Goal: Task Accomplishment & Management: Use online tool/utility

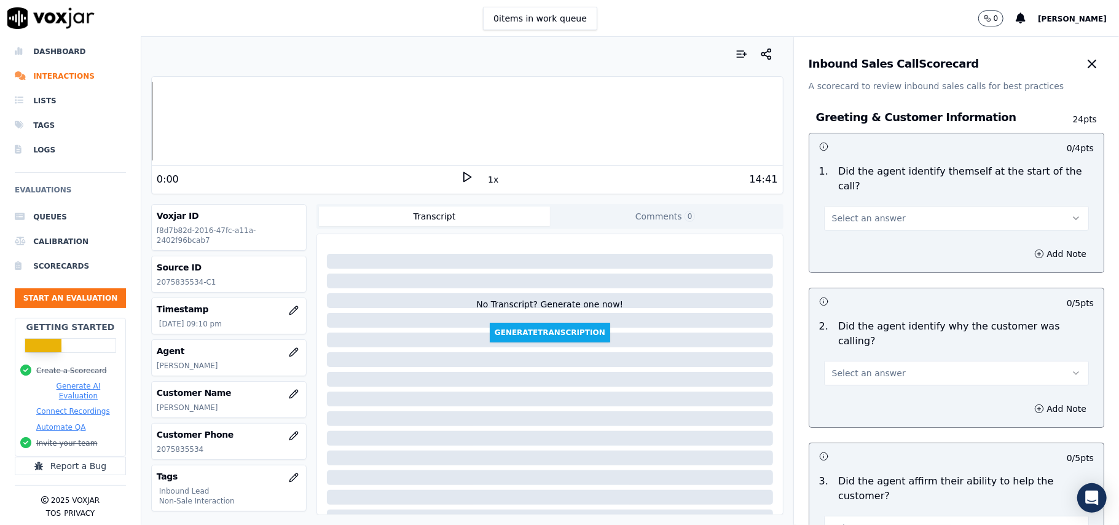
scroll to position [120, 0]
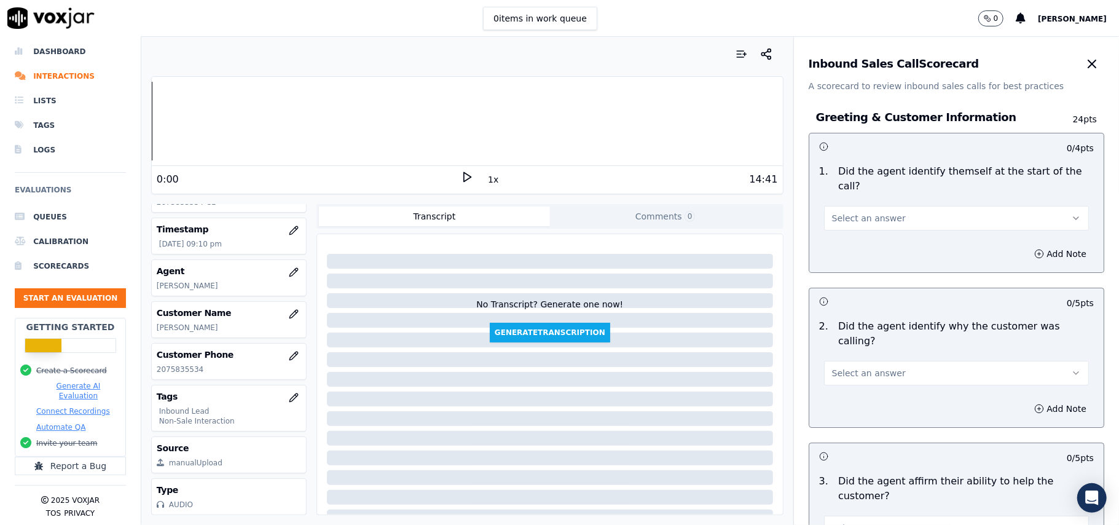
click at [861, 212] on span "Select an answer" at bounding box center [869, 218] width 74 height 12
click at [844, 238] on div "Yes" at bounding box center [930, 232] width 238 height 20
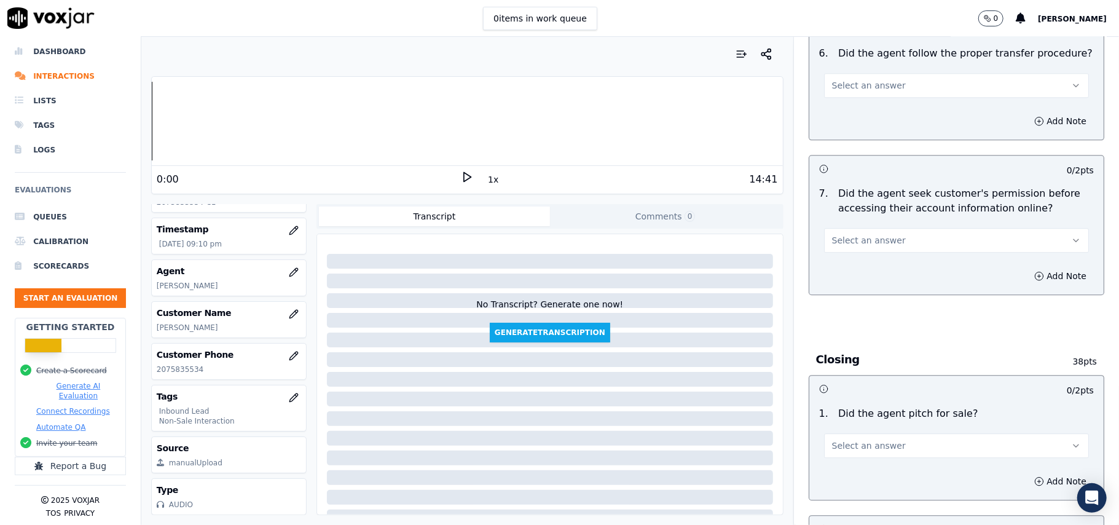
scroll to position [3439, 0]
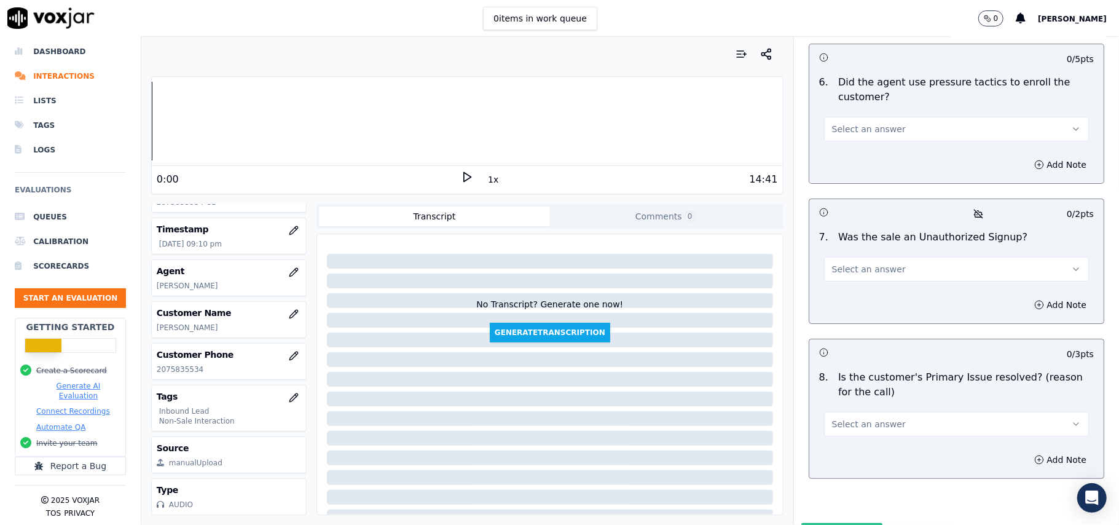
click at [937, 412] on button "Select an answer" at bounding box center [956, 424] width 265 height 25
click at [907, 393] on div "Yes" at bounding box center [930, 387] width 238 height 20
click at [874, 257] on button "Select an answer" at bounding box center [956, 269] width 265 height 25
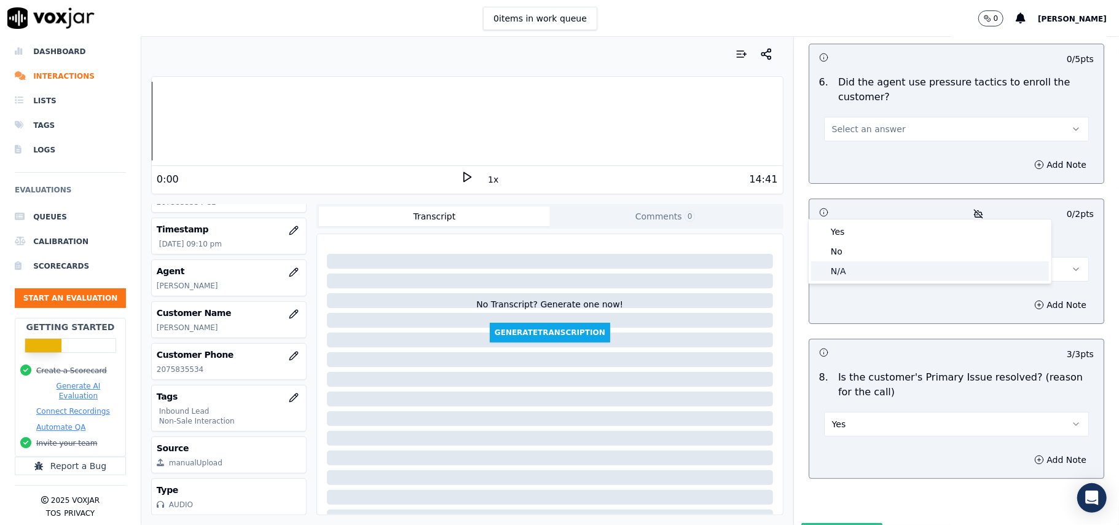
click at [855, 273] on div "N/A" at bounding box center [930, 271] width 238 height 20
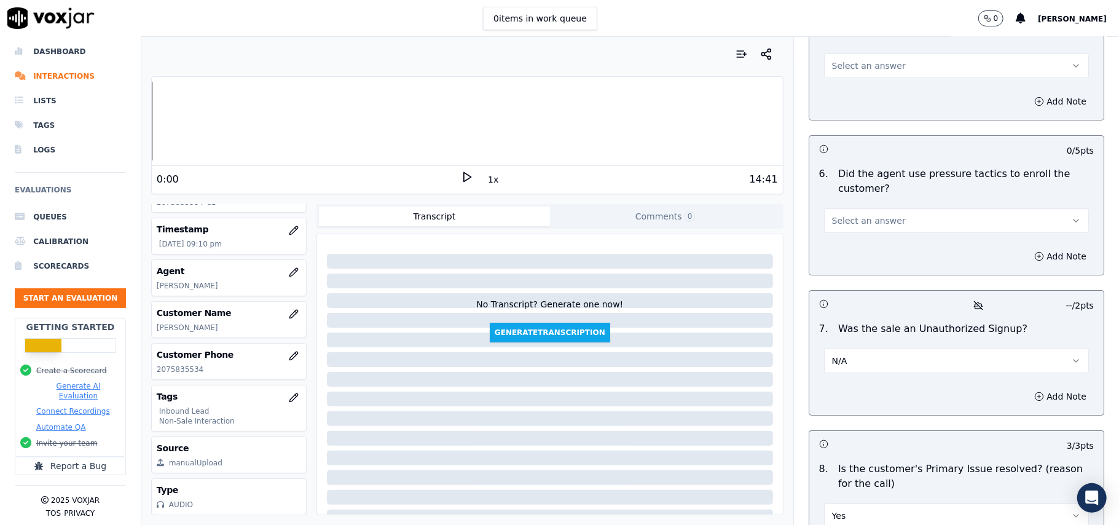
scroll to position [3193, 0]
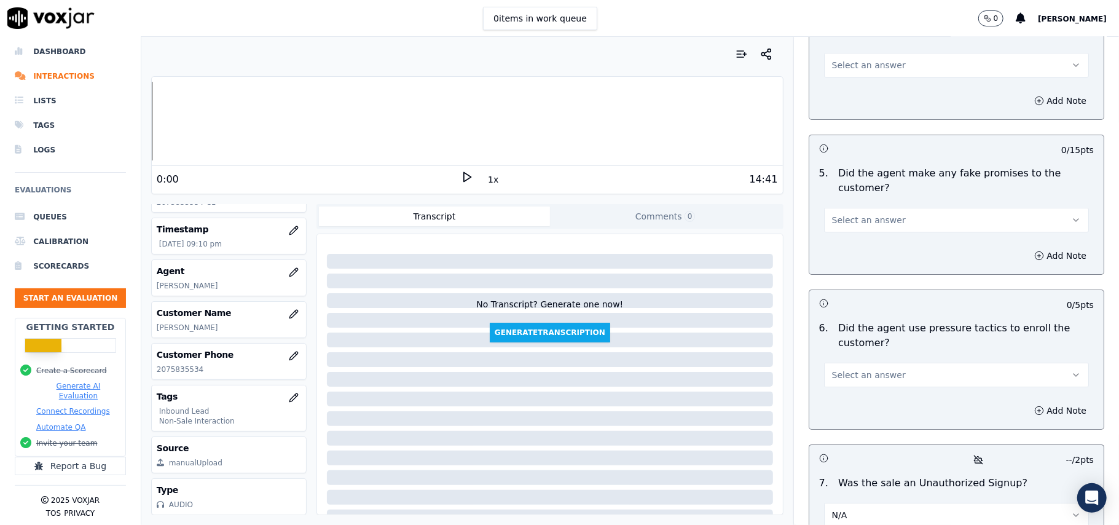
click at [857, 363] on button "Select an answer" at bounding box center [956, 375] width 265 height 25
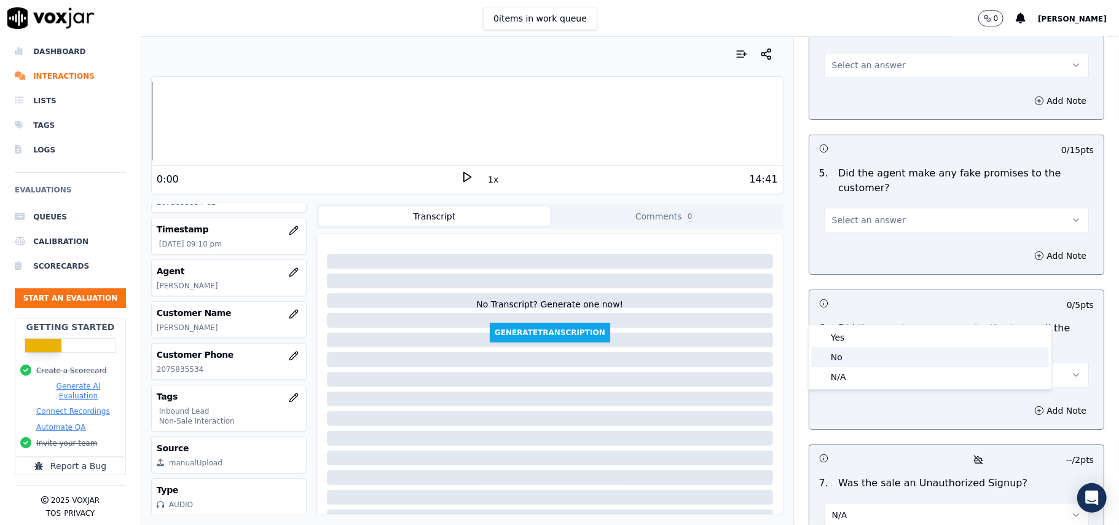
click at [854, 359] on div "No" at bounding box center [930, 357] width 238 height 20
click at [868, 214] on span "Select an answer" at bounding box center [869, 220] width 74 height 12
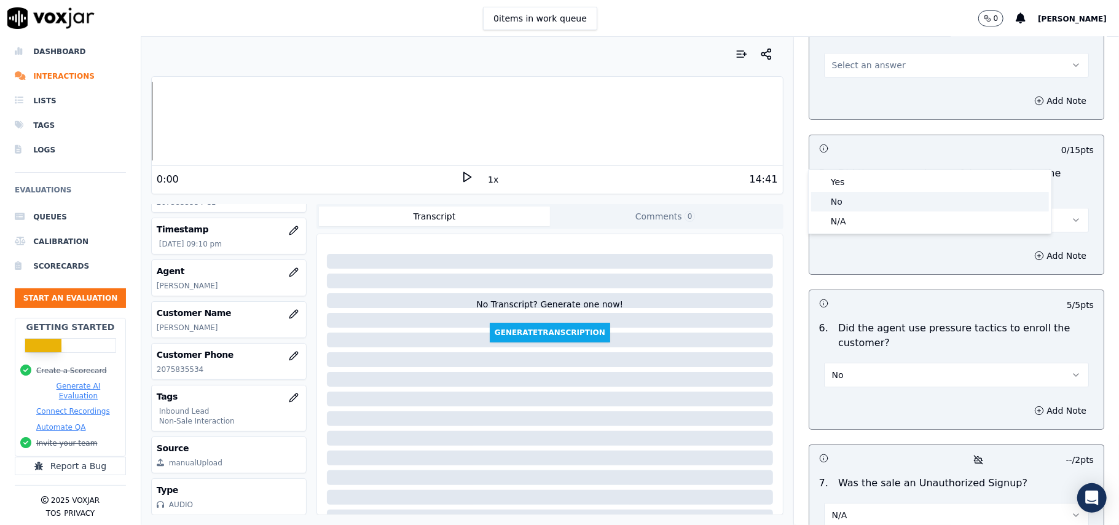
click at [851, 199] on div "No" at bounding box center [930, 202] width 238 height 20
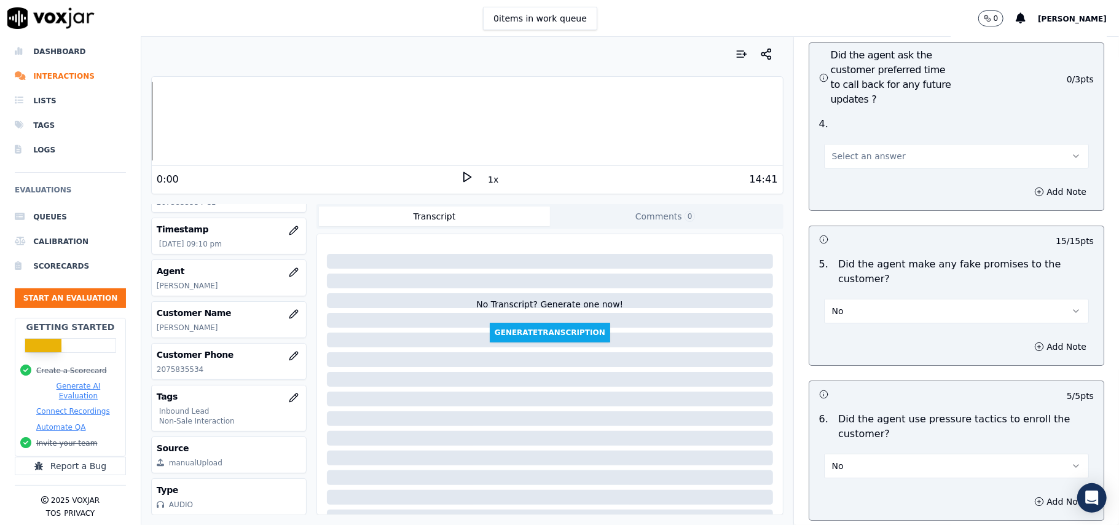
scroll to position [2947, 0]
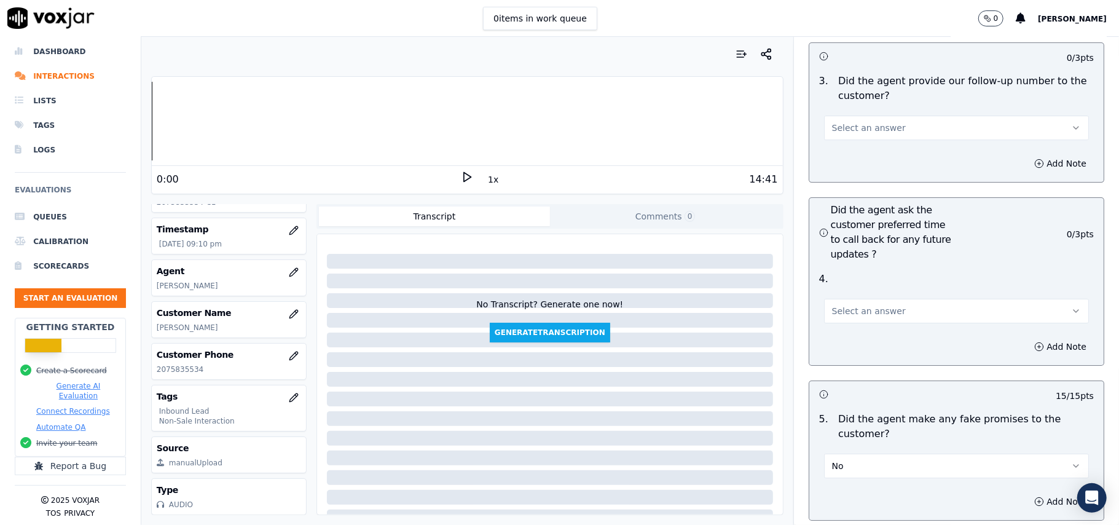
click at [857, 305] on span "Select an answer" at bounding box center [869, 311] width 74 height 12
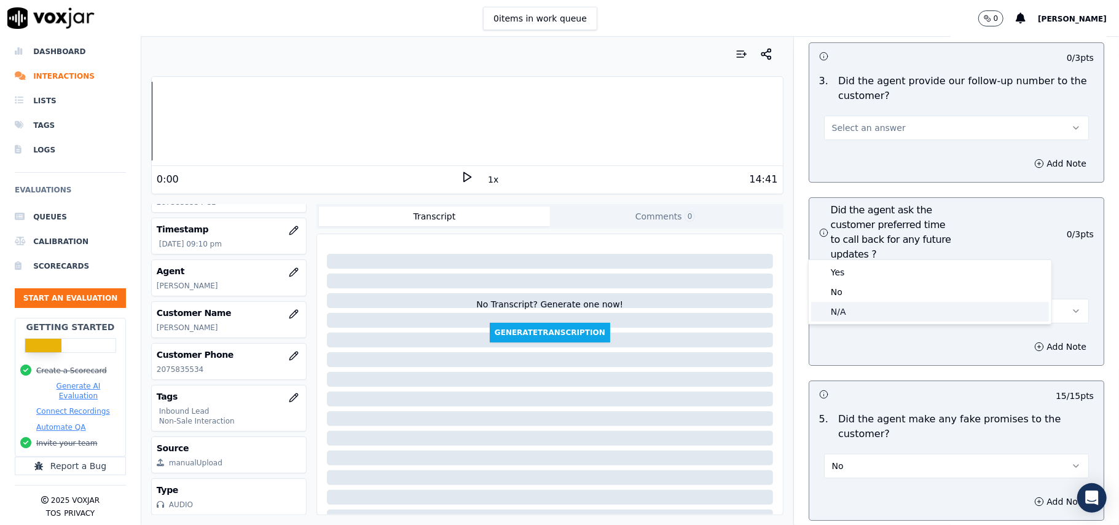
click at [838, 312] on div "N/A" at bounding box center [930, 312] width 238 height 20
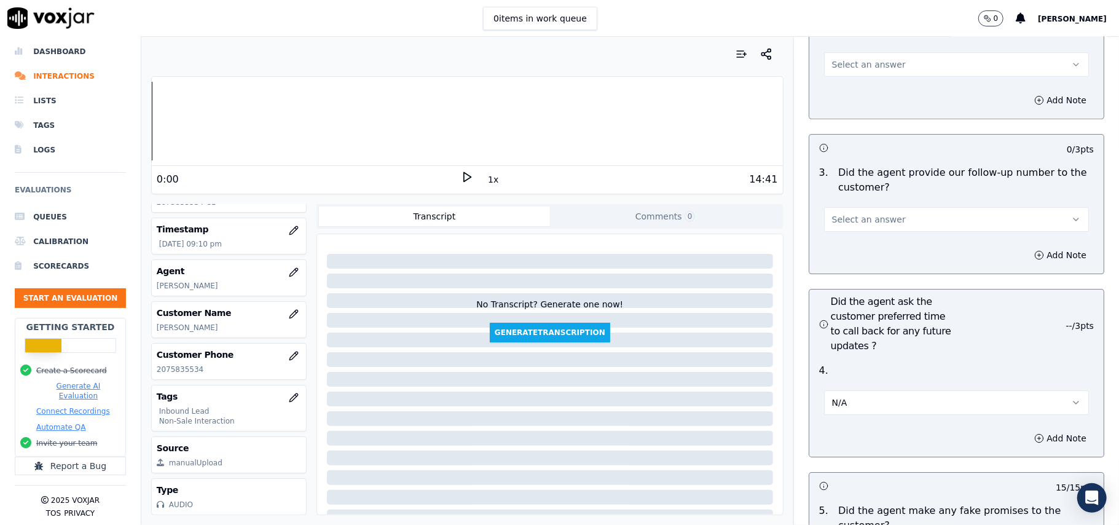
scroll to position [2783, 0]
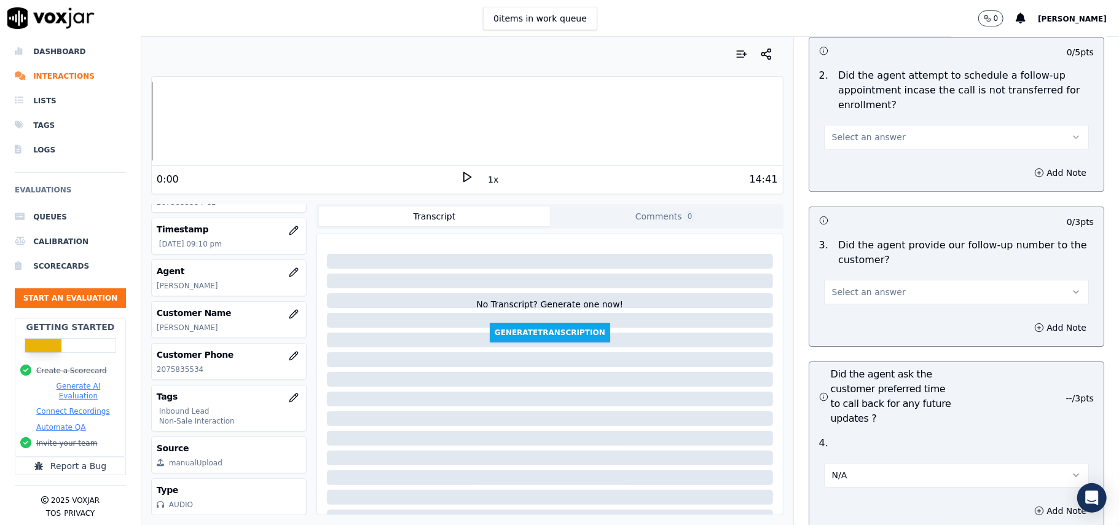
click at [855, 286] on span "Select an answer" at bounding box center [869, 292] width 74 height 12
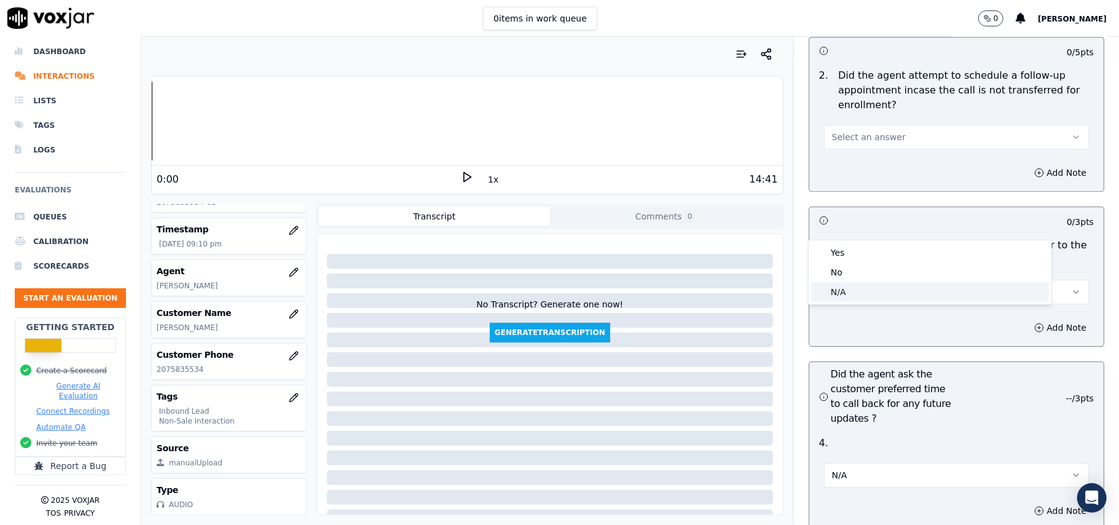
click at [839, 298] on div "N/A" at bounding box center [930, 292] width 238 height 20
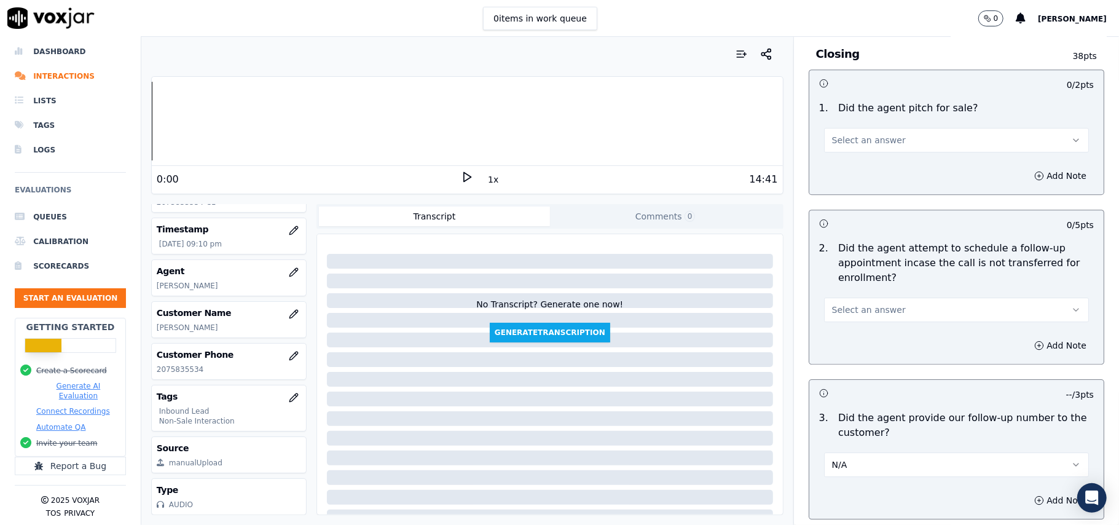
scroll to position [2456, 0]
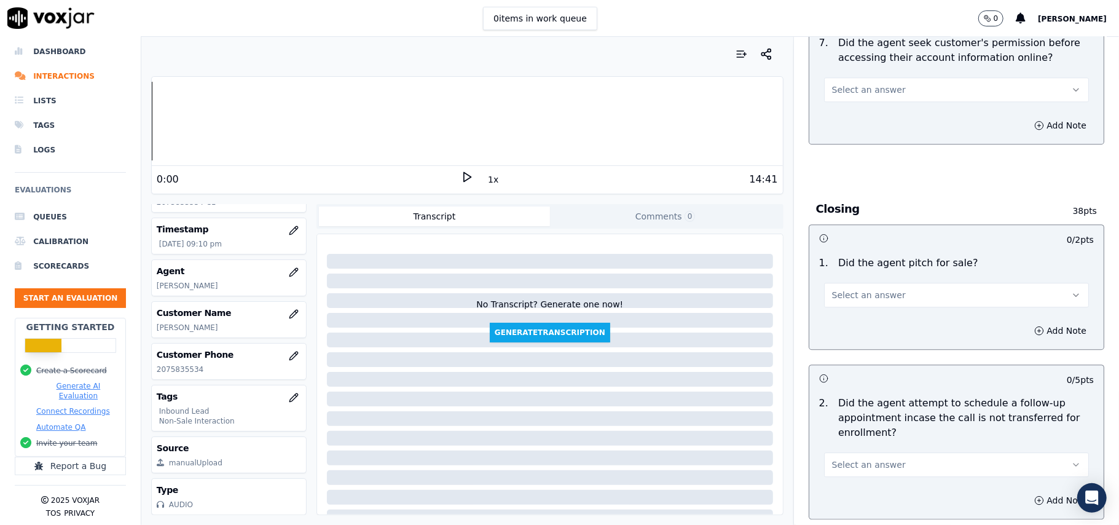
click at [852, 458] on span "Select an answer" at bounding box center [869, 464] width 74 height 12
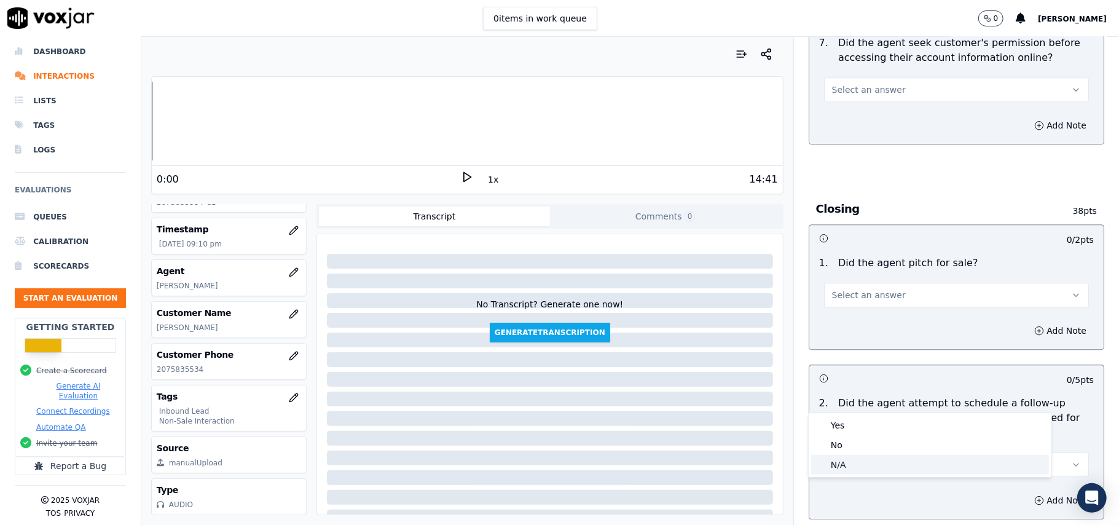
click at [837, 465] on div "N/A" at bounding box center [930, 465] width 238 height 20
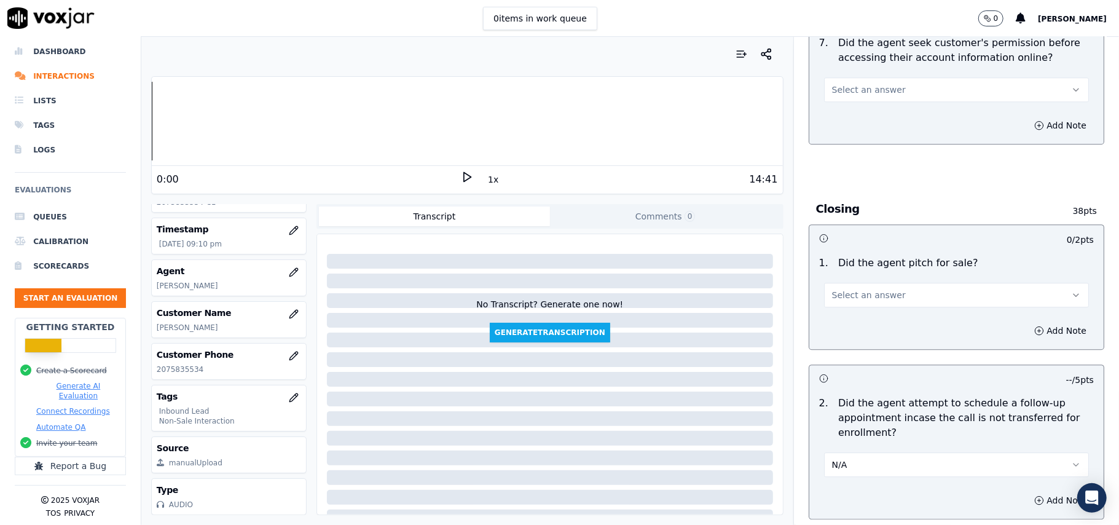
click at [839, 289] on span "Select an answer" at bounding box center [869, 295] width 74 height 12
click at [838, 245] on div "Yes" at bounding box center [930, 255] width 238 height 20
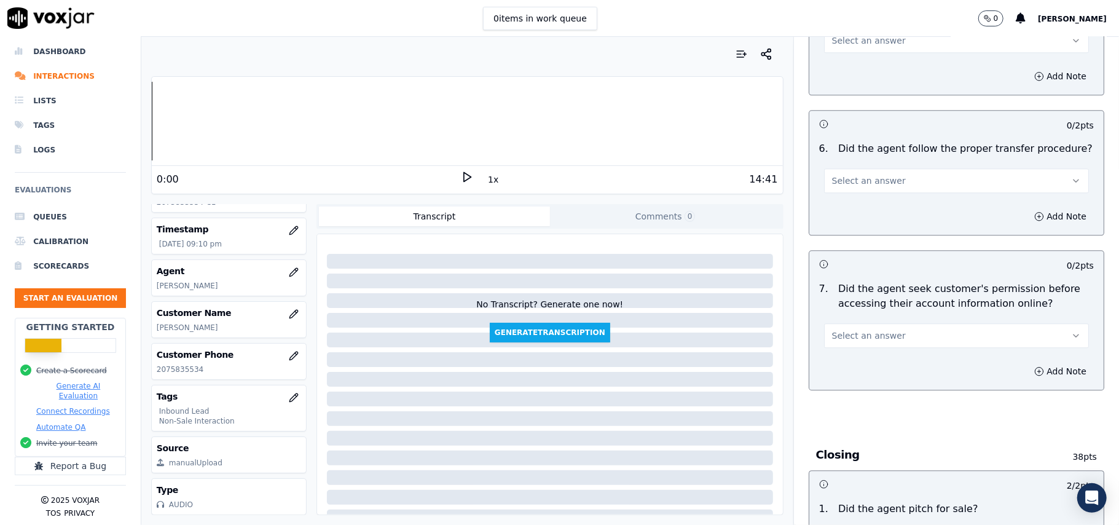
click at [866, 353] on div "Add Note" at bounding box center [956, 371] width 294 height 37
click at [868, 329] on span "Select an answer" at bounding box center [869, 335] width 74 height 12
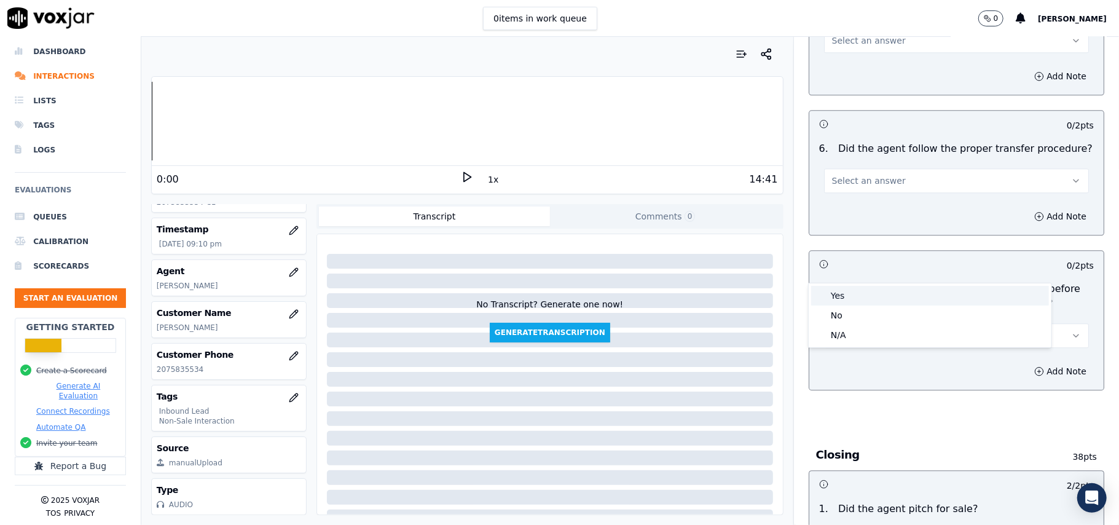
click at [848, 296] on div "Yes" at bounding box center [930, 296] width 238 height 20
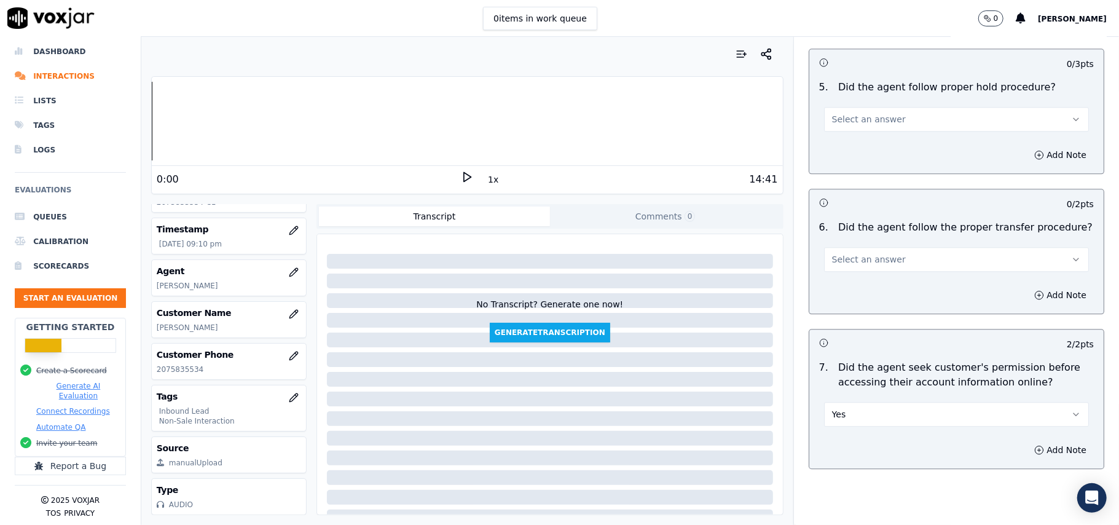
scroll to position [2046, 0]
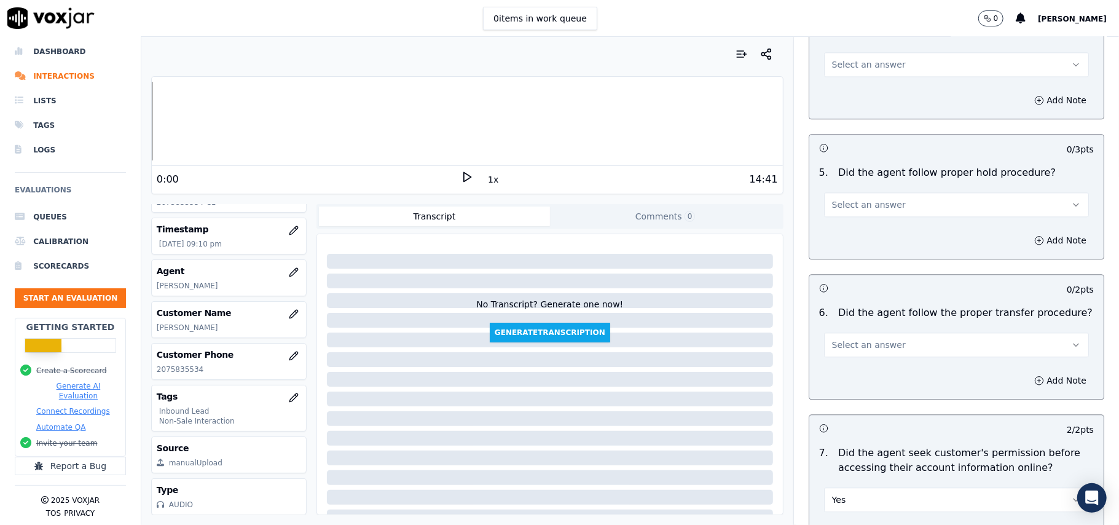
click at [848, 332] on button "Select an answer" at bounding box center [956, 344] width 265 height 25
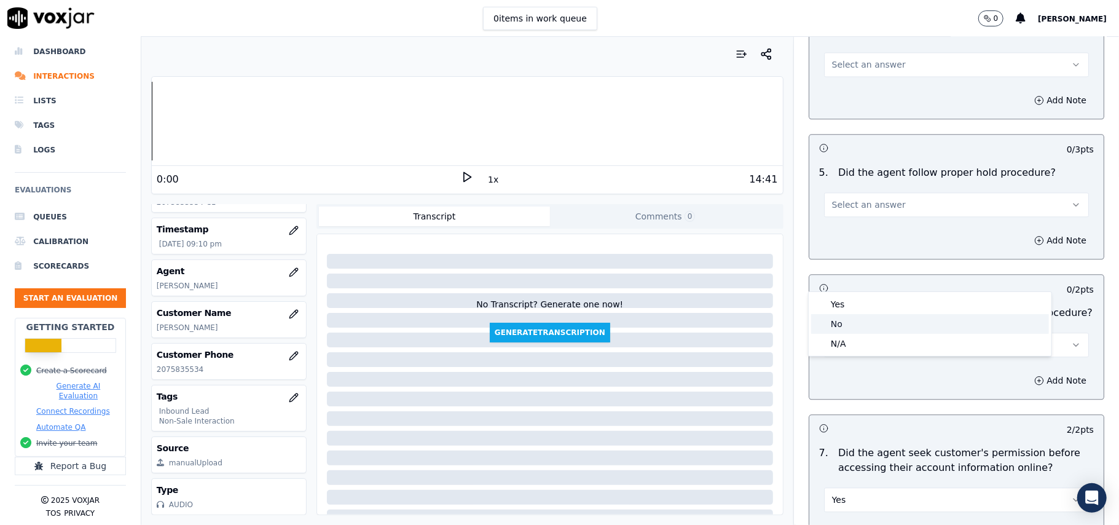
click at [841, 315] on div "No" at bounding box center [930, 324] width 238 height 20
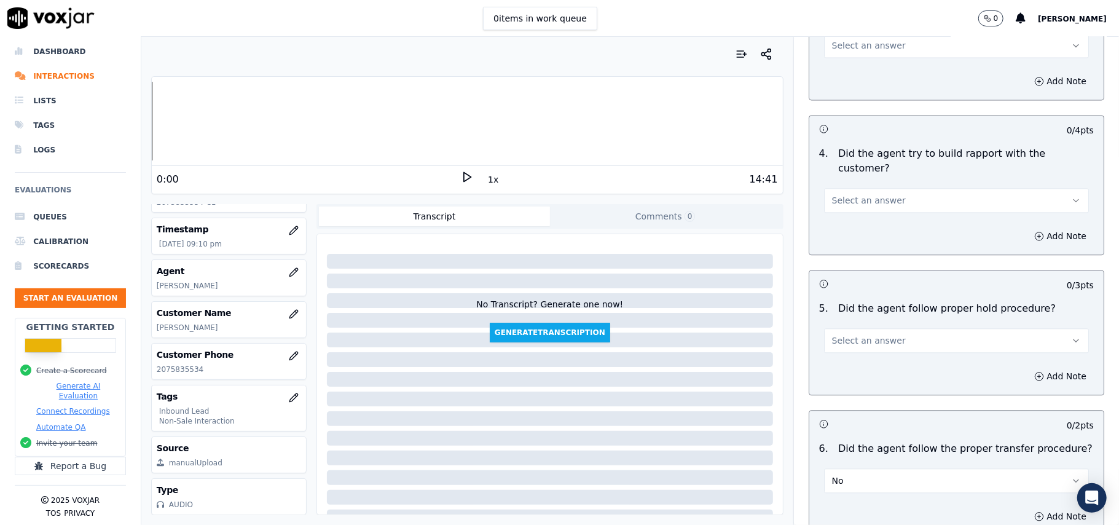
scroll to position [1883, 0]
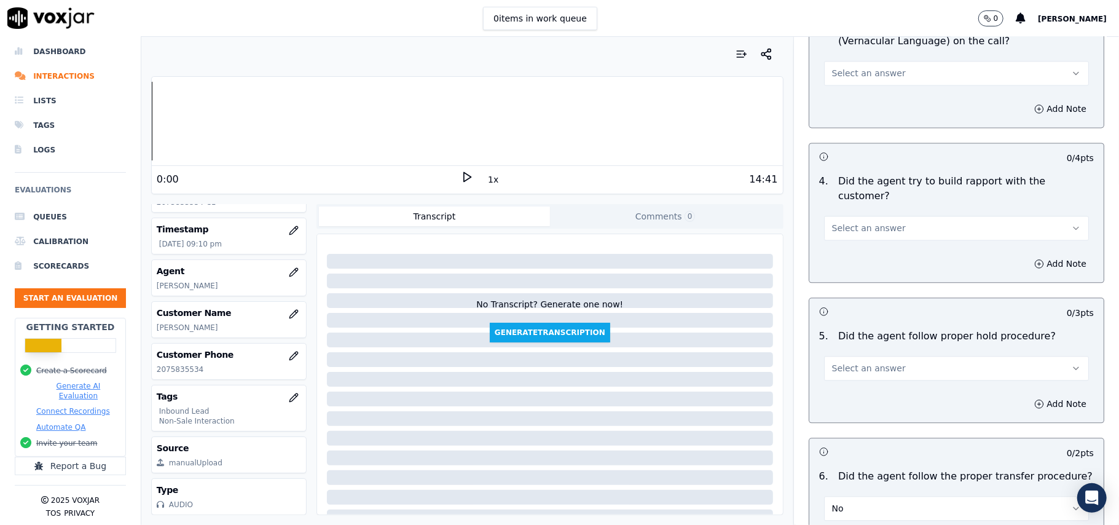
click at [842, 496] on button "No" at bounding box center [956, 508] width 265 height 25
click at [829, 465] on div "Yes" at bounding box center [930, 468] width 238 height 20
click at [875, 362] on span "Select an answer" at bounding box center [869, 368] width 74 height 12
click at [861, 330] on div "Yes" at bounding box center [930, 328] width 238 height 20
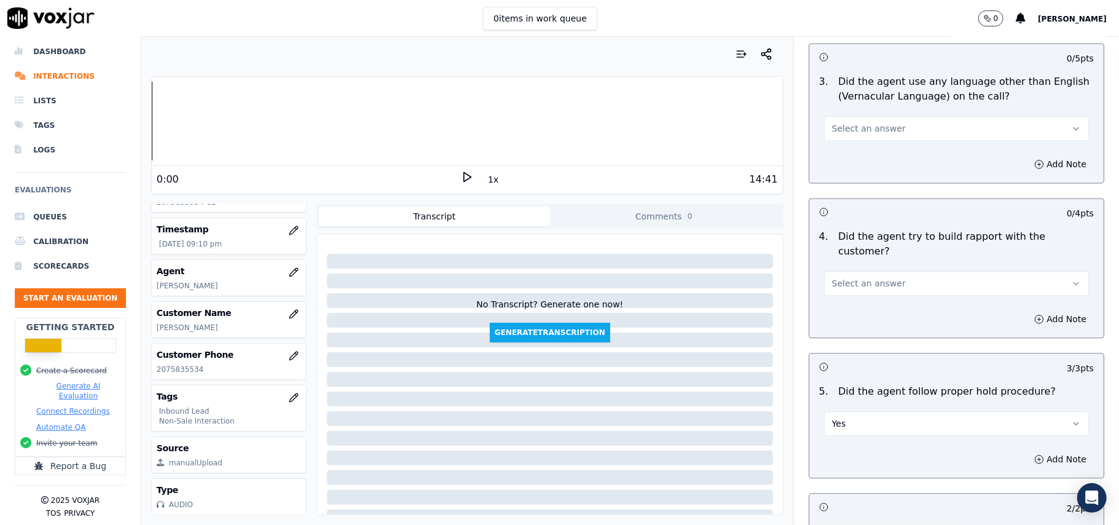
scroll to position [1800, 0]
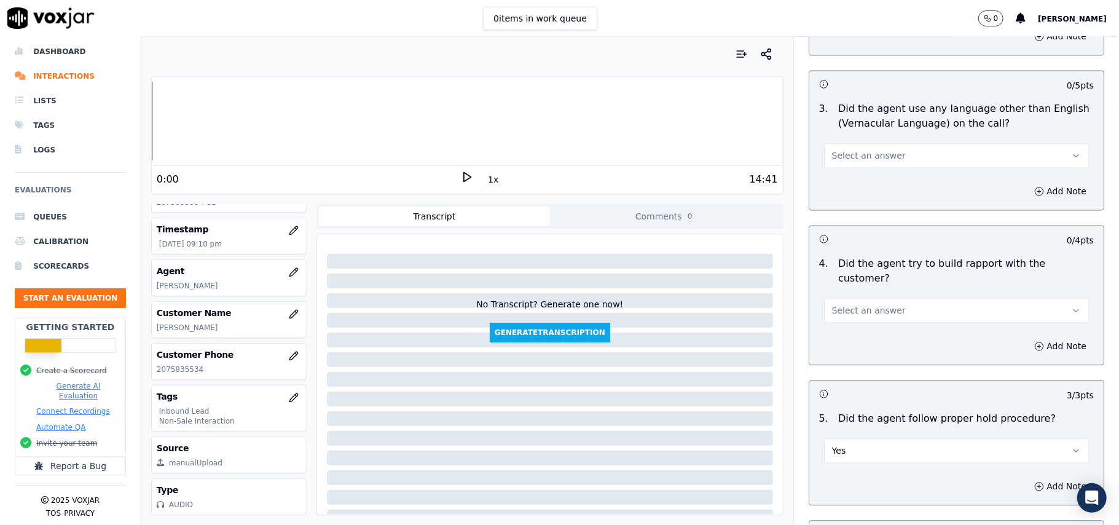
click at [881, 298] on button "Select an answer" at bounding box center [956, 310] width 265 height 25
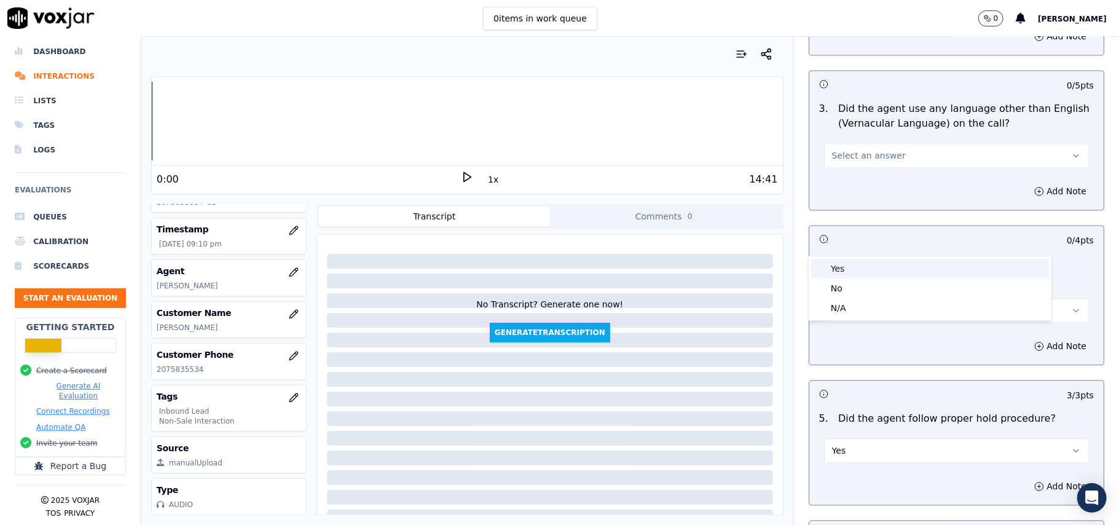
click at [887, 266] on div "Yes" at bounding box center [930, 269] width 238 height 20
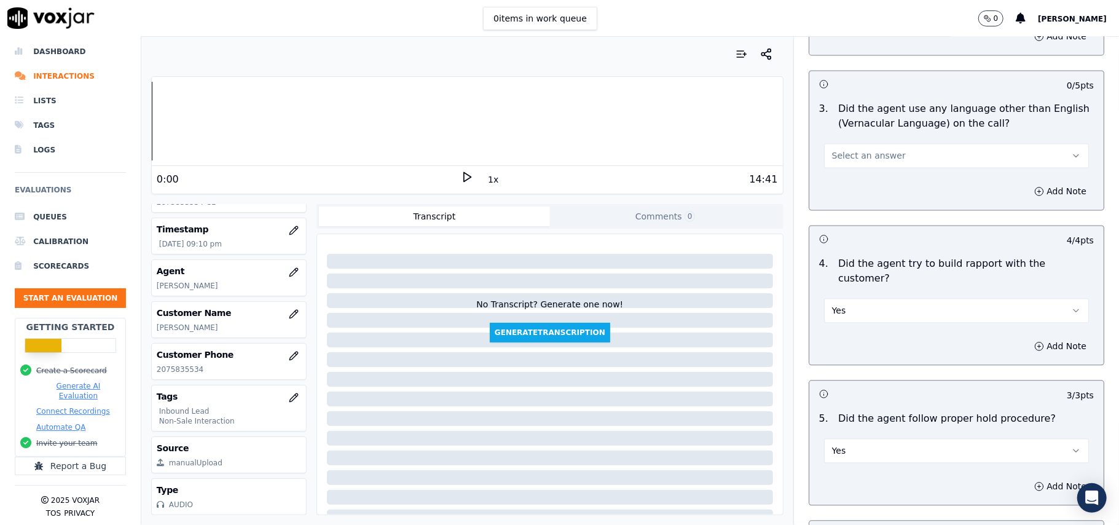
scroll to position [1554, 0]
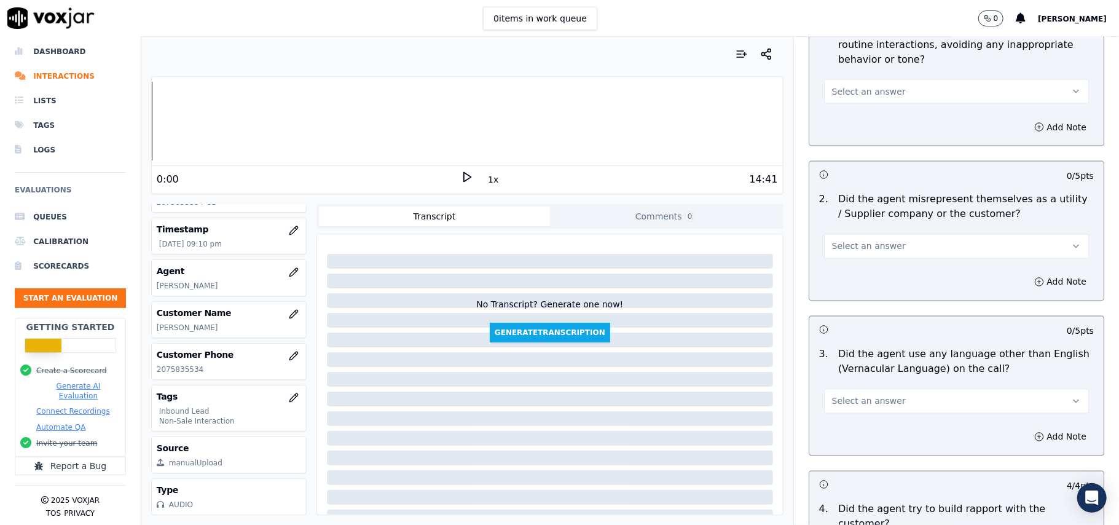
click at [876, 395] on span "Select an answer" at bounding box center [869, 401] width 74 height 12
click at [863, 383] on div "Yes" at bounding box center [930, 374] width 238 height 20
click at [870, 389] on button "Yes" at bounding box center [956, 401] width 265 height 25
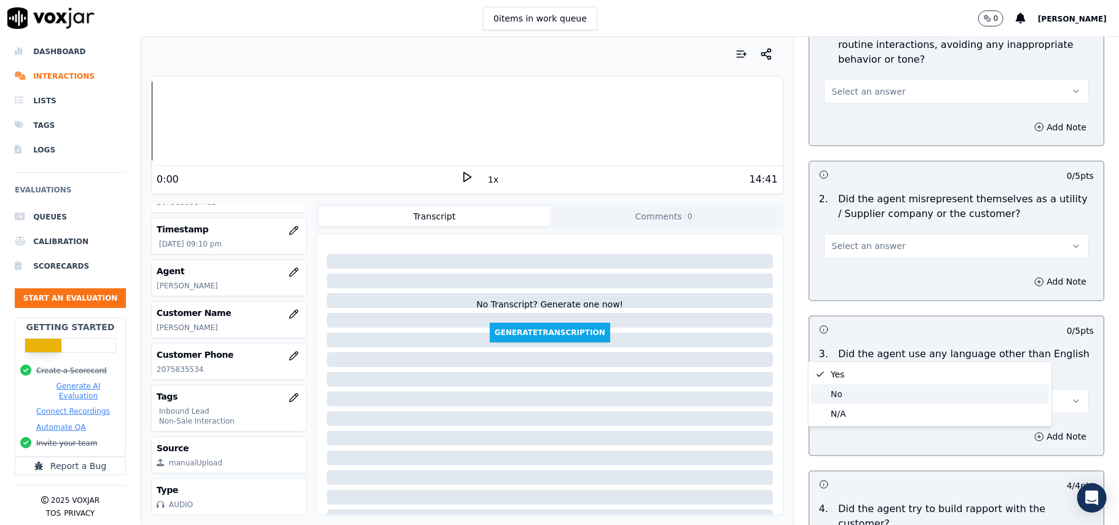
click at [858, 389] on div "No" at bounding box center [930, 394] width 238 height 20
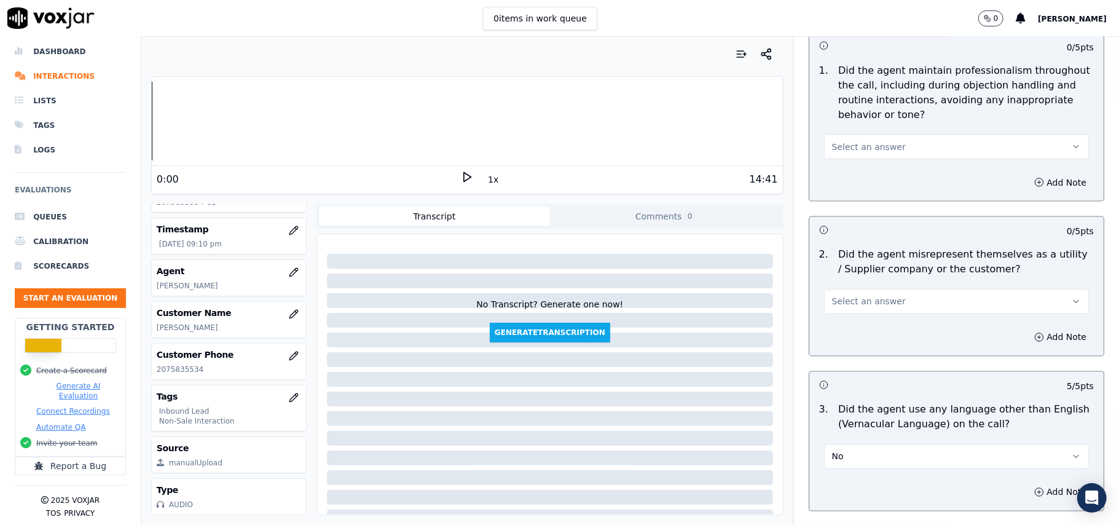
scroll to position [1473, 0]
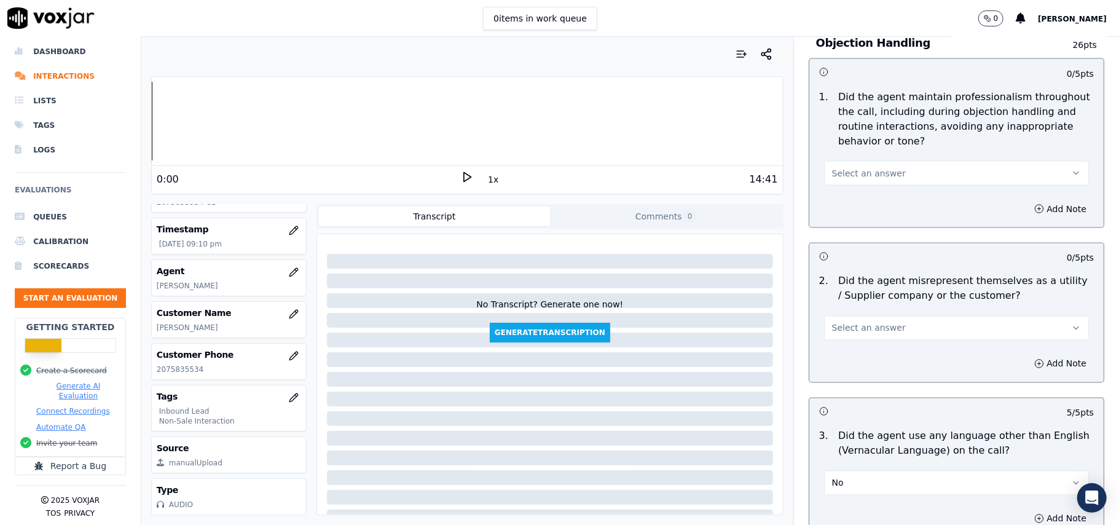
click at [868, 322] on span "Select an answer" at bounding box center [869, 328] width 74 height 12
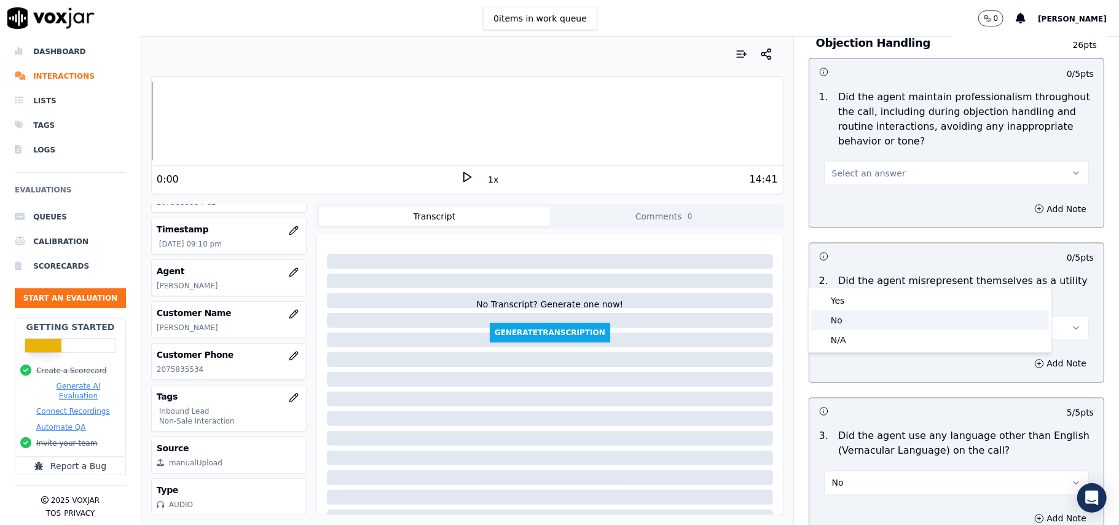
click at [855, 318] on div "No" at bounding box center [930, 320] width 238 height 20
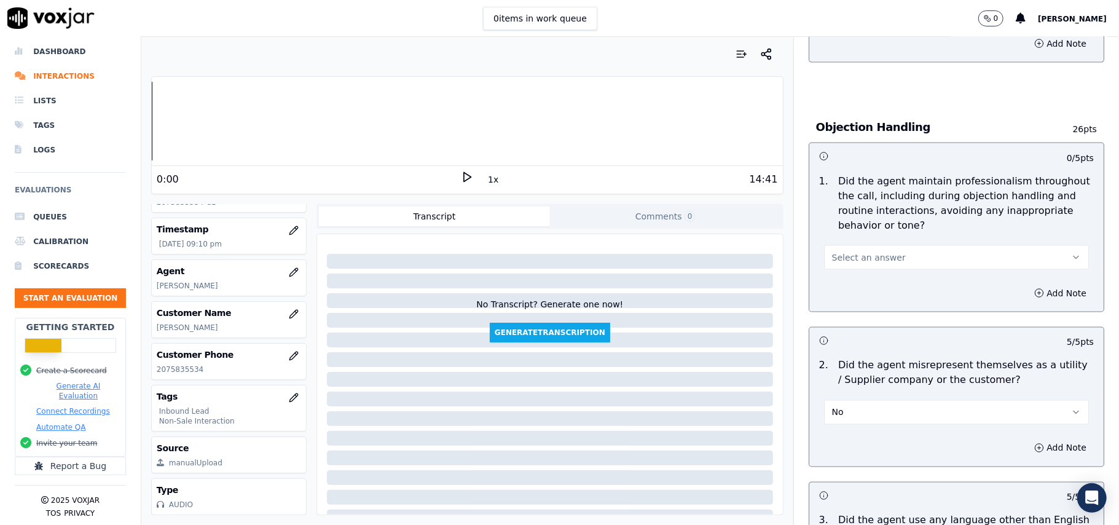
scroll to position [1309, 0]
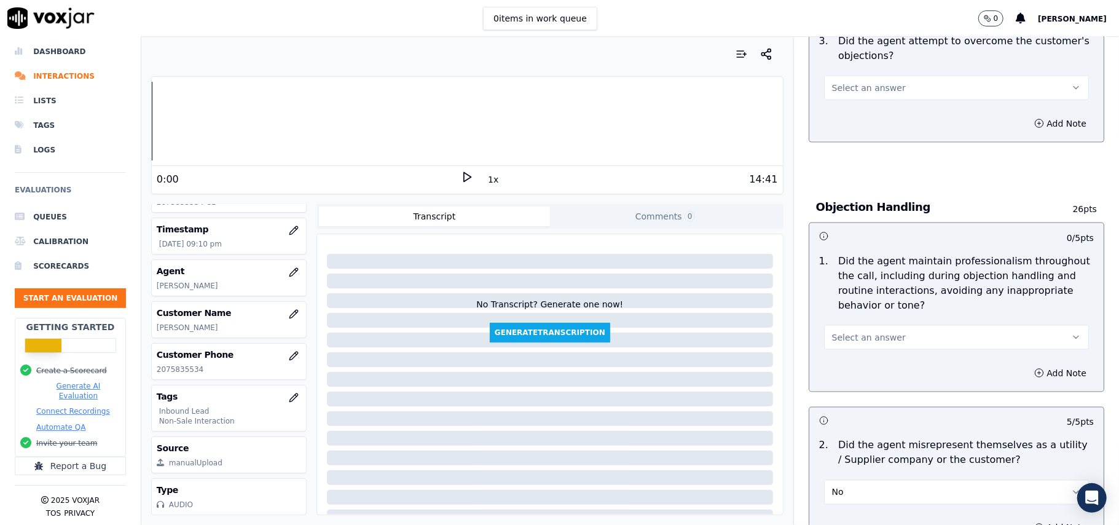
click at [865, 331] on span "Select an answer" at bounding box center [869, 337] width 74 height 12
click at [861, 312] on div "Yes" at bounding box center [930, 309] width 238 height 20
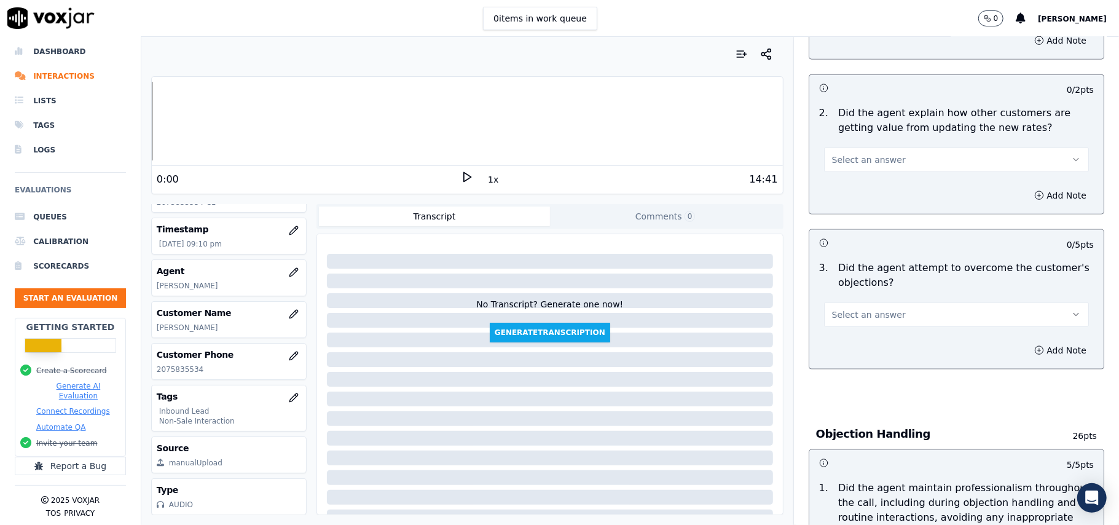
scroll to position [1063, 0]
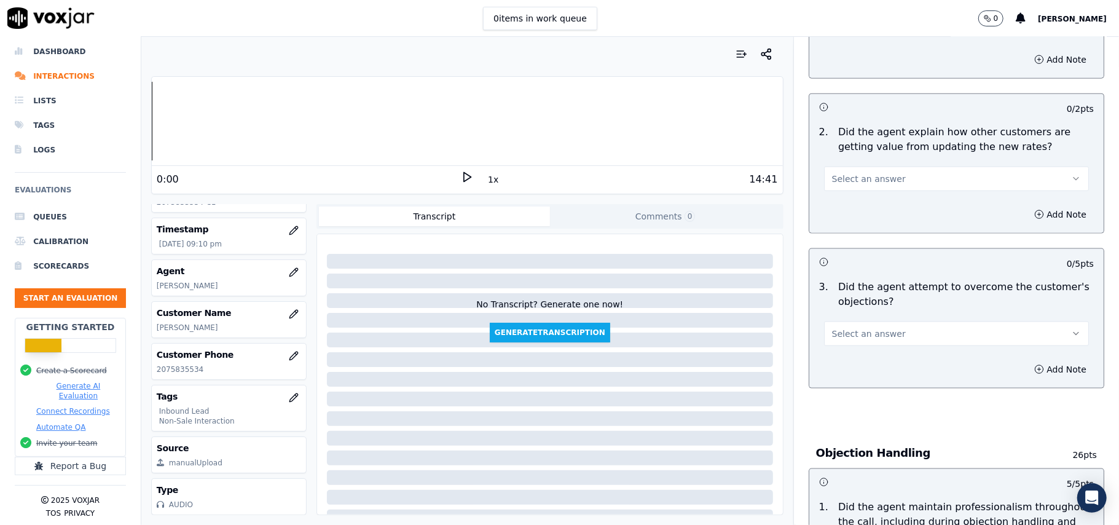
click at [871, 327] on span "Select an answer" at bounding box center [869, 333] width 74 height 12
click at [871, 311] on div "Yes" at bounding box center [930, 306] width 238 height 20
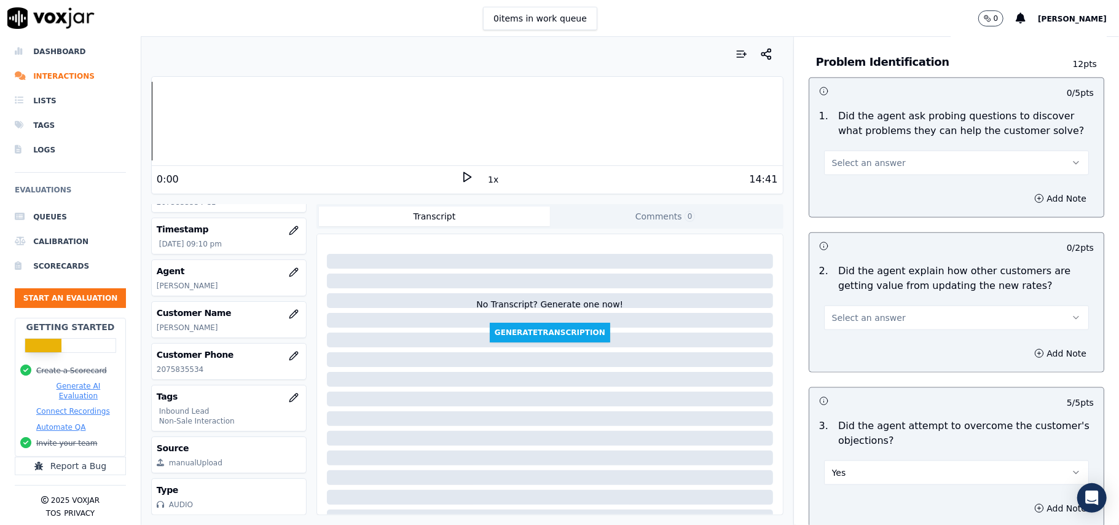
scroll to position [817, 0]
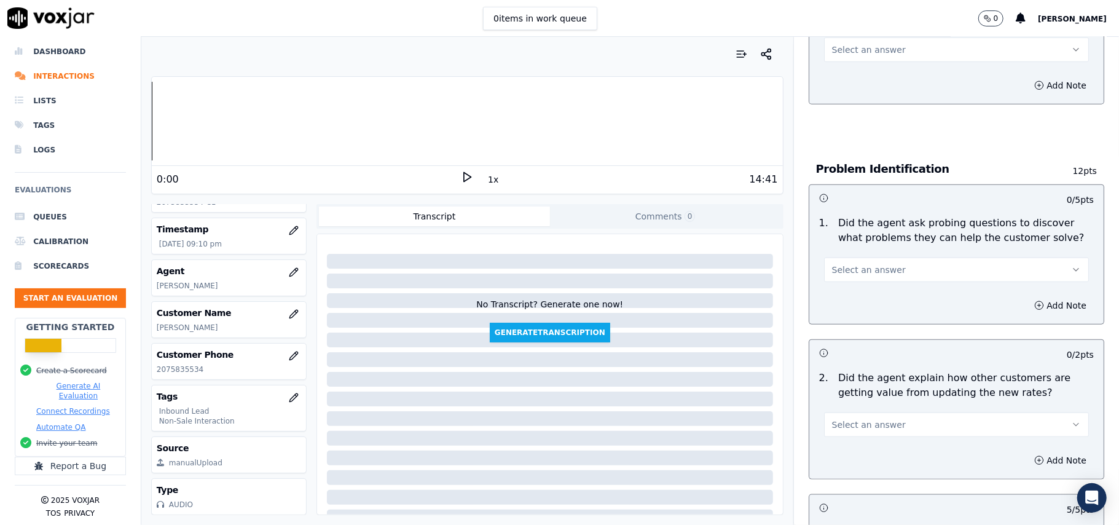
click at [864, 418] on span "Select an answer" at bounding box center [869, 424] width 74 height 12
click at [856, 386] on div "Yes" at bounding box center [930, 396] width 238 height 20
click at [864, 264] on span "Select an answer" at bounding box center [869, 270] width 74 height 12
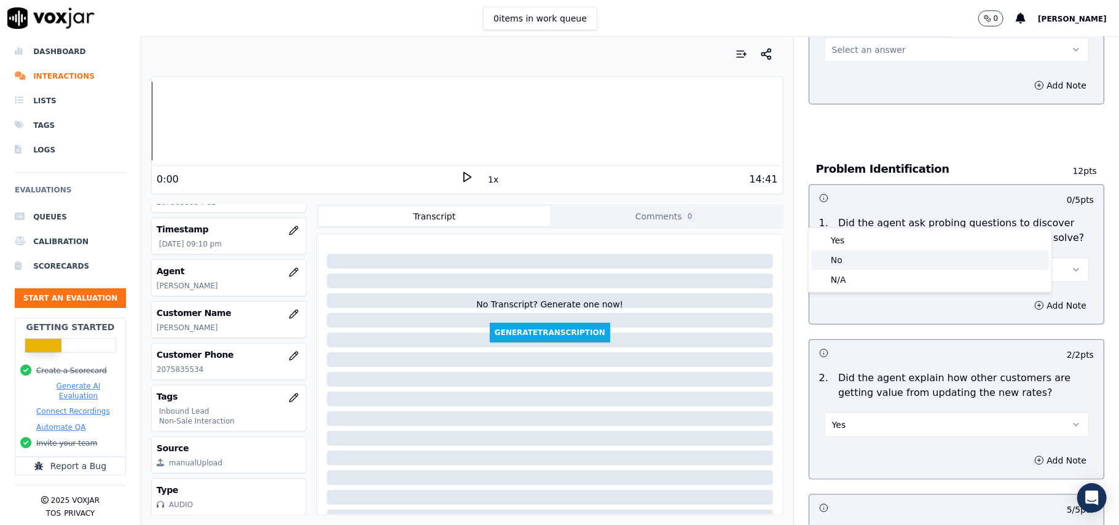
click at [864, 248] on div "Yes" at bounding box center [930, 240] width 238 height 20
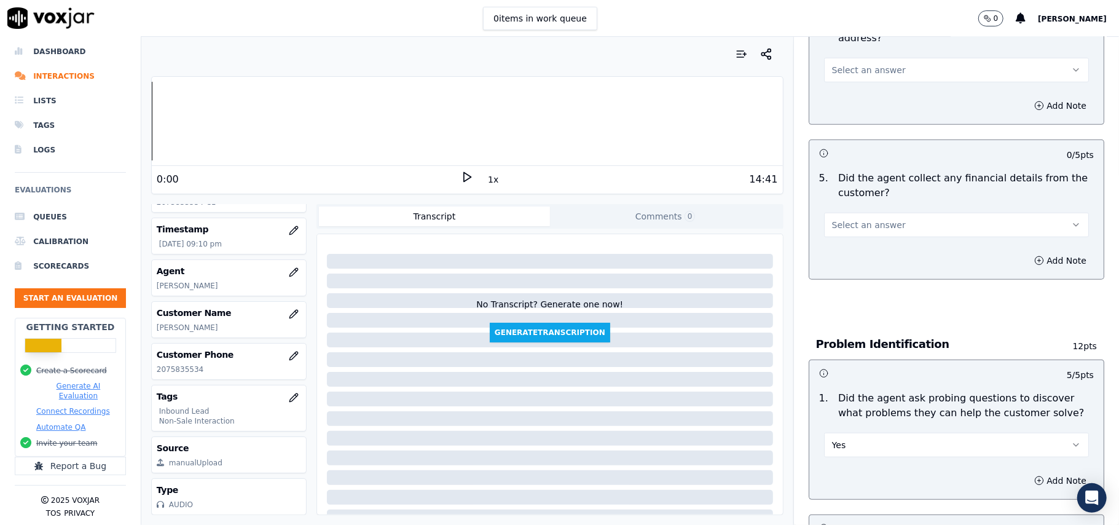
scroll to position [490, 0]
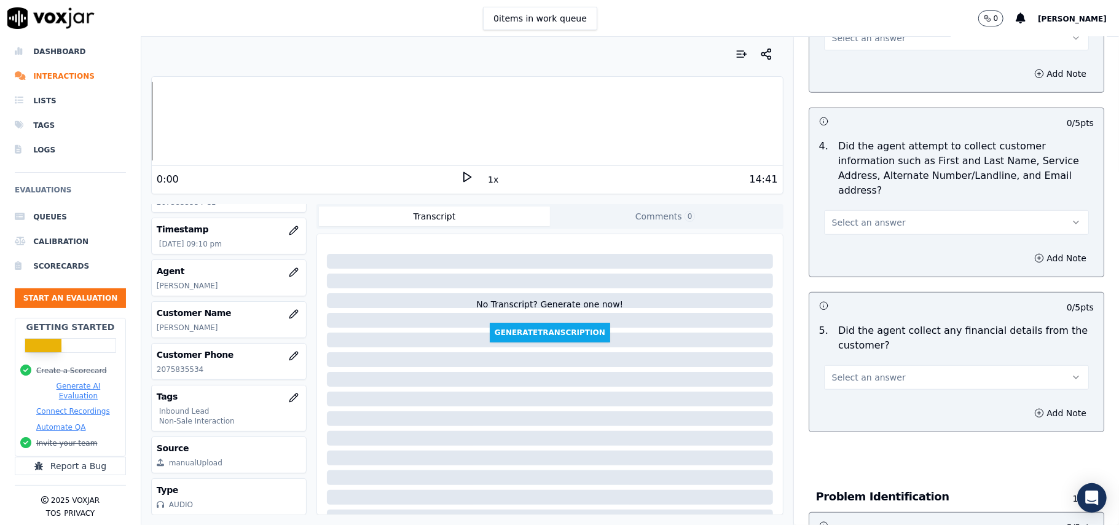
click at [871, 371] on span "Select an answer" at bounding box center [869, 377] width 74 height 12
click at [868, 345] on div "Yes" at bounding box center [930, 348] width 238 height 20
click at [897, 365] on button "Yes" at bounding box center [956, 377] width 265 height 25
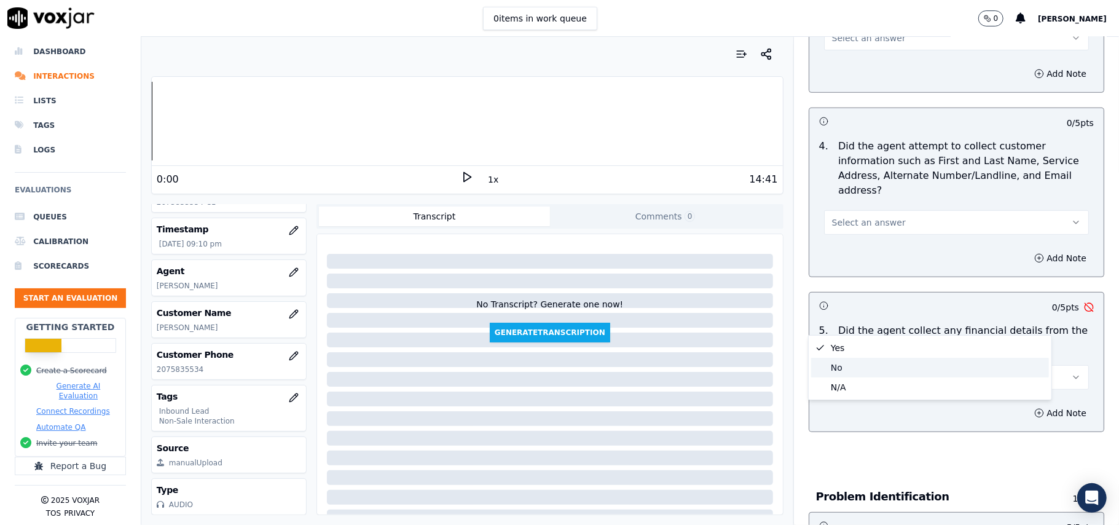
click at [861, 359] on div "No" at bounding box center [930, 368] width 238 height 20
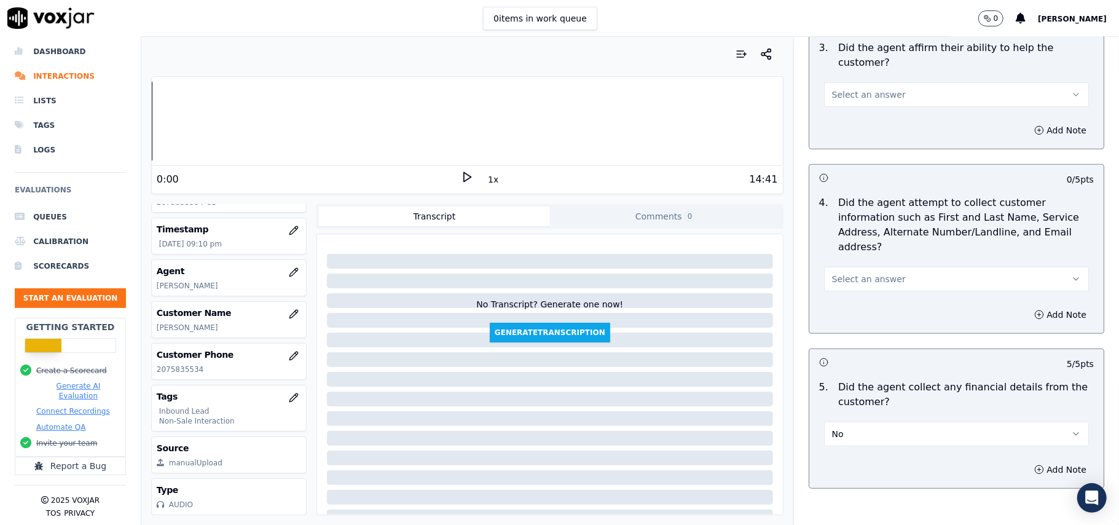
scroll to position [408, 0]
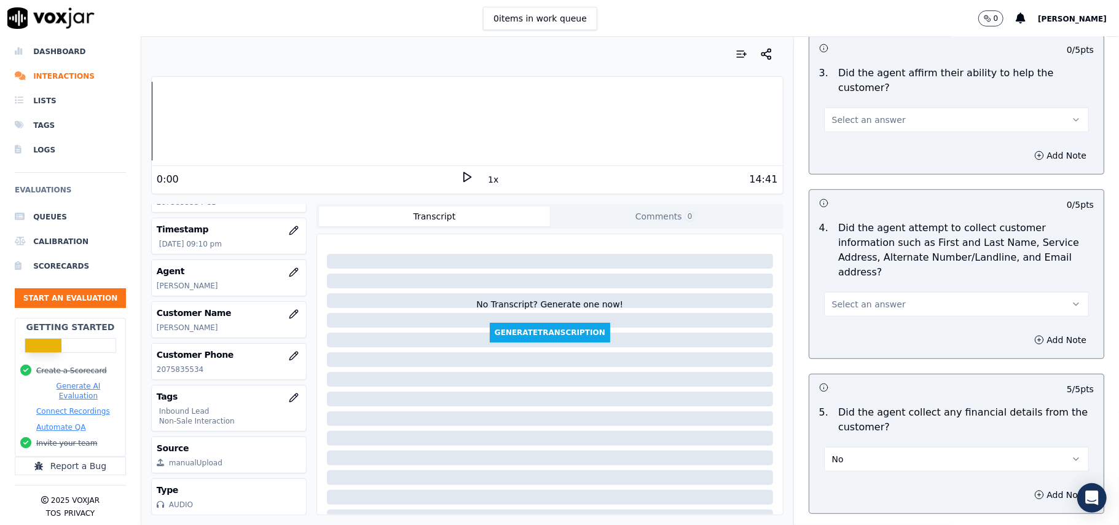
click at [875, 292] on button "Select an answer" at bounding box center [956, 304] width 265 height 25
click at [861, 270] on div "Yes" at bounding box center [930, 275] width 238 height 20
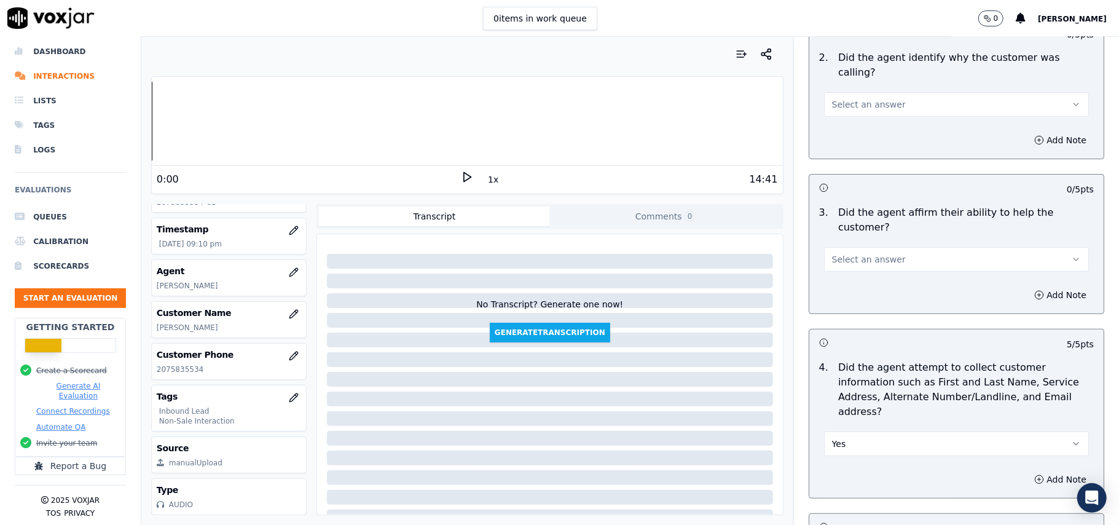
scroll to position [162, 0]
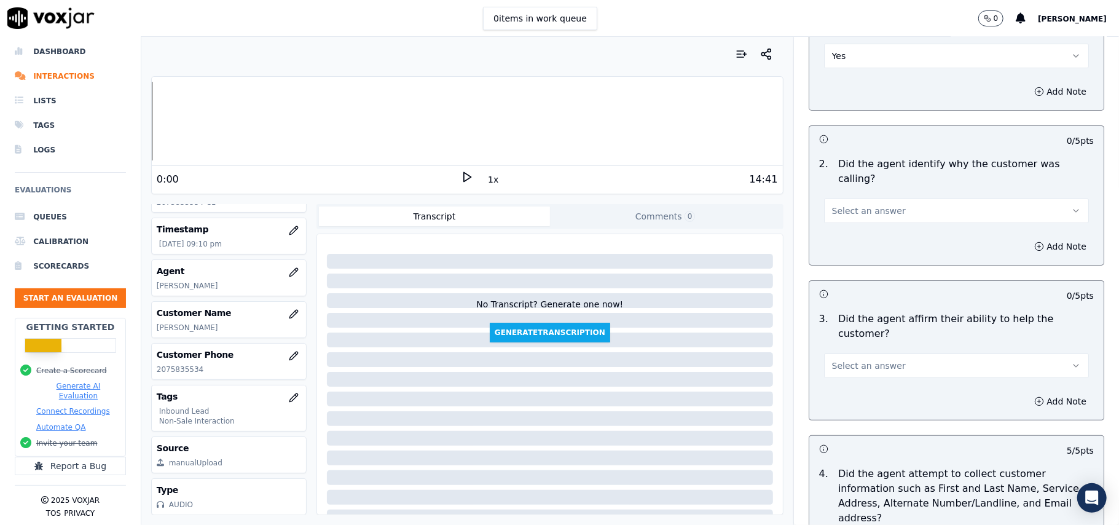
click at [850, 359] on span "Select an answer" at bounding box center [869, 365] width 74 height 12
click at [839, 348] on div "Yes" at bounding box center [930, 350] width 238 height 20
click at [878, 198] on button "Select an answer" at bounding box center [956, 210] width 265 height 25
click at [863, 219] on div "No" at bounding box center [930, 229] width 238 height 20
click at [882, 198] on button "No" at bounding box center [956, 210] width 265 height 25
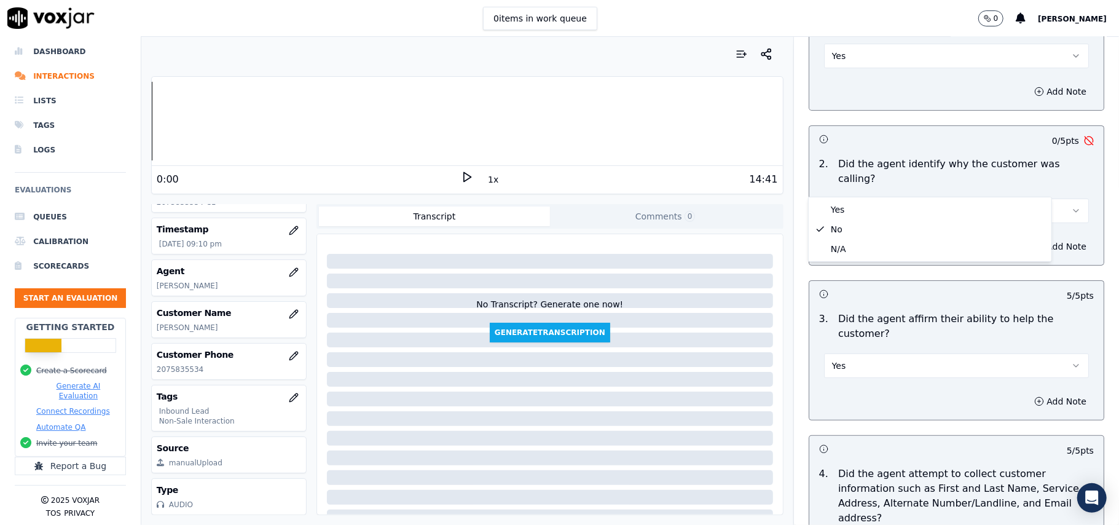
click at [852, 198] on button "No" at bounding box center [956, 210] width 265 height 25
click at [847, 198] on button "No" at bounding box center [956, 210] width 265 height 25
click at [841, 214] on div "Yes" at bounding box center [930, 210] width 238 height 20
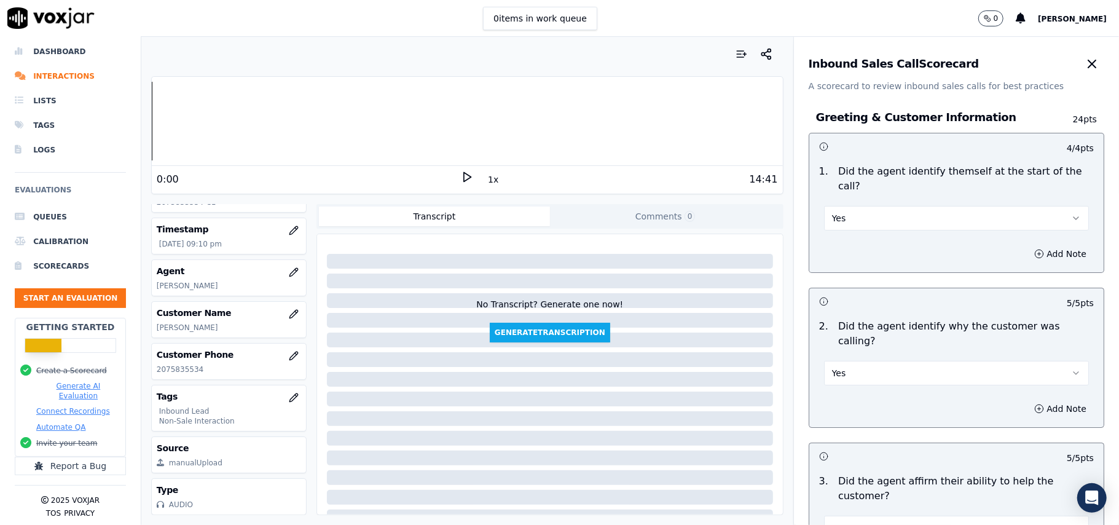
scroll to position [3439, 0]
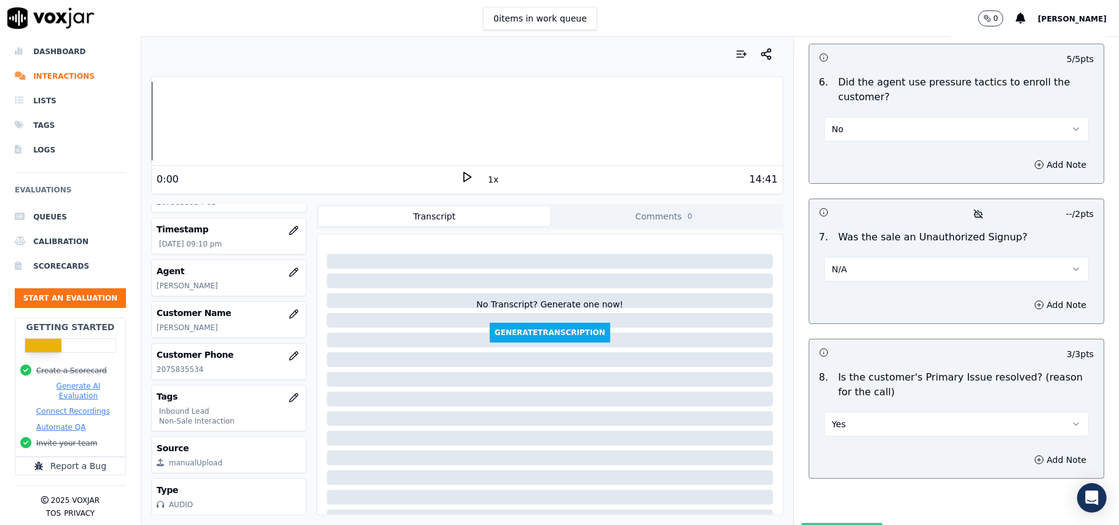
click at [825, 523] on button "Submit Scores" at bounding box center [842, 534] width 82 height 22
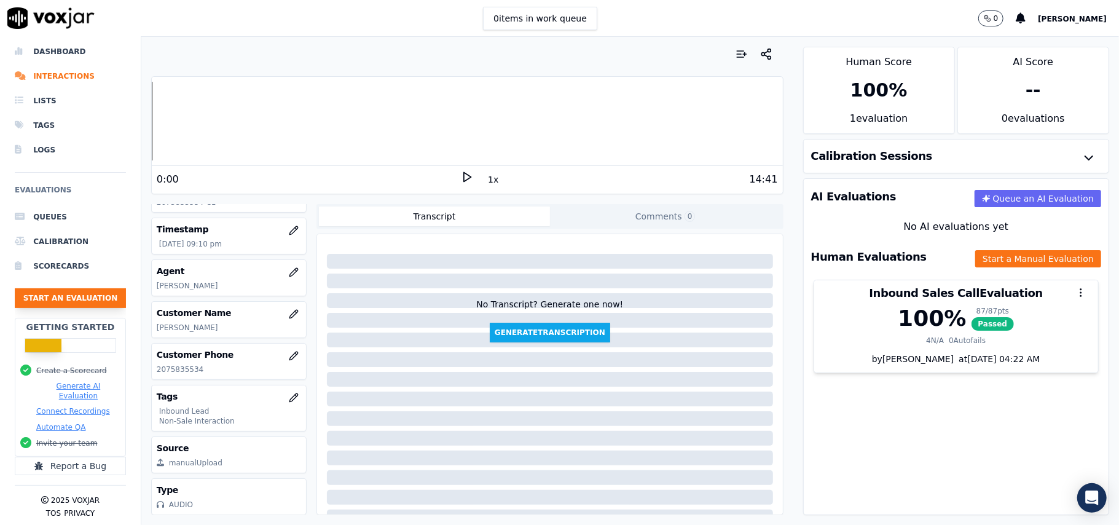
click at [81, 288] on button "Start an Evaluation" at bounding box center [70, 298] width 111 height 20
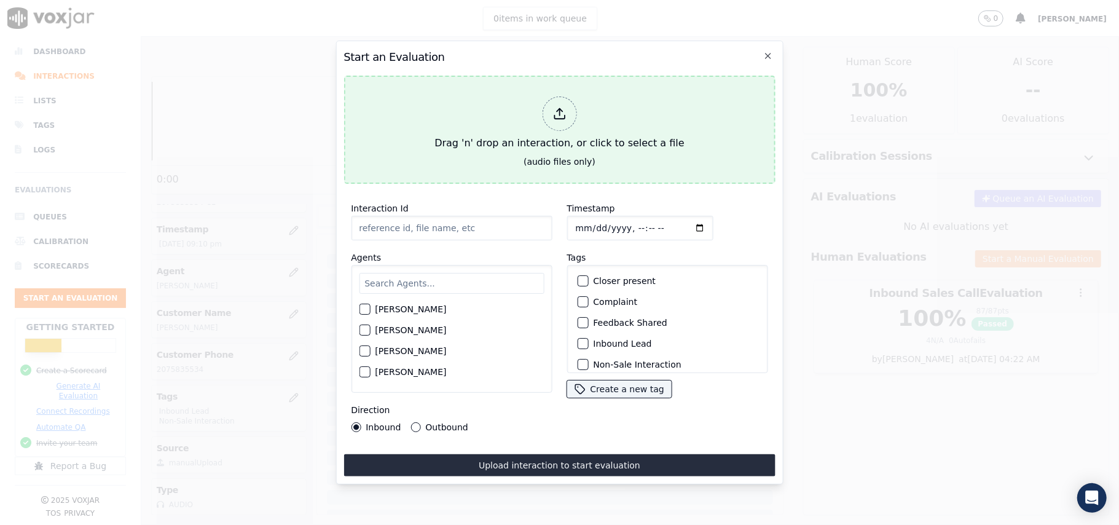
click at [552, 116] on div at bounding box center [559, 113] width 34 height 34
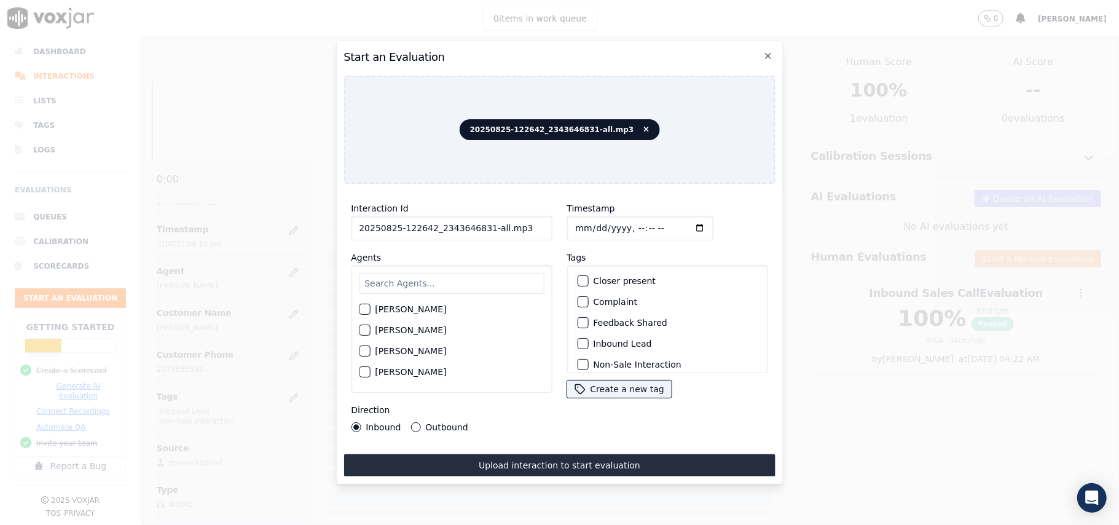
drag, startPoint x: 521, startPoint y: 227, endPoint x: 480, endPoint y: 235, distance: 41.3
click at [480, 235] on div "Interaction Id 20250825-122642_2343646831-all.mp3 Agents [PERSON_NAME] [PERSON_…" at bounding box center [451, 317] width 216 height 246
type input "20250825-122642_2343646831-C1"
click at [586, 224] on input "Timestamp" at bounding box center [639, 228] width 146 height 25
type input "[DATE]T23:10"
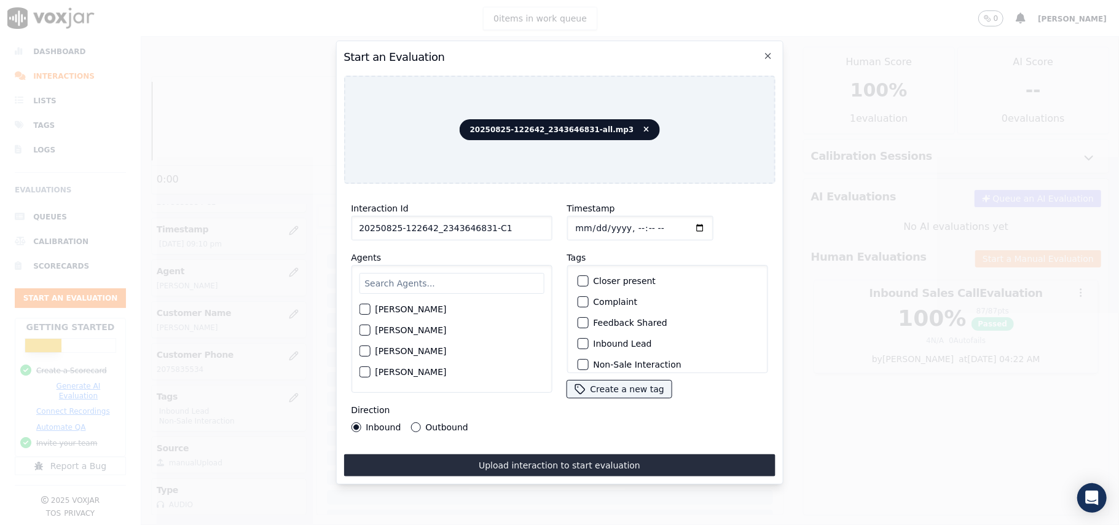
click at [460, 278] on input "text" at bounding box center [451, 283] width 185 height 21
type input "r"
type input "bra"
click at [371, 306] on div "[PERSON_NAME]" at bounding box center [451, 312] width 185 height 21
click at [364, 308] on div "button" at bounding box center [363, 312] width 9 height 9
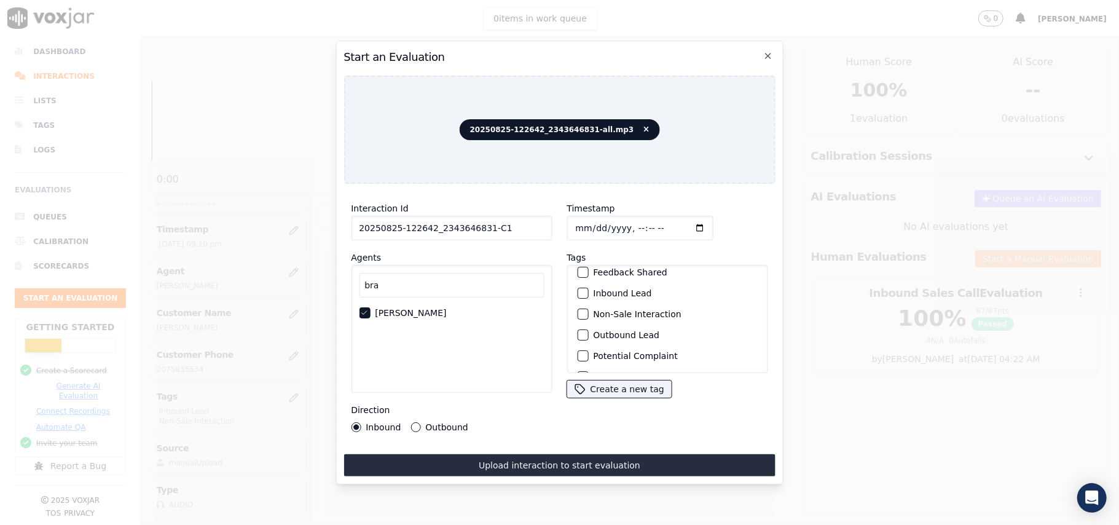
scroll to position [107, 0]
drag, startPoint x: 581, startPoint y: 278, endPoint x: 628, endPoint y: 289, distance: 48.6
click at [581, 289] on button "Outbound Lead" at bounding box center [582, 294] width 11 height 11
click at [578, 339] on div "button" at bounding box center [582, 339] width 9 height 9
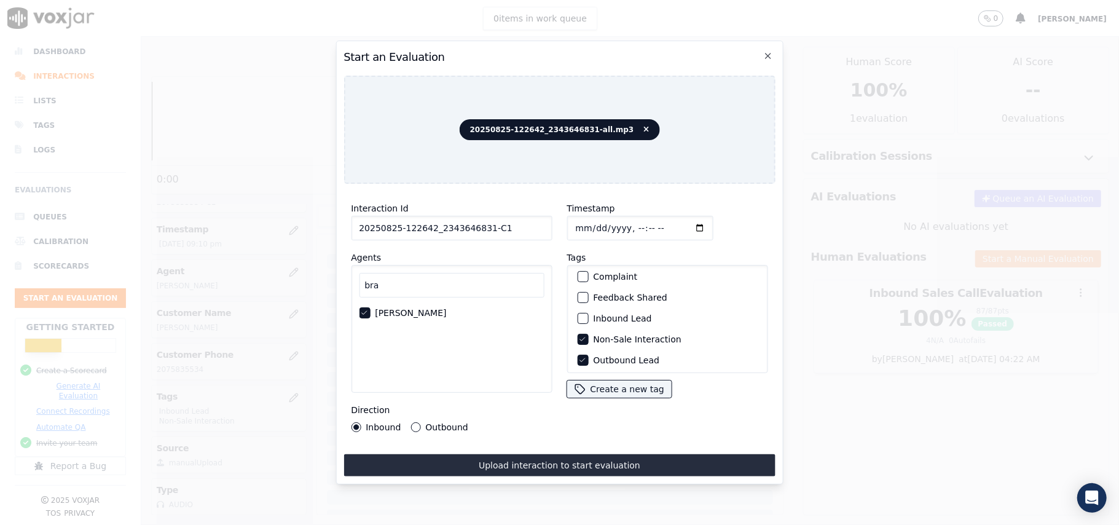
click at [429, 423] on label "Outbound" at bounding box center [446, 427] width 42 height 9
click at [420, 422] on button "Outbound" at bounding box center [415, 427] width 10 height 10
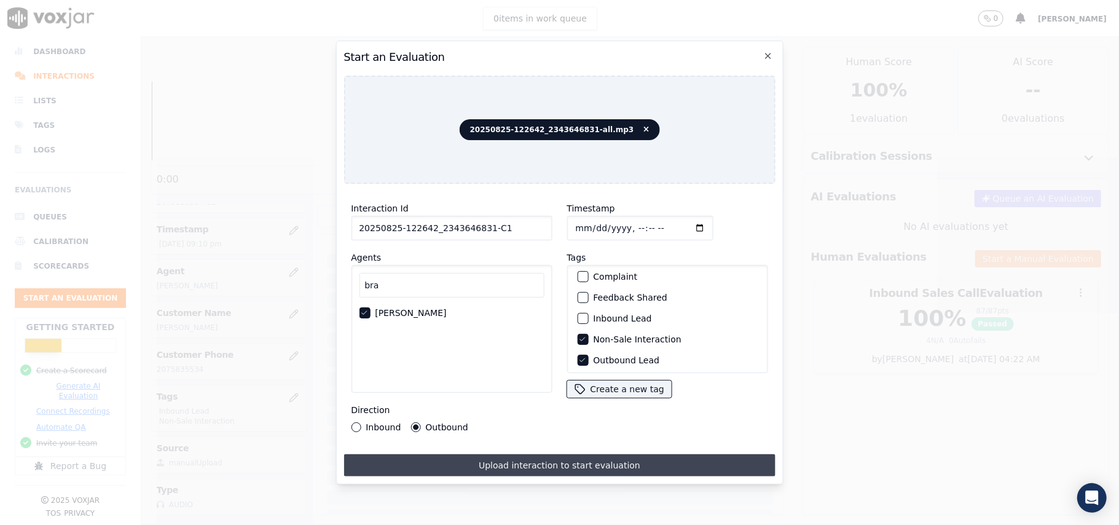
click at [450, 458] on button "Upload interaction to start evaluation" at bounding box center [558, 465] width 431 height 22
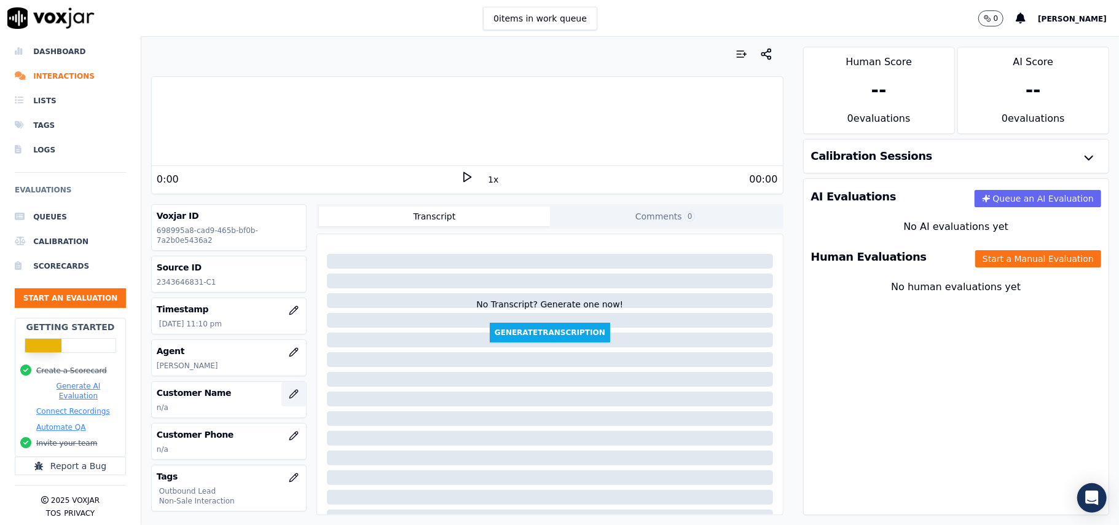
click at [281, 399] on button "button" at bounding box center [293, 394] width 25 height 25
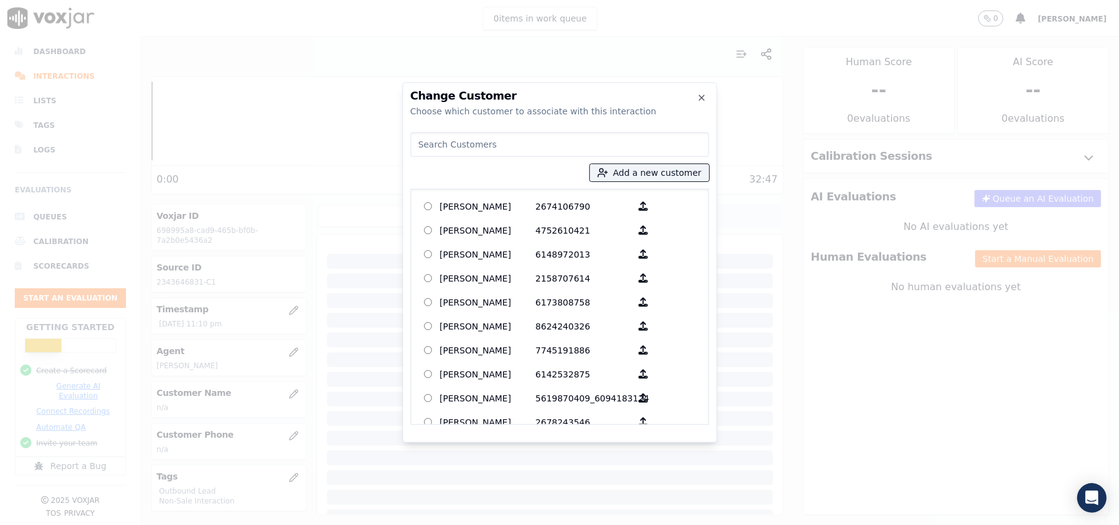
paste input "[PERSON_NAME]"
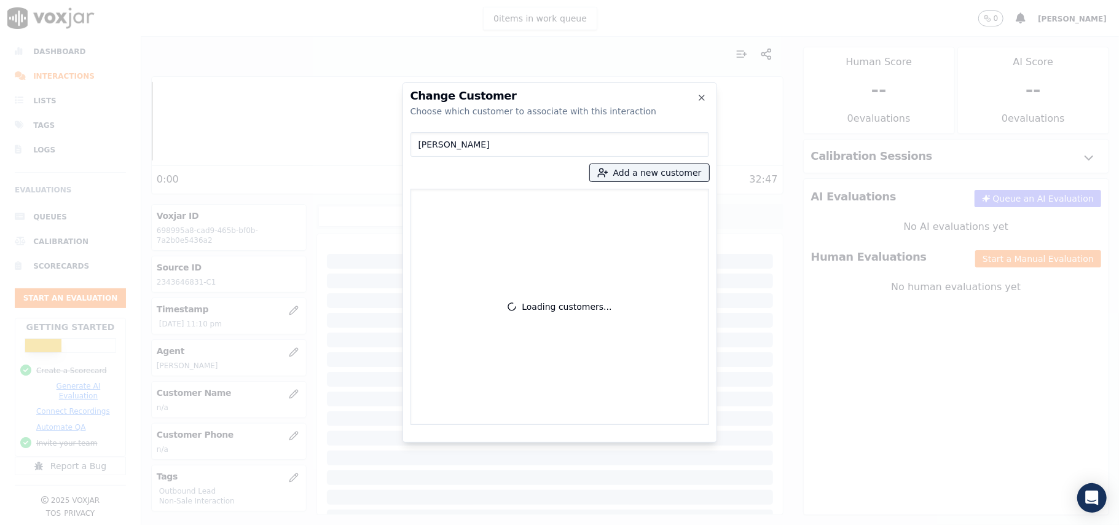
click at [418, 148] on input "[PERSON_NAME]" at bounding box center [559, 144] width 299 height 25
type input "[PERSON_NAME]"
click at [598, 172] on button "Add a new customer" at bounding box center [649, 172] width 119 height 17
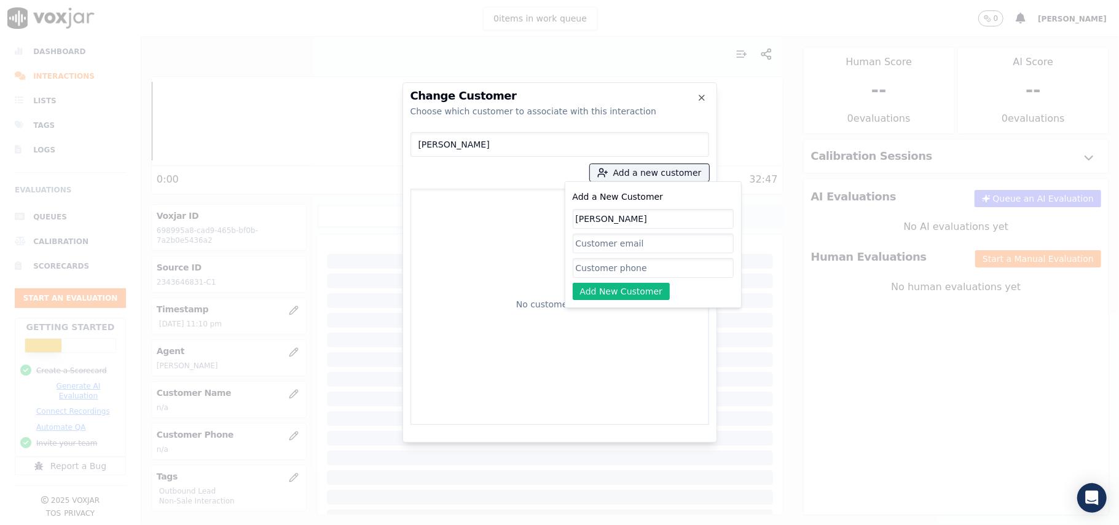
type input "[PERSON_NAME]"
click at [595, 268] on input "Add a New Customer" at bounding box center [653, 268] width 161 height 20
paste input "2343646831 3304125986"
click at [630, 269] on input "2343646831 3304125986" at bounding box center [653, 268] width 161 height 20
type input "2343646831_3304125986"
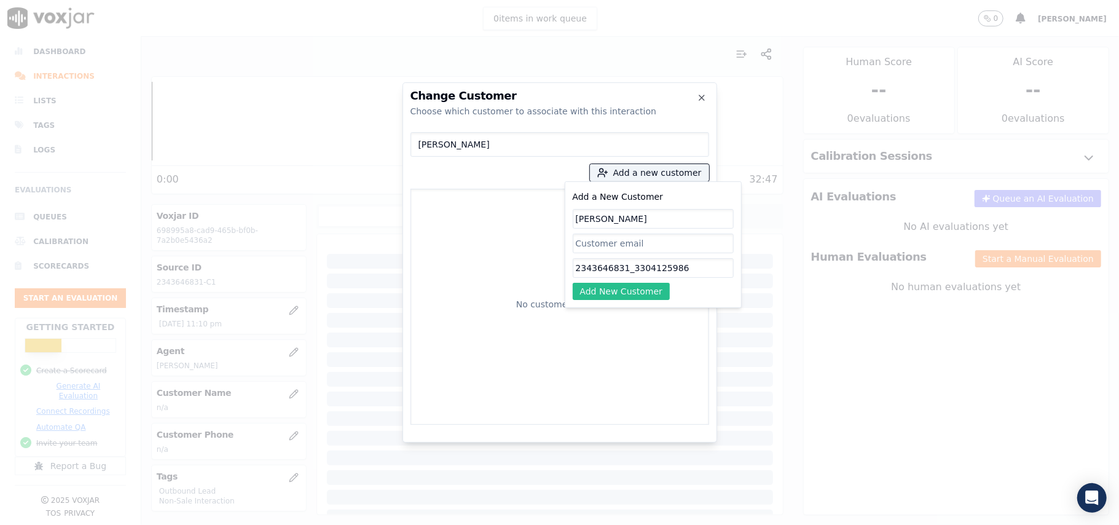
click at [622, 289] on button "Add New Customer" at bounding box center [622, 291] width 98 height 17
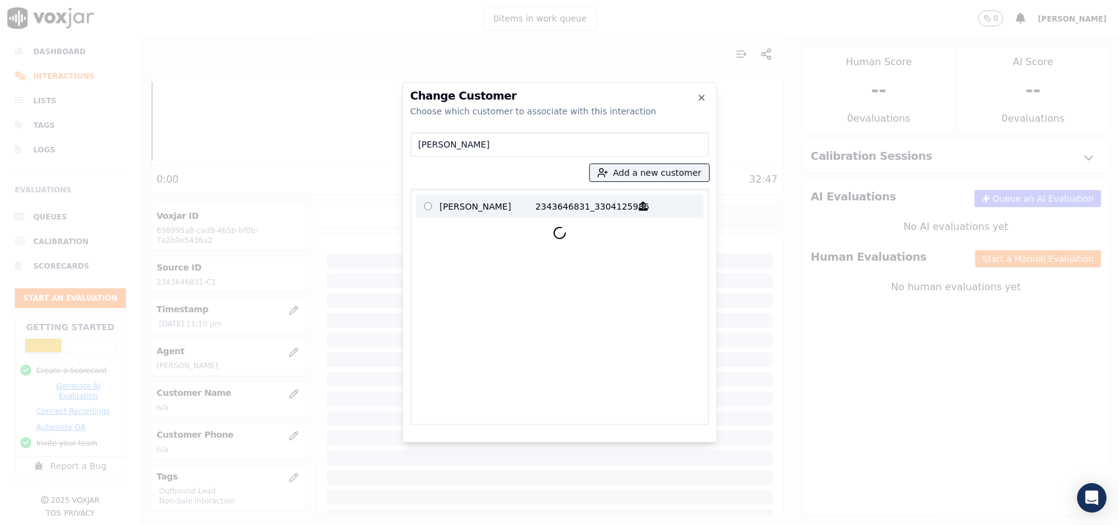
click at [443, 213] on p "[PERSON_NAME]" at bounding box center [488, 206] width 96 height 19
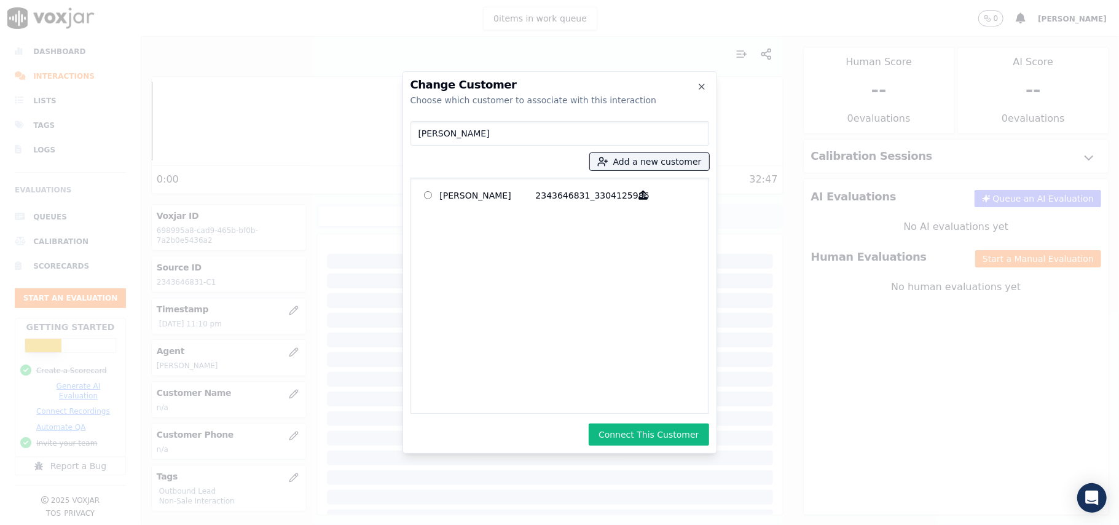
drag, startPoint x: 621, startPoint y: 438, endPoint x: 677, endPoint y: 421, distance: 58.9
click at [622, 438] on button "Connect This Customer" at bounding box center [649, 434] width 120 height 22
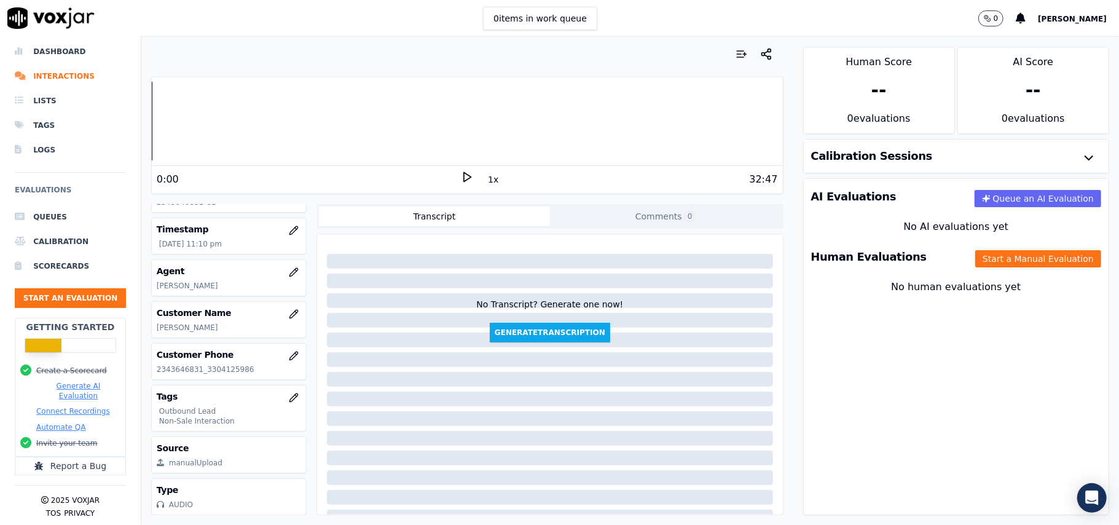
scroll to position [120, 0]
click at [1016, 264] on button "Start a Manual Evaluation" at bounding box center [1038, 258] width 126 height 17
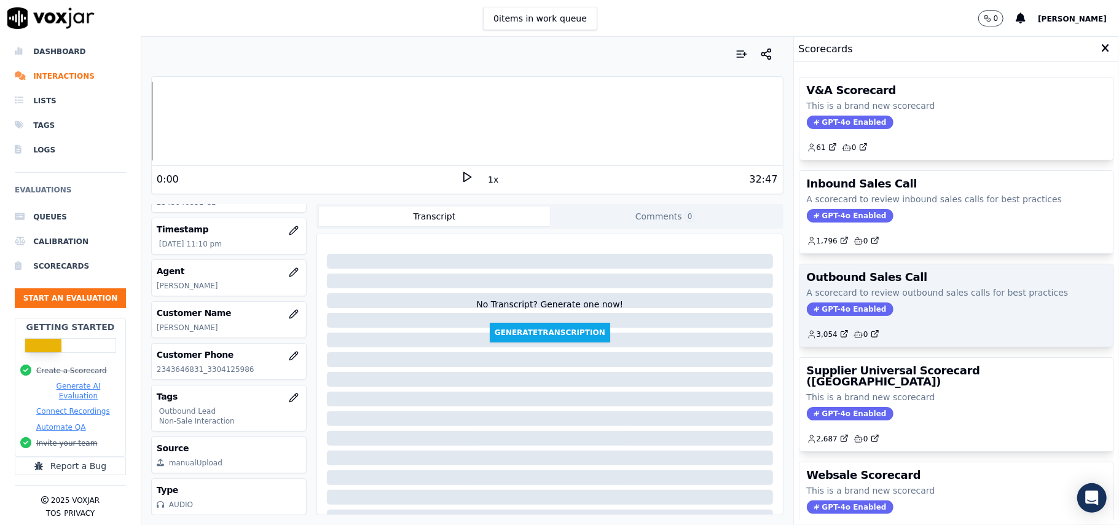
click at [811, 312] on span "GPT-4o Enabled" at bounding box center [850, 309] width 87 height 14
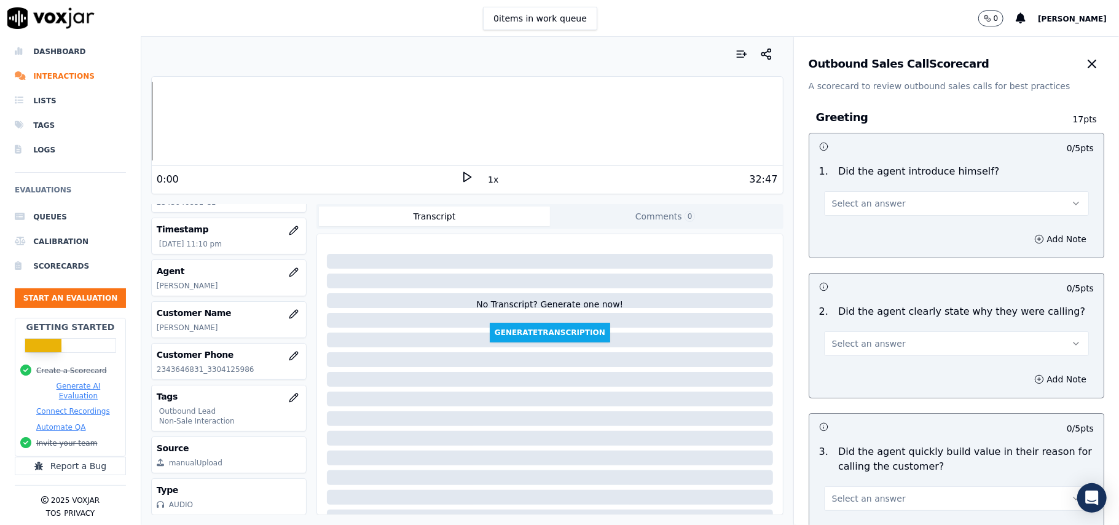
click at [853, 208] on span "Select an answer" at bounding box center [869, 203] width 74 height 12
drag, startPoint x: 853, startPoint y: 232, endPoint x: 930, endPoint y: 192, distance: 86.9
click at [853, 231] on div "Yes" at bounding box center [930, 232] width 238 height 20
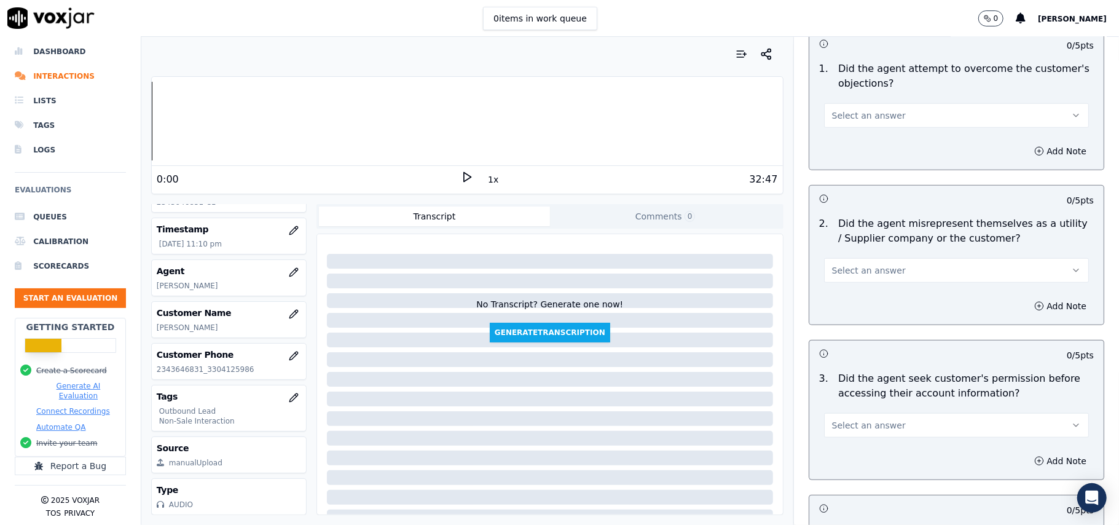
scroll to position [3065, 0]
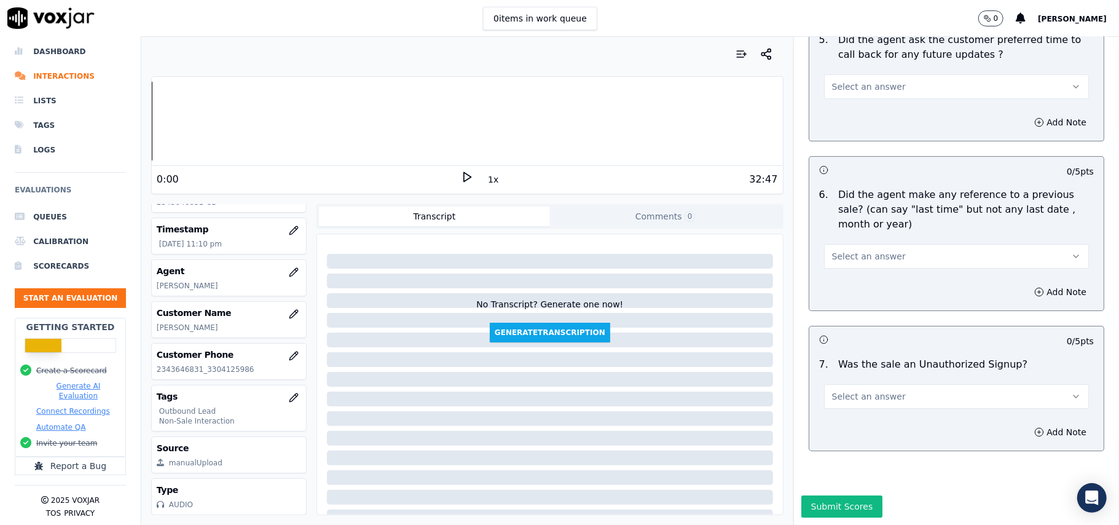
click at [839, 390] on span "Select an answer" at bounding box center [869, 396] width 74 height 12
click at [834, 418] on div "N/A" at bounding box center [930, 427] width 238 height 20
click at [852, 244] on button "Select an answer" at bounding box center [956, 256] width 265 height 25
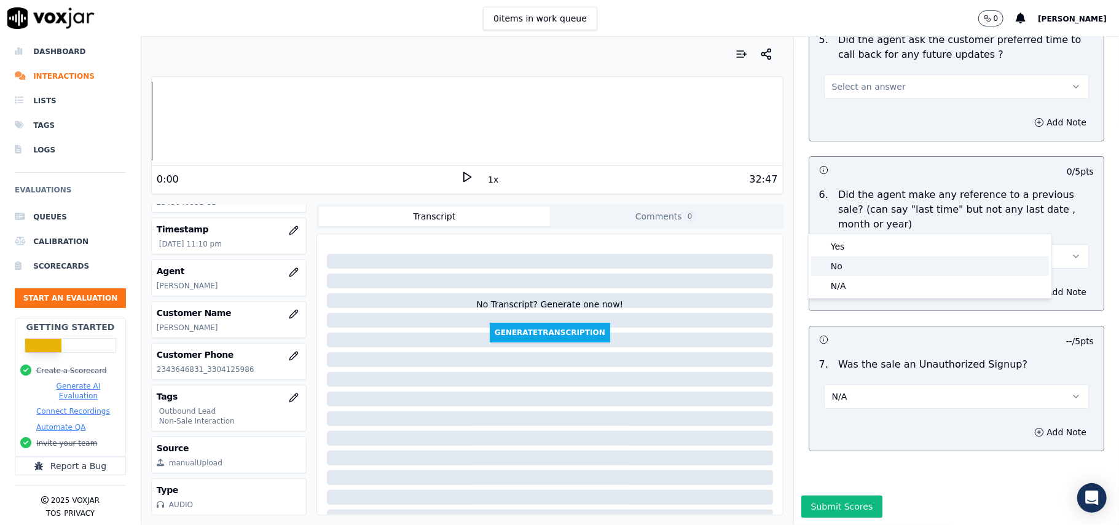
click at [849, 263] on div "No" at bounding box center [930, 266] width 238 height 20
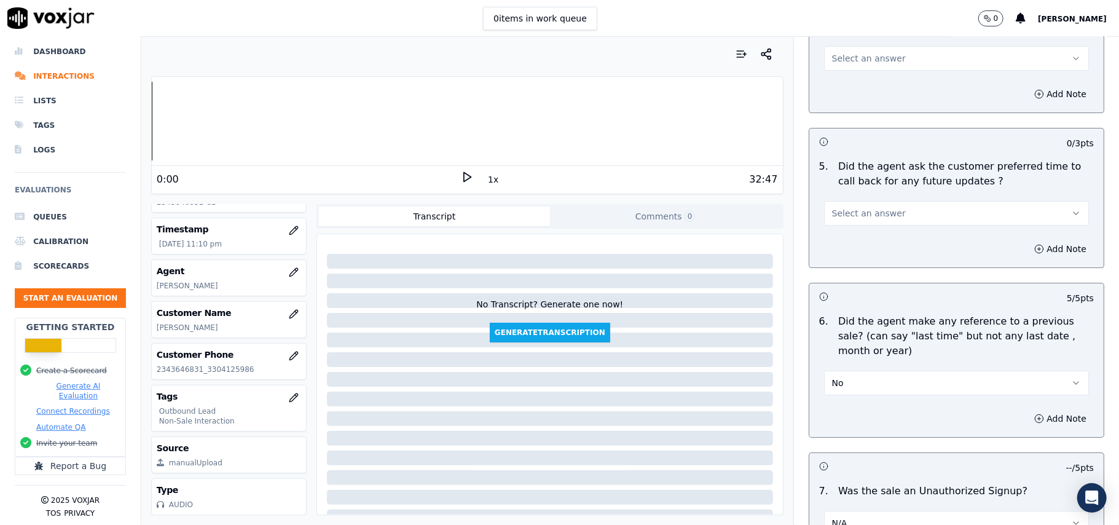
scroll to position [2819, 0]
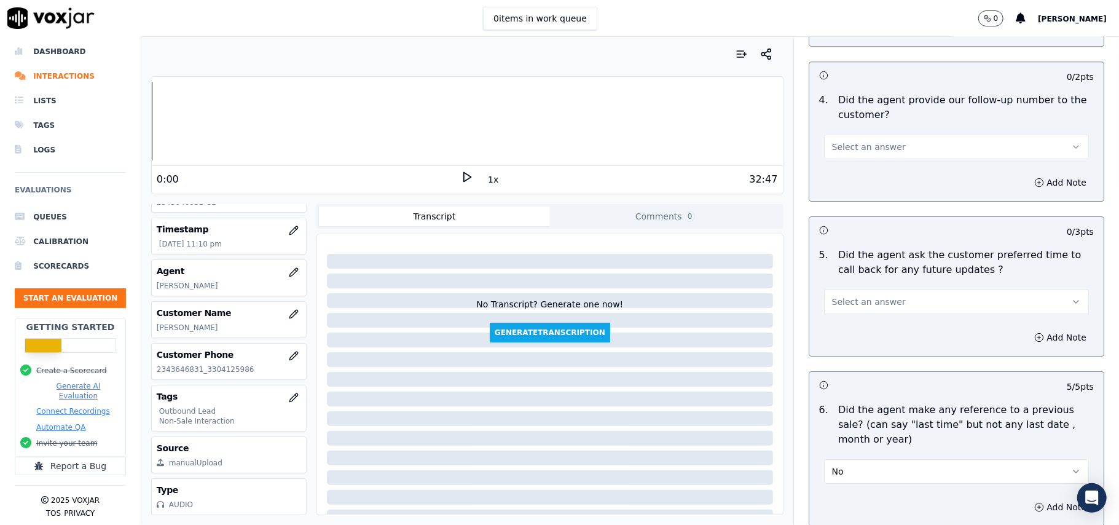
click at [849, 296] on span "Select an answer" at bounding box center [869, 302] width 74 height 12
click at [847, 357] on div "N/A" at bounding box center [930, 362] width 238 height 20
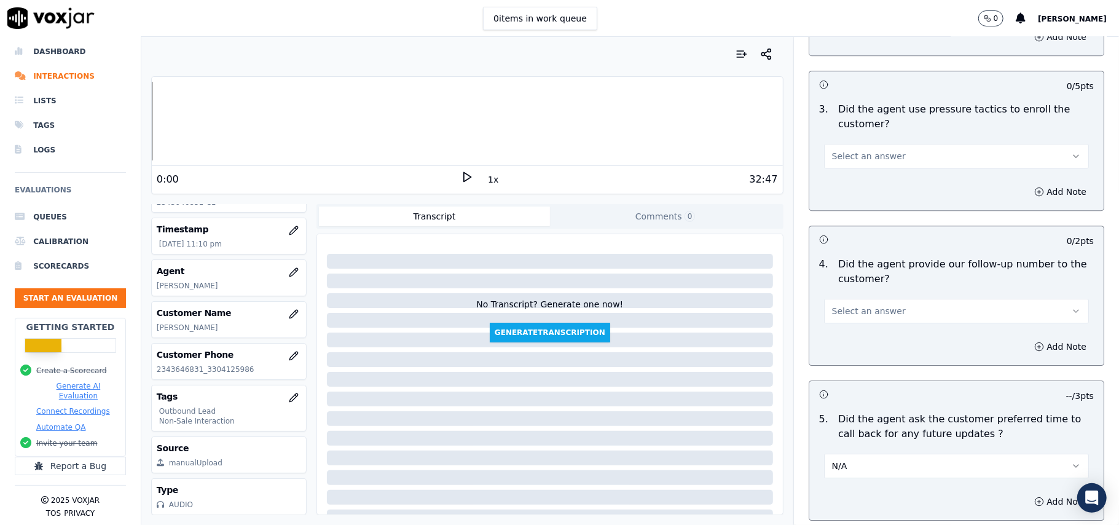
click at [853, 305] on span "Select an answer" at bounding box center [869, 311] width 74 height 12
click at [841, 366] on div "N/A" at bounding box center [930, 371] width 238 height 20
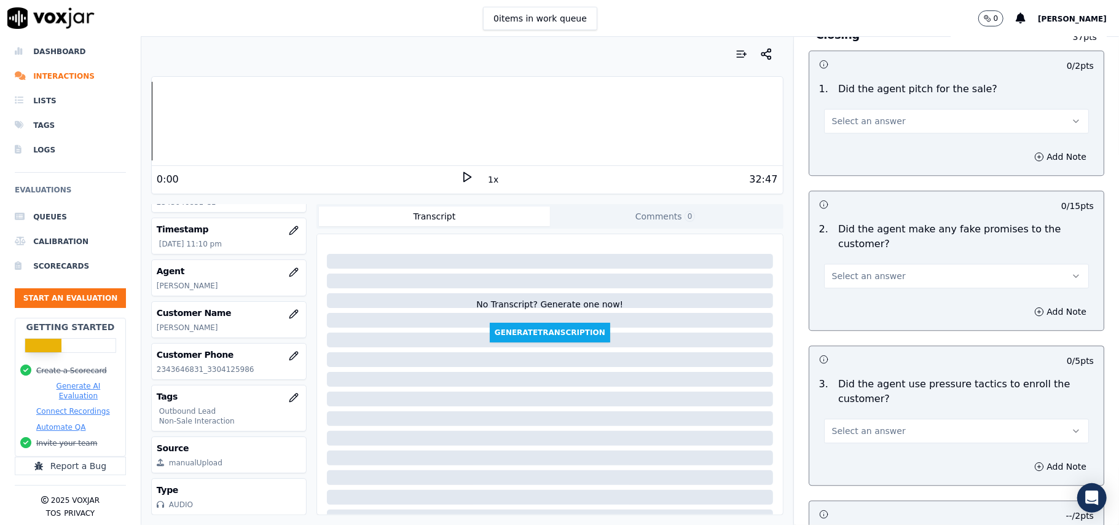
scroll to position [2409, 0]
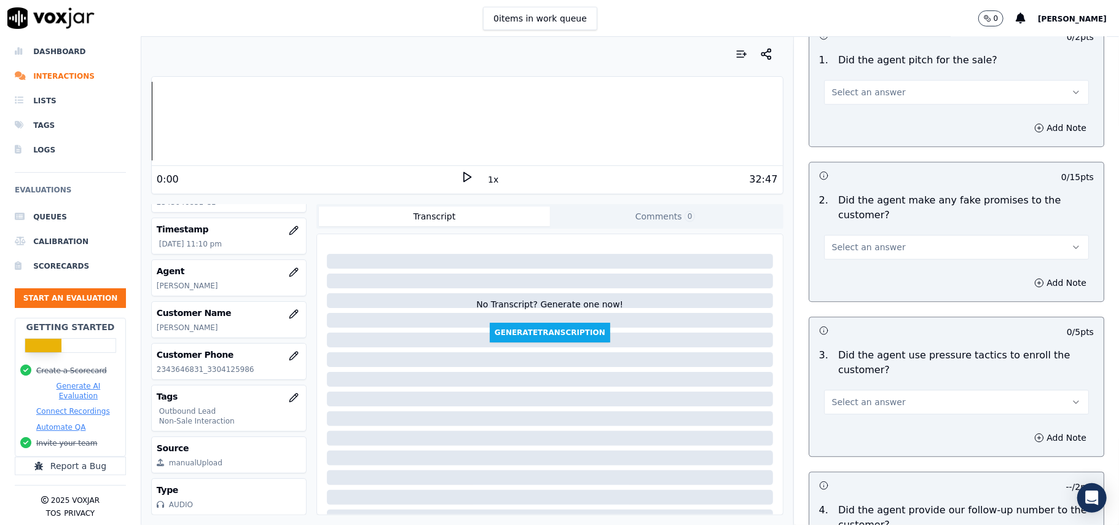
click at [849, 396] on span "Select an answer" at bounding box center [869, 402] width 74 height 12
click at [837, 438] on div "No" at bounding box center [930, 441] width 238 height 20
click at [863, 241] on span "Select an answer" at bounding box center [869, 247] width 74 height 12
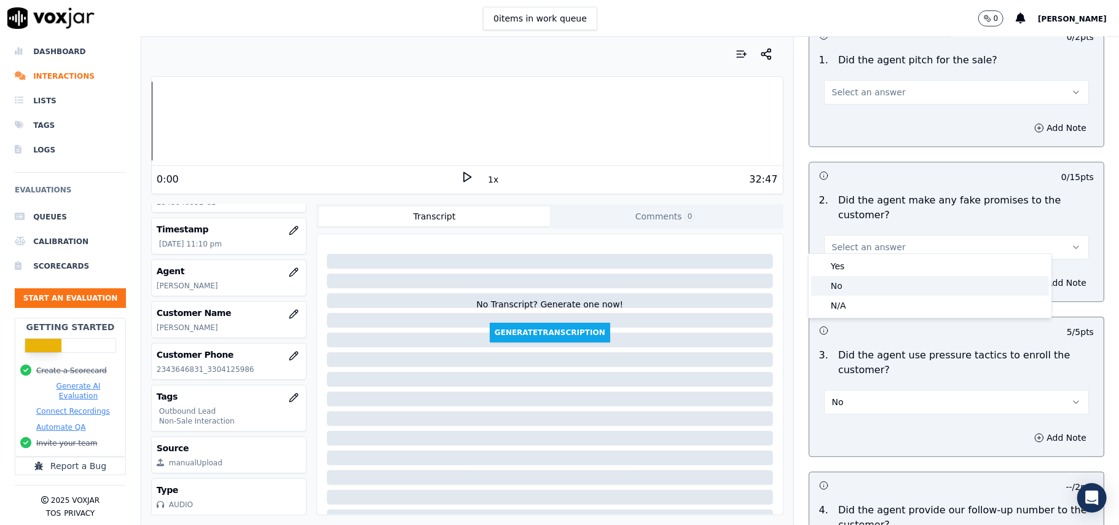
click at [858, 281] on div "No" at bounding box center [930, 286] width 238 height 20
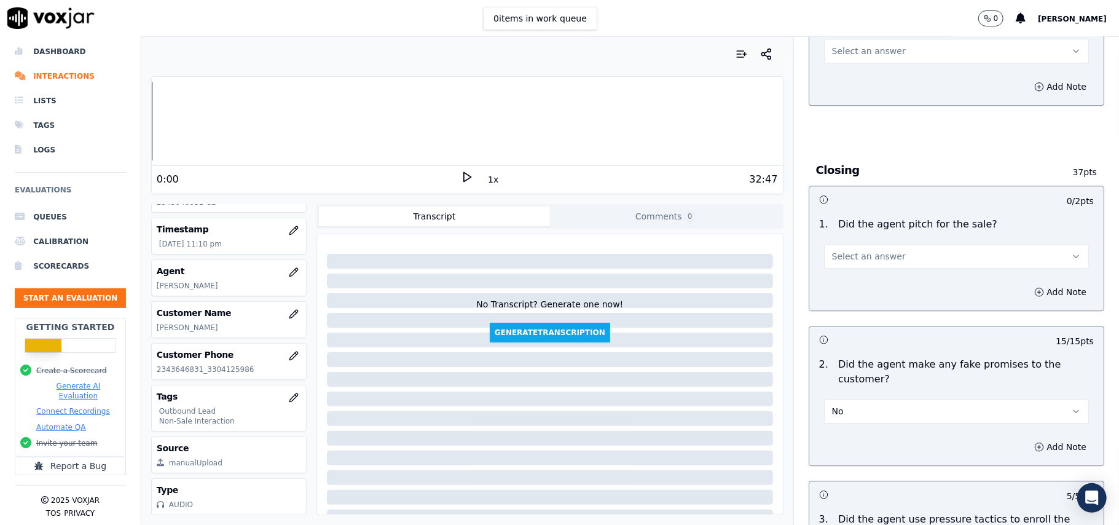
scroll to position [2163, 0]
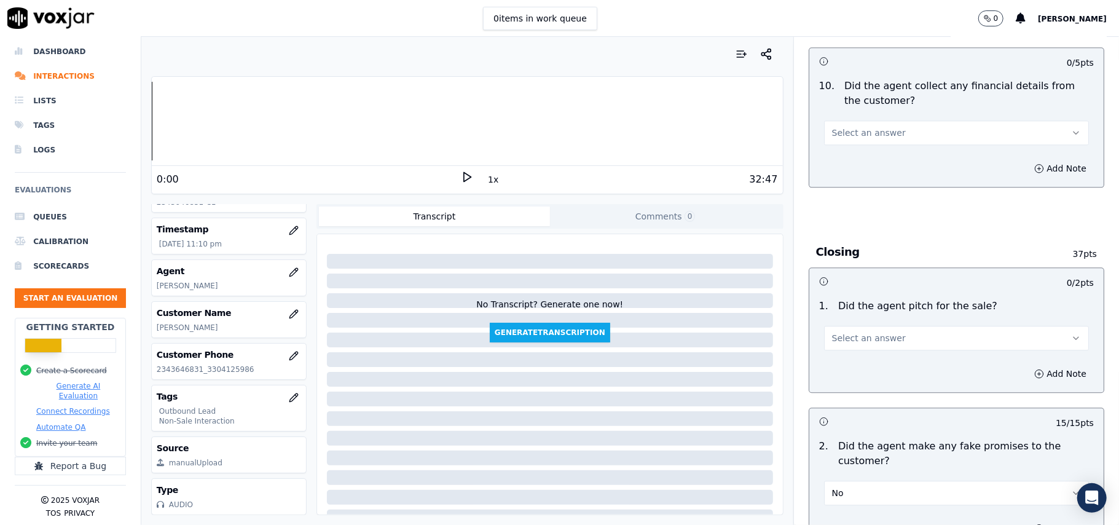
click at [838, 332] on span "Select an answer" at bounding box center [869, 338] width 74 height 12
click at [825, 355] on div "Yes" at bounding box center [930, 357] width 238 height 20
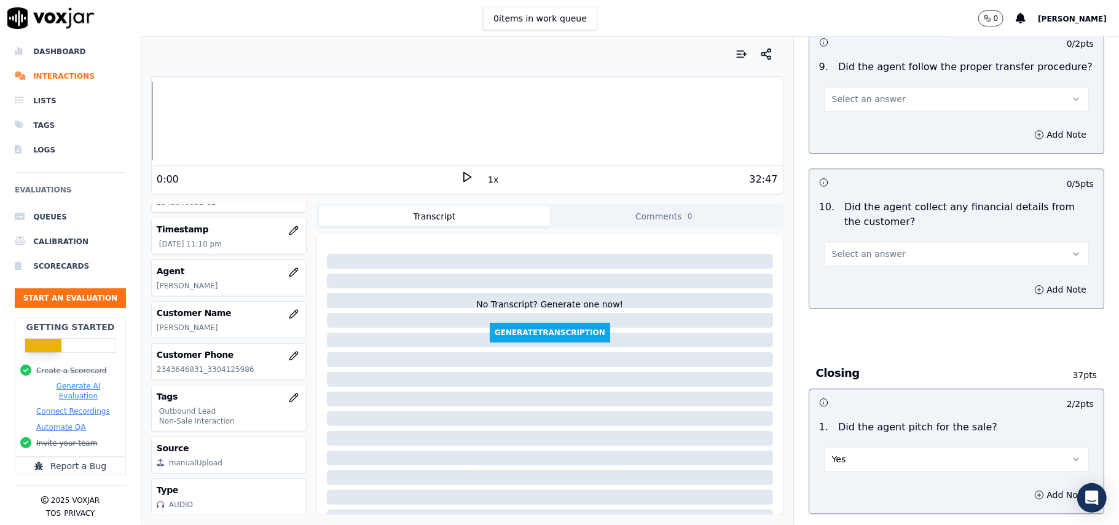
scroll to position [1918, 0]
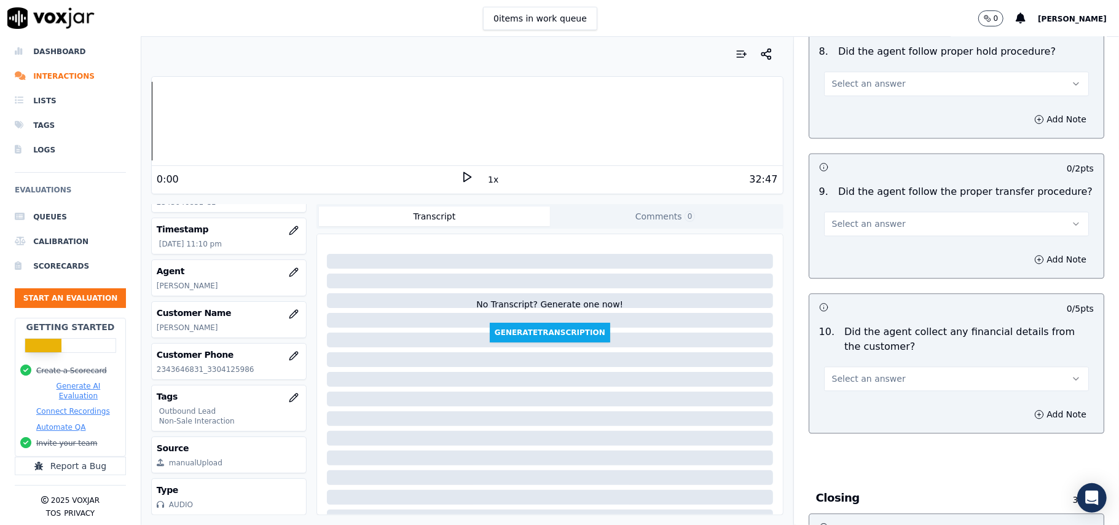
click at [852, 382] on div "10 . Did the agent collect any financial details from the customer? Select an a…" at bounding box center [956, 358] width 294 height 76
click at [843, 376] on button "Select an answer" at bounding box center [956, 378] width 265 height 25
click at [826, 418] on div "No" at bounding box center [930, 417] width 238 height 20
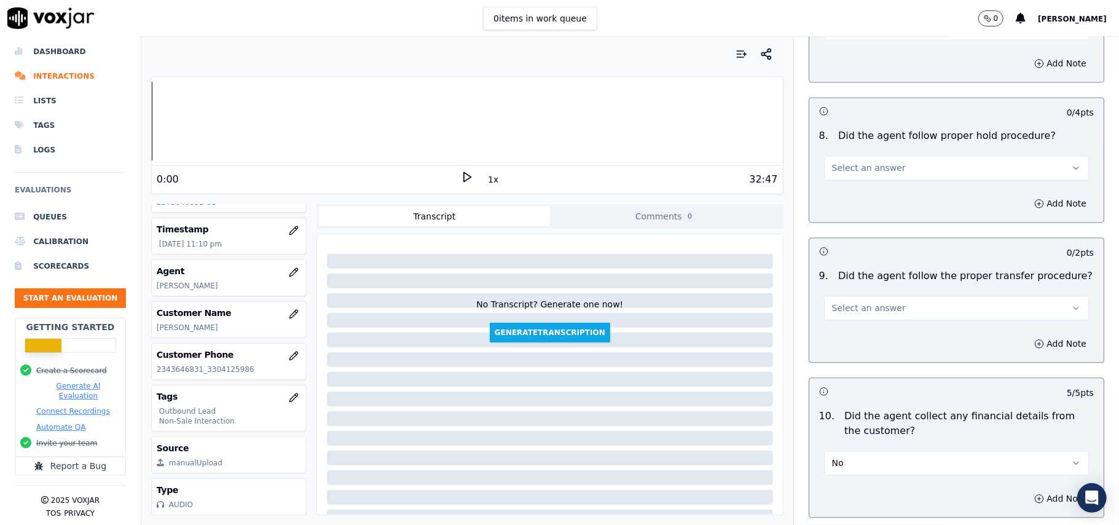
scroll to position [1754, 0]
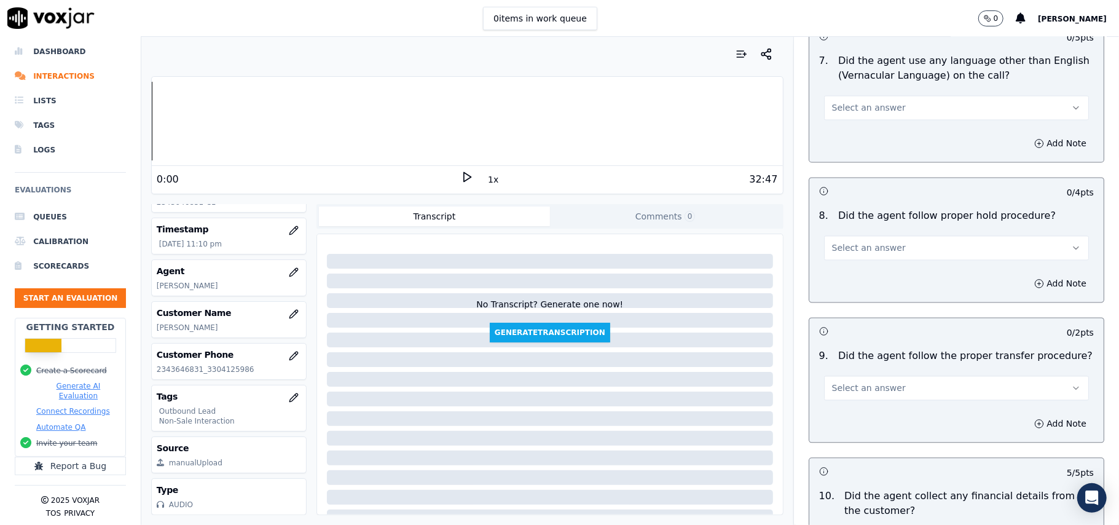
drag, startPoint x: 839, startPoint y: 367, endPoint x: 841, endPoint y: 375, distance: 7.5
click at [841, 375] on button "Select an answer" at bounding box center [956, 387] width 265 height 25
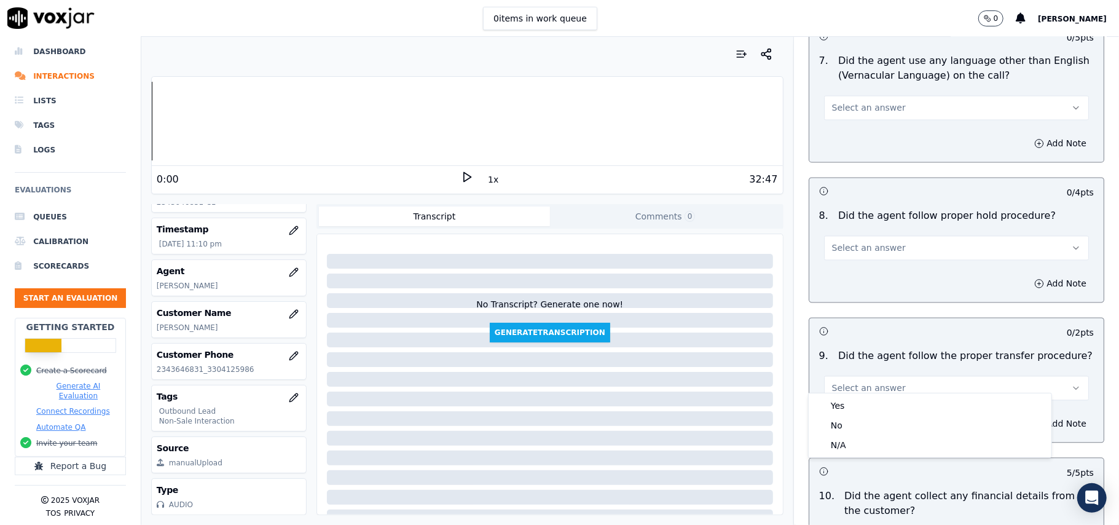
click at [839, 382] on span "Select an answer" at bounding box center [869, 388] width 74 height 12
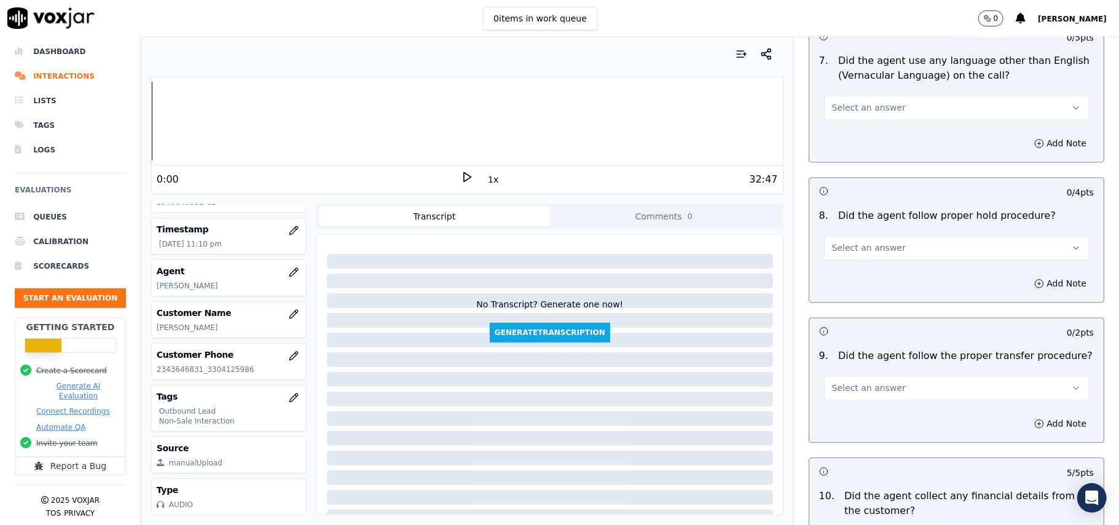
click at [839, 382] on span "Select an answer" at bounding box center [869, 388] width 74 height 12
click at [841, 403] on div "Yes" at bounding box center [930, 406] width 238 height 20
click at [858, 235] on button "Select an answer" at bounding box center [956, 247] width 265 height 25
click at [858, 267] on div "Yes" at bounding box center [930, 265] width 238 height 20
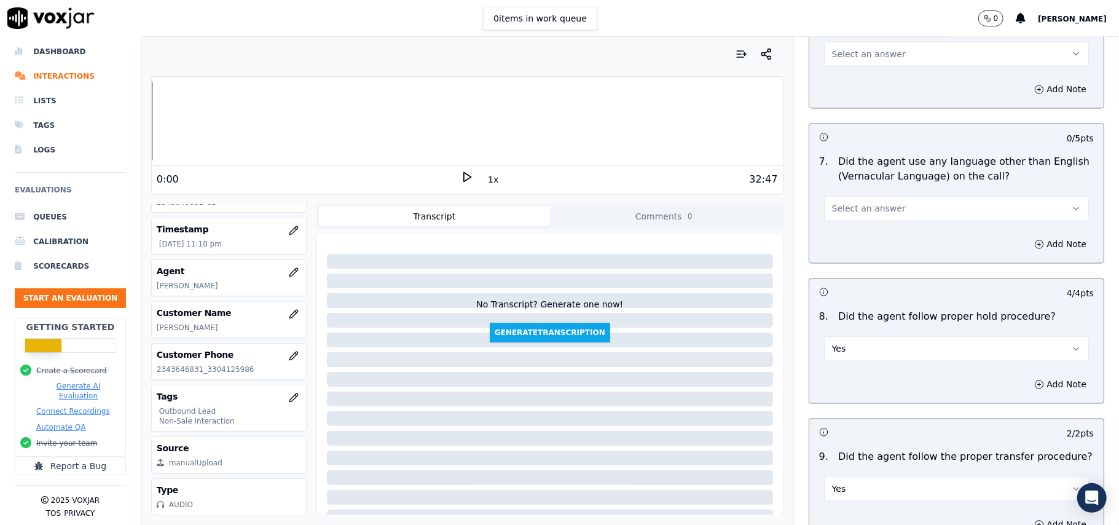
scroll to position [1508, 0]
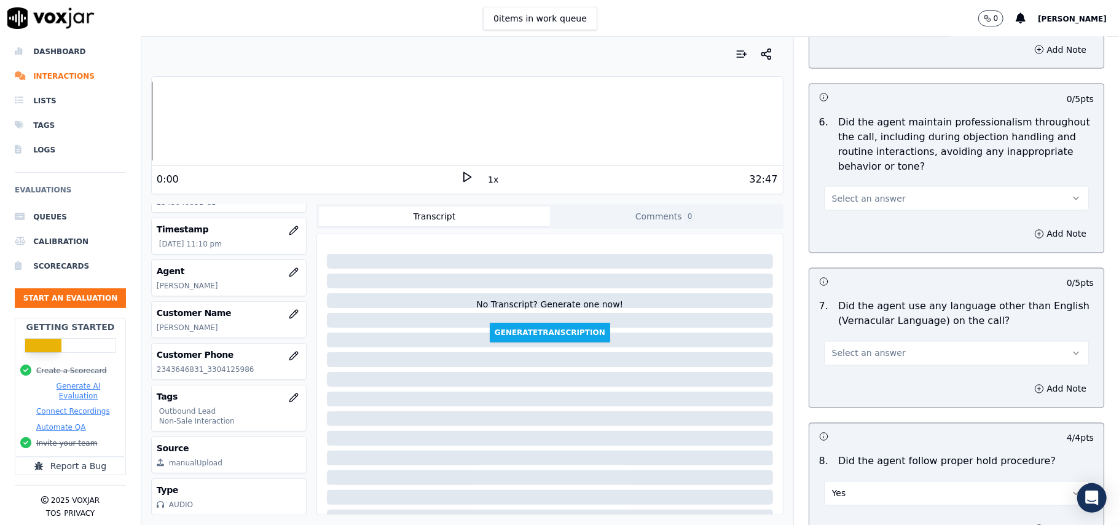
click at [871, 347] on span "Select an answer" at bounding box center [869, 353] width 74 height 12
click at [834, 388] on div "No" at bounding box center [930, 390] width 238 height 20
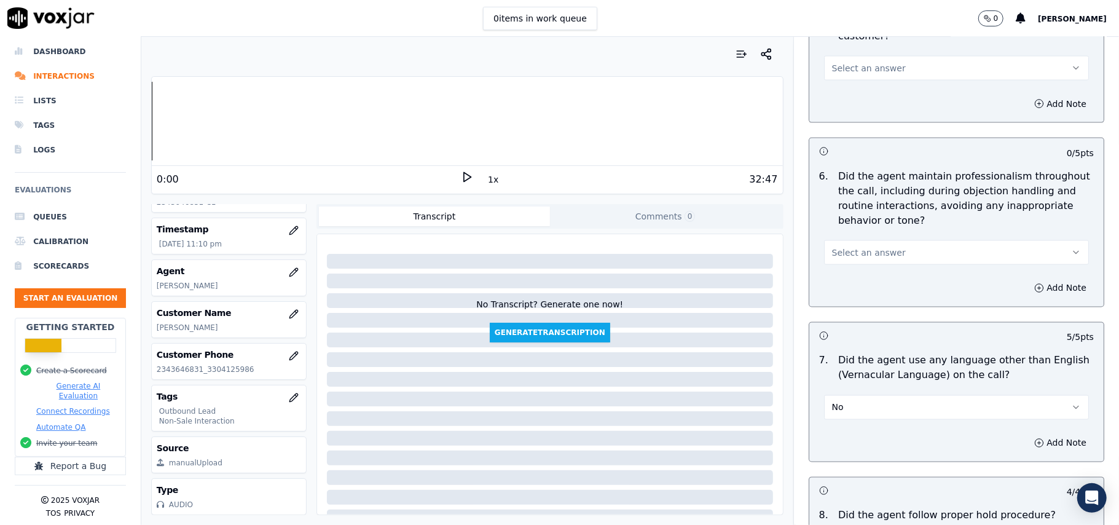
scroll to position [1426, 0]
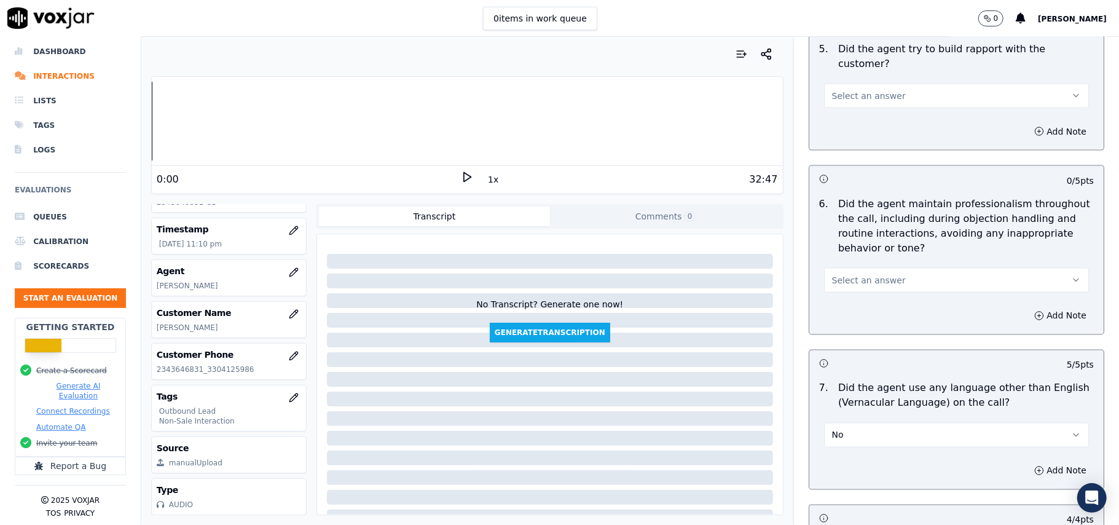
click at [852, 274] on span "Select an answer" at bounding box center [869, 280] width 74 height 12
click at [844, 298] on div "Yes" at bounding box center [930, 297] width 238 height 20
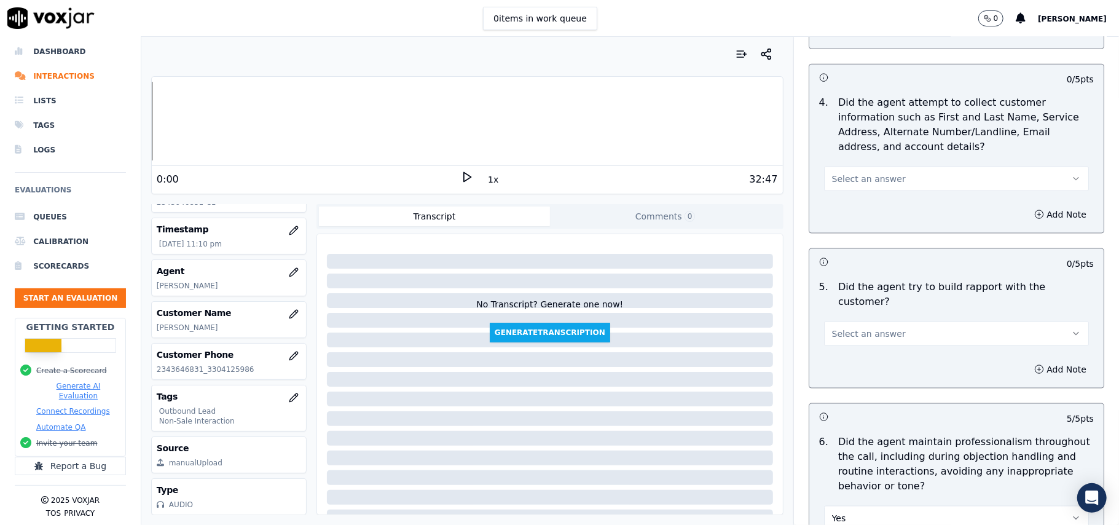
scroll to position [1262, 0]
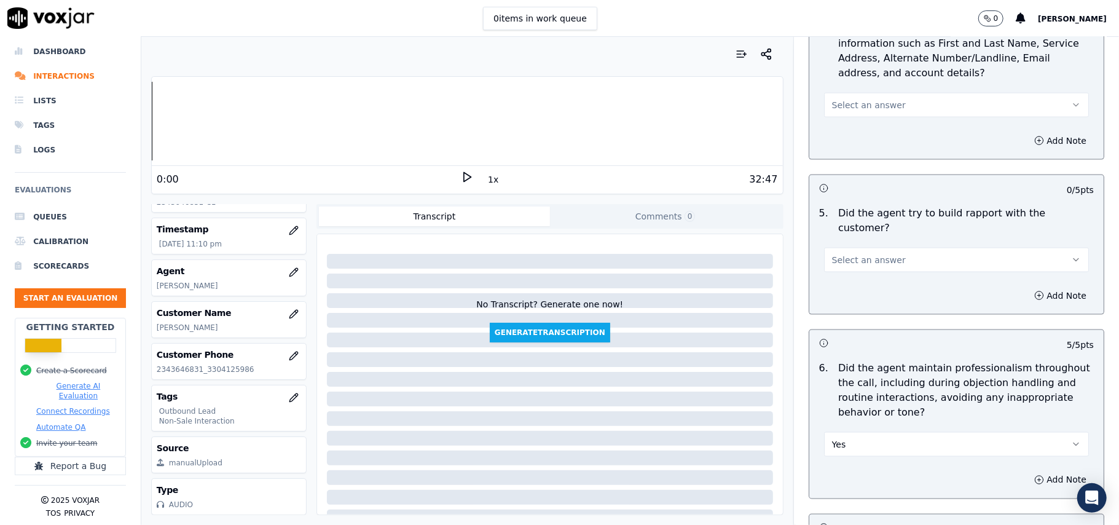
click at [871, 248] on button "Select an answer" at bounding box center [956, 260] width 265 height 25
click at [858, 280] on div "Yes" at bounding box center [930, 276] width 238 height 20
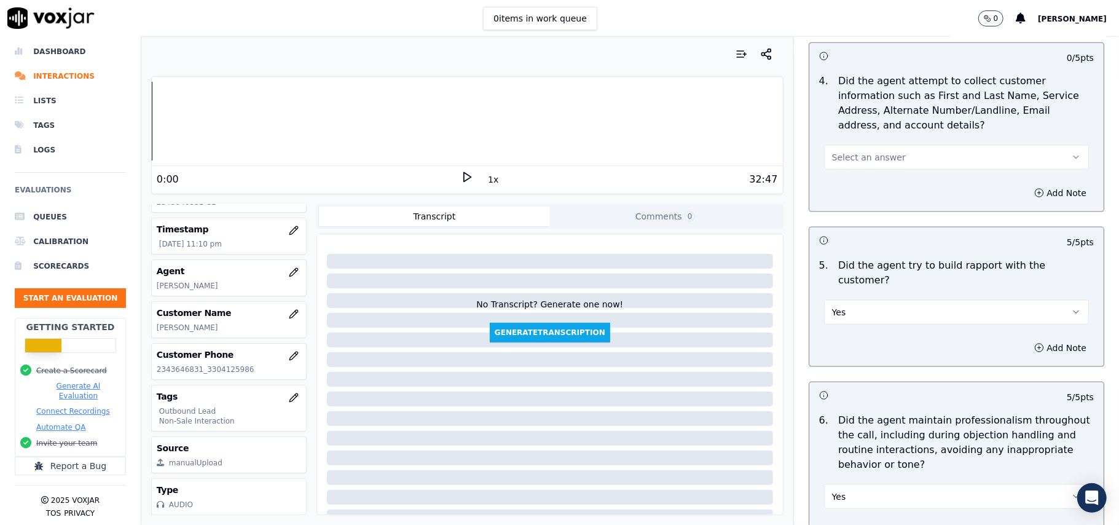
scroll to position [1099, 0]
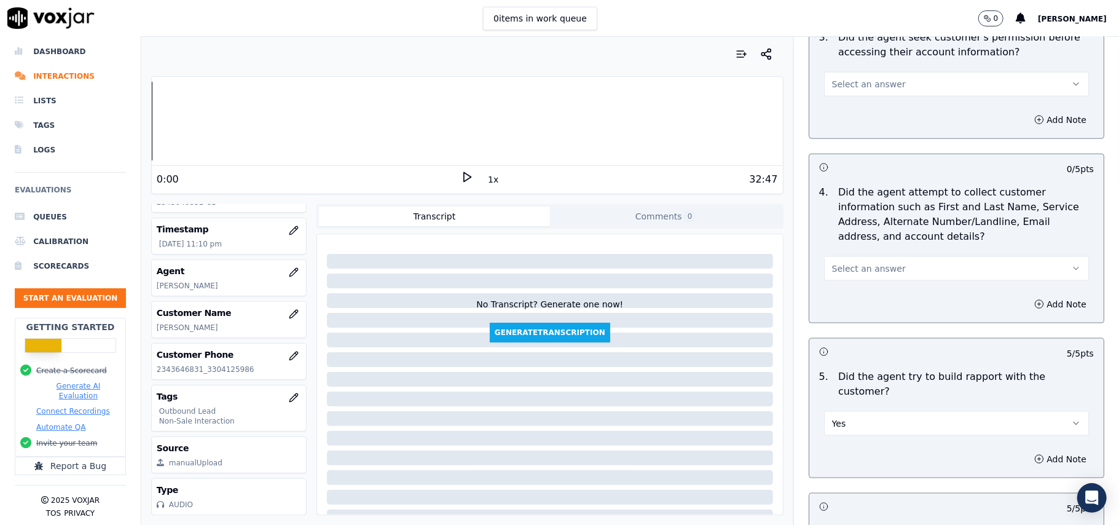
click at [857, 284] on div "4 . Did the agent attempt to collect customer information such as First and Las…" at bounding box center [956, 233] width 294 height 106
click at [853, 270] on span "Select an answer" at bounding box center [869, 268] width 74 height 12
click at [858, 340] on div "N/A" at bounding box center [930, 339] width 238 height 20
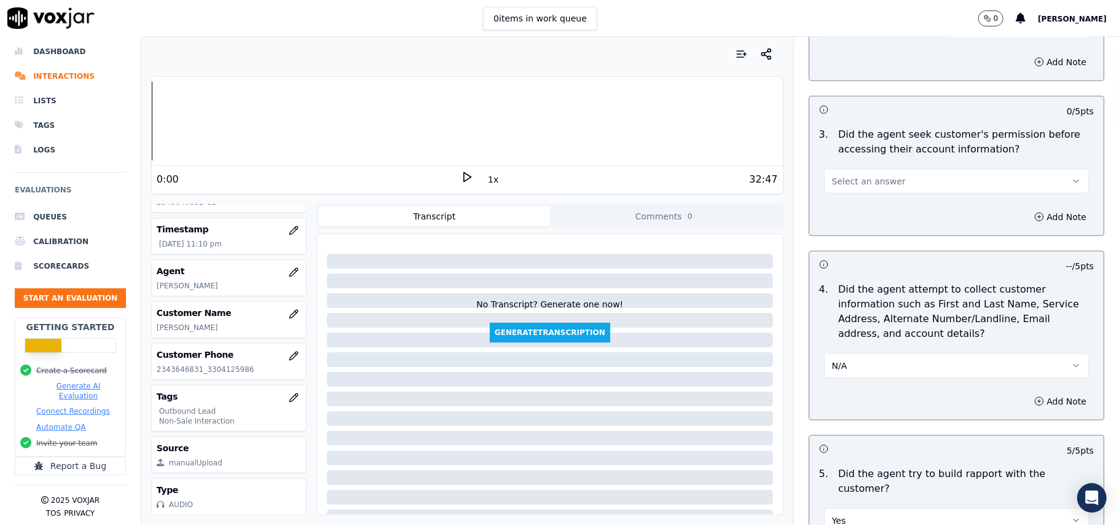
scroll to position [853, 0]
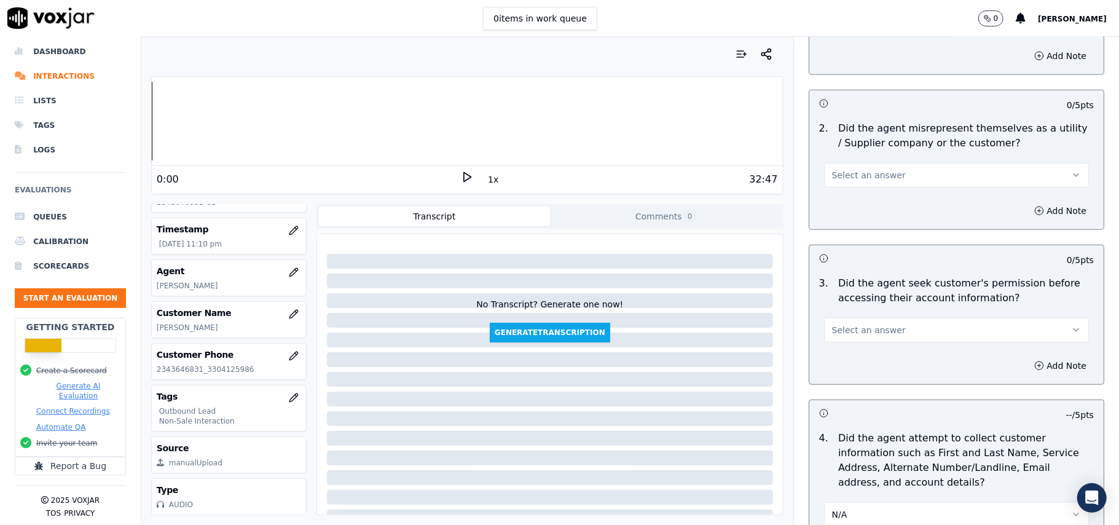
click at [876, 339] on button "Select an answer" at bounding box center [956, 330] width 265 height 25
click at [853, 357] on div "Yes" at bounding box center [930, 361] width 238 height 20
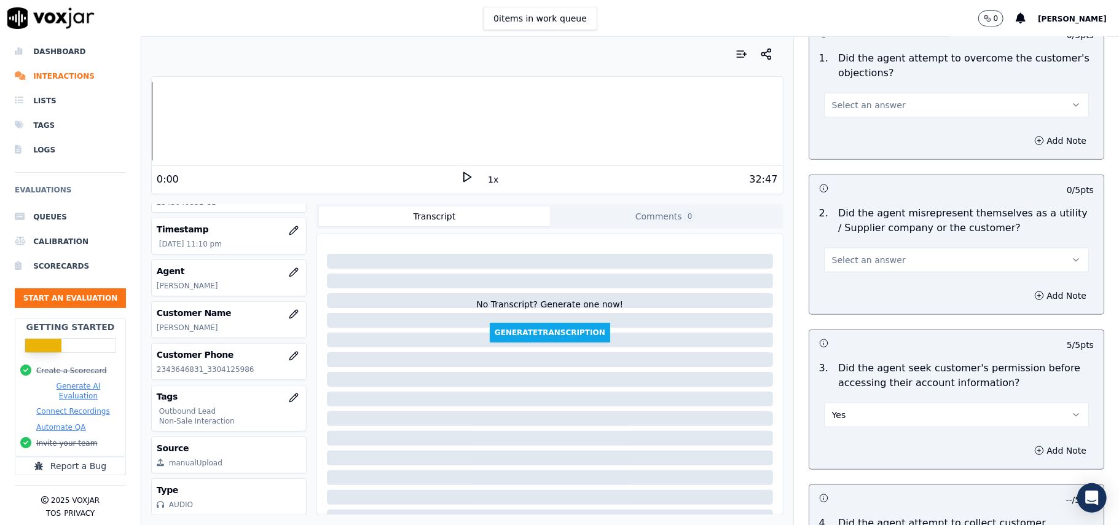
scroll to position [689, 0]
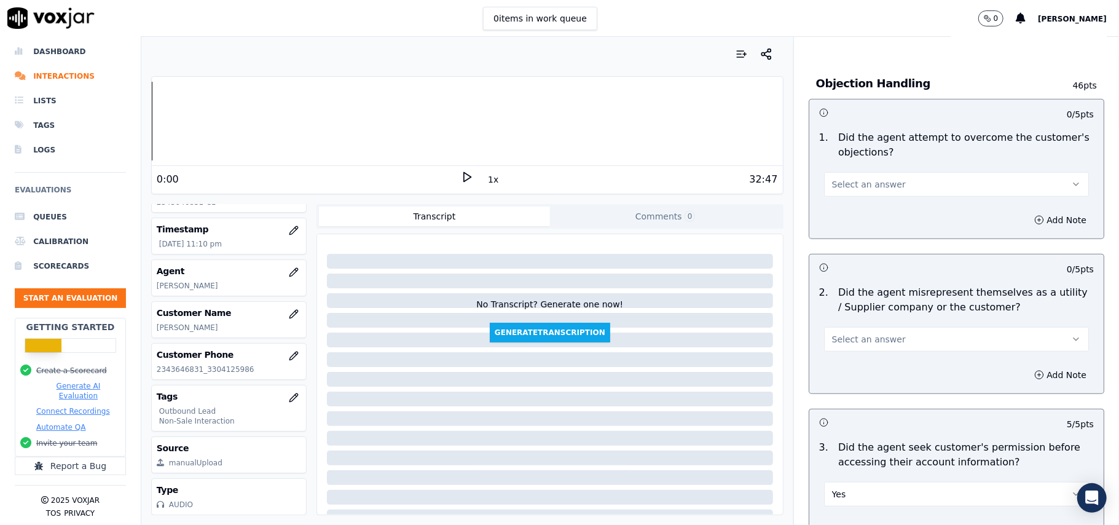
click at [849, 345] on span "Select an answer" at bounding box center [869, 339] width 74 height 12
click at [848, 382] on div "No" at bounding box center [930, 389] width 238 height 20
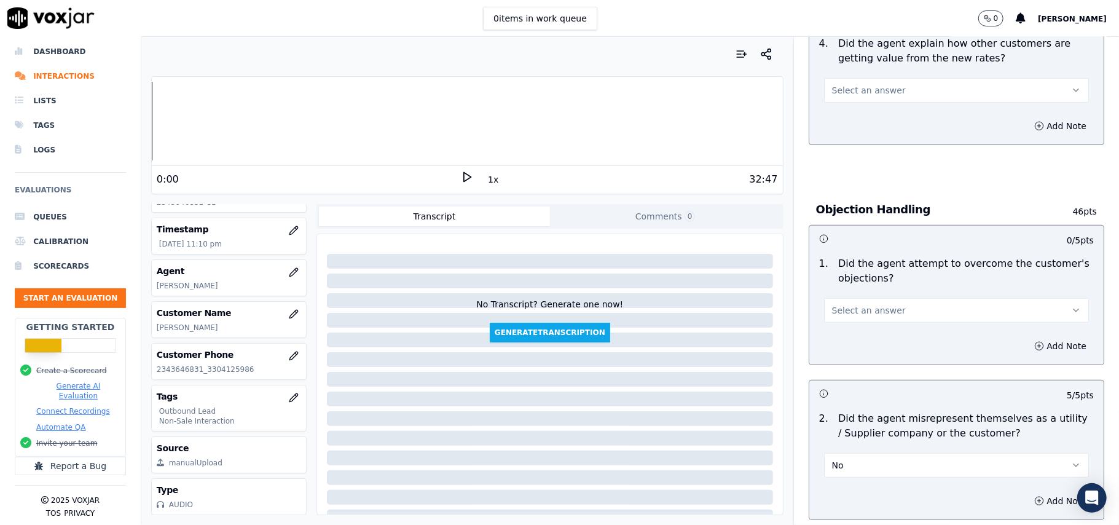
scroll to position [525, 0]
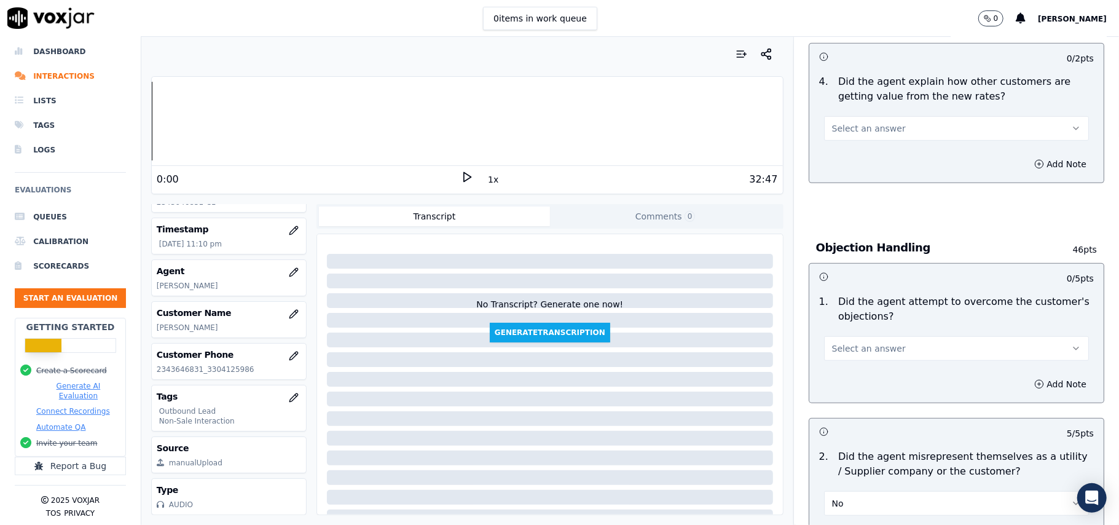
click at [861, 357] on button "Select an answer" at bounding box center [956, 348] width 265 height 25
click at [853, 376] on div "Yes" at bounding box center [930, 378] width 238 height 20
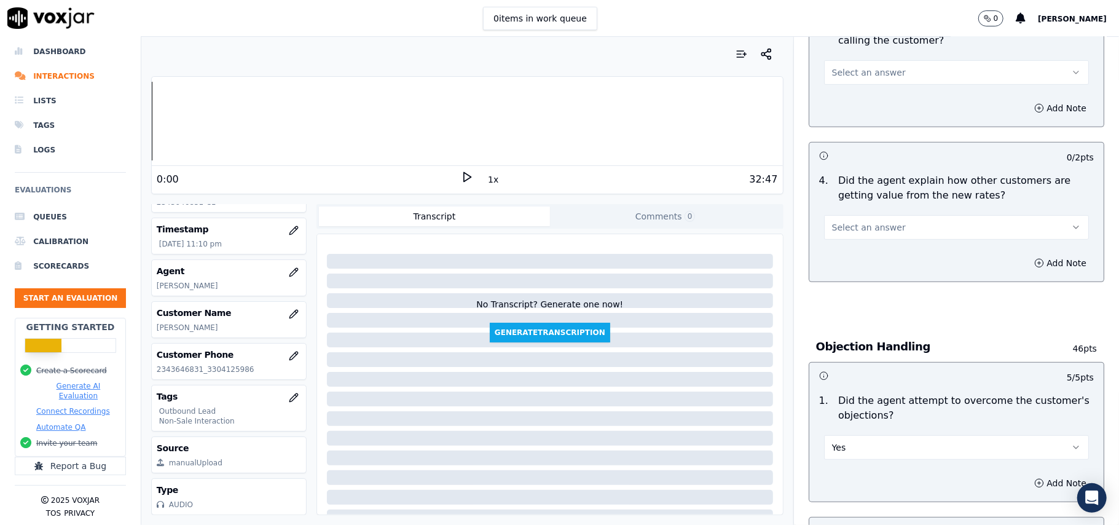
scroll to position [361, 0]
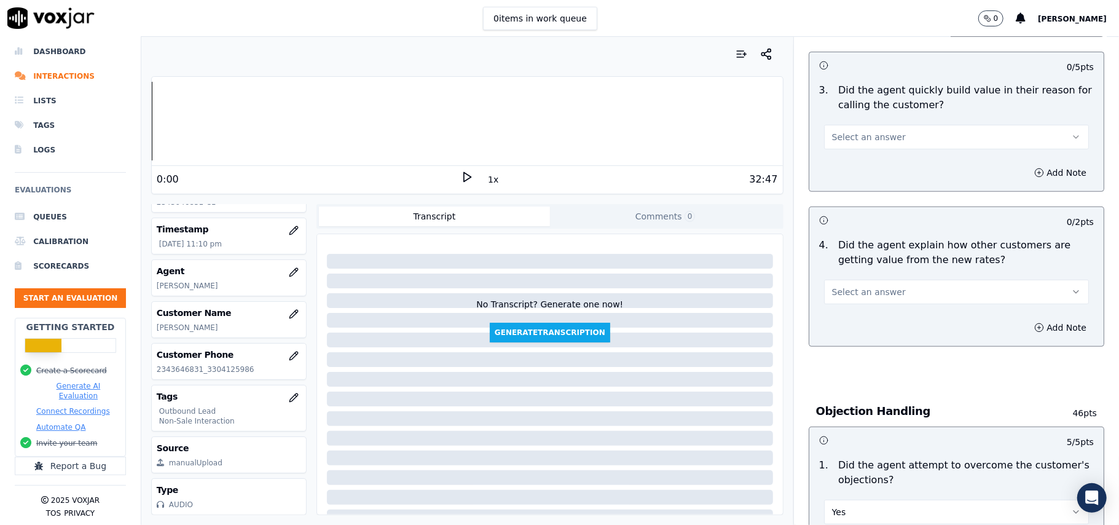
click at [852, 296] on span "Select an answer" at bounding box center [869, 292] width 74 height 12
click at [851, 320] on div "Yes" at bounding box center [930, 322] width 238 height 20
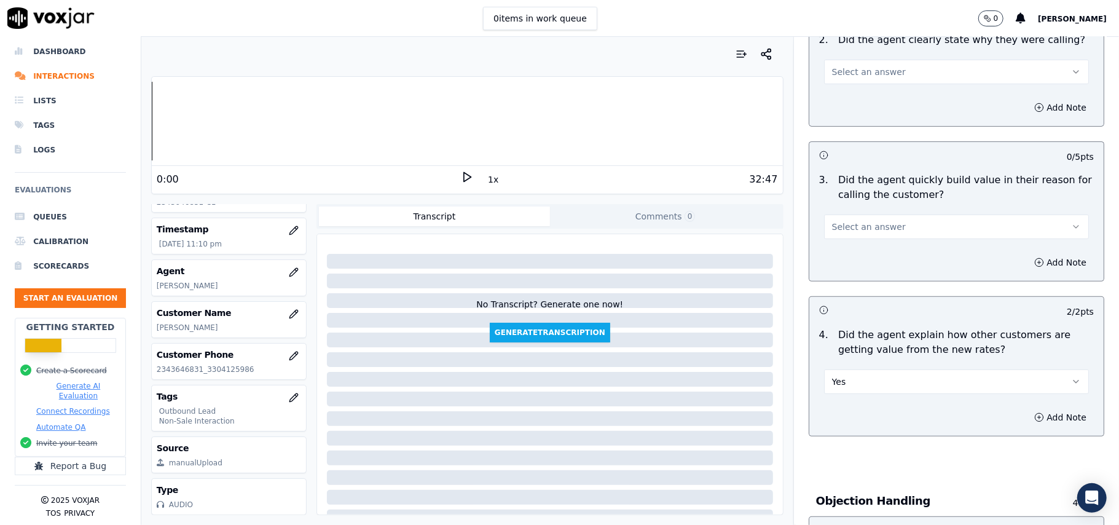
scroll to position [197, 0]
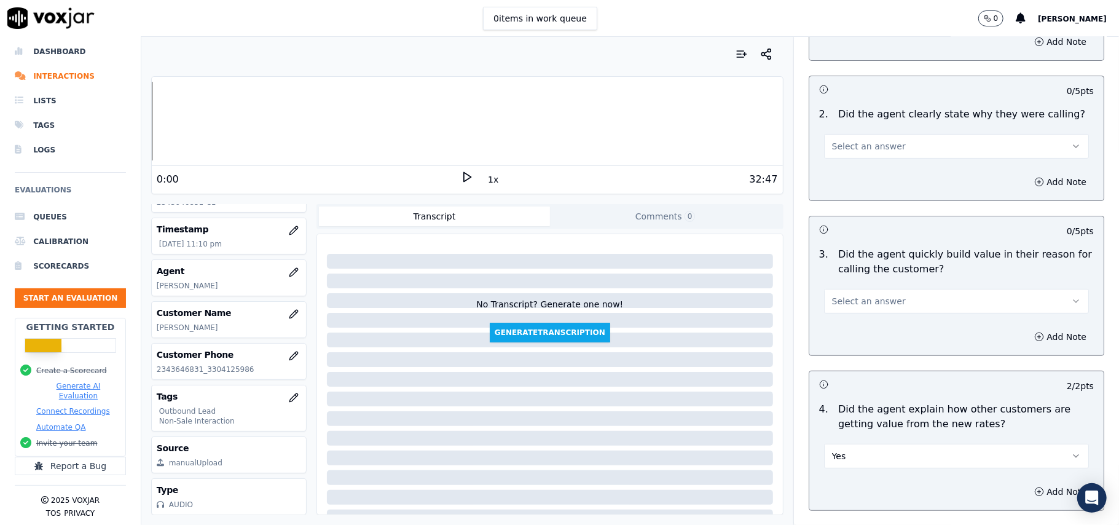
click at [861, 278] on div "Select an answer" at bounding box center [956, 294] width 284 height 37
click at [855, 302] on span "Select an answer" at bounding box center [869, 301] width 74 height 12
click at [844, 323] on div "Yes" at bounding box center [930, 330] width 238 height 20
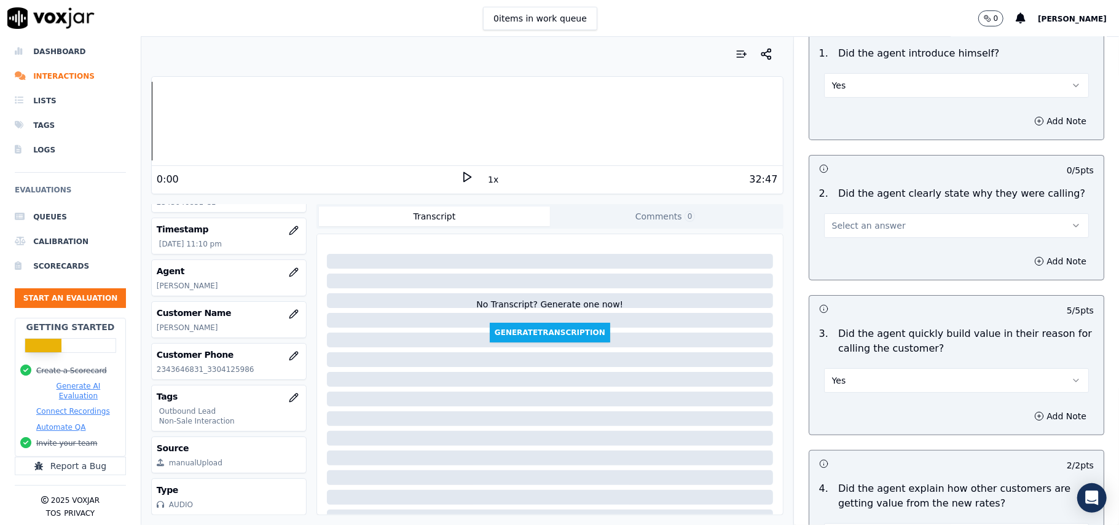
scroll to position [33, 0]
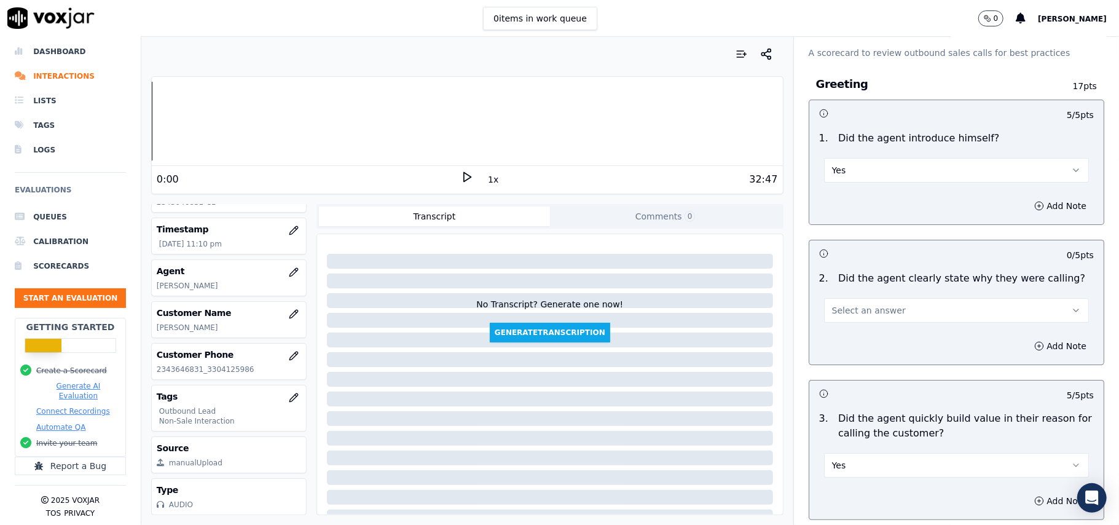
click at [842, 315] on span "Select an answer" at bounding box center [869, 310] width 74 height 12
click at [829, 332] on div "Yes" at bounding box center [930, 339] width 238 height 20
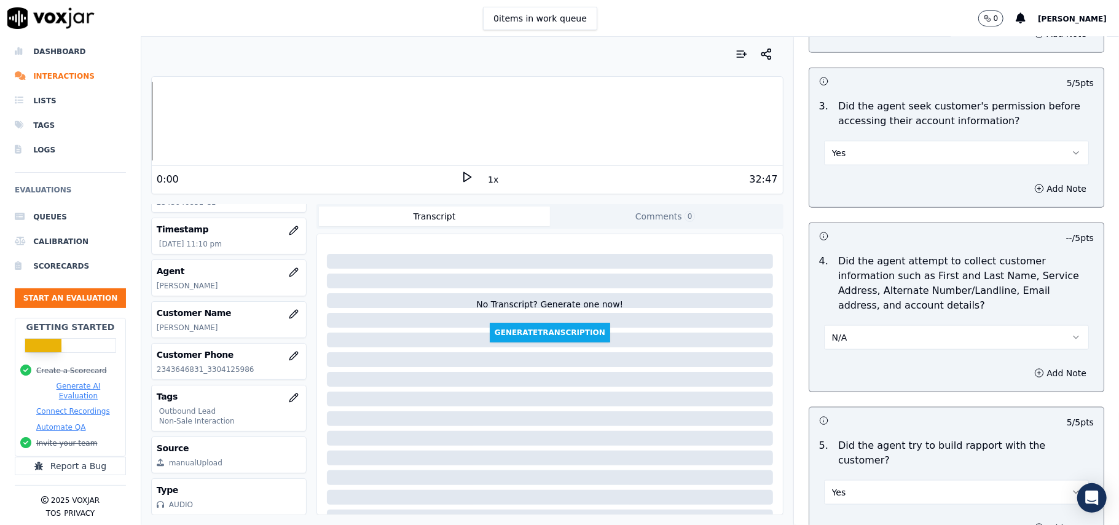
scroll to position [3065, 0]
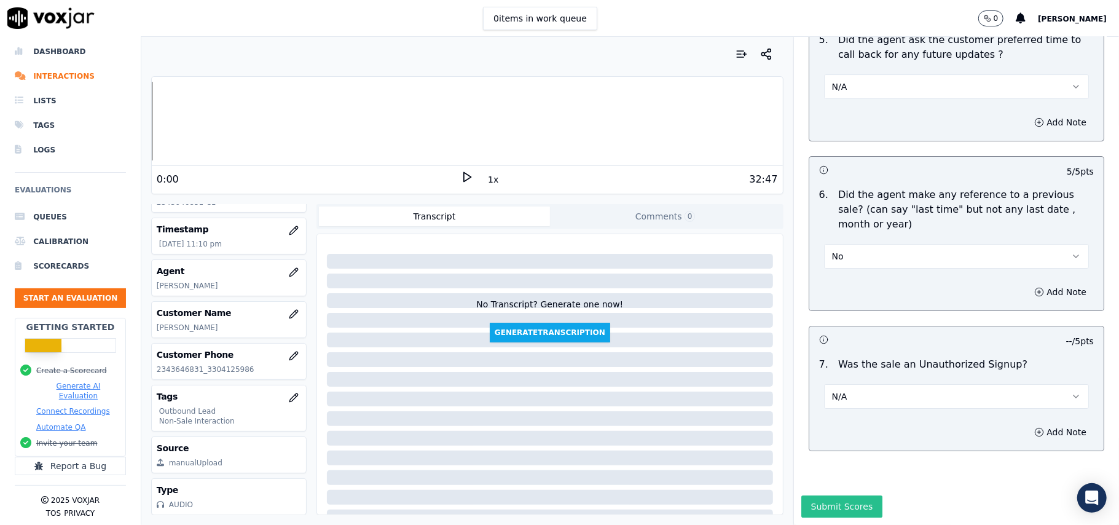
click at [843, 495] on button "Submit Scores" at bounding box center [842, 506] width 82 height 22
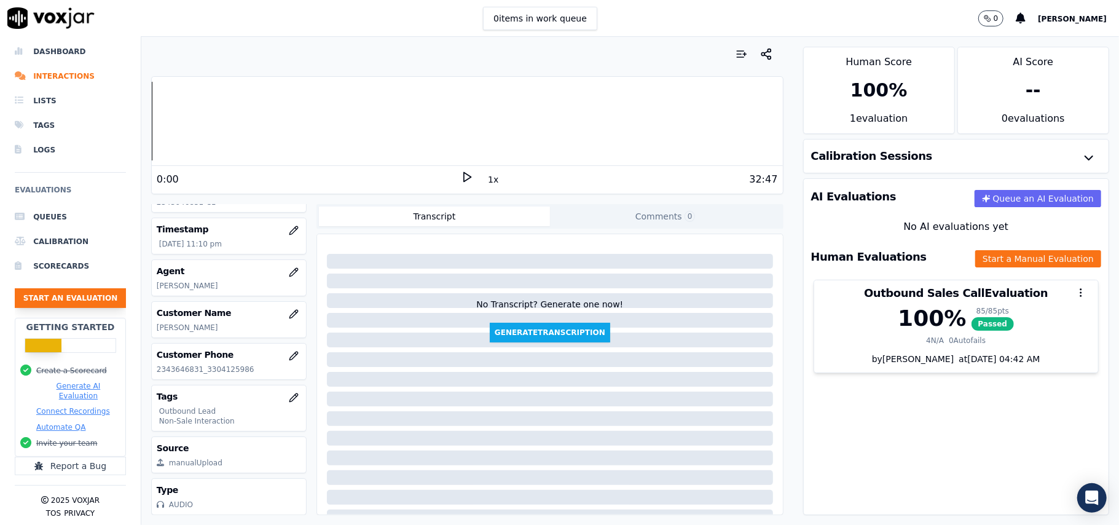
click at [96, 288] on button "Start an Evaluation" at bounding box center [70, 298] width 111 height 20
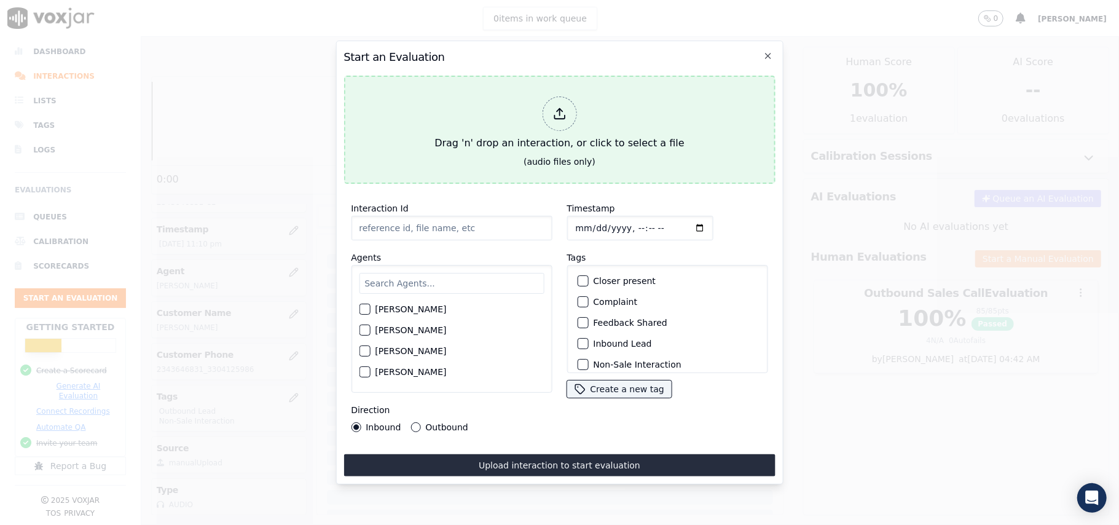
click at [547, 111] on div at bounding box center [559, 113] width 34 height 34
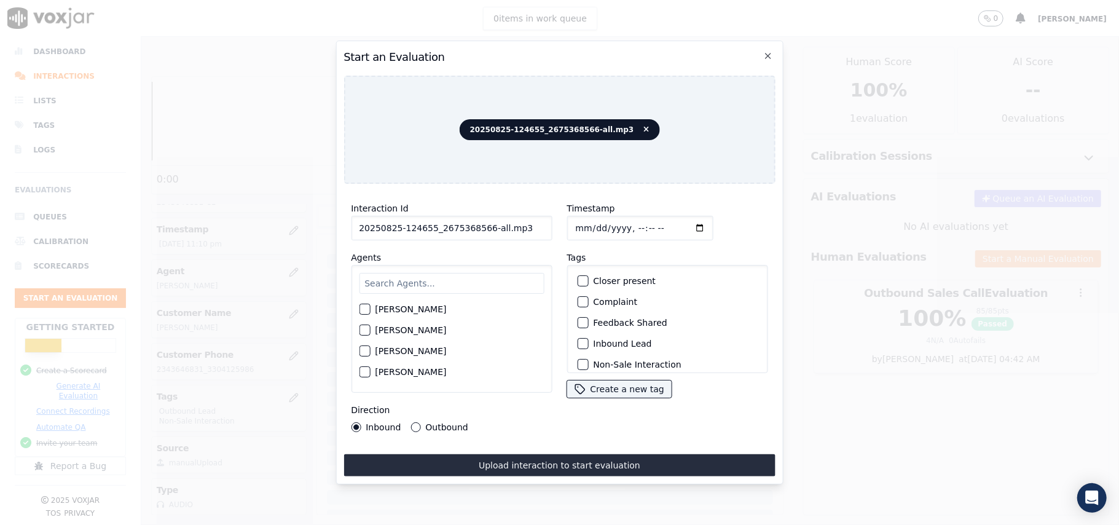
drag, startPoint x: 515, startPoint y: 225, endPoint x: 482, endPoint y: 225, distance: 32.6
click at [482, 225] on input "20250825-124655_2675368566-all.mp3" at bounding box center [451, 228] width 201 height 25
type input "20250825-124655_2675368566-C1"
click at [589, 227] on input "Timestamp" at bounding box center [639, 228] width 146 height 25
type input "[DATE]T23:13"
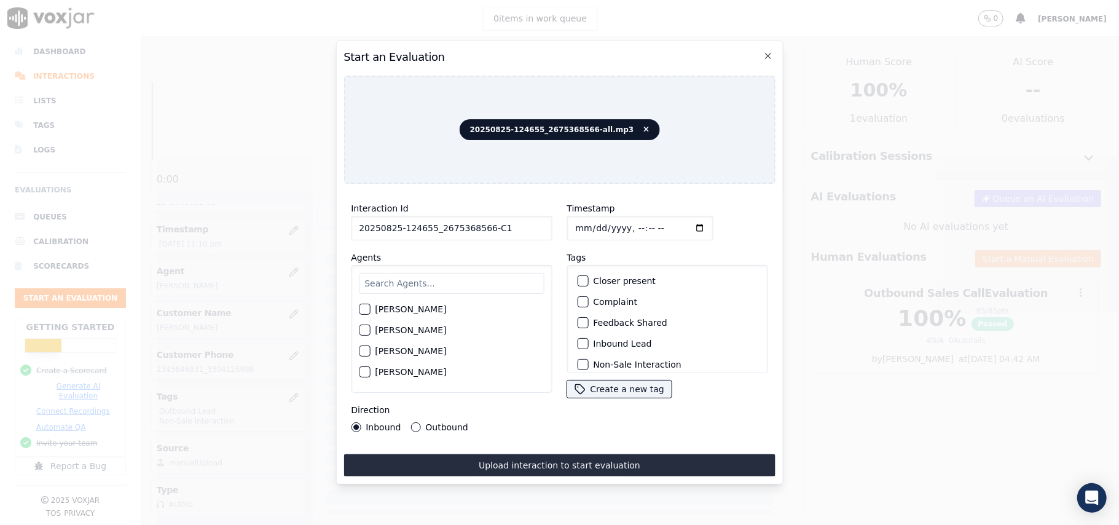
click at [423, 285] on input "text" at bounding box center [451, 283] width 185 height 21
type input "[PERSON_NAME]"
click at [364, 308] on div "button" at bounding box center [363, 312] width 9 height 9
click at [584, 338] on div "Inbound Lead" at bounding box center [667, 343] width 190 height 21
click at [572, 340] on div "Inbound Lead" at bounding box center [667, 343] width 190 height 21
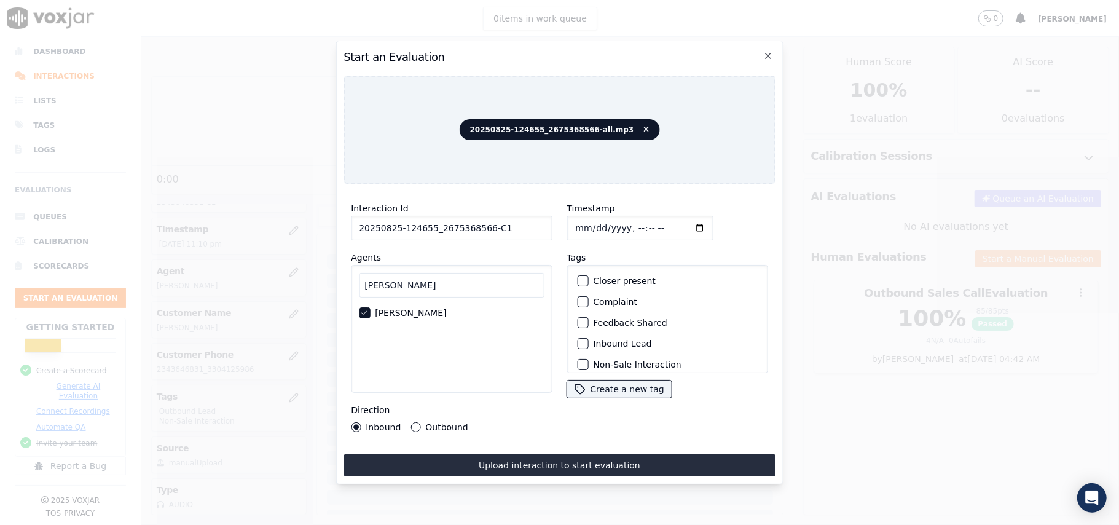
click at [578, 339] on div "button" at bounding box center [582, 343] width 9 height 9
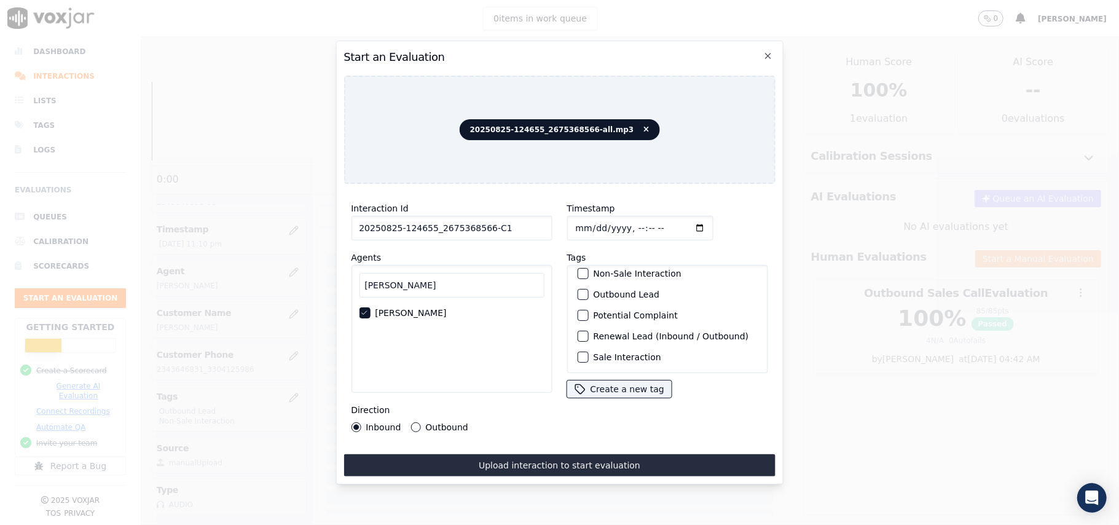
scroll to position [25, 0]
click at [578, 335] on div "button" at bounding box center [582, 339] width 9 height 9
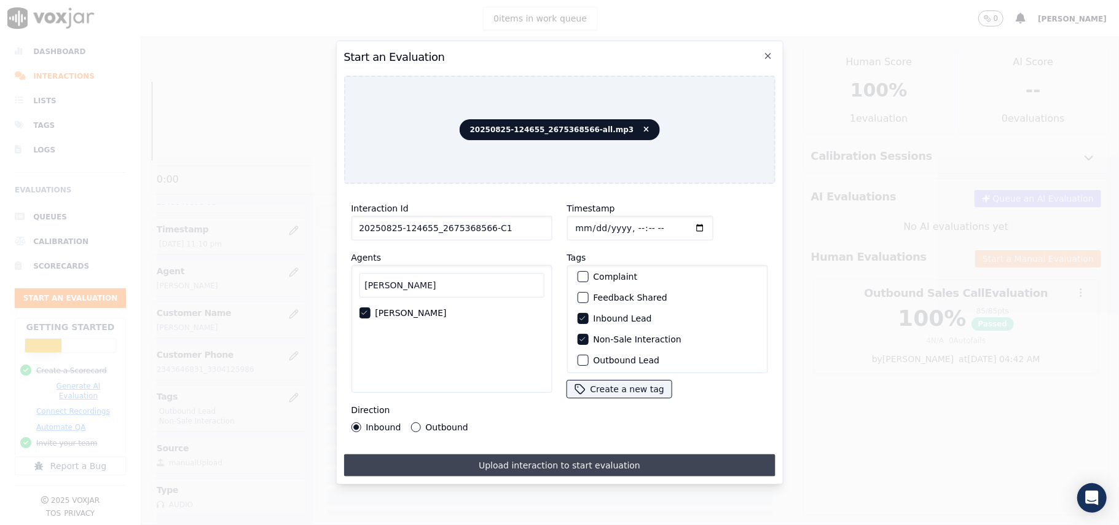
click at [516, 454] on button "Upload interaction to start evaluation" at bounding box center [558, 465] width 431 height 22
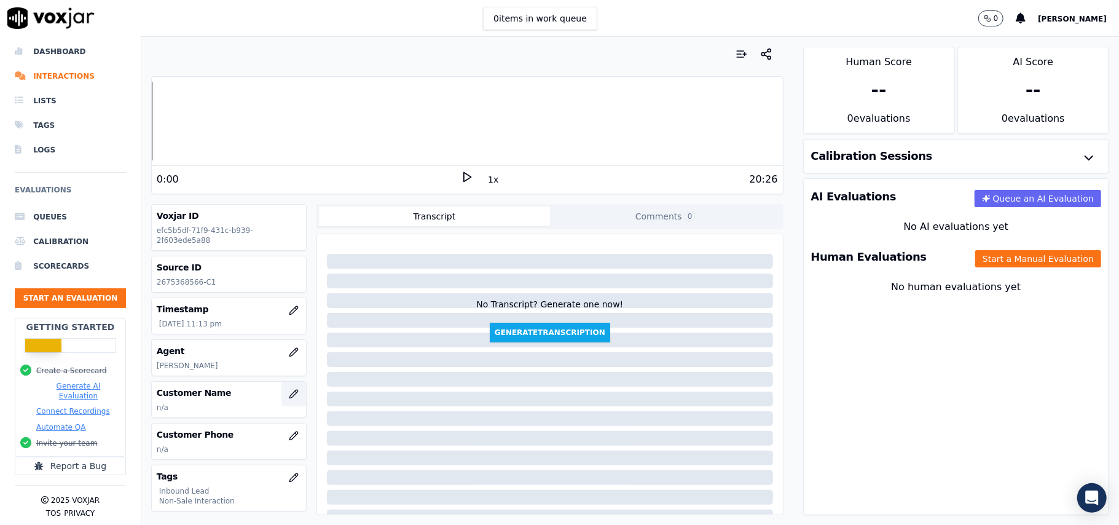
click at [281, 389] on button "button" at bounding box center [293, 394] width 25 height 25
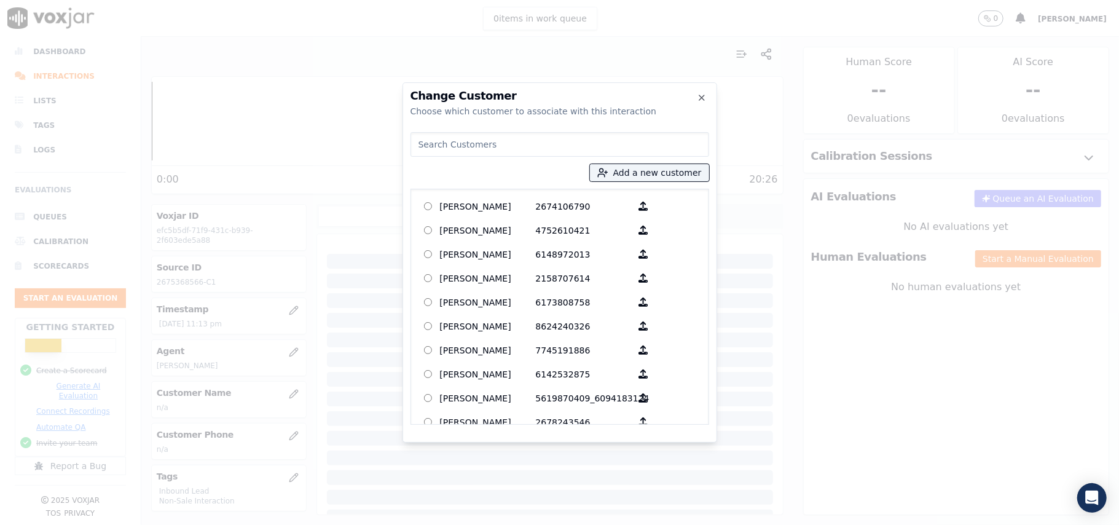
click at [461, 141] on input at bounding box center [559, 144] width 299 height 25
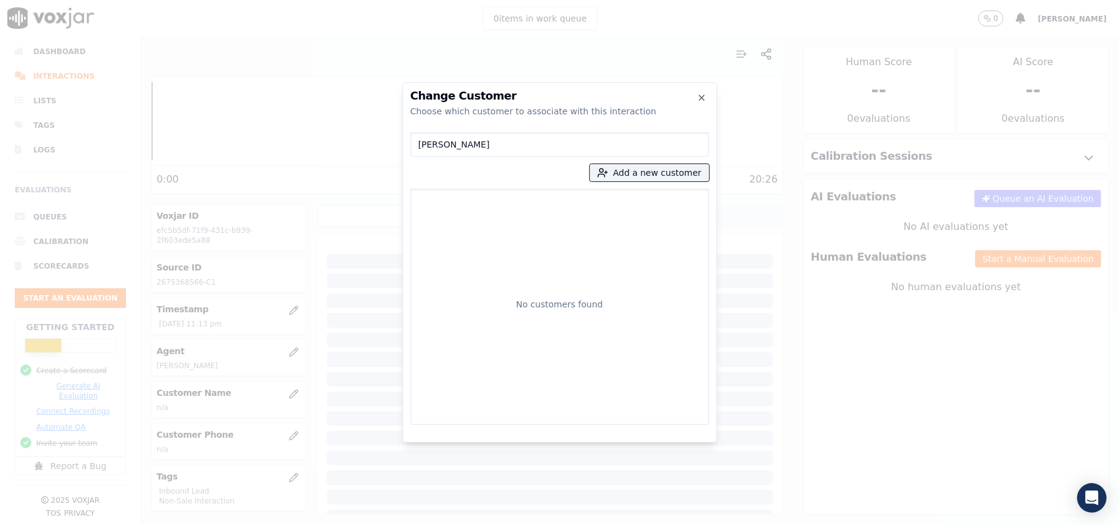
click at [423, 147] on input "[PERSON_NAME]" at bounding box center [559, 144] width 299 height 25
click at [418, 143] on input "[PERSON_NAME]" at bounding box center [559, 144] width 299 height 25
type input "[PERSON_NAME]"
click at [622, 170] on button "Add a new customer" at bounding box center [649, 172] width 119 height 17
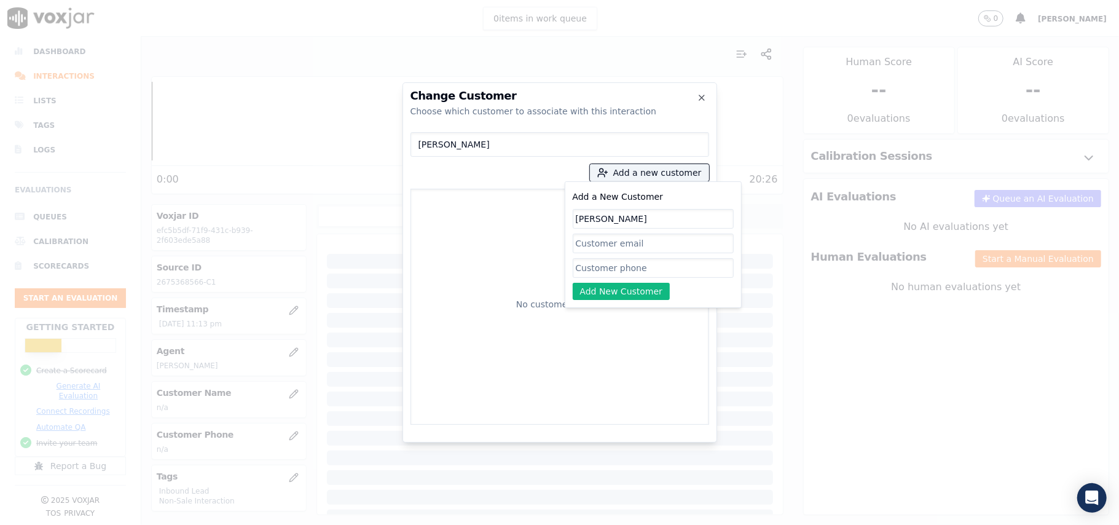
type input "[PERSON_NAME]"
click at [578, 270] on input "Add a New Customer" at bounding box center [653, 268] width 161 height 20
paste input "2675368566"
type input "2675368566"
click at [596, 289] on button "Add New Customer" at bounding box center [622, 291] width 98 height 17
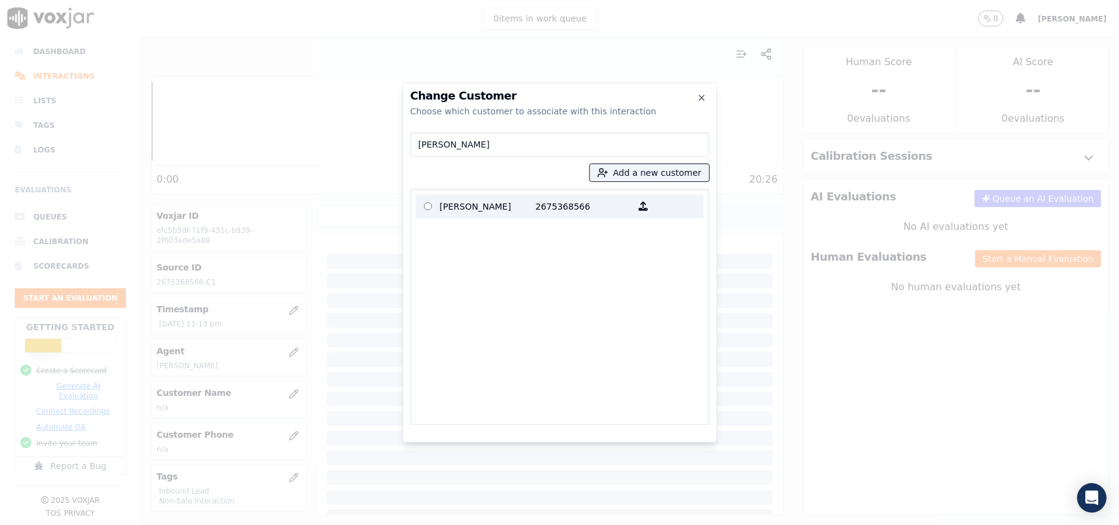
click at [440, 210] on p "[PERSON_NAME]" at bounding box center [488, 206] width 96 height 19
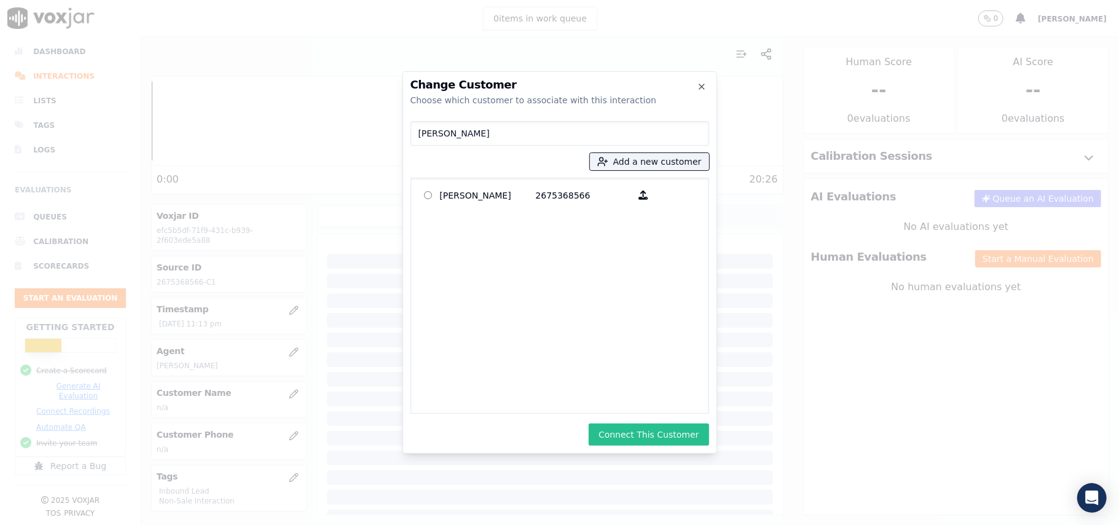
click at [637, 433] on button "Connect This Customer" at bounding box center [649, 434] width 120 height 22
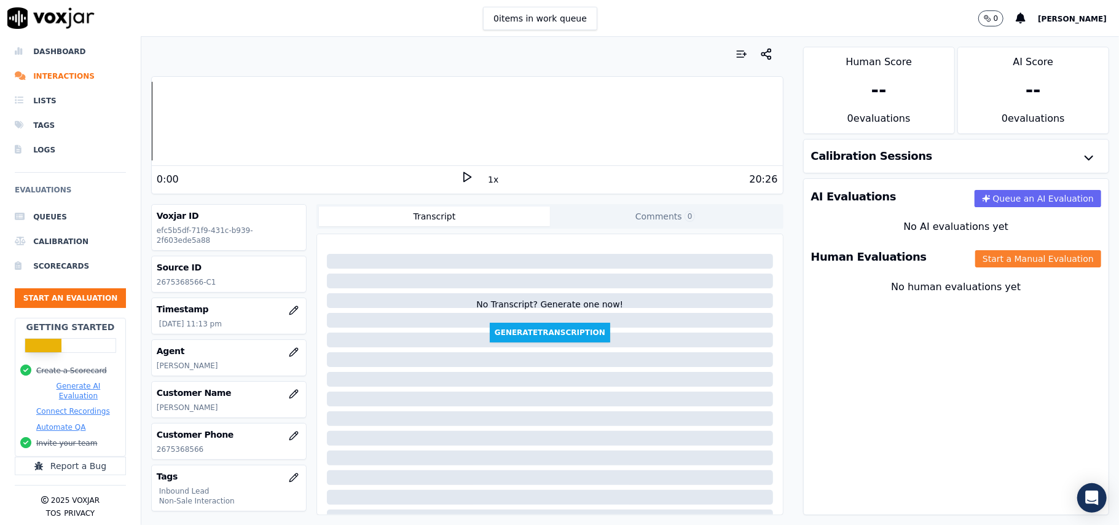
click at [990, 266] on button "Start a Manual Evaluation" at bounding box center [1038, 258] width 126 height 17
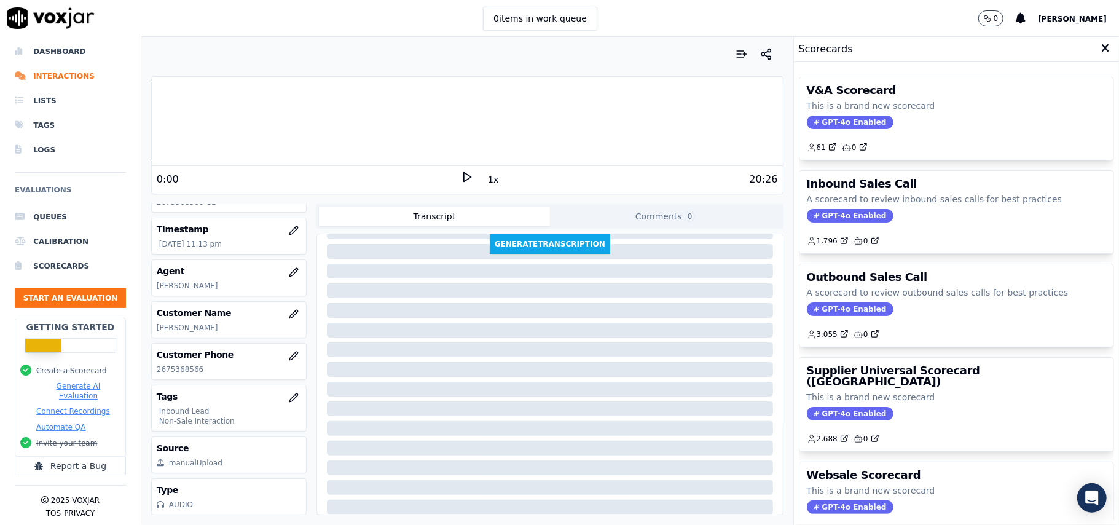
scroll to position [120, 0]
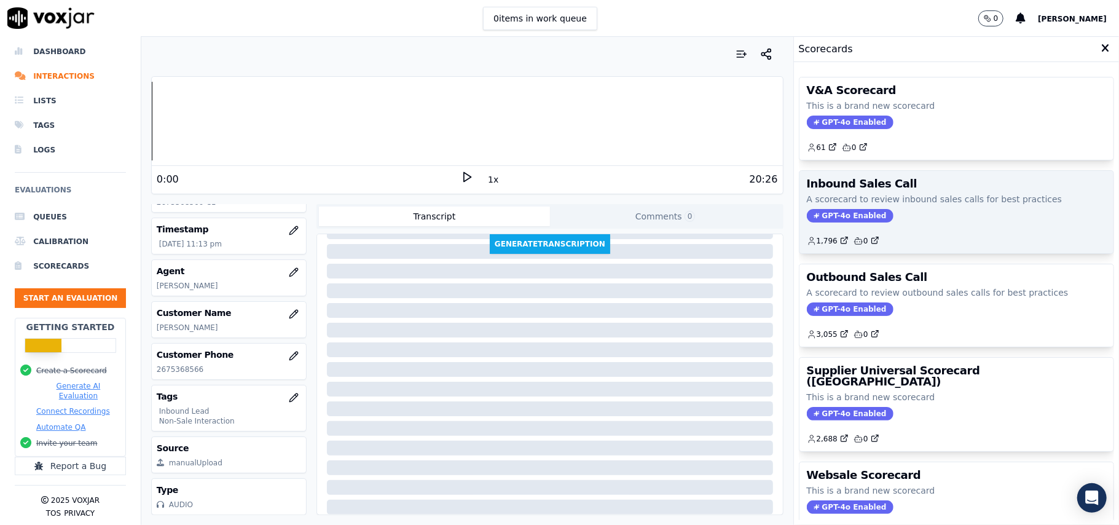
click at [839, 226] on div "Inbound Sales Call A scorecard to review inbound sales calls for best practices…" at bounding box center [956, 212] width 314 height 82
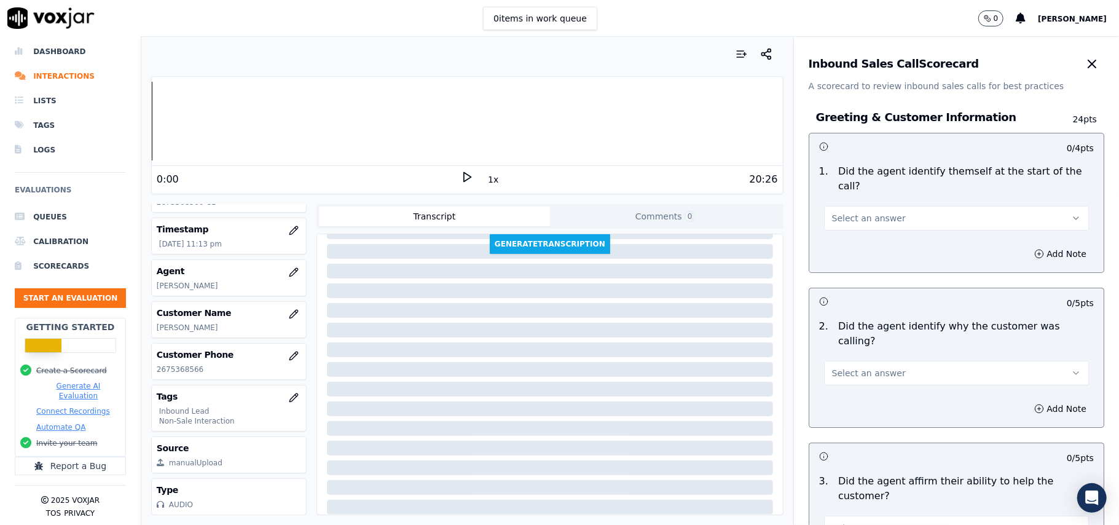
click at [856, 206] on button "Select an answer" at bounding box center [956, 218] width 265 height 25
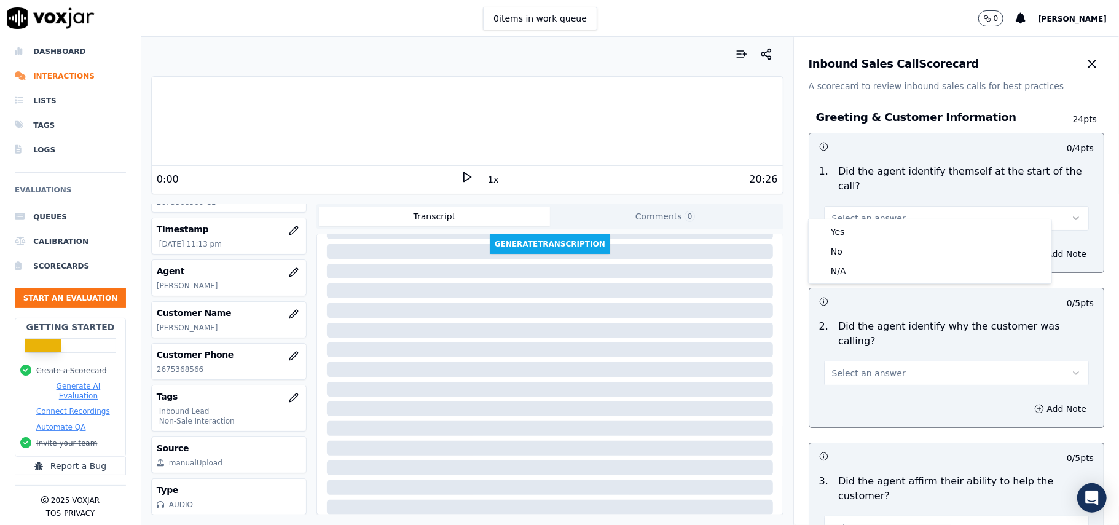
click at [854, 218] on div "1 . Did the agent identify themself at the start of the call? Select an answer" at bounding box center [956, 197] width 294 height 76
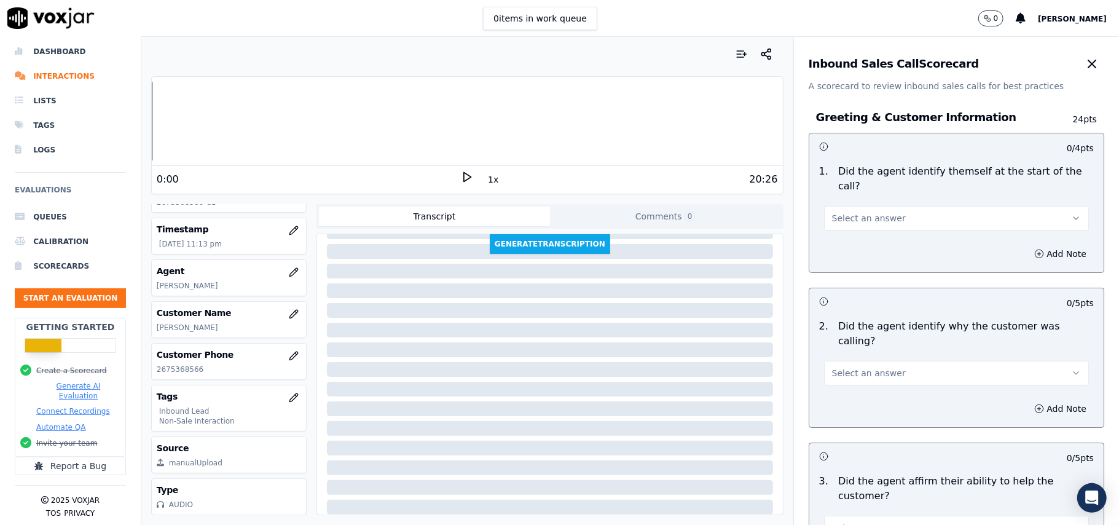
click at [829, 214] on button "Select an answer" at bounding box center [956, 218] width 265 height 25
click at [826, 231] on div "Yes" at bounding box center [930, 232] width 238 height 20
click at [863, 361] on button "Select an answer" at bounding box center [956, 373] width 265 height 25
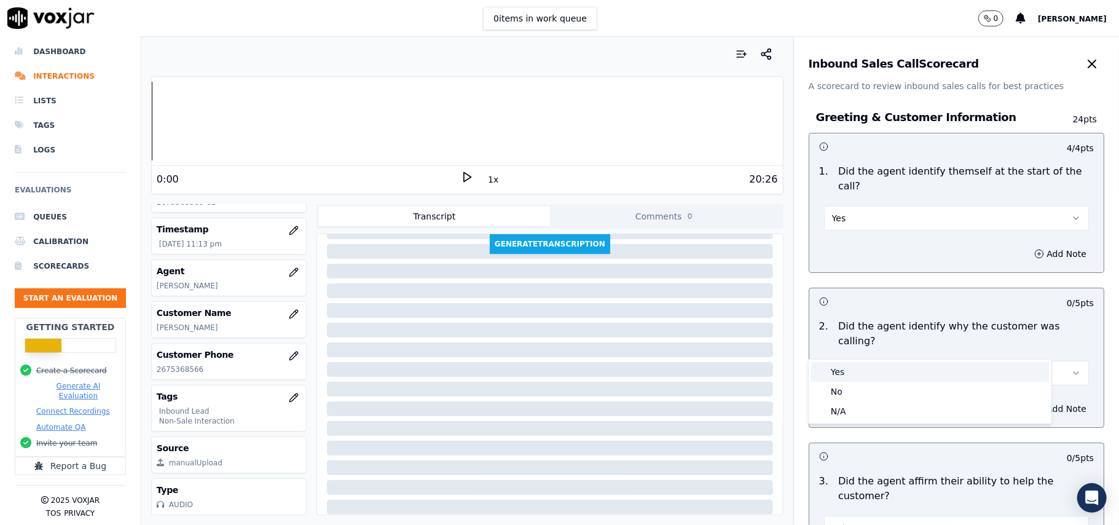
click at [854, 367] on div "Yes" at bounding box center [930, 372] width 238 height 20
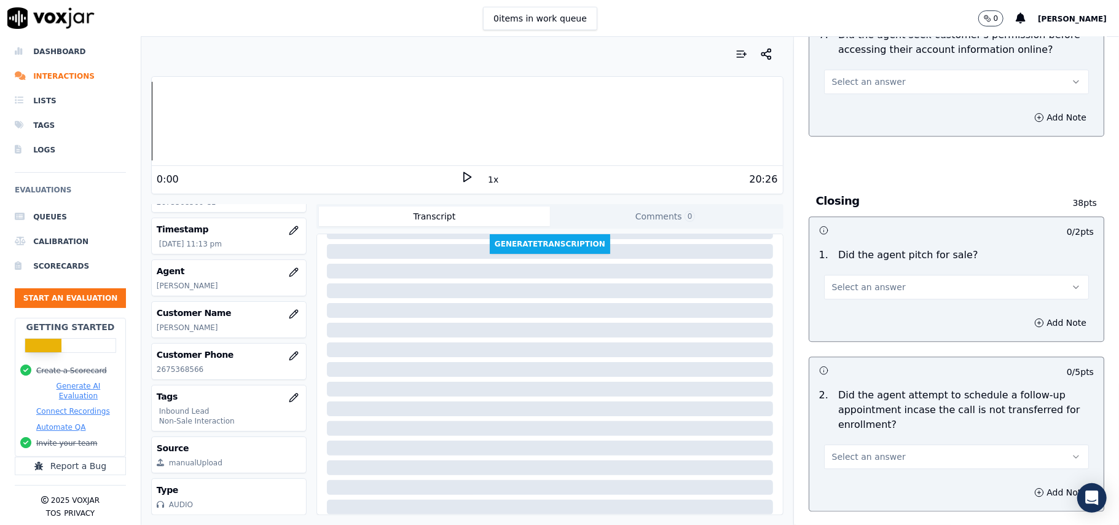
scroll to position [3439, 0]
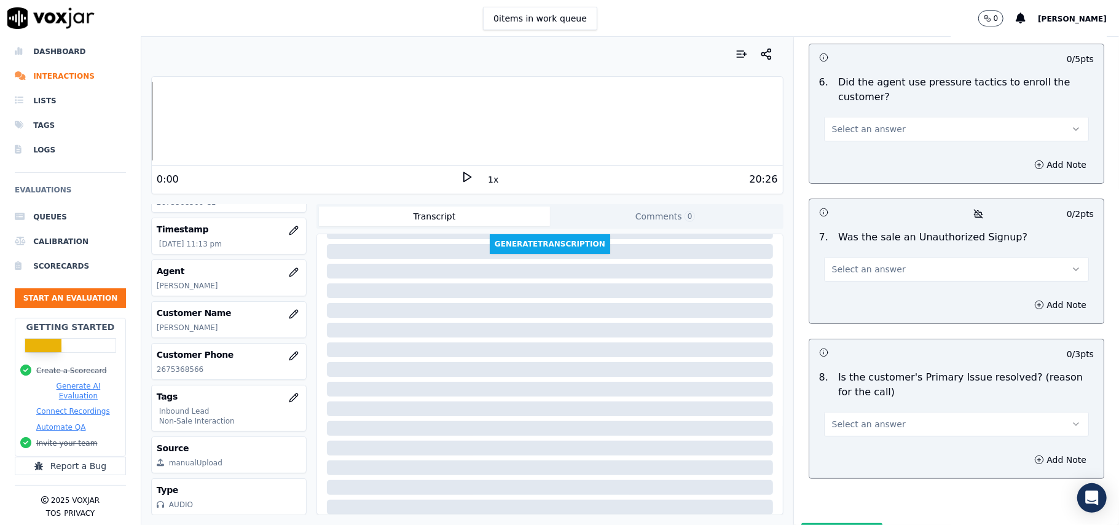
click at [949, 412] on button "Select an answer" at bounding box center [956, 424] width 265 height 25
click at [849, 390] on div "Yes" at bounding box center [930, 387] width 238 height 20
click at [846, 263] on span "Select an answer" at bounding box center [869, 269] width 74 height 12
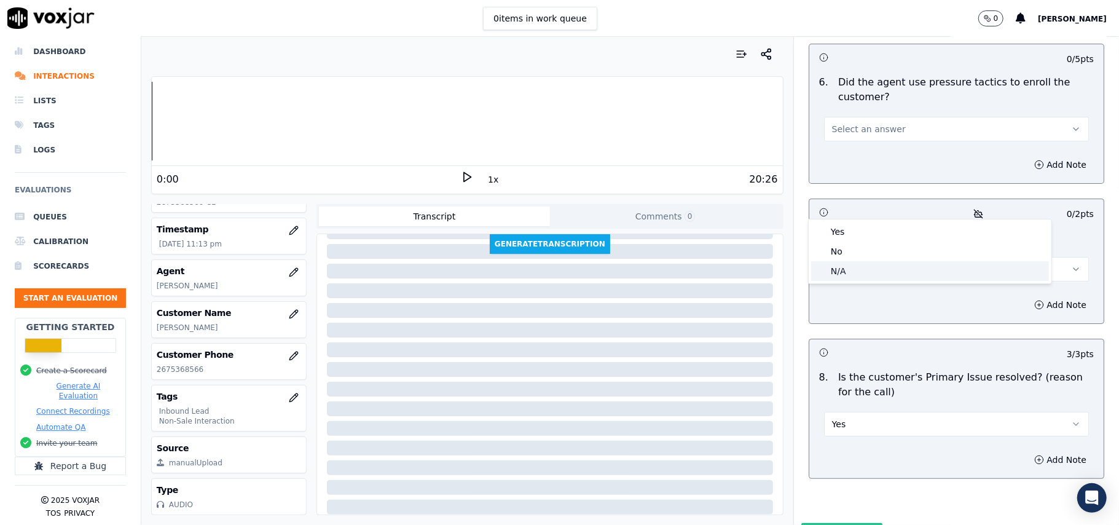
drag, startPoint x: 833, startPoint y: 273, endPoint x: 834, endPoint y: 298, distance: 25.2
click at [834, 273] on div "N/A" at bounding box center [930, 271] width 238 height 20
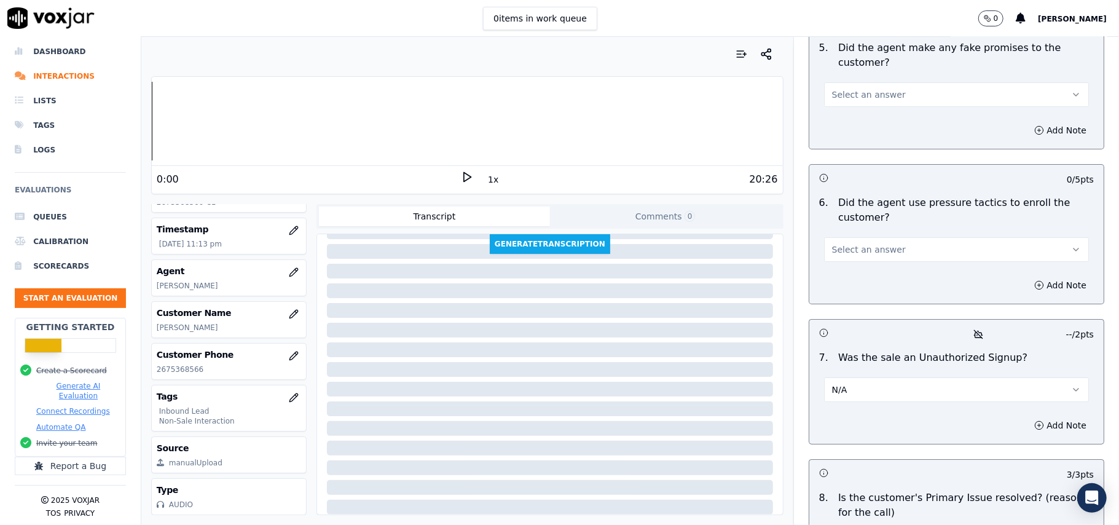
scroll to position [3193, 0]
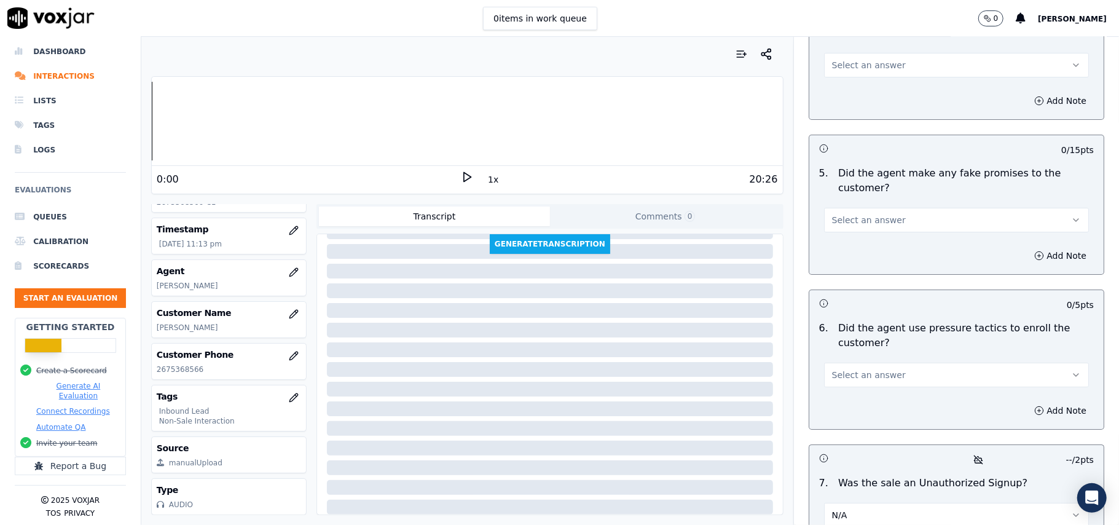
click at [838, 369] on span "Select an answer" at bounding box center [869, 375] width 74 height 12
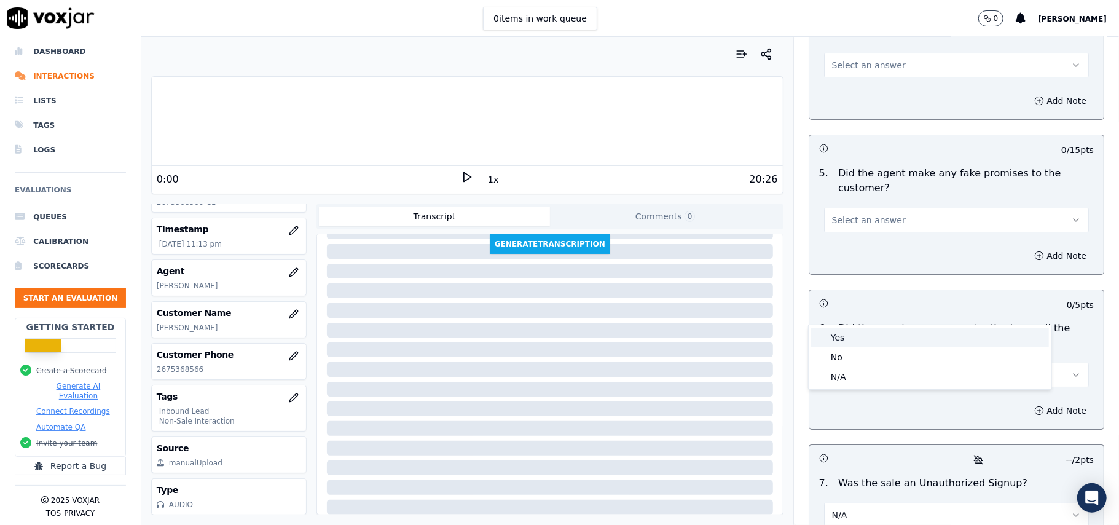
click at [837, 332] on div "Yes" at bounding box center [930, 337] width 238 height 20
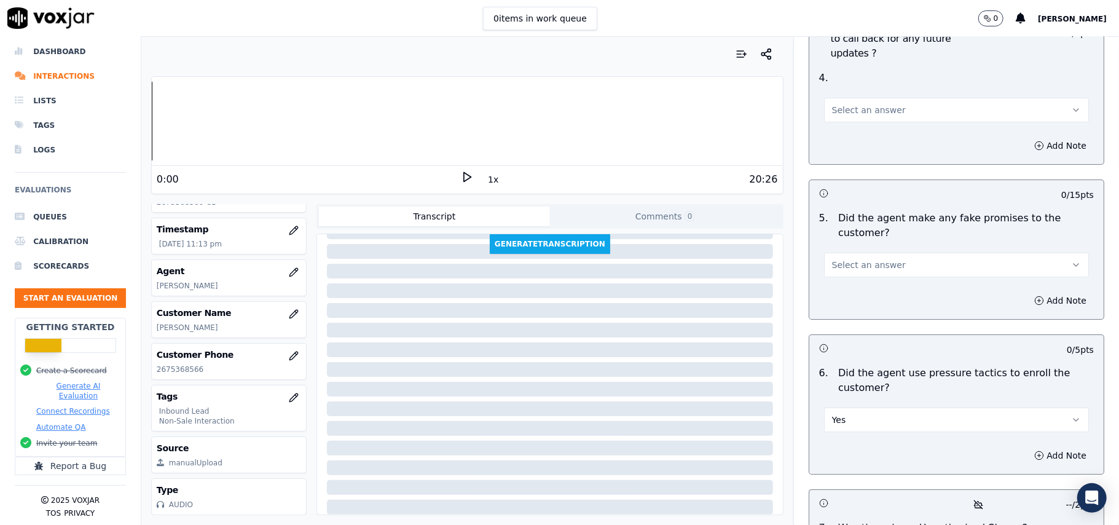
scroll to position [3111, 0]
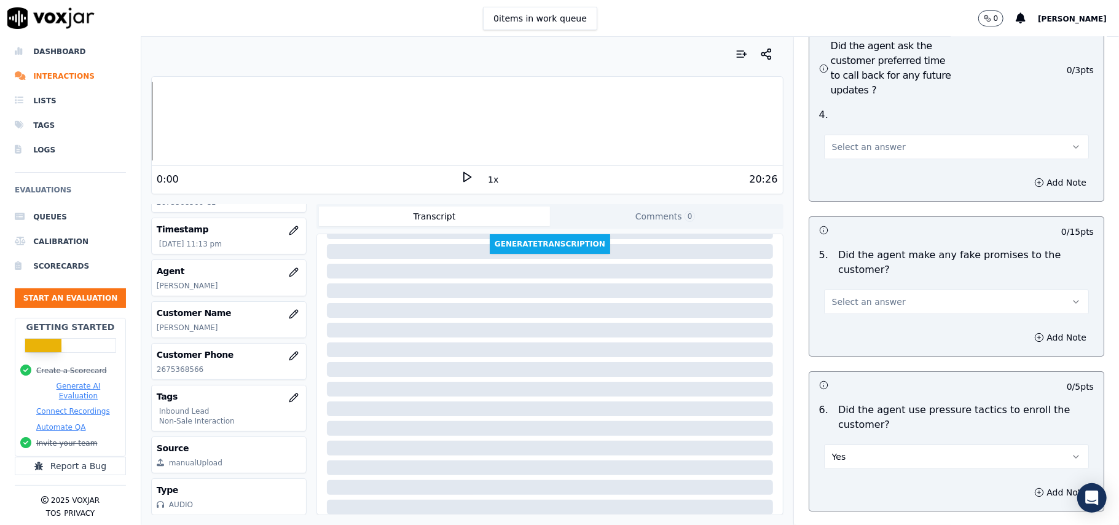
click at [851, 444] on button "Yes" at bounding box center [956, 456] width 265 height 25
click at [838, 433] on div "No" at bounding box center [930, 439] width 238 height 20
click at [858, 289] on button "Select an answer" at bounding box center [956, 301] width 265 height 25
click at [858, 286] on div "No" at bounding box center [930, 283] width 238 height 20
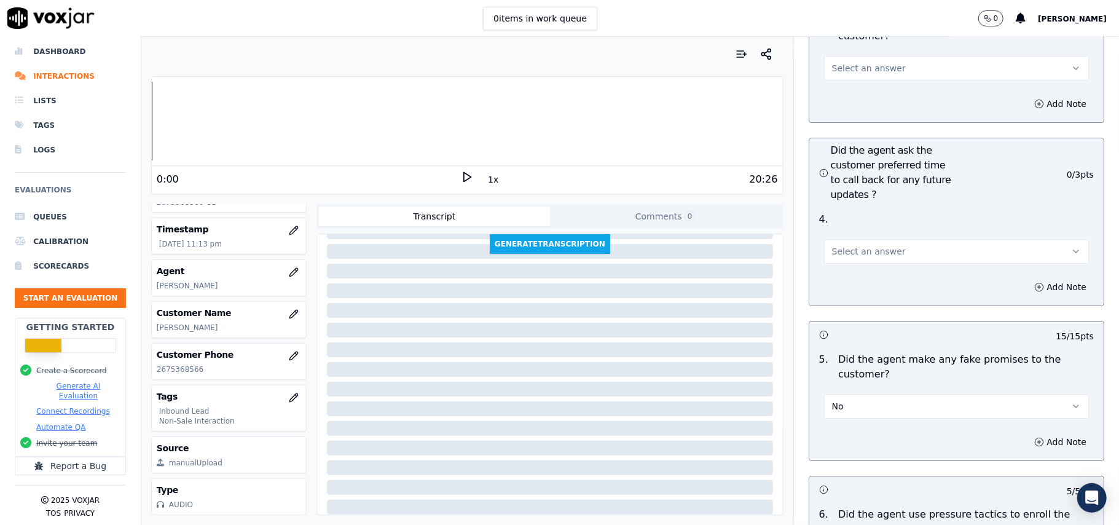
scroll to position [2947, 0]
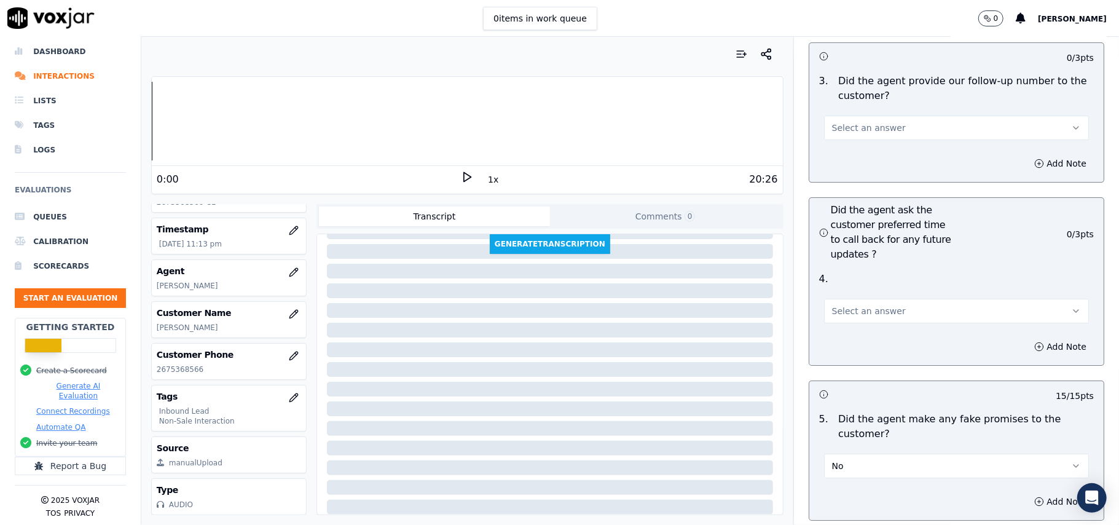
drag, startPoint x: 874, startPoint y: 240, endPoint x: 870, endPoint y: 252, distance: 12.8
click at [874, 305] on span "Select an answer" at bounding box center [869, 311] width 74 height 12
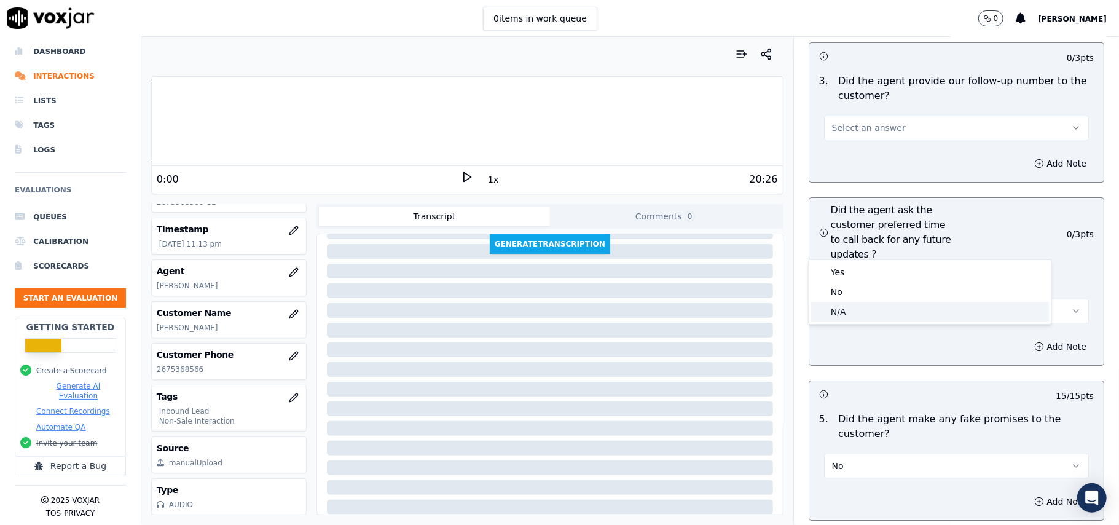
click at [854, 315] on div "N/A" at bounding box center [930, 312] width 238 height 20
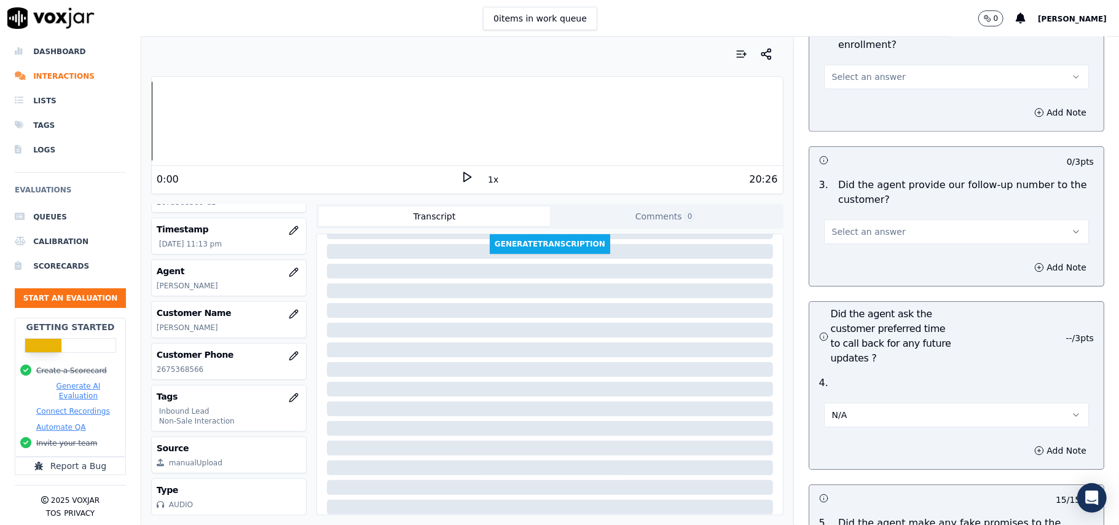
scroll to position [2783, 0]
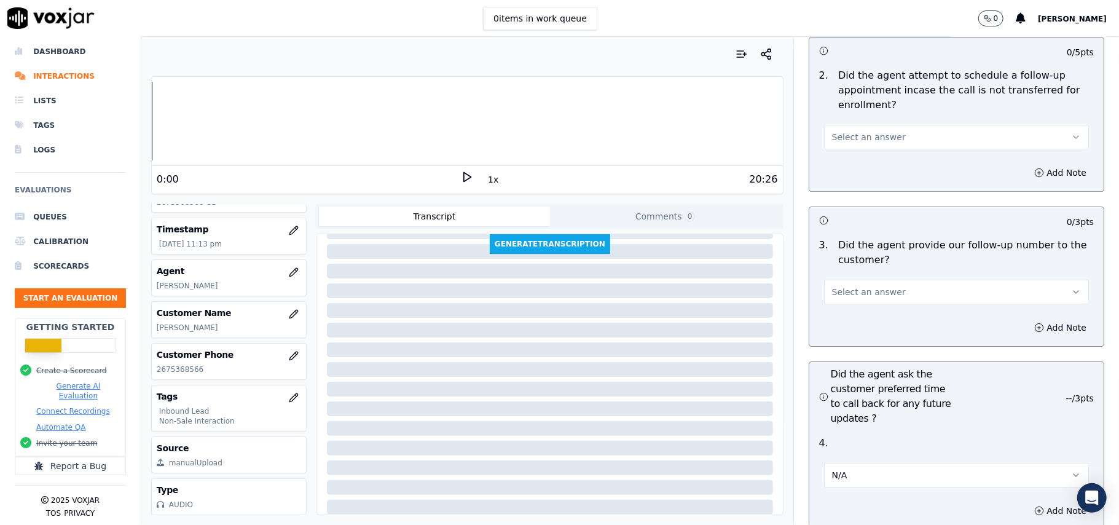
click at [868, 240] on div "3 . Did the agent provide our follow-up number to the customer? Select an answer" at bounding box center [956, 271] width 294 height 76
click at [869, 286] on span "Select an answer" at bounding box center [869, 292] width 74 height 12
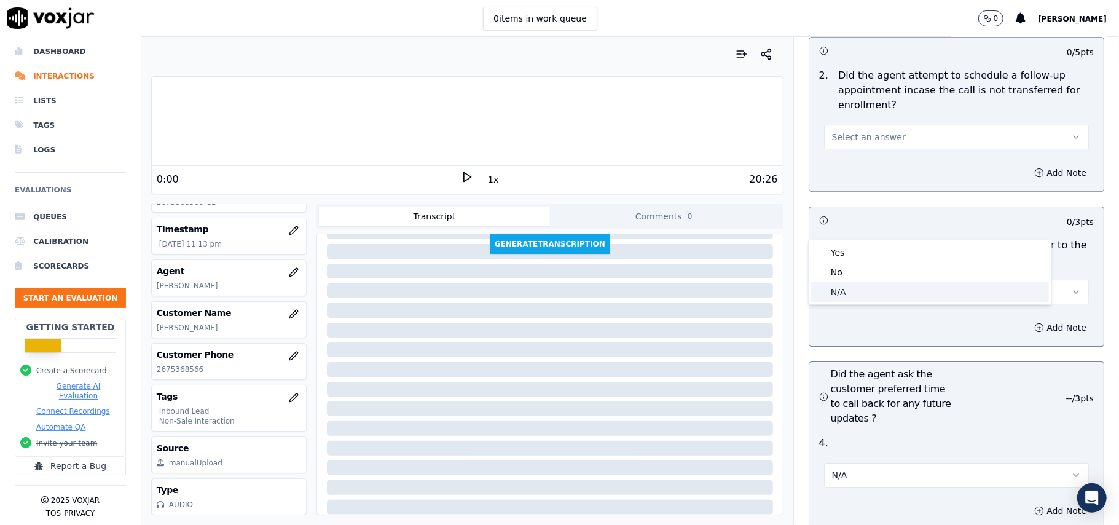
click at [853, 290] on div "N/A" at bounding box center [930, 292] width 238 height 20
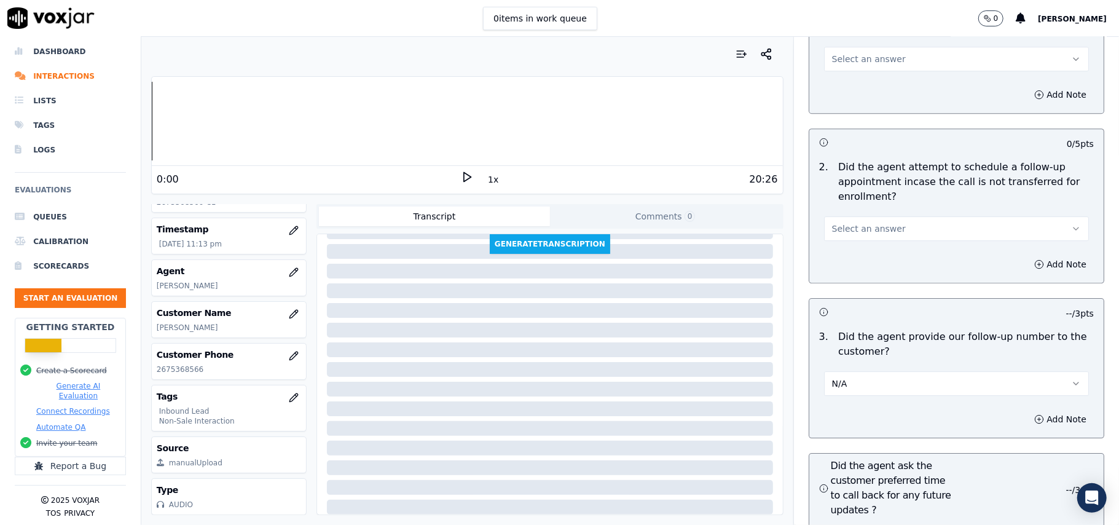
scroll to position [2620, 0]
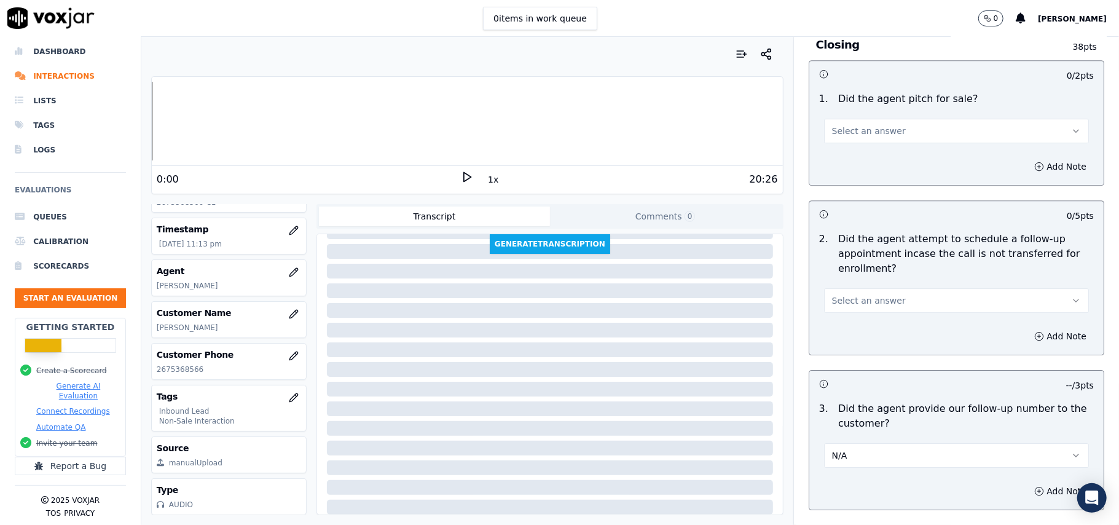
click at [849, 276] on div "Select an answer" at bounding box center [956, 294] width 284 height 37
click at [845, 294] on span "Select an answer" at bounding box center [869, 300] width 74 height 12
click at [853, 257] on div "Yes" at bounding box center [930, 261] width 238 height 20
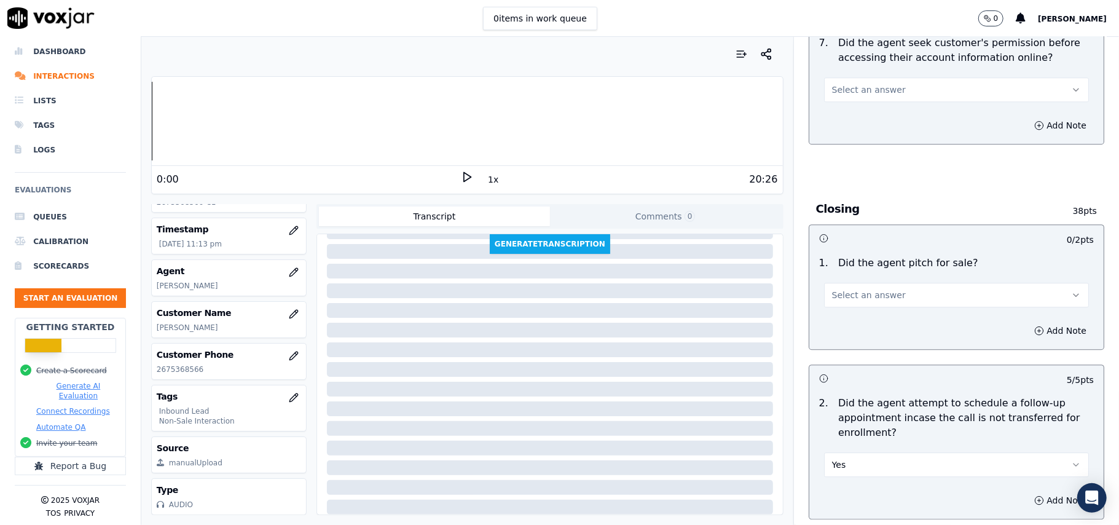
click at [858, 289] on span "Select an answer" at bounding box center [869, 295] width 74 height 12
click at [845, 251] on div "Yes" at bounding box center [930, 255] width 238 height 20
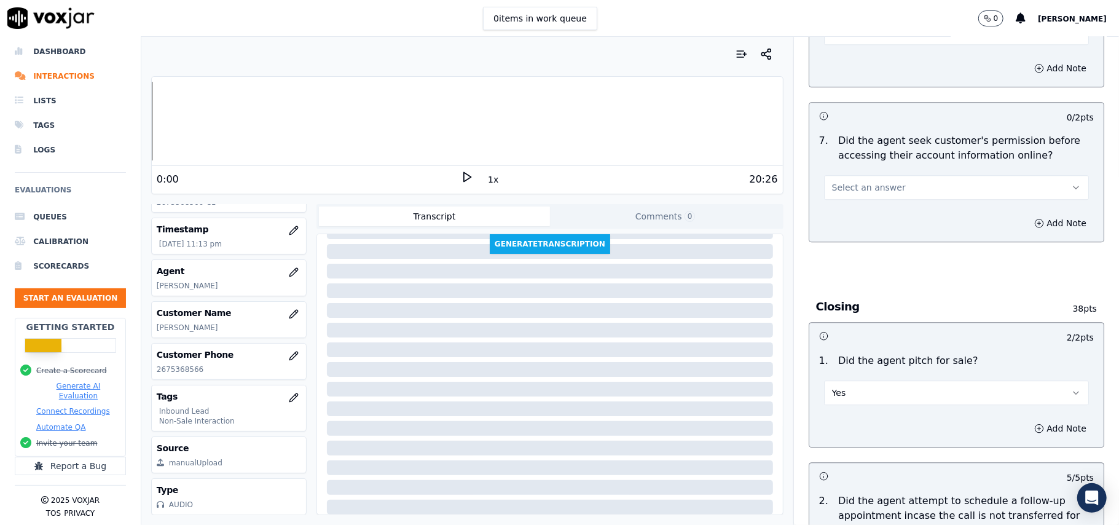
scroll to position [2292, 0]
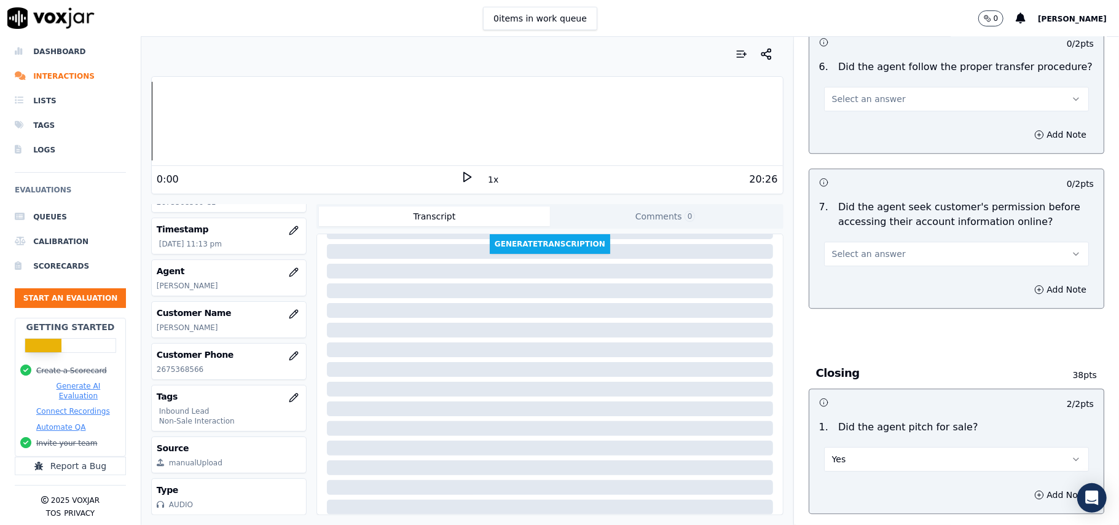
click at [858, 200] on div "7 . Did the agent seek customer's permission before accessing their account inf…" at bounding box center [956, 233] width 294 height 76
click at [848, 248] on span "Select an answer" at bounding box center [869, 254] width 74 height 12
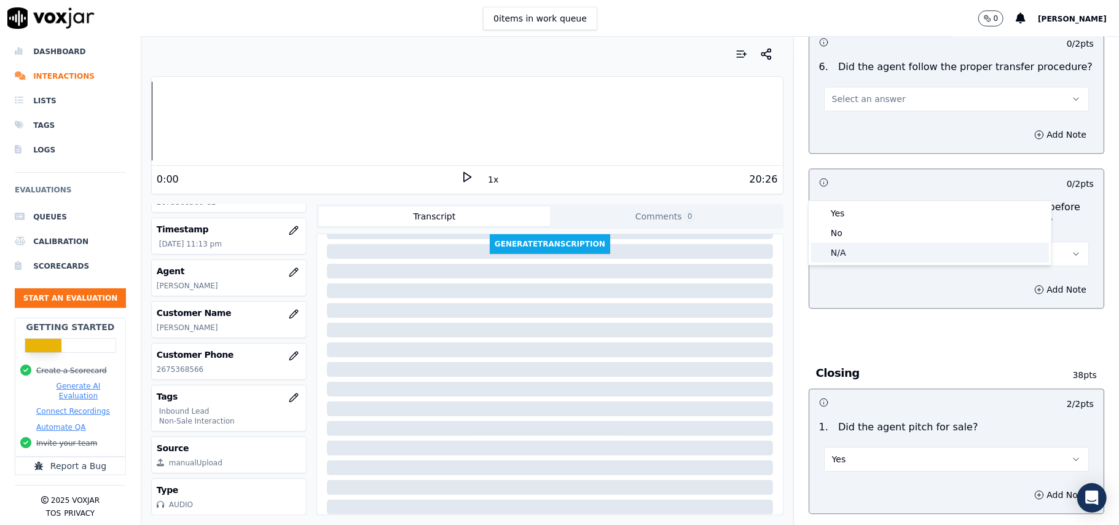
click at [829, 245] on div "N/A" at bounding box center [930, 253] width 238 height 20
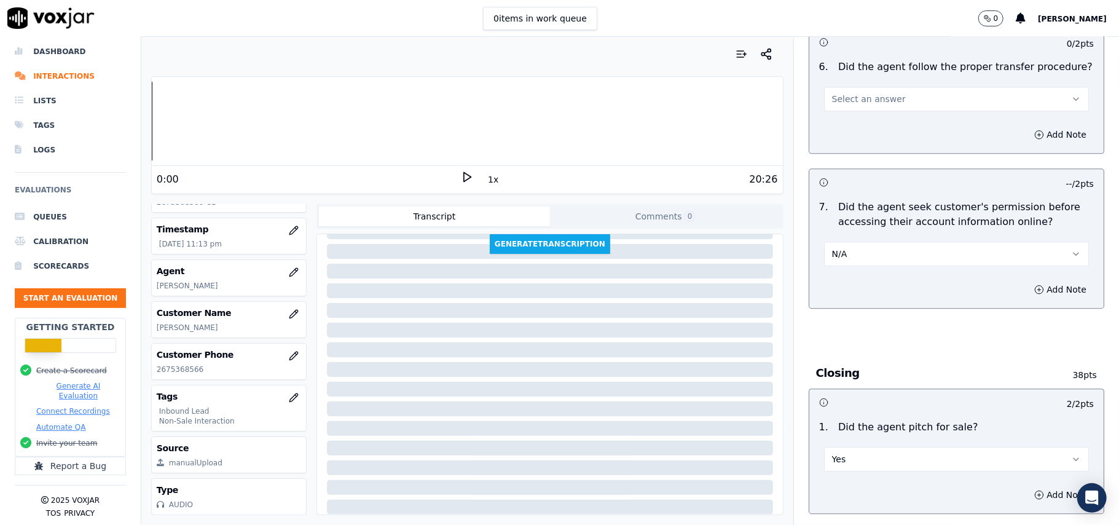
click at [863, 241] on button "N/A" at bounding box center [956, 253] width 265 height 25
click at [834, 225] on div "No" at bounding box center [930, 233] width 238 height 20
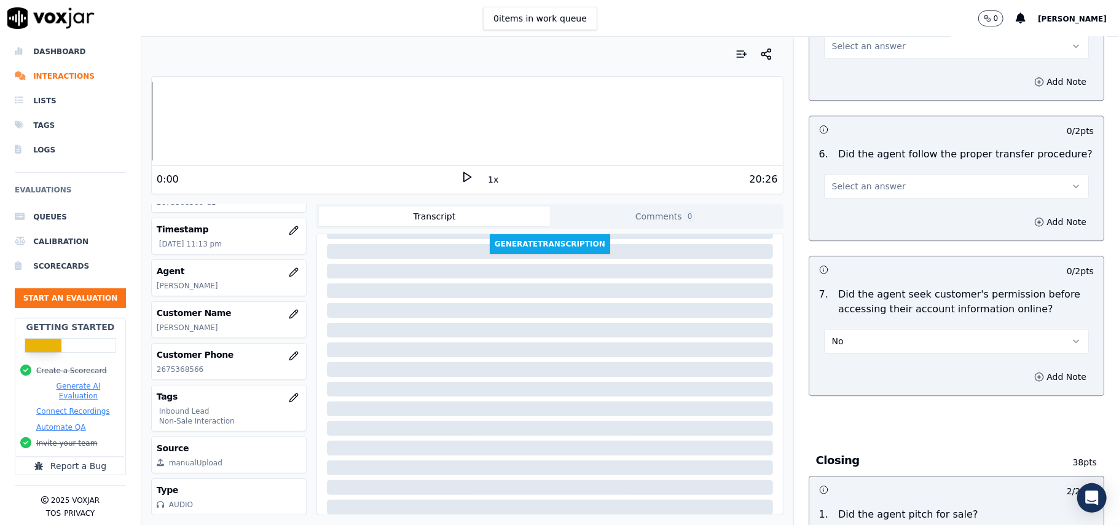
scroll to position [2128, 0]
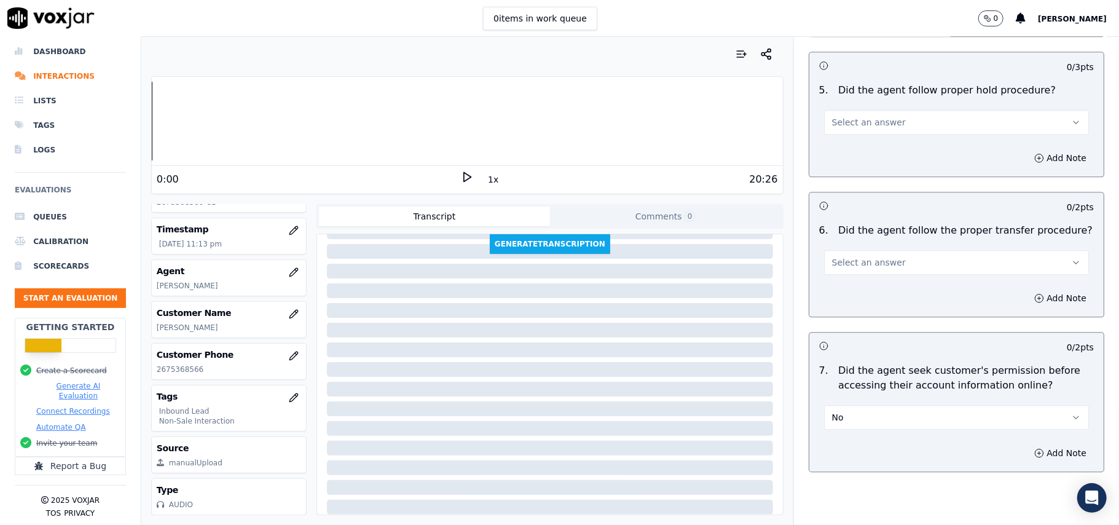
click at [839, 393] on div "No" at bounding box center [956, 411] width 284 height 37
click at [839, 405] on button "No" at bounding box center [956, 417] width 265 height 25
click at [834, 369] on div "Yes" at bounding box center [930, 377] width 238 height 20
click at [824, 250] on button "Select an answer" at bounding box center [956, 262] width 265 height 25
click at [839, 232] on div "No" at bounding box center [930, 242] width 238 height 20
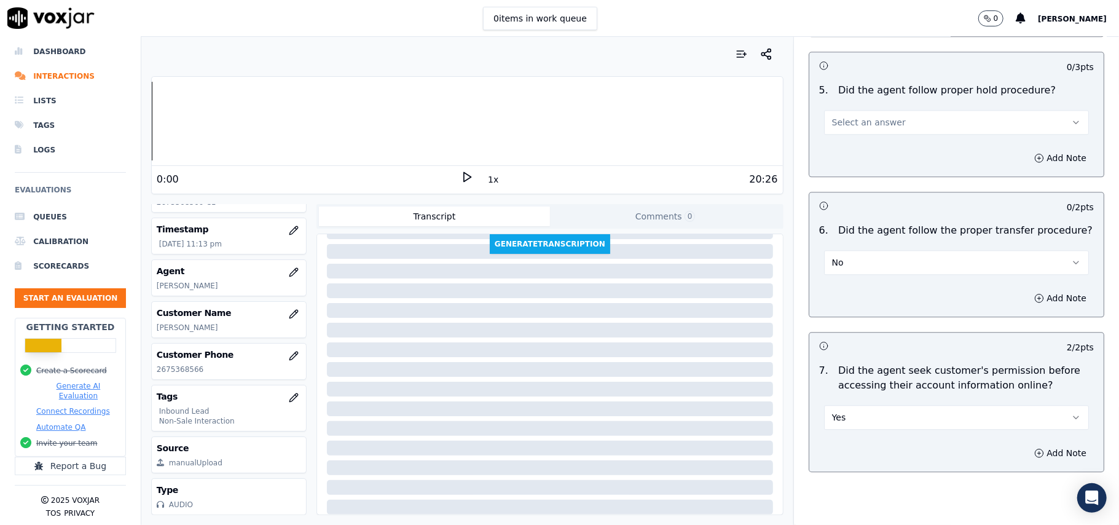
click at [844, 250] on button "No" at bounding box center [956, 262] width 265 height 25
click at [845, 213] on div "Yes" at bounding box center [930, 222] width 238 height 20
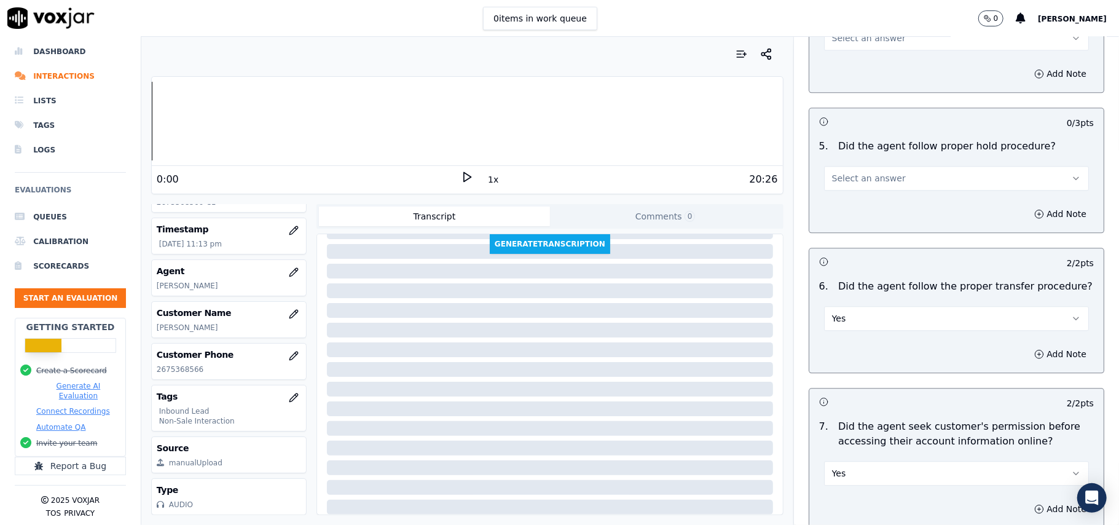
scroll to position [1964, 0]
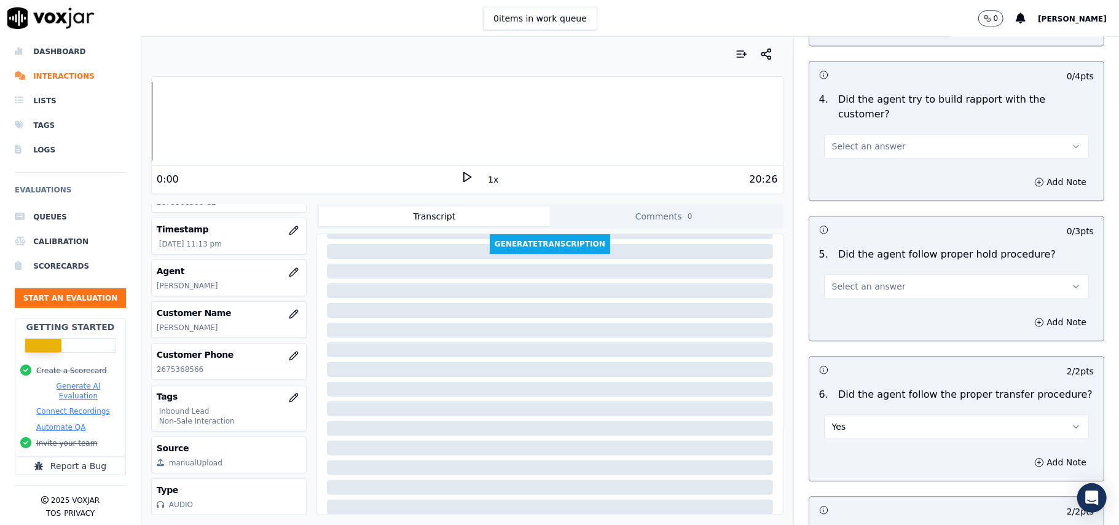
click at [844, 280] on span "Select an answer" at bounding box center [869, 286] width 74 height 12
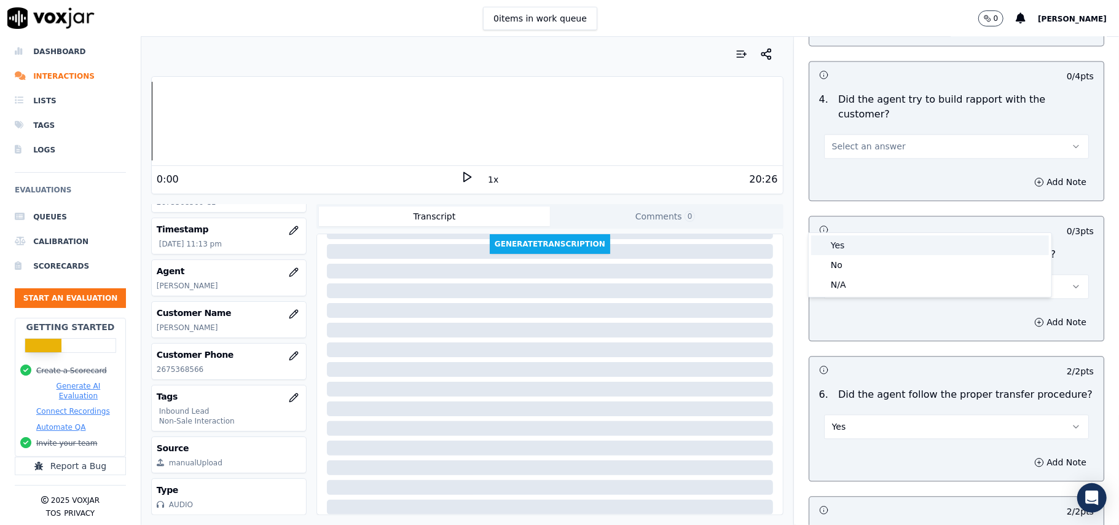
click at [842, 245] on div "Yes" at bounding box center [930, 245] width 238 height 20
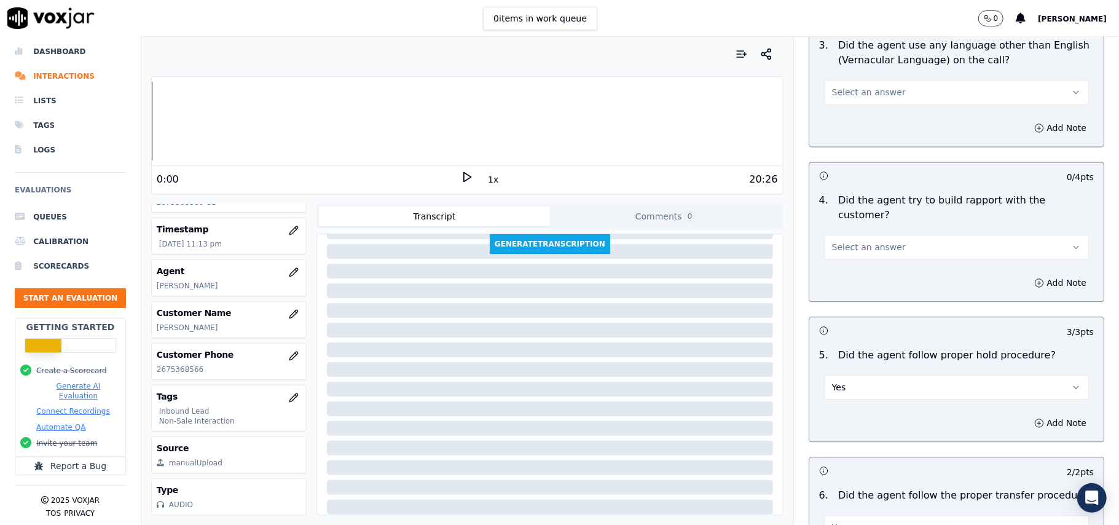
scroll to position [1800, 0]
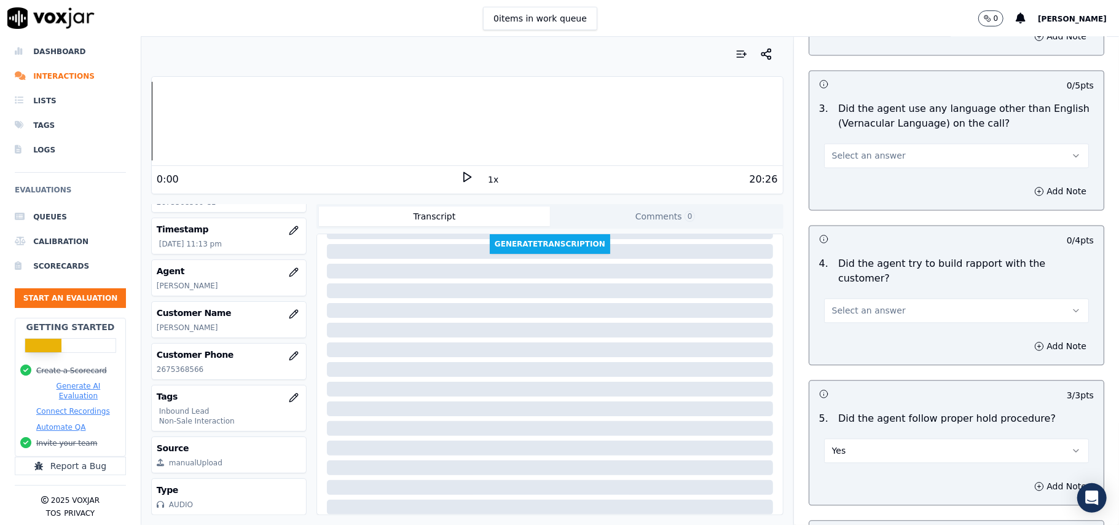
click at [860, 304] on span "Select an answer" at bounding box center [869, 310] width 74 height 12
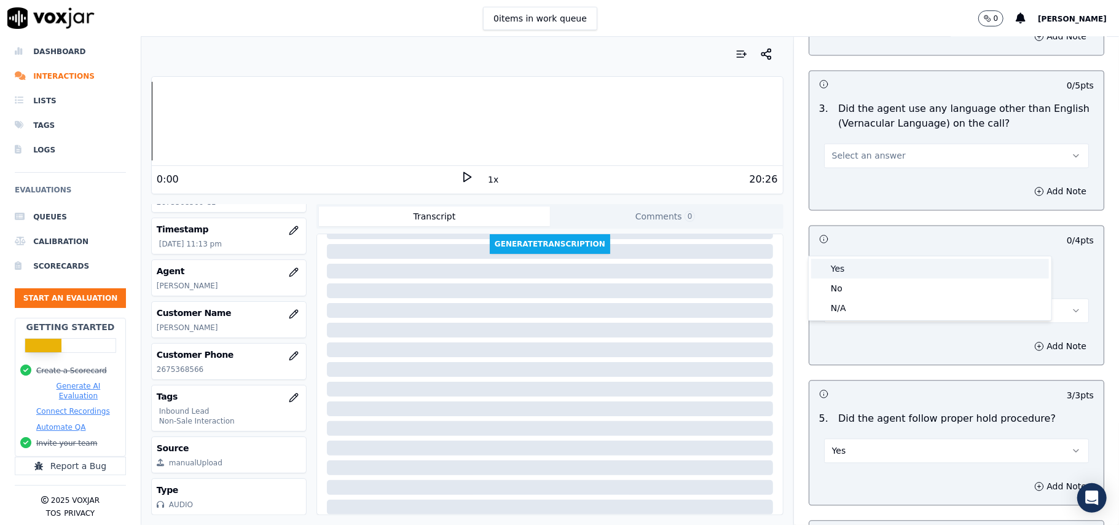
click at [858, 265] on div "Yes" at bounding box center [930, 269] width 238 height 20
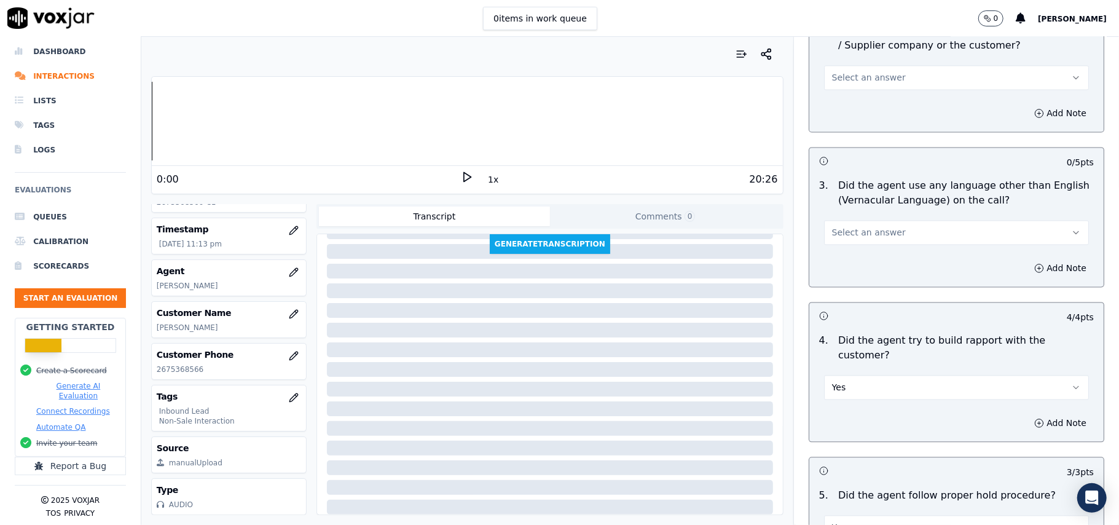
scroll to position [1637, 0]
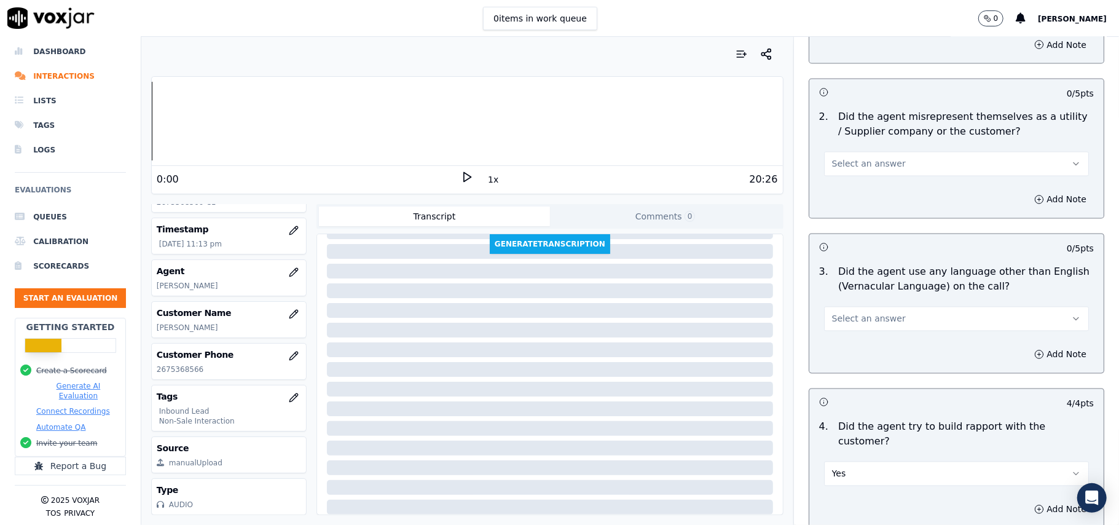
click at [844, 313] on span "Select an answer" at bounding box center [869, 319] width 74 height 12
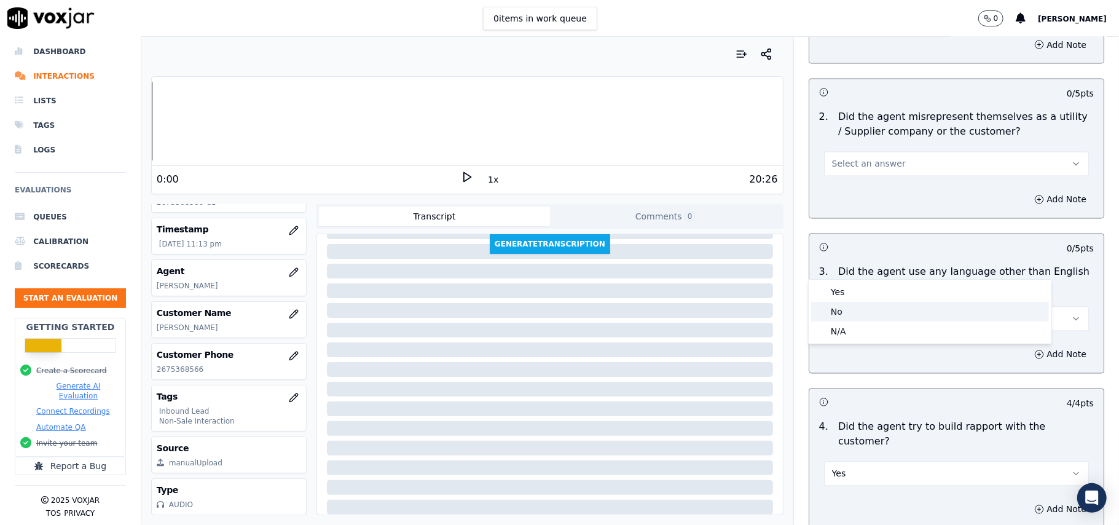
click at [841, 310] on div "No" at bounding box center [930, 312] width 238 height 20
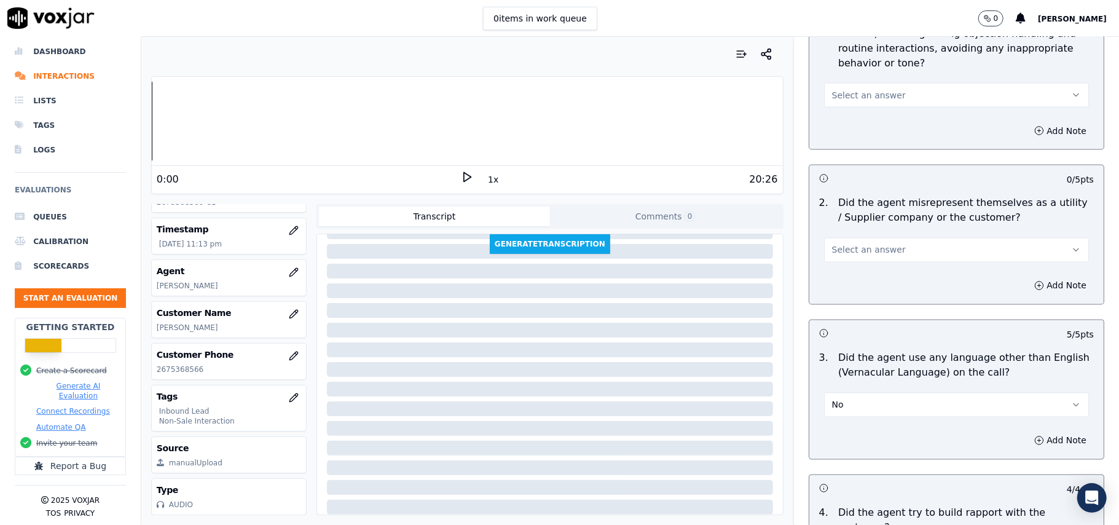
scroll to position [1473, 0]
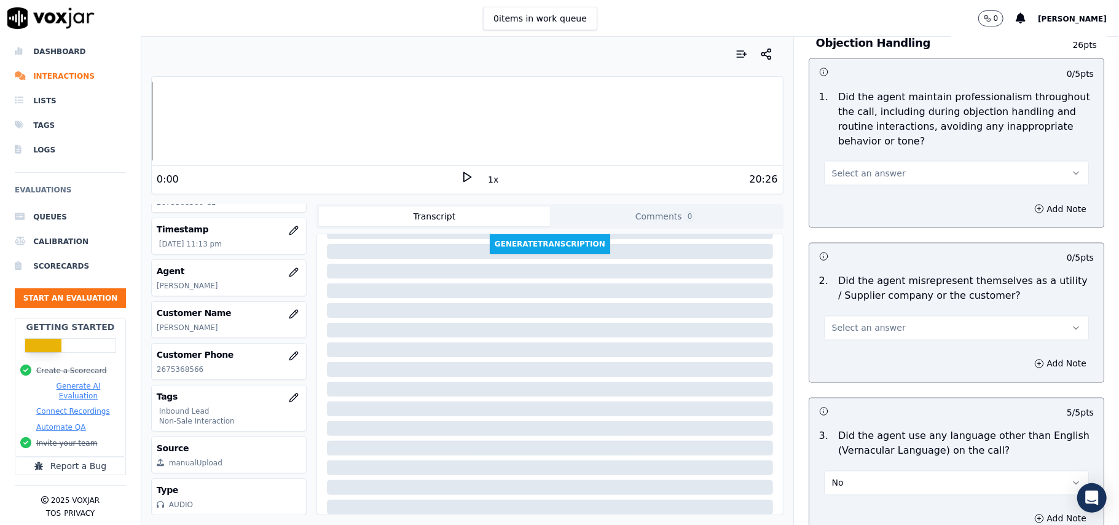
click at [848, 322] on span "Select an answer" at bounding box center [869, 328] width 74 height 12
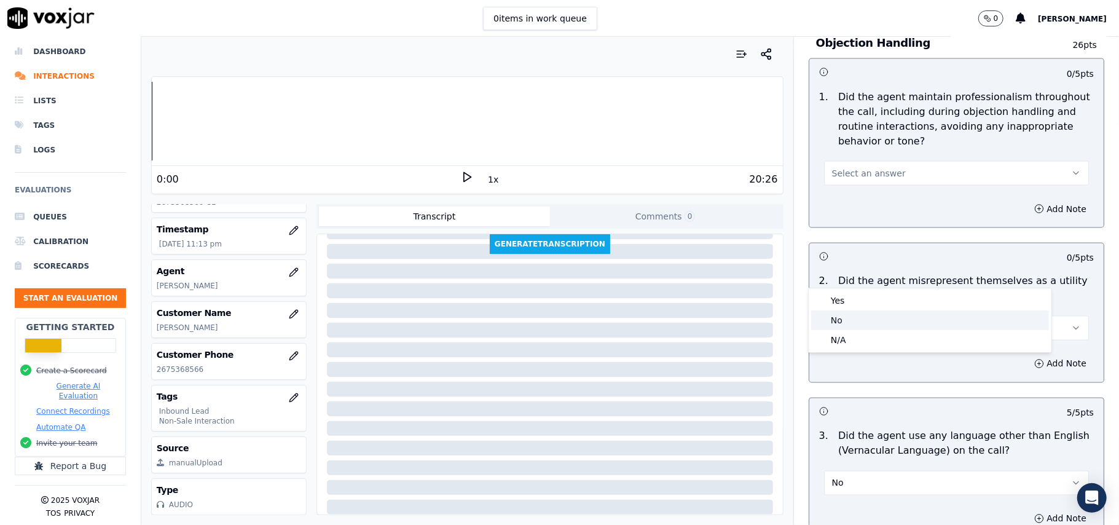
click at [842, 321] on div "No" at bounding box center [930, 320] width 238 height 20
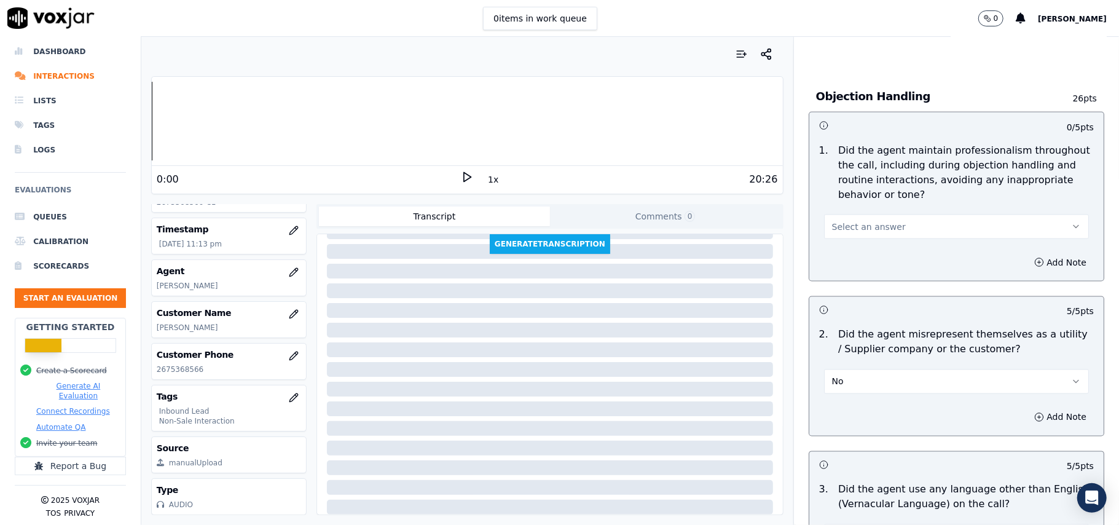
scroll to position [1391, 0]
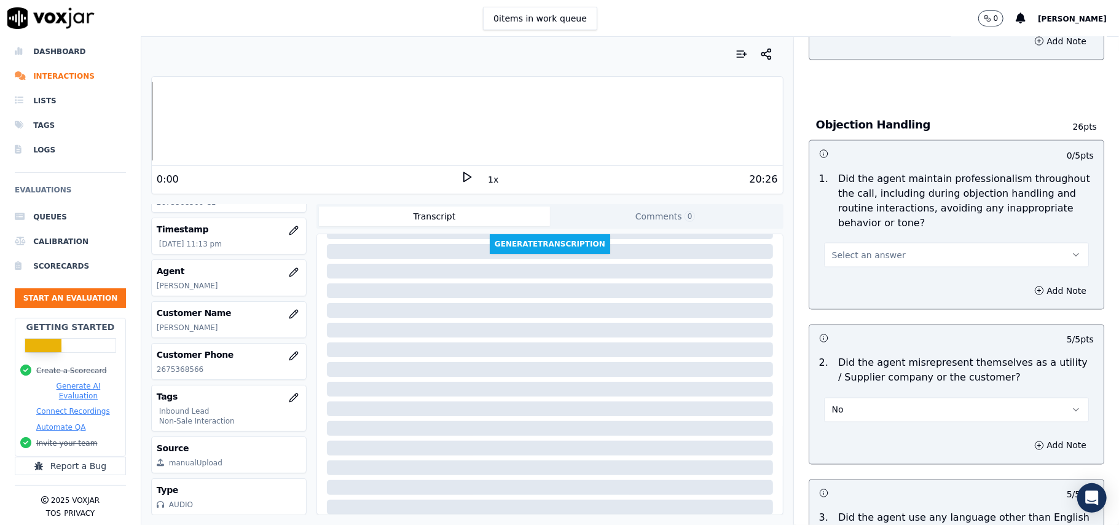
click at [897, 243] on button "Select an answer" at bounding box center [956, 255] width 265 height 25
click at [886, 229] on div "Yes" at bounding box center [930, 228] width 238 height 20
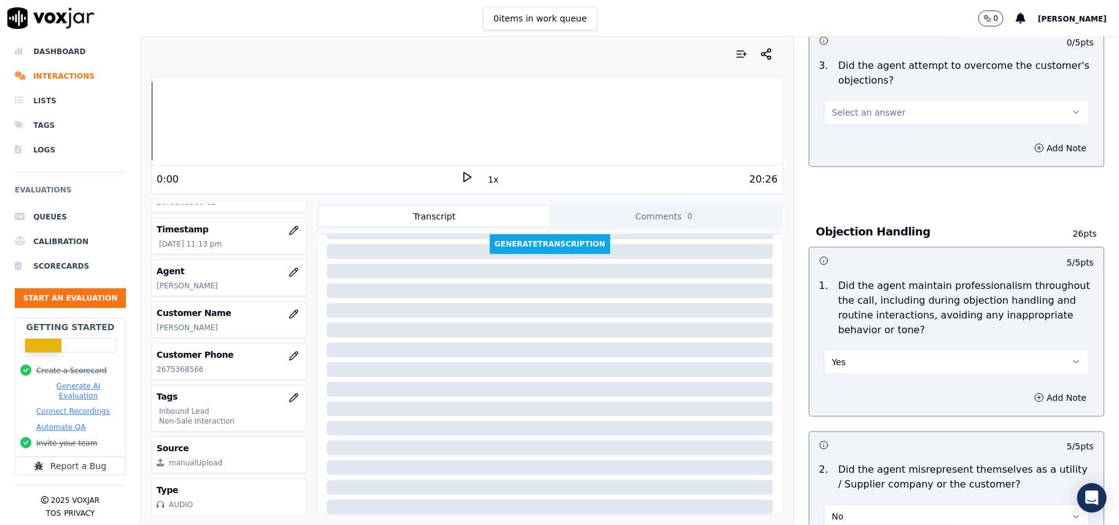
scroll to position [1145, 0]
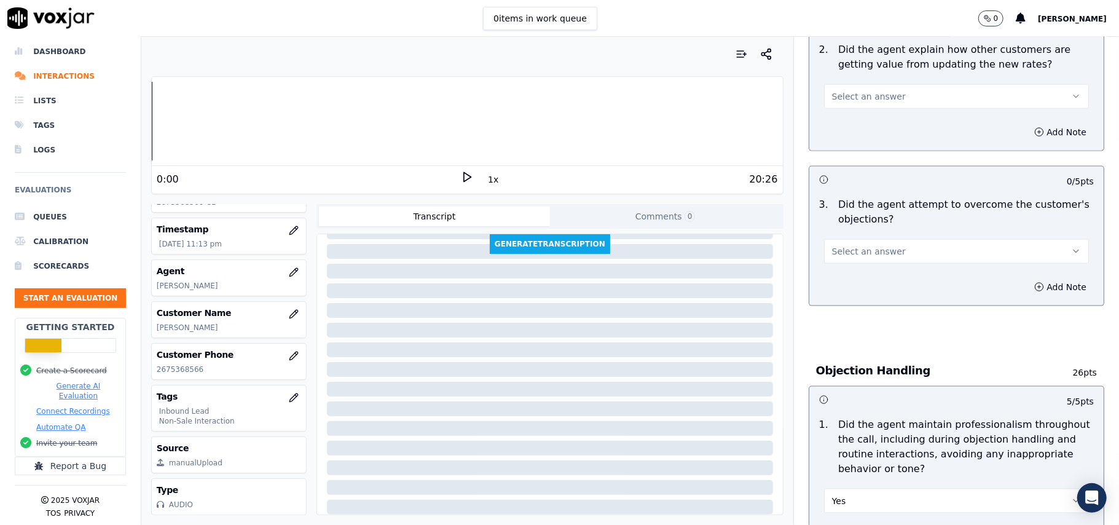
click at [888, 239] on button "Select an answer" at bounding box center [956, 251] width 265 height 25
click at [881, 222] on div "Yes" at bounding box center [930, 223] width 238 height 20
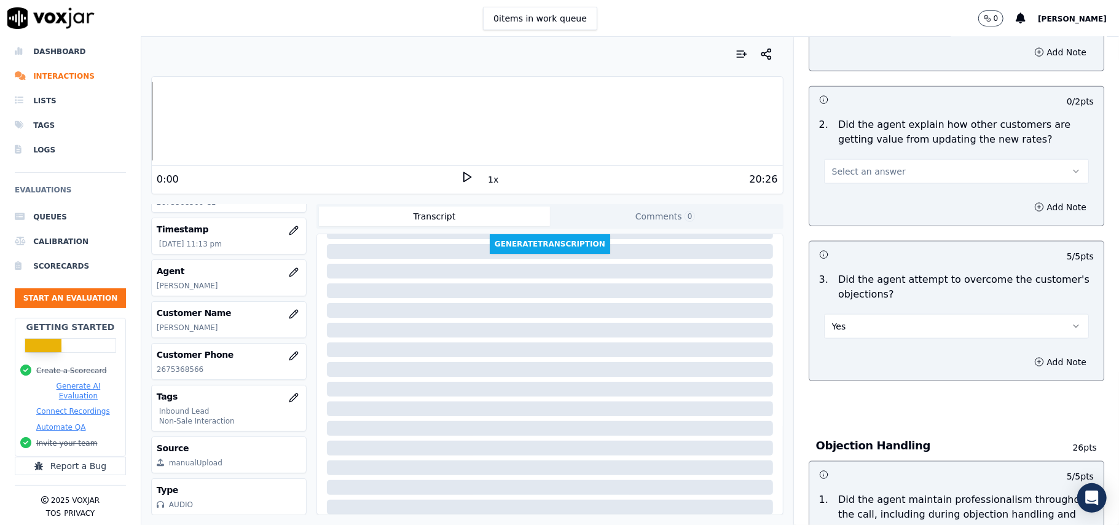
scroll to position [981, 0]
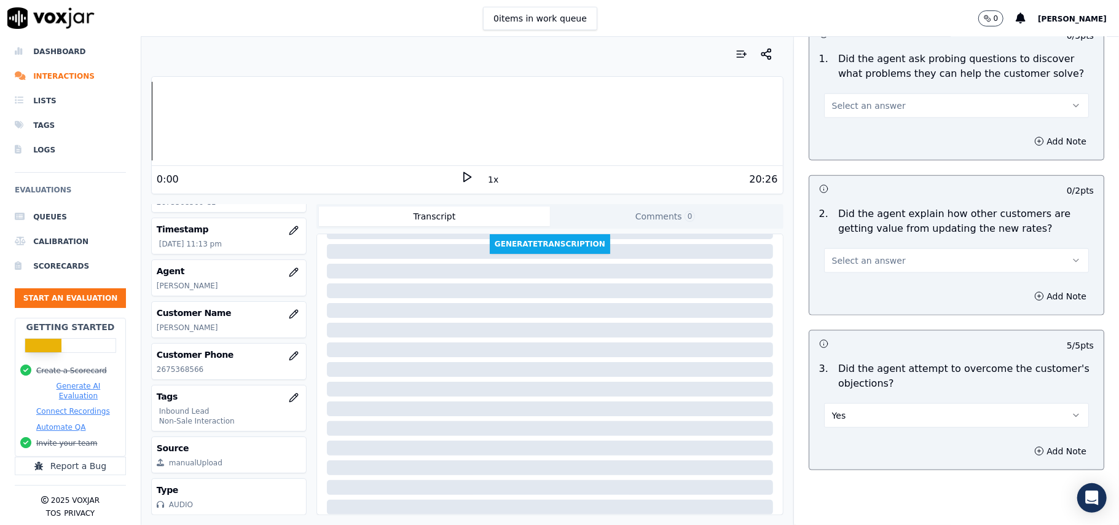
click at [872, 254] on span "Select an answer" at bounding box center [869, 260] width 74 height 12
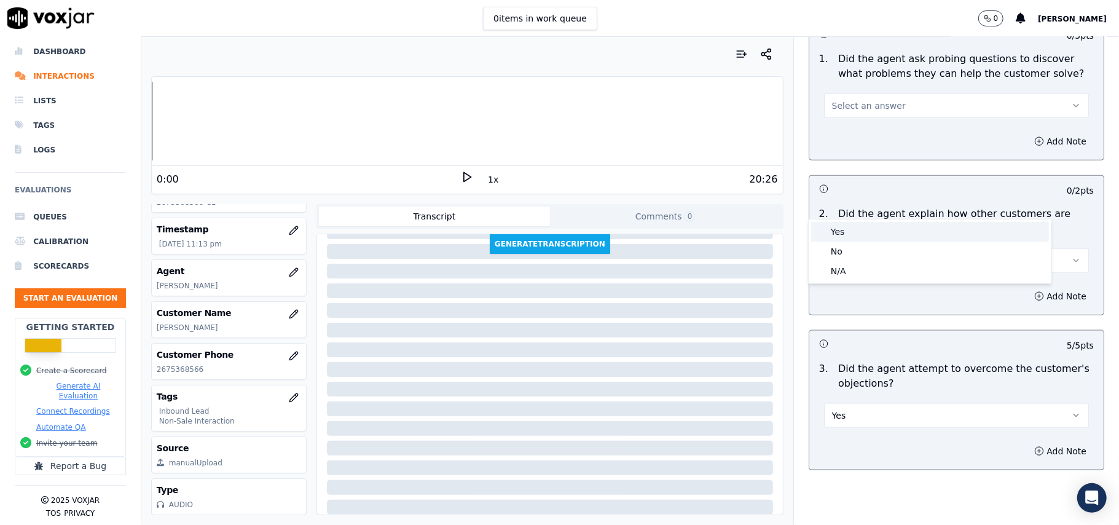
click at [861, 231] on div "Yes" at bounding box center [930, 232] width 238 height 20
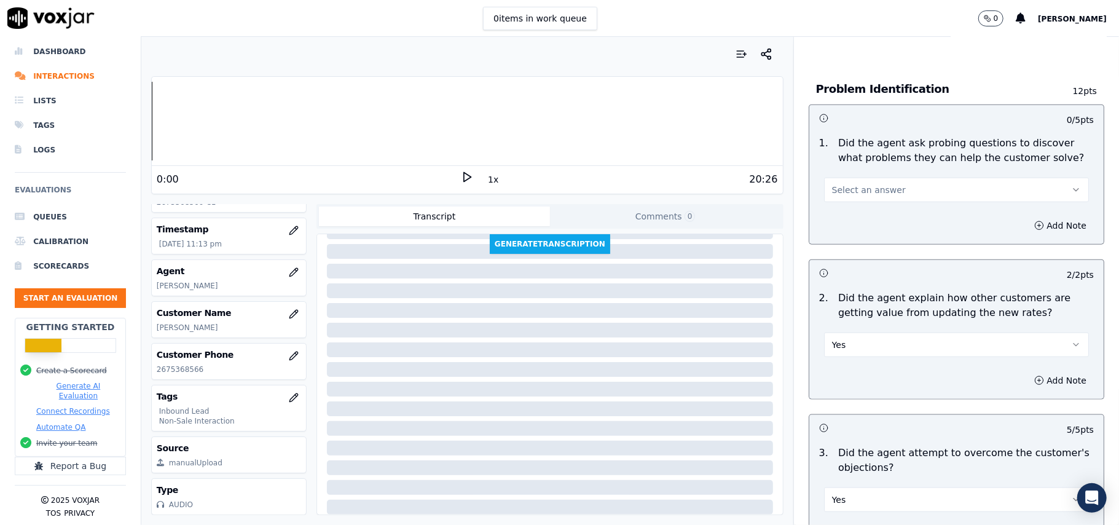
scroll to position [817, 0]
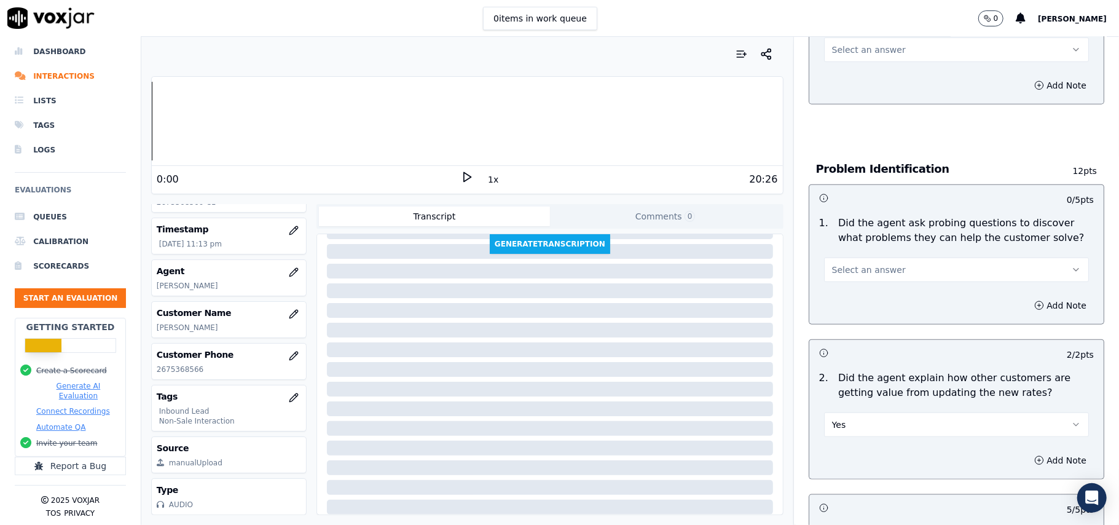
click at [880, 257] on button "Select an answer" at bounding box center [956, 269] width 265 height 25
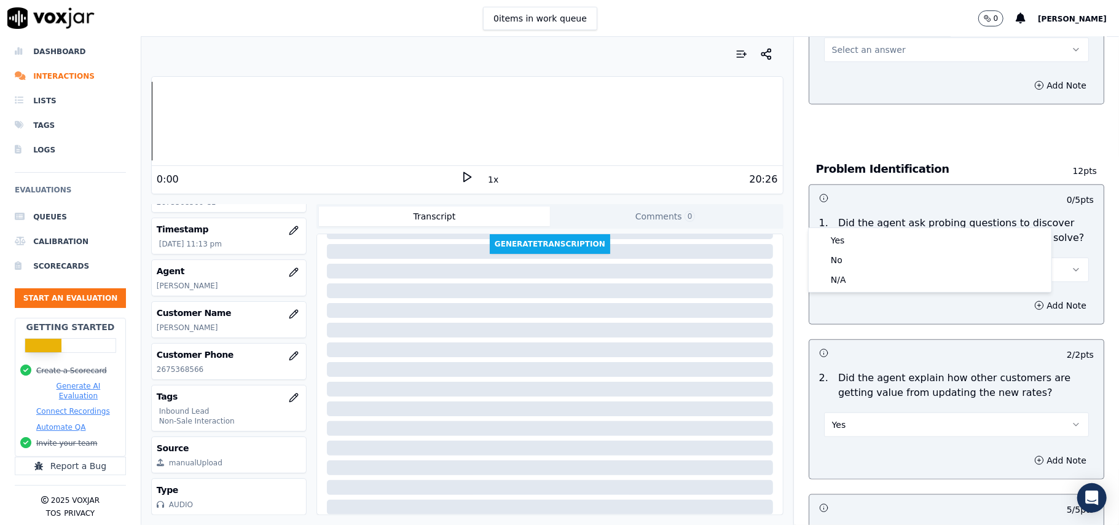
click at [876, 226] on div "1 . Did the agent ask probing questions to discover what problems they can help…" at bounding box center [956, 249] width 294 height 76
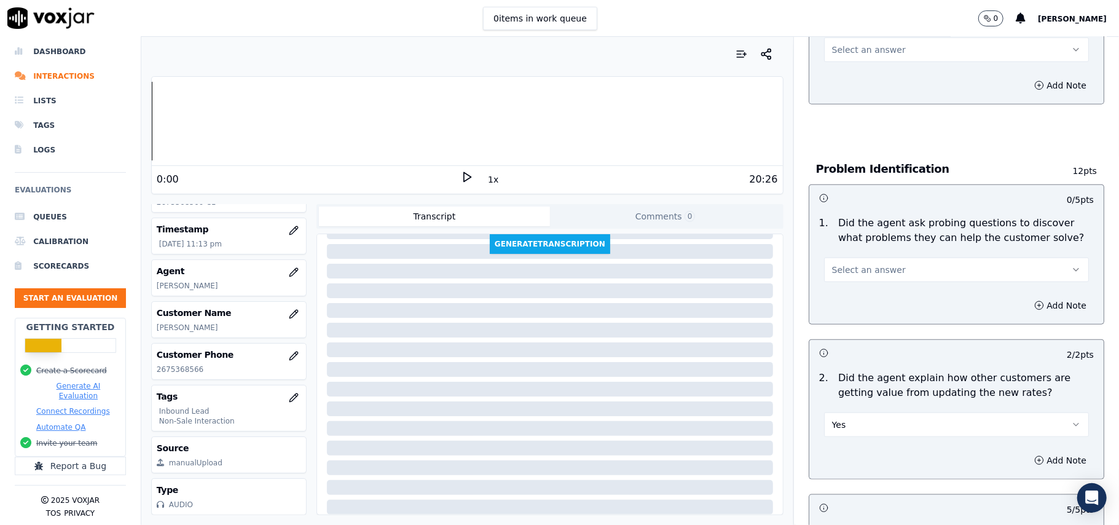
click at [882, 257] on button "Select an answer" at bounding box center [956, 269] width 265 height 25
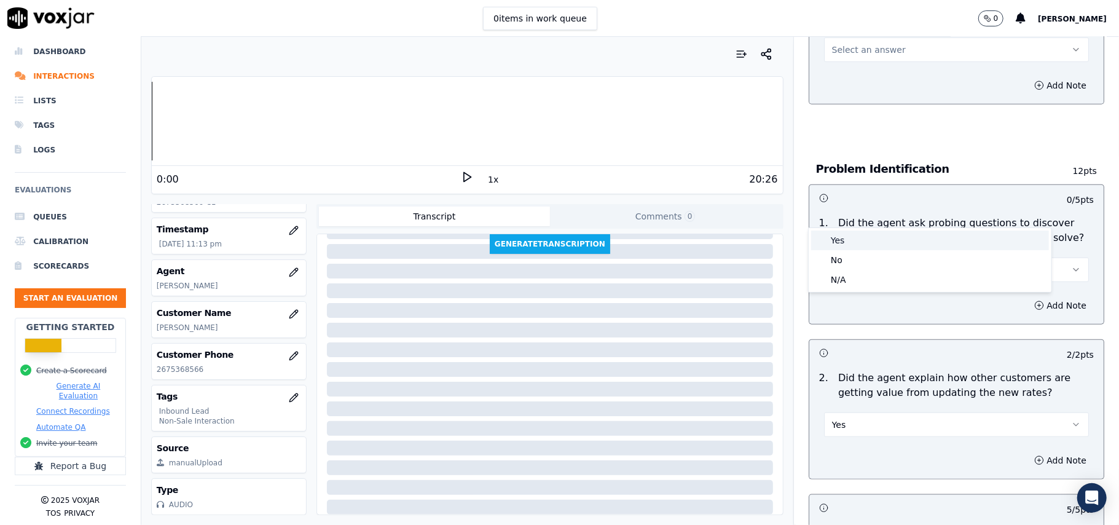
click at [874, 241] on div "Yes" at bounding box center [930, 240] width 238 height 20
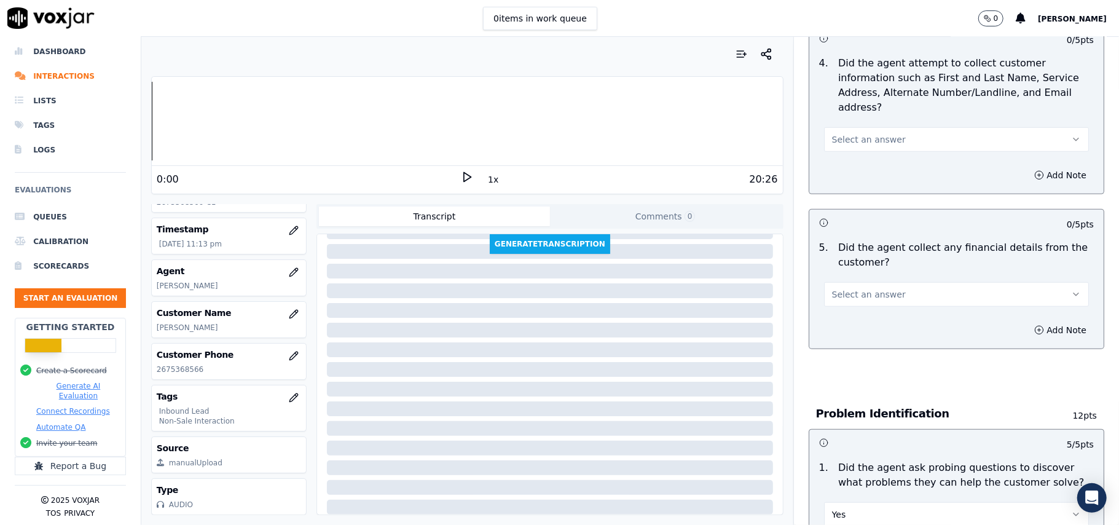
scroll to position [571, 0]
click at [858, 289] on span "Select an answer" at bounding box center [869, 295] width 74 height 12
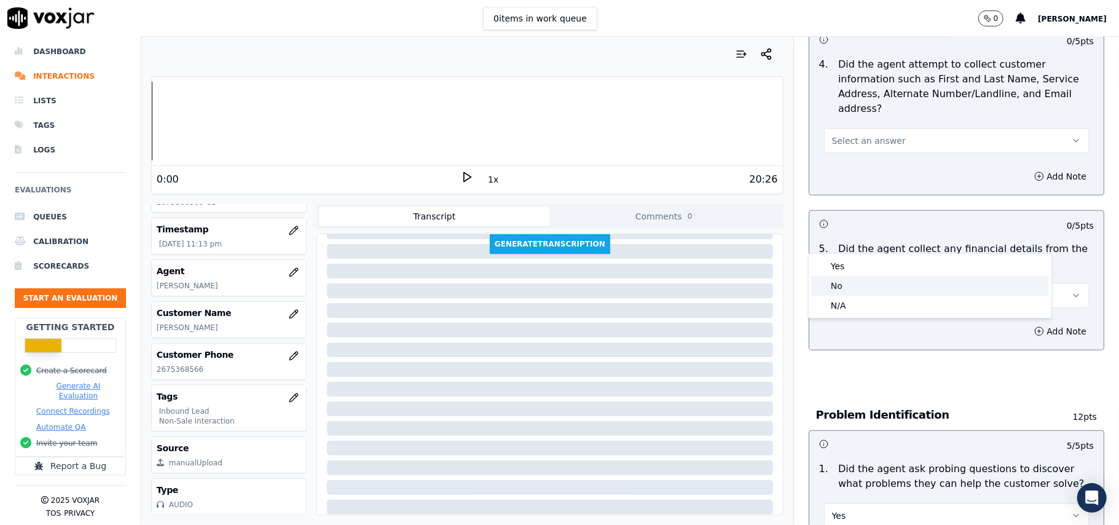
click at [849, 283] on div "No" at bounding box center [930, 286] width 238 height 20
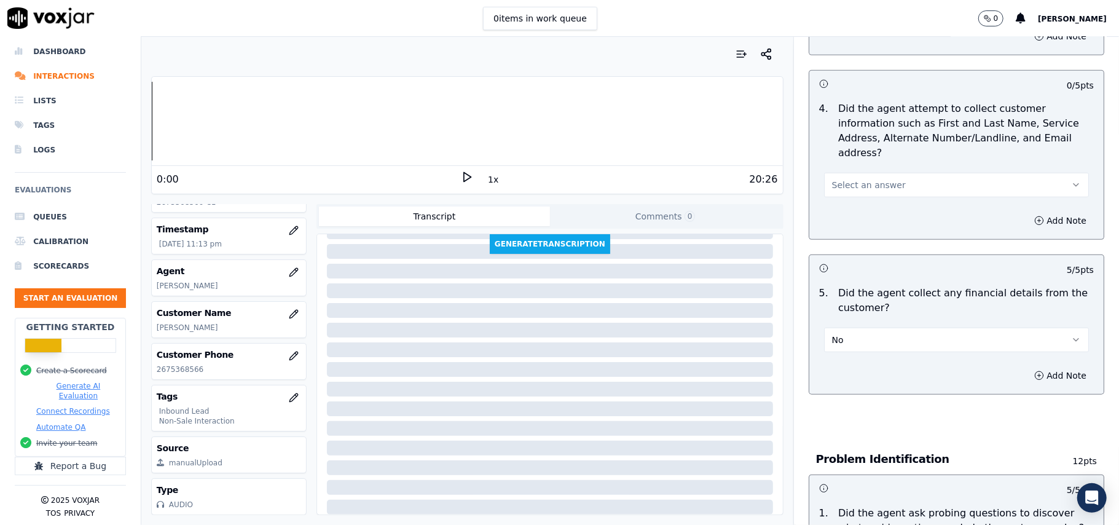
scroll to position [490, 0]
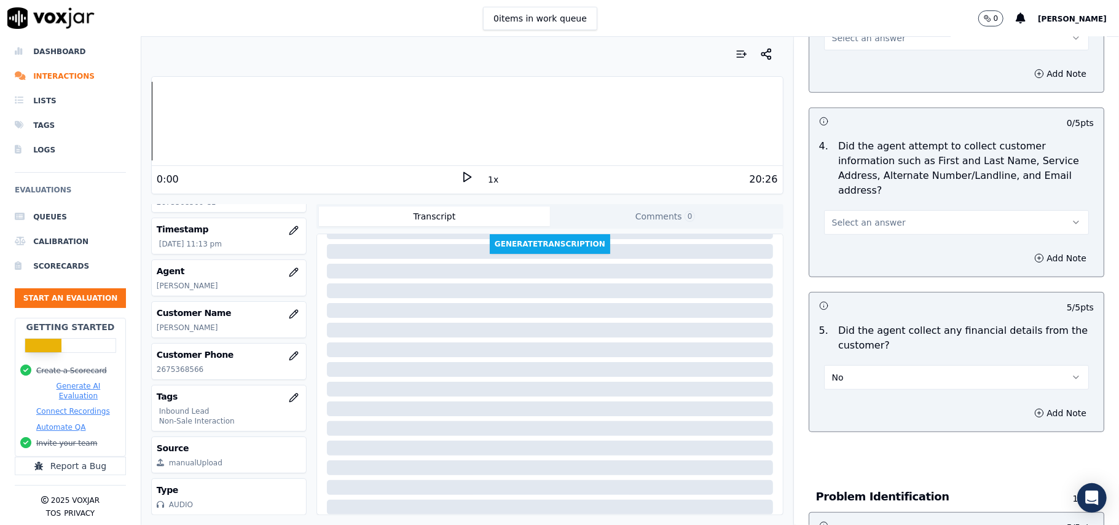
click at [861, 208] on div "Select an answer" at bounding box center [956, 221] width 265 height 27
click at [849, 216] on span "Select an answer" at bounding box center [869, 222] width 74 height 12
click at [844, 193] on div "Yes" at bounding box center [930, 192] width 238 height 20
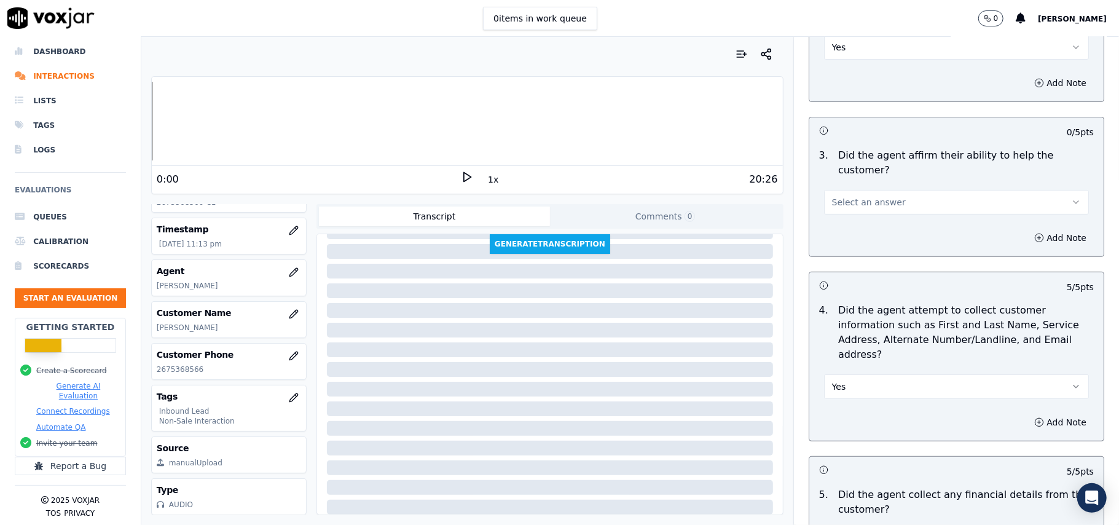
click at [842, 196] on span "Select an answer" at bounding box center [869, 202] width 74 height 12
click at [838, 190] on div "Yes" at bounding box center [930, 186] width 238 height 20
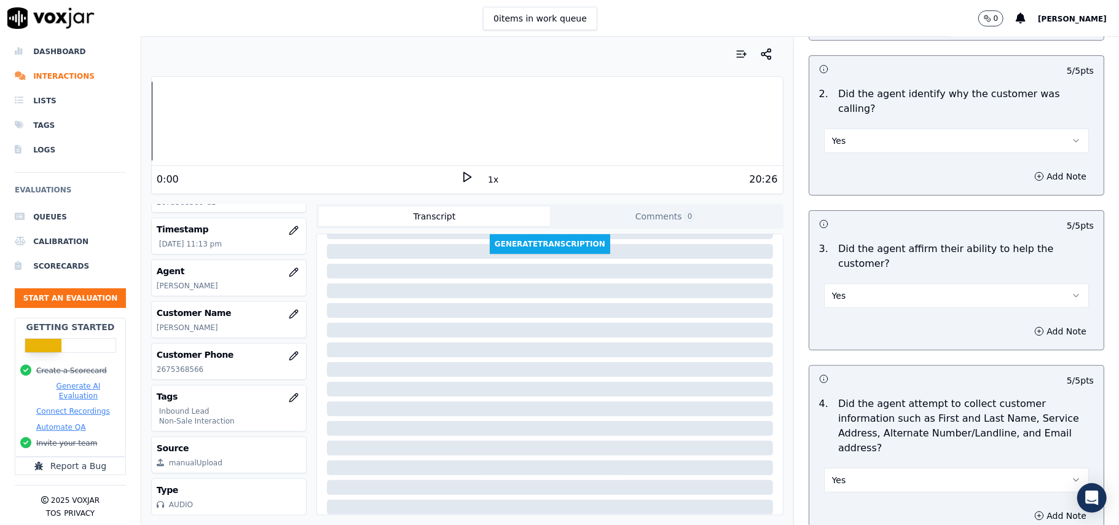
scroll to position [162, 0]
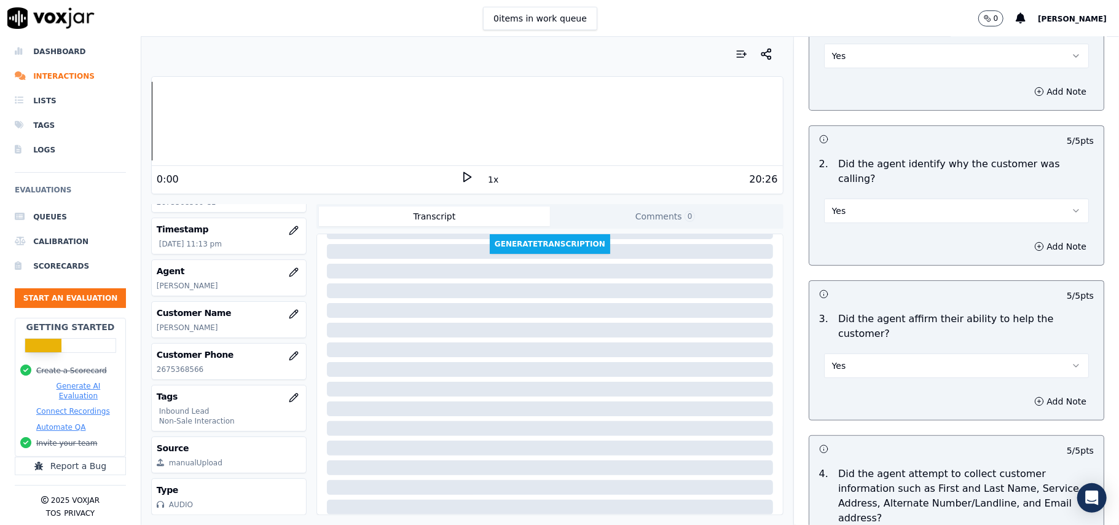
drag, startPoint x: 841, startPoint y: 170, endPoint x: 842, endPoint y: 178, distance: 8.6
click at [842, 198] on button "Yes" at bounding box center [956, 210] width 265 height 25
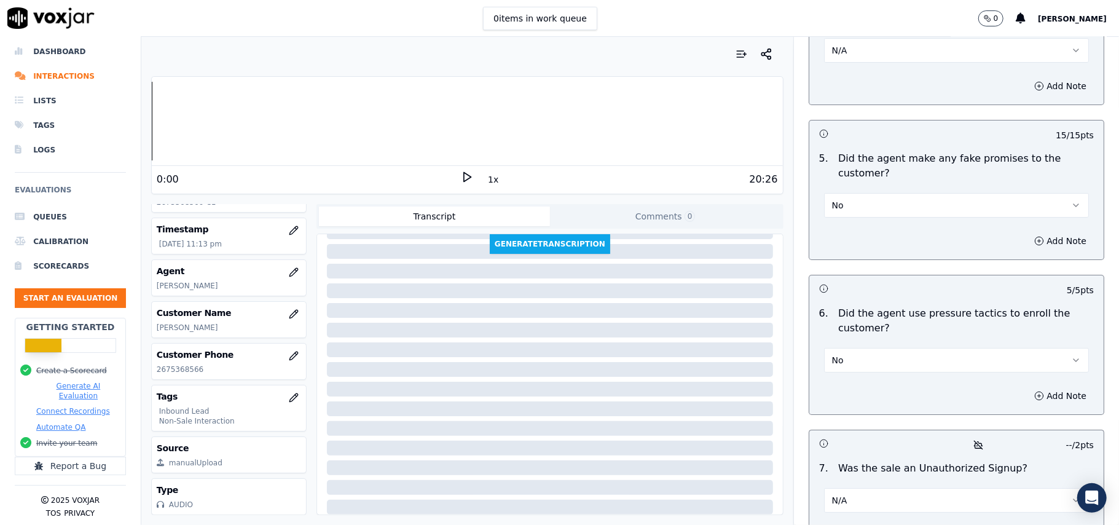
scroll to position [3439, 0]
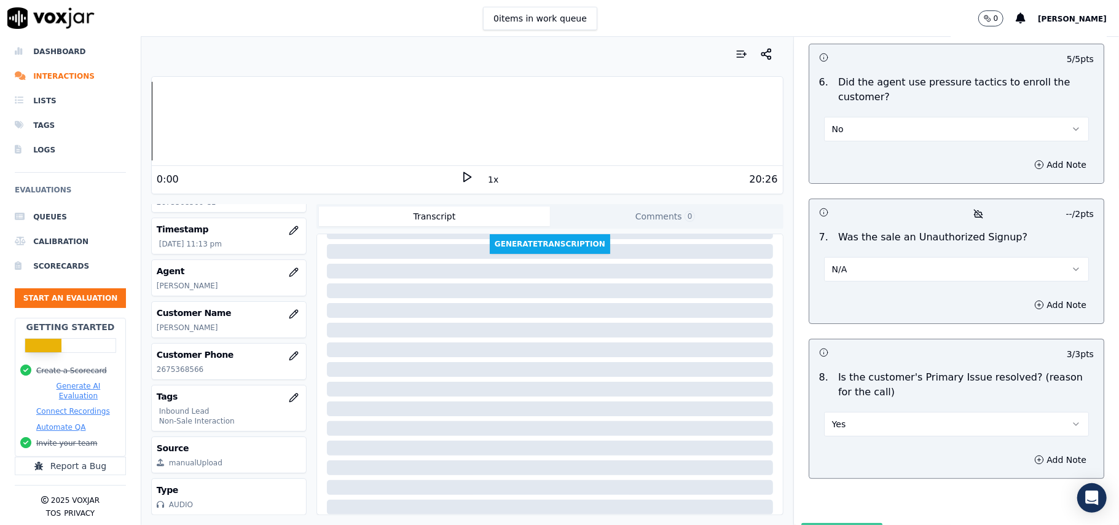
click at [805, 523] on button "Submit Scores" at bounding box center [842, 534] width 82 height 22
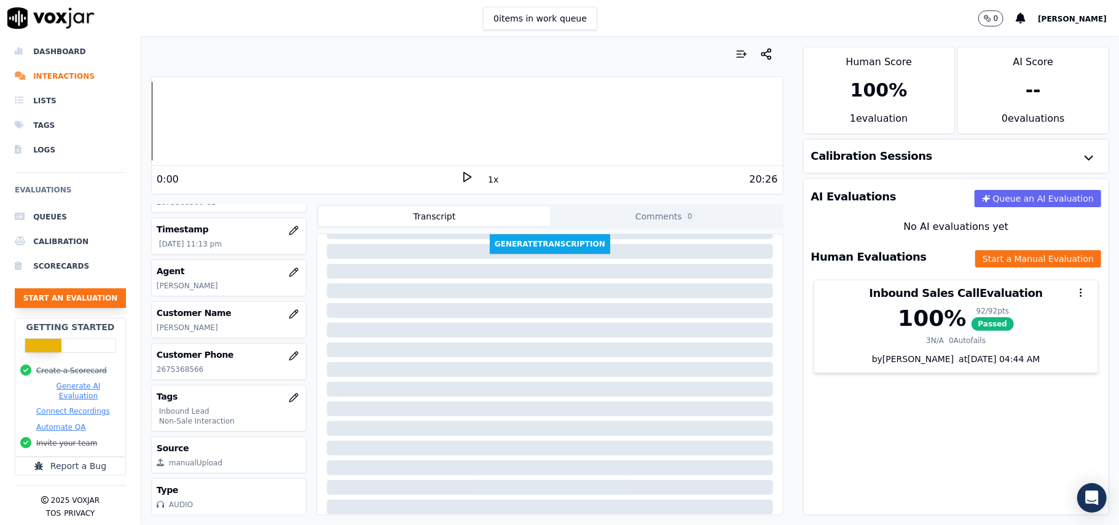
click at [77, 288] on button "Start an Evaluation" at bounding box center [70, 298] width 111 height 20
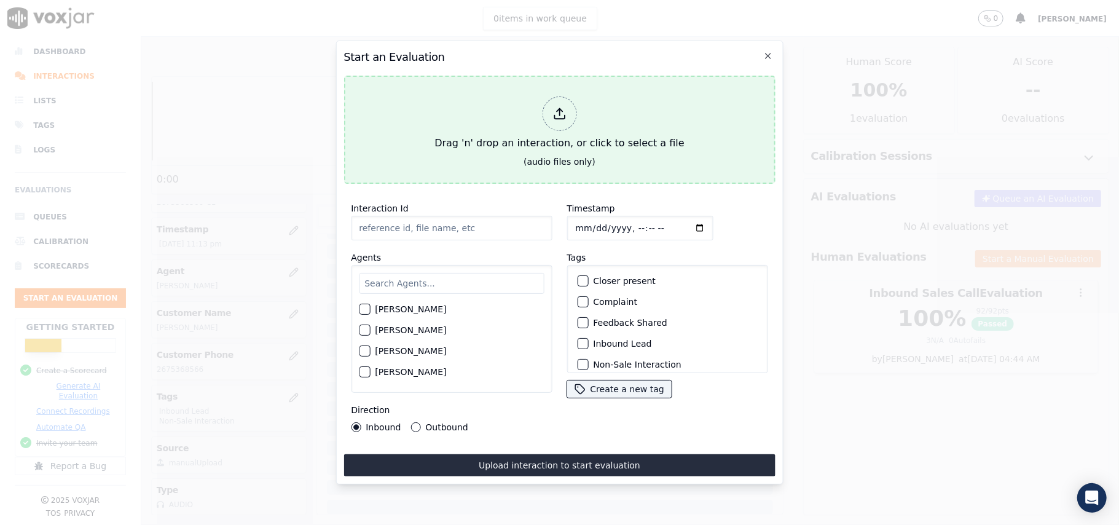
click at [553, 116] on div at bounding box center [559, 113] width 34 height 34
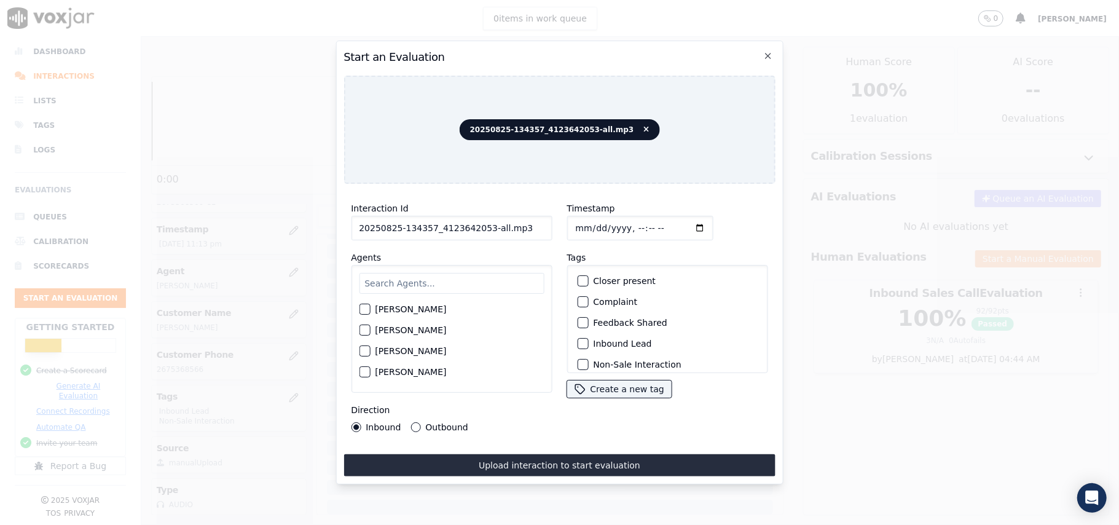
drag, startPoint x: 492, startPoint y: 226, endPoint x: 482, endPoint y: 224, distance: 10.7
click at [482, 224] on input "20250825-134357_4123642053-all.mp3" at bounding box center [451, 228] width 201 height 25
type input "20250825-134357_4123642053-C1"
click at [592, 225] on input "Timestamp" at bounding box center [639, 228] width 146 height 25
click at [590, 219] on input "Timestamp" at bounding box center [639, 228] width 146 height 25
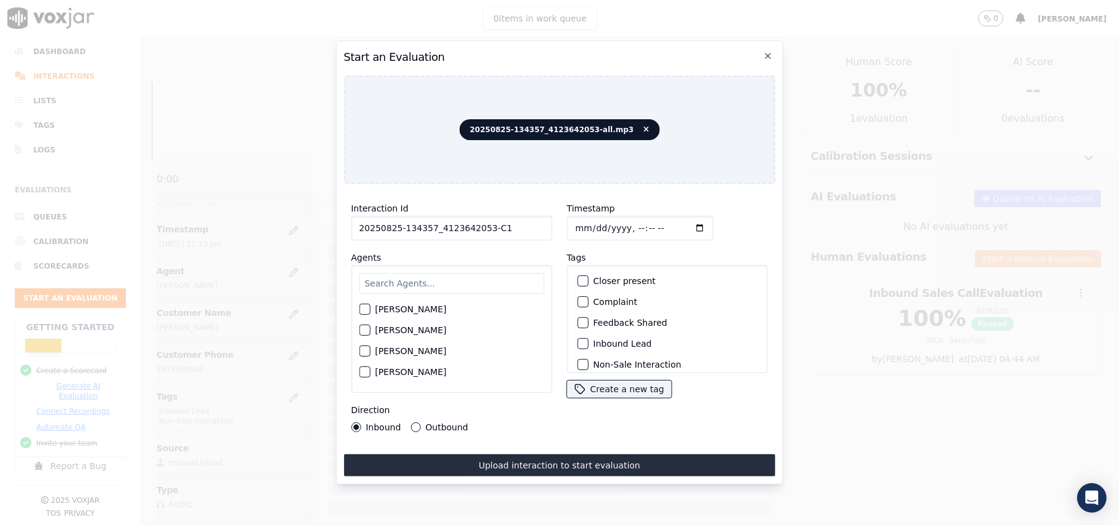
type input "[DATE]T23:15"
click at [387, 307] on label "[PERSON_NAME]" at bounding box center [410, 309] width 71 height 9
click at [370, 307] on button "[PERSON_NAME]" at bounding box center [364, 309] width 11 height 11
click at [578, 339] on div "button" at bounding box center [582, 343] width 9 height 9
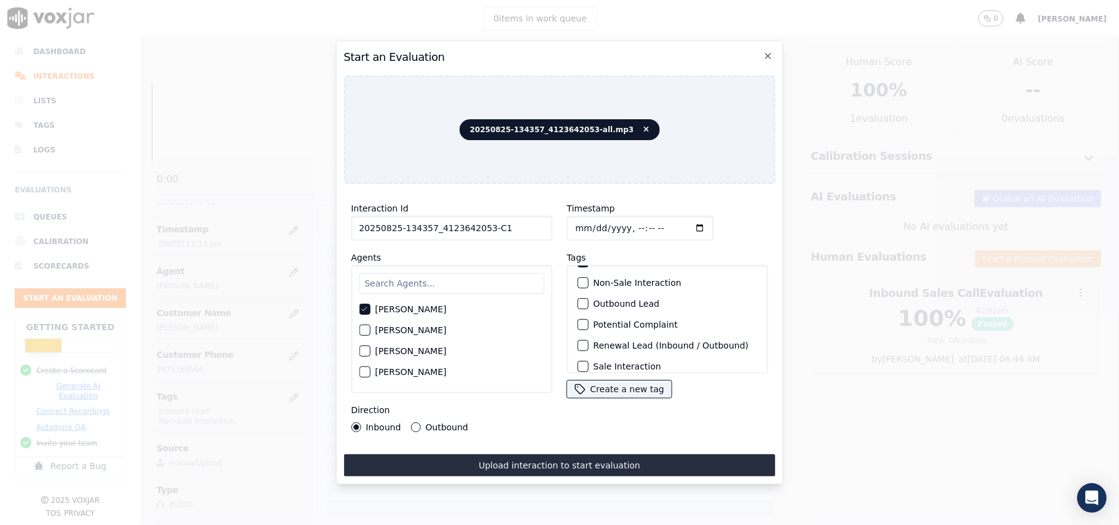
click at [579, 303] on div "button" at bounding box center [582, 303] width 9 height 9
click at [573, 286] on div "Non-Sale Interaction" at bounding box center [667, 282] width 190 height 21
click at [578, 281] on div "button" at bounding box center [582, 282] width 9 height 9
click at [576, 266] on div "Inbound Lead" at bounding box center [667, 261] width 190 height 21
click at [578, 261] on div "button" at bounding box center [582, 261] width 9 height 9
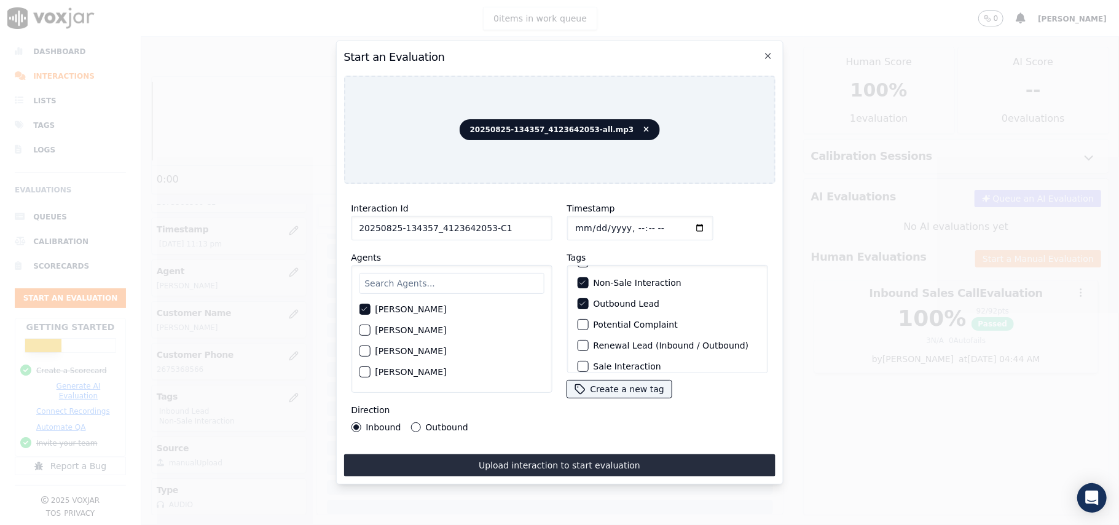
click at [414, 422] on button "Outbound" at bounding box center [415, 427] width 10 height 10
click at [474, 460] on button "Upload interaction to start evaluation" at bounding box center [558, 465] width 431 height 22
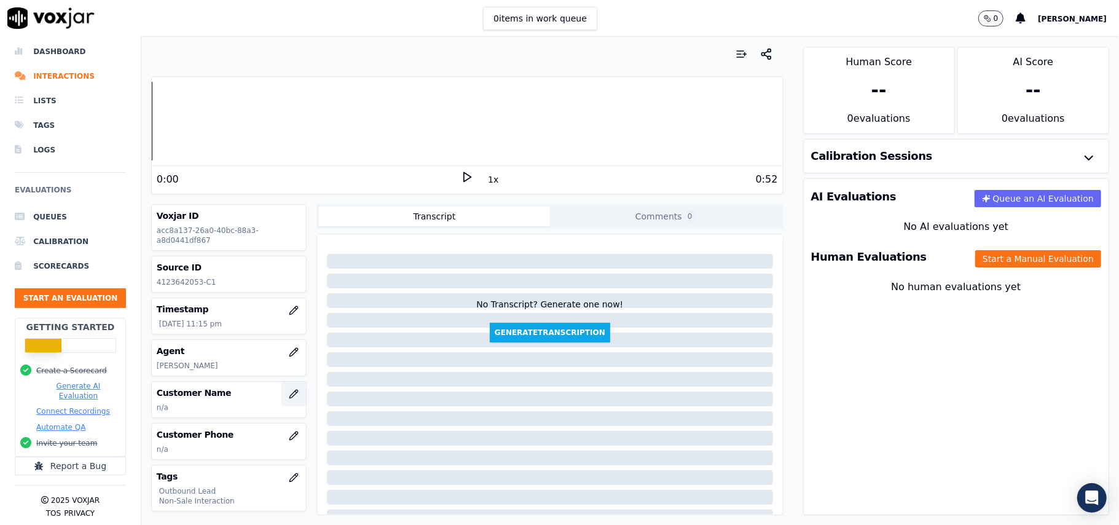
click at [289, 396] on icon "button" at bounding box center [294, 394] width 10 height 10
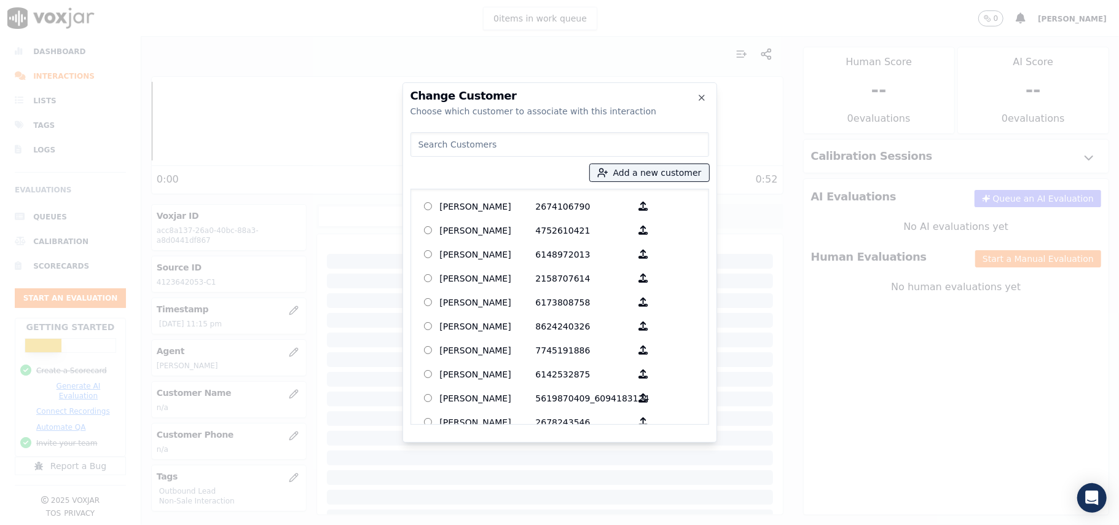
paste input "[PERSON_NAME]"
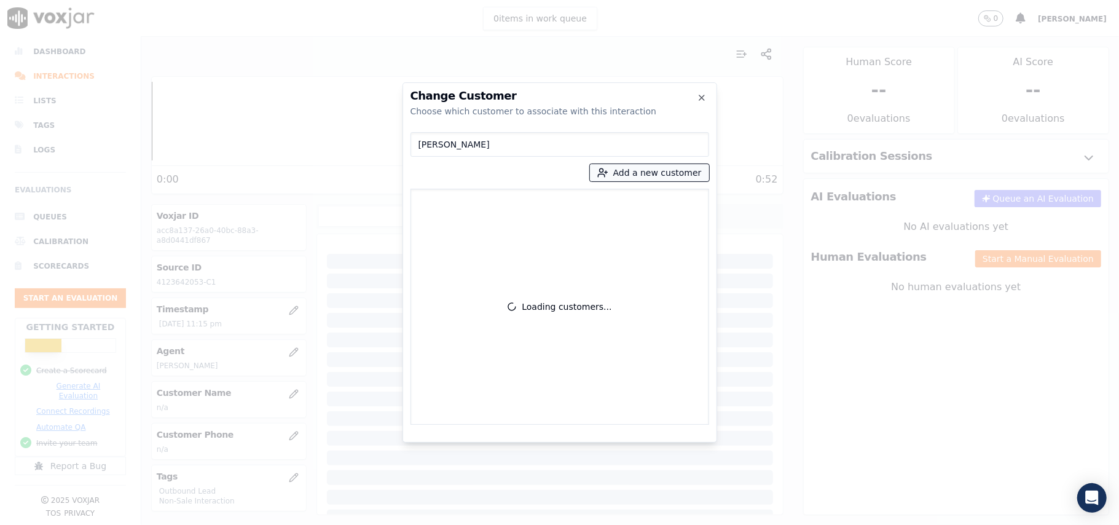
type input "[PERSON_NAME]"
click at [608, 173] on icon "button" at bounding box center [602, 172] width 11 height 11
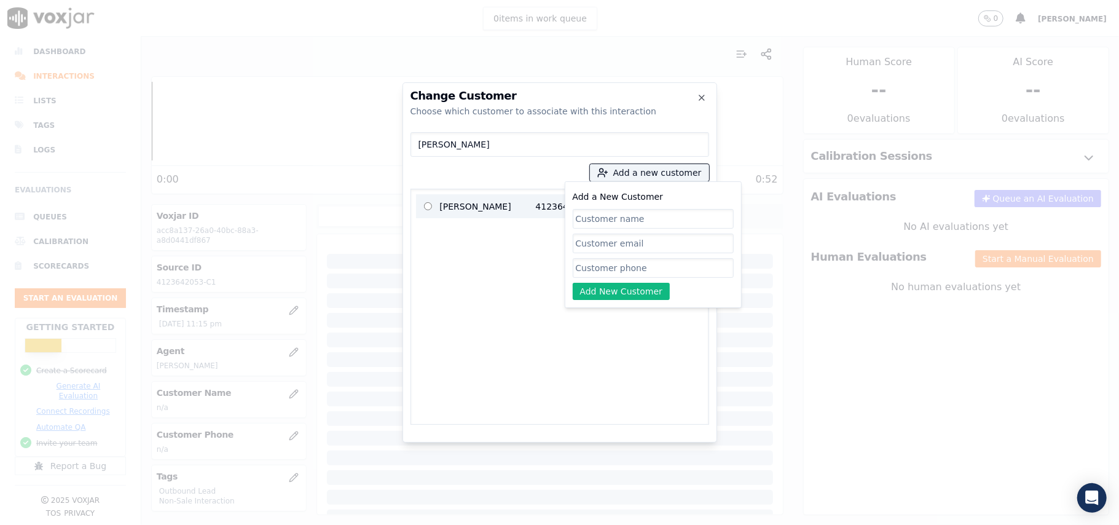
click at [472, 207] on p "[PERSON_NAME]" at bounding box center [488, 206] width 96 height 19
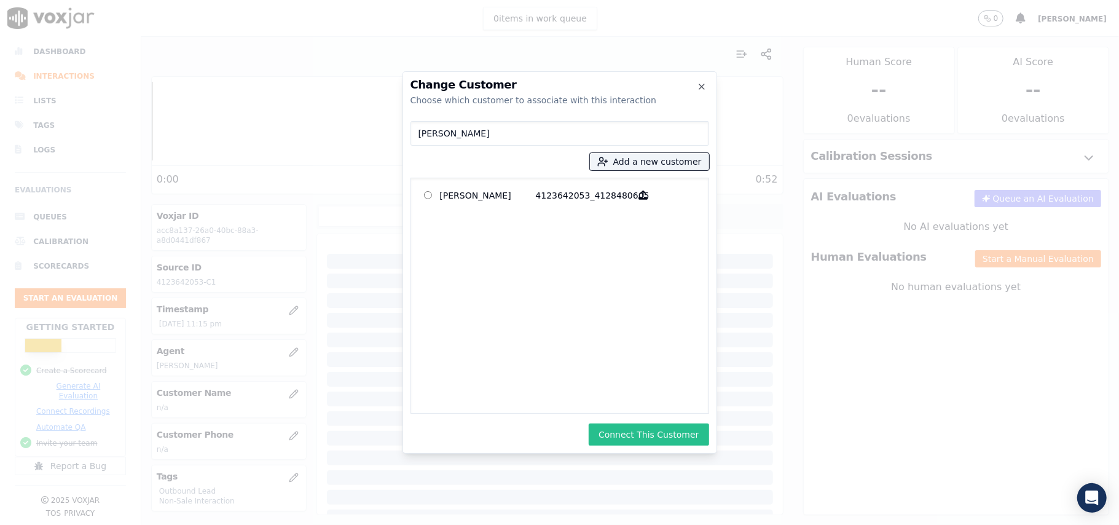
click at [617, 433] on button "Connect This Customer" at bounding box center [649, 434] width 120 height 22
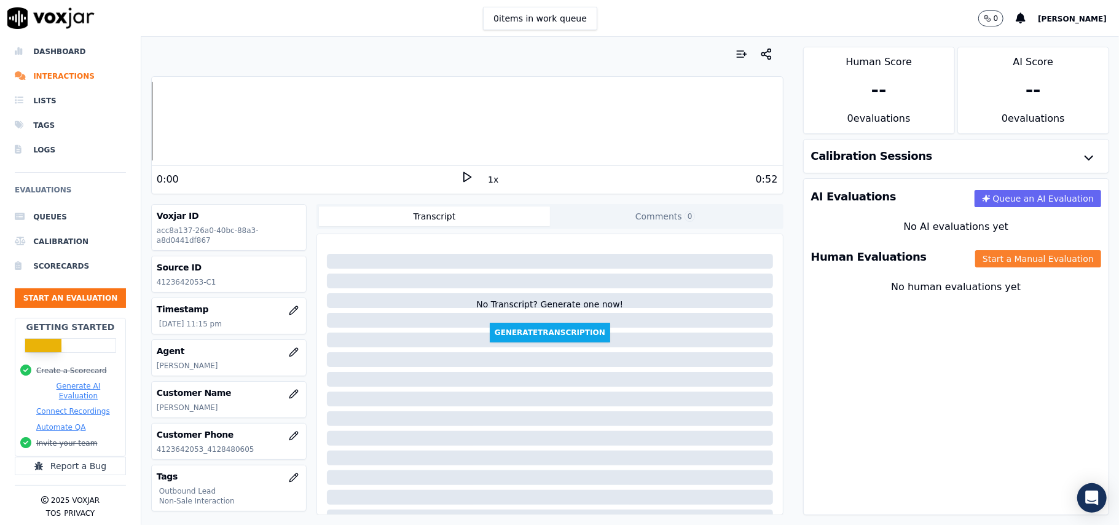
click at [975, 259] on button "Start a Manual Evaluation" at bounding box center [1038, 258] width 126 height 17
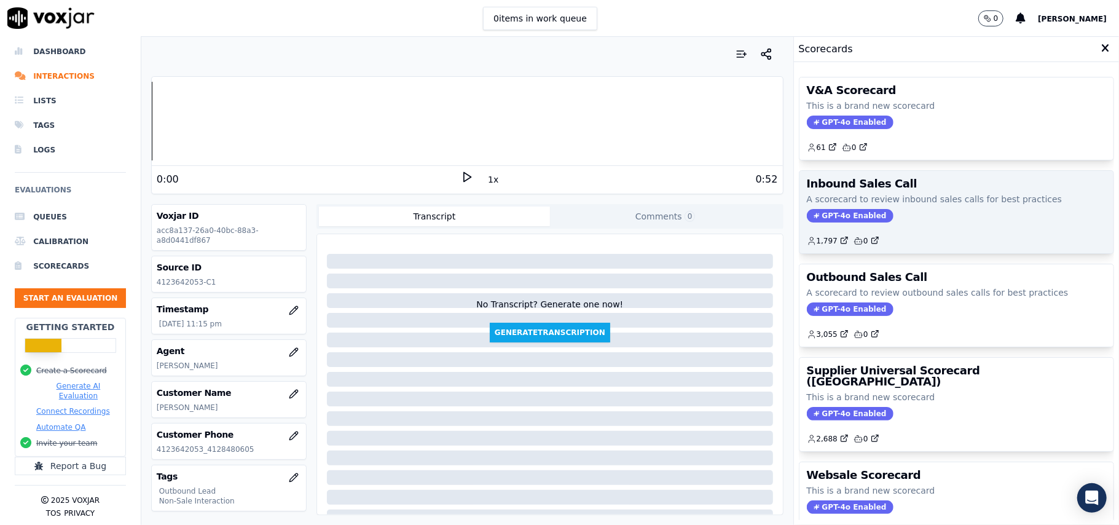
click at [816, 221] on span "GPT-4o Enabled" at bounding box center [850, 216] width 87 height 14
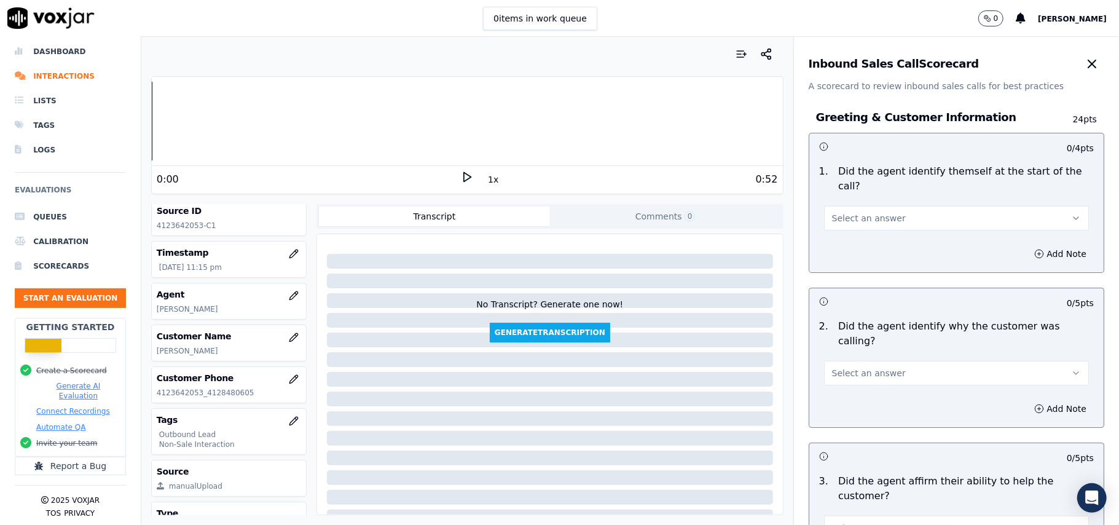
scroll to position [120, 0]
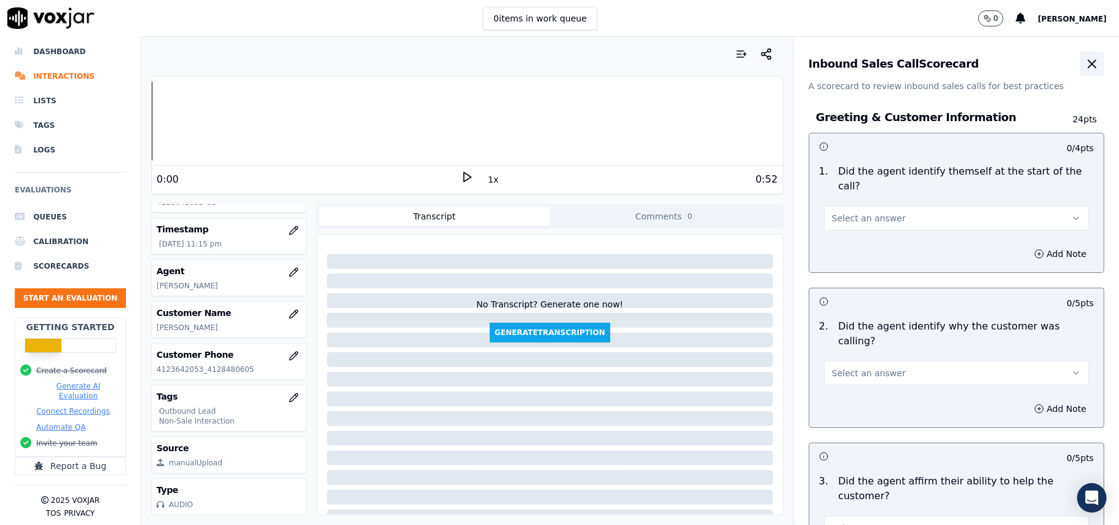
click at [1084, 63] on icon "button" at bounding box center [1091, 64] width 15 height 15
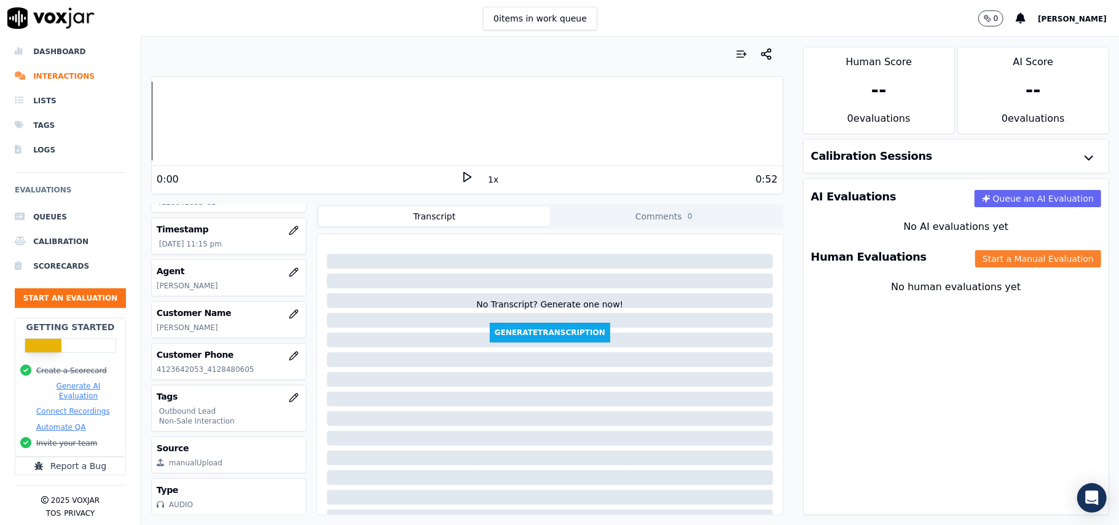
click at [975, 259] on button "Start a Manual Evaluation" at bounding box center [1038, 258] width 126 height 17
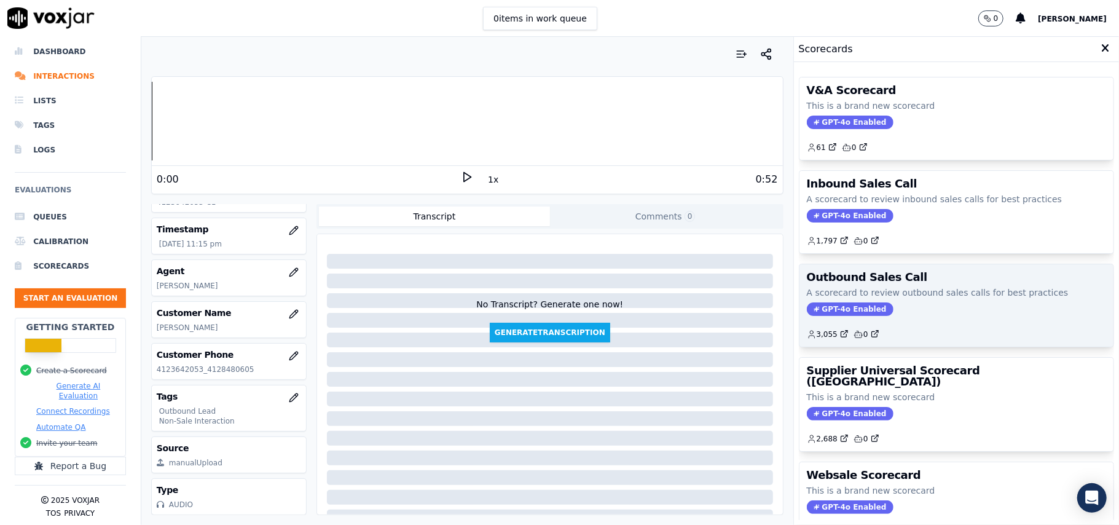
click at [834, 311] on span "GPT-4o Enabled" at bounding box center [850, 309] width 87 height 14
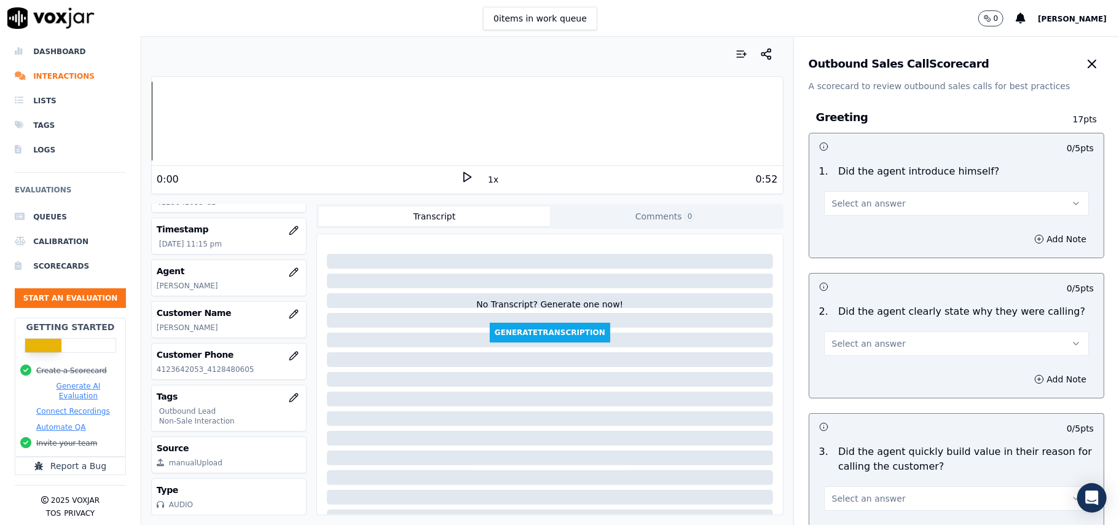
click at [892, 199] on button "Select an answer" at bounding box center [956, 203] width 265 height 25
click at [858, 233] on div "Yes" at bounding box center [930, 232] width 238 height 20
click at [858, 355] on button "Select an answer" at bounding box center [956, 343] width 265 height 25
click at [853, 374] on div "Yes" at bounding box center [930, 372] width 238 height 20
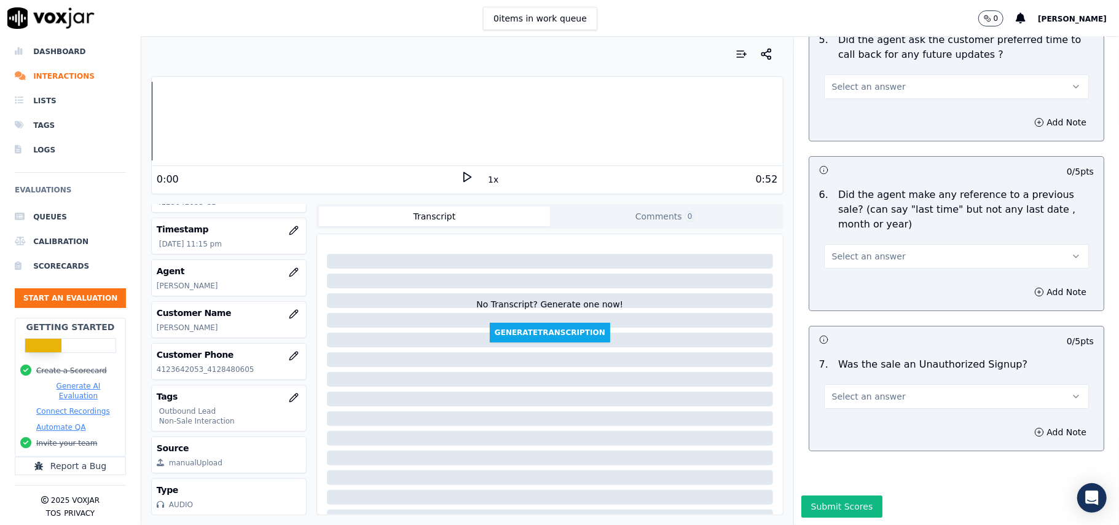
drag, startPoint x: 944, startPoint y: 350, endPoint x: 930, endPoint y: 367, distance: 21.4
click at [943, 384] on button "Select an answer" at bounding box center [956, 396] width 265 height 25
click at [857, 428] on div "N/A" at bounding box center [930, 427] width 238 height 20
click at [885, 273] on div "Add Note" at bounding box center [956, 291] width 294 height 37
click at [890, 244] on button "Select an answer" at bounding box center [956, 256] width 265 height 25
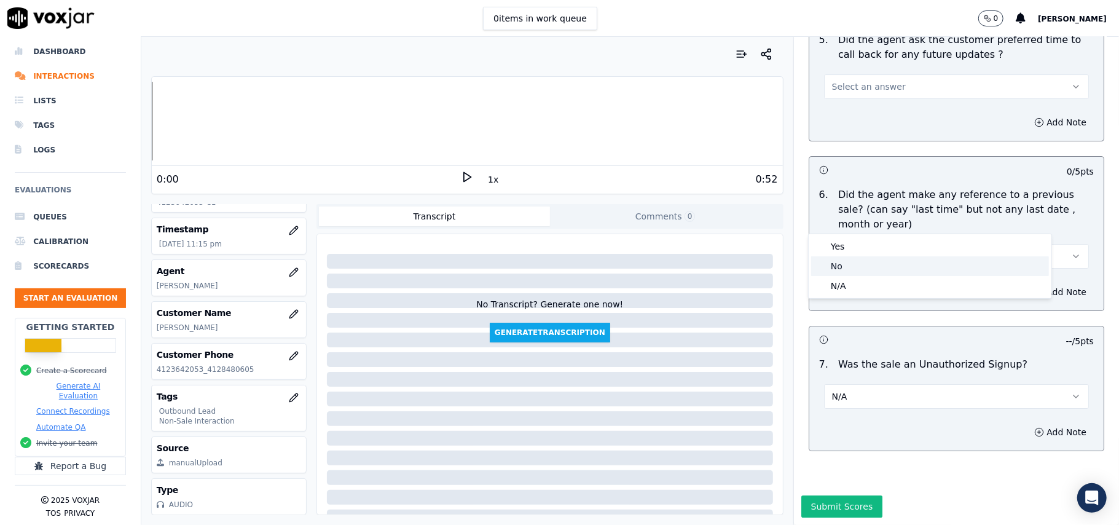
click at [878, 268] on div "No" at bounding box center [930, 266] width 238 height 20
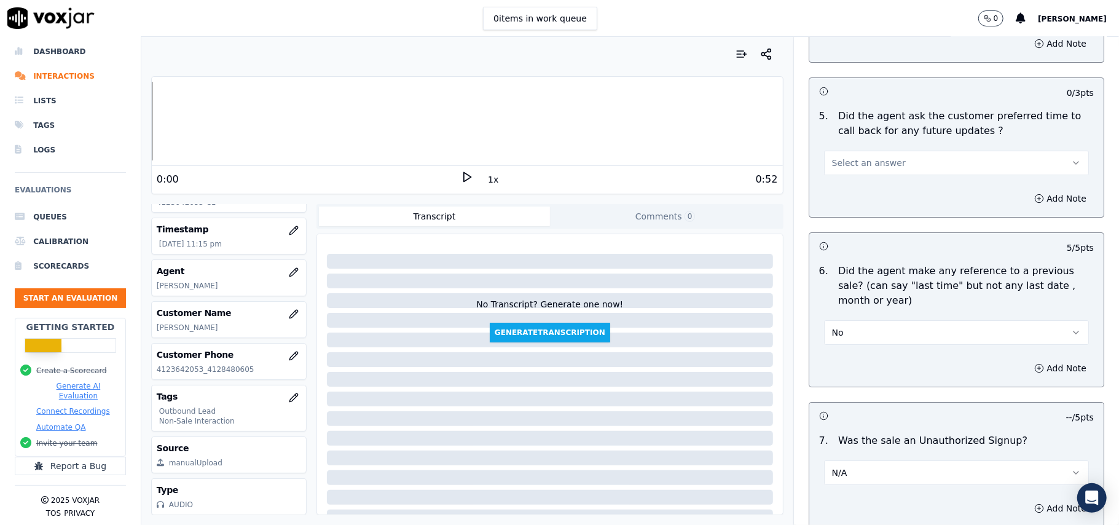
scroll to position [2819, 0]
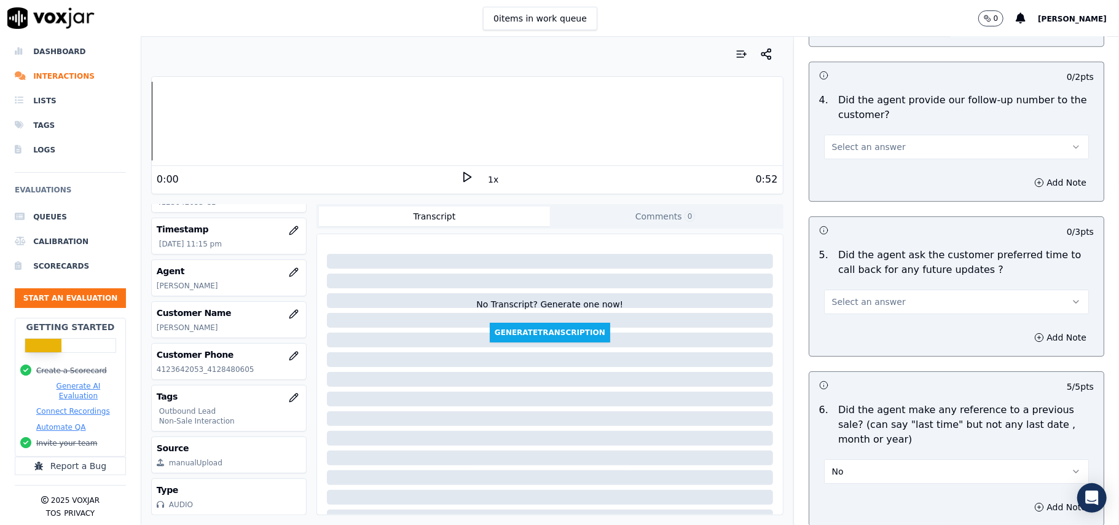
click at [876, 289] on button "Select an answer" at bounding box center [956, 301] width 265 height 25
click at [868, 340] on div "No" at bounding box center [930, 342] width 238 height 20
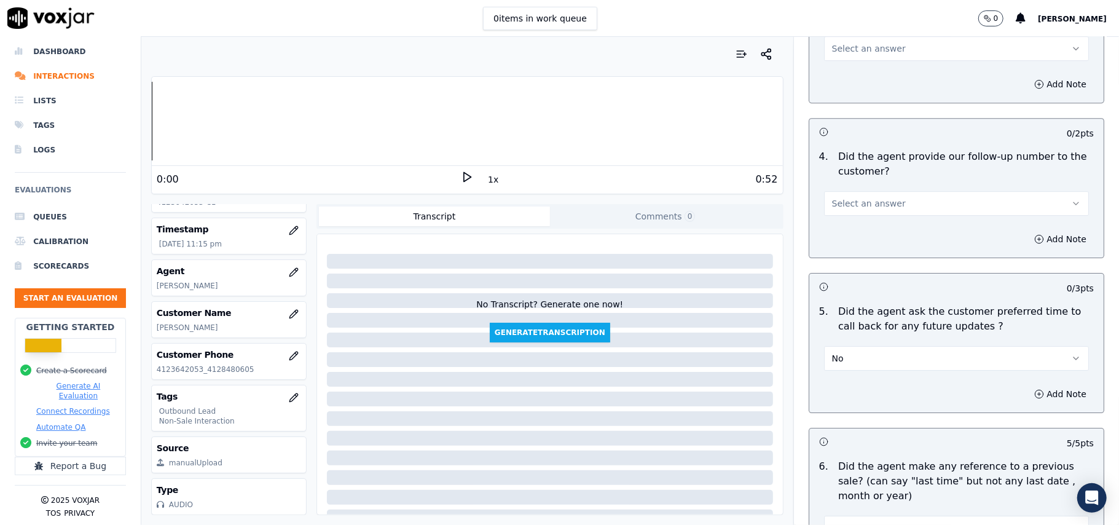
scroll to position [2737, 0]
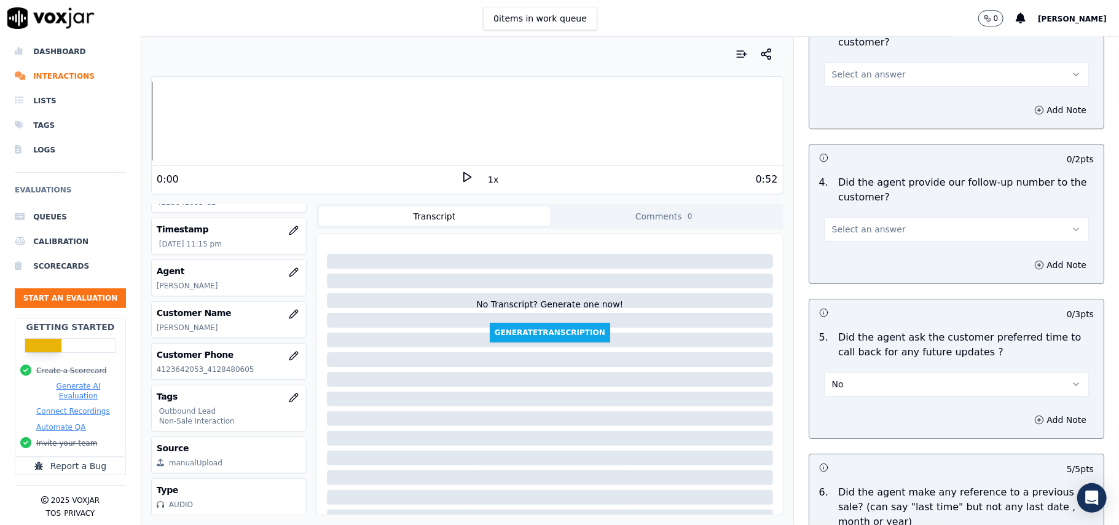
click at [859, 223] on span "Select an answer" at bounding box center [869, 229] width 74 height 12
click at [866, 273] on div "No" at bounding box center [930, 269] width 238 height 20
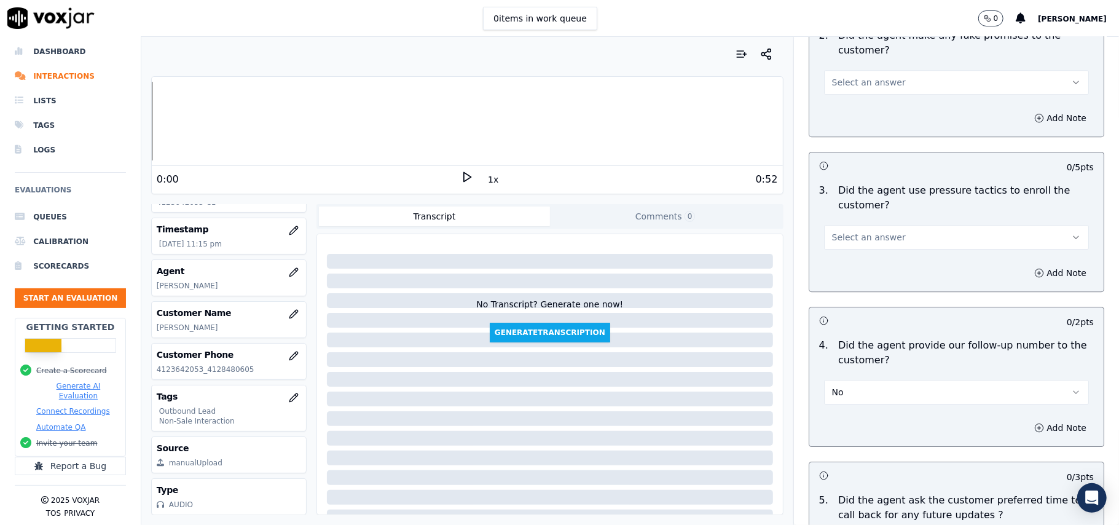
scroll to position [2573, 0]
click at [845, 232] on span "Select an answer" at bounding box center [869, 238] width 74 height 12
click at [846, 281] on div "No" at bounding box center [930, 277] width 238 height 20
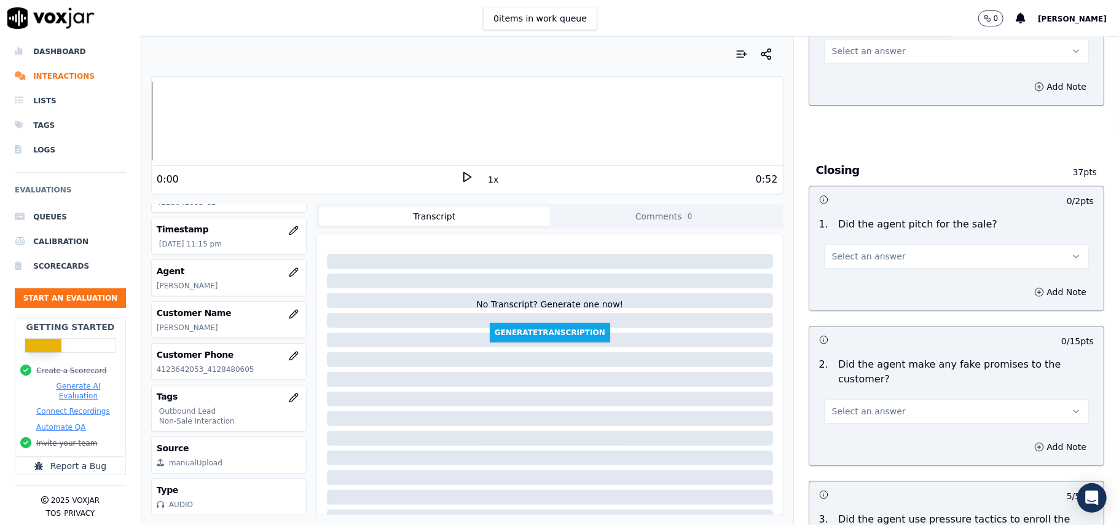
click at [846, 405] on span "Select an answer" at bounding box center [869, 411] width 74 height 12
click at [837, 458] on div "No" at bounding box center [930, 450] width 238 height 20
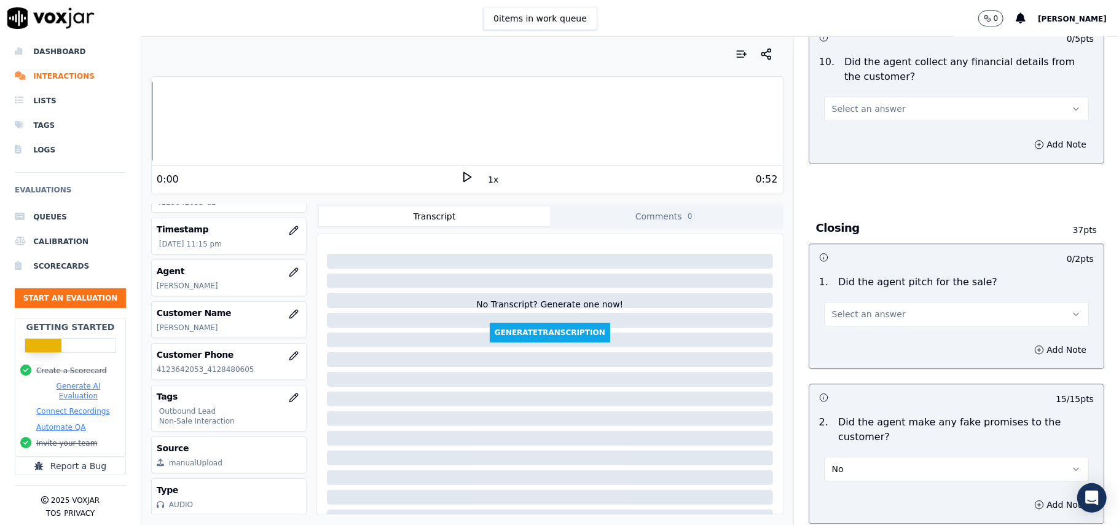
scroll to position [2163, 0]
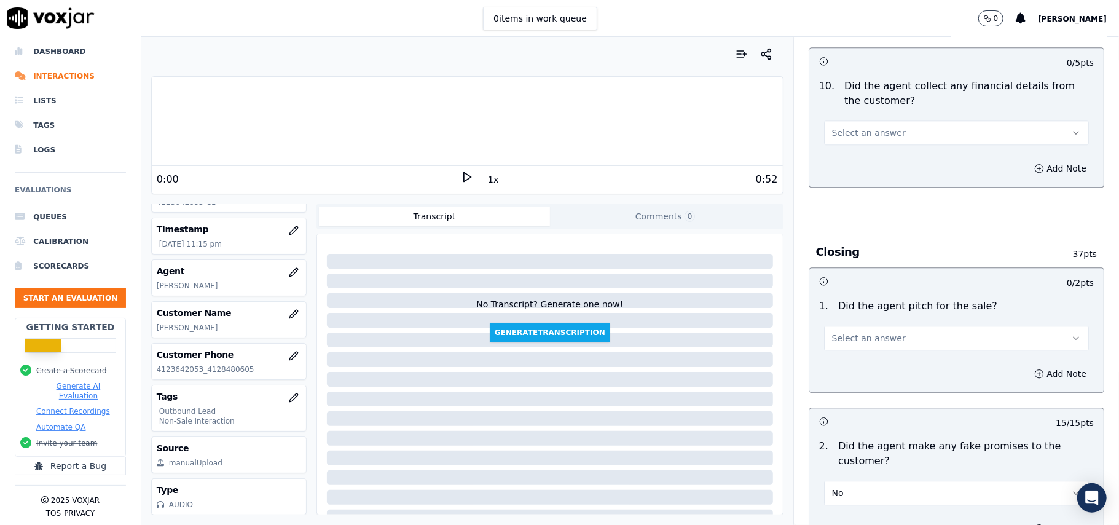
click at [849, 335] on span "Select an answer" at bounding box center [869, 338] width 74 height 12
click at [844, 356] on div "Yes" at bounding box center [930, 357] width 238 height 20
click at [859, 127] on span "Select an answer" at bounding box center [869, 133] width 74 height 12
click at [866, 175] on div "No" at bounding box center [930, 171] width 238 height 20
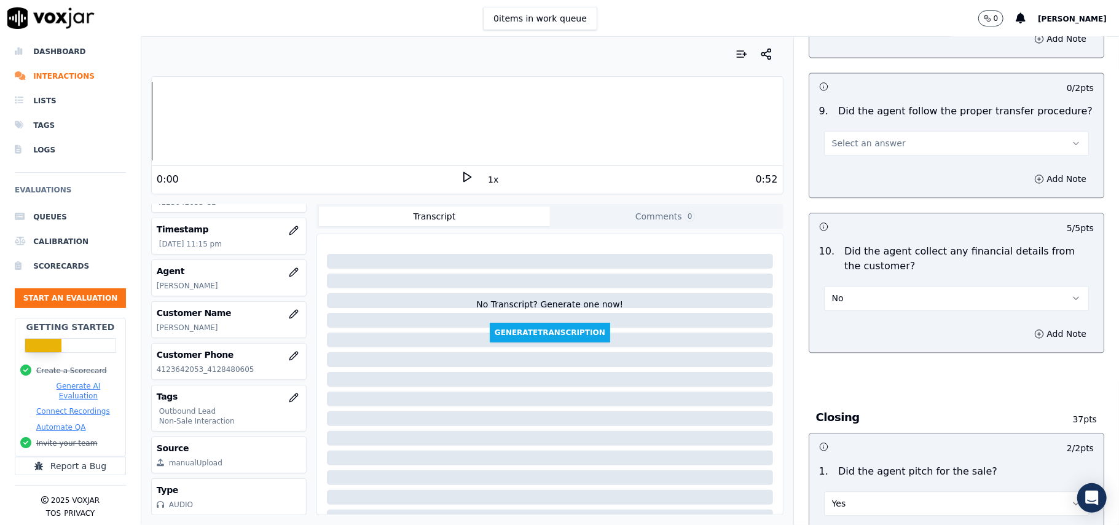
scroll to position [1836, 0]
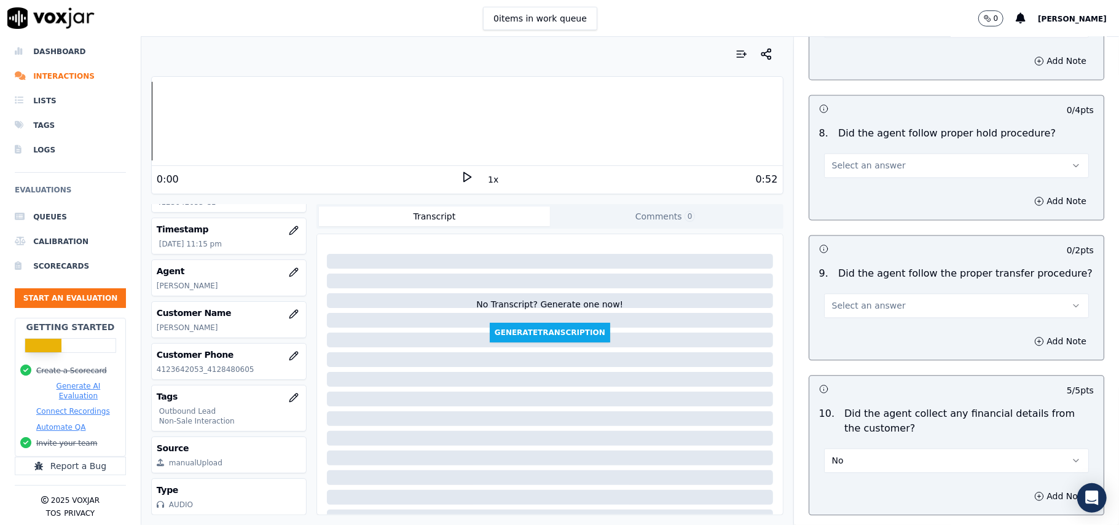
click at [869, 300] on span "Select an answer" at bounding box center [869, 305] width 74 height 12
click at [863, 337] on div "No" at bounding box center [930, 344] width 238 height 20
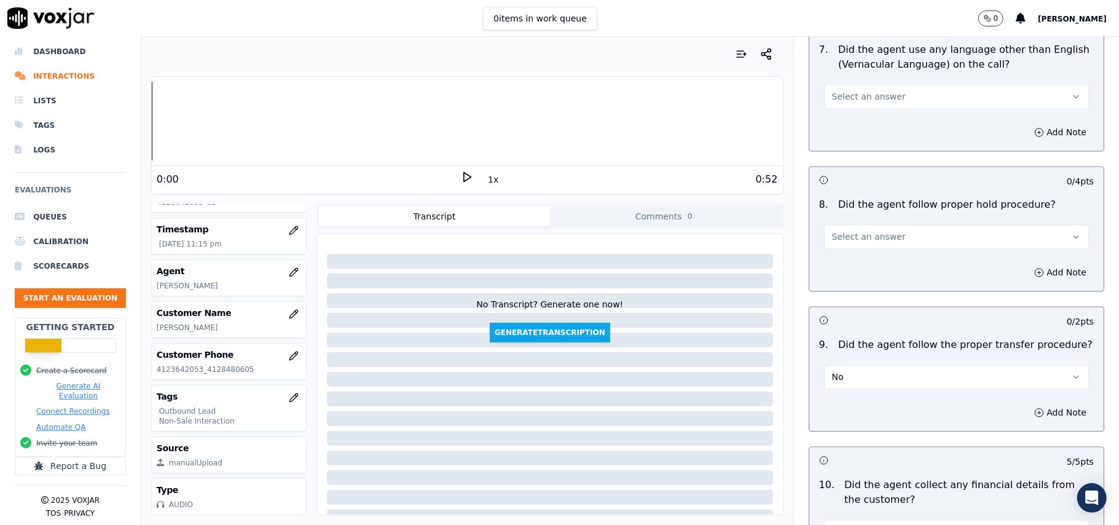
scroll to position [1672, 0]
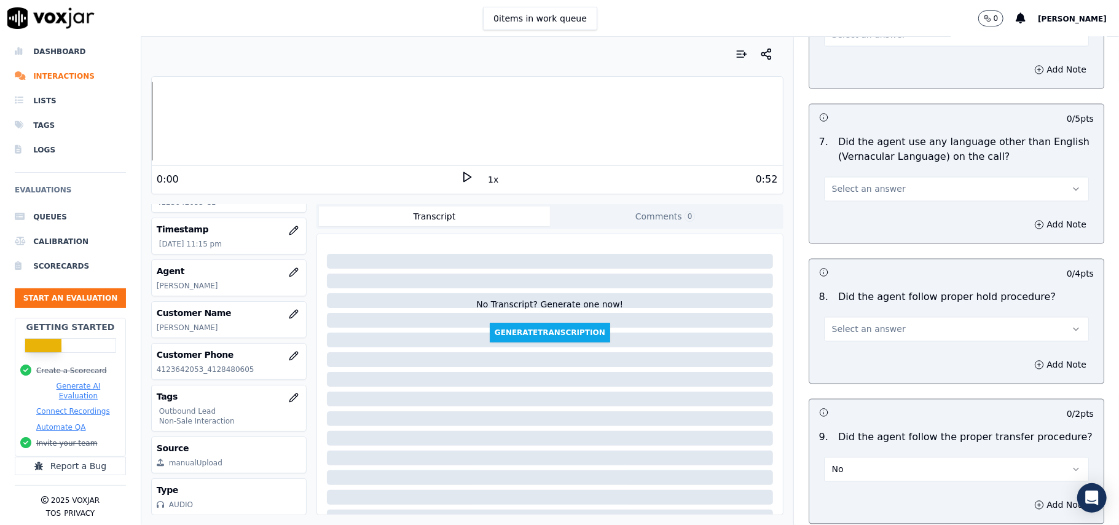
click at [869, 347] on div "Add Note" at bounding box center [956, 365] width 294 height 37
click at [856, 305] on div "Select an answer" at bounding box center [956, 323] width 284 height 37
click at [844, 327] on button "Select an answer" at bounding box center [956, 329] width 265 height 25
click at [829, 350] on div "Yes" at bounding box center [930, 347] width 238 height 20
click at [863, 183] on span "Select an answer" at bounding box center [869, 189] width 74 height 12
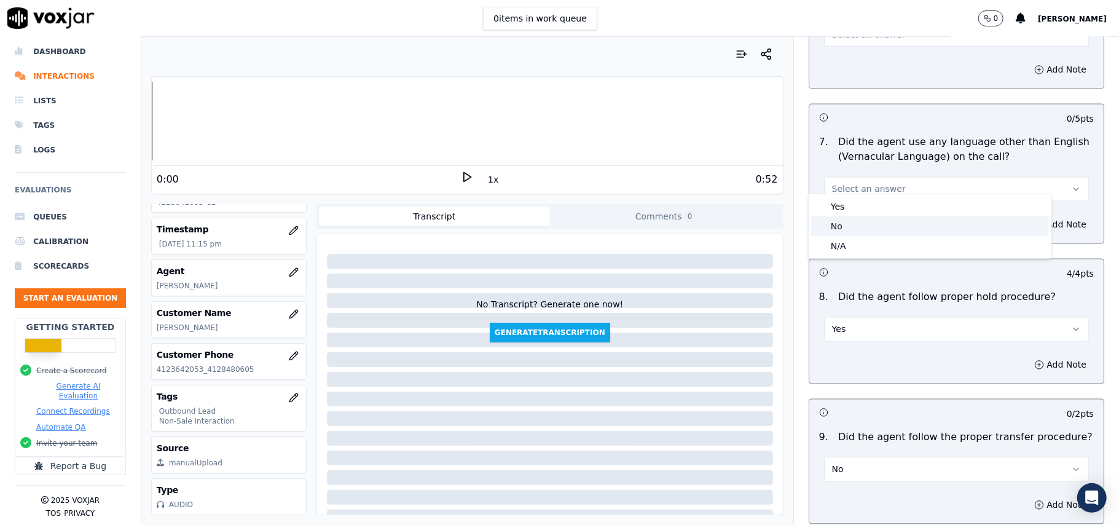
click at [865, 227] on div "No" at bounding box center [930, 226] width 238 height 20
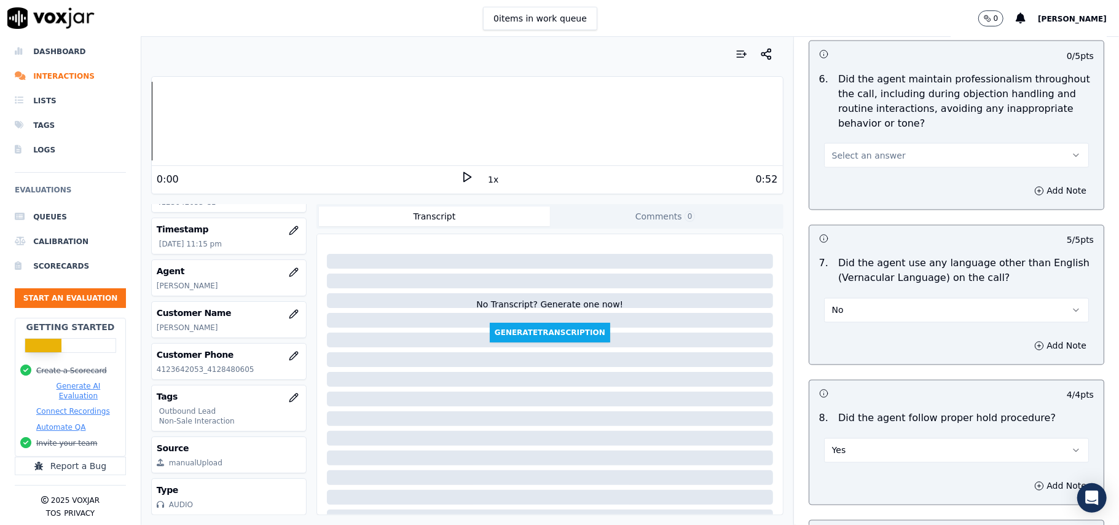
scroll to position [1426, 0]
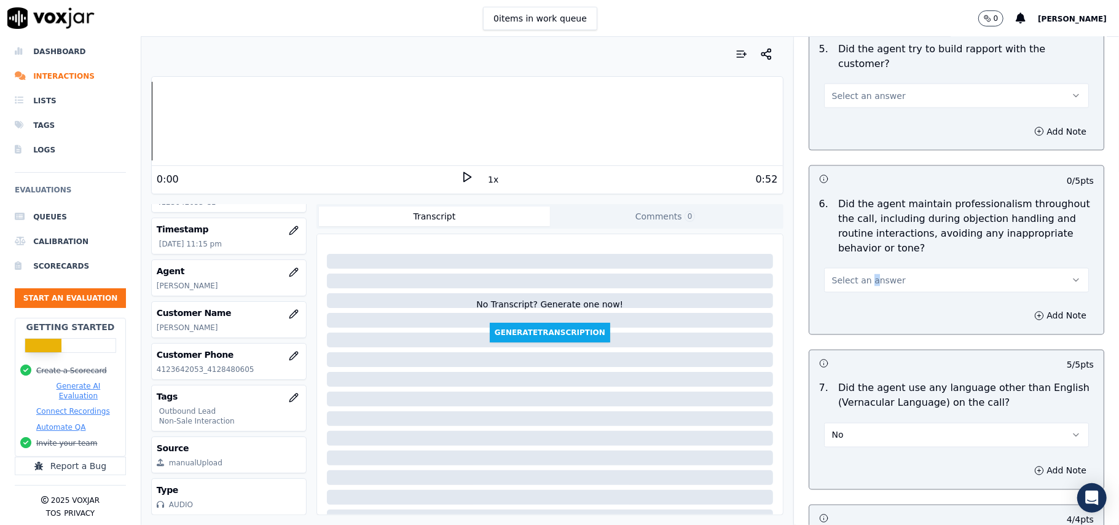
drag, startPoint x: 854, startPoint y: 253, endPoint x: 856, endPoint y: 268, distance: 14.9
click at [855, 256] on div "Select an answer" at bounding box center [956, 274] width 284 height 37
click at [839, 274] on span "Select an answer" at bounding box center [869, 280] width 74 height 12
click at [841, 293] on div "Yes" at bounding box center [930, 297] width 238 height 20
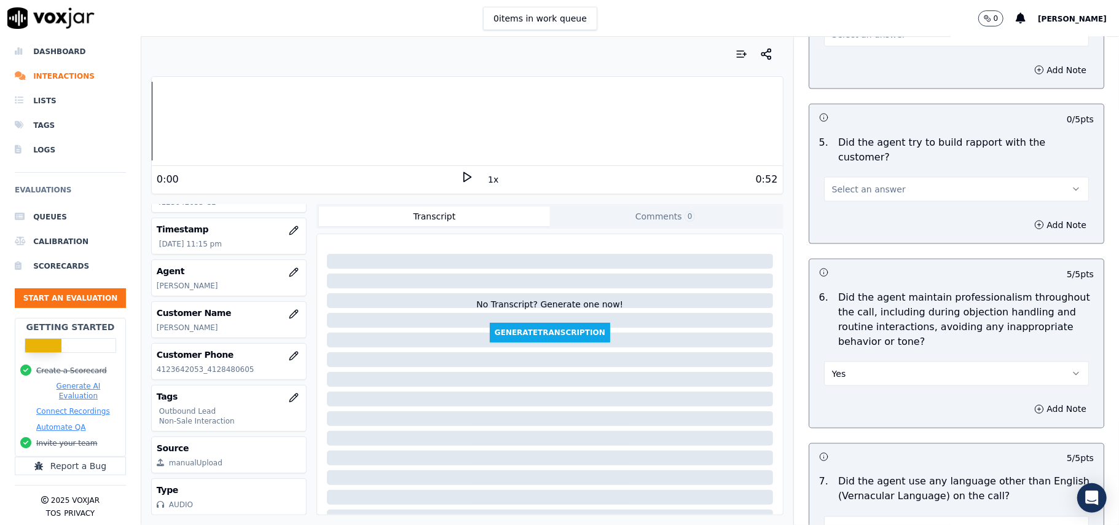
scroll to position [1262, 0]
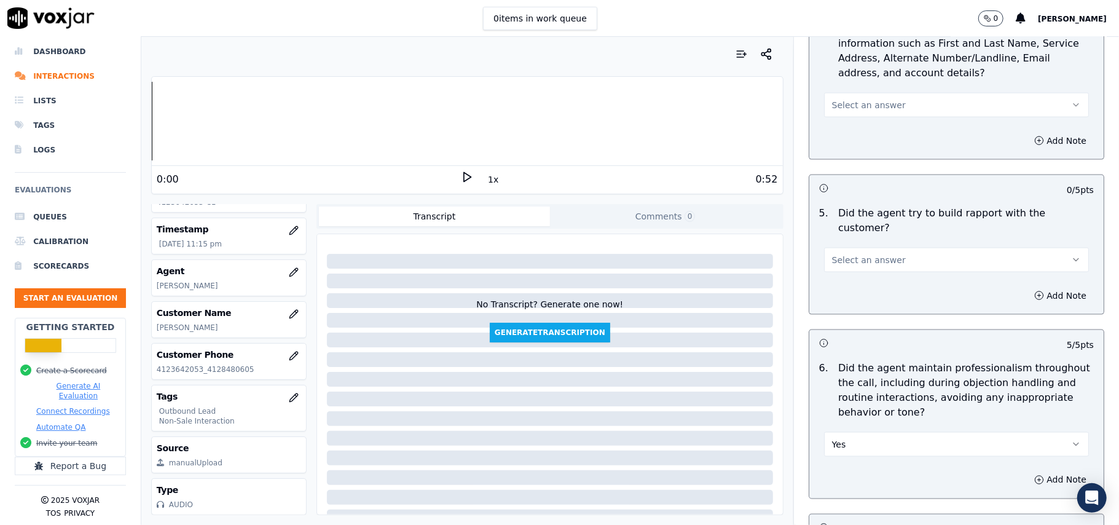
click at [864, 254] on span "Select an answer" at bounding box center [869, 260] width 74 height 12
click at [859, 276] on div "Yes" at bounding box center [930, 276] width 238 height 20
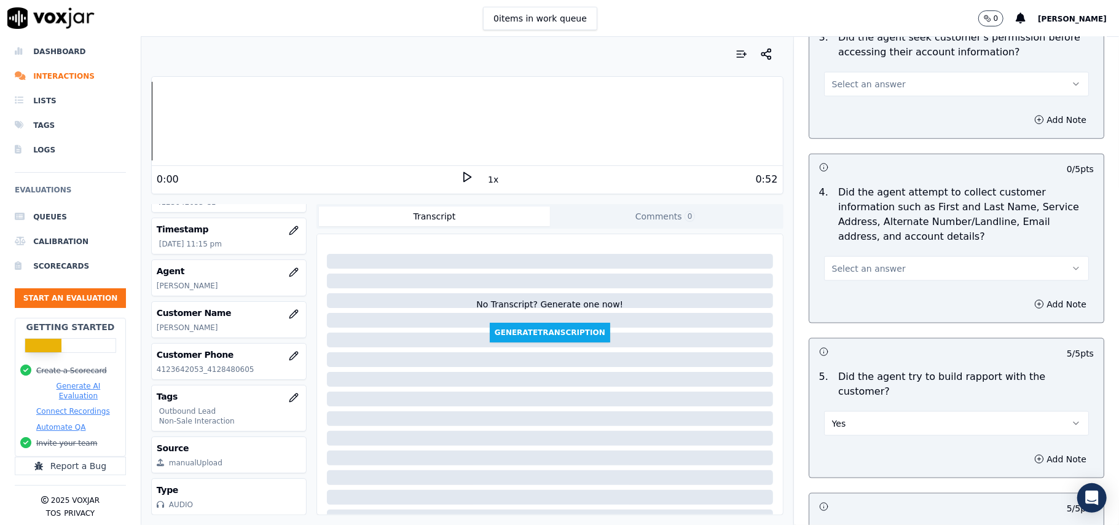
click at [853, 289] on div "Add Note" at bounding box center [956, 304] width 294 height 37
click at [856, 274] on span "Select an answer" at bounding box center [869, 268] width 74 height 12
click at [857, 299] on div "Yes" at bounding box center [930, 299] width 238 height 20
drag, startPoint x: 869, startPoint y: 254, endPoint x: 861, endPoint y: 300, distance: 46.1
click at [869, 256] on div "Yes" at bounding box center [956, 262] width 284 height 37
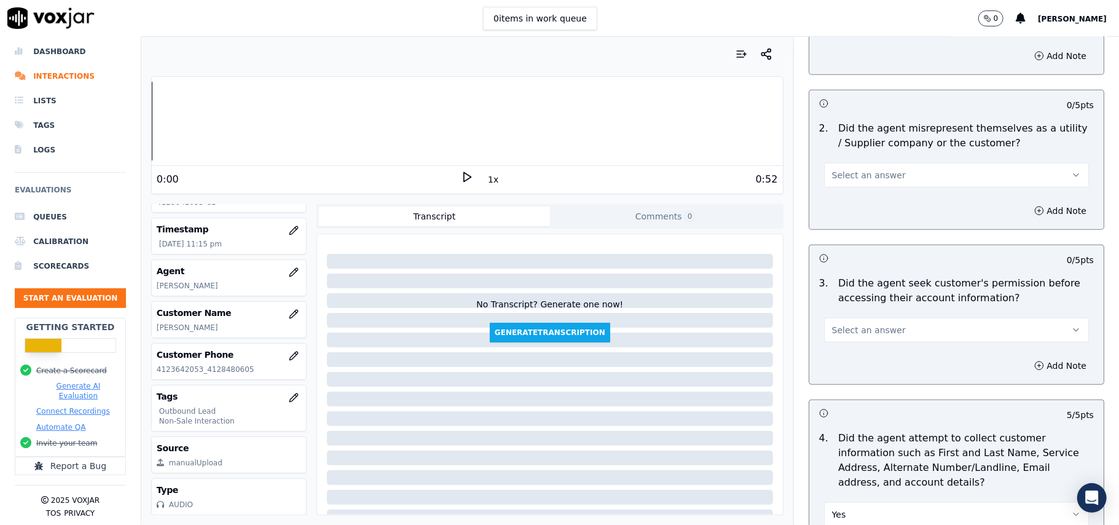
scroll to position [935, 0]
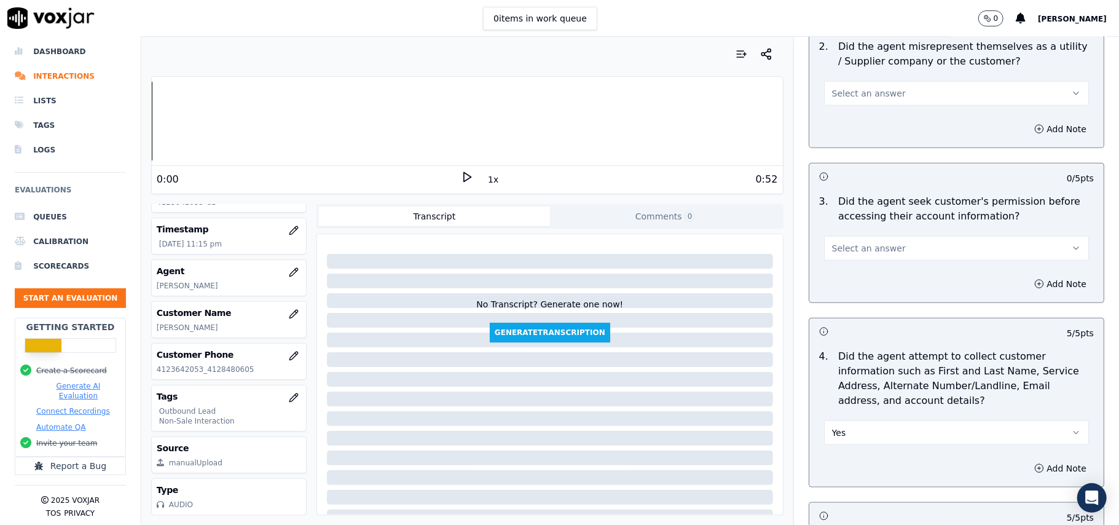
click at [859, 431] on button "Yes" at bounding box center [956, 432] width 265 height 25
click at [841, 496] on div "N/A" at bounding box center [930, 503] width 238 height 20
click at [882, 247] on button "Select an answer" at bounding box center [956, 248] width 265 height 25
click at [858, 276] on div "Yes" at bounding box center [930, 279] width 238 height 20
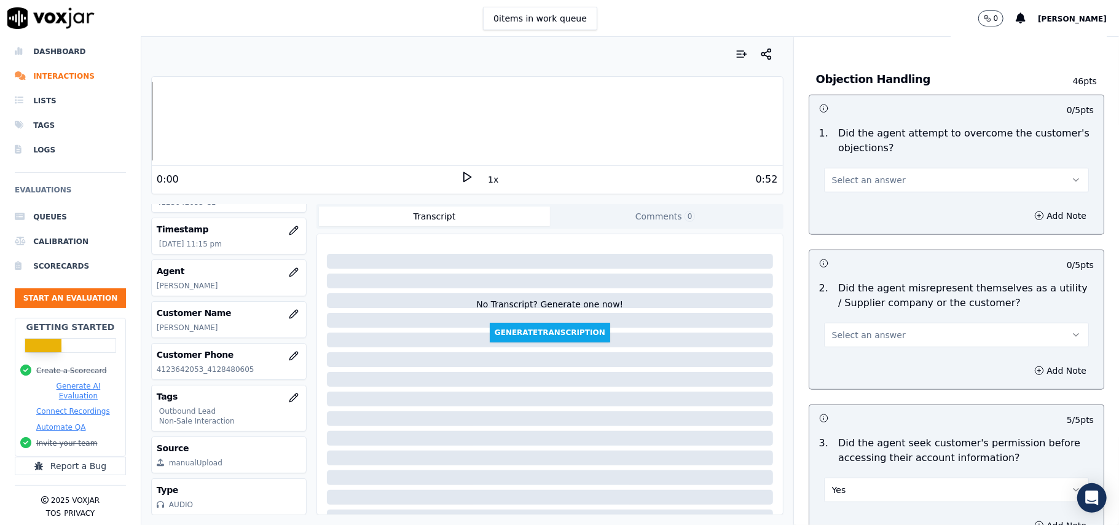
scroll to position [689, 0]
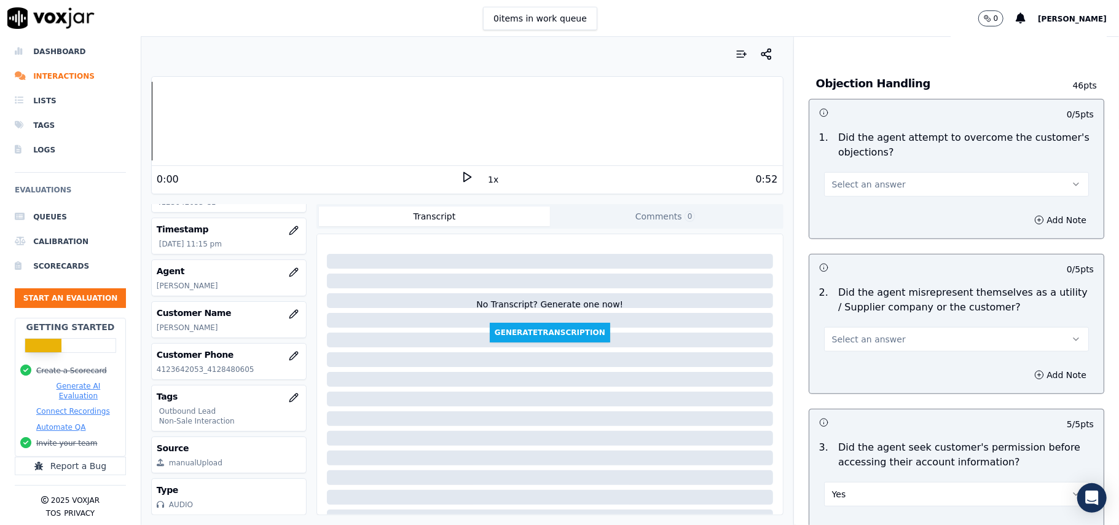
click at [861, 331] on button "Select an answer" at bounding box center [956, 339] width 265 height 25
click at [820, 393] on span at bounding box center [820, 389] width 9 height 9
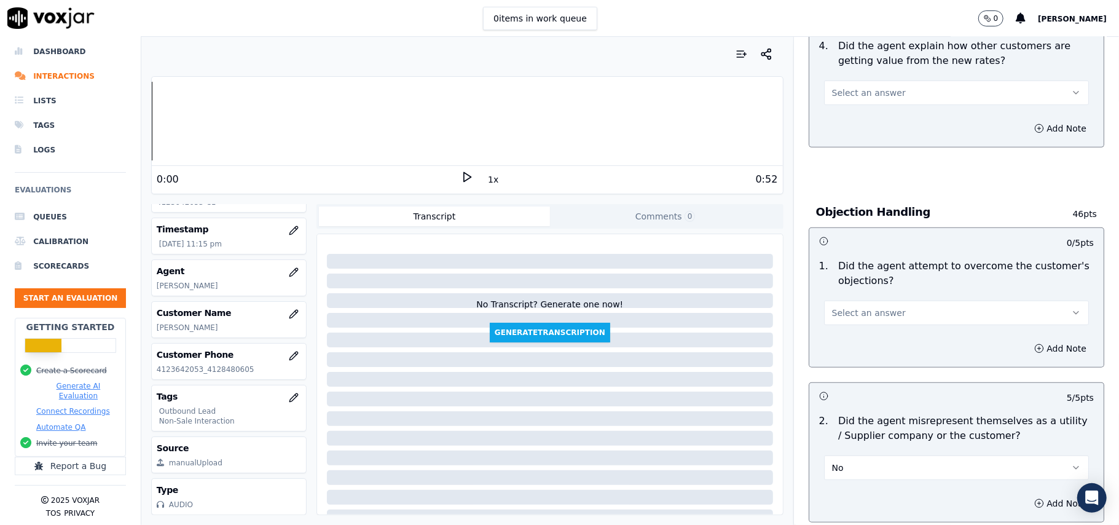
scroll to position [443, 0]
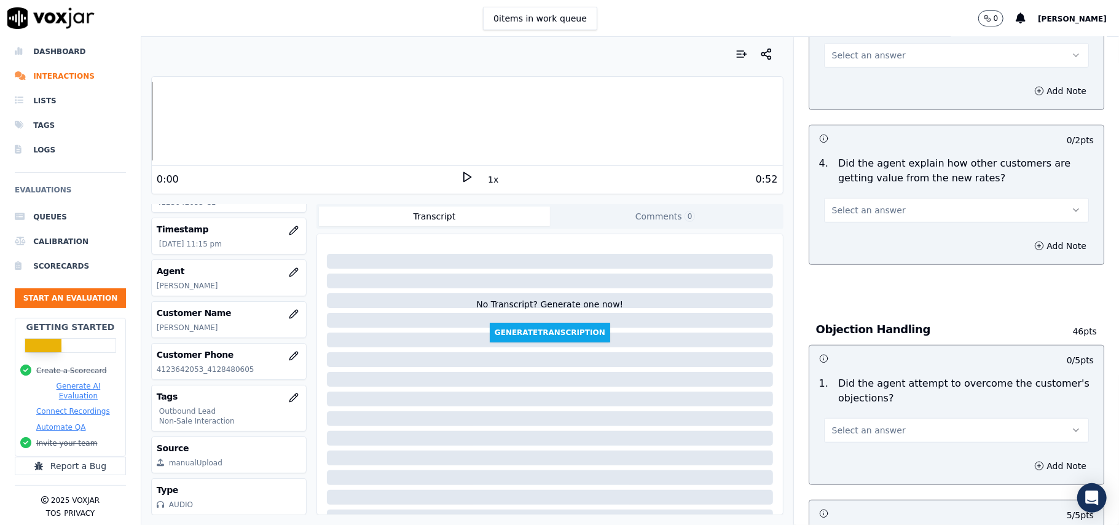
click at [841, 442] on button "Select an answer" at bounding box center [956, 430] width 265 height 25
click at [841, 460] on div "Yes" at bounding box center [930, 460] width 238 height 20
click at [824, 200] on button "Select an answer" at bounding box center [956, 210] width 265 height 25
click at [831, 254] on div "No" at bounding box center [930, 259] width 238 height 20
click at [839, 214] on button "No" at bounding box center [956, 210] width 265 height 25
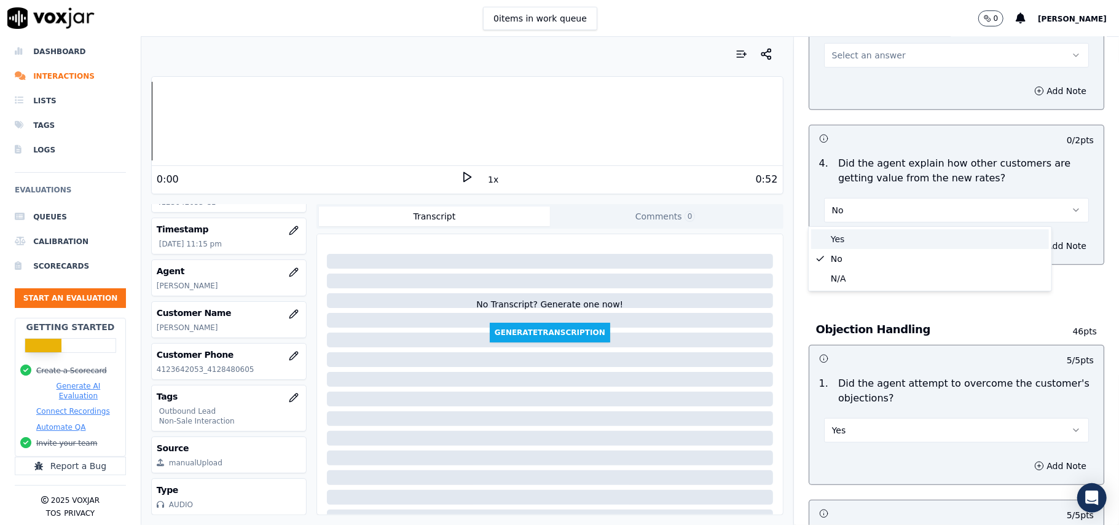
click at [839, 241] on div "Yes" at bounding box center [930, 239] width 238 height 20
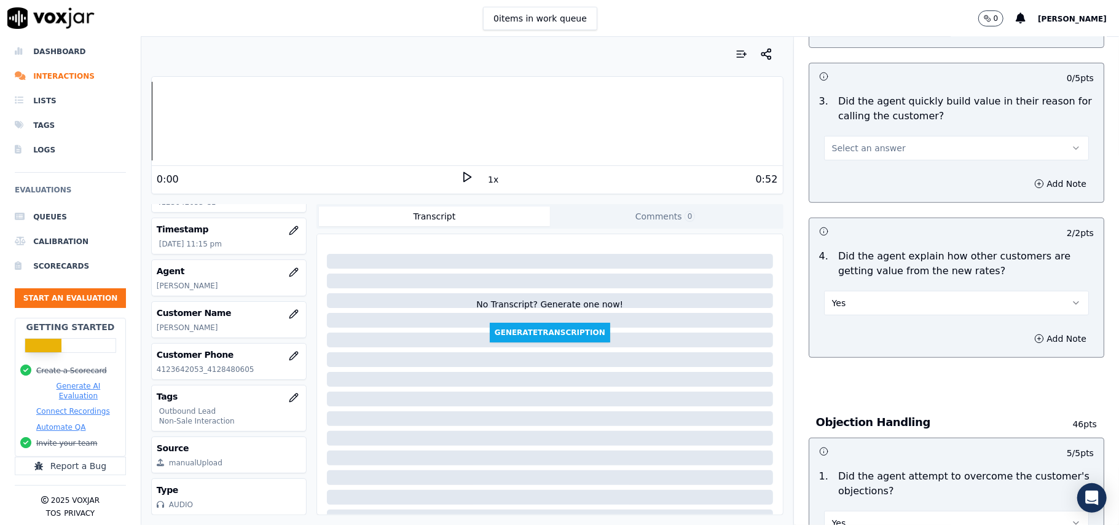
scroll to position [279, 0]
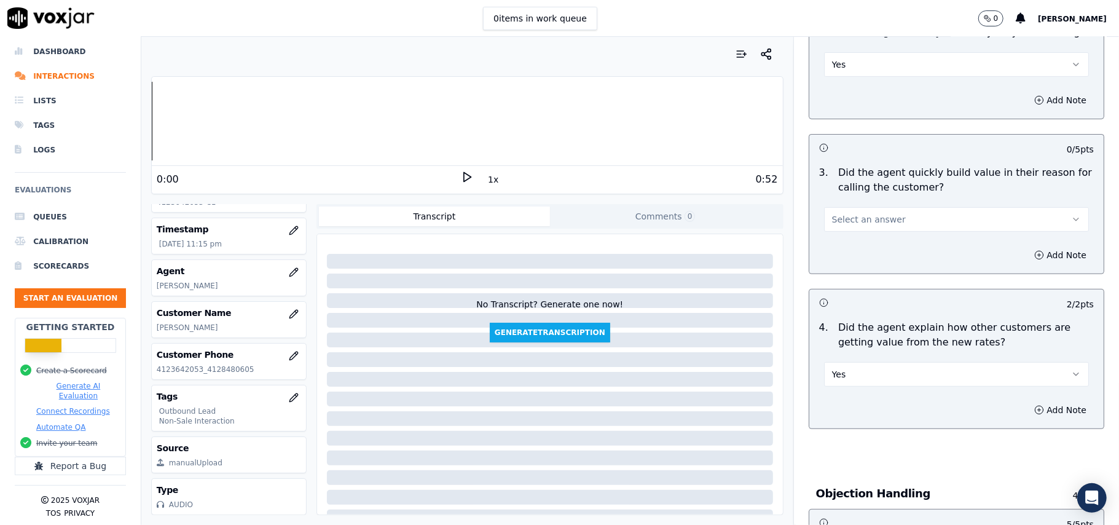
click at [844, 216] on span "Select an answer" at bounding box center [869, 219] width 74 height 12
click at [846, 246] on div "Yes" at bounding box center [930, 248] width 238 height 20
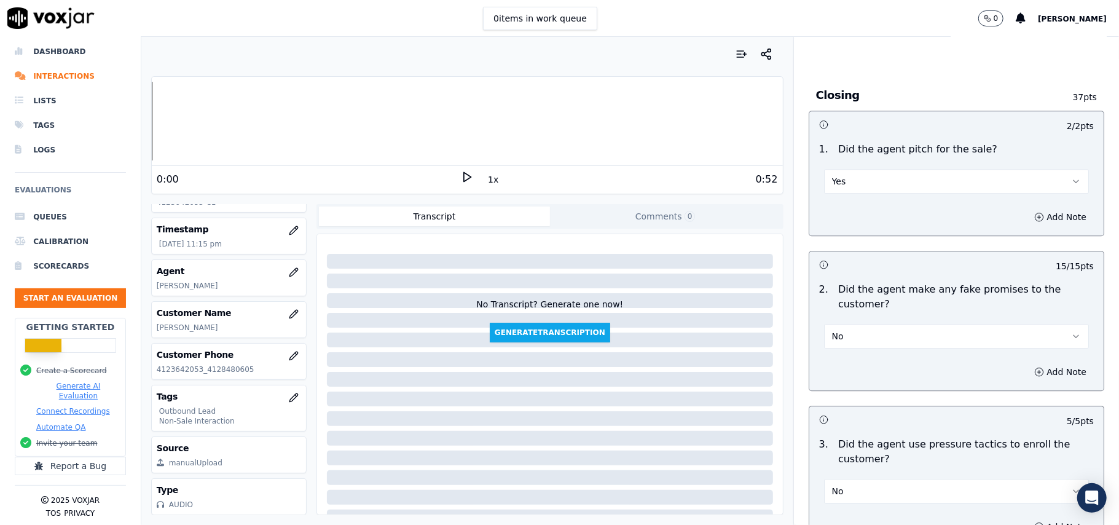
scroll to position [3065, 0]
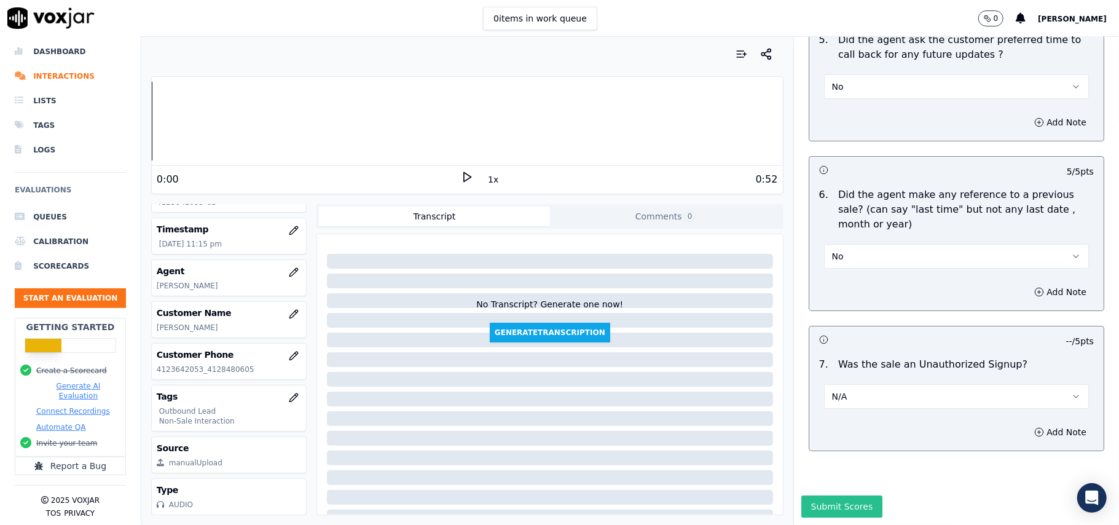
click at [818, 495] on button "Submit Scores" at bounding box center [842, 506] width 82 height 22
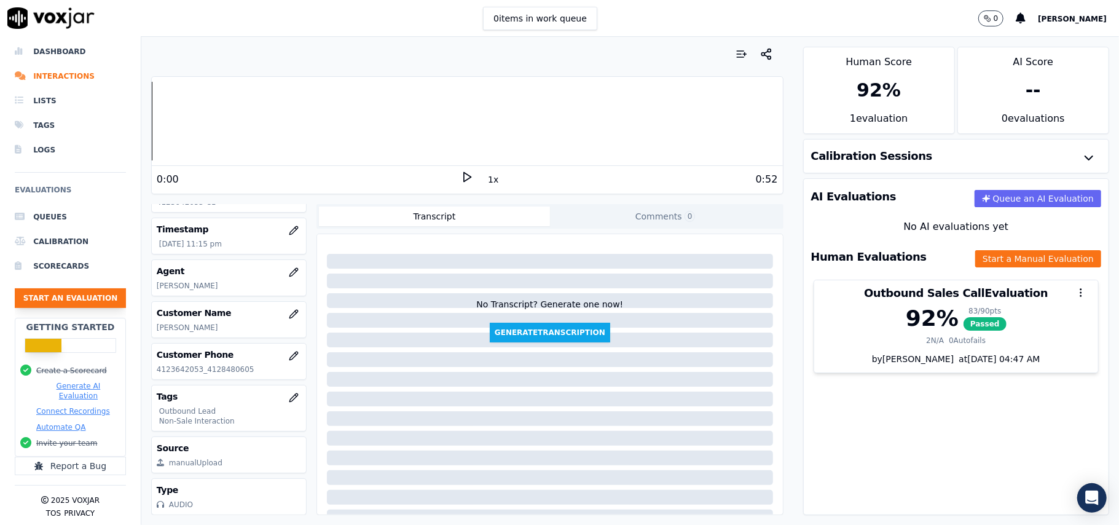
click at [77, 288] on button "Start an Evaluation" at bounding box center [70, 298] width 111 height 20
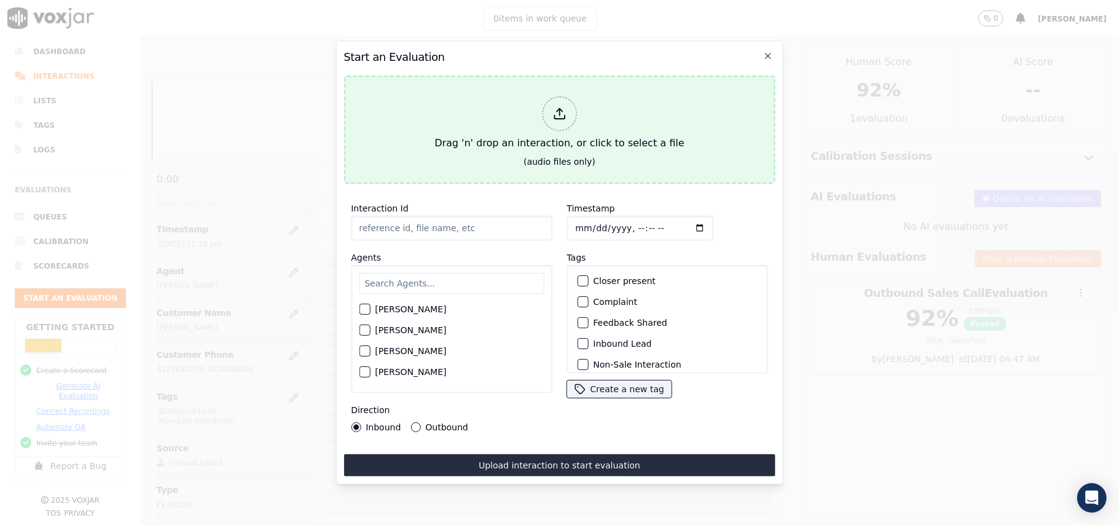
click at [563, 111] on icon at bounding box center [559, 114] width 14 height 14
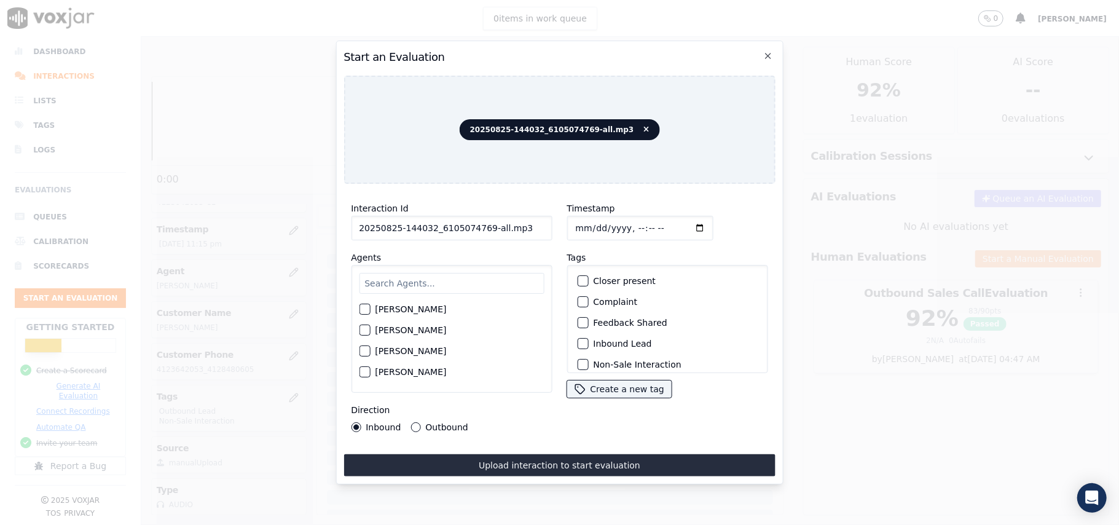
drag, startPoint x: 521, startPoint y: 224, endPoint x: 482, endPoint y: 229, distance: 39.7
click at [482, 229] on input "20250825-144032_6105074769-all.mp3" at bounding box center [451, 228] width 201 height 25
type input "20250825-144032_6105074769-C1"
click at [595, 222] on input "Timestamp" at bounding box center [639, 228] width 146 height 25
click at [590, 221] on input "Timestamp" at bounding box center [639, 228] width 146 height 25
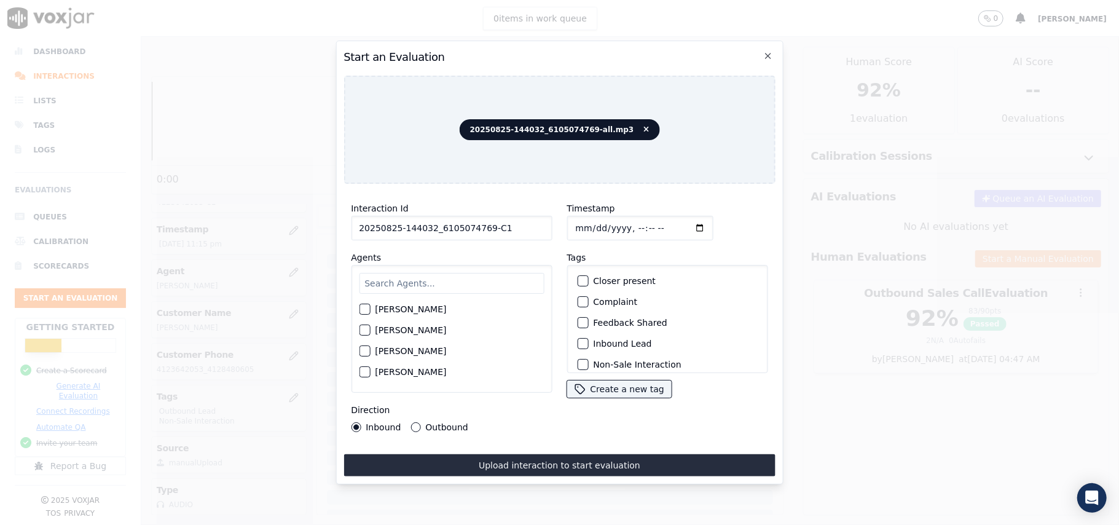
type input "[DATE]T23:17"
click at [455, 275] on input "text" at bounding box center [451, 283] width 185 height 21
type input "san"
click at [359, 308] on div "button" at bounding box center [363, 312] width 9 height 9
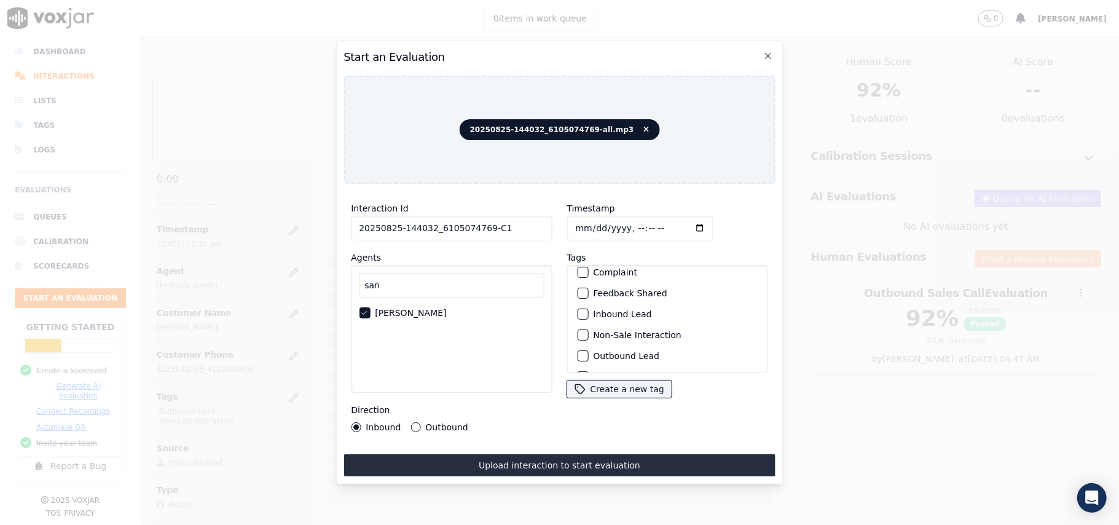
scroll to position [82, 0]
click at [579, 299] on div "button" at bounding box center [582, 303] width 9 height 9
click at [579, 278] on div "button" at bounding box center [582, 282] width 9 height 9
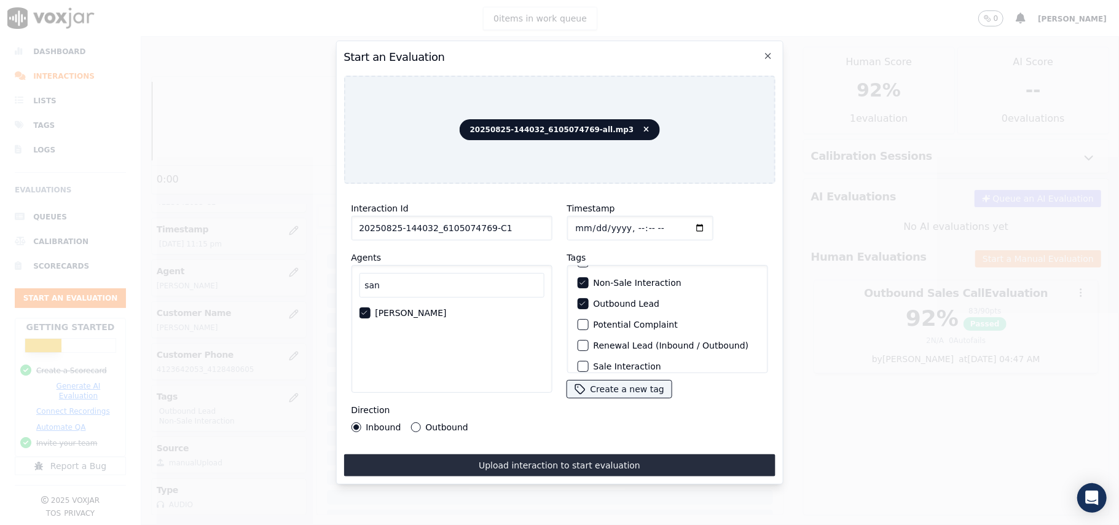
click at [413, 422] on button "Outbound" at bounding box center [415, 427] width 10 height 10
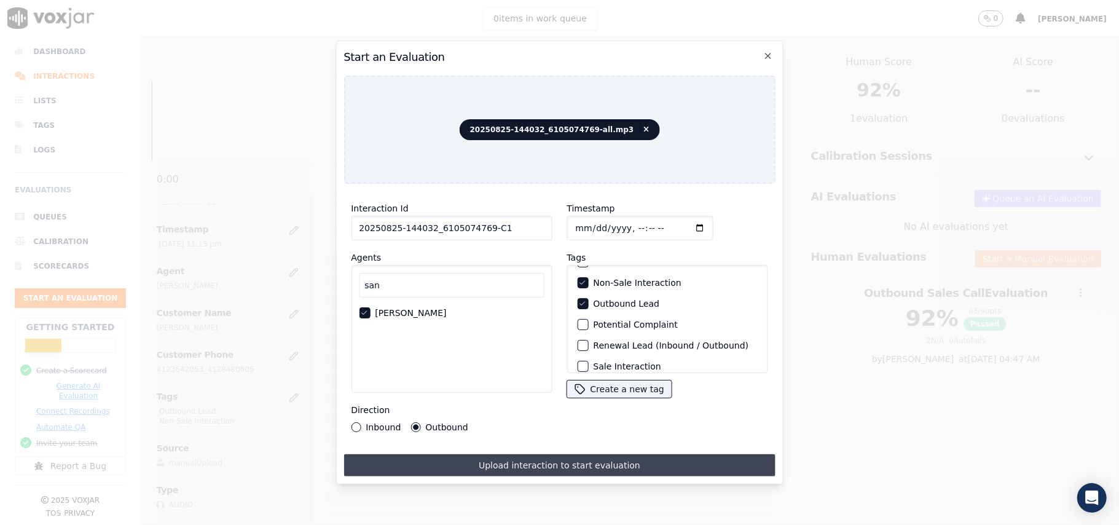
click at [543, 455] on button "Upload interaction to start evaluation" at bounding box center [558, 465] width 431 height 22
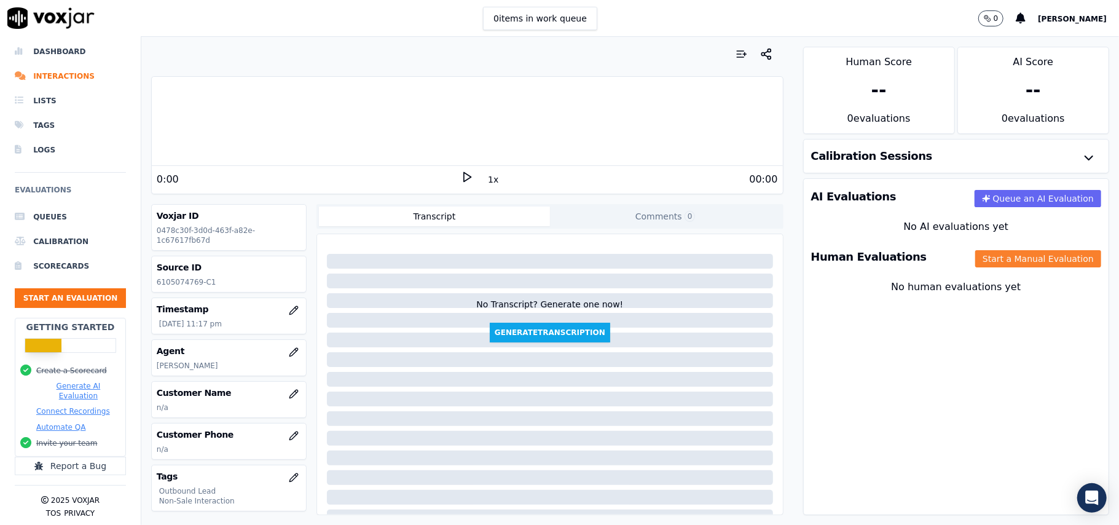
click at [986, 256] on button "Start a Manual Evaluation" at bounding box center [1038, 258] width 126 height 17
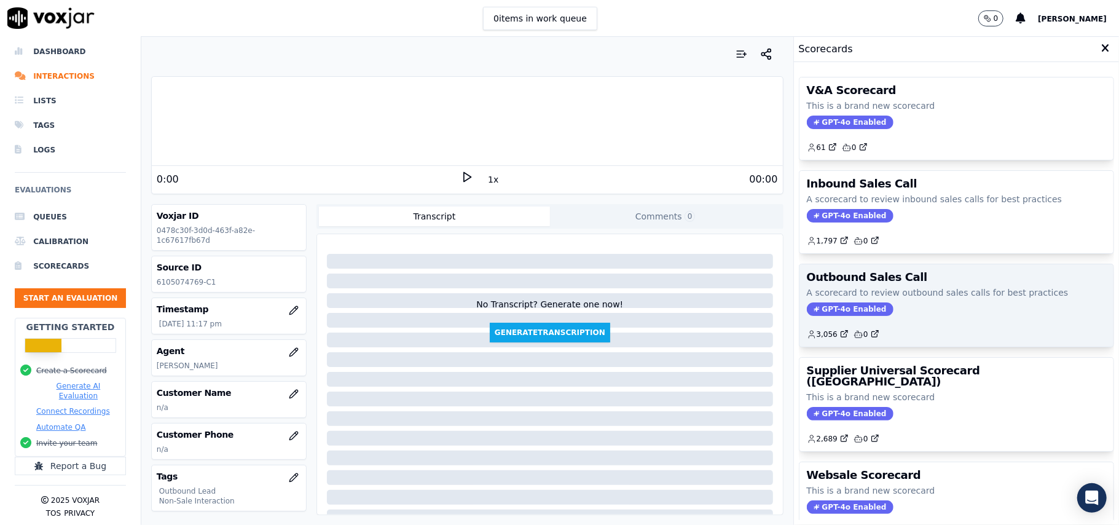
click at [812, 313] on span "GPT-4o Enabled" at bounding box center [850, 309] width 87 height 14
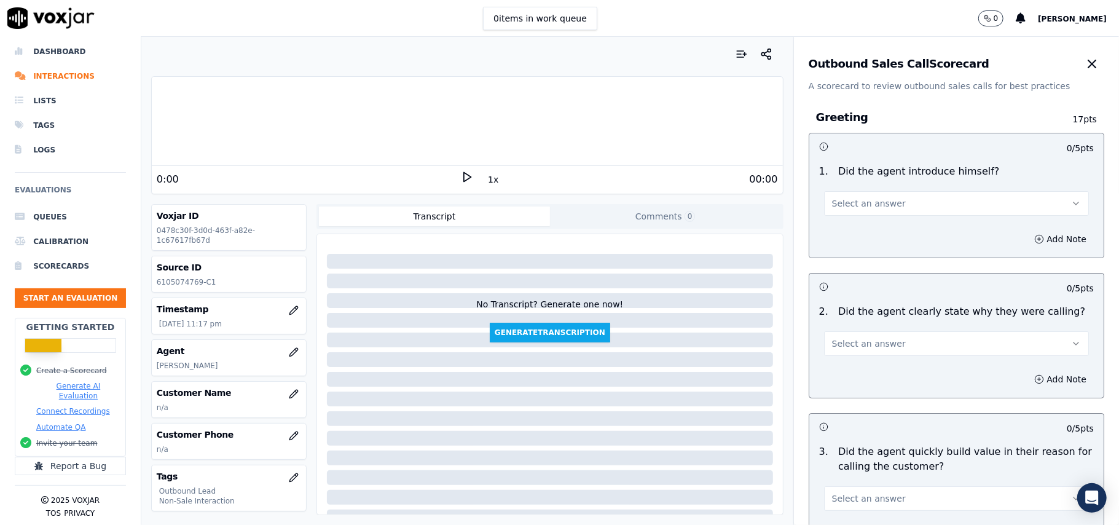
scroll to position [876, 0]
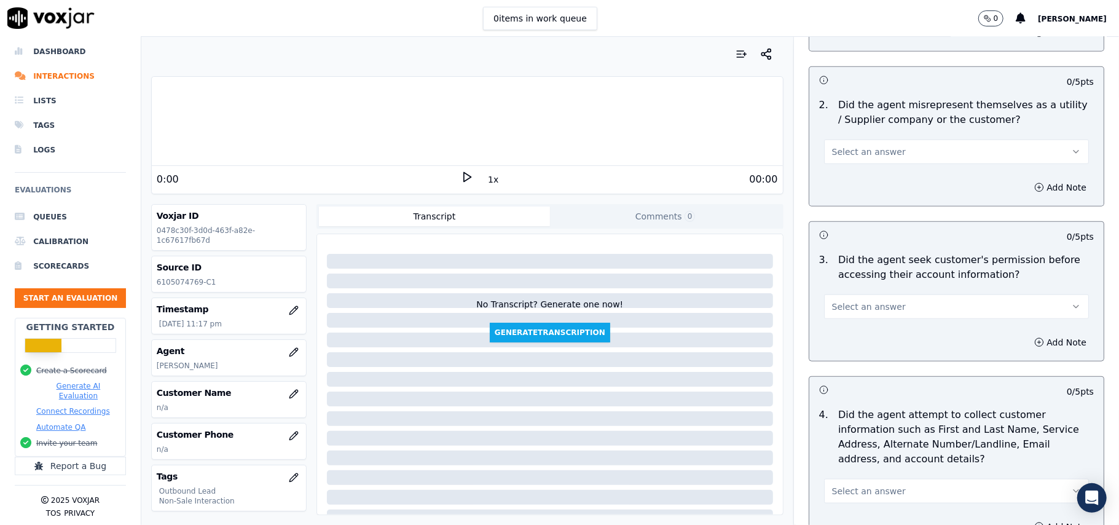
click at [866, 300] on button "Select an answer" at bounding box center [956, 306] width 265 height 25
click at [851, 349] on div "No" at bounding box center [930, 357] width 238 height 20
click at [1041, 343] on button "Add Note" at bounding box center [1060, 342] width 67 height 17
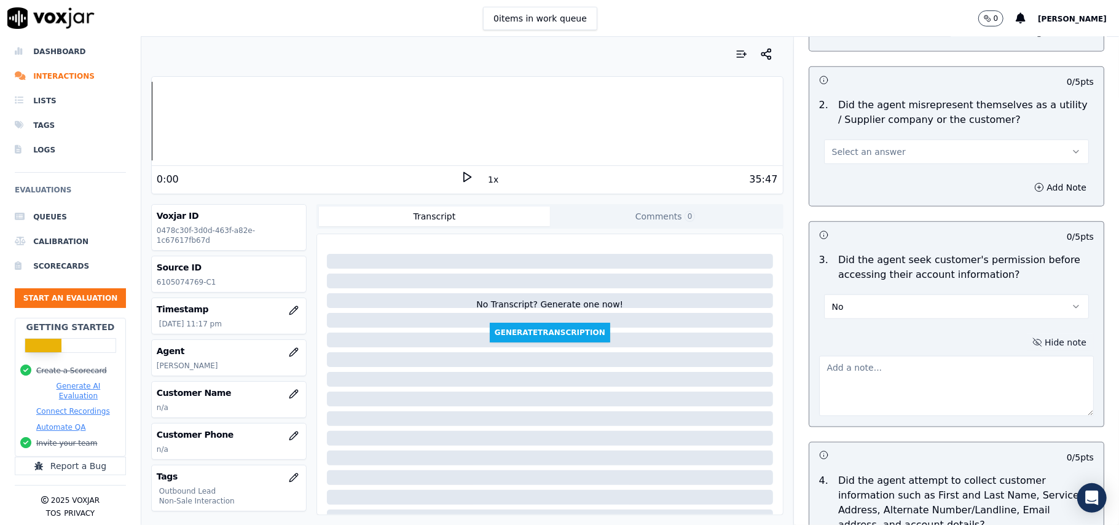
click at [1025, 343] on button "Hide note" at bounding box center [1059, 342] width 69 height 17
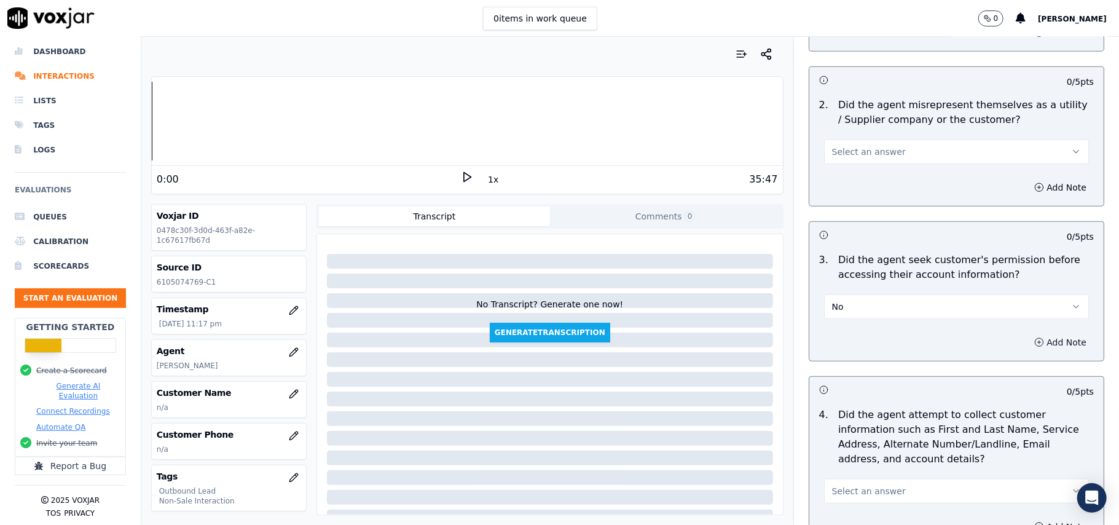
click at [1033, 345] on button "Add Note" at bounding box center [1060, 342] width 67 height 17
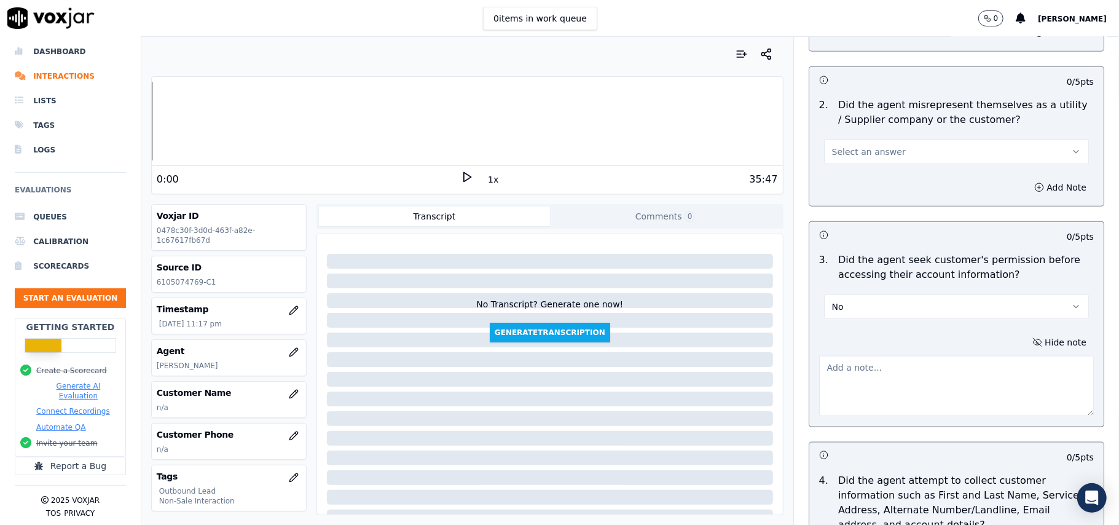
click at [898, 380] on textarea at bounding box center [956, 386] width 275 height 60
paste textarea "@01:56 – The agent did not take permission from the customer before accessing t…"
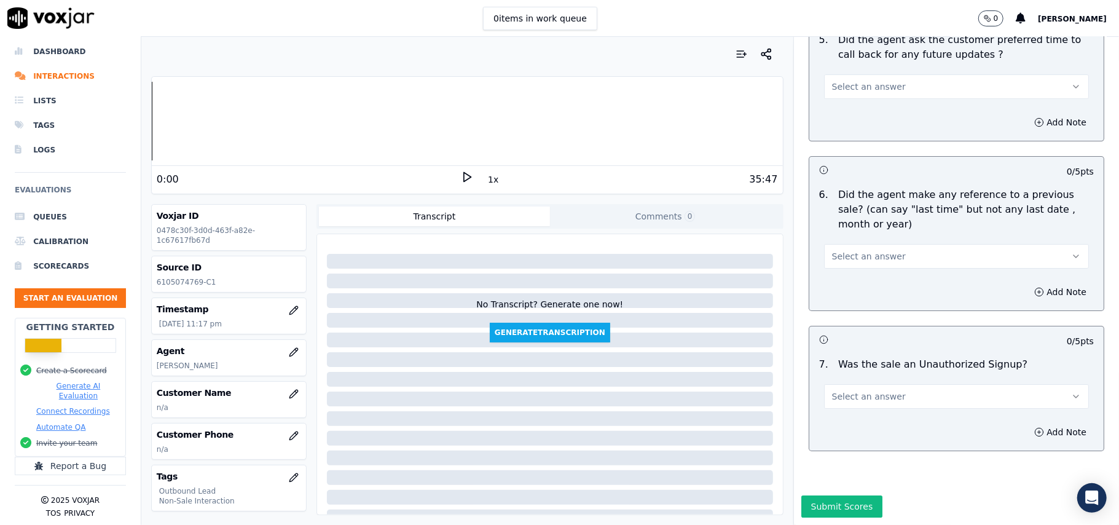
type textarea "@01:56 – The agent did not take permission from the customer before accessing t…"
click at [901, 384] on button "Select an answer" at bounding box center [956, 396] width 265 height 25
click at [841, 428] on div "N/A" at bounding box center [930, 427] width 238 height 20
click at [870, 250] on span "Select an answer" at bounding box center [869, 256] width 74 height 12
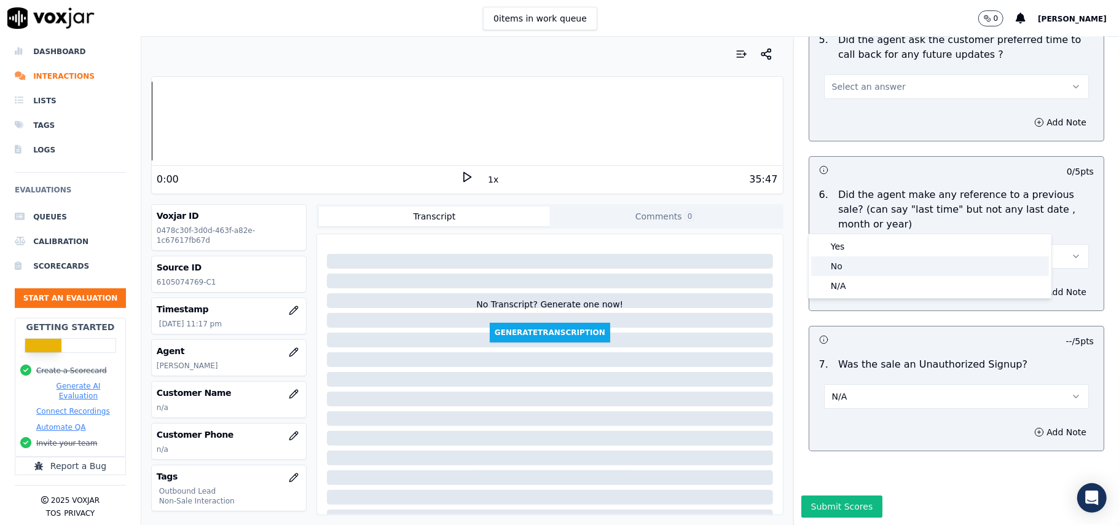
click at [839, 268] on div "No" at bounding box center [930, 266] width 238 height 20
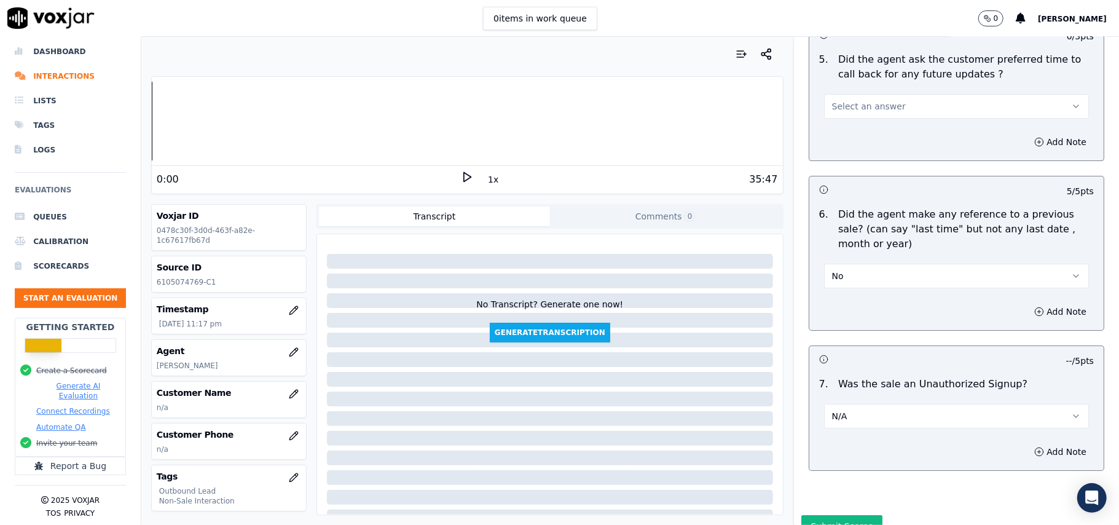
scroll to position [2966, 0]
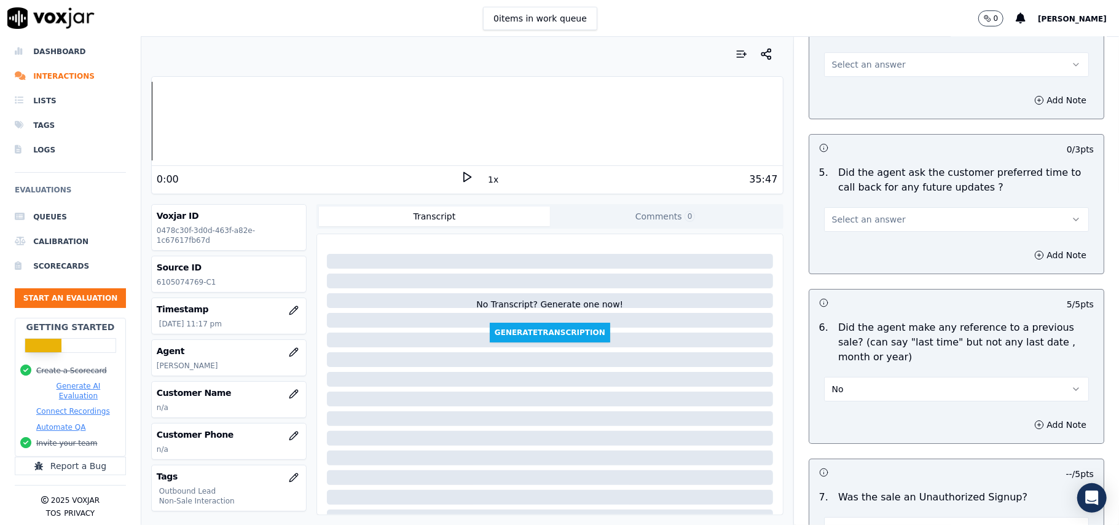
click at [856, 213] on span "Select an answer" at bounding box center [869, 219] width 74 height 12
click at [834, 266] on div "No" at bounding box center [930, 260] width 238 height 20
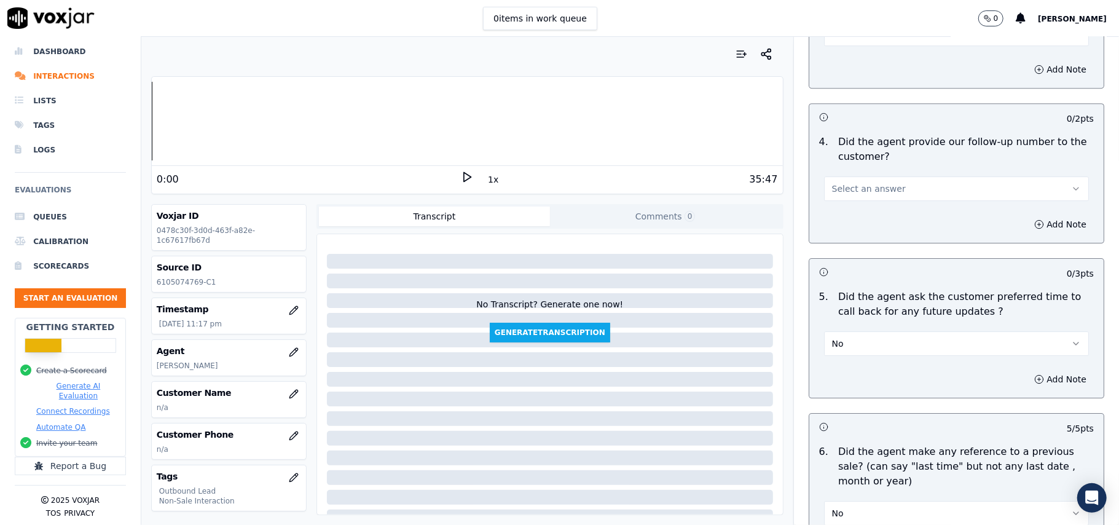
scroll to position [2721, 0]
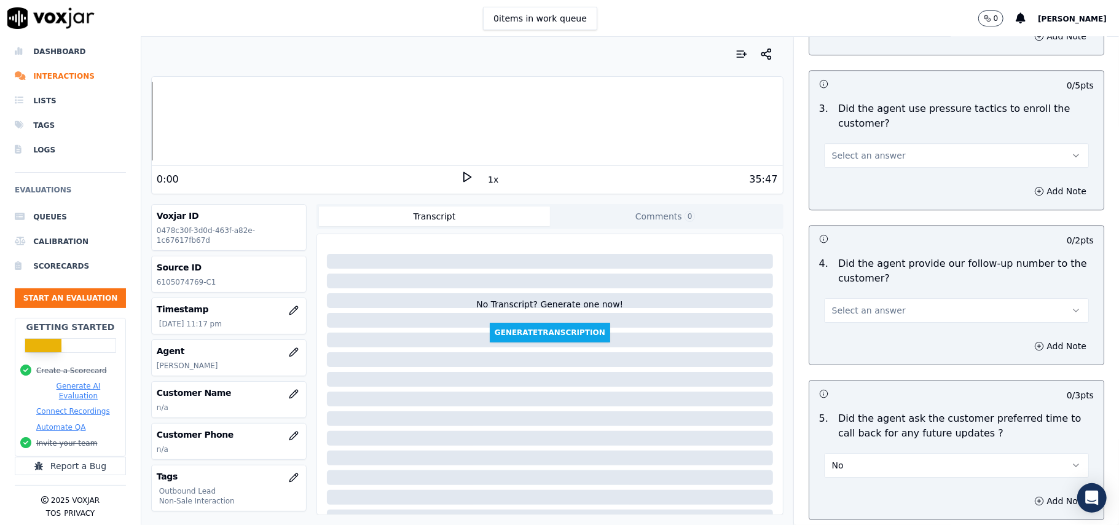
click at [838, 267] on p "Did the agent provide our follow-up number to the customer?" at bounding box center [966, 270] width 256 height 29
click at [836, 310] on button "Select an answer" at bounding box center [956, 310] width 265 height 25
click at [837, 358] on div "No" at bounding box center [930, 351] width 238 height 20
click at [855, 149] on span "Select an answer" at bounding box center [869, 155] width 74 height 12
click at [849, 186] on div "No" at bounding box center [930, 196] width 238 height 20
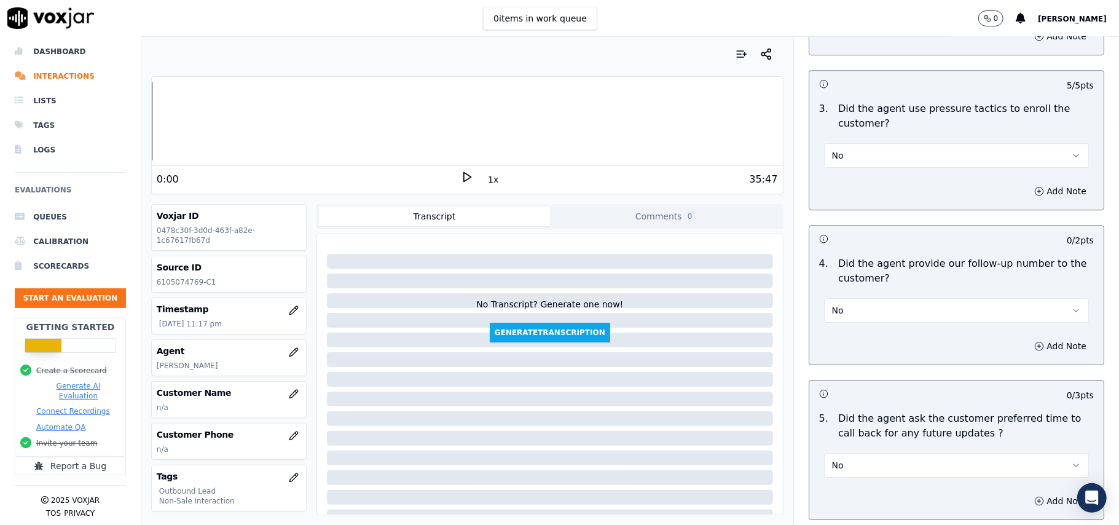
scroll to position [2475, 0]
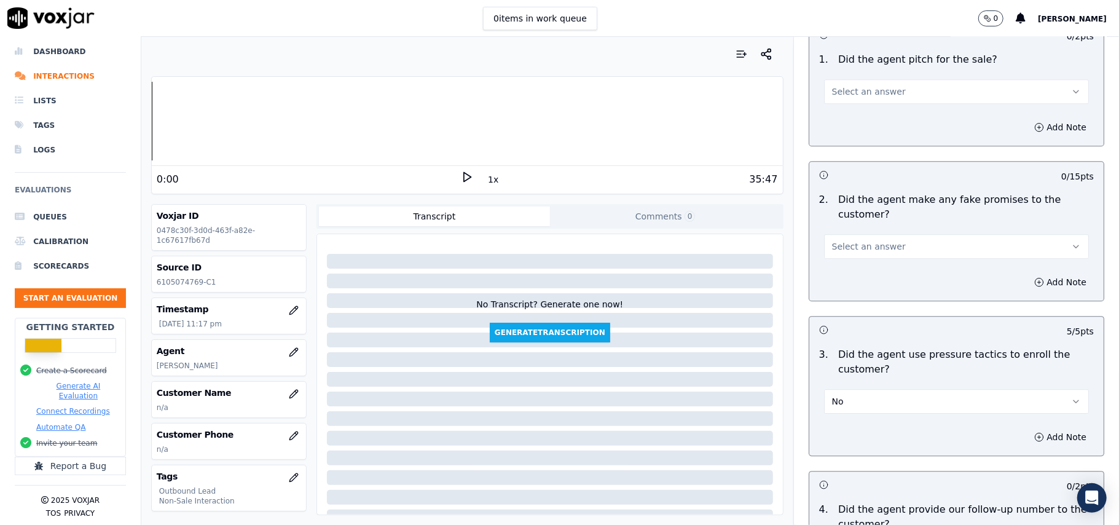
click at [857, 234] on button "Select an answer" at bounding box center [956, 246] width 265 height 25
click at [849, 281] on div "No" at bounding box center [930, 286] width 238 height 20
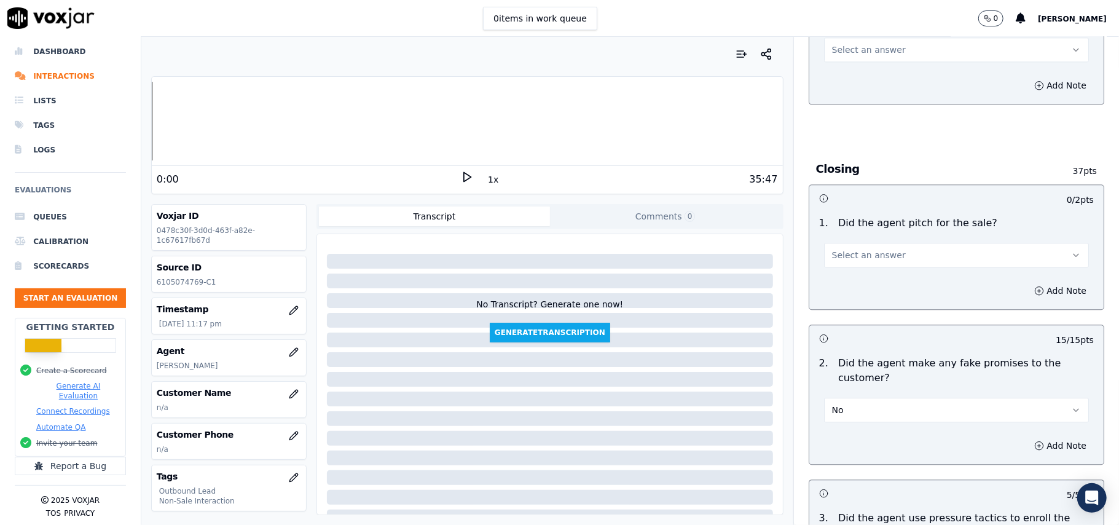
scroll to position [2311, 0]
click at [846, 243] on button "Select an answer" at bounding box center [956, 255] width 265 height 25
click at [841, 265] on div "Yes" at bounding box center [930, 275] width 238 height 20
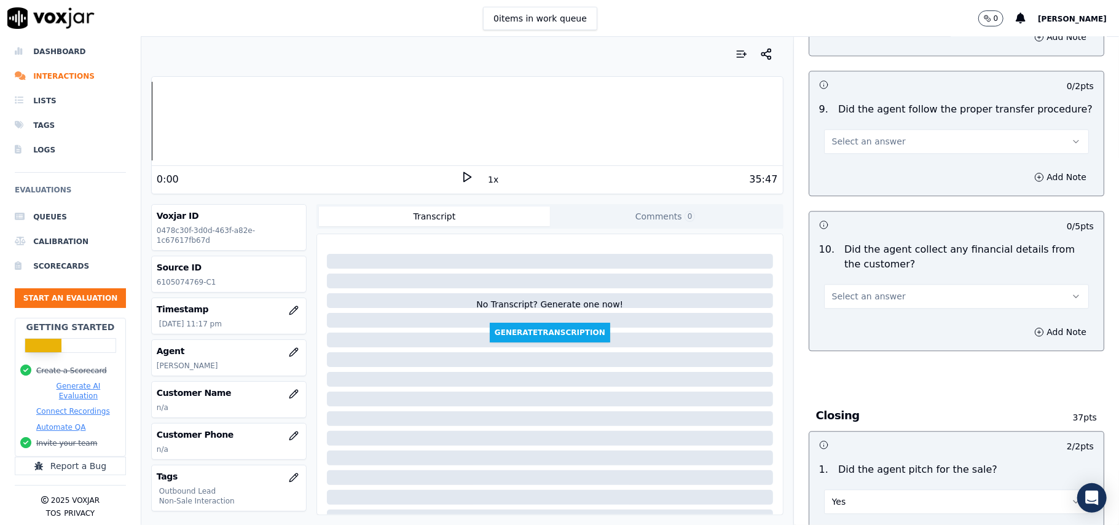
click at [841, 272] on div "Select an answer" at bounding box center [956, 290] width 284 height 37
click at [842, 290] on span "Select an answer" at bounding box center [869, 296] width 74 height 12
click at [848, 332] on div "No" at bounding box center [930, 335] width 238 height 20
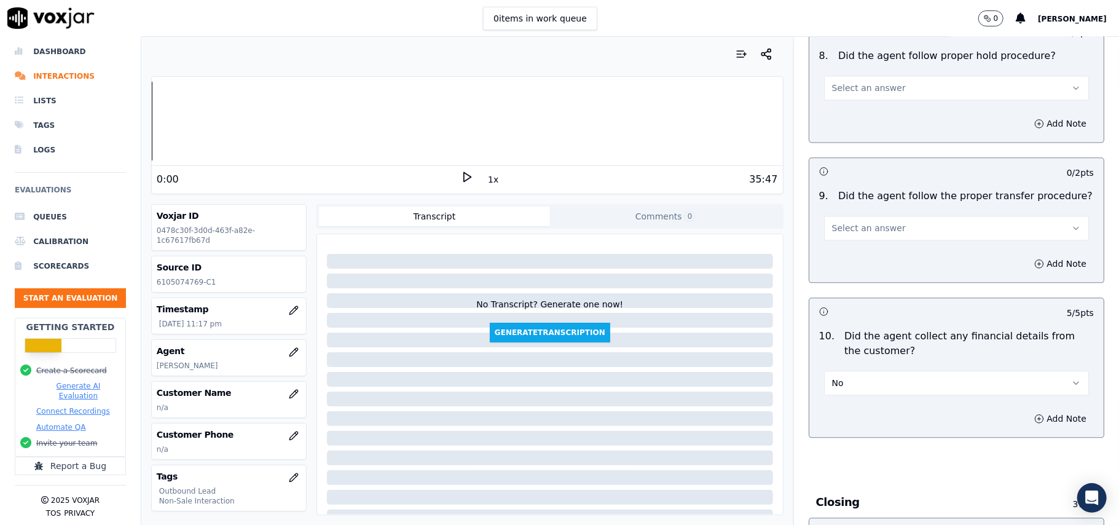
scroll to position [1901, 0]
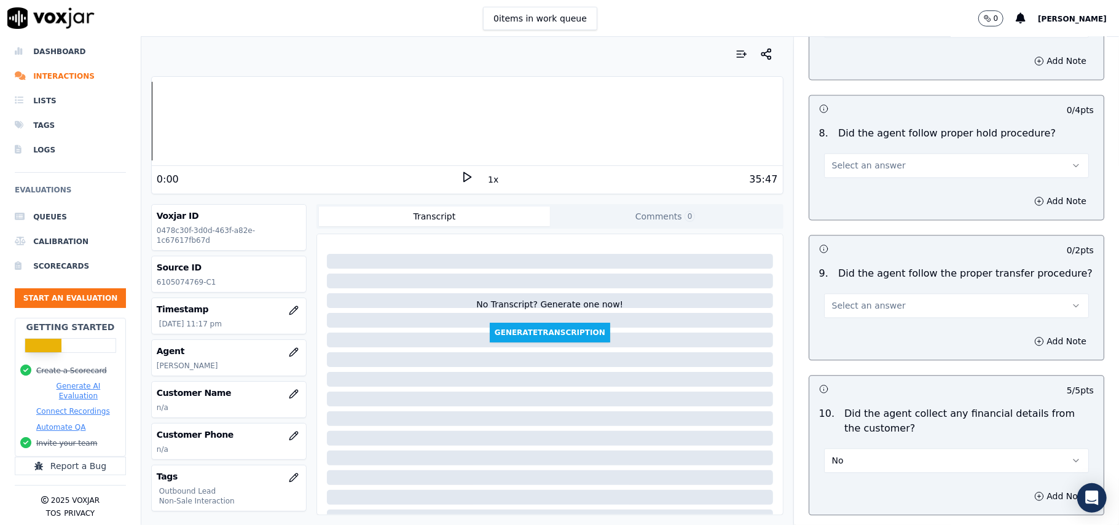
click at [859, 299] on span "Select an answer" at bounding box center [869, 305] width 74 height 12
click at [861, 318] on div "Yes" at bounding box center [930, 324] width 238 height 20
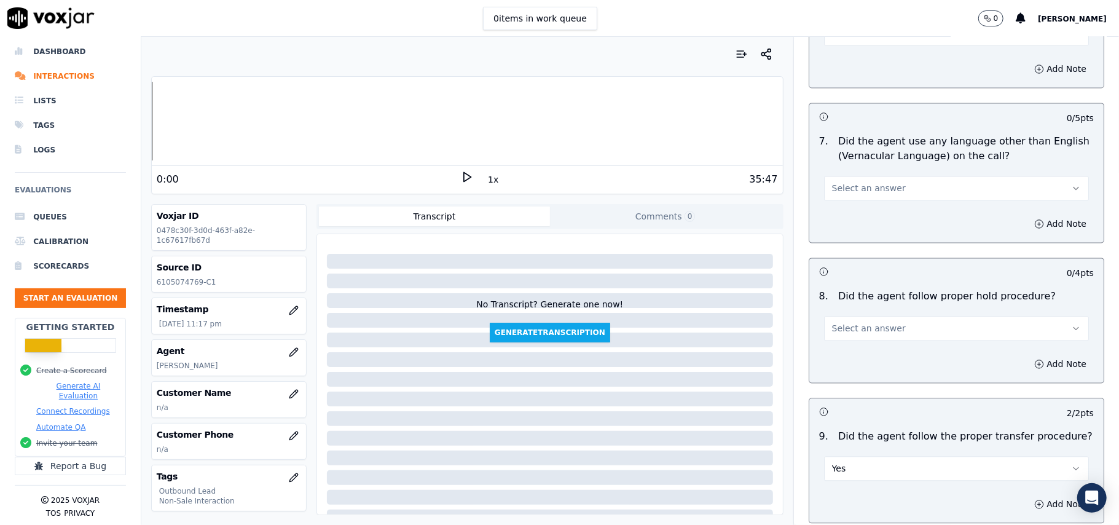
scroll to position [1738, 0]
click at [866, 324] on span "Select an answer" at bounding box center [869, 329] width 74 height 12
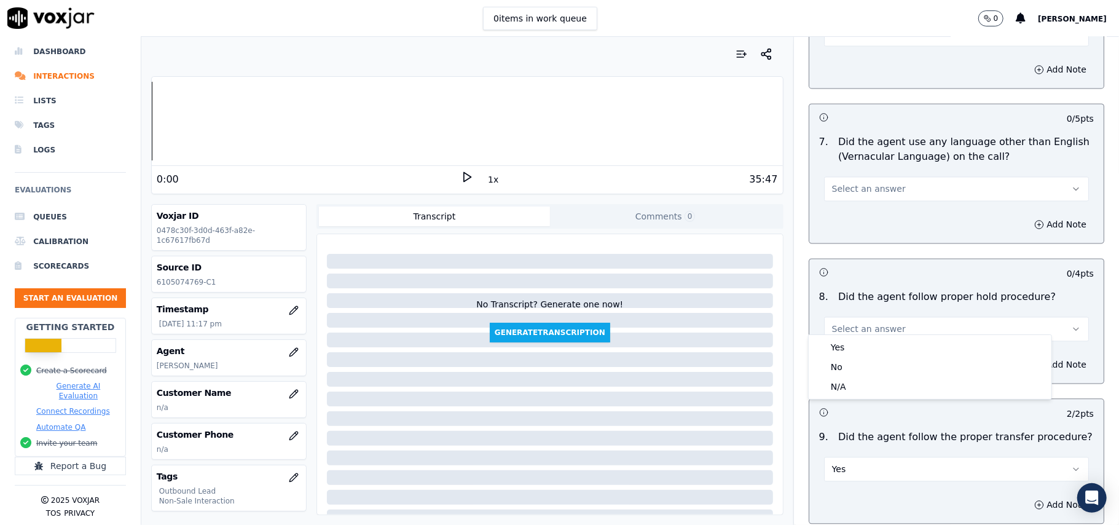
click at [858, 335] on div "Yes No N/A" at bounding box center [930, 367] width 243 height 64
click at [855, 345] on div "Yes" at bounding box center [930, 347] width 238 height 20
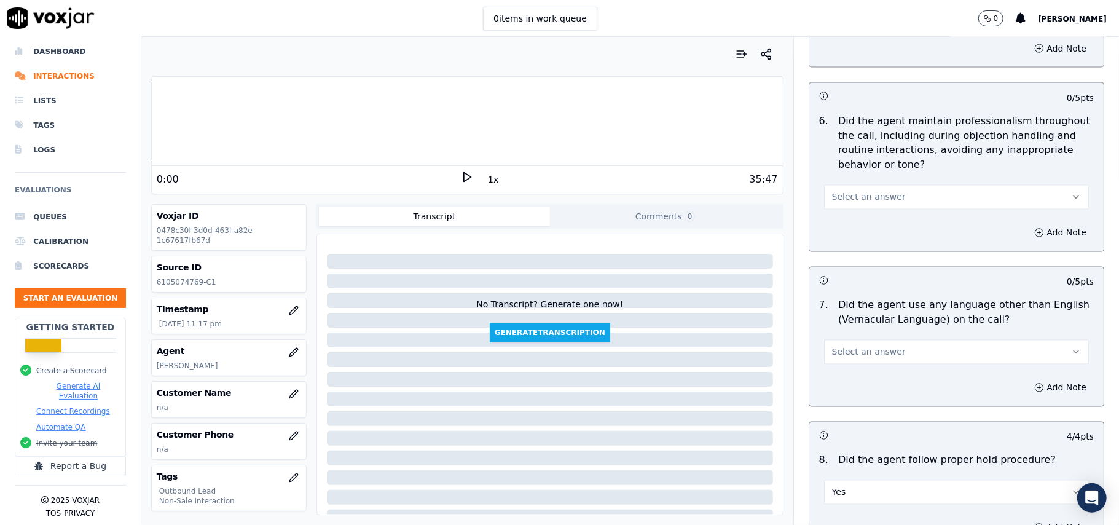
scroll to position [1574, 0]
click at [866, 347] on span "Select an answer" at bounding box center [869, 353] width 74 height 12
click at [848, 384] on div "No" at bounding box center [930, 390] width 238 height 20
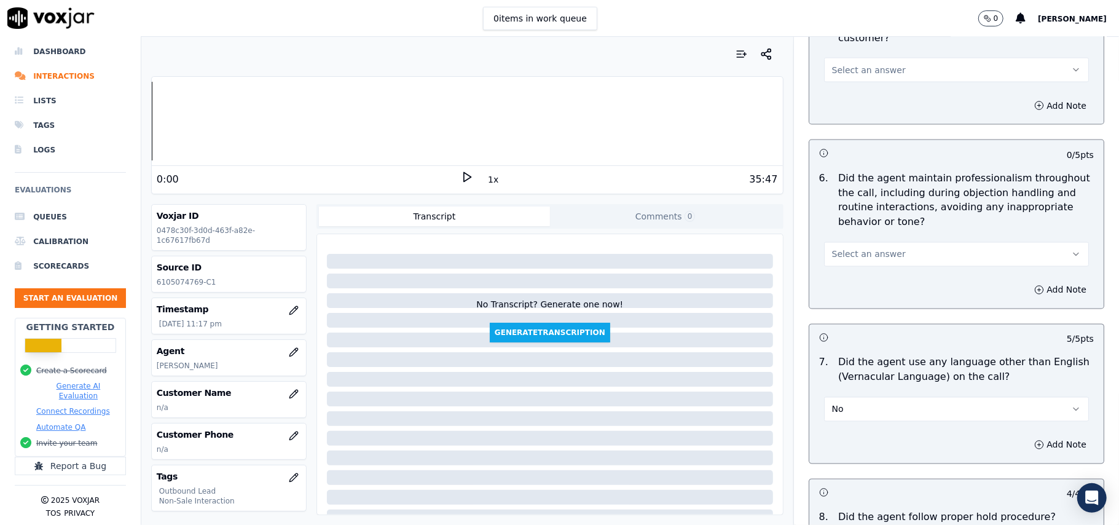
scroll to position [1492, 0]
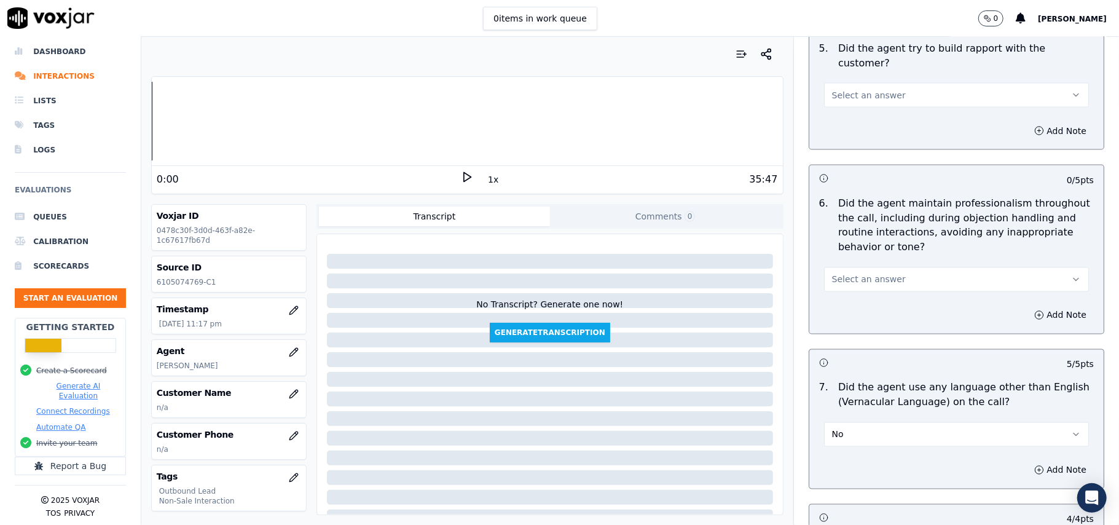
click at [890, 273] on button "Select an answer" at bounding box center [956, 279] width 265 height 25
click at [873, 292] on div "Yes" at bounding box center [930, 297] width 238 height 20
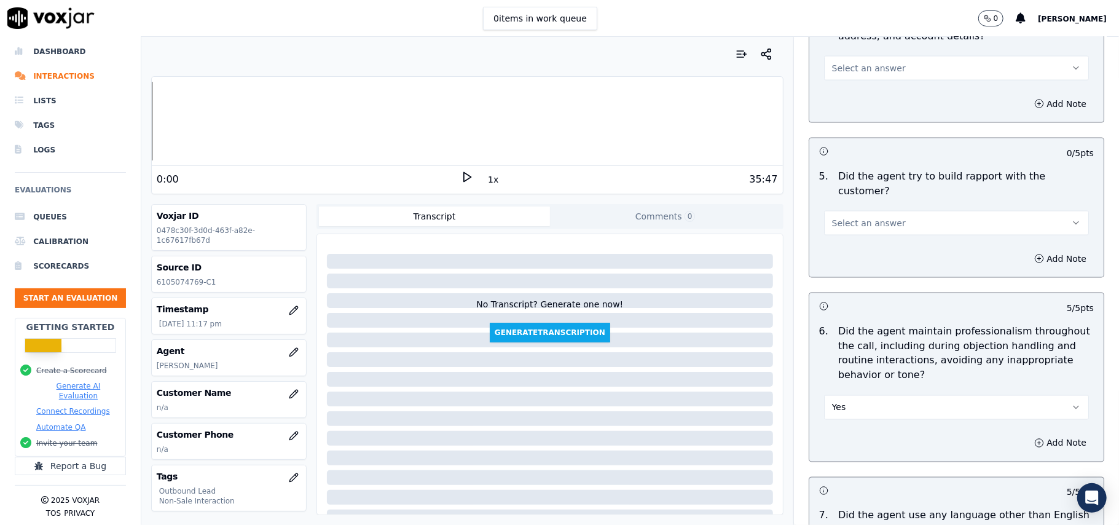
scroll to position [1246, 0]
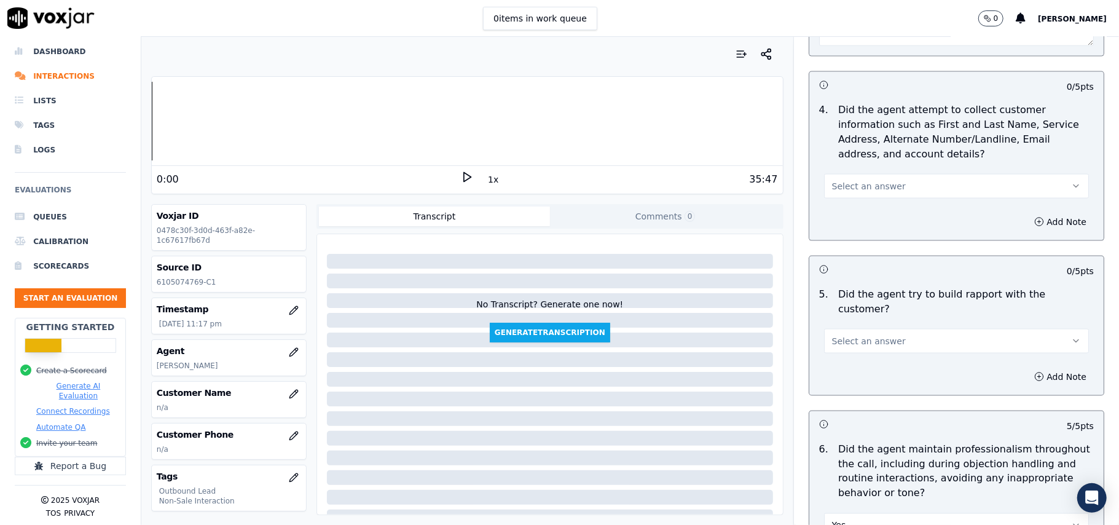
click at [875, 335] on span "Select an answer" at bounding box center [869, 341] width 74 height 12
click at [868, 362] on div "Yes" at bounding box center [930, 358] width 238 height 20
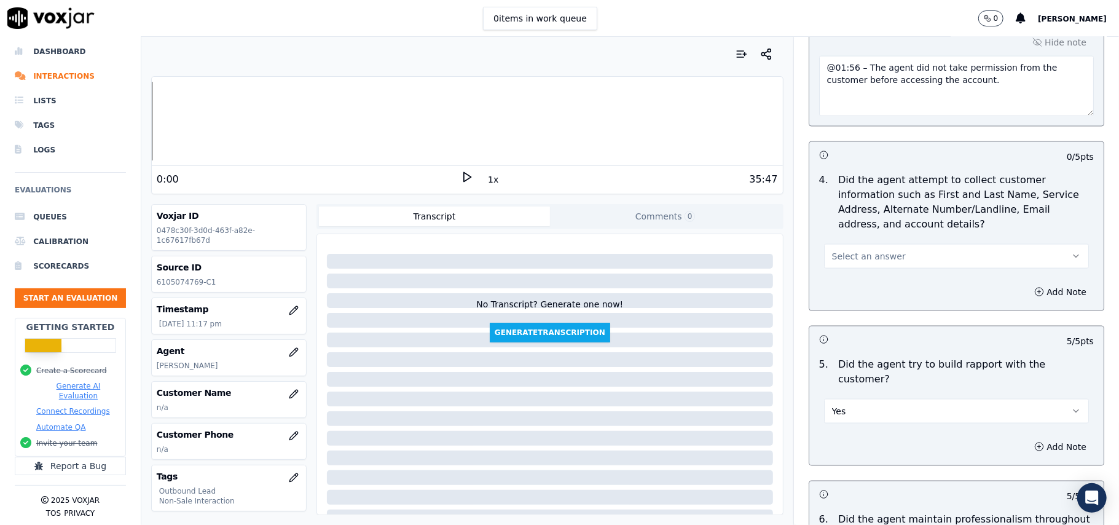
scroll to position [1082, 0]
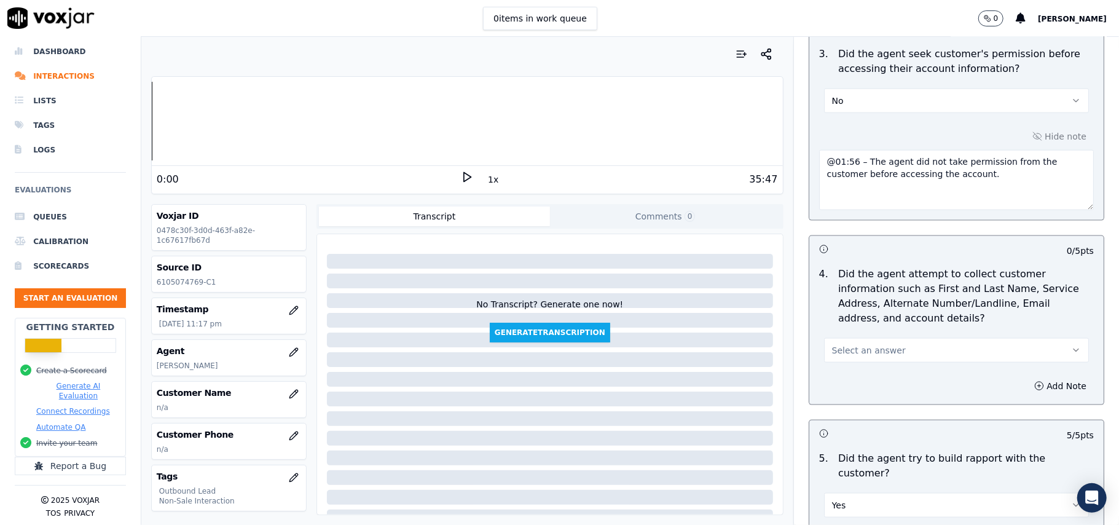
drag, startPoint x: 868, startPoint y: 347, endPoint x: 868, endPoint y: 363, distance: 15.4
click at [868, 348] on span "Select an answer" at bounding box center [869, 350] width 74 height 12
click at [857, 425] on div "N/A" at bounding box center [930, 421] width 238 height 20
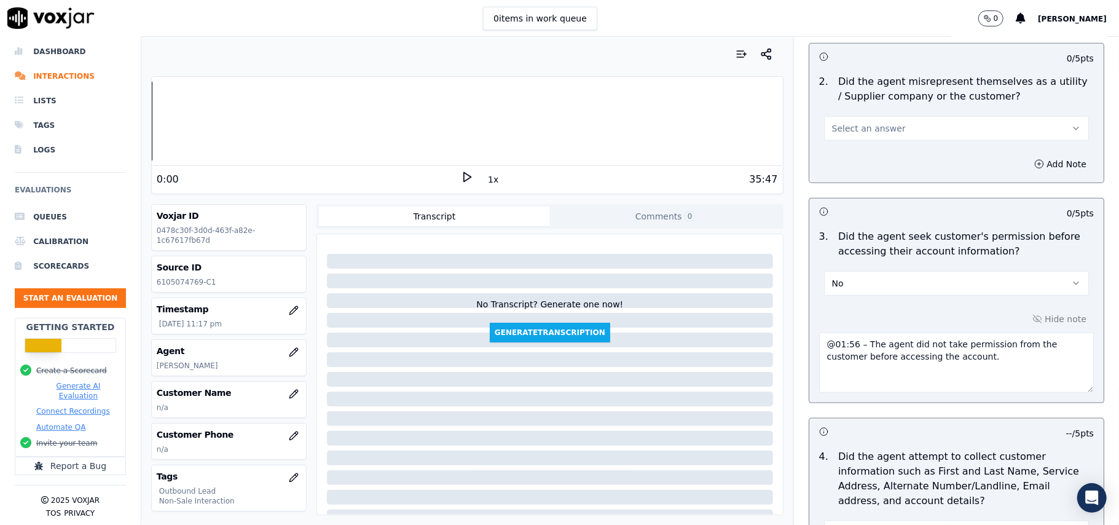
scroll to position [755, 0]
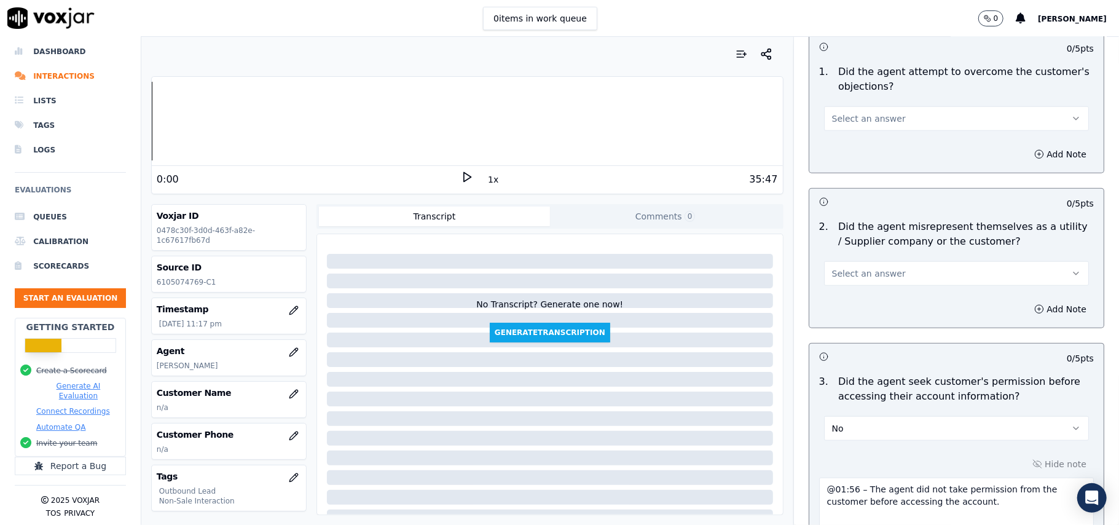
click at [902, 275] on button "Select an answer" at bounding box center [956, 273] width 265 height 25
click at [875, 312] on div "Yes" at bounding box center [930, 304] width 238 height 20
click at [875, 261] on div "Yes" at bounding box center [956, 272] width 265 height 27
click at [875, 291] on div "2 . Did the agent misrepresent themselves as a utility / Supplier company or th…" at bounding box center [956, 252] width 294 height 76
click at [866, 276] on button "Yes" at bounding box center [956, 273] width 265 height 25
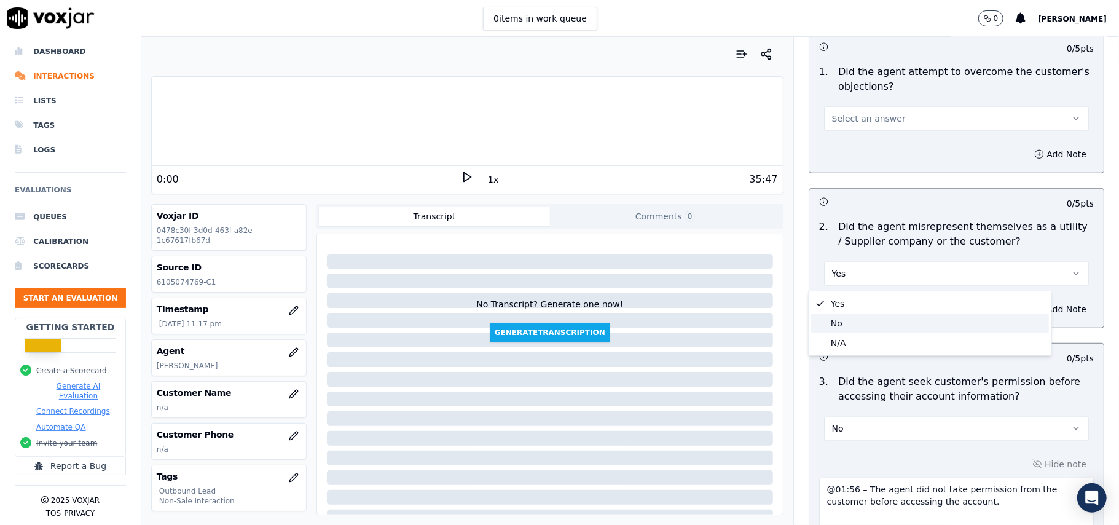
click at [860, 322] on div "No" at bounding box center [930, 323] width 238 height 20
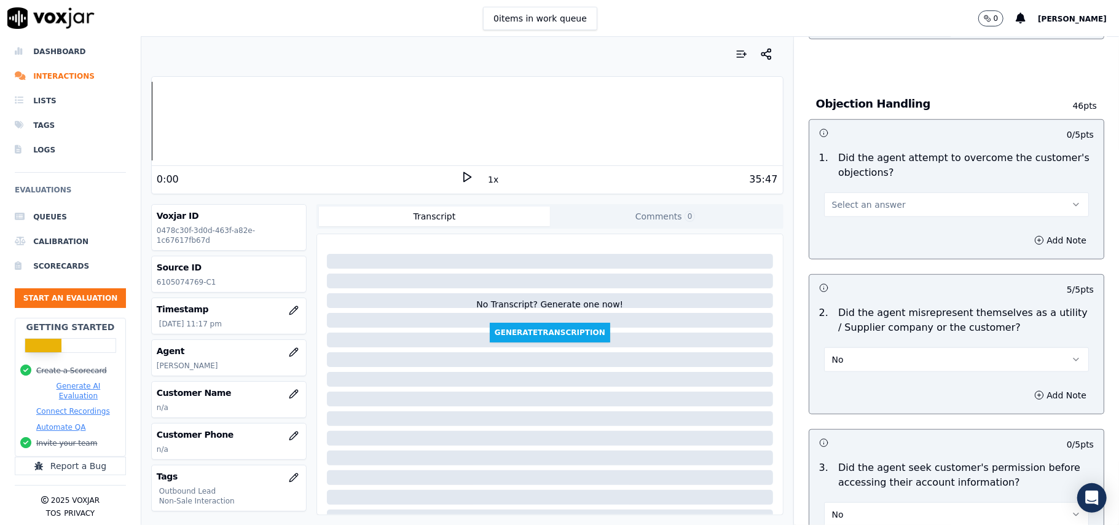
scroll to position [590, 0]
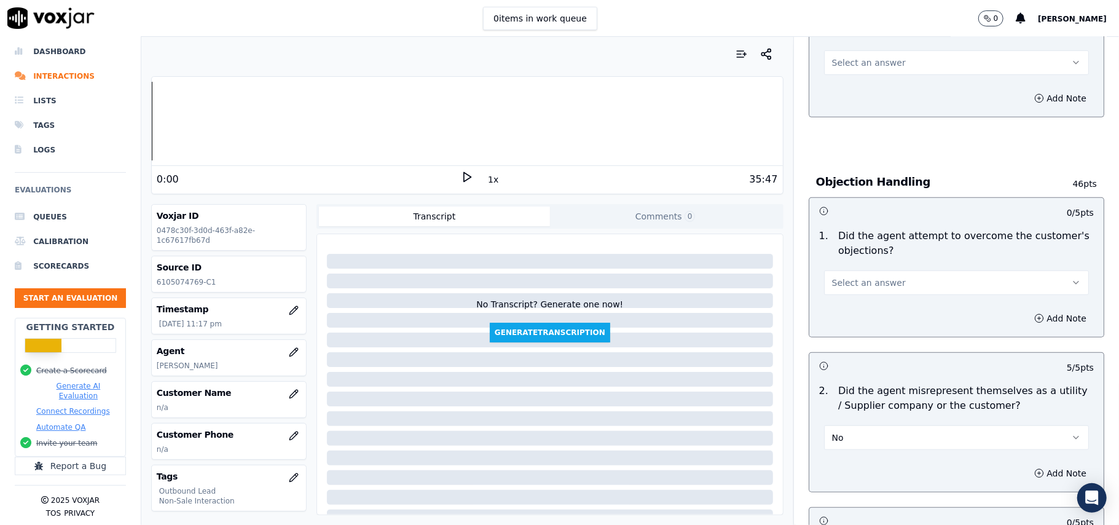
click at [858, 289] on span "Select an answer" at bounding box center [869, 282] width 74 height 12
click at [858, 310] on div "Yes" at bounding box center [930, 312] width 238 height 20
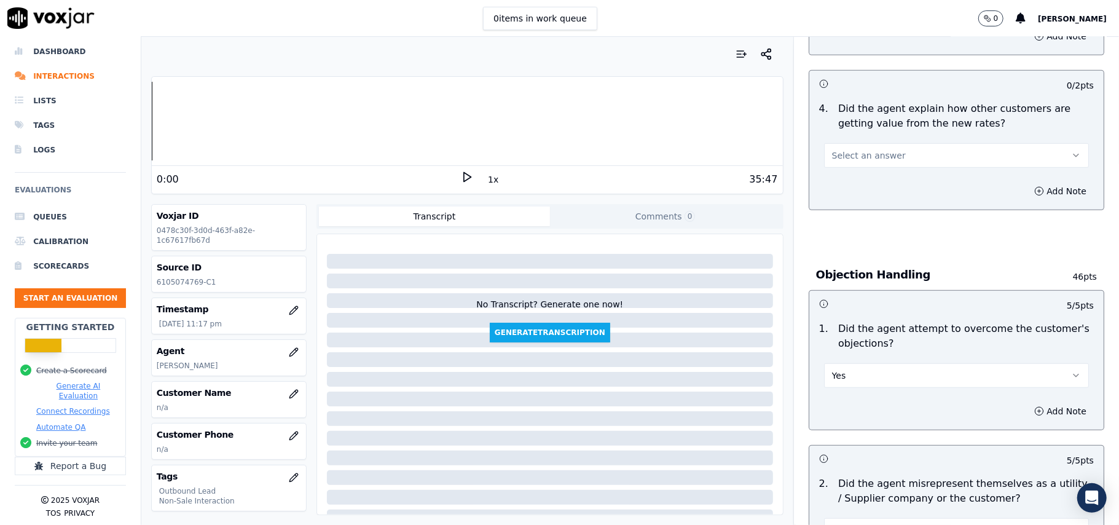
scroll to position [426, 0]
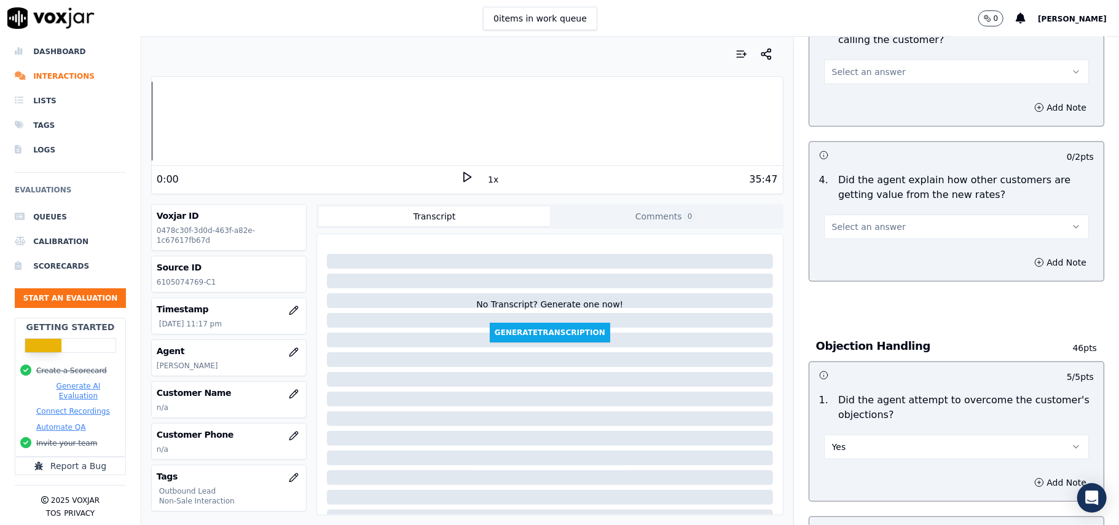
click at [878, 226] on span "Select an answer" at bounding box center [869, 227] width 74 height 12
click at [876, 246] on div "Yes" at bounding box center [930, 256] width 238 height 20
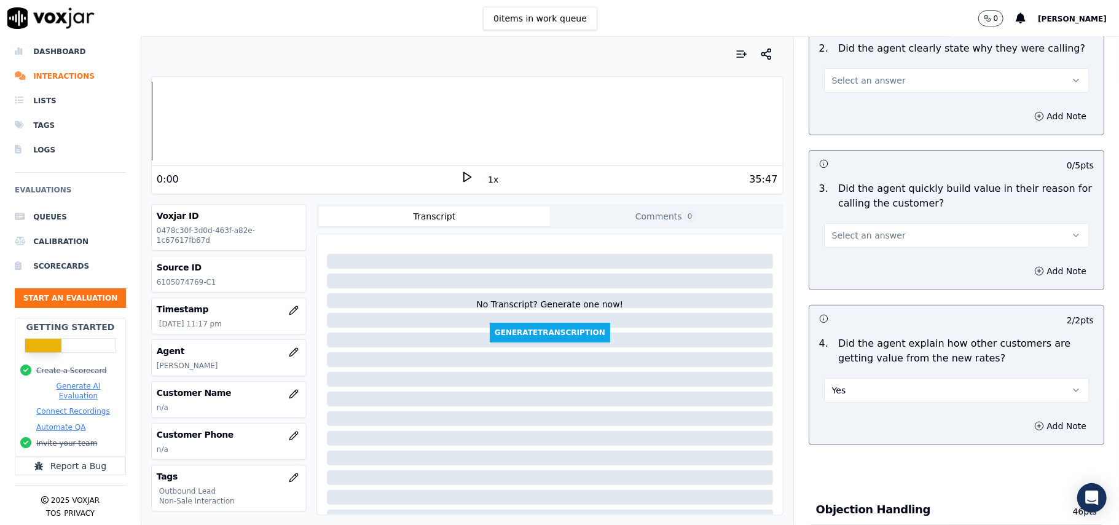
click at [876, 246] on button "Select an answer" at bounding box center [956, 235] width 265 height 25
click at [872, 267] on div "Yes" at bounding box center [930, 264] width 238 height 20
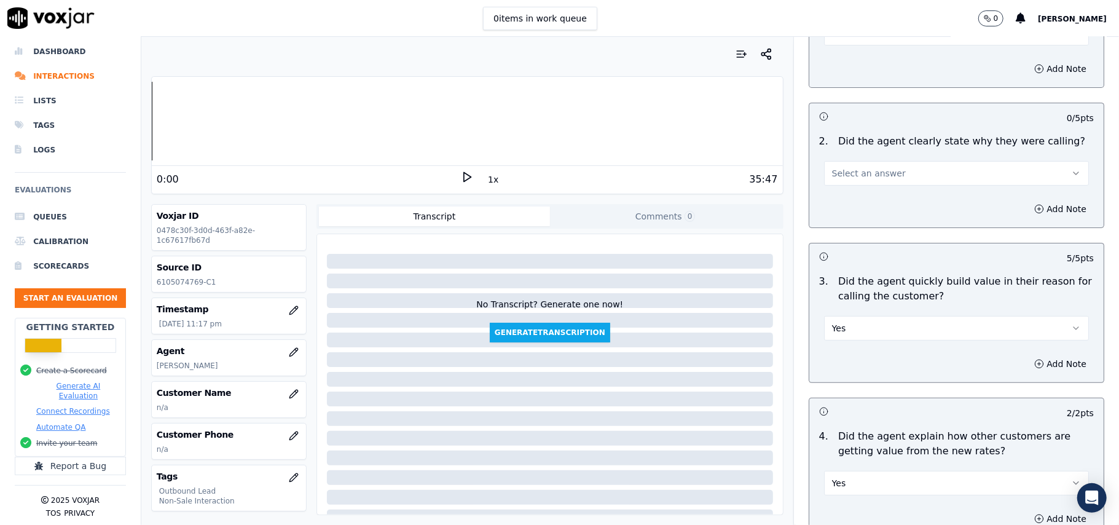
scroll to position [99, 0]
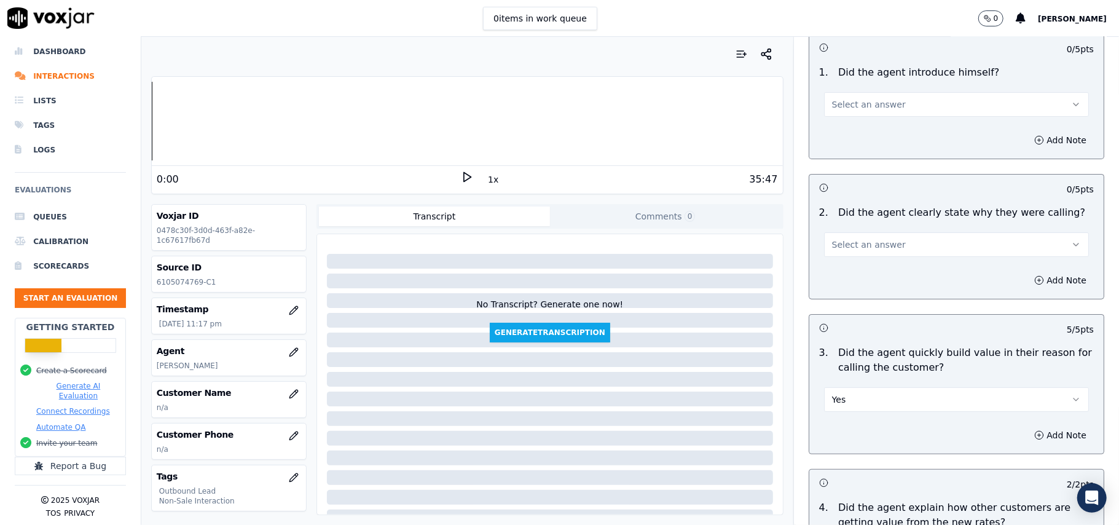
click at [872, 267] on div "Add Note" at bounding box center [956, 280] width 294 height 37
click at [877, 251] on button "Select an answer" at bounding box center [956, 244] width 265 height 25
click at [877, 281] on div "Yes" at bounding box center [930, 273] width 238 height 20
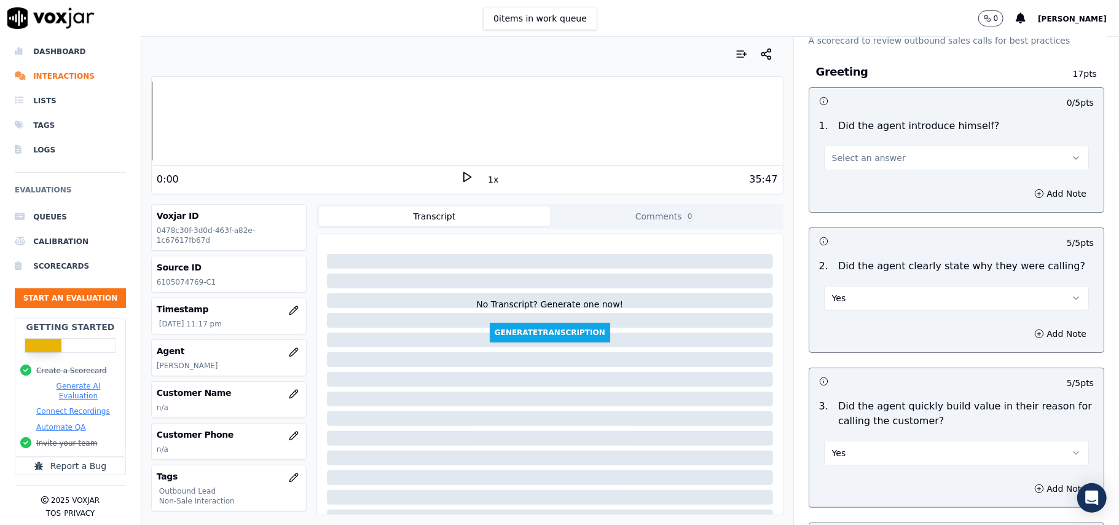
scroll to position [0, 0]
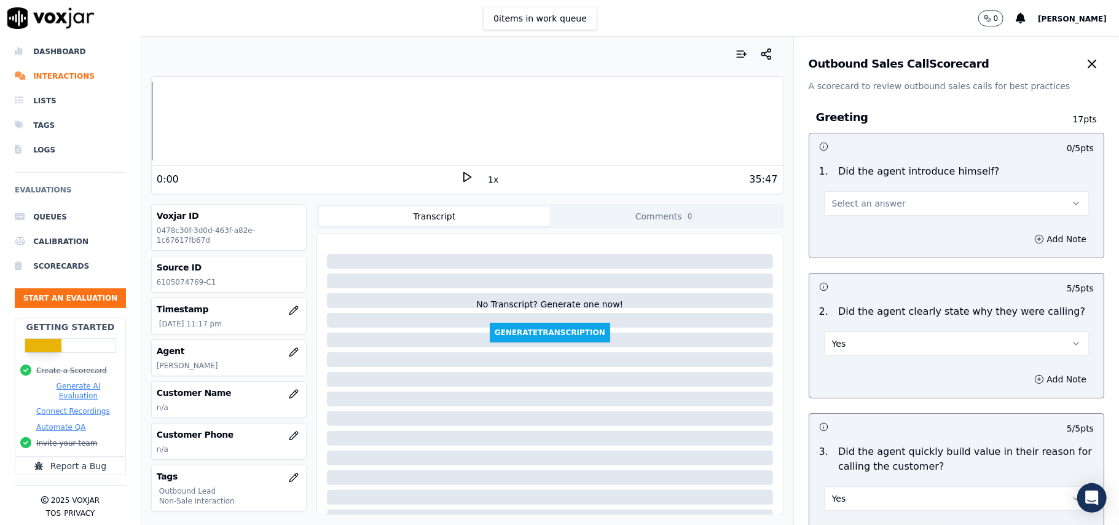
click at [885, 195] on button "Select an answer" at bounding box center [956, 203] width 265 height 25
click at [874, 232] on div "Yes" at bounding box center [930, 232] width 238 height 20
click at [289, 391] on icon "button" at bounding box center [294, 394] width 10 height 10
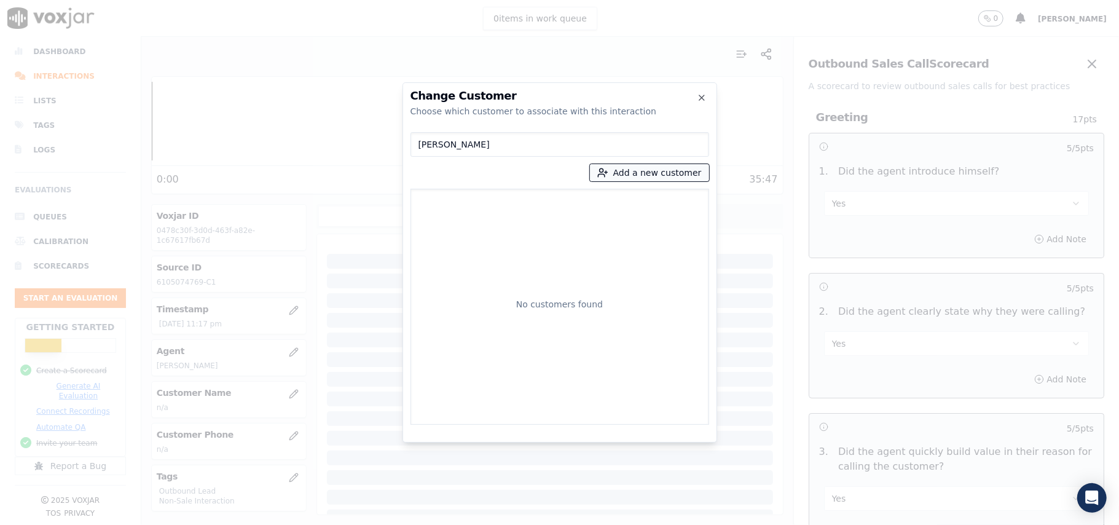
type input "[PERSON_NAME]"
click at [639, 178] on button "Add a new customer" at bounding box center [649, 172] width 119 height 17
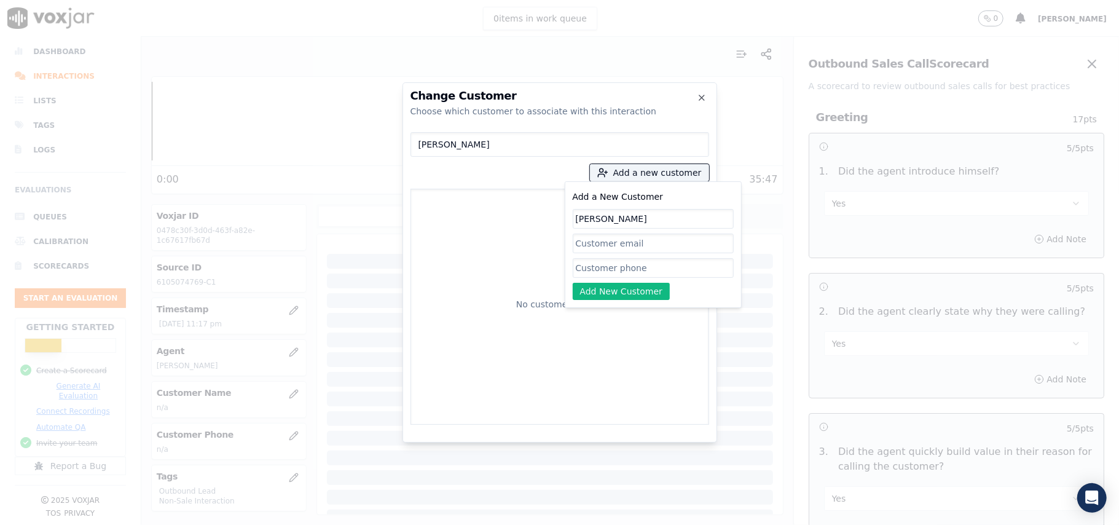
type input "[PERSON_NAME]"
click at [592, 267] on input "Add a New Customer" at bounding box center [653, 268] width 161 height 20
paste input "6105074769"
type input "6105074769"
click at [587, 291] on button "Add New Customer" at bounding box center [622, 291] width 98 height 17
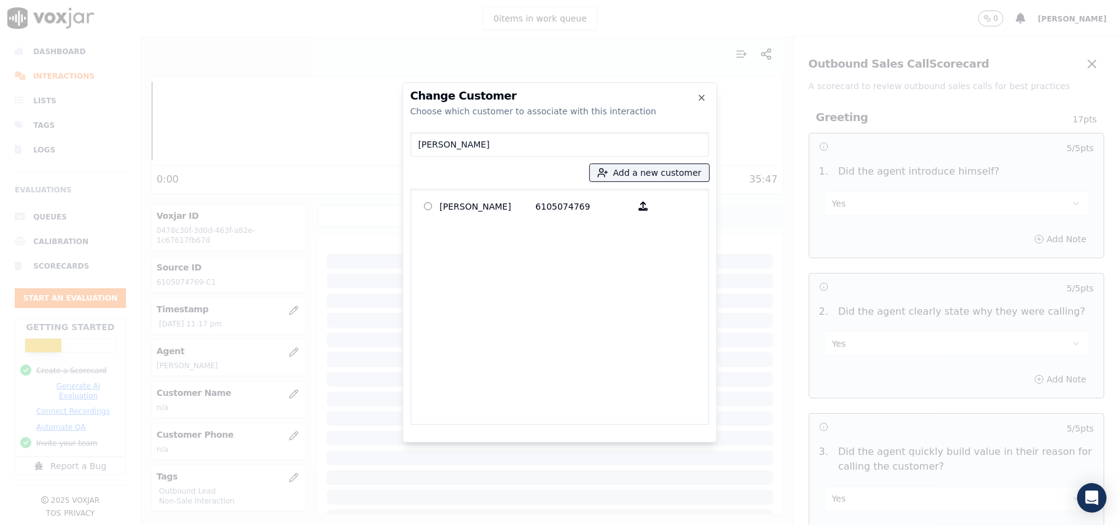
drag, startPoint x: 528, startPoint y: 226, endPoint x: 528, endPoint y: 219, distance: 6.8
click at [528, 225] on div "[PERSON_NAME] 6105074769" at bounding box center [559, 307] width 299 height 236
click at [529, 209] on p "[PERSON_NAME]" at bounding box center [488, 206] width 96 height 19
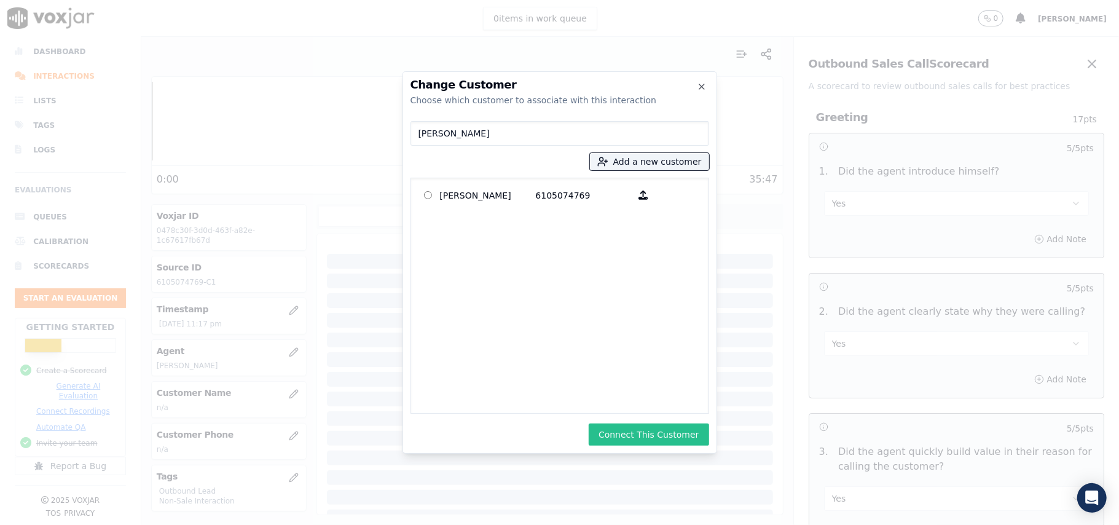
click at [634, 430] on button "Connect This Customer" at bounding box center [649, 434] width 120 height 22
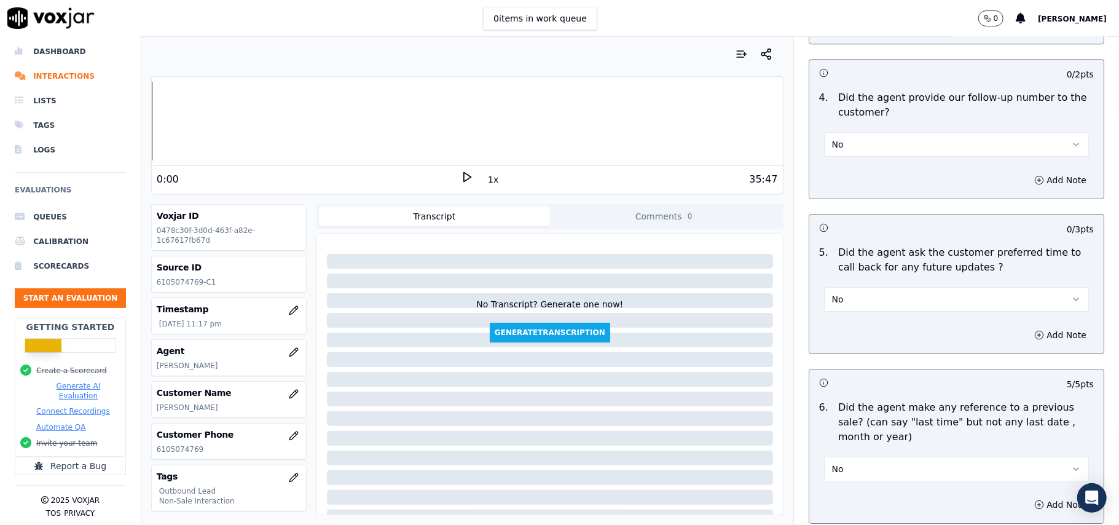
scroll to position [3130, 0]
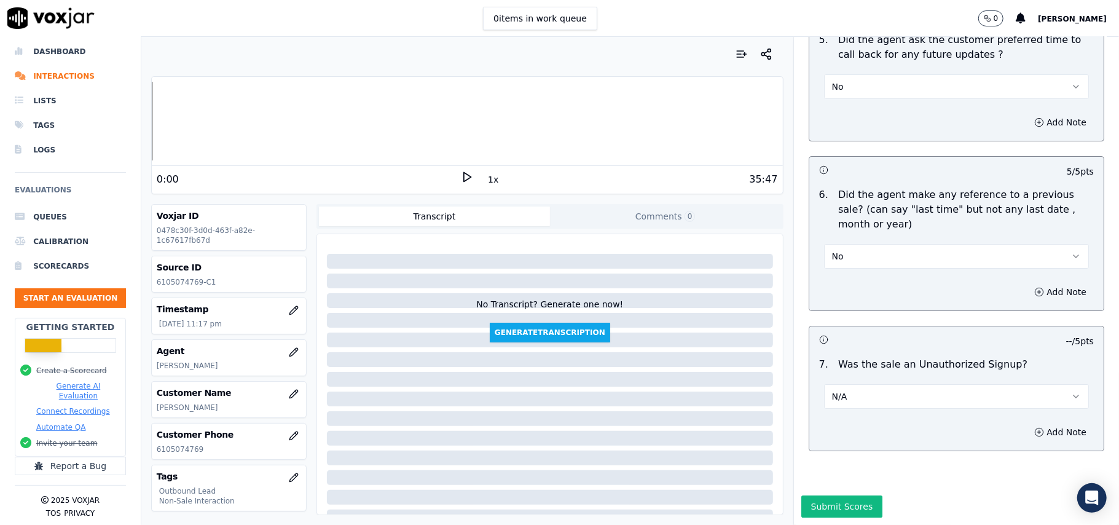
click at [817, 495] on button "Submit Scores" at bounding box center [842, 506] width 82 height 22
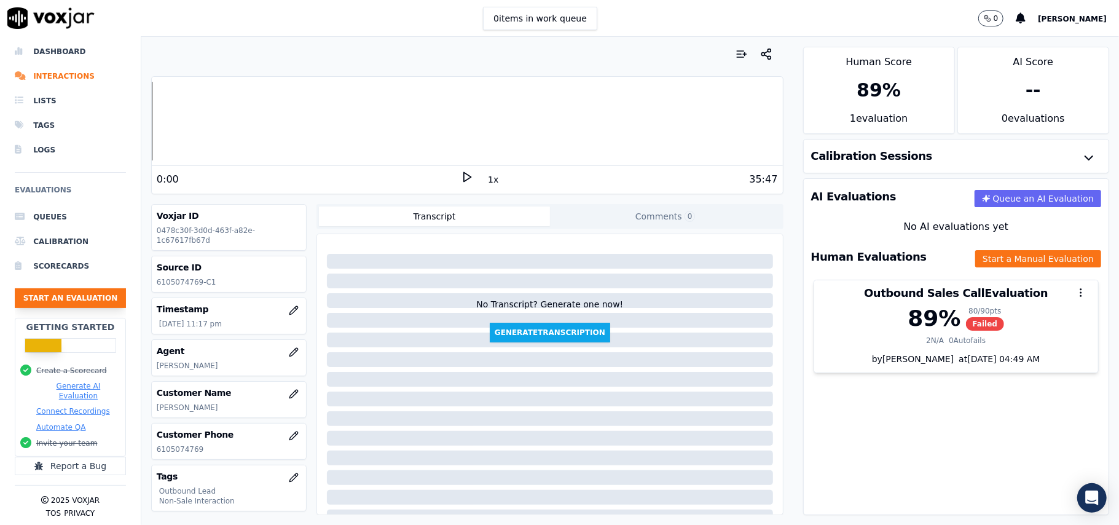
click at [43, 288] on button "Start an Evaluation" at bounding box center [70, 298] width 111 height 20
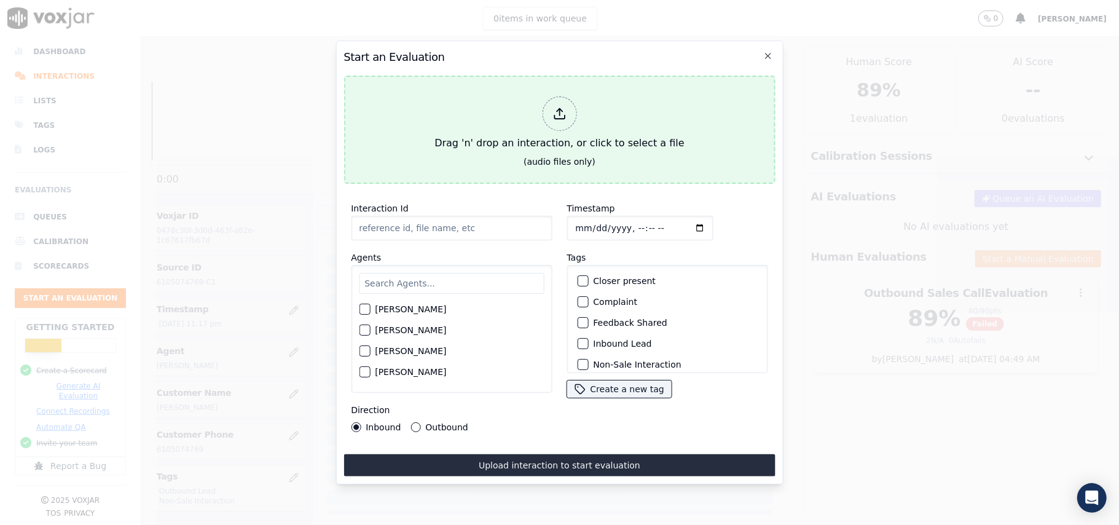
click at [566, 107] on icon at bounding box center [559, 114] width 14 height 14
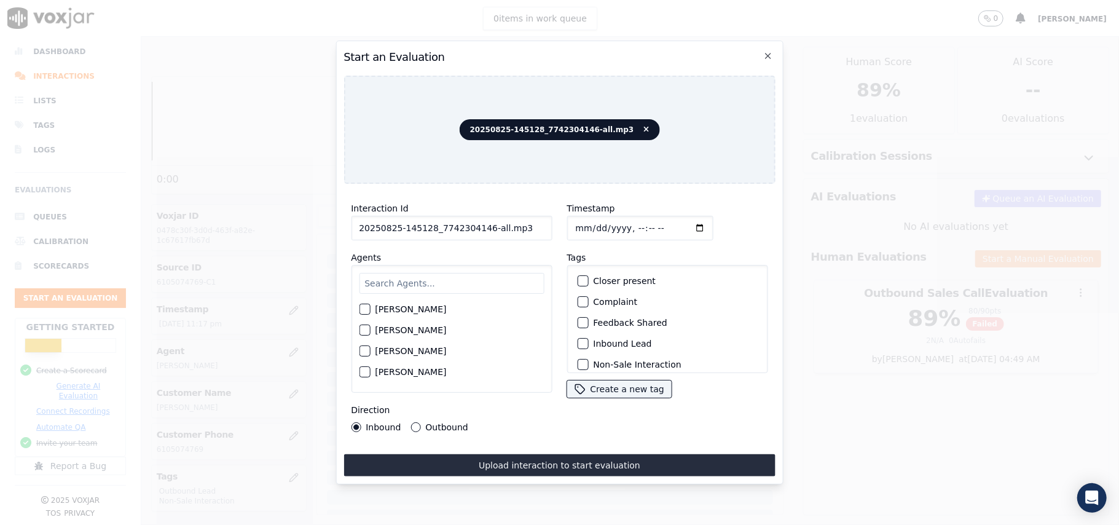
click at [480, 230] on input "20250825-145128_7742304146-all.mp3" at bounding box center [451, 228] width 201 height 25
type input "20250825-145128_7742304146-C1"
click at [590, 224] on input "Timestamp" at bounding box center [639, 228] width 146 height 25
type input "[DATE]T23:36"
click at [484, 284] on input "text" at bounding box center [451, 283] width 185 height 21
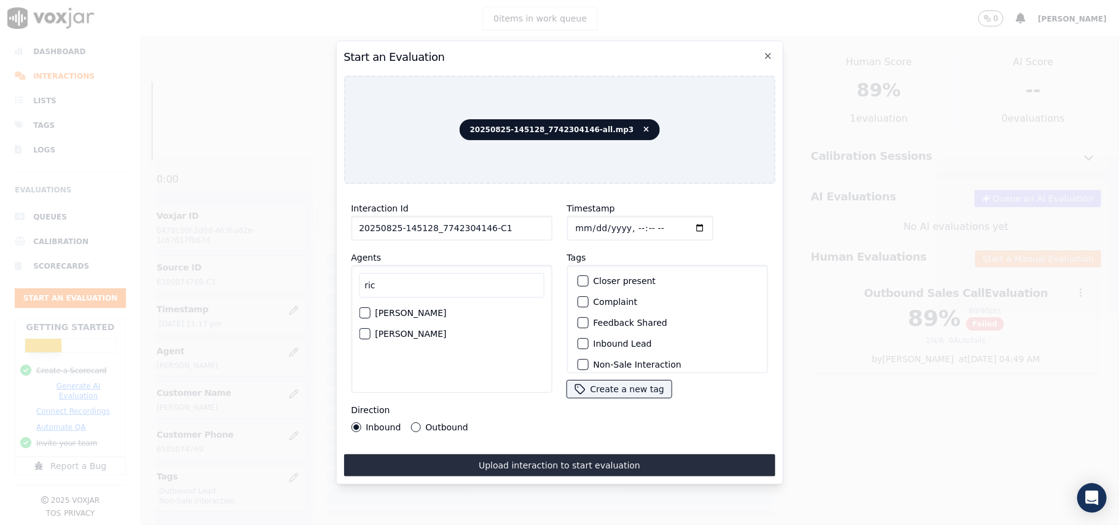
type input "ric"
click at [359, 328] on button "[PERSON_NAME]" at bounding box center [364, 333] width 11 height 11
click at [578, 299] on div "button" at bounding box center [582, 303] width 9 height 9
click at [578, 281] on div "button" at bounding box center [582, 282] width 9 height 9
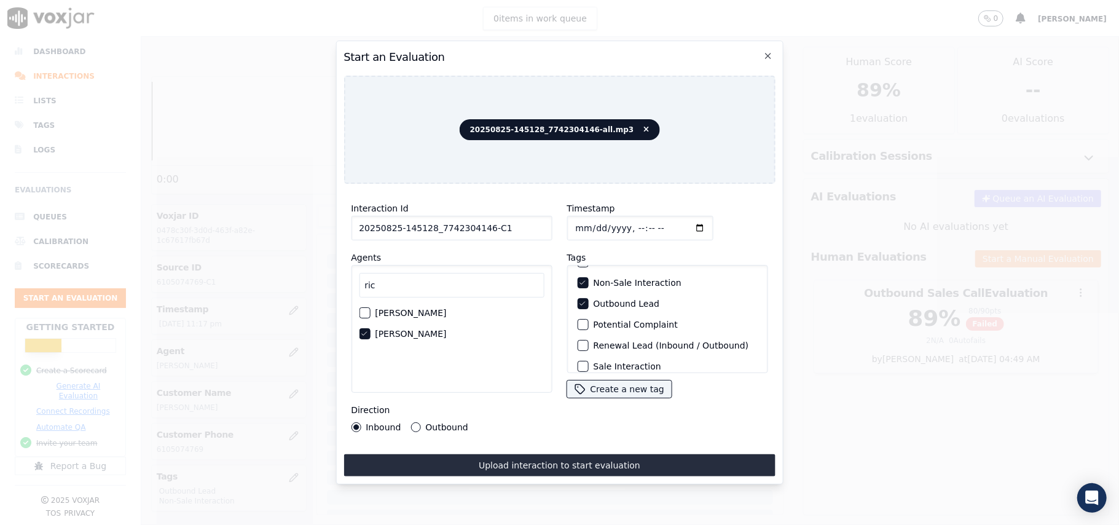
click at [415, 423] on button "Outbound" at bounding box center [415, 427] width 10 height 10
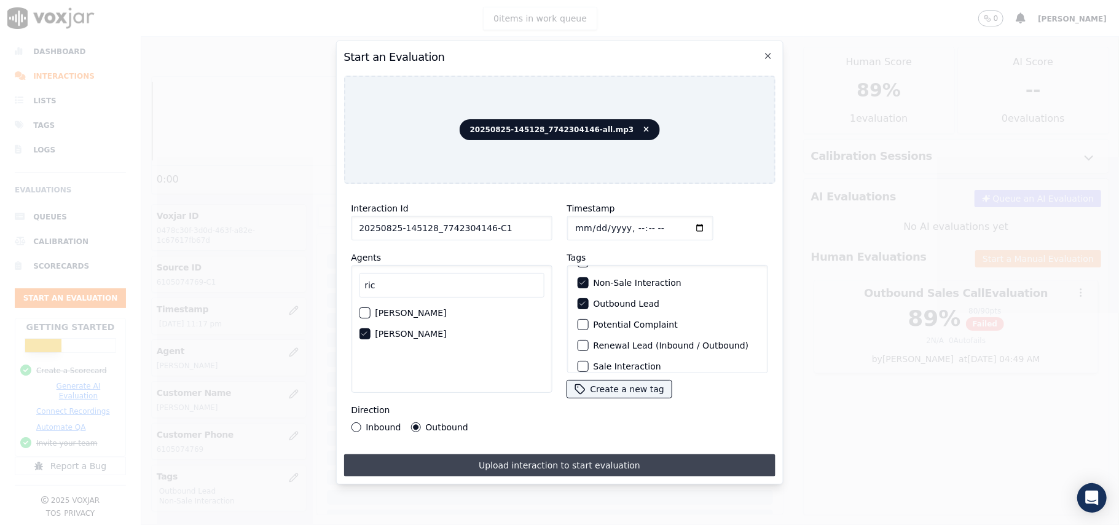
click at [490, 454] on button "Upload interaction to start evaluation" at bounding box center [558, 465] width 431 height 22
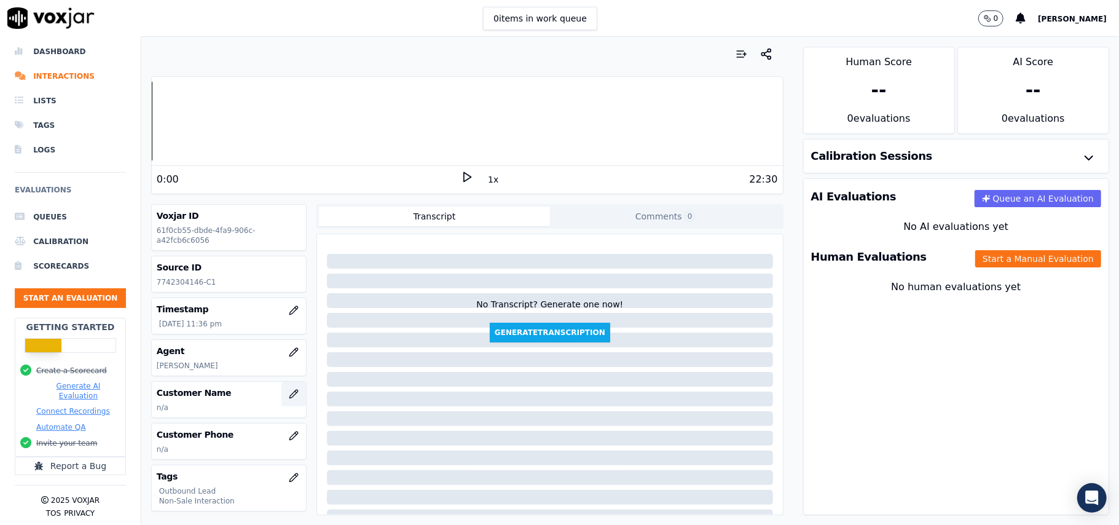
click at [281, 396] on button "button" at bounding box center [293, 394] width 25 height 25
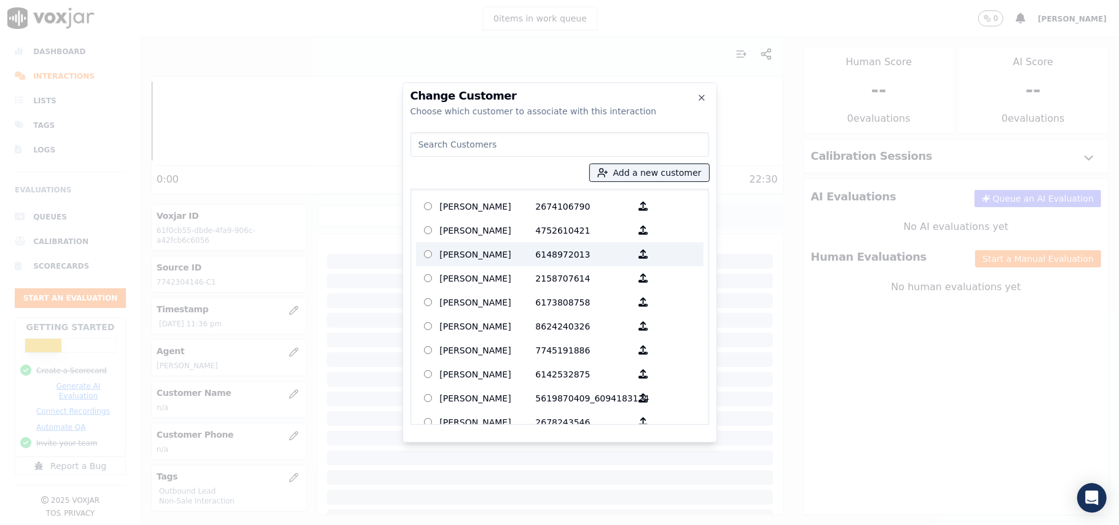
paste input "[PERSON_NAME]"
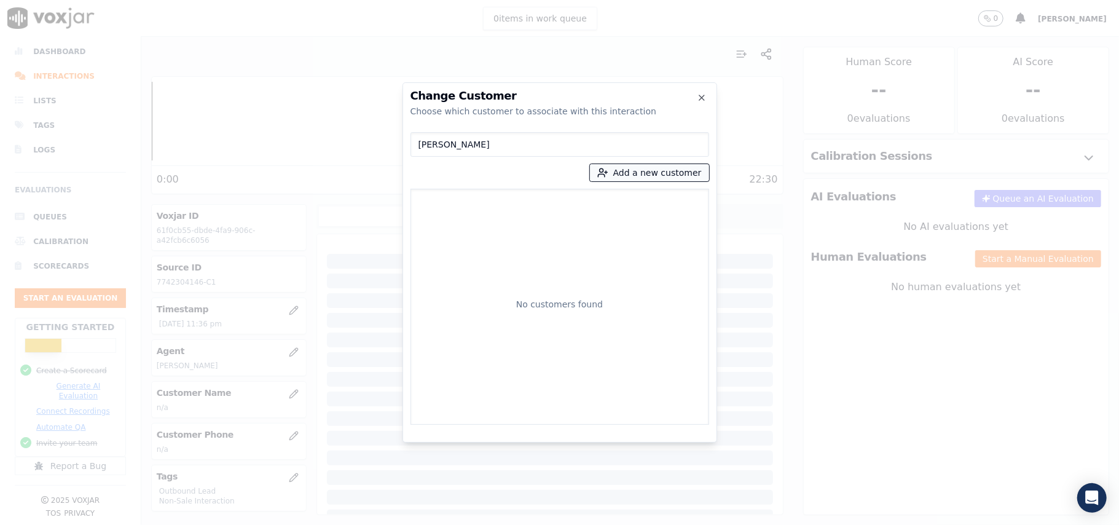
type input "[PERSON_NAME]"
click at [639, 172] on button "Add a new customer" at bounding box center [649, 172] width 119 height 17
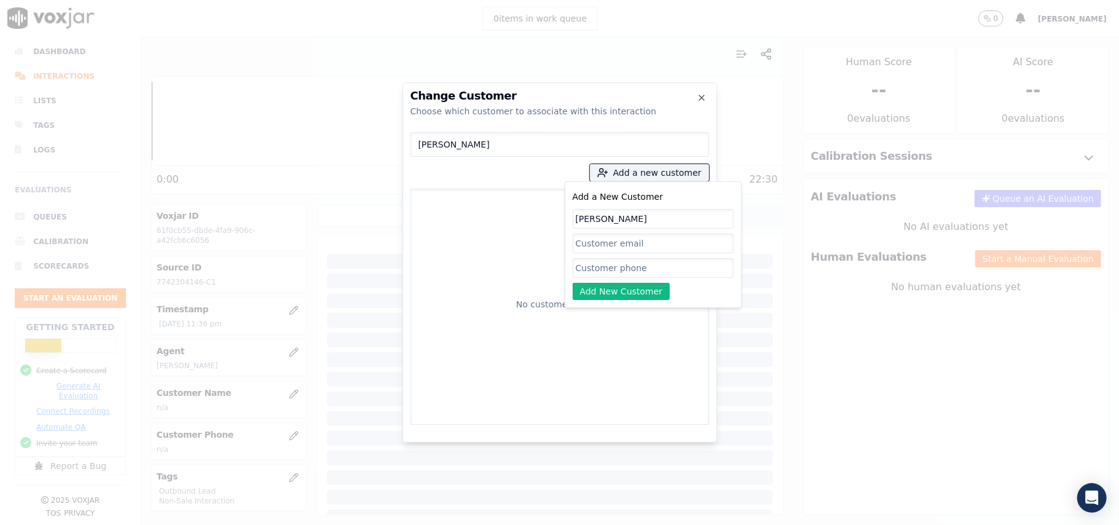
type input "[PERSON_NAME]"
click at [590, 266] on input "Add a New Customer" at bounding box center [653, 268] width 161 height 20
paste input "7742304146"
type input "7742304146"
click at [590, 288] on button "Add New Customer" at bounding box center [622, 291] width 98 height 17
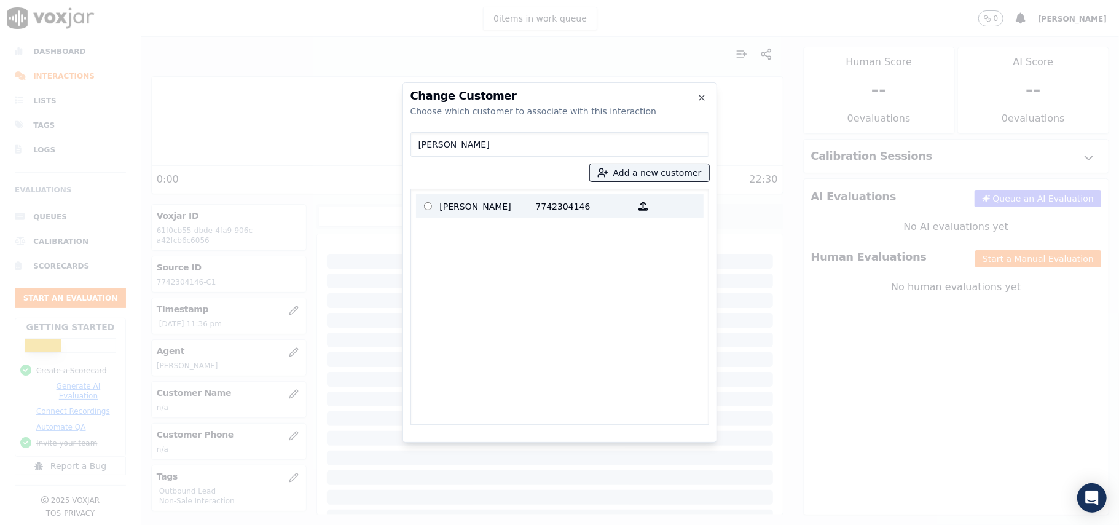
click at [485, 209] on p "[PERSON_NAME]" at bounding box center [488, 206] width 96 height 19
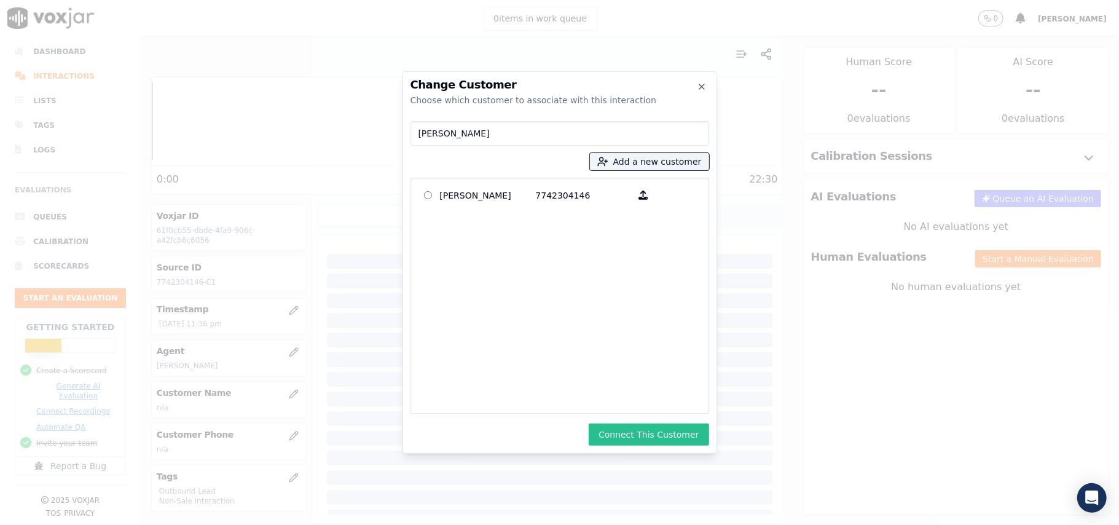
click at [632, 436] on button "Connect This Customer" at bounding box center [649, 434] width 120 height 22
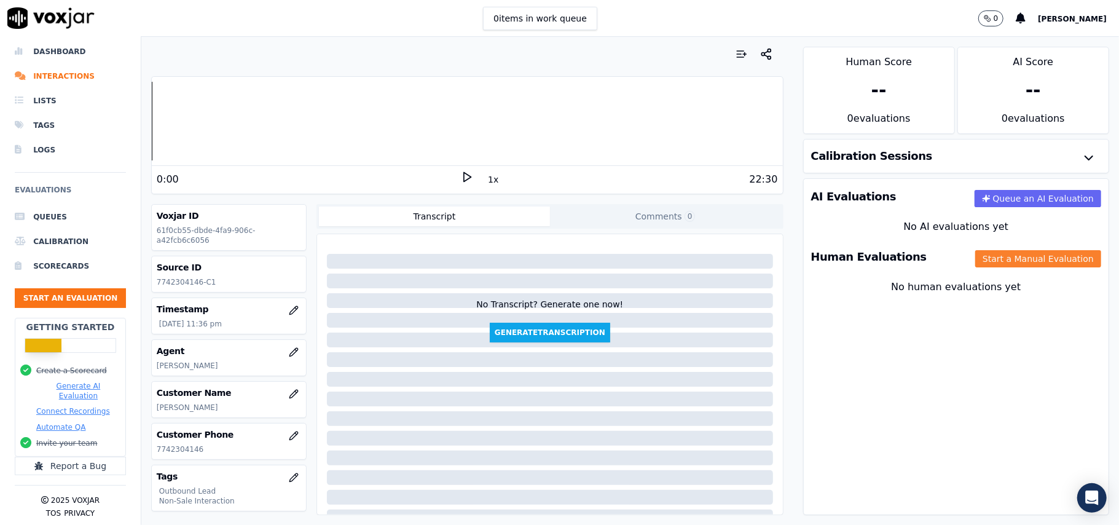
click at [1030, 264] on button "Start a Manual Evaluation" at bounding box center [1038, 258] width 126 height 17
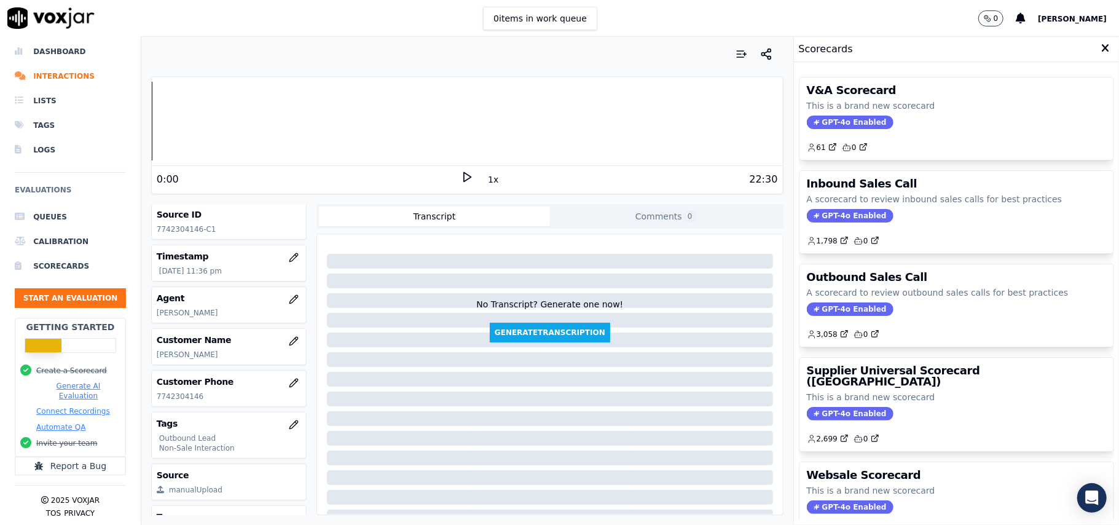
scroll to position [82, 0]
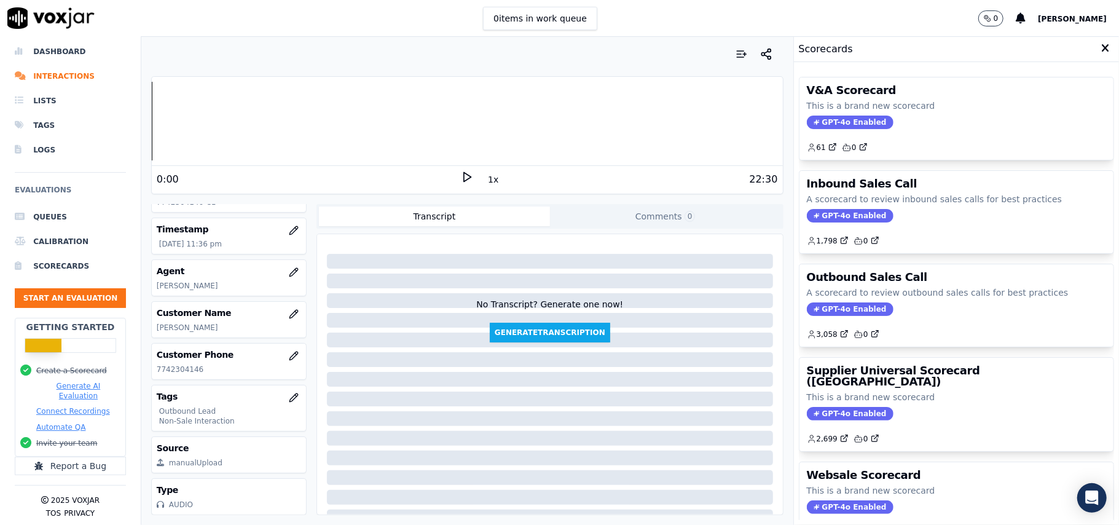
click at [829, 305] on span "GPT-4o Enabled" at bounding box center [850, 309] width 87 height 14
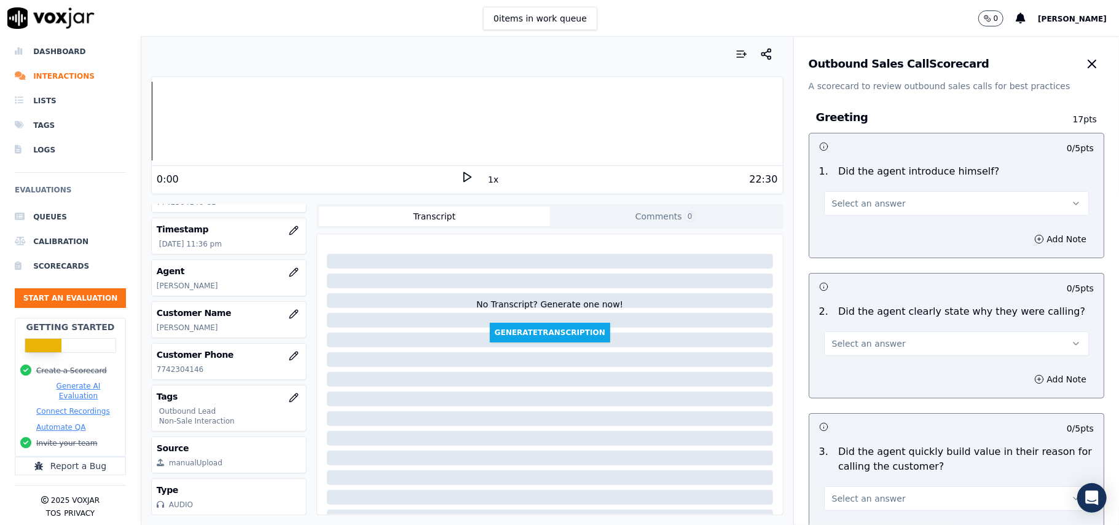
click at [865, 206] on span "Select an answer" at bounding box center [869, 203] width 74 height 12
click at [857, 222] on div "Yes" at bounding box center [930, 232] width 238 height 20
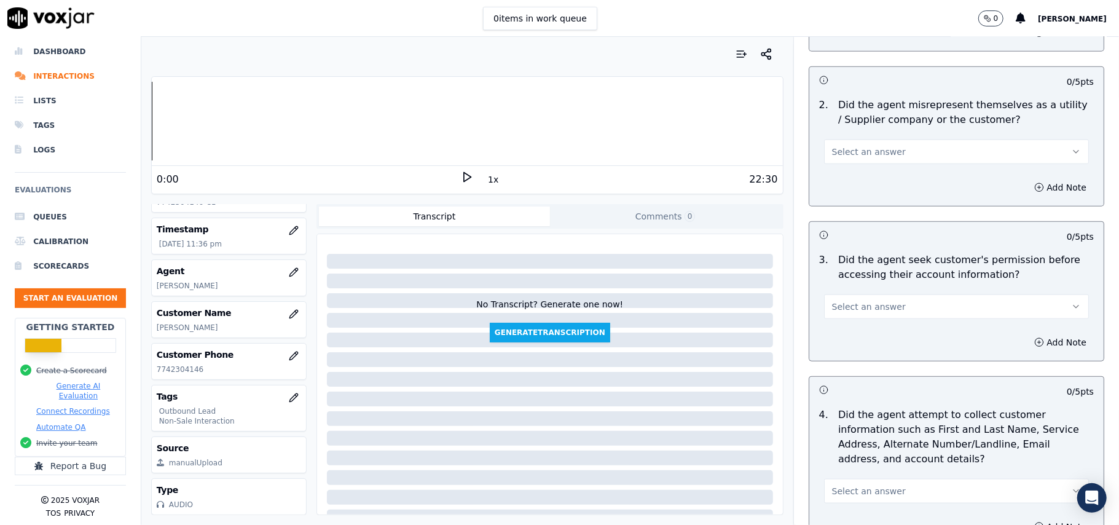
click at [832, 147] on span "Select an answer" at bounding box center [869, 152] width 74 height 12
click at [844, 175] on div "Yes" at bounding box center [930, 181] width 238 height 20
click at [875, 311] on span "Select an answer" at bounding box center [869, 306] width 74 height 12
click at [863, 342] on div "Yes" at bounding box center [930, 337] width 238 height 20
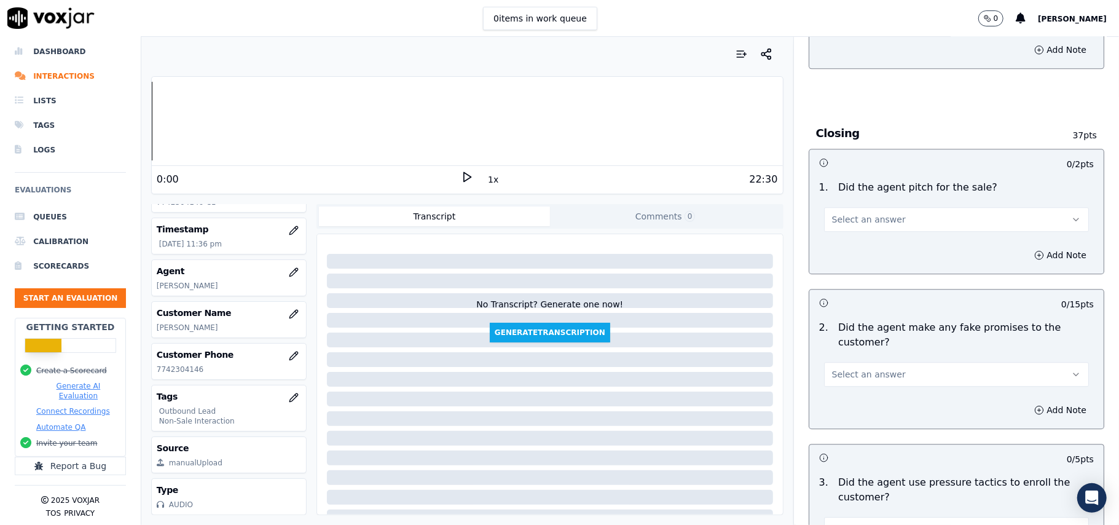
scroll to position [3065, 0]
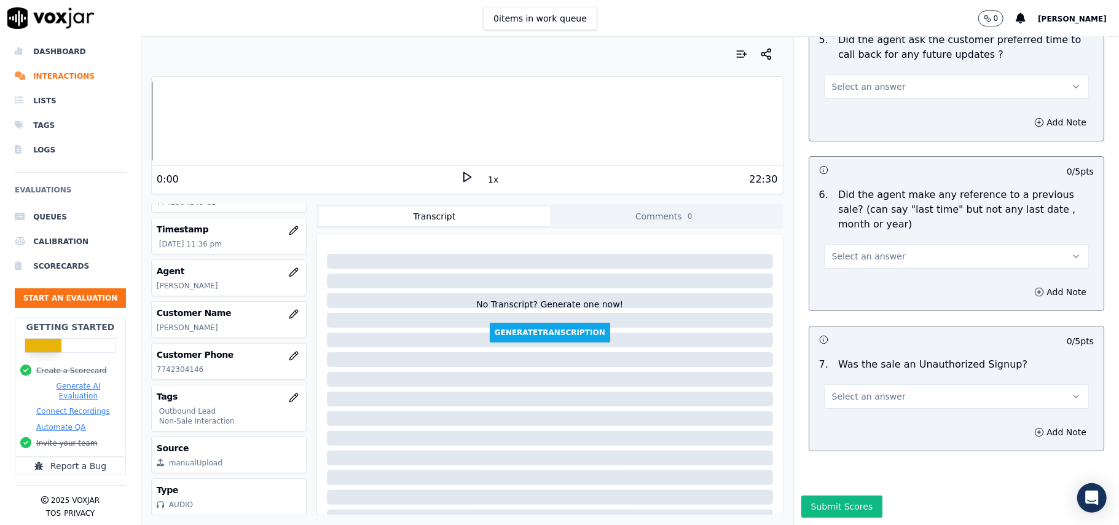
click at [874, 390] on span "Select an answer" at bounding box center [869, 396] width 74 height 12
click at [858, 390] on div "Yes" at bounding box center [930, 387] width 238 height 20
click at [834, 384] on button "Yes" at bounding box center [956, 396] width 265 height 25
click at [841, 426] on div "N/A" at bounding box center [930, 427] width 238 height 20
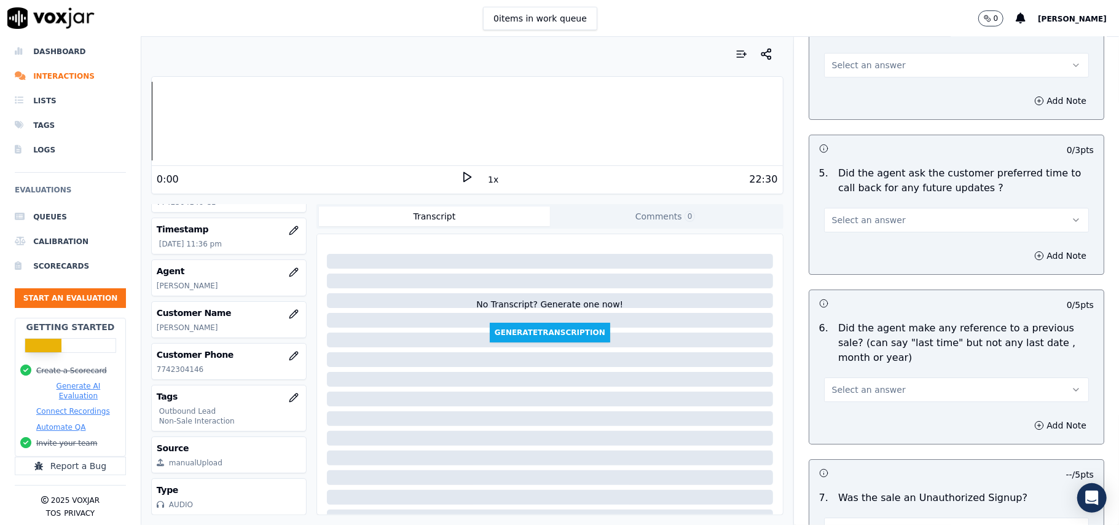
click at [850, 392] on button "Select an answer" at bounding box center [956, 389] width 265 height 25
click at [845, 430] on div "No" at bounding box center [930, 430] width 238 height 20
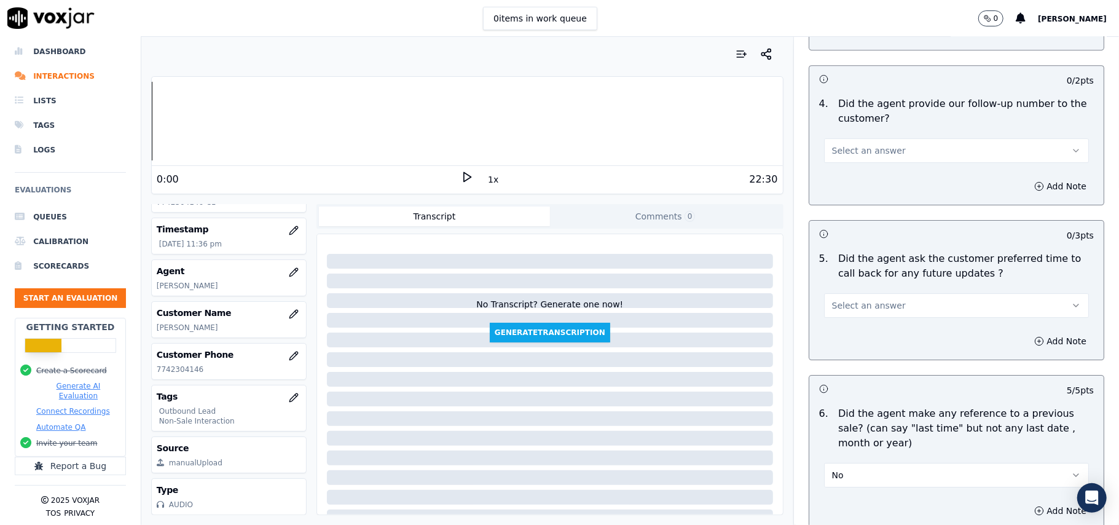
scroll to position [2737, 0]
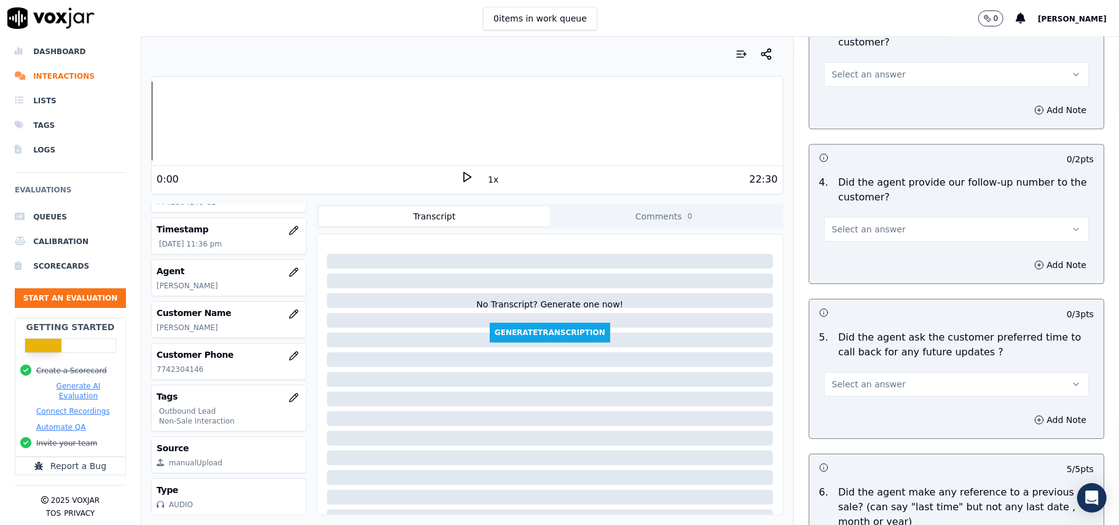
click at [863, 378] on span "Select an answer" at bounding box center [869, 384] width 74 height 12
click at [871, 418] on div "No" at bounding box center [930, 424] width 238 height 20
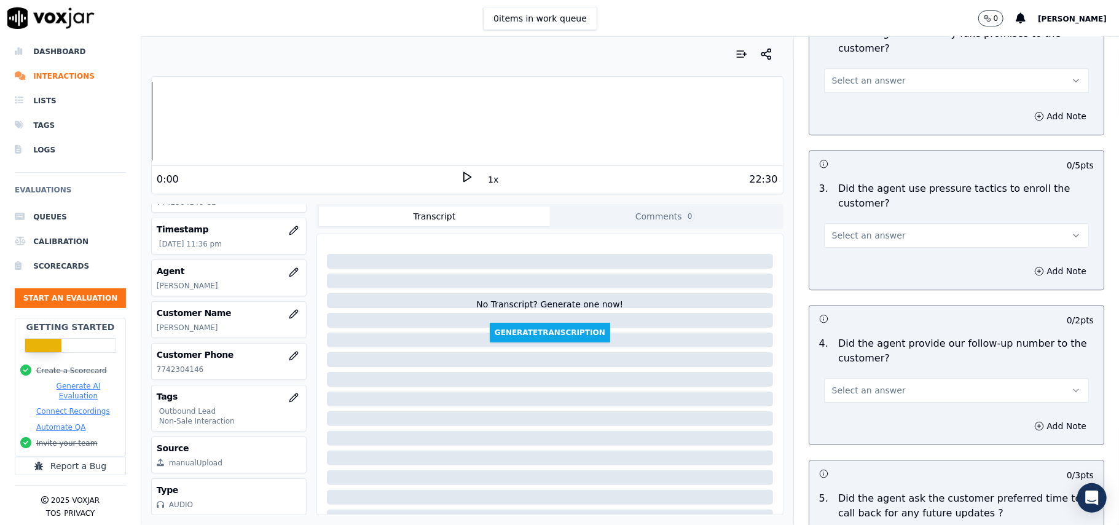
scroll to position [2573, 0]
click at [863, 388] on span "Select an answer" at bounding box center [869, 392] width 74 height 12
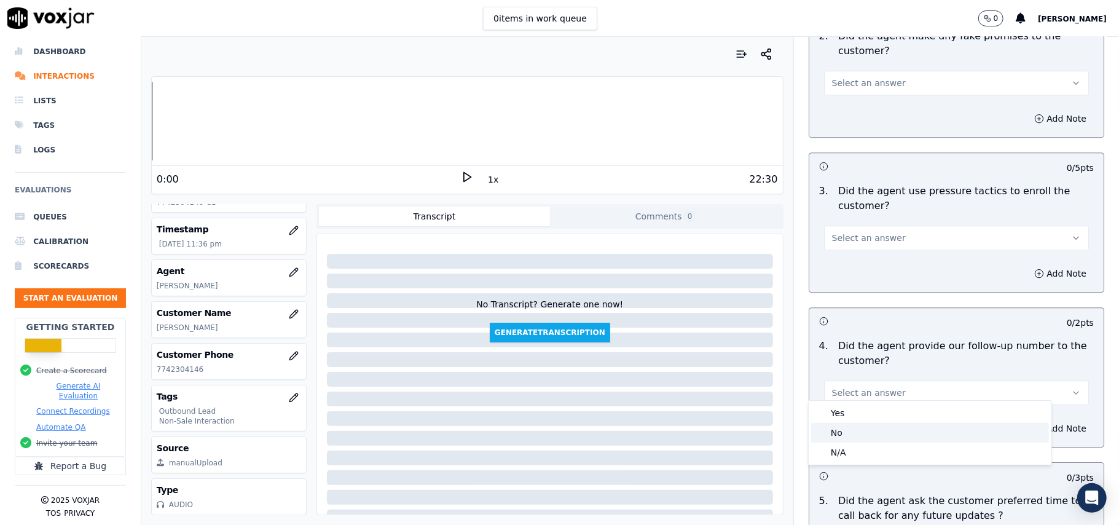
click at [869, 435] on div "No" at bounding box center [930, 433] width 238 height 20
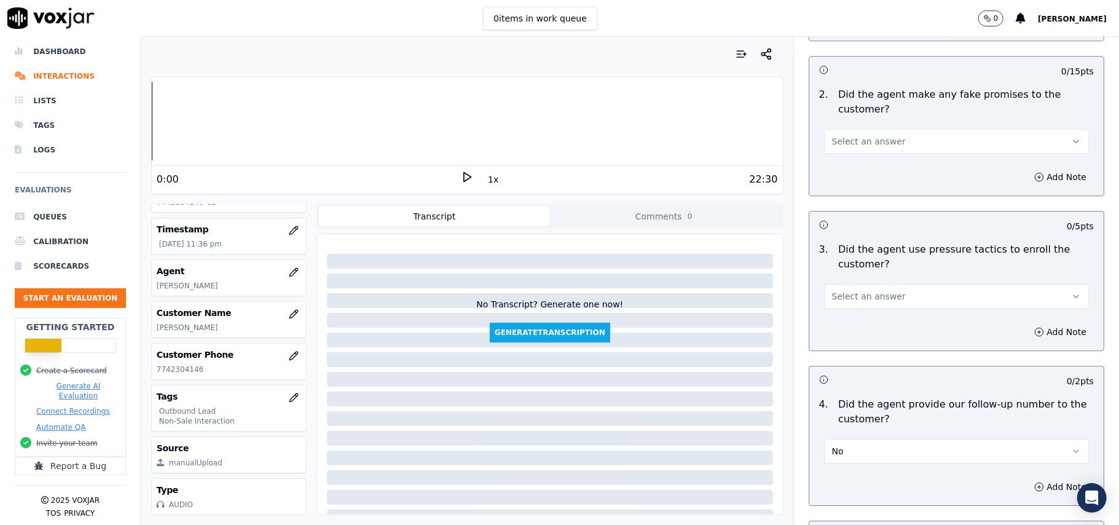
scroll to position [2491, 0]
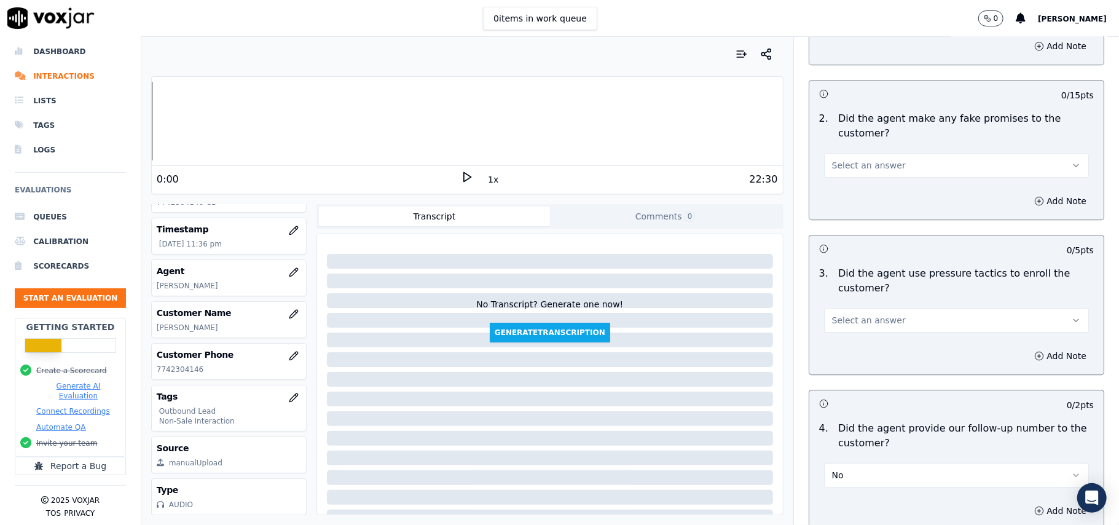
click at [853, 314] on span "Select an answer" at bounding box center [869, 320] width 74 height 12
click at [853, 362] on div "No" at bounding box center [930, 360] width 238 height 20
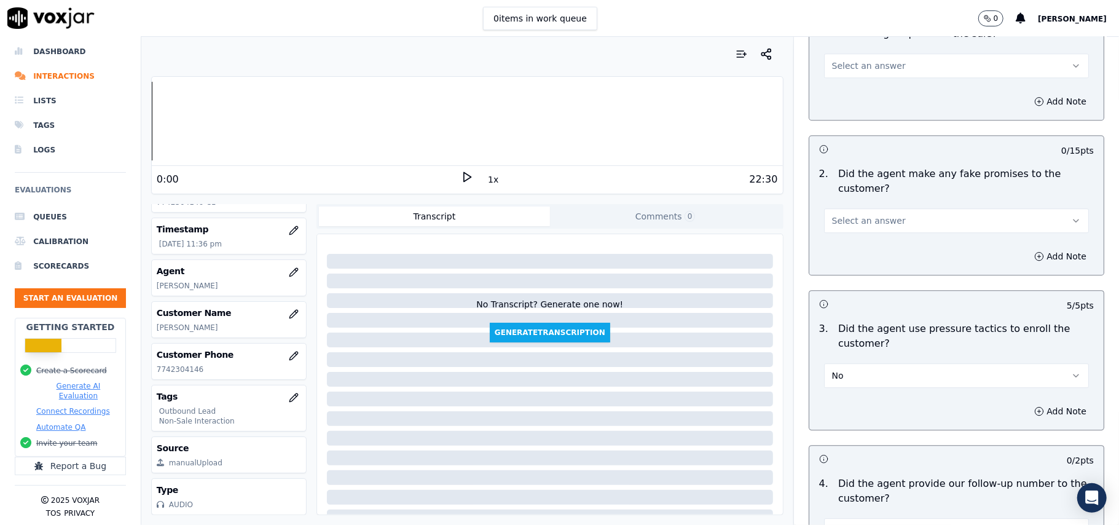
scroll to position [2409, 0]
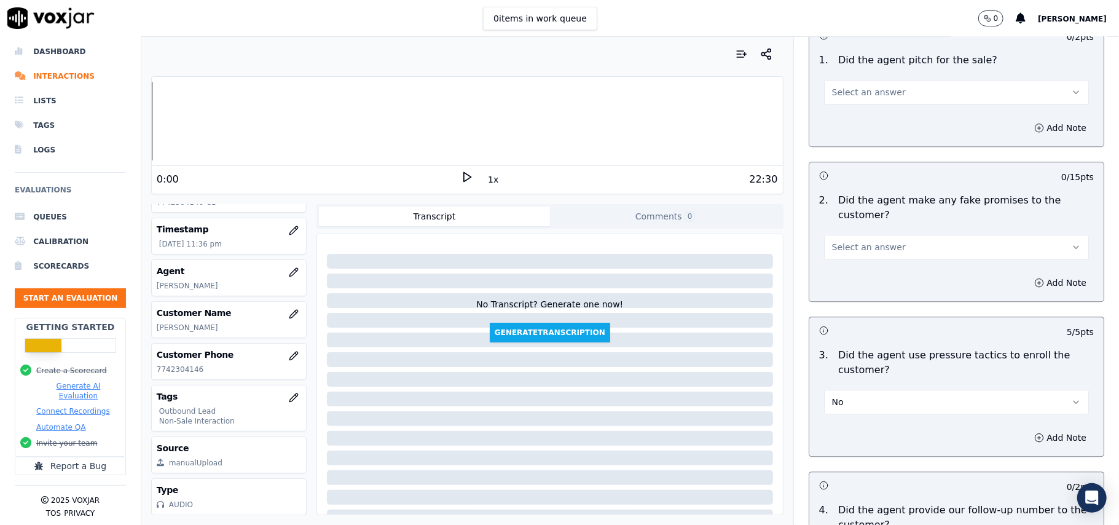
drag, startPoint x: 872, startPoint y: 227, endPoint x: 877, endPoint y: 262, distance: 35.4
click at [872, 232] on div "Select an answer" at bounding box center [956, 245] width 265 height 27
click at [869, 241] on span "Select an answer" at bounding box center [869, 247] width 74 height 12
click at [866, 283] on div "No" at bounding box center [930, 286] width 238 height 20
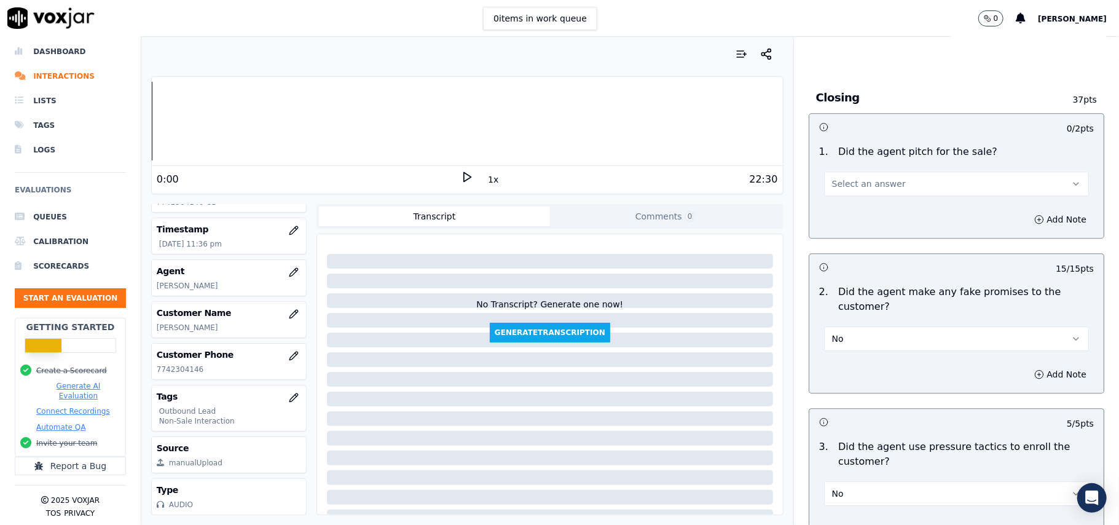
scroll to position [2082, 0]
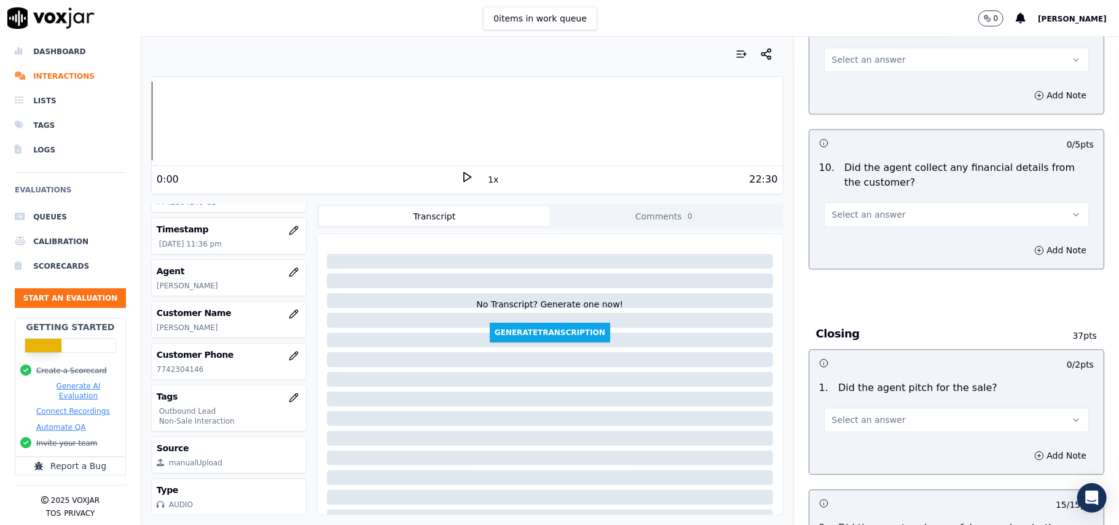
click at [875, 414] on span "Select an answer" at bounding box center [869, 420] width 74 height 12
drag, startPoint x: 875, startPoint y: 418, endPoint x: 871, endPoint y: 438, distance: 20.1
click at [868, 438] on div "Yes" at bounding box center [930, 439] width 238 height 20
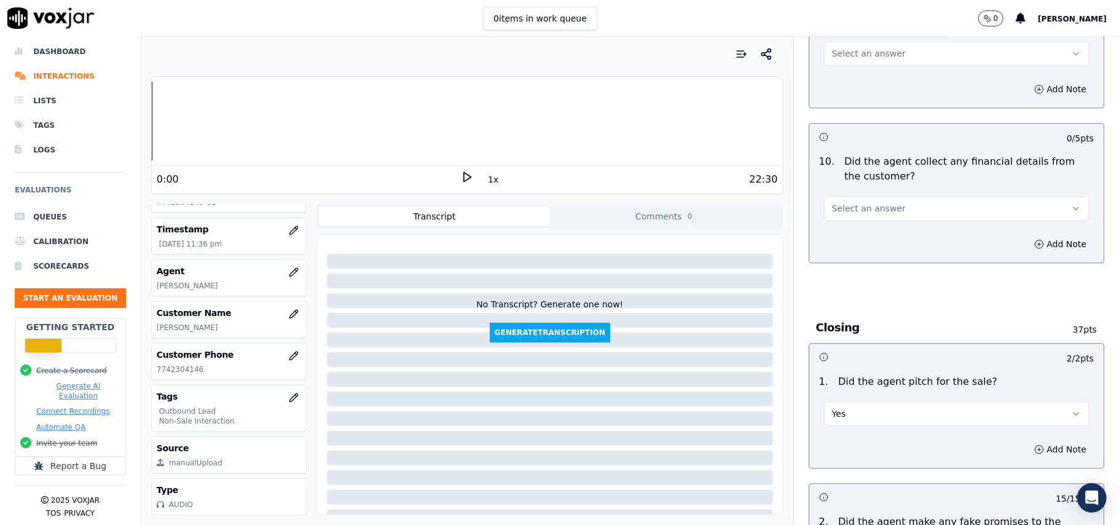
scroll to position [1918, 0]
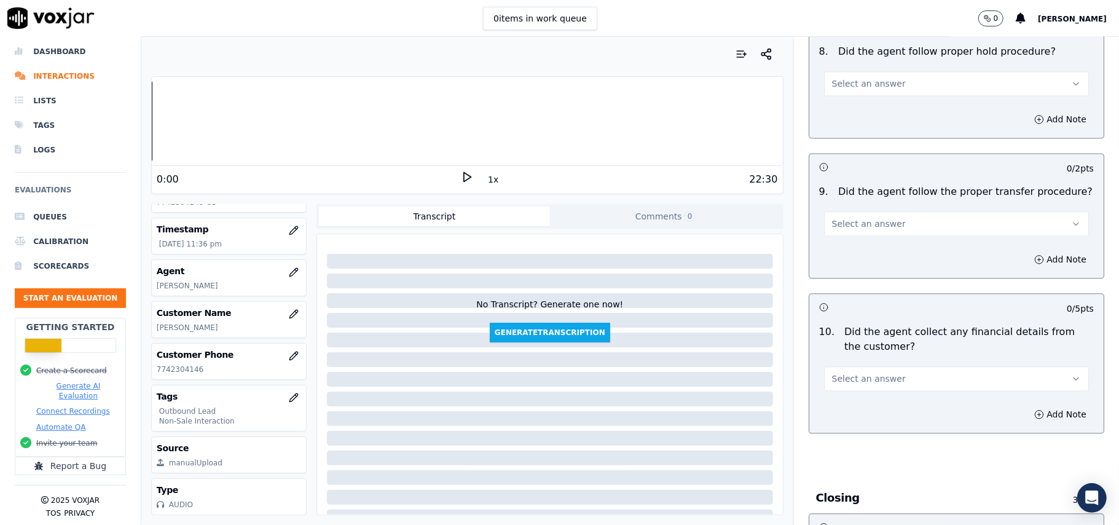
click at [892, 367] on button "Select an answer" at bounding box center [956, 378] width 265 height 25
click at [893, 417] on div "No" at bounding box center [930, 417] width 238 height 20
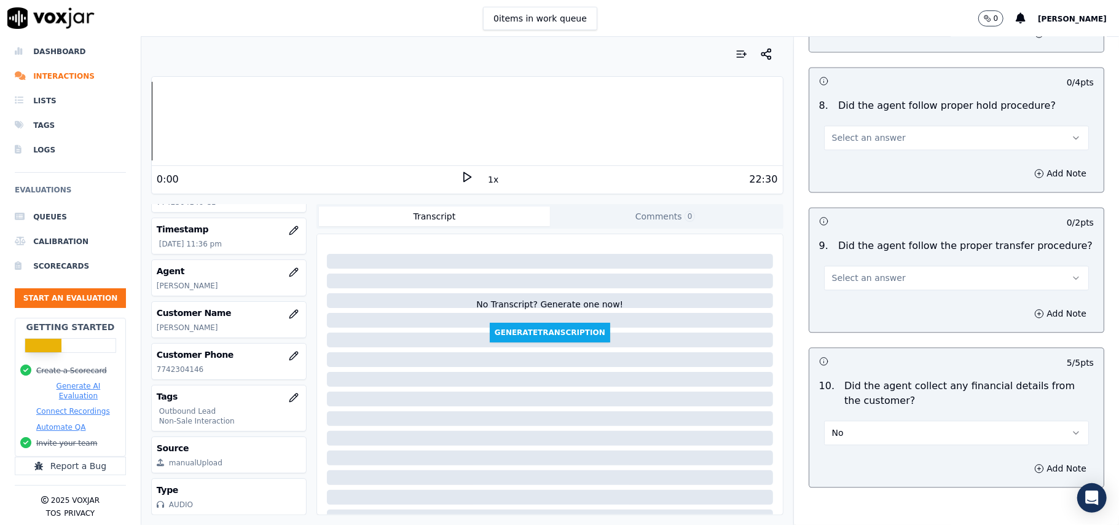
scroll to position [1836, 0]
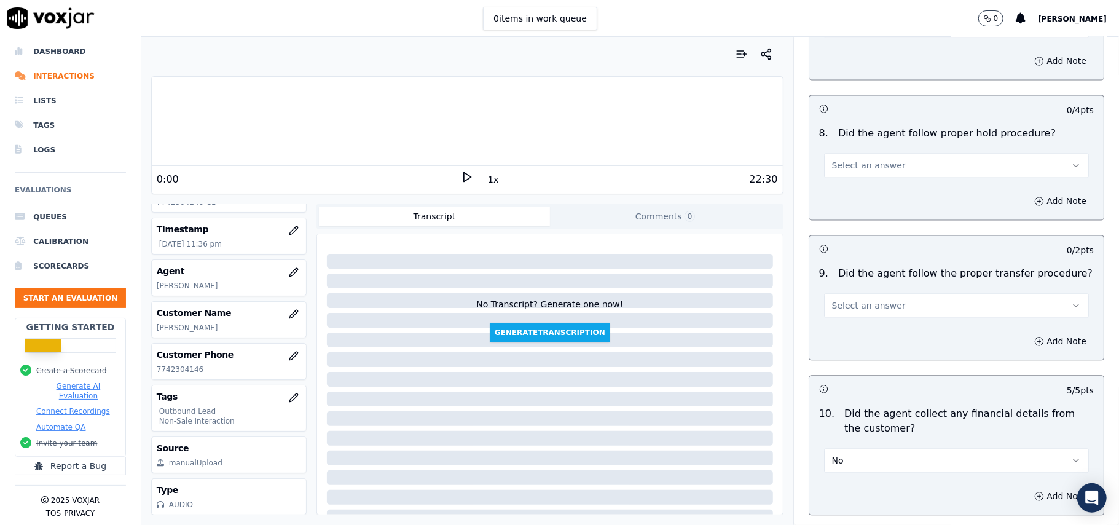
click at [873, 299] on span "Select an answer" at bounding box center [869, 305] width 74 height 12
click at [880, 337] on div "No" at bounding box center [930, 344] width 238 height 20
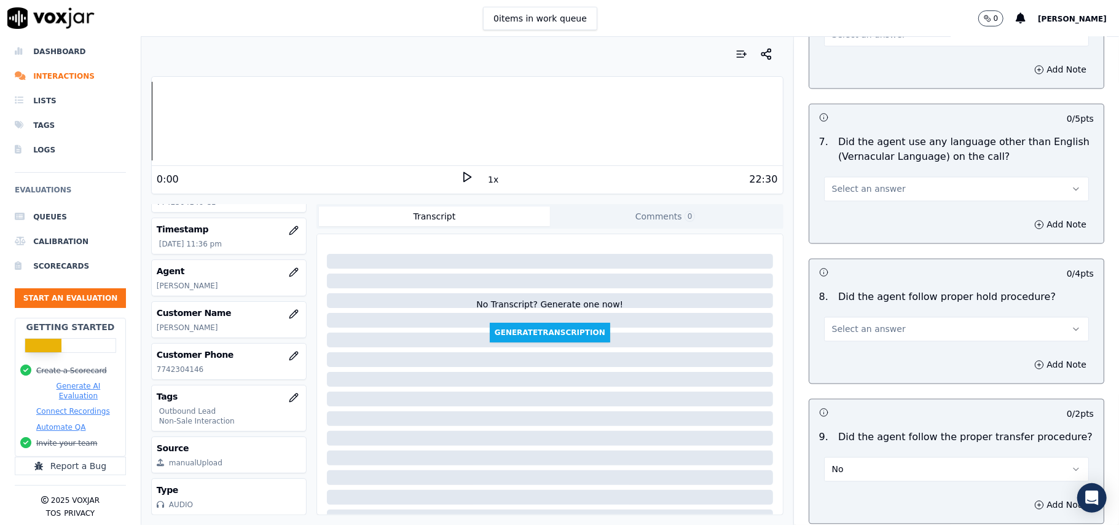
click at [877, 323] on span "Select an answer" at bounding box center [869, 329] width 74 height 12
click at [869, 347] on div "Yes" at bounding box center [930, 347] width 238 height 20
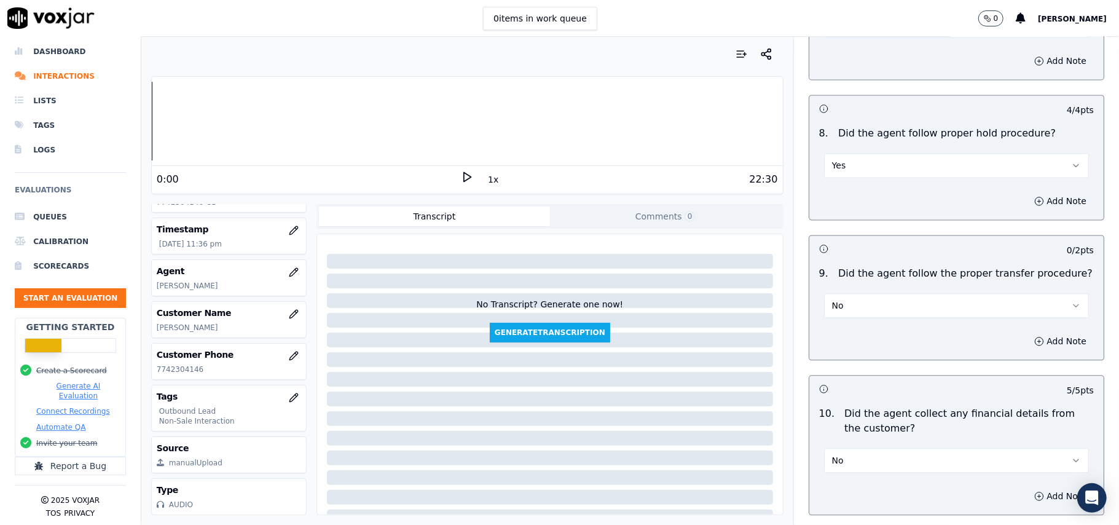
click at [866, 293] on button "No" at bounding box center [956, 305] width 265 height 25
click at [851, 371] on div "N/A" at bounding box center [930, 363] width 238 height 20
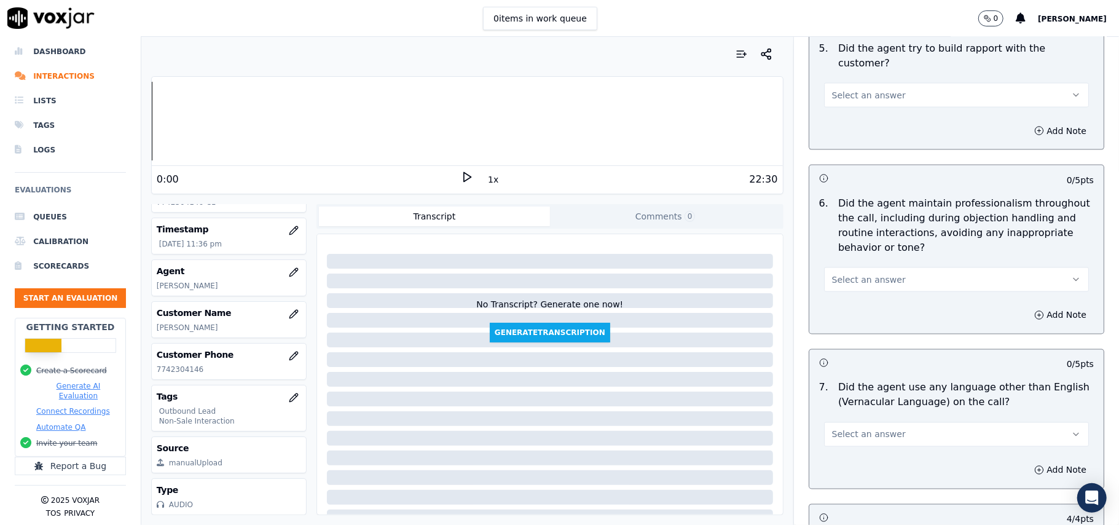
scroll to position [1426, 0]
click at [854, 423] on button "Select an answer" at bounding box center [956, 435] width 265 height 25
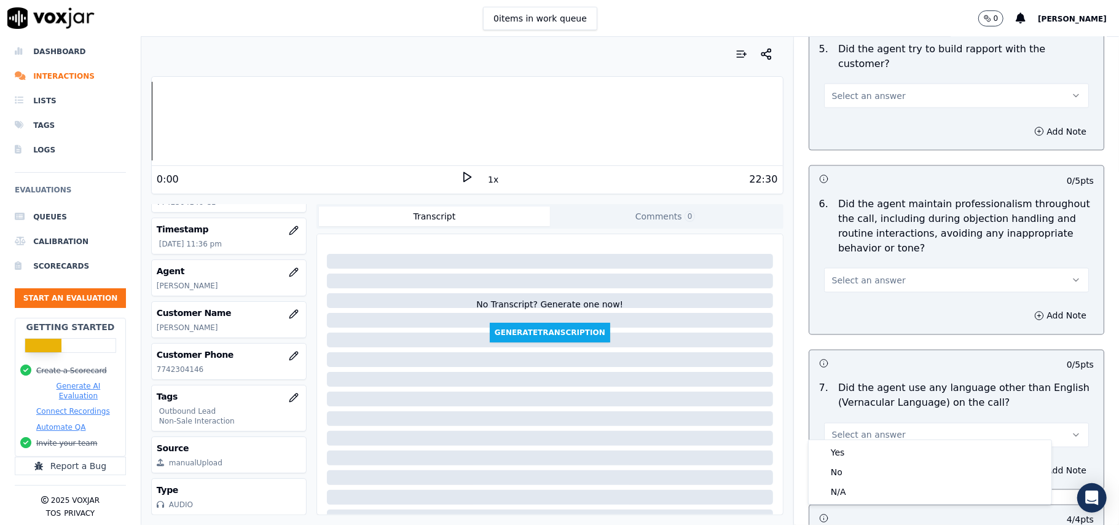
click at [854, 439] on div "Yes No N/A" at bounding box center [930, 471] width 244 height 65
click at [849, 467] on div "No" at bounding box center [930, 472] width 238 height 20
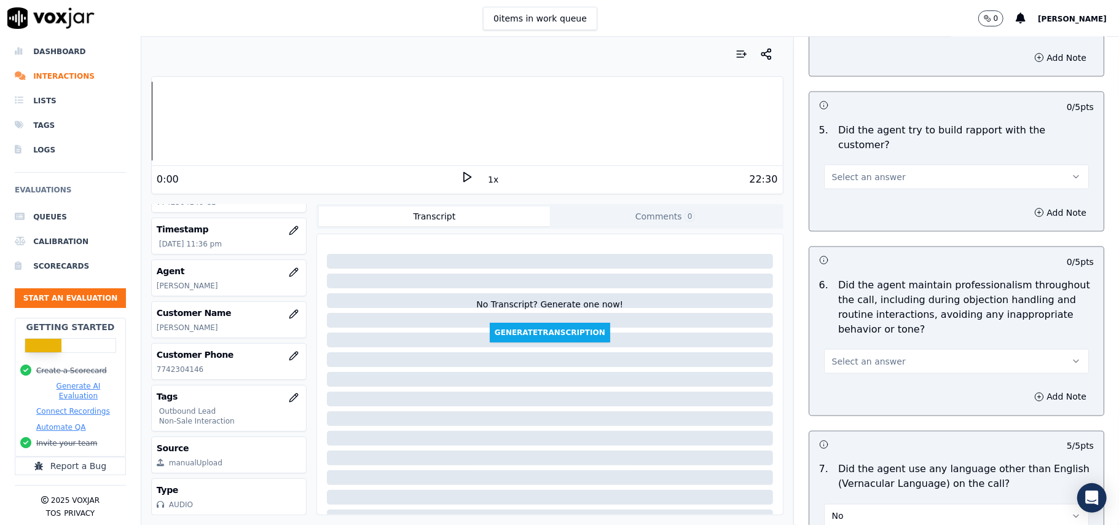
scroll to position [1344, 0]
click at [844, 356] on span "Select an answer" at bounding box center [869, 362] width 74 height 12
click at [844, 374] on div "Yes" at bounding box center [930, 379] width 238 height 20
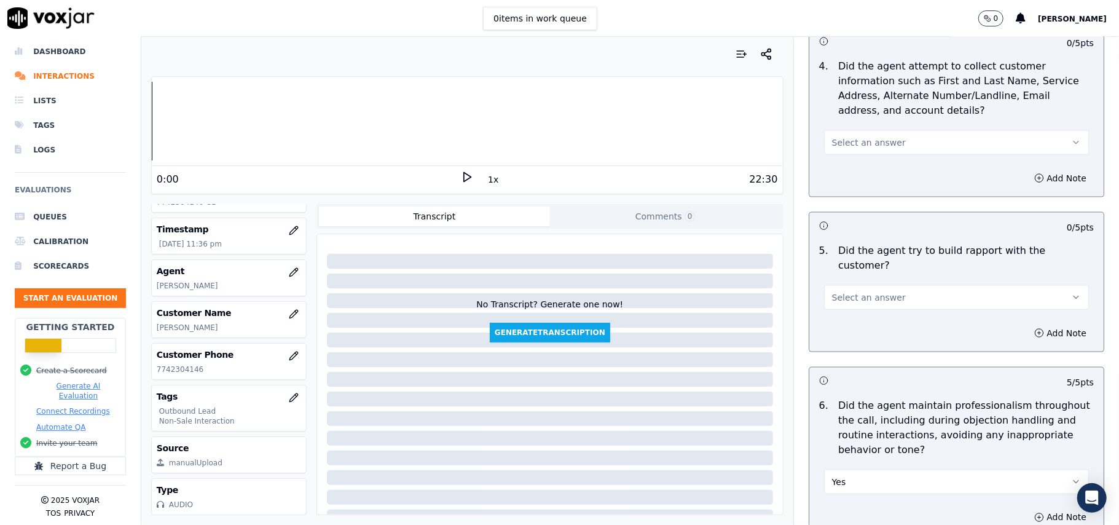
scroll to position [1180, 0]
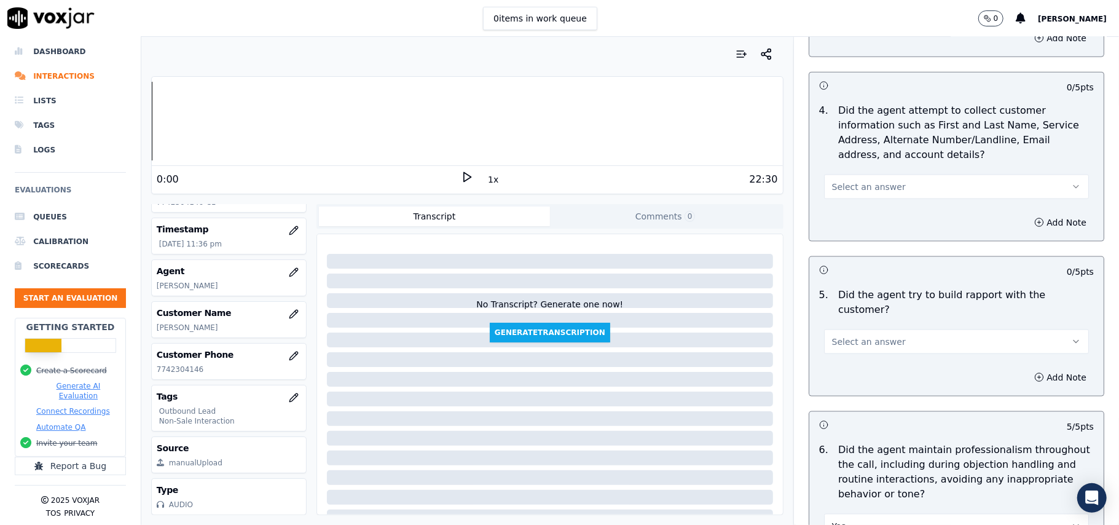
click at [903, 337] on button "Select an answer" at bounding box center [956, 341] width 265 height 25
click at [851, 357] on div "Yes" at bounding box center [930, 358] width 238 height 20
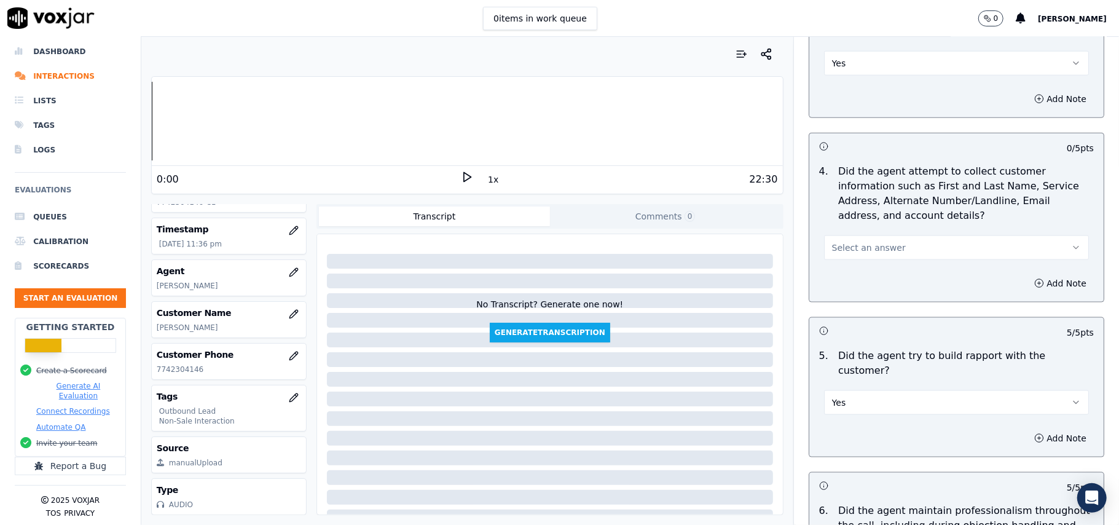
scroll to position [1016, 0]
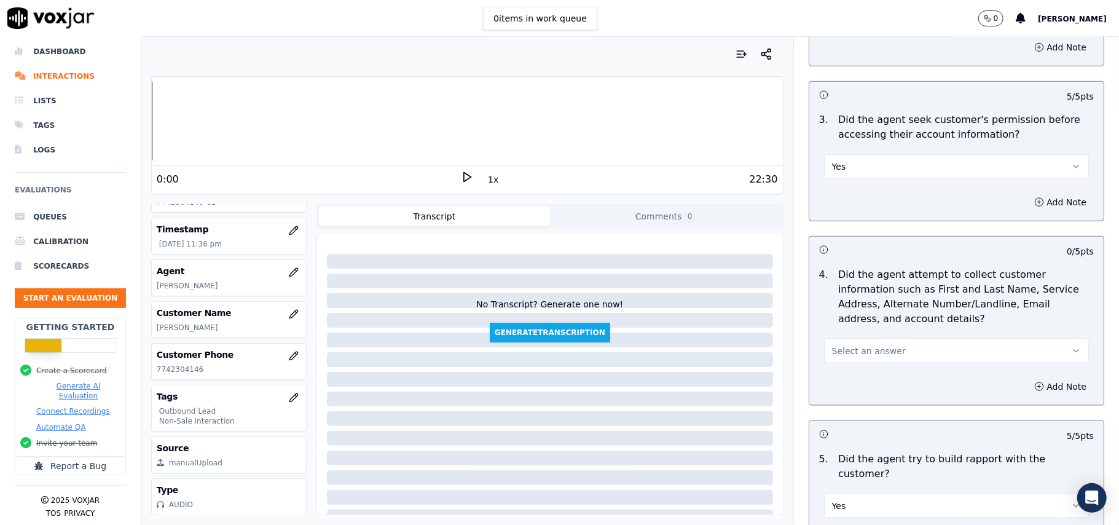
click at [869, 350] on span "Select an answer" at bounding box center [869, 351] width 74 height 12
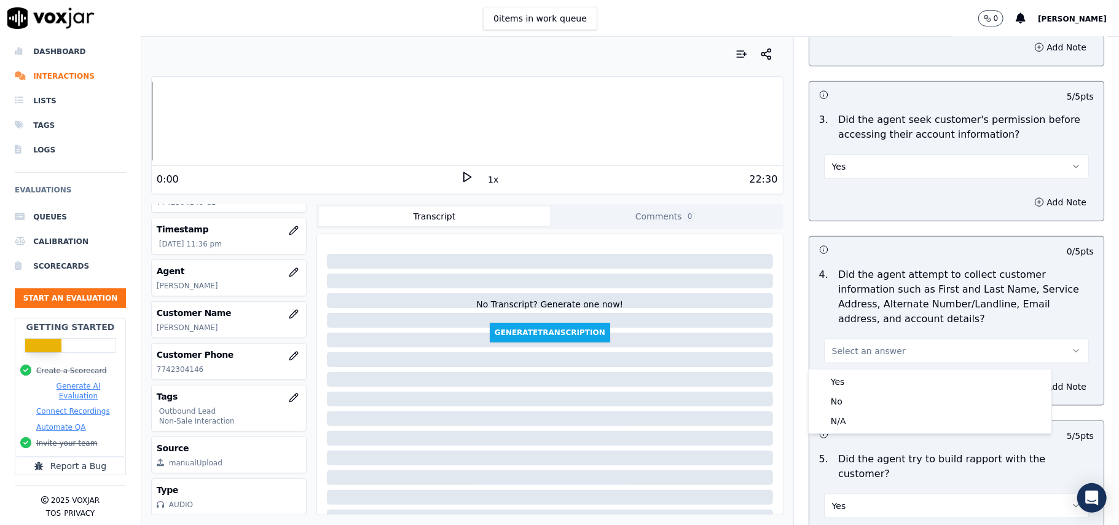
scroll to position [120, 0]
click at [834, 421] on div "N/A" at bounding box center [930, 421] width 238 height 20
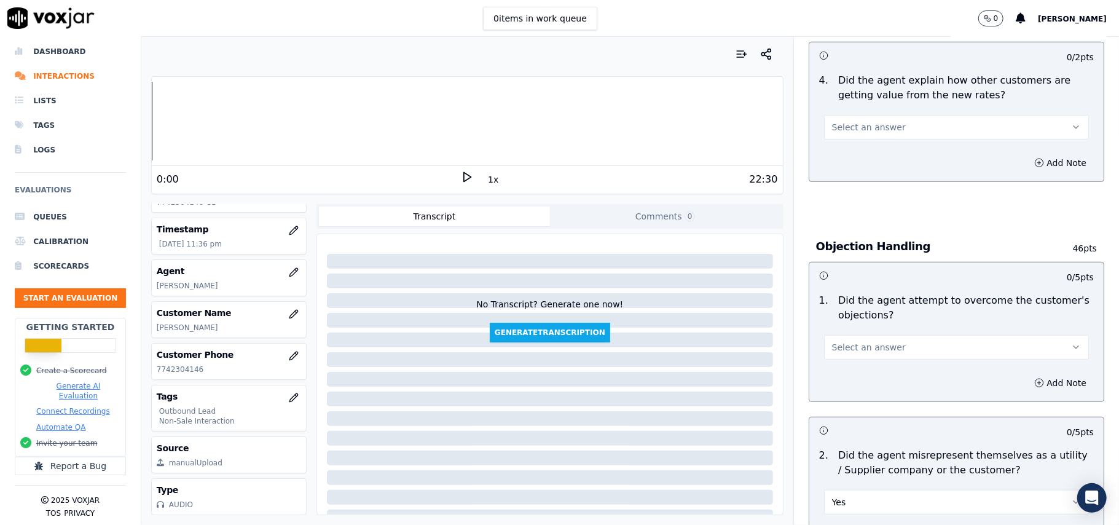
scroll to position [525, 0]
click at [863, 349] on span "Select an answer" at bounding box center [869, 348] width 74 height 12
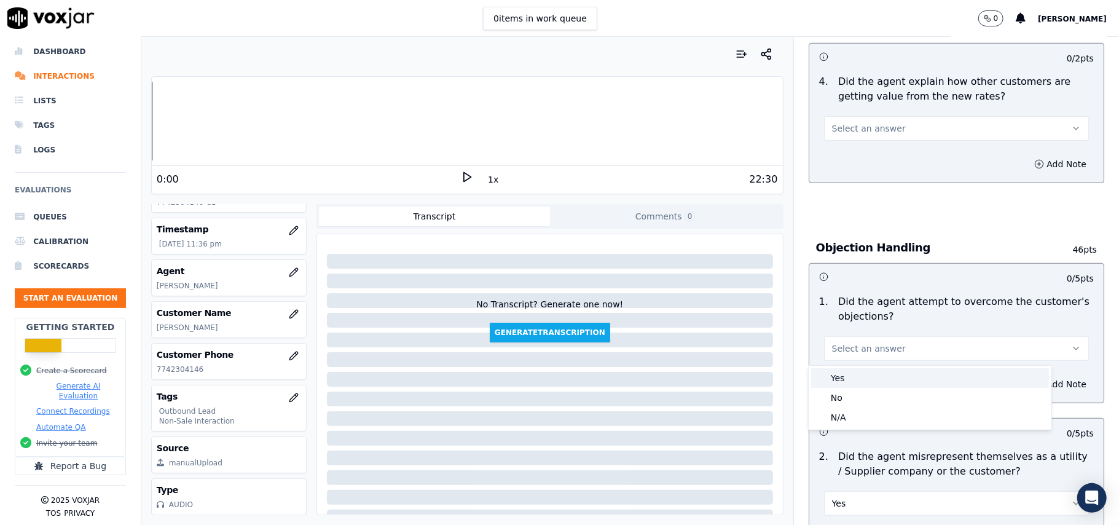
click at [858, 381] on div "Yes" at bounding box center [930, 378] width 238 height 20
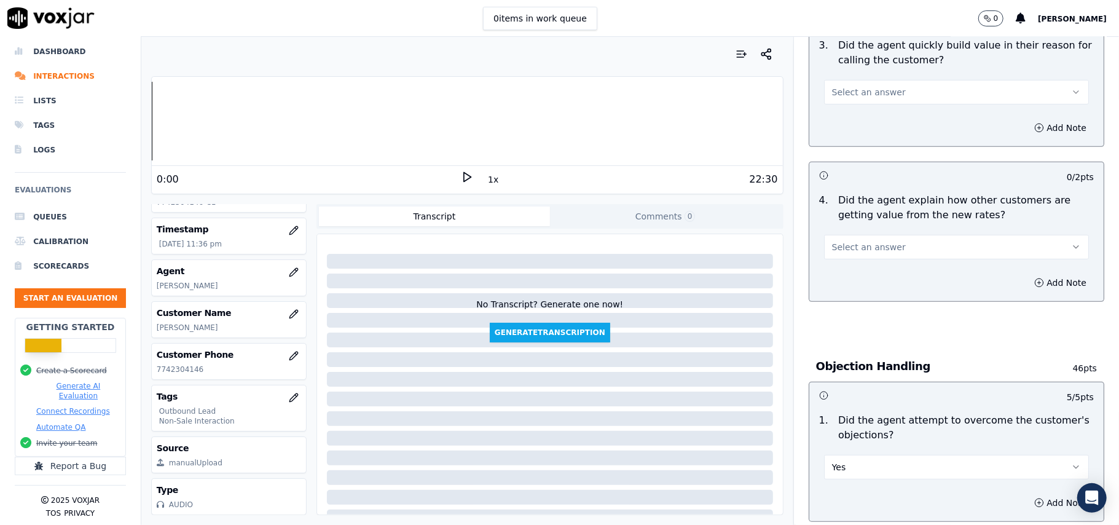
scroll to position [279, 0]
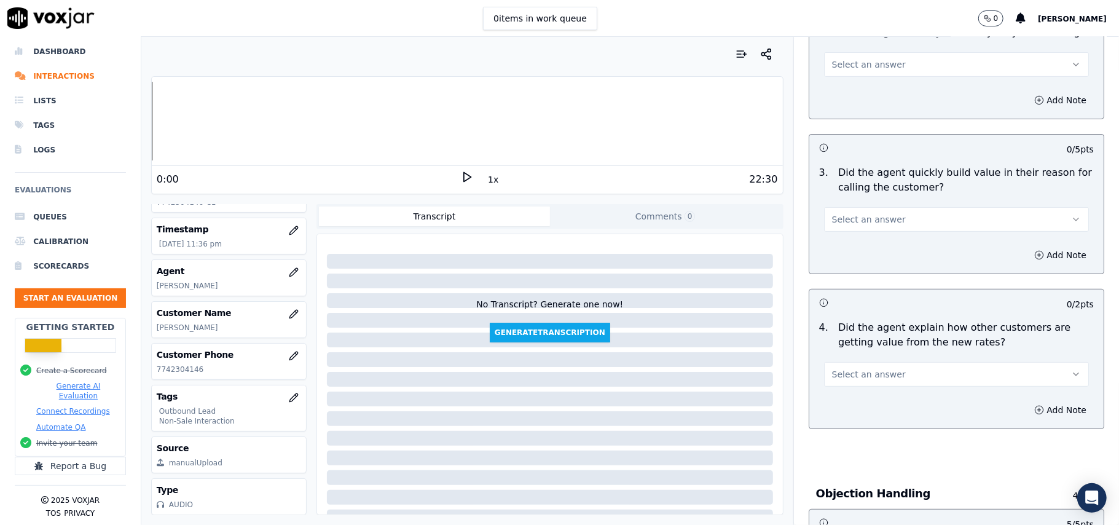
click at [861, 382] on button "Select an answer" at bounding box center [956, 374] width 265 height 25
click at [861, 397] on div "Yes" at bounding box center [930, 403] width 238 height 20
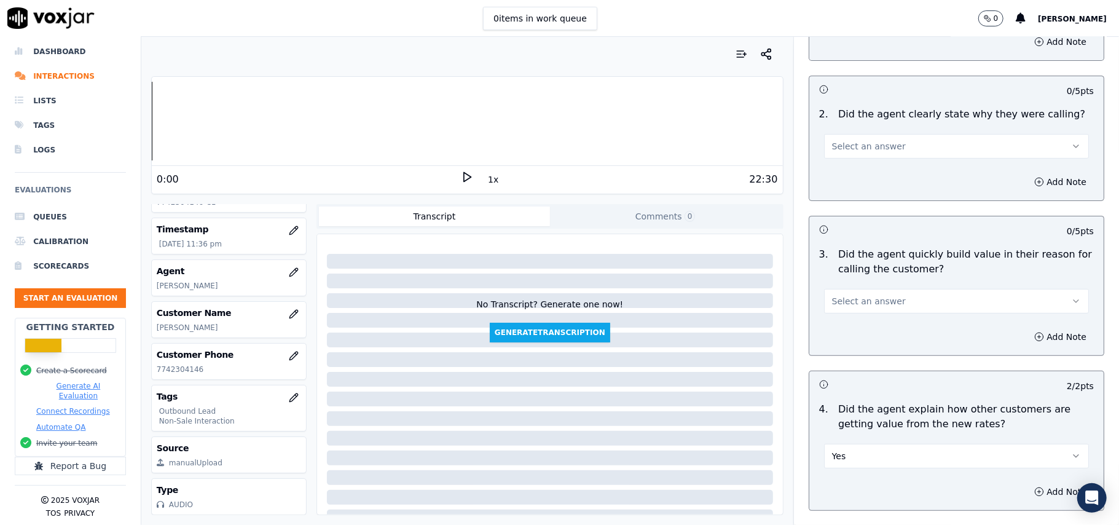
click at [847, 302] on span "Select an answer" at bounding box center [869, 301] width 74 height 12
click at [841, 327] on div "Yes" at bounding box center [930, 330] width 238 height 20
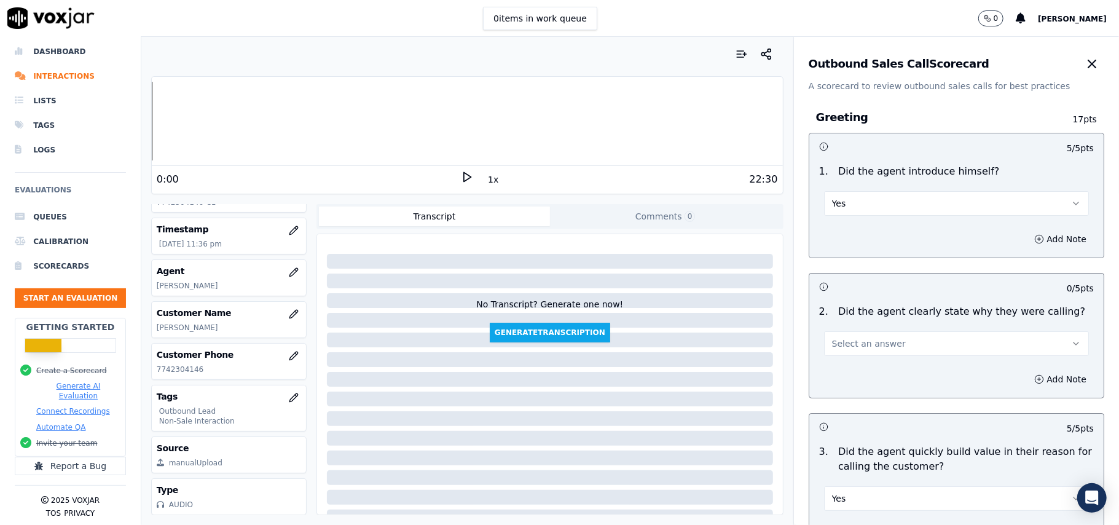
click at [865, 347] on span "Select an answer" at bounding box center [869, 343] width 74 height 12
click at [863, 367] on div "Yes" at bounding box center [930, 372] width 238 height 20
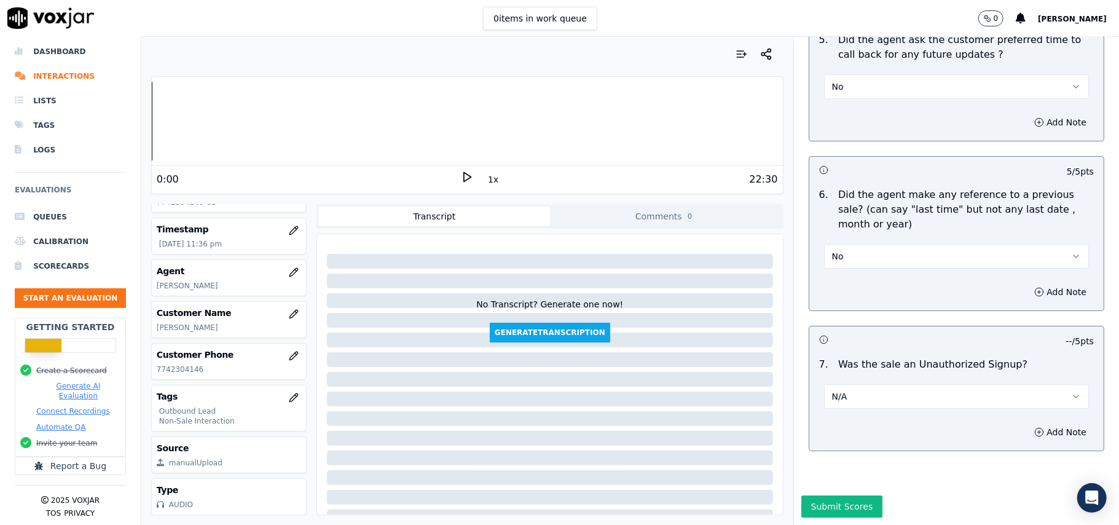
drag, startPoint x: 826, startPoint y: 472, endPoint x: 802, endPoint y: 471, distance: 24.0
click at [827, 495] on button "Submit Scores" at bounding box center [842, 506] width 82 height 22
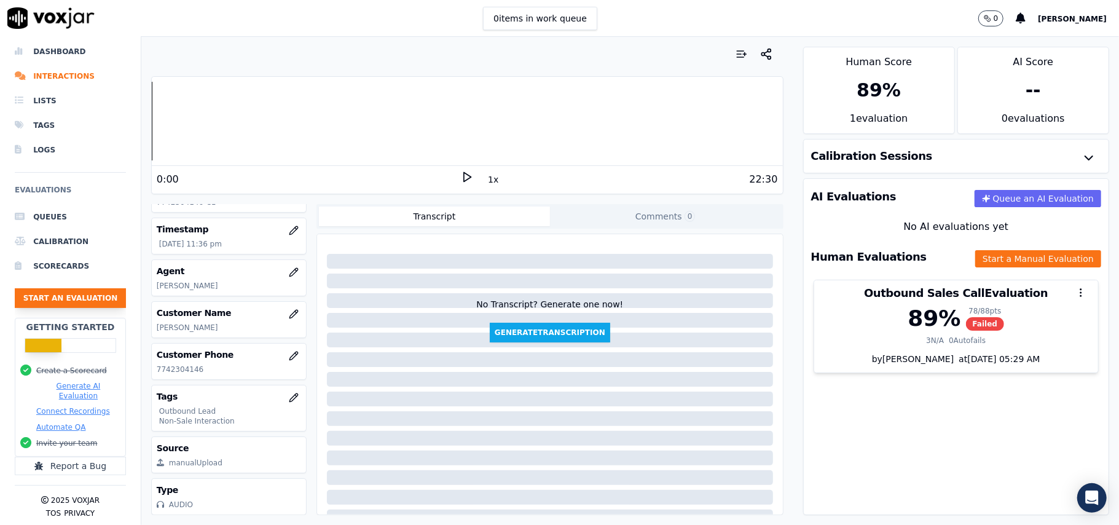
click at [77, 288] on button "Start an Evaluation" at bounding box center [70, 298] width 111 height 20
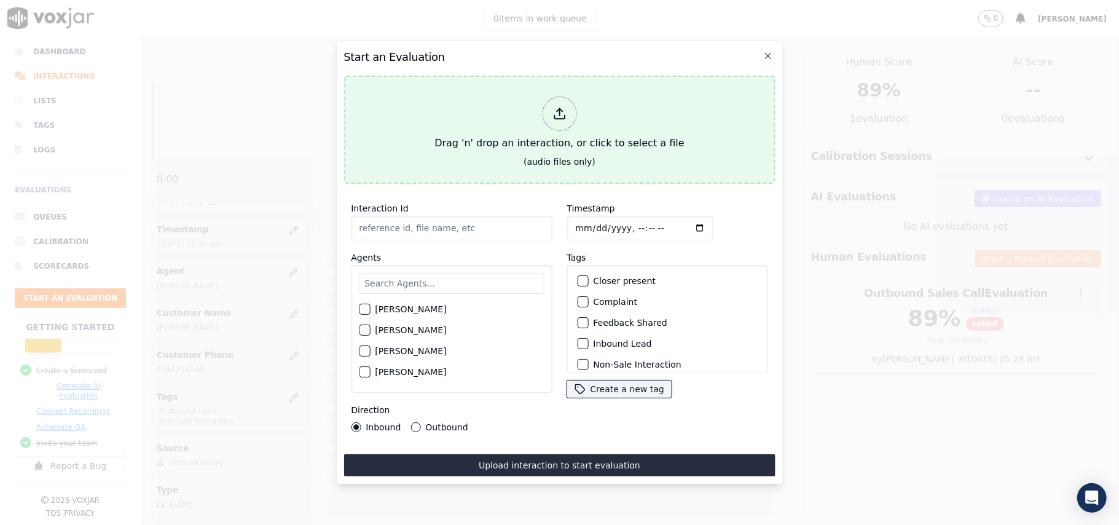
click at [553, 107] on icon at bounding box center [559, 114] width 14 height 14
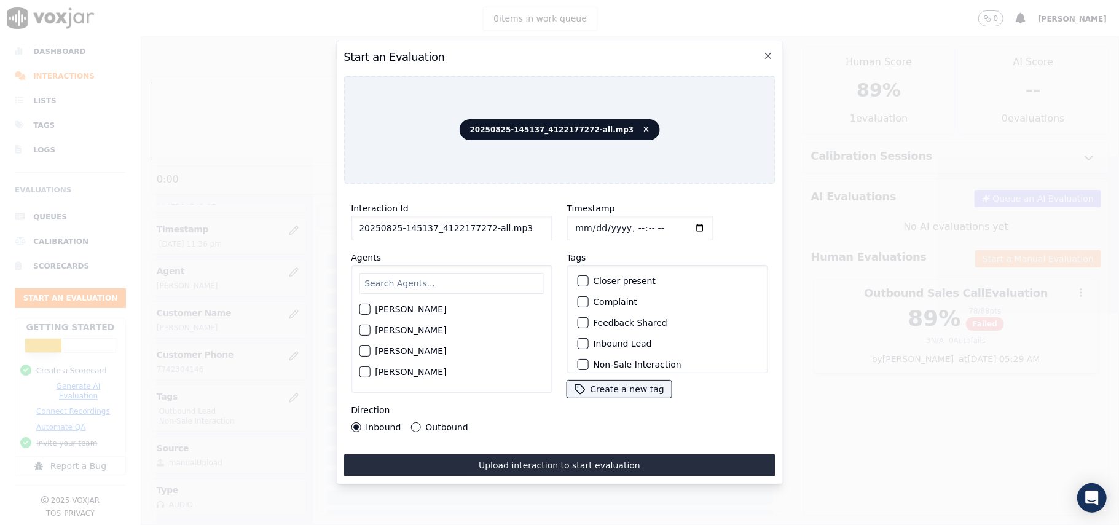
drag, startPoint x: 514, startPoint y: 224, endPoint x: 482, endPoint y: 227, distance: 32.1
click at [482, 227] on input "20250825-145137_4122177272-all.mp3" at bounding box center [451, 228] width 201 height 25
type input "20250825-145137_4122177272-C1"
click at [590, 224] on input "Timestamp" at bounding box center [639, 228] width 146 height 25
type input "[DATE]T23:59"
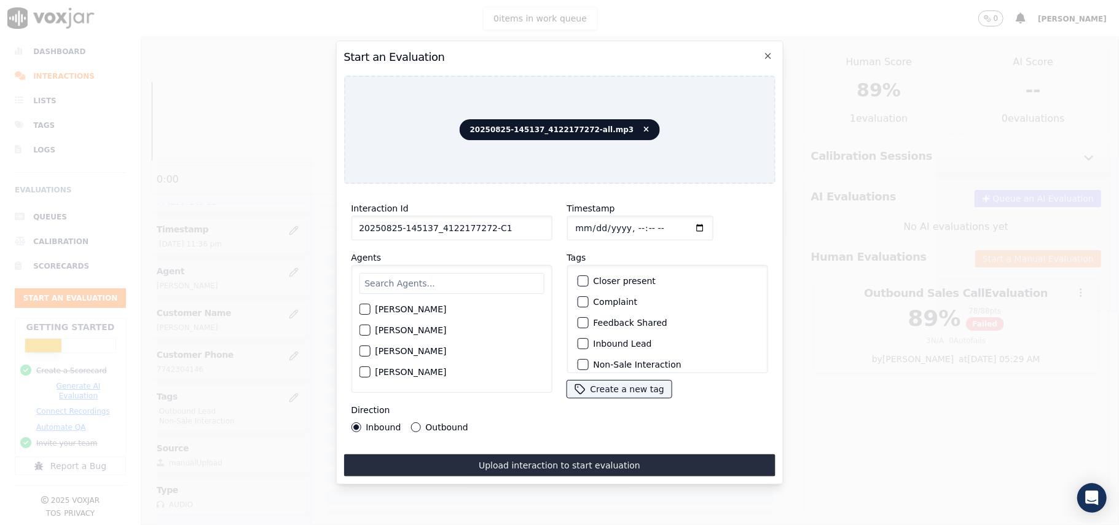
click at [500, 275] on input "text" at bounding box center [451, 283] width 185 height 21
paste input "[PERSON_NAME]"
type input "[PERSON_NAME]"
click at [365, 308] on div "button" at bounding box center [363, 312] width 9 height 9
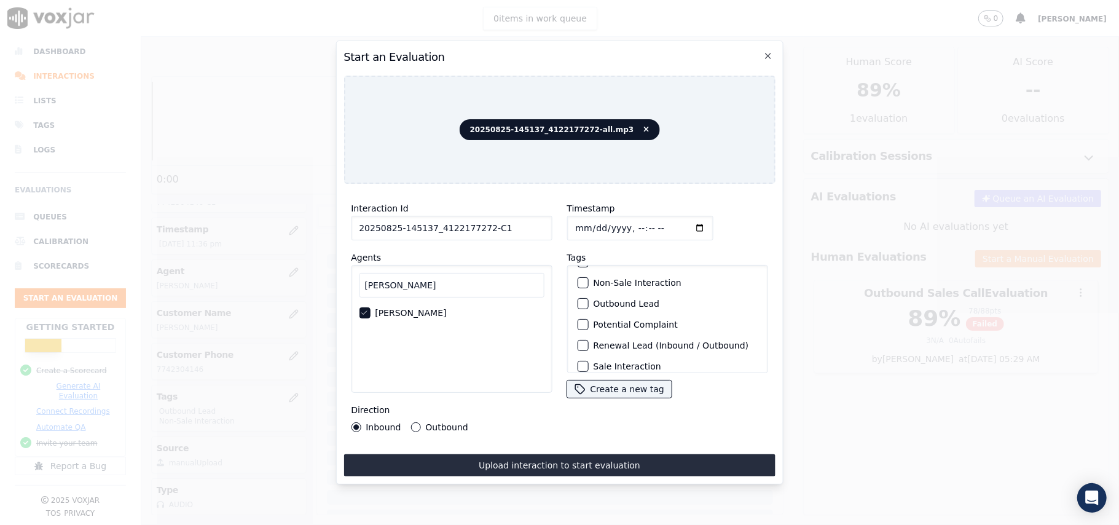
click at [578, 299] on div "button" at bounding box center [582, 303] width 9 height 9
click at [578, 281] on div "button" at bounding box center [582, 282] width 9 height 9
click at [421, 422] on div "Outbound" at bounding box center [438, 427] width 57 height 10
click at [416, 423] on button "Outbound" at bounding box center [415, 427] width 10 height 10
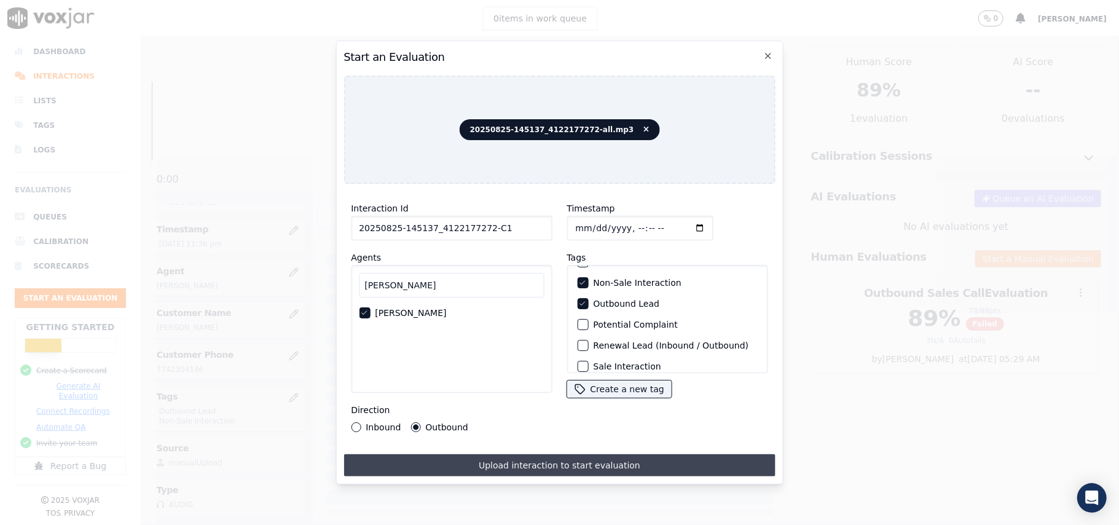
click at [497, 457] on button "Upload interaction to start evaluation" at bounding box center [558, 465] width 431 height 22
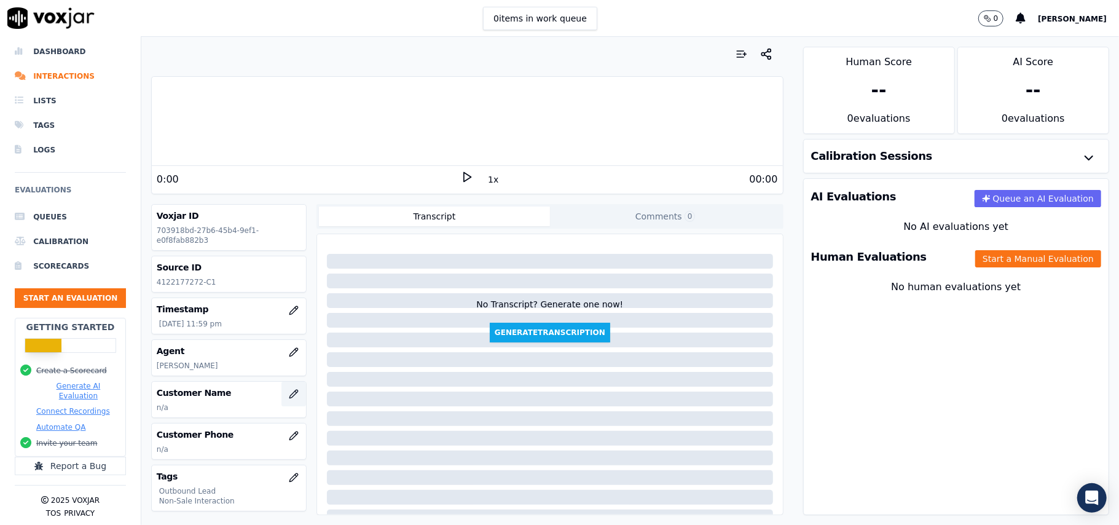
click at [281, 399] on button "button" at bounding box center [293, 394] width 25 height 25
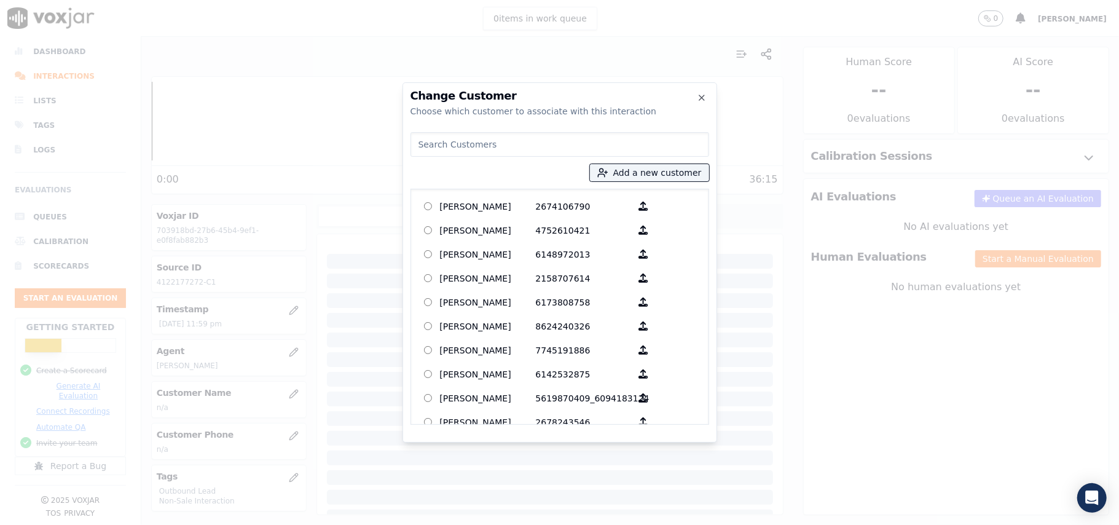
click at [437, 144] on input at bounding box center [559, 144] width 299 height 25
paste input "[PERSON_NAME]"
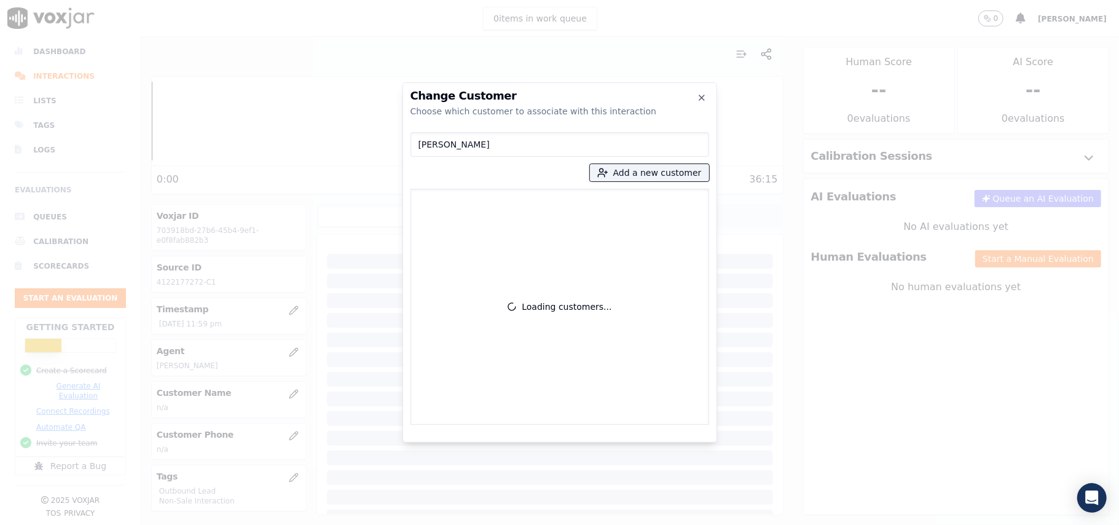
click at [420, 141] on input "[PERSON_NAME]" at bounding box center [559, 144] width 299 height 25
type input "[PERSON_NAME]"
click at [607, 174] on icon "button" at bounding box center [602, 172] width 11 height 11
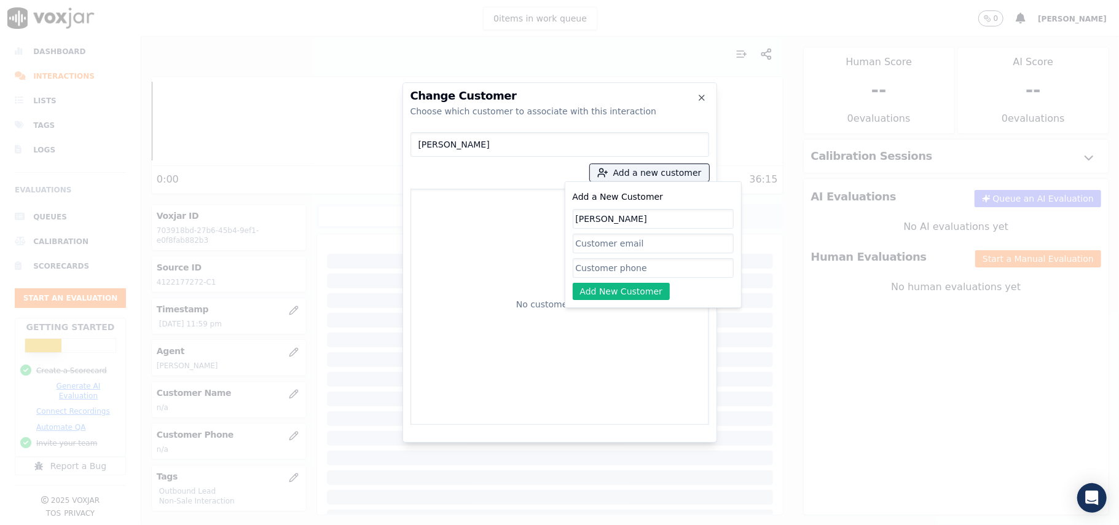
type input "[PERSON_NAME]"
click at [576, 269] on input "Add a New Customer" at bounding box center [653, 268] width 161 height 20
paste input "4122177272 4122177271"
click at [634, 268] on input "4122177272 4122177271" at bounding box center [653, 268] width 161 height 20
type input "4122177272_4122177271"
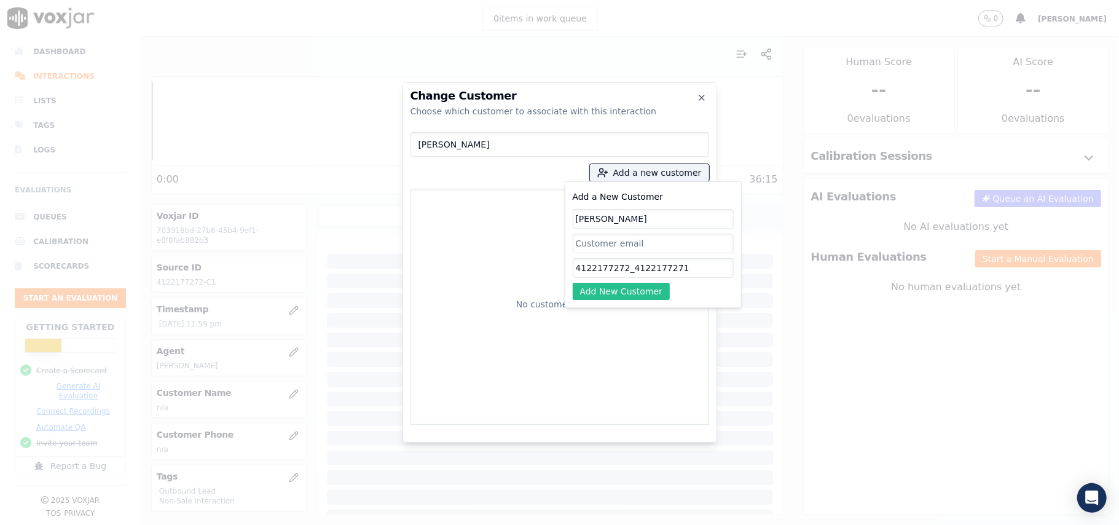
click at [641, 300] on button "Add New Customer" at bounding box center [622, 291] width 98 height 17
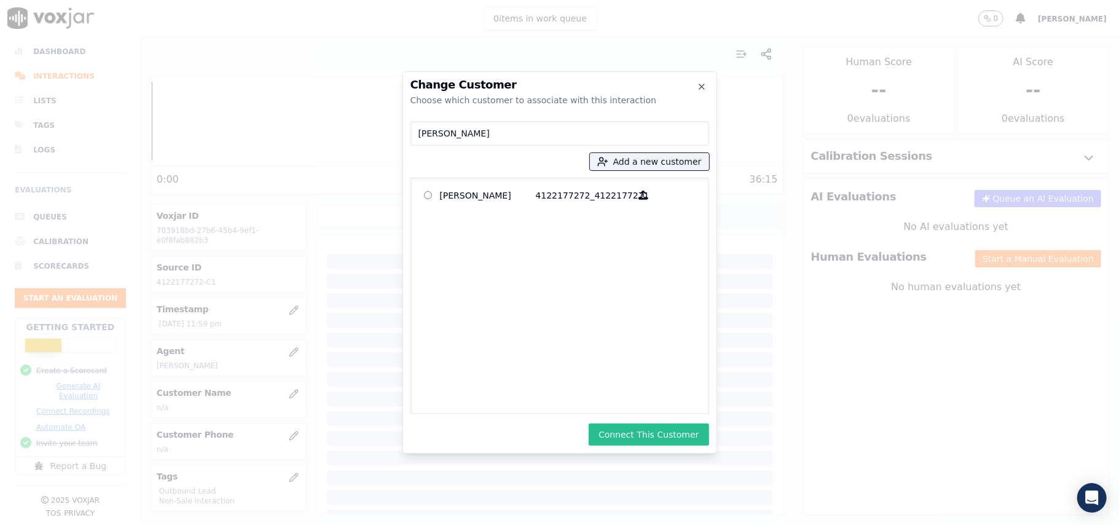
click at [645, 440] on button "Connect This Customer" at bounding box center [649, 434] width 120 height 22
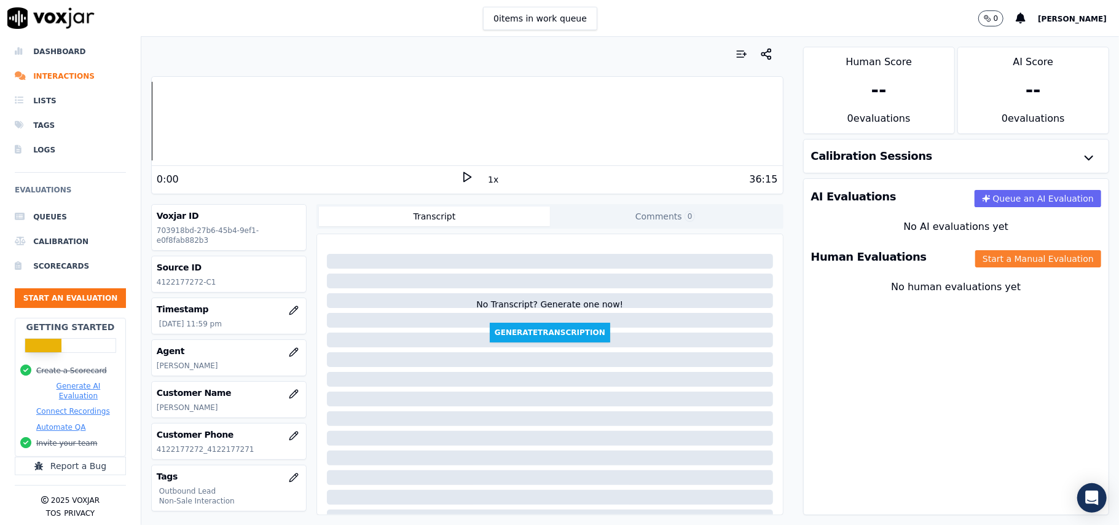
click at [1035, 252] on button "Start a Manual Evaluation" at bounding box center [1038, 258] width 126 height 17
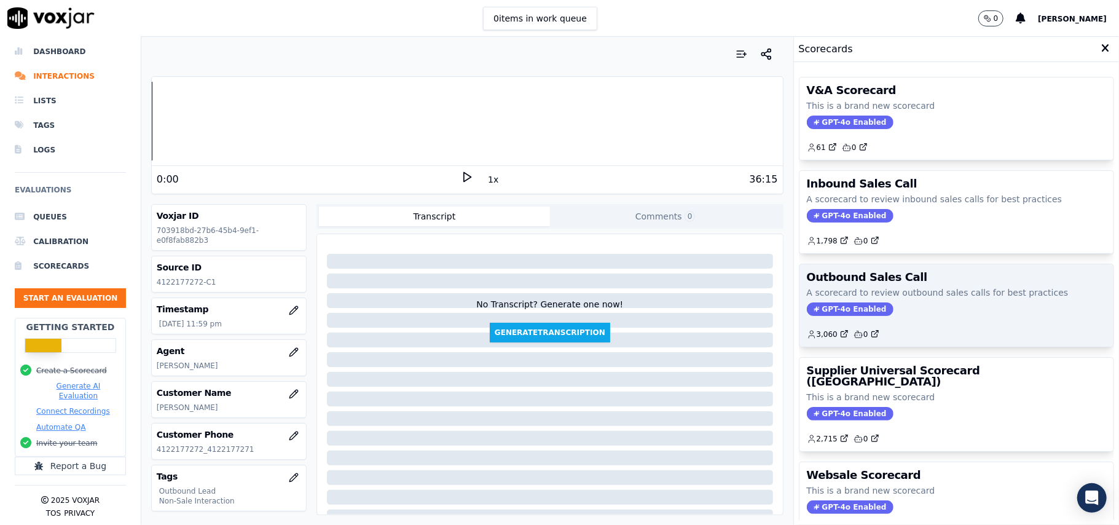
click at [828, 313] on span "GPT-4o Enabled" at bounding box center [850, 309] width 87 height 14
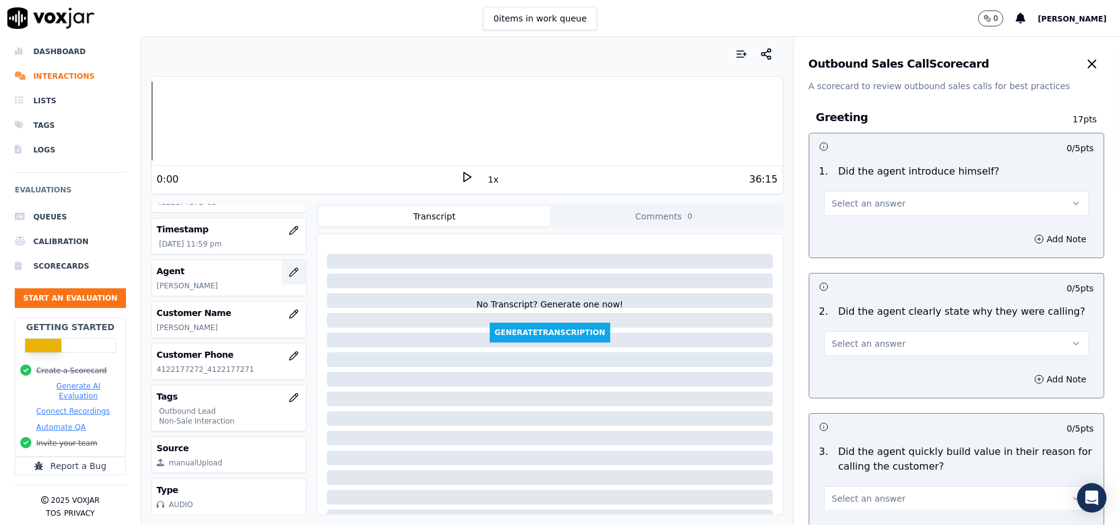
scroll to position [120, 0]
click at [834, 202] on span "Select an answer" at bounding box center [869, 203] width 74 height 12
click at [834, 225] on div "Yes" at bounding box center [930, 232] width 238 height 20
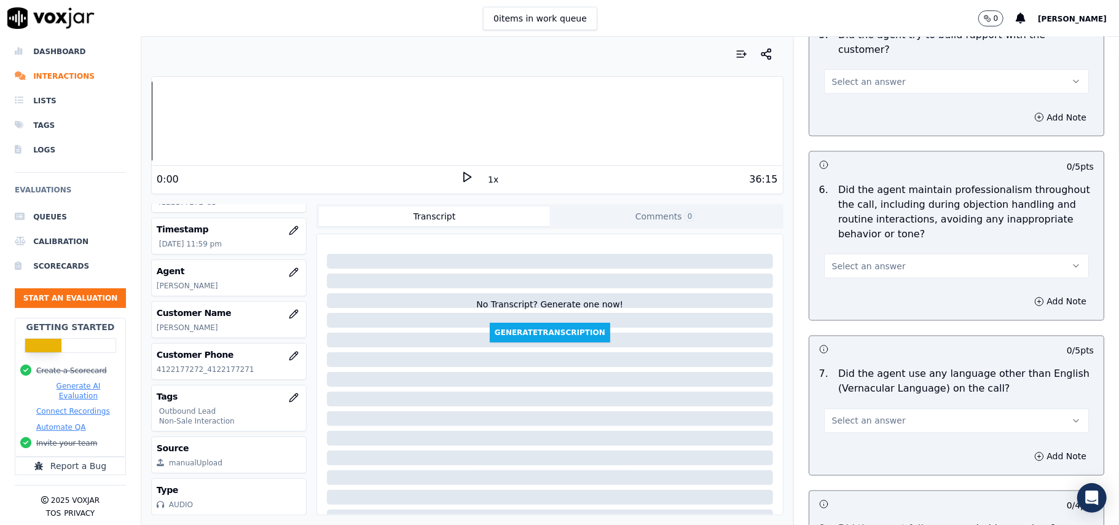
scroll to position [3065, 0]
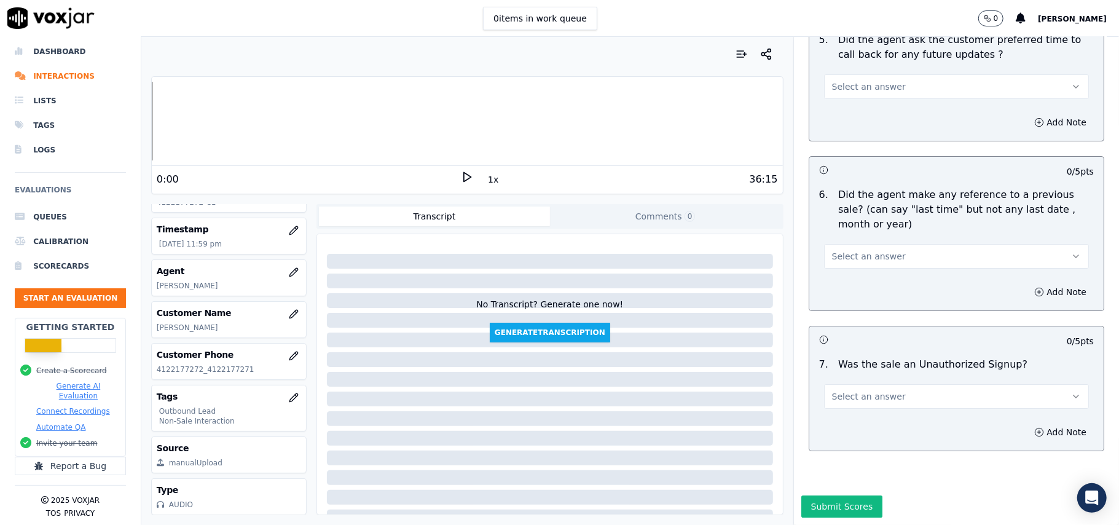
click at [871, 390] on span "Select an answer" at bounding box center [869, 396] width 74 height 12
click at [849, 426] on div "N/A" at bounding box center [930, 427] width 238 height 20
click at [868, 244] on button "Select an answer" at bounding box center [956, 256] width 265 height 25
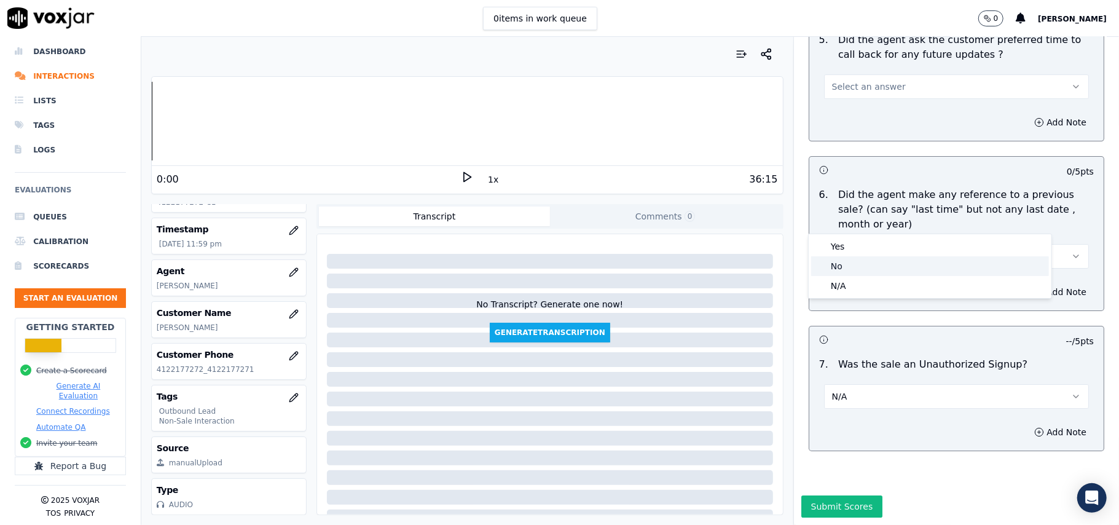
click at [855, 267] on div "No" at bounding box center [930, 266] width 238 height 20
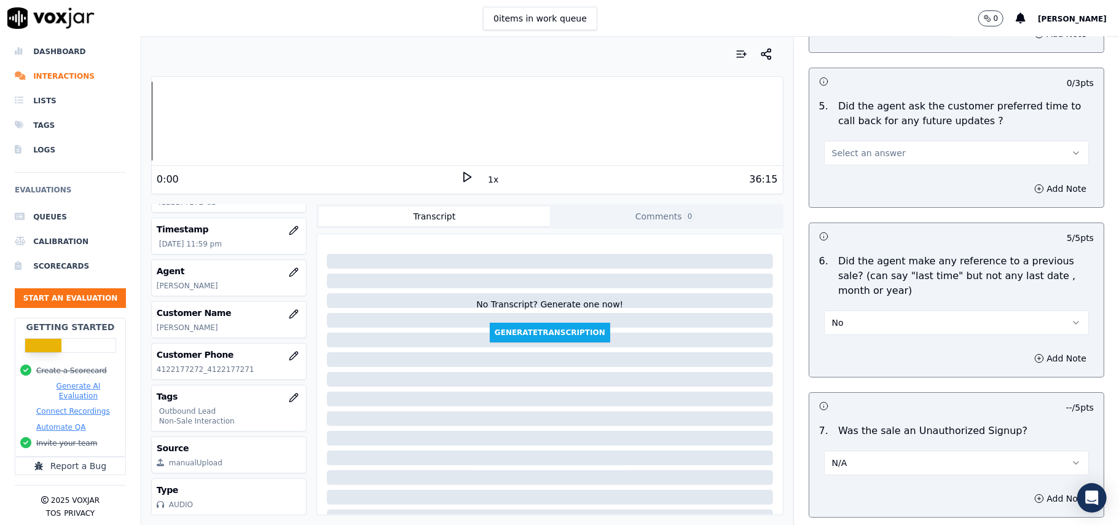
scroll to position [2819, 0]
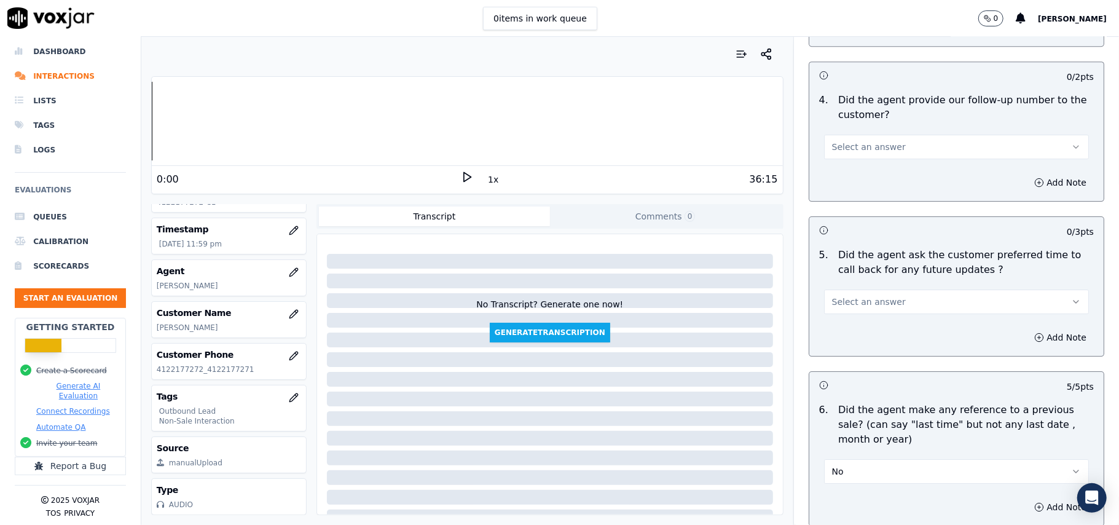
click at [863, 289] on button "Select an answer" at bounding box center [956, 301] width 265 height 25
click at [863, 326] on div "Yes" at bounding box center [930, 323] width 238 height 20
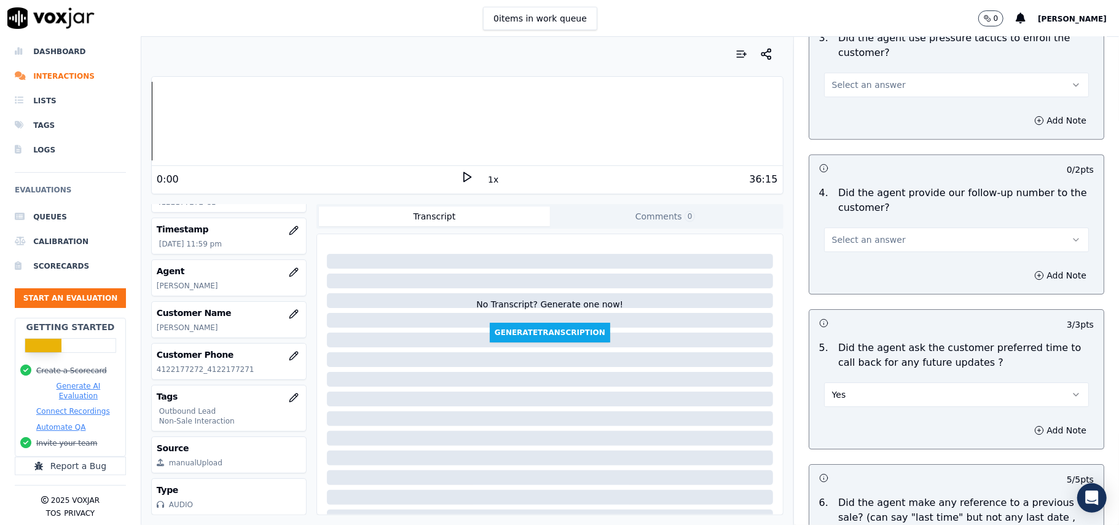
scroll to position [2573, 0]
click at [849, 391] on span "Select an answer" at bounding box center [869, 392] width 74 height 12
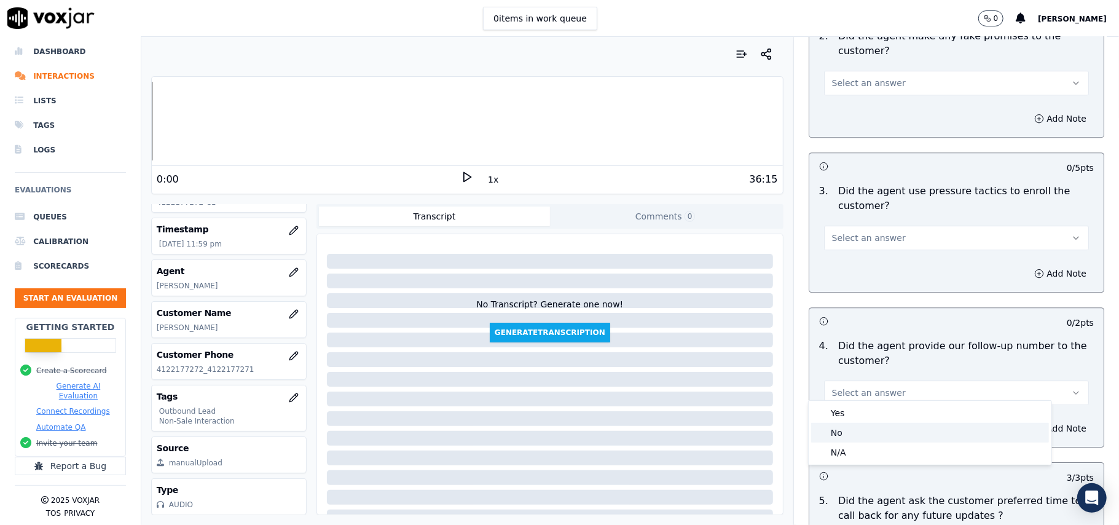
click at [853, 423] on div "No" at bounding box center [930, 433] width 238 height 20
click at [885, 380] on button "No" at bounding box center [956, 392] width 265 height 25
click at [885, 400] on div "Yes No N/A" at bounding box center [930, 432] width 244 height 65
click at [880, 407] on div "Yes" at bounding box center [930, 413] width 238 height 20
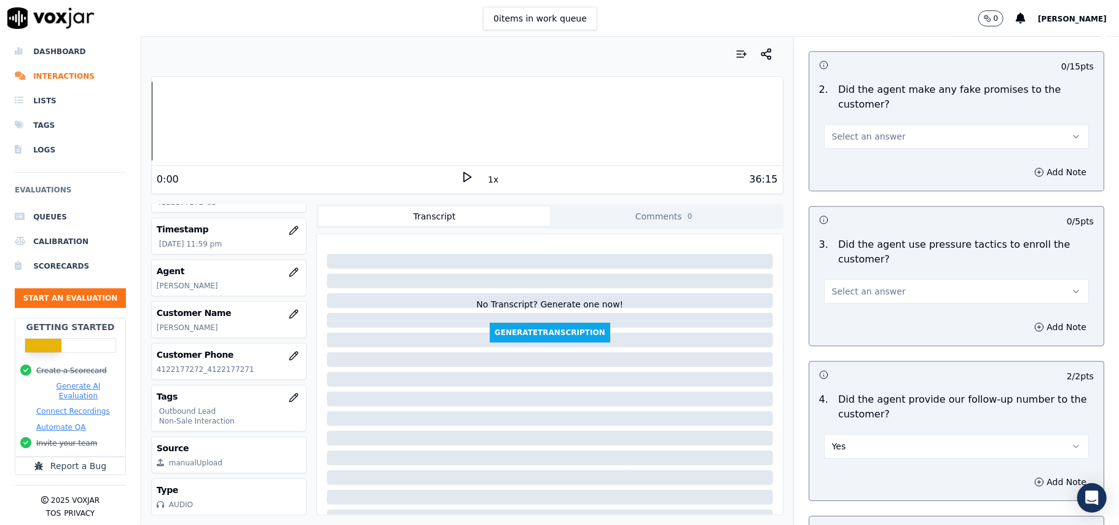
scroll to position [2491, 0]
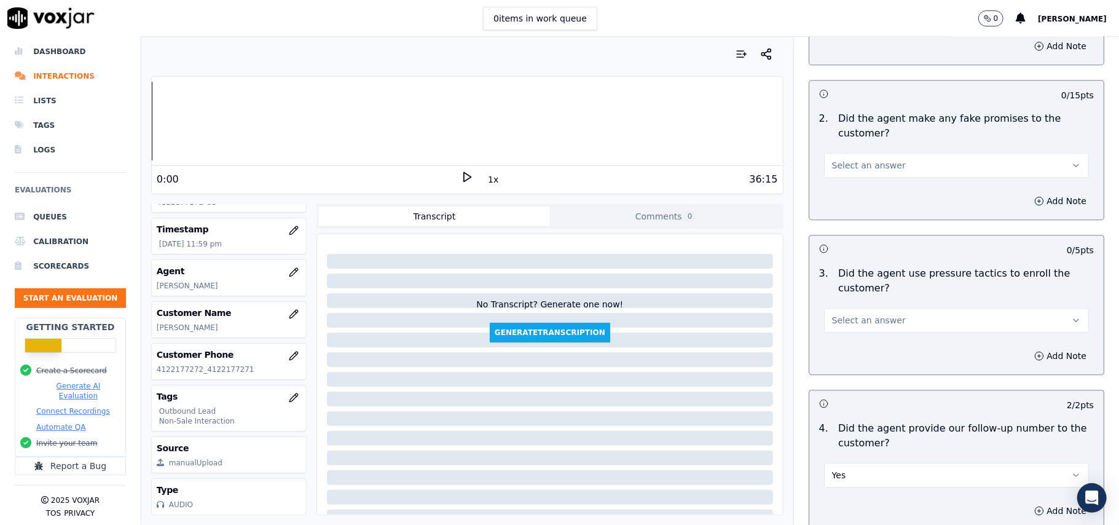
click at [881, 325] on div "3 . Did the agent use pressure tactics to enroll the customer? Select an answer" at bounding box center [956, 299] width 294 height 76
click at [881, 316] on button "Select an answer" at bounding box center [956, 320] width 265 height 25
click at [872, 350] on div "No" at bounding box center [930, 360] width 238 height 20
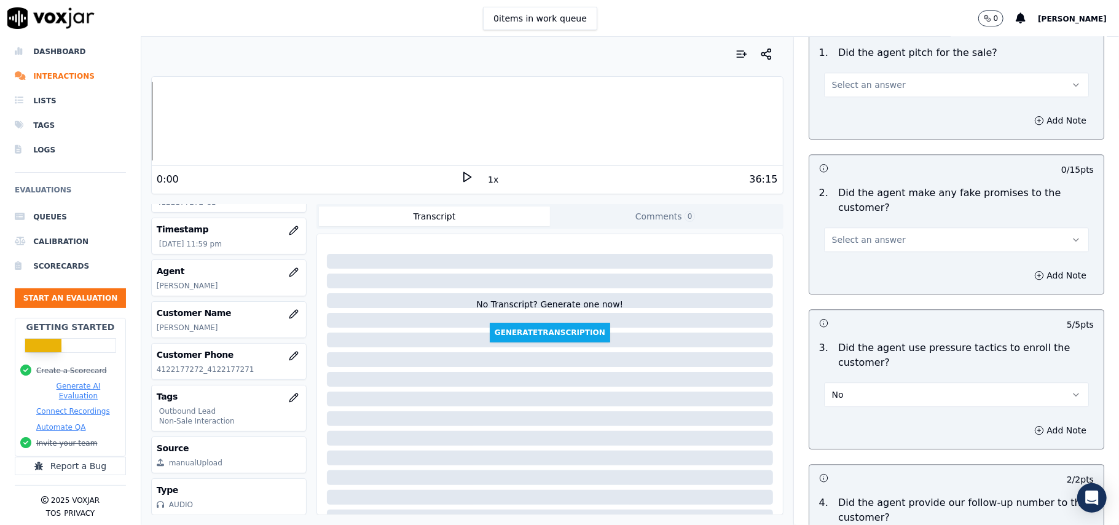
scroll to position [2327, 0]
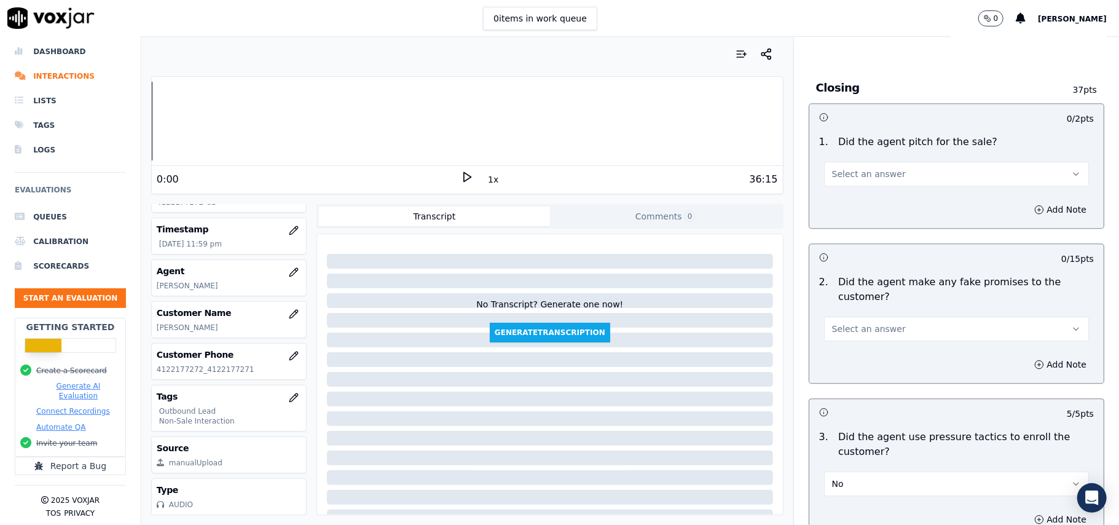
click at [879, 323] on span "Select an answer" at bounding box center [869, 329] width 74 height 12
click at [872, 363] on div "No" at bounding box center [930, 368] width 238 height 20
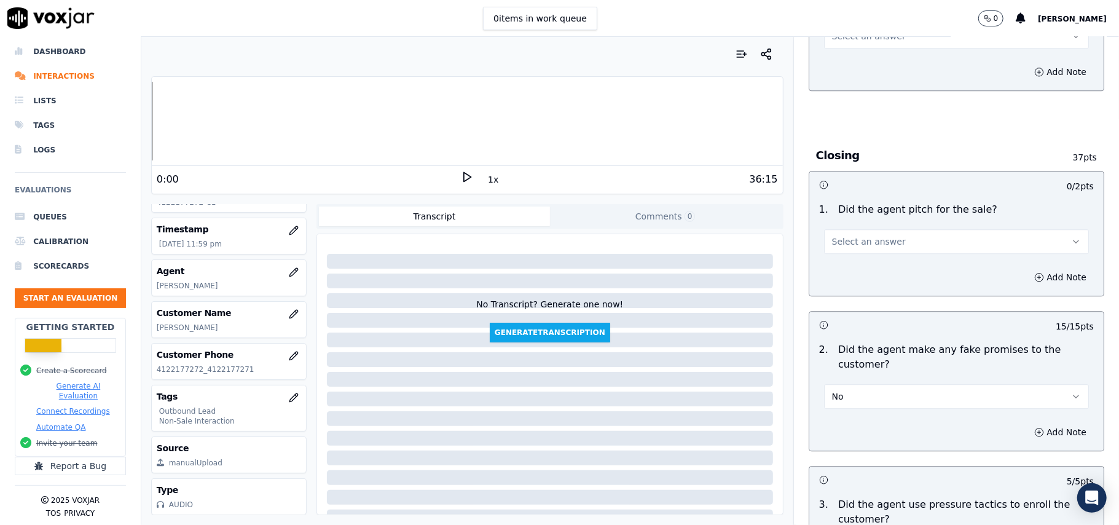
scroll to position [2163, 0]
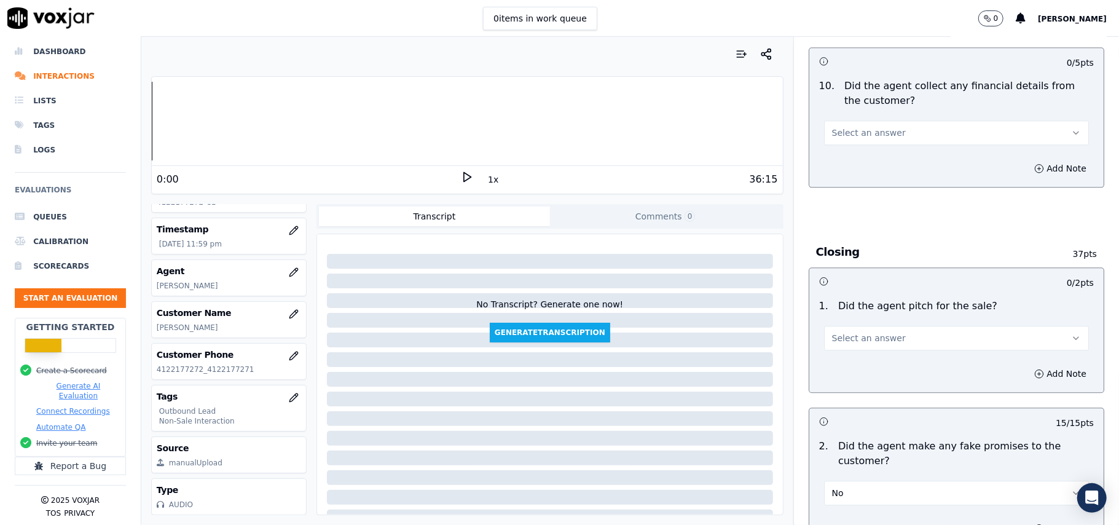
click at [872, 345] on div "1 . Did the agent pitch for the sale? Select an answer" at bounding box center [956, 324] width 294 height 61
click at [871, 334] on span "Select an answer" at bounding box center [869, 338] width 74 height 12
click at [863, 357] on div "Yes" at bounding box center [930, 357] width 238 height 20
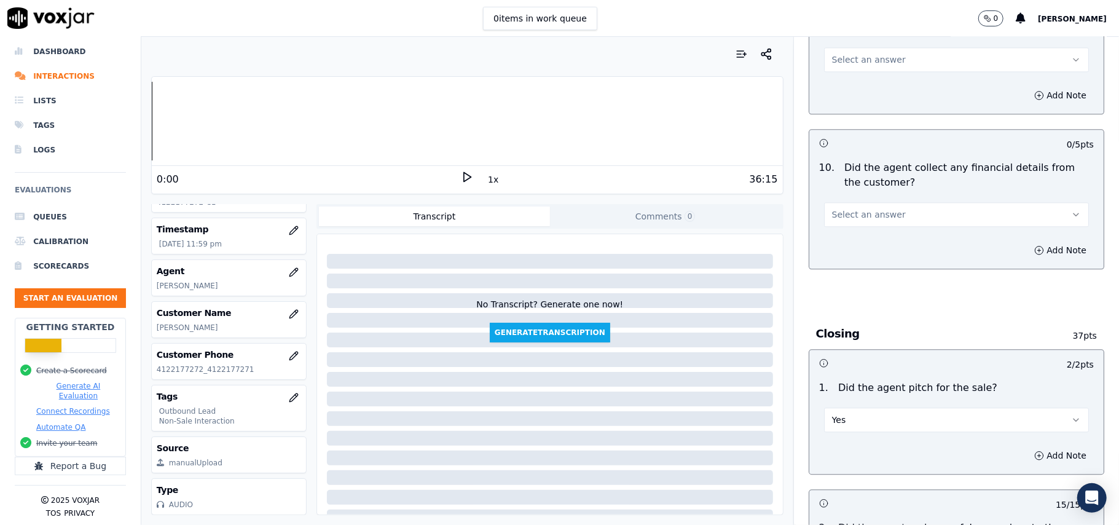
click at [906, 211] on button "Select an answer" at bounding box center [956, 214] width 265 height 25
click at [885, 232] on div "Yes" at bounding box center [930, 233] width 238 height 20
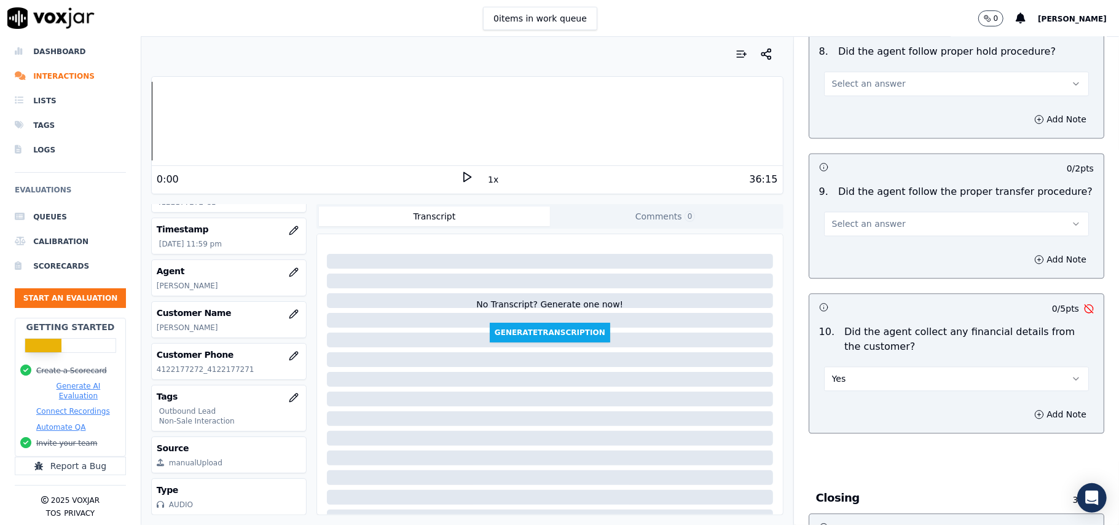
drag, startPoint x: 865, startPoint y: 211, endPoint x: 865, endPoint y: 220, distance: 8.6
click at [865, 218] on span "Select an answer" at bounding box center [869, 224] width 74 height 12
click at [866, 237] on div "Yes" at bounding box center [930, 242] width 238 height 20
click at [896, 366] on button "Yes" at bounding box center [956, 378] width 265 height 25
click at [853, 413] on div "No" at bounding box center [930, 417] width 238 height 20
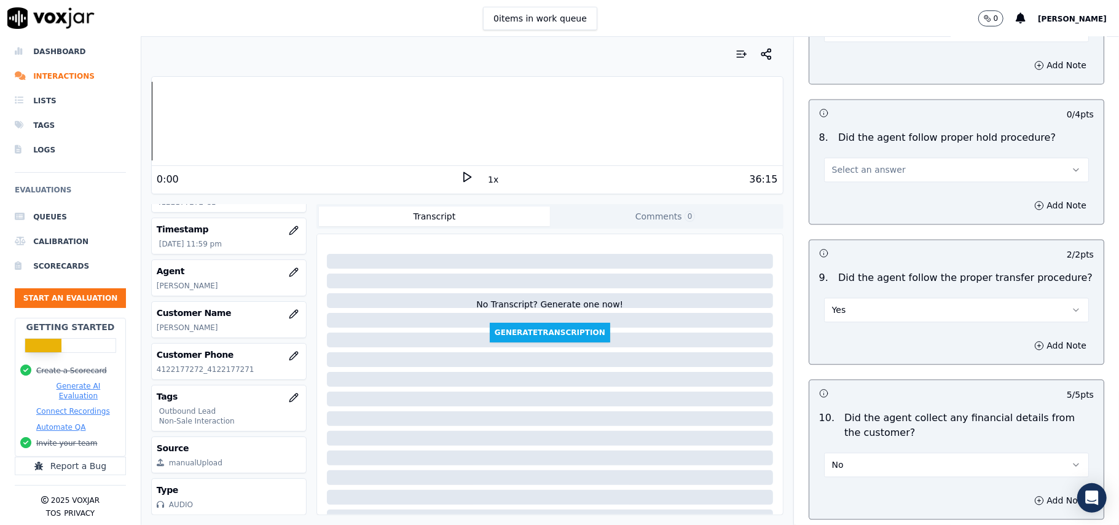
scroll to position [1754, 0]
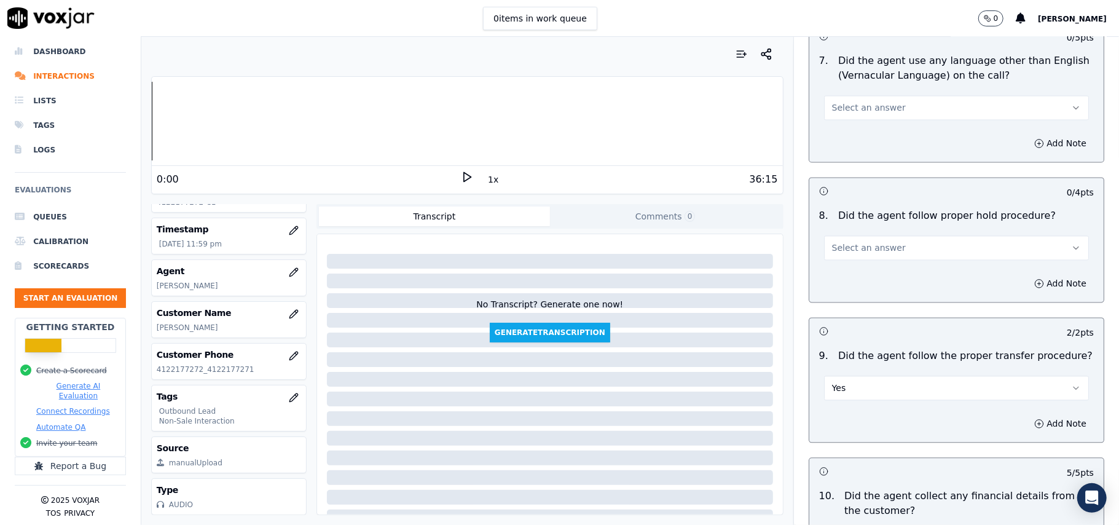
click at [876, 265] on div "Add Note" at bounding box center [956, 283] width 294 height 37
click at [879, 246] on button "Select an answer" at bounding box center [956, 247] width 265 height 25
click at [863, 288] on div "No" at bounding box center [930, 285] width 238 height 20
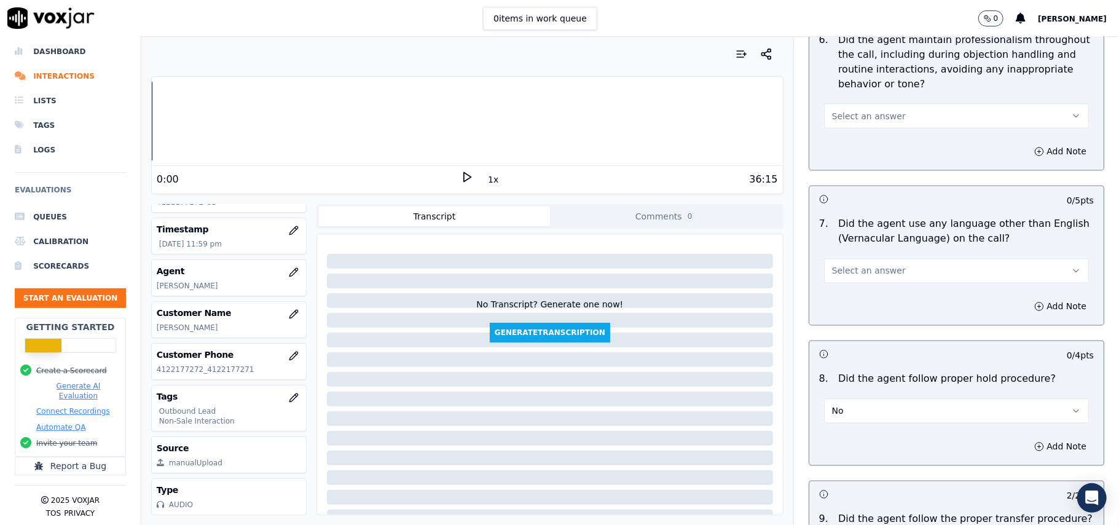
click at [911, 259] on button "Select an answer" at bounding box center [956, 271] width 265 height 25
click at [887, 313] on div "No" at bounding box center [930, 308] width 238 height 20
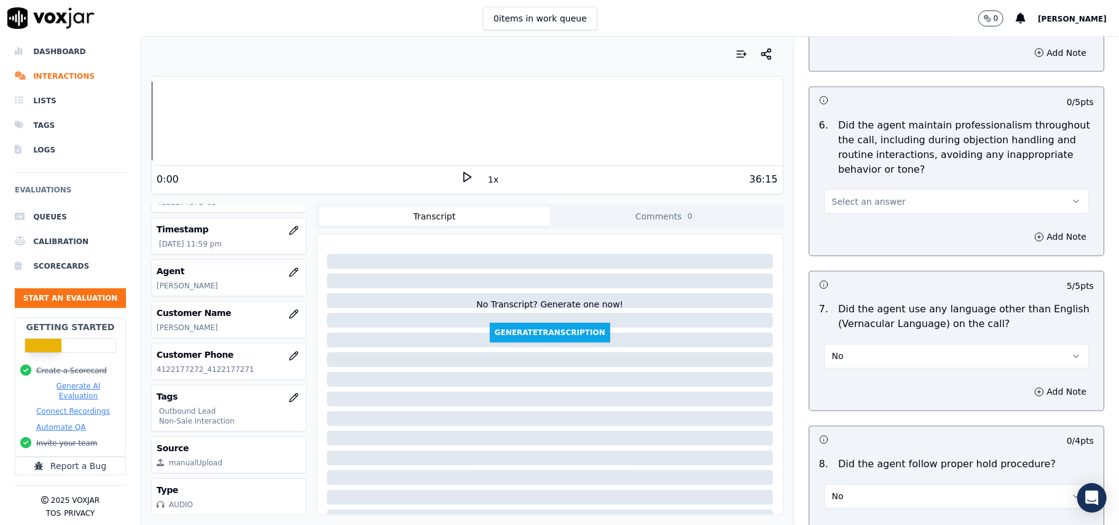
scroll to position [1426, 0]
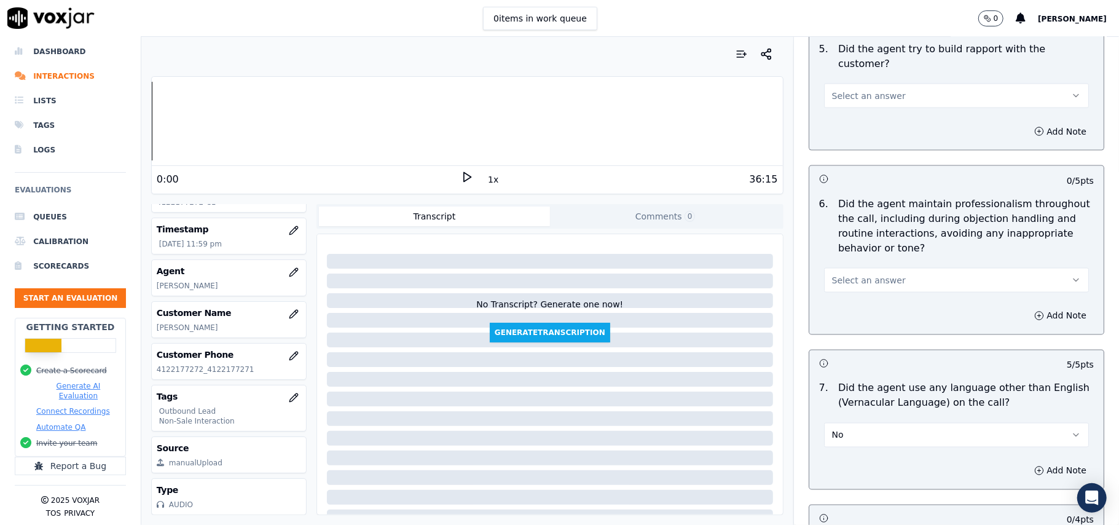
click at [845, 274] on span "Select an answer" at bounding box center [869, 280] width 74 height 12
click at [845, 287] on div "Yes" at bounding box center [930, 297] width 238 height 20
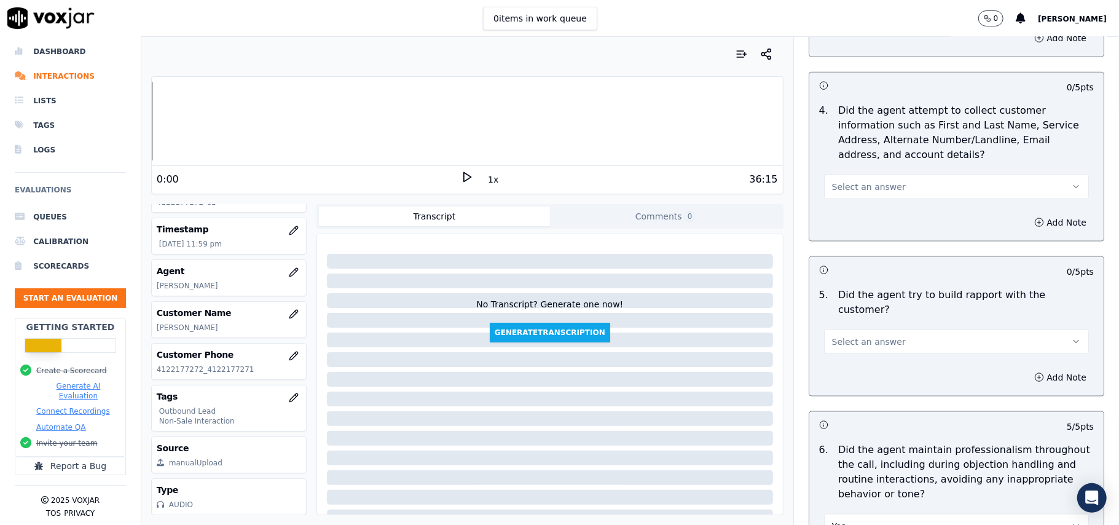
click at [860, 335] on span "Select an answer" at bounding box center [869, 341] width 74 height 12
click at [865, 361] on div "Yes" at bounding box center [930, 358] width 238 height 20
click at [863, 199] on button "Select an answer" at bounding box center [956, 186] width 265 height 25
click at [851, 217] on div "Yes" at bounding box center [930, 218] width 238 height 20
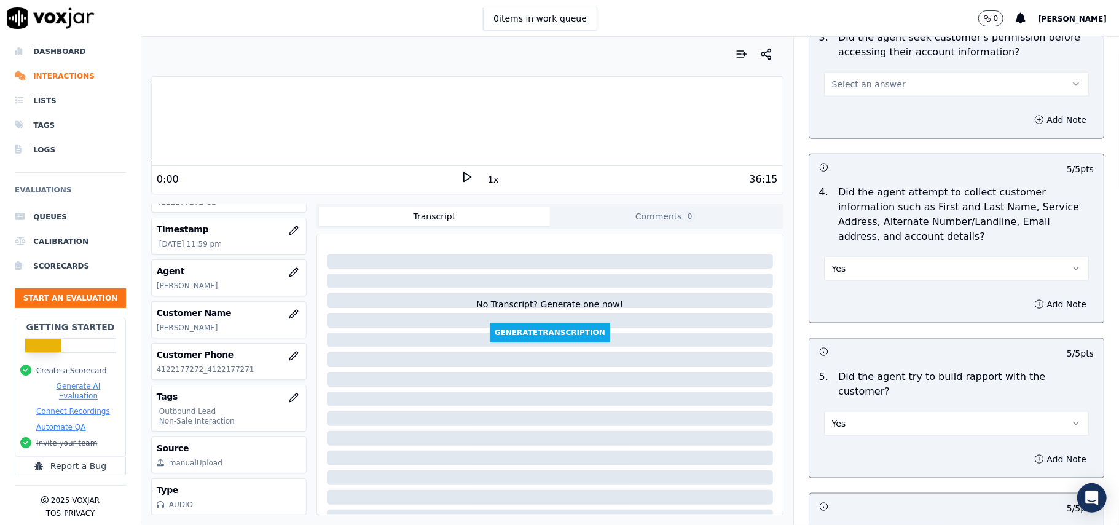
scroll to position [1016, 0]
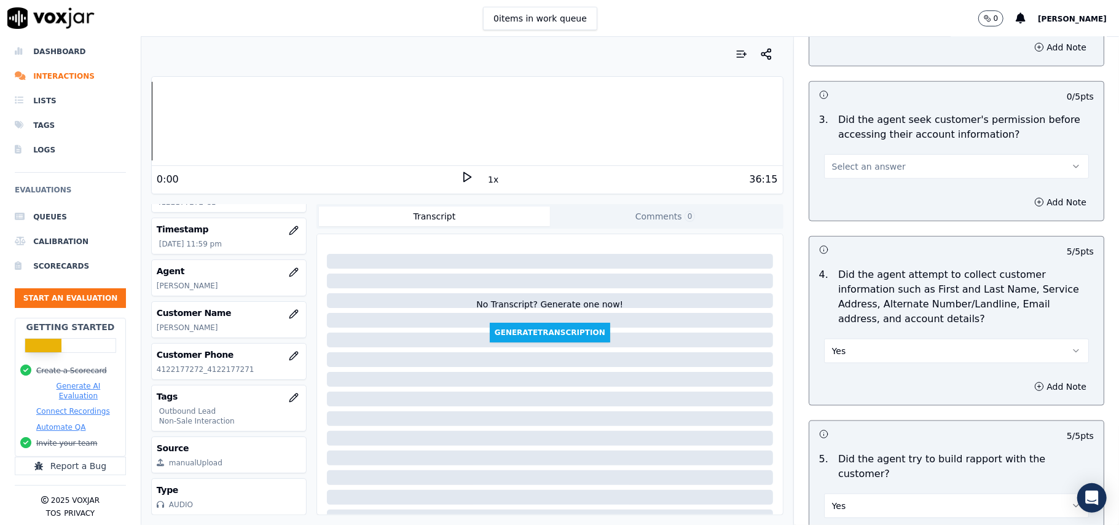
click at [876, 359] on button "Yes" at bounding box center [956, 351] width 265 height 25
click at [844, 416] on div "N/A" at bounding box center [930, 421] width 238 height 20
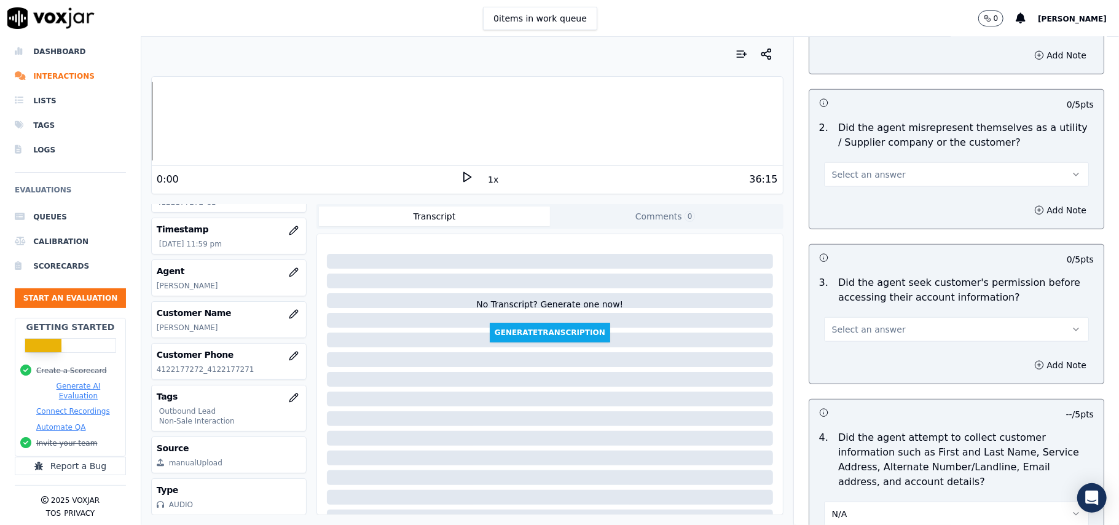
scroll to position [853, 0]
click at [954, 332] on button "Select an answer" at bounding box center [956, 330] width 265 height 25
click at [875, 355] on div "Yes" at bounding box center [930, 361] width 238 height 20
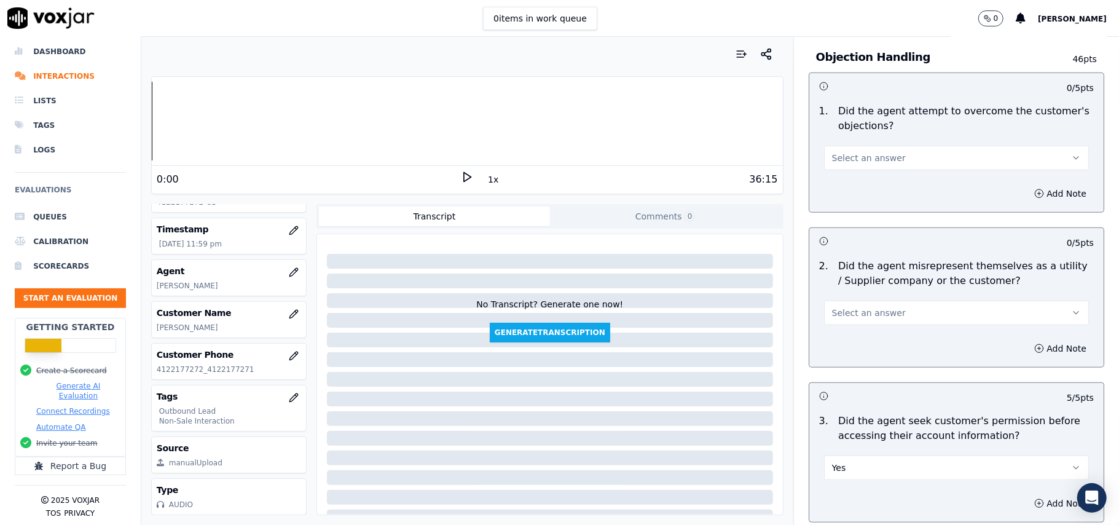
scroll to position [607, 0]
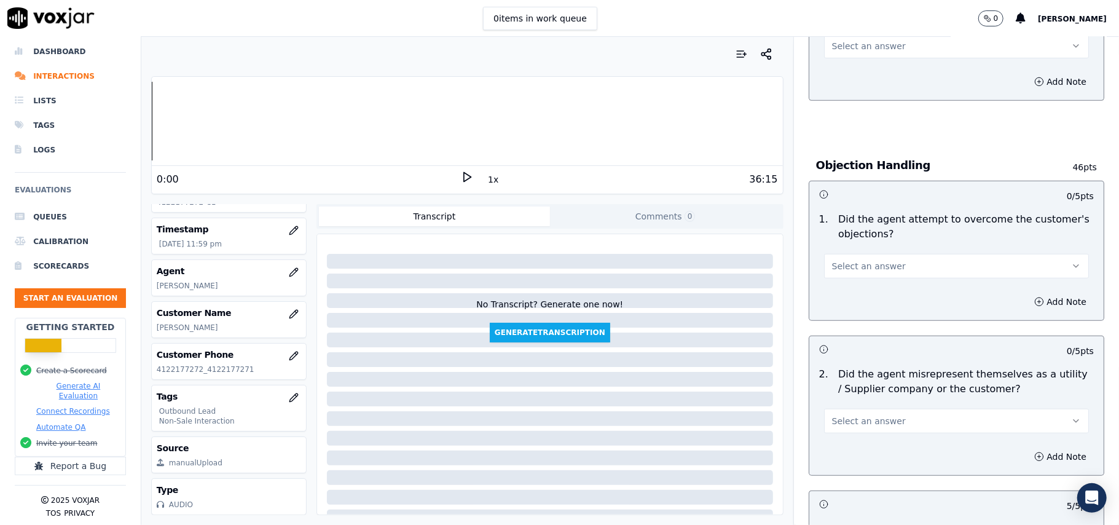
click at [892, 425] on button "Select an answer" at bounding box center [956, 421] width 265 height 25
click at [828, 450] on div "Yes" at bounding box center [930, 451] width 238 height 20
click at [871, 254] on div "Select an answer" at bounding box center [956, 264] width 265 height 27
click at [861, 272] on span "Select an answer" at bounding box center [869, 266] width 74 height 12
click at [841, 294] on div "Yes" at bounding box center [930, 296] width 238 height 20
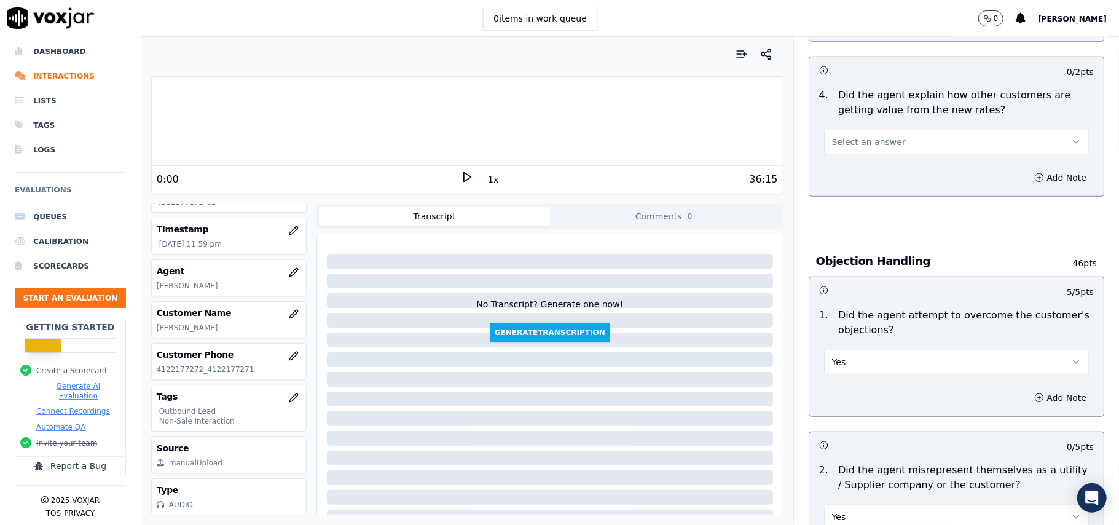
scroll to position [361, 0]
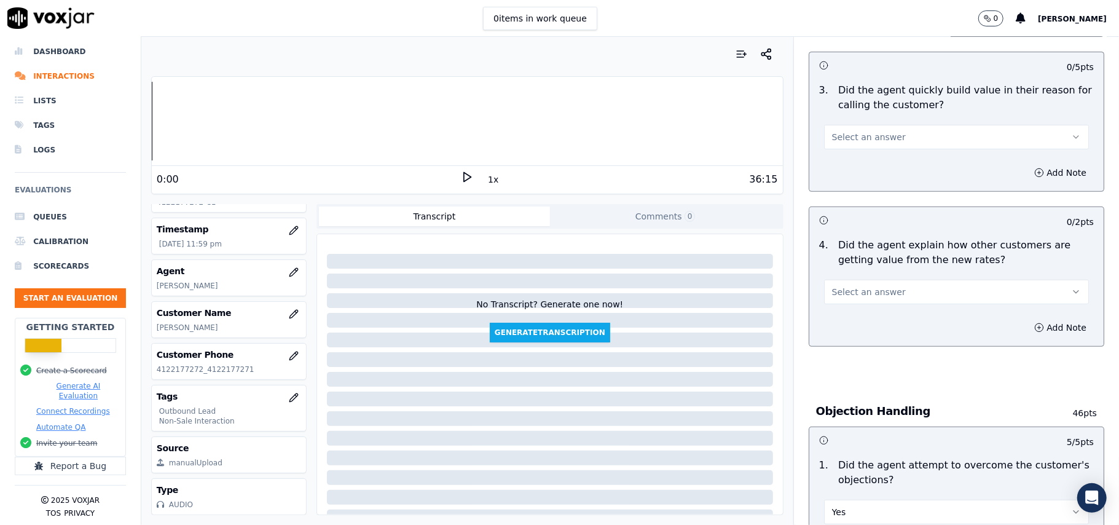
click at [852, 292] on span "Select an answer" at bounding box center [869, 292] width 74 height 12
click at [847, 320] on div "Yes" at bounding box center [930, 322] width 238 height 20
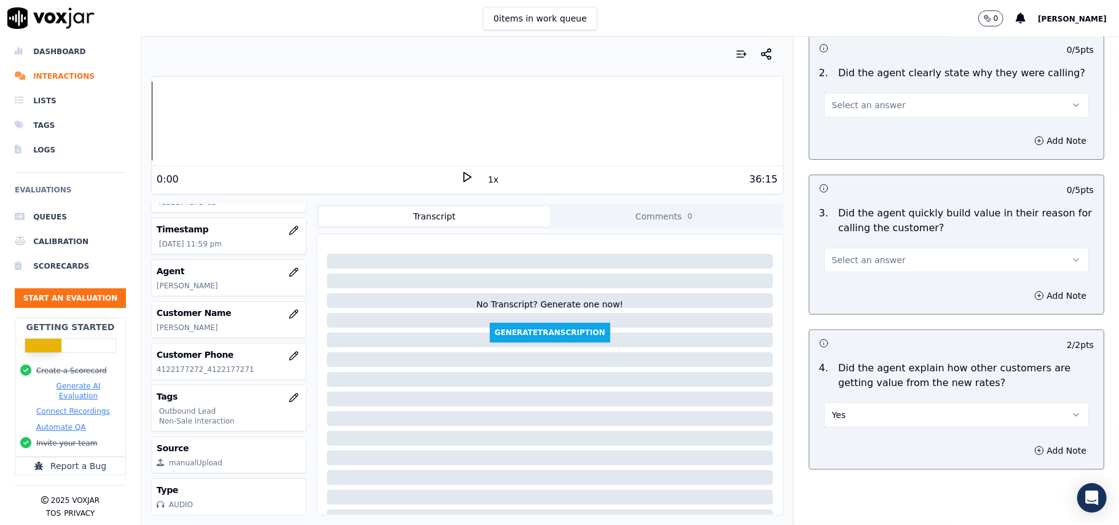
scroll to position [116, 0]
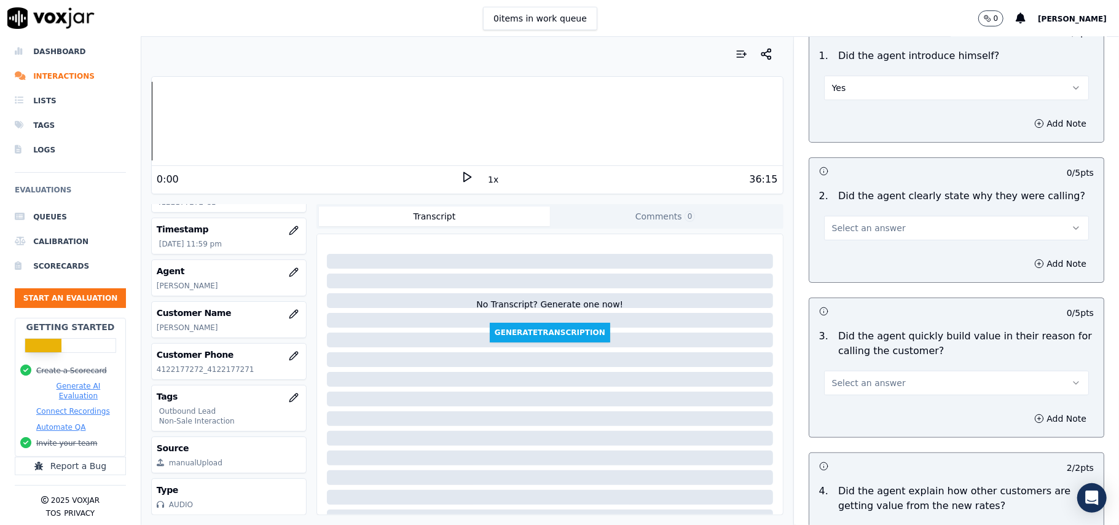
click at [839, 380] on span "Select an answer" at bounding box center [869, 383] width 74 height 12
click at [834, 411] on div "Yes" at bounding box center [930, 412] width 238 height 20
click at [834, 231] on span "Select an answer" at bounding box center [869, 228] width 74 height 12
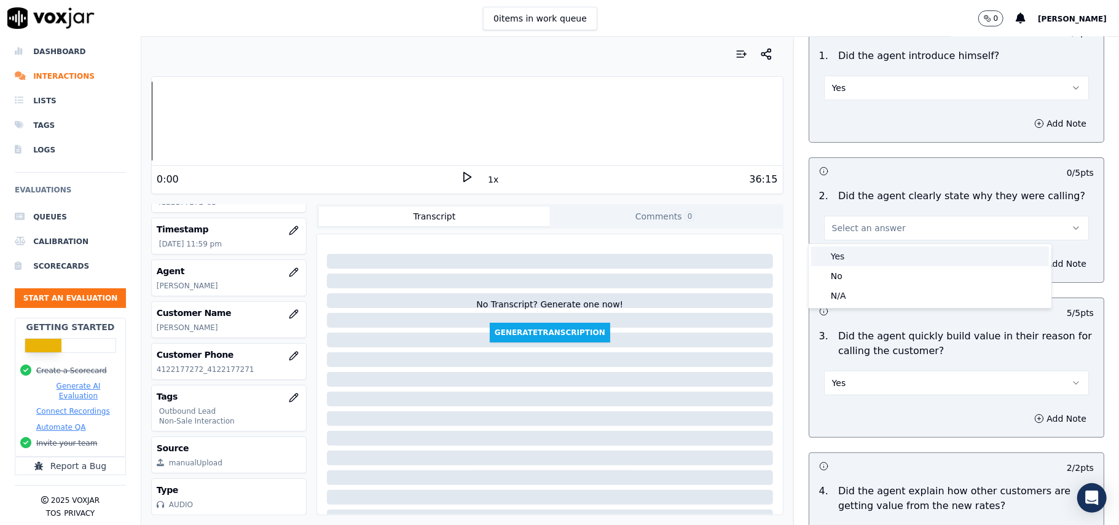
click at [834, 253] on div "Yes" at bounding box center [930, 256] width 238 height 20
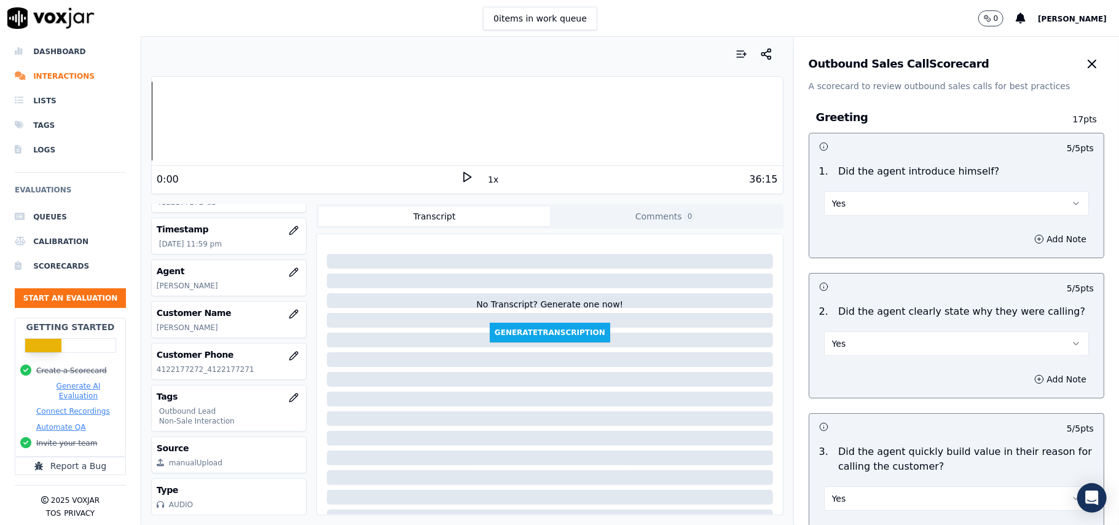
scroll to position [3065, 0]
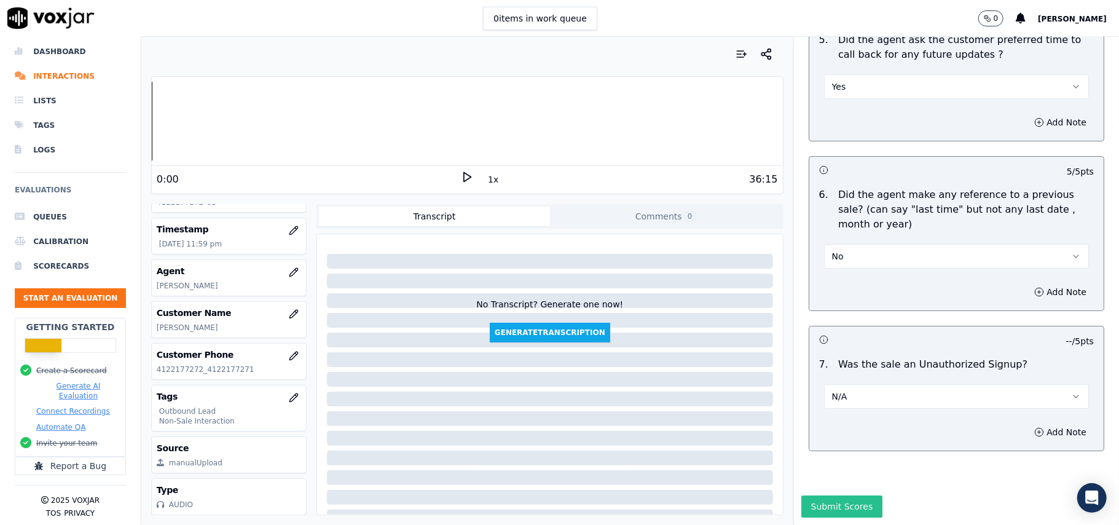
click at [834, 495] on button "Submit Scores" at bounding box center [842, 506] width 82 height 22
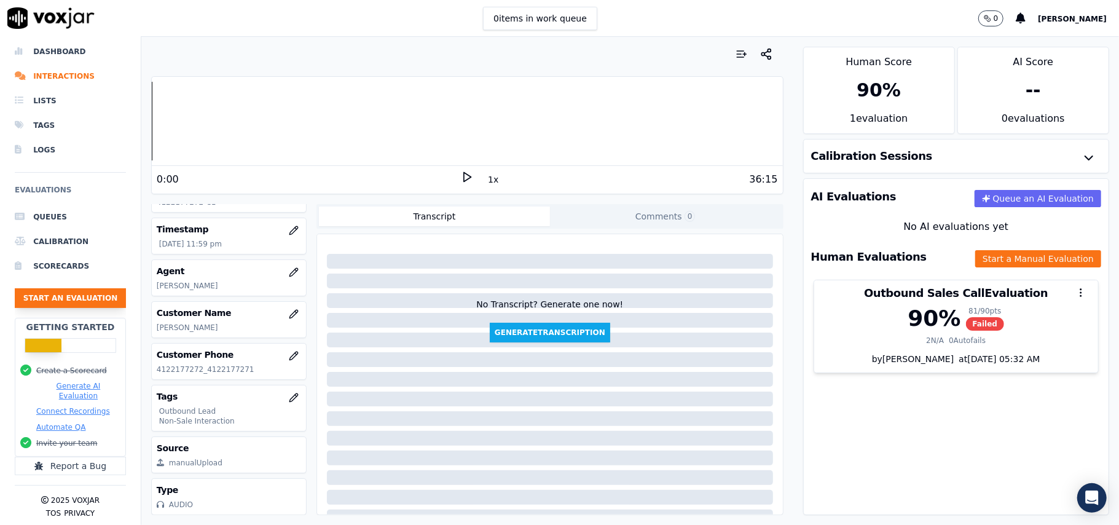
click at [69, 288] on button "Start an Evaluation" at bounding box center [70, 298] width 111 height 20
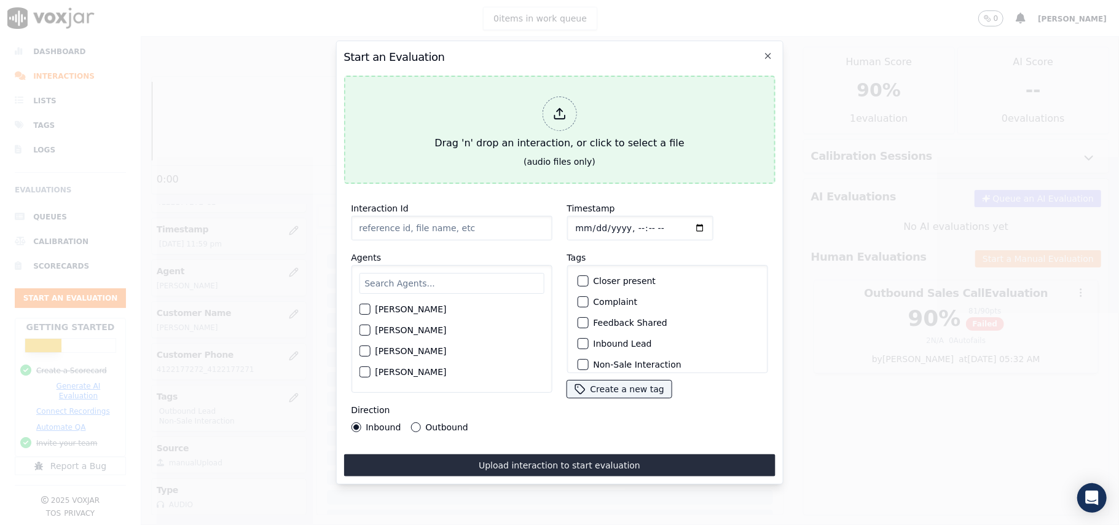
click at [560, 114] on icon at bounding box center [559, 114] width 14 height 14
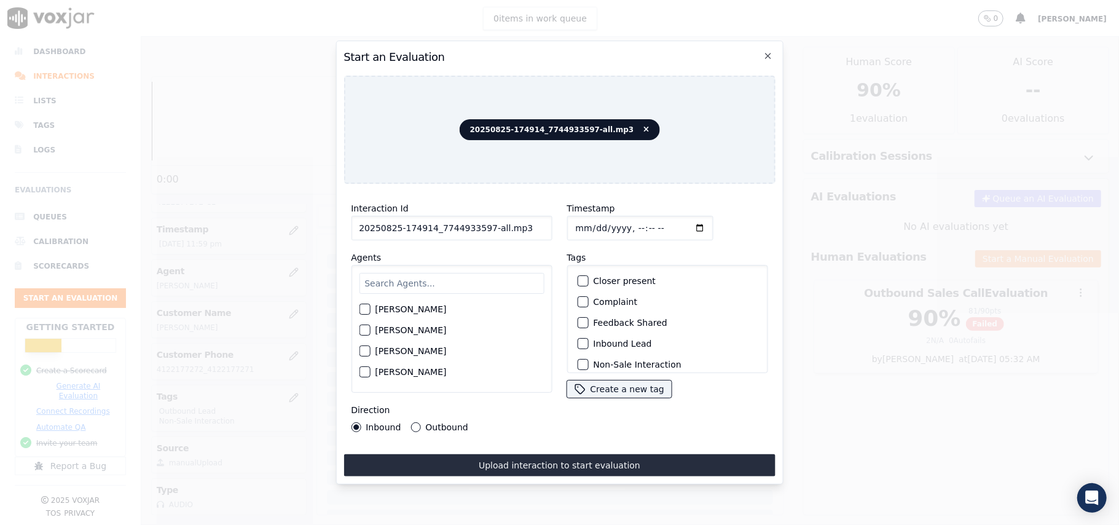
drag, startPoint x: 517, startPoint y: 220, endPoint x: 482, endPoint y: 224, distance: 34.7
click at [482, 224] on input "20250825-174914_7744933597-all.mp3" at bounding box center [451, 228] width 201 height 25
type input "20250825-174914_7744933597-C1"
click at [589, 222] on input "Timestamp" at bounding box center [639, 228] width 146 height 25
type input "[DATE]T00:10"
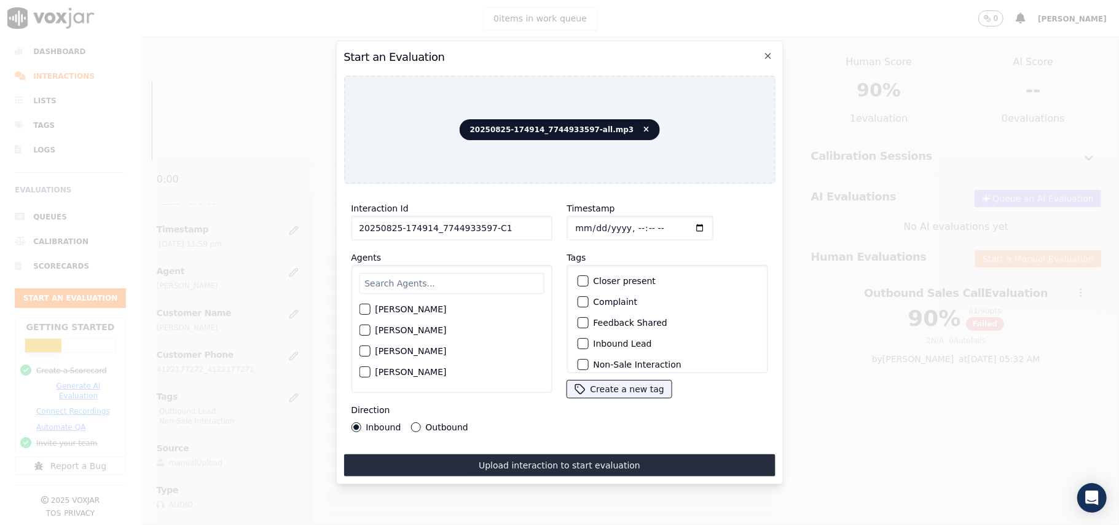
click at [421, 274] on input "text" at bounding box center [451, 283] width 185 height 21
paste input "[PERSON_NAME]"
type input "[PERSON_NAME]"
click at [374, 304] on div "[PERSON_NAME]" at bounding box center [451, 312] width 185 height 21
click at [370, 307] on button "[PERSON_NAME]" at bounding box center [364, 312] width 11 height 11
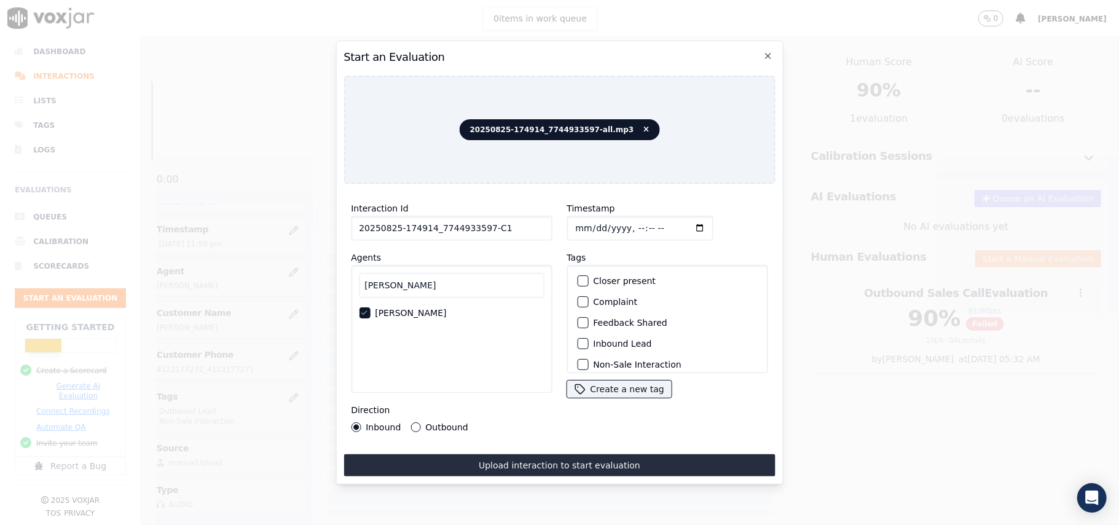
scroll to position [28, 0]
click at [578, 335] on div "button" at bounding box center [582, 336] width 9 height 9
click at [578, 353] on div "button" at bounding box center [582, 357] width 9 height 9
click at [408, 422] on div "Inbound Outbound" at bounding box center [409, 427] width 117 height 10
click at [412, 422] on button "Outbound" at bounding box center [415, 427] width 10 height 10
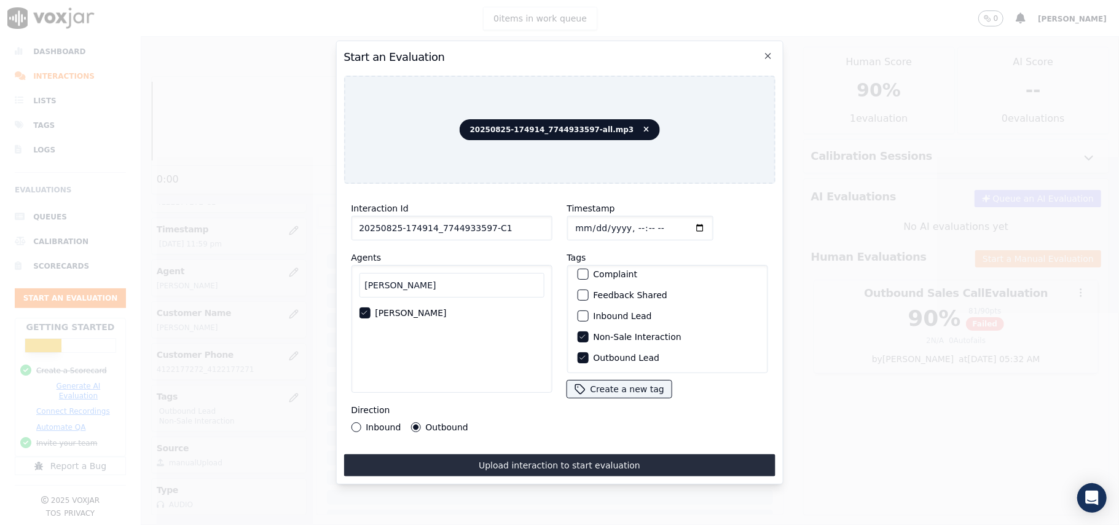
click at [507, 460] on button "Upload interaction to start evaluation" at bounding box center [558, 465] width 431 height 22
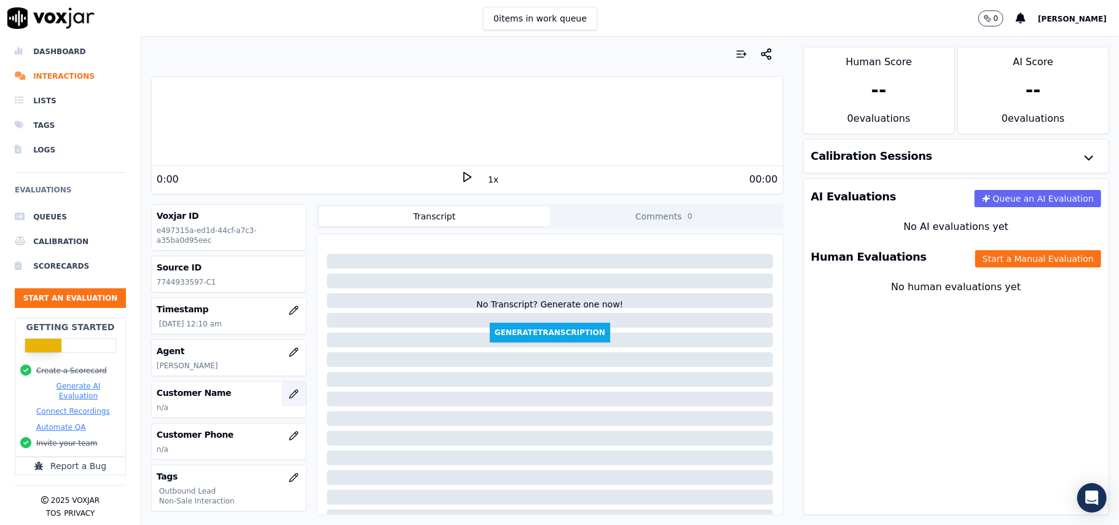
click at [289, 396] on icon "button" at bounding box center [293, 394] width 8 height 8
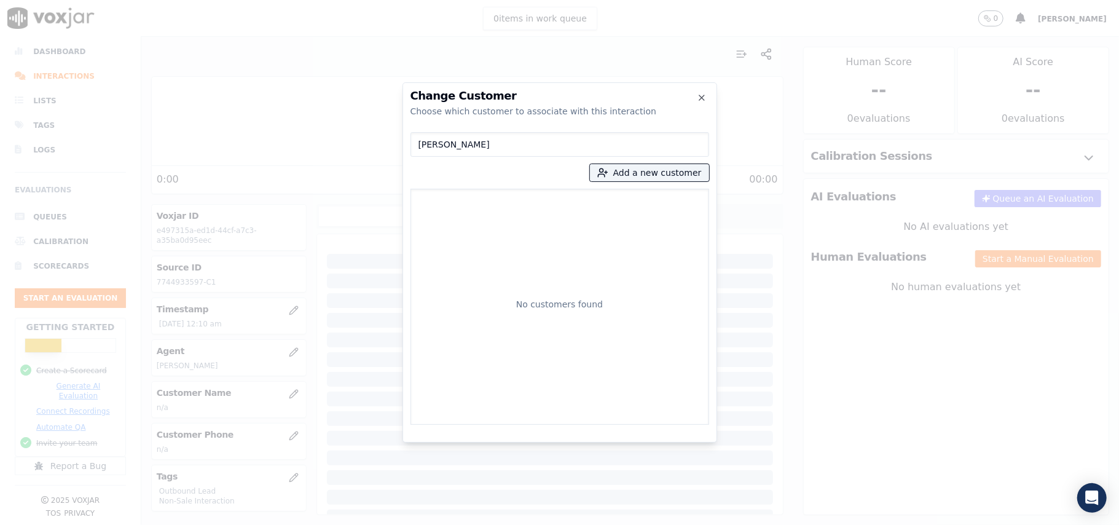
click at [421, 146] on input "[PERSON_NAME]" at bounding box center [559, 144] width 299 height 25
type input "[PERSON_NAME]"
click at [648, 177] on button "Add a new customer" at bounding box center [649, 172] width 119 height 17
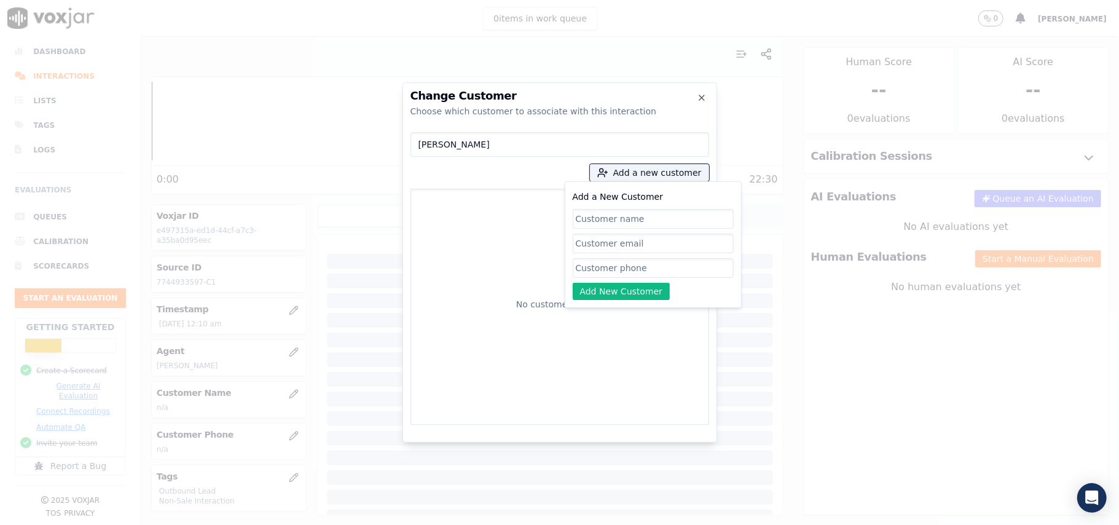
paste input "[PERSON_NAME]"
type input "[PERSON_NAME]"
click at [600, 265] on input "Add a New Customer" at bounding box center [653, 268] width 161 height 20
paste input "7744933597"
type input "7744933597"
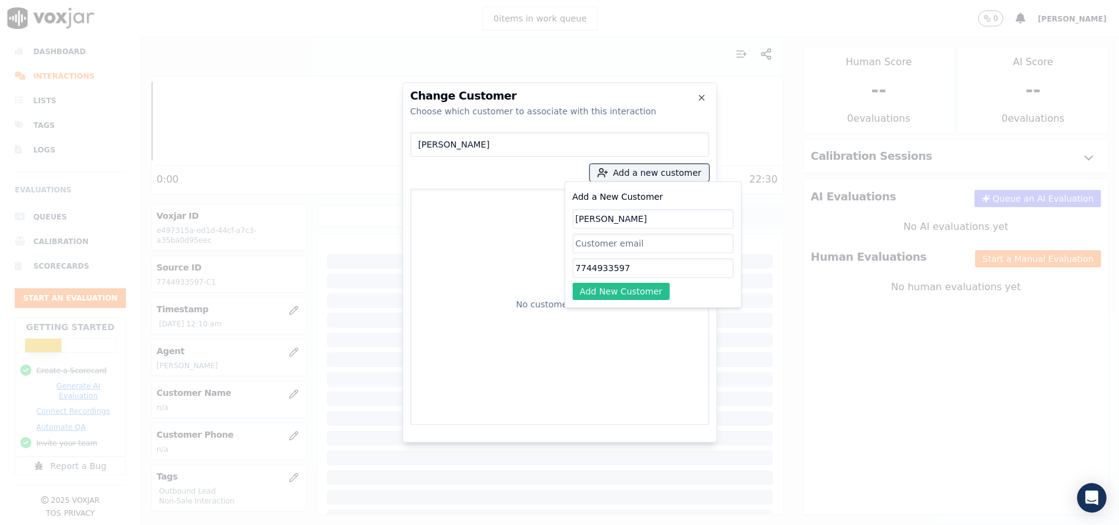
click at [601, 294] on button "Add New Customer" at bounding box center [622, 291] width 98 height 17
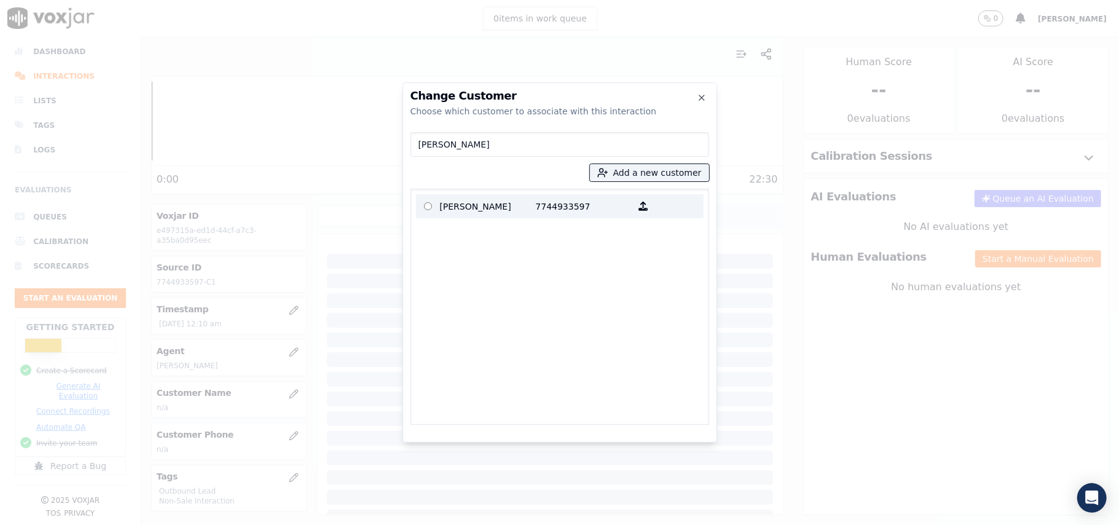
click at [457, 208] on p "[PERSON_NAME]" at bounding box center [488, 206] width 96 height 19
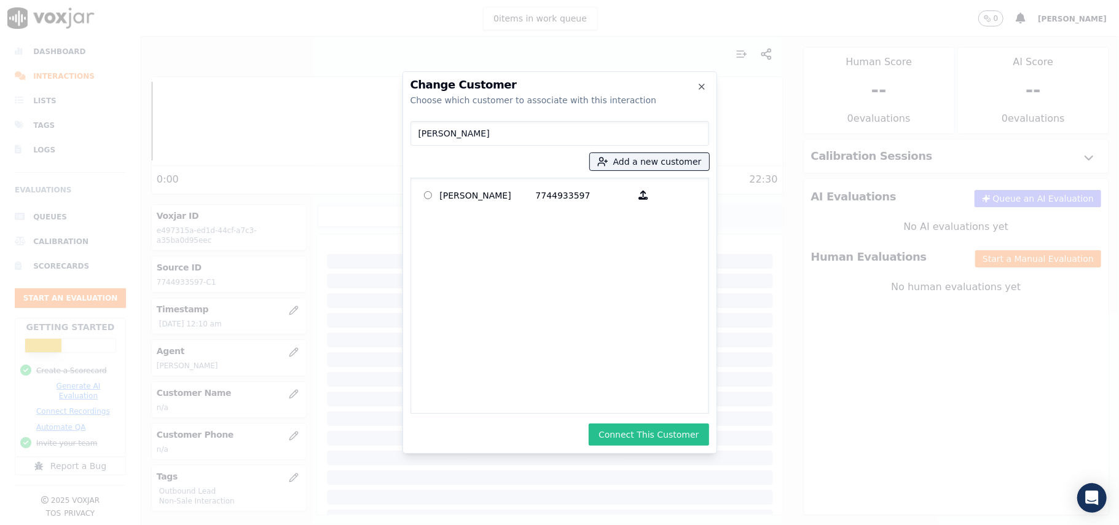
click at [621, 431] on button "Connect This Customer" at bounding box center [649, 434] width 120 height 22
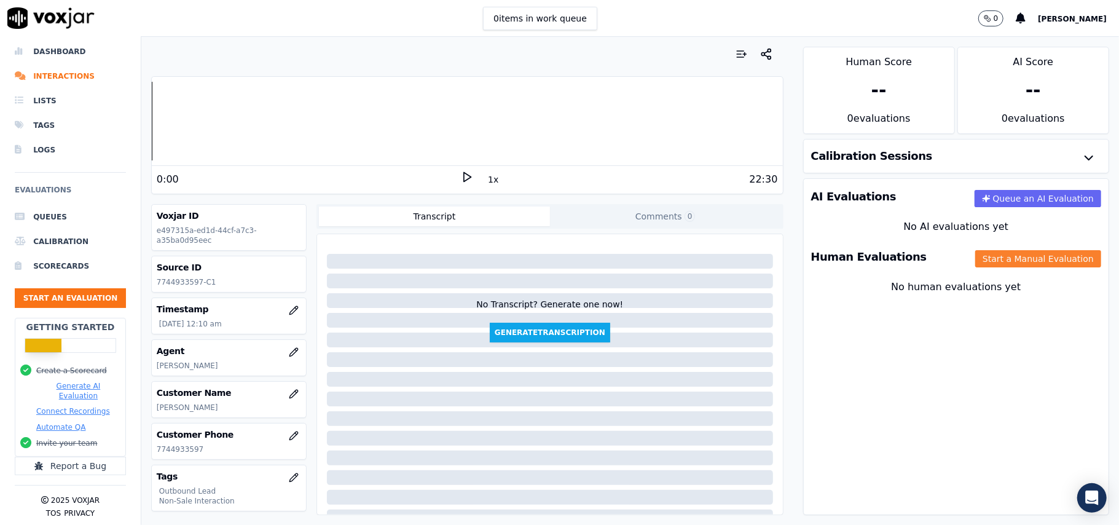
click at [979, 262] on button "Start a Manual Evaluation" at bounding box center [1038, 258] width 126 height 17
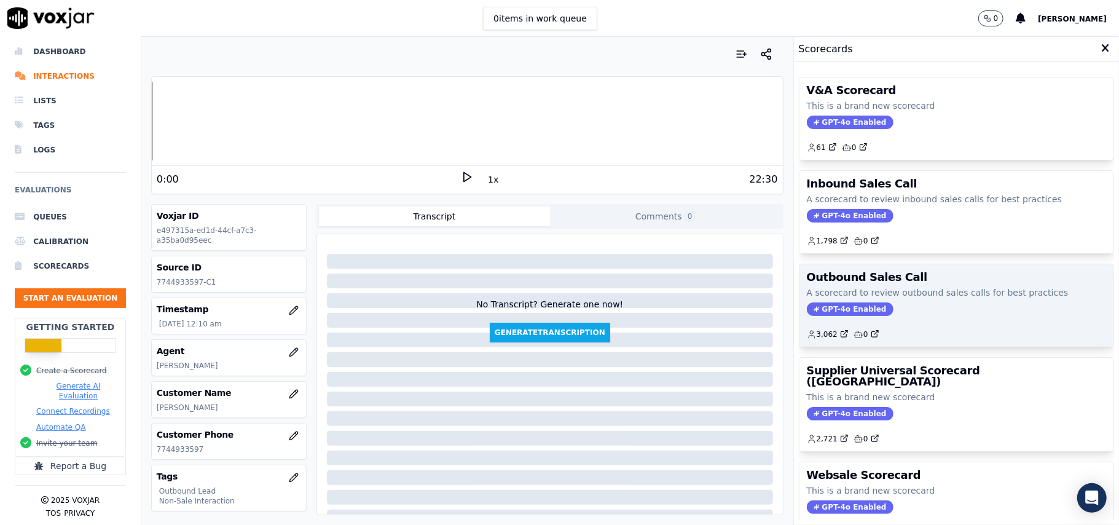
click at [836, 307] on span "GPT-4o Enabled" at bounding box center [850, 309] width 87 height 14
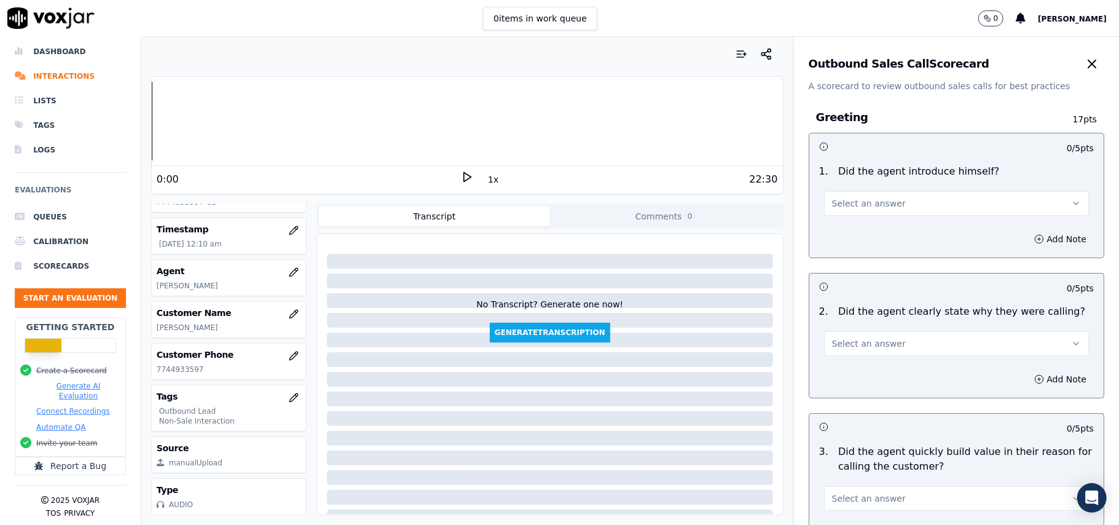
scroll to position [120, 0]
click at [832, 210] on span "Select an answer" at bounding box center [869, 203] width 74 height 12
click at [824, 232] on span at bounding box center [820, 231] width 9 height 9
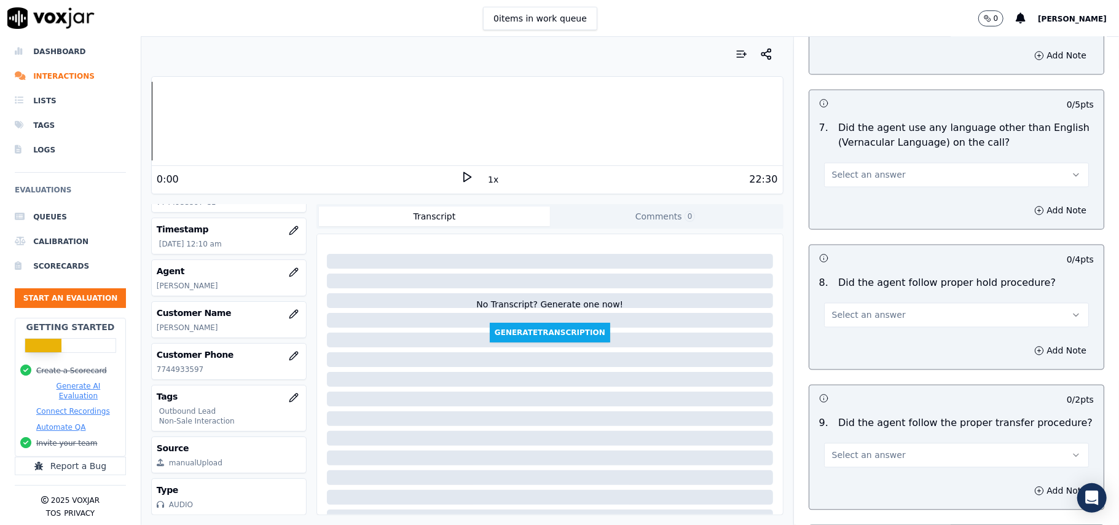
scroll to position [3065, 0]
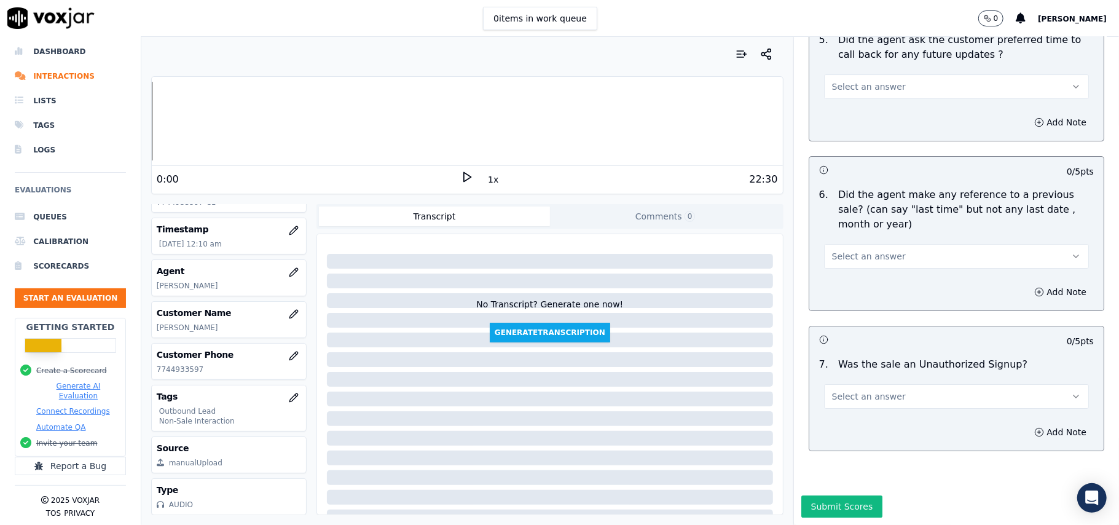
drag, startPoint x: 882, startPoint y: 369, endPoint x: 880, endPoint y: 363, distance: 7.2
click at [880, 384] on button "Select an answer" at bounding box center [956, 396] width 265 height 25
click at [842, 417] on div "N/A" at bounding box center [930, 427] width 238 height 20
click at [863, 244] on button "Select an answer" at bounding box center [956, 256] width 265 height 25
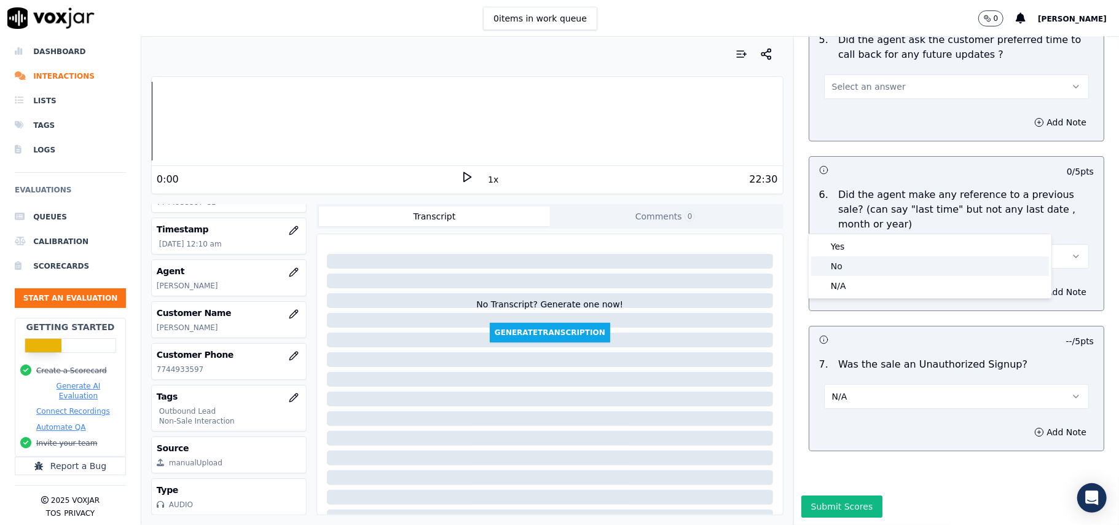
click at [845, 263] on div "No" at bounding box center [930, 266] width 238 height 20
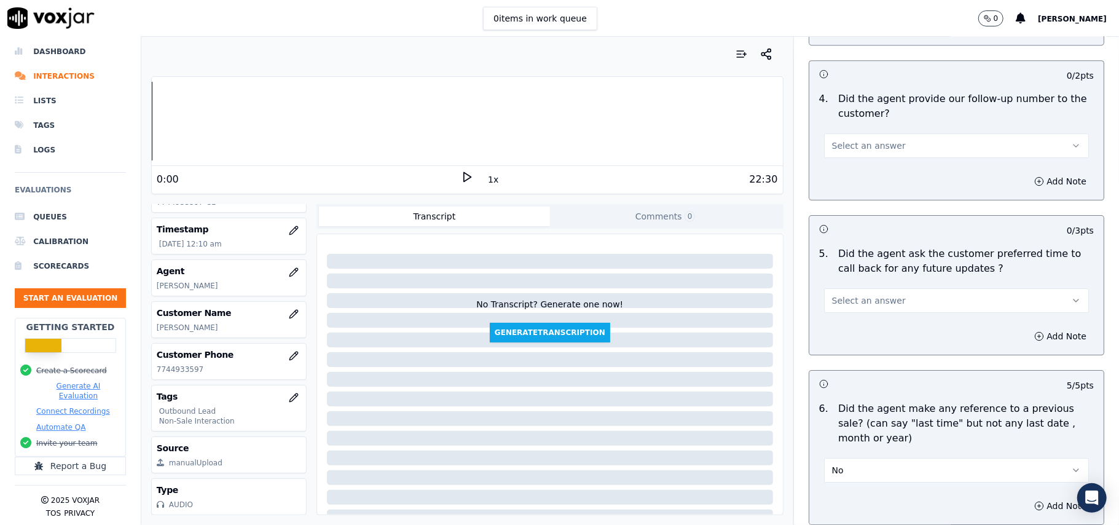
scroll to position [2819, 0]
click at [846, 289] on button "Select an answer" at bounding box center [956, 301] width 265 height 25
click at [859, 365] on div "N/A" at bounding box center [930, 362] width 238 height 20
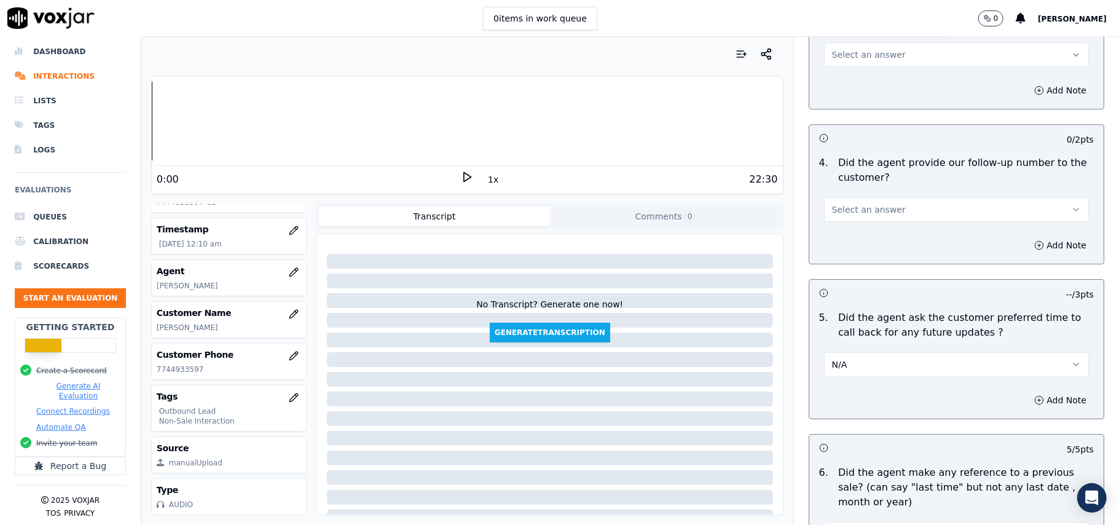
scroll to position [2655, 0]
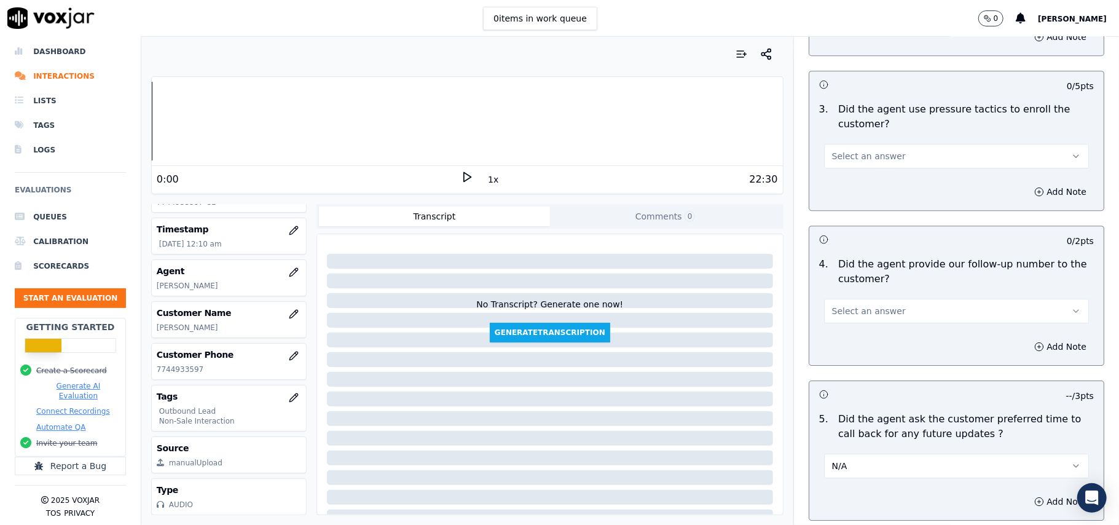
click at [863, 299] on button "Select an answer" at bounding box center [956, 311] width 265 height 25
click at [842, 349] on div "No" at bounding box center [930, 351] width 238 height 20
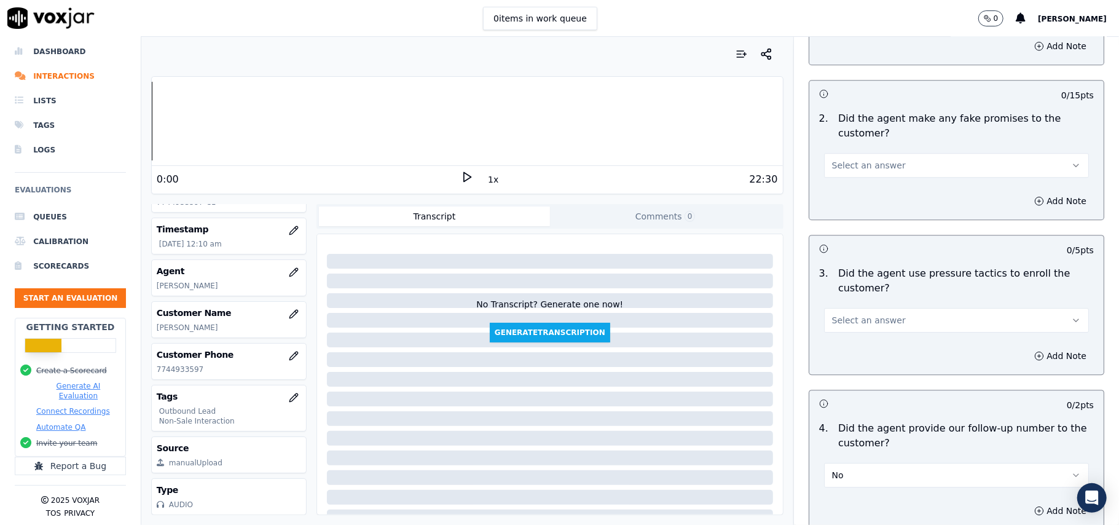
click at [857, 315] on span "Select an answer" at bounding box center [869, 320] width 74 height 12
click at [845, 351] on div "No" at bounding box center [930, 360] width 238 height 20
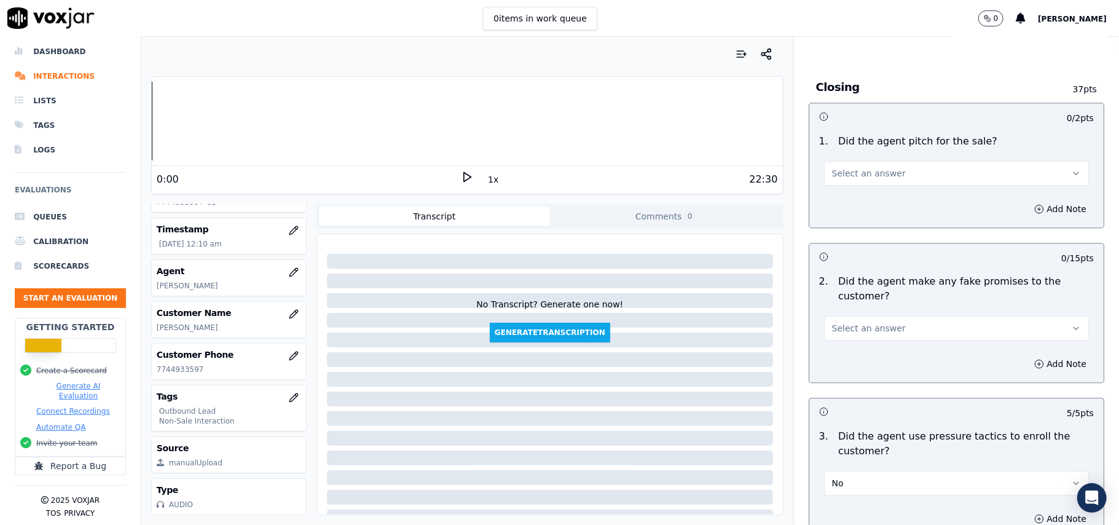
scroll to position [2327, 0]
click at [850, 323] on span "Select an answer" at bounding box center [869, 329] width 74 height 12
click at [847, 367] on div "No" at bounding box center [930, 368] width 238 height 20
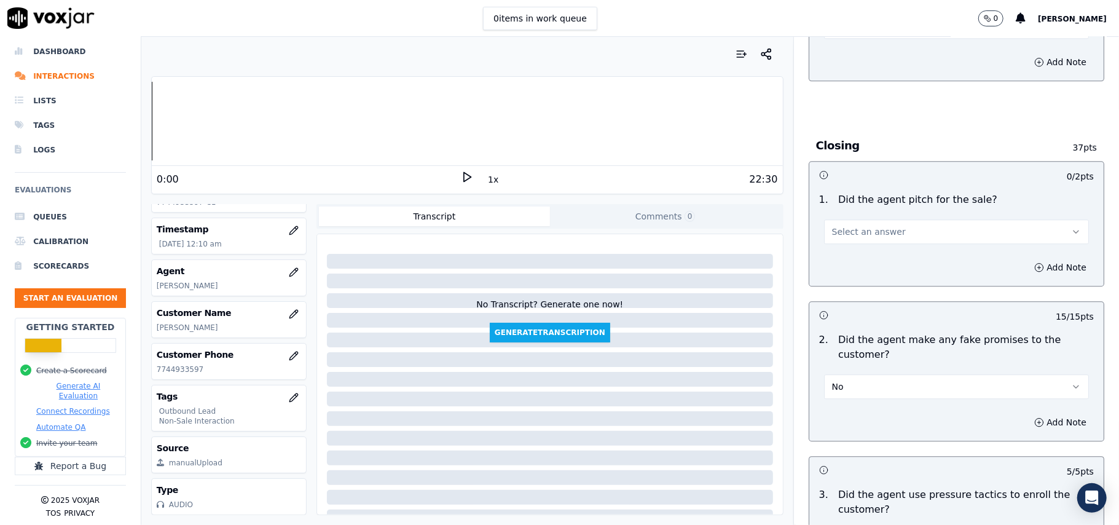
scroll to position [2245, 0]
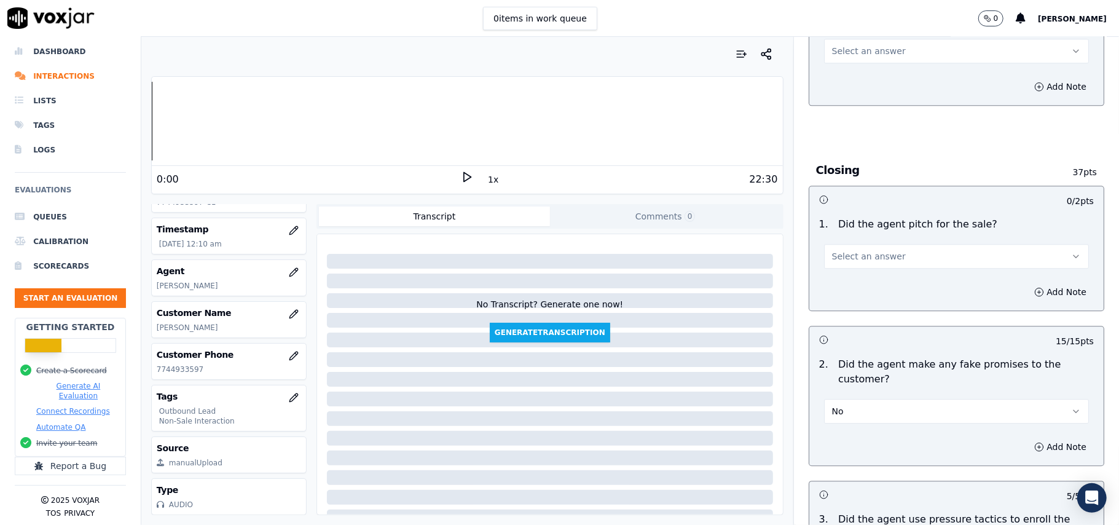
click at [861, 256] on button "Select an answer" at bounding box center [956, 256] width 265 height 25
click at [853, 276] on div "Yes" at bounding box center [930, 275] width 238 height 20
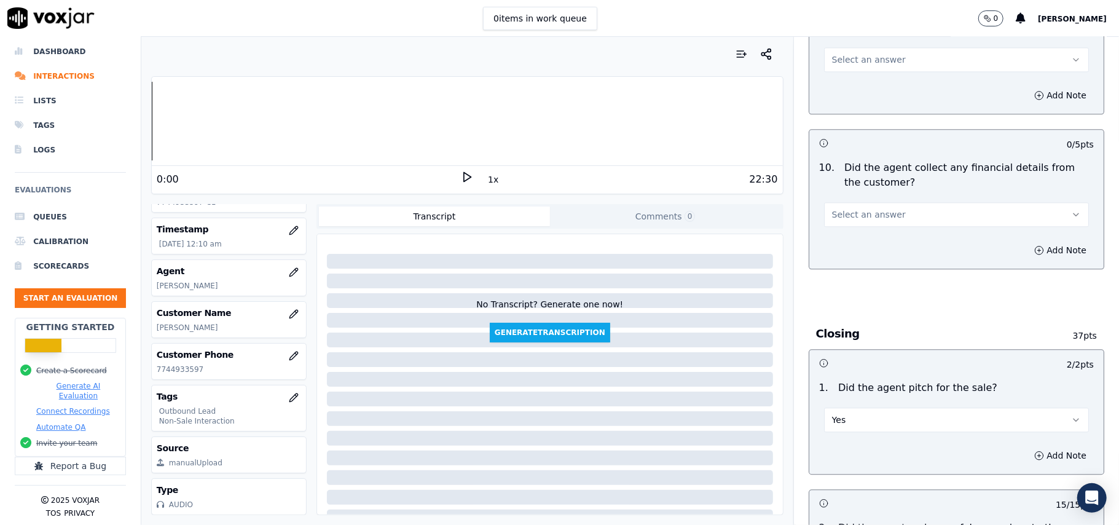
scroll to position [1999, 0]
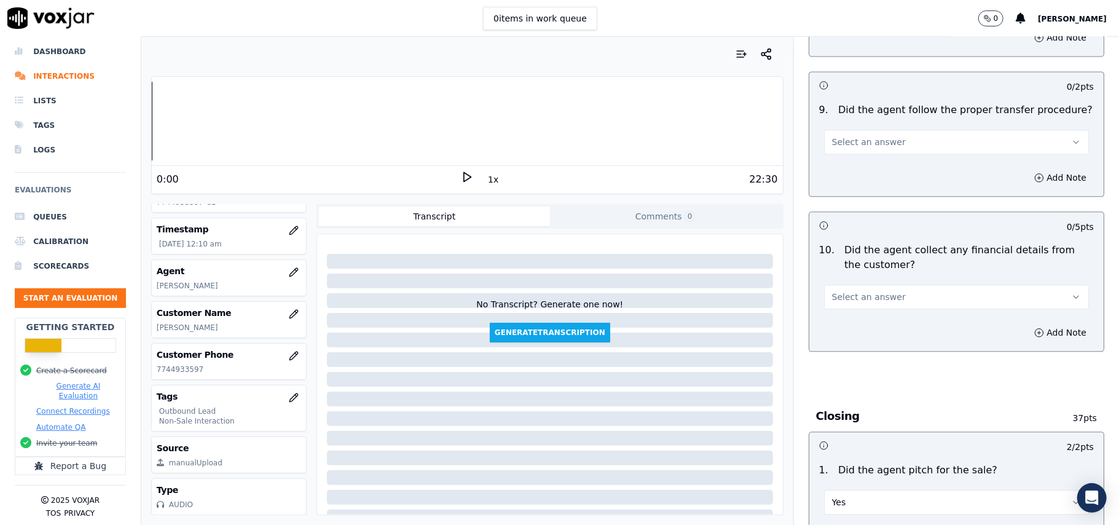
click at [868, 293] on span "Select an answer" at bounding box center [869, 297] width 74 height 12
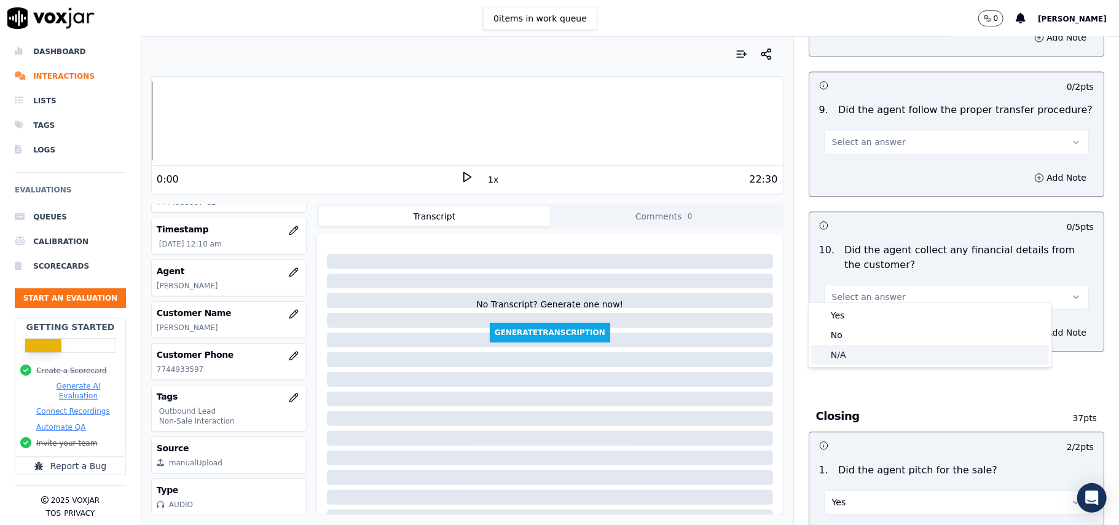
click at [849, 348] on div "N/A" at bounding box center [930, 355] width 238 height 20
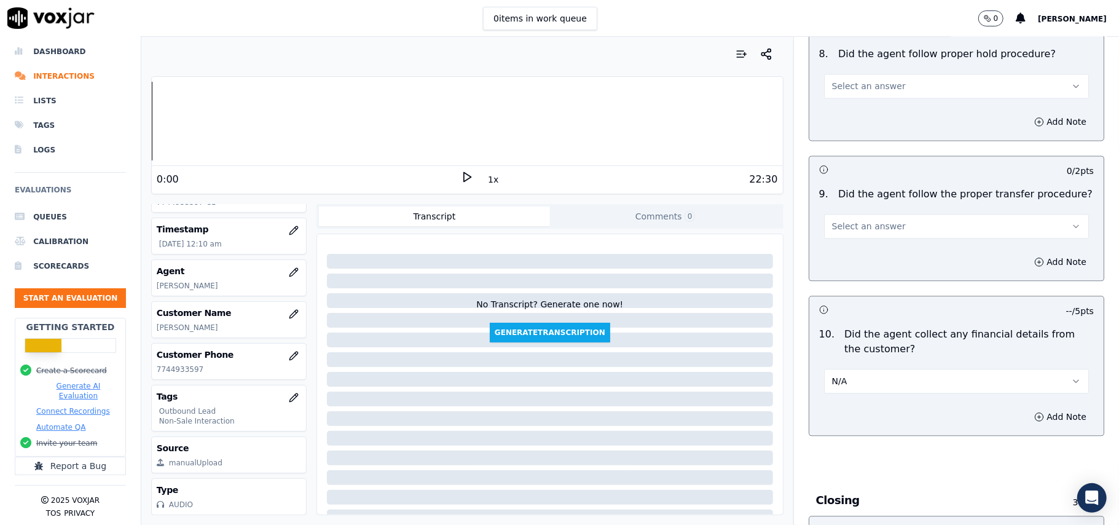
scroll to position [1836, 0]
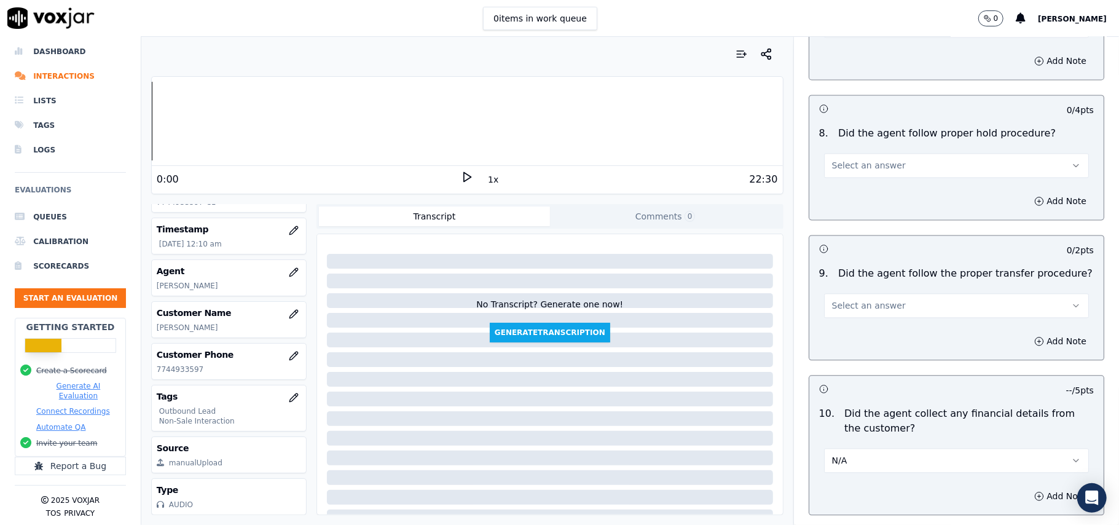
click at [858, 460] on button "N/A" at bounding box center [956, 460] width 265 height 25
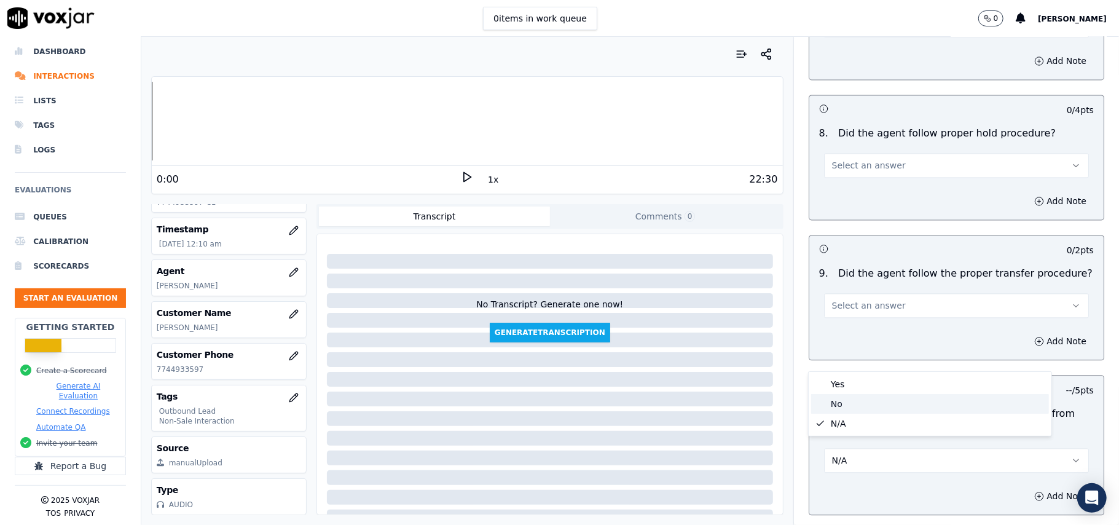
click at [832, 403] on div "No" at bounding box center [930, 404] width 238 height 20
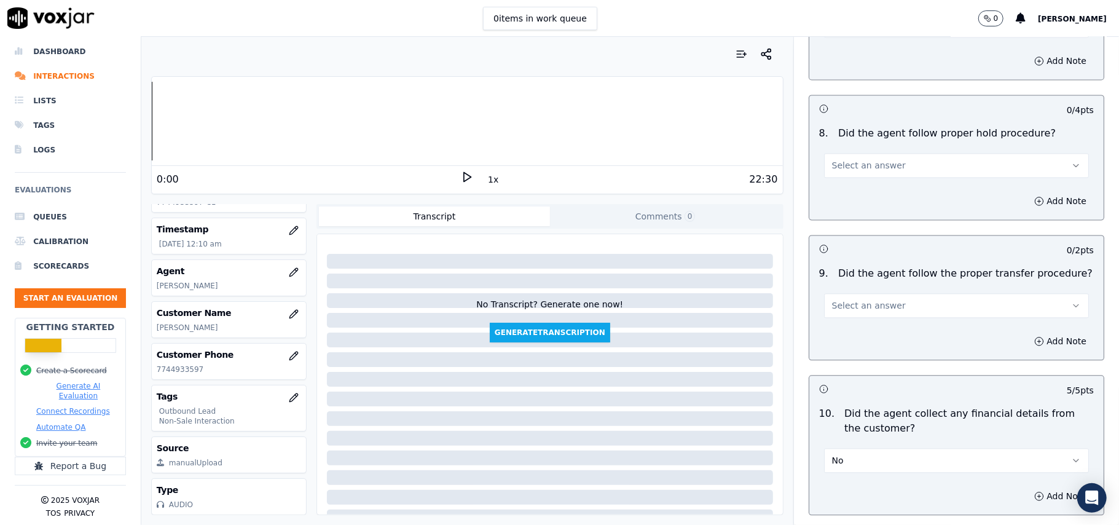
click at [860, 301] on span "Select an answer" at bounding box center [869, 305] width 74 height 12
click at [858, 340] on div "No" at bounding box center [930, 344] width 238 height 20
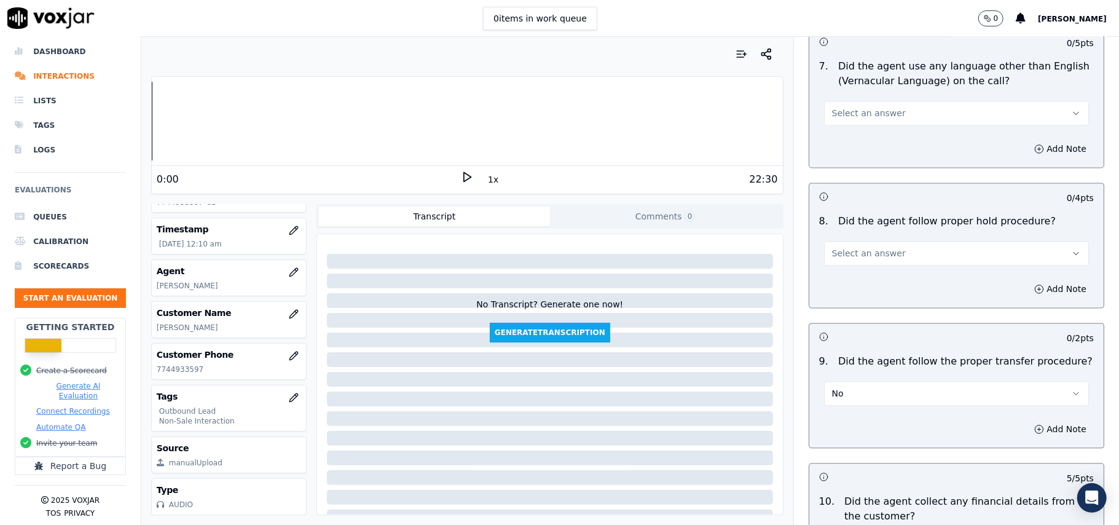
scroll to position [1672, 0]
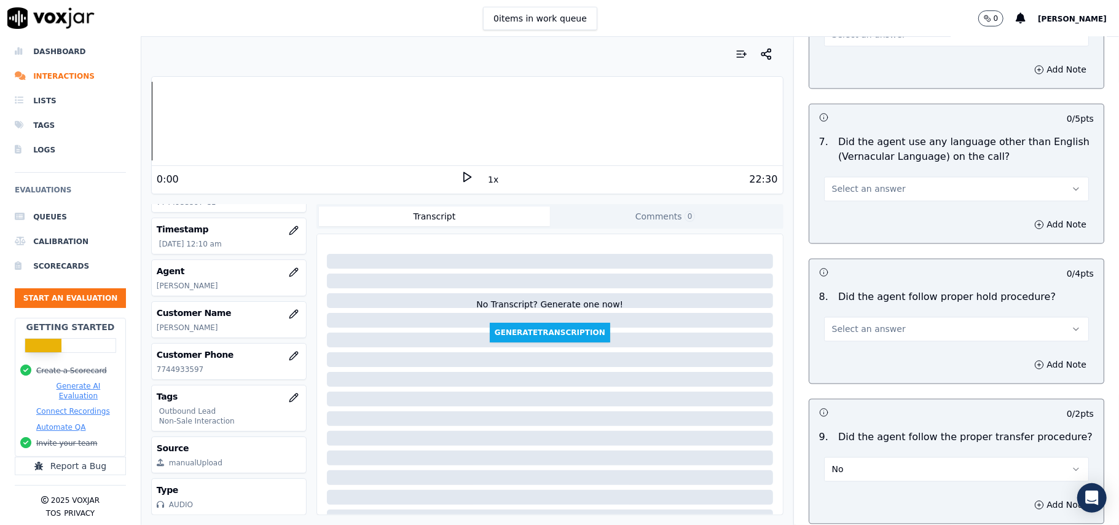
click at [868, 323] on span "Select an answer" at bounding box center [869, 329] width 74 height 12
click at [871, 352] on div "Yes" at bounding box center [930, 347] width 238 height 20
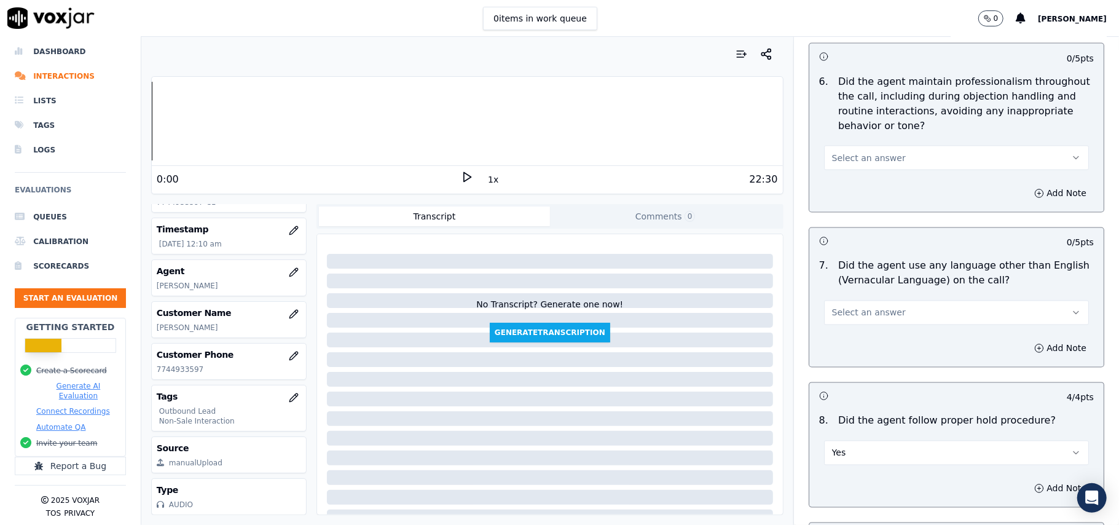
scroll to position [1426, 0]
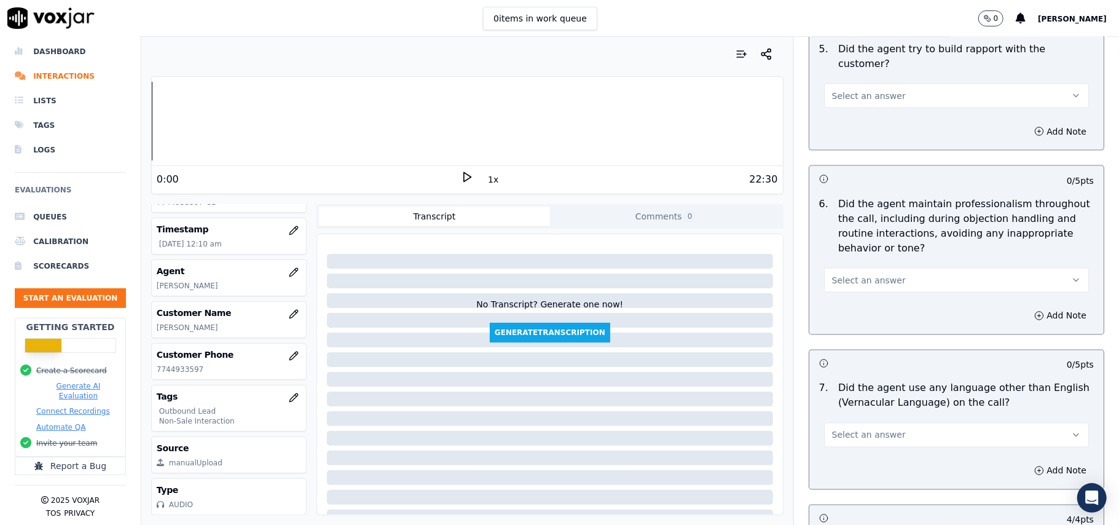
click at [847, 434] on button "Select an answer" at bounding box center [956, 435] width 265 height 25
click at [844, 465] on div "No" at bounding box center [930, 472] width 238 height 20
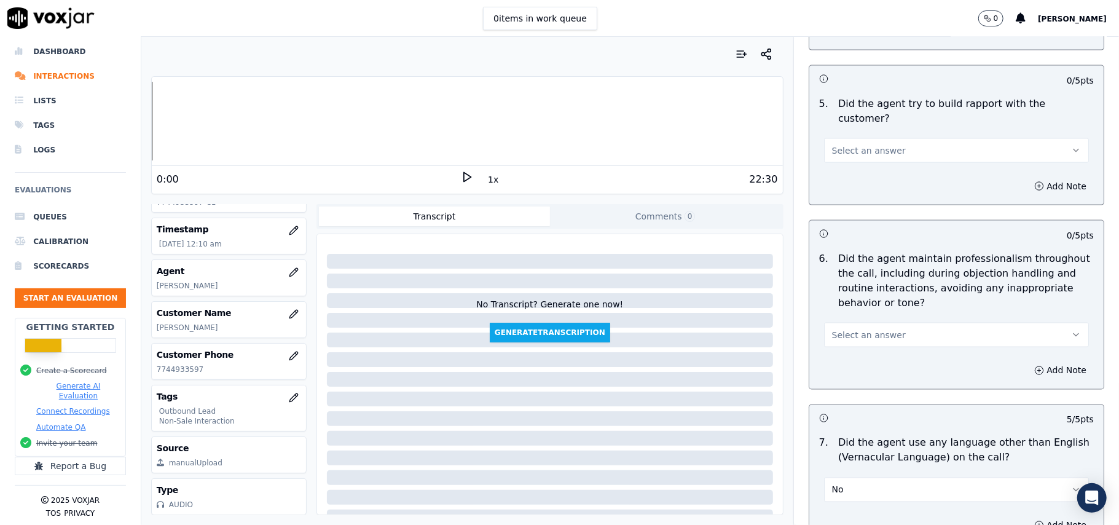
scroll to position [1344, 0]
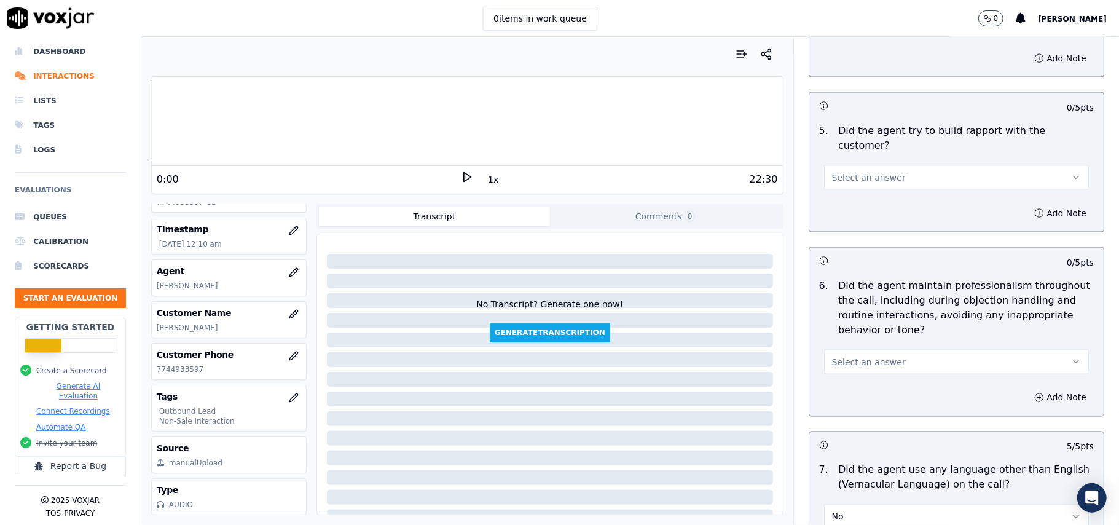
click at [853, 350] on button "Select an answer" at bounding box center [956, 362] width 265 height 25
click at [856, 390] on div "No" at bounding box center [930, 399] width 238 height 20
click at [853, 351] on button "No" at bounding box center [956, 362] width 265 height 25
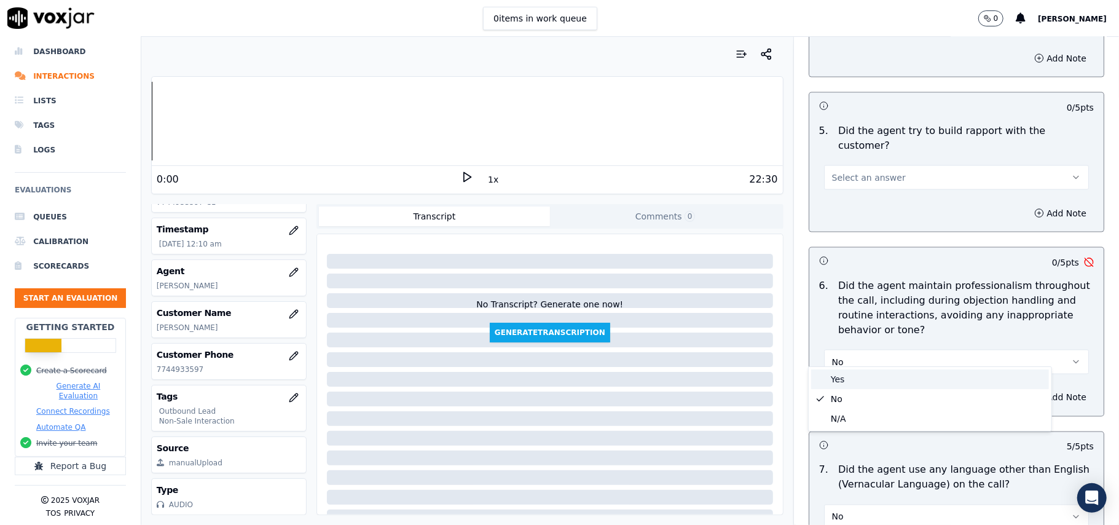
click at [850, 380] on div "Yes" at bounding box center [930, 379] width 238 height 20
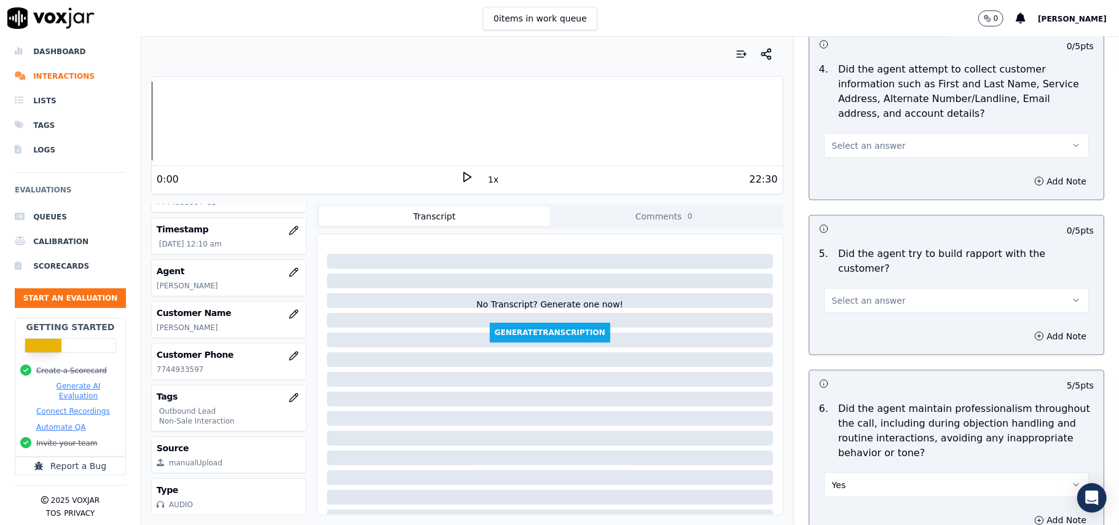
scroll to position [1099, 0]
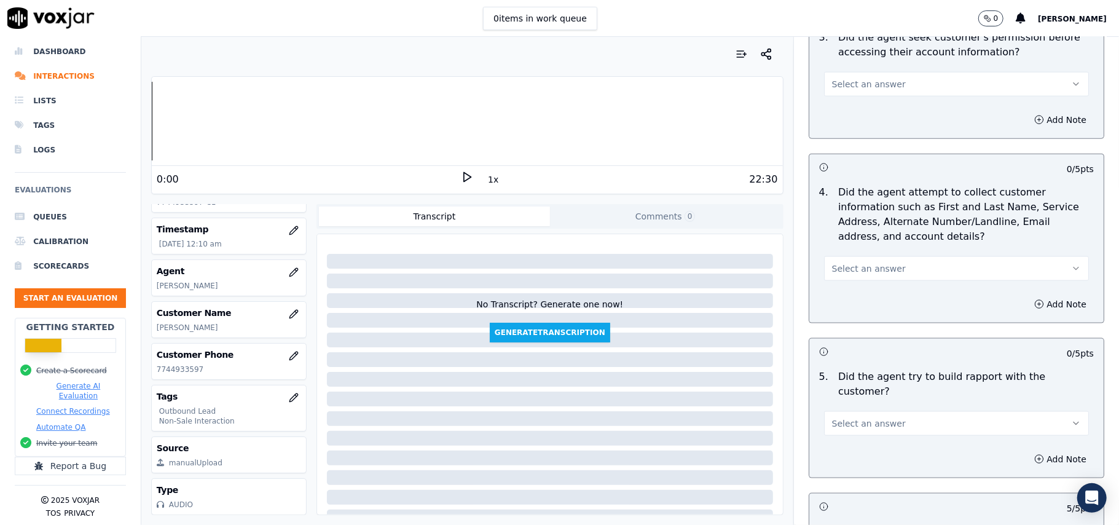
click at [858, 417] on span "Select an answer" at bounding box center [869, 423] width 74 height 12
click at [841, 437] on div "Yes" at bounding box center [930, 440] width 238 height 20
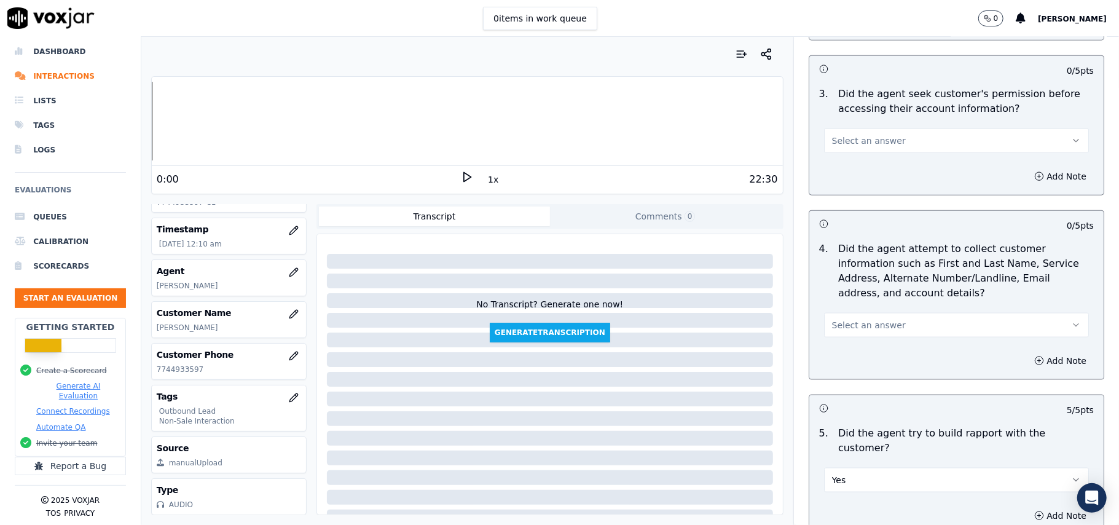
scroll to position [1016, 0]
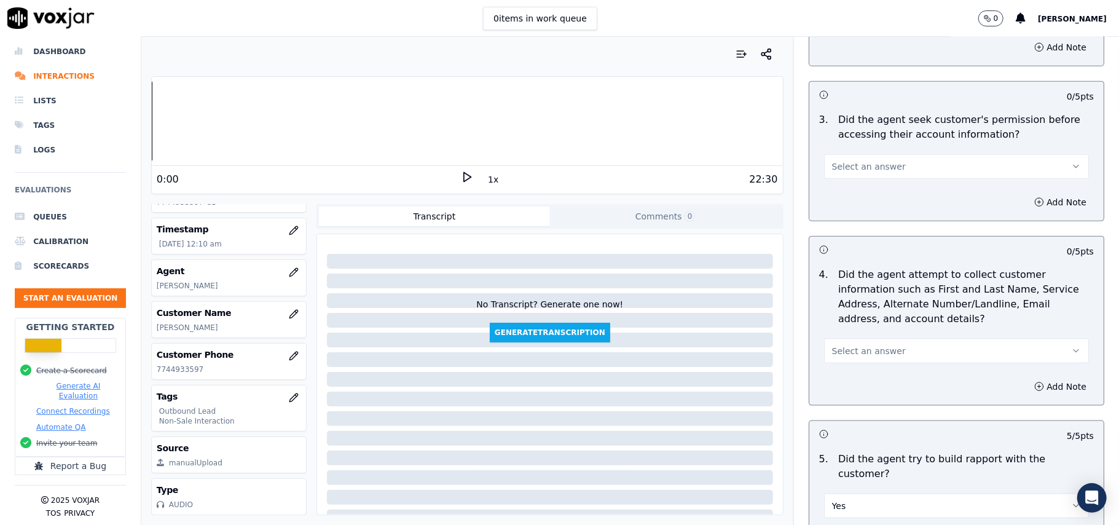
click at [865, 357] on span "Select an answer" at bounding box center [869, 351] width 74 height 12
click at [864, 418] on div "N/A" at bounding box center [930, 421] width 238 height 20
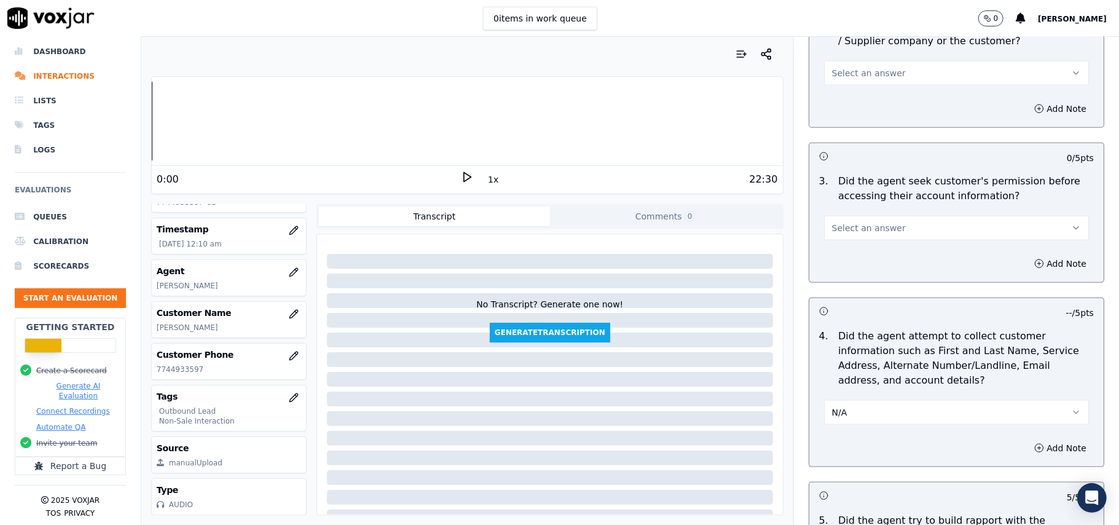
scroll to position [853, 0]
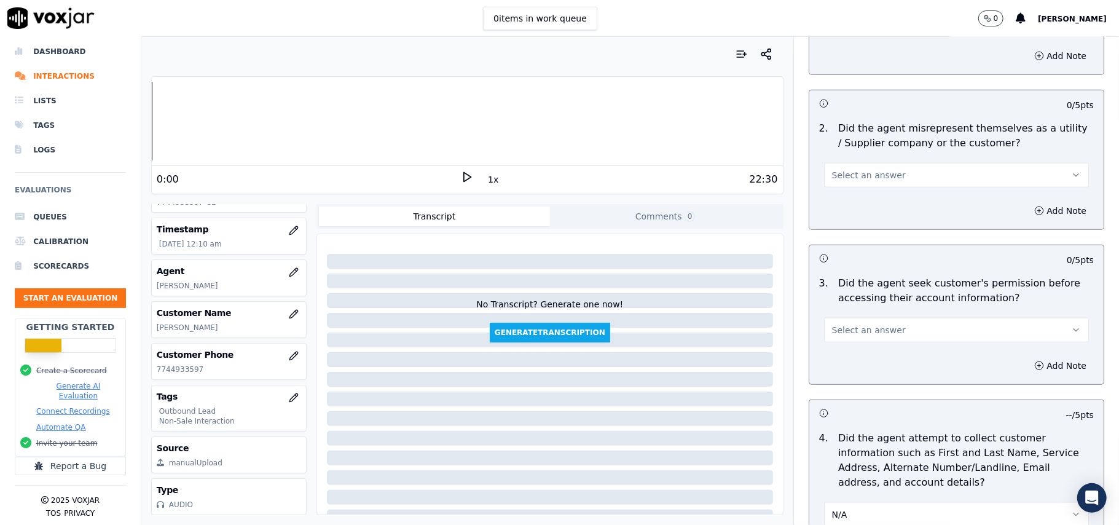
click at [856, 335] on span "Select an answer" at bounding box center [869, 330] width 74 height 12
click at [853, 364] on div "Yes" at bounding box center [930, 361] width 238 height 20
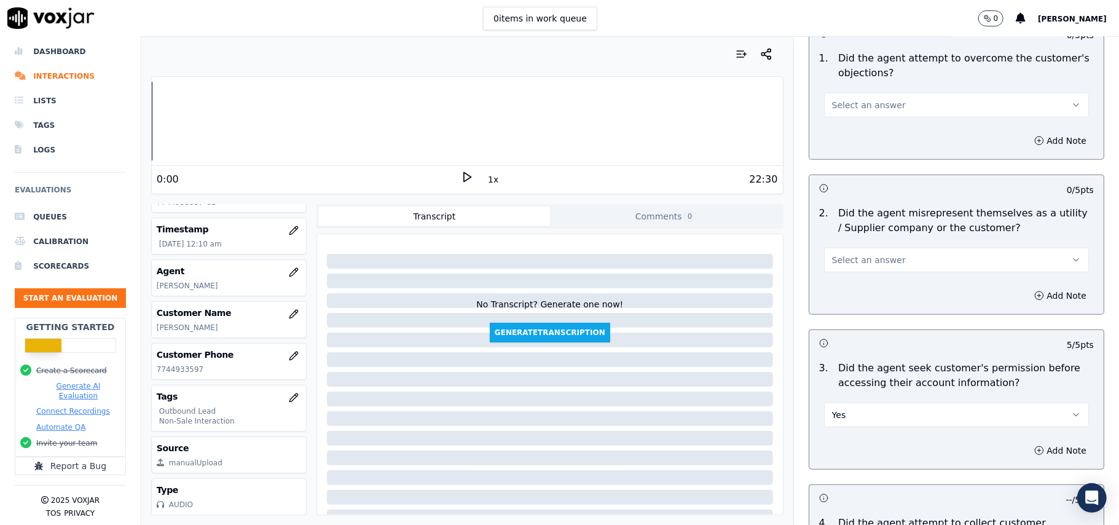
scroll to position [689, 0]
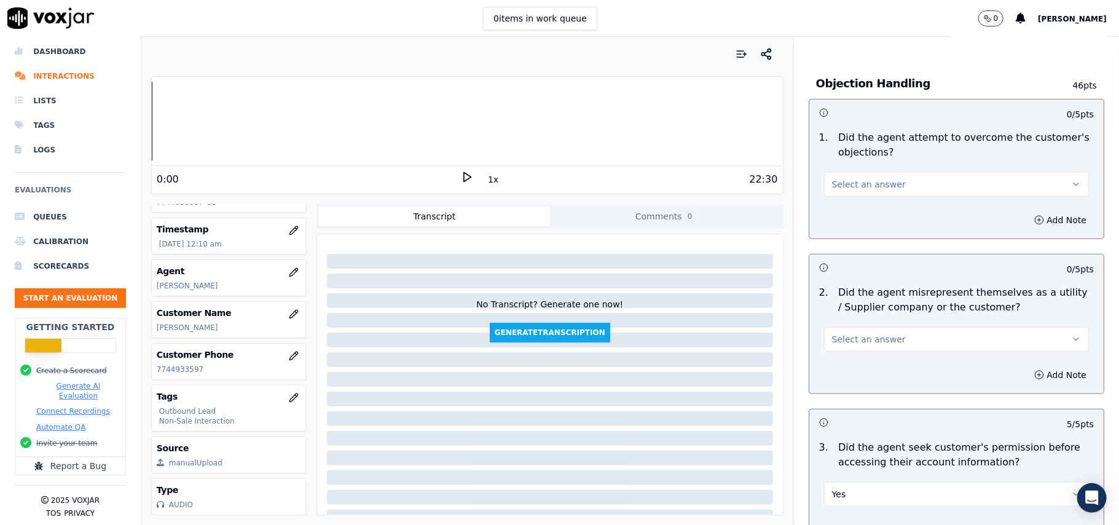
click at [875, 334] on button "Select an answer" at bounding box center [956, 339] width 265 height 25
click at [832, 388] on div "No" at bounding box center [930, 389] width 238 height 20
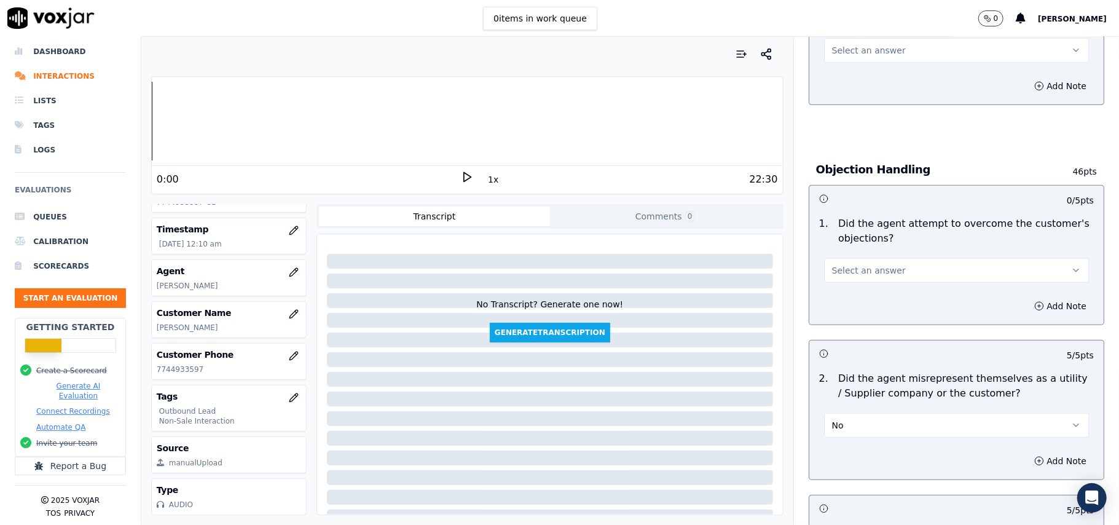
scroll to position [443, 0]
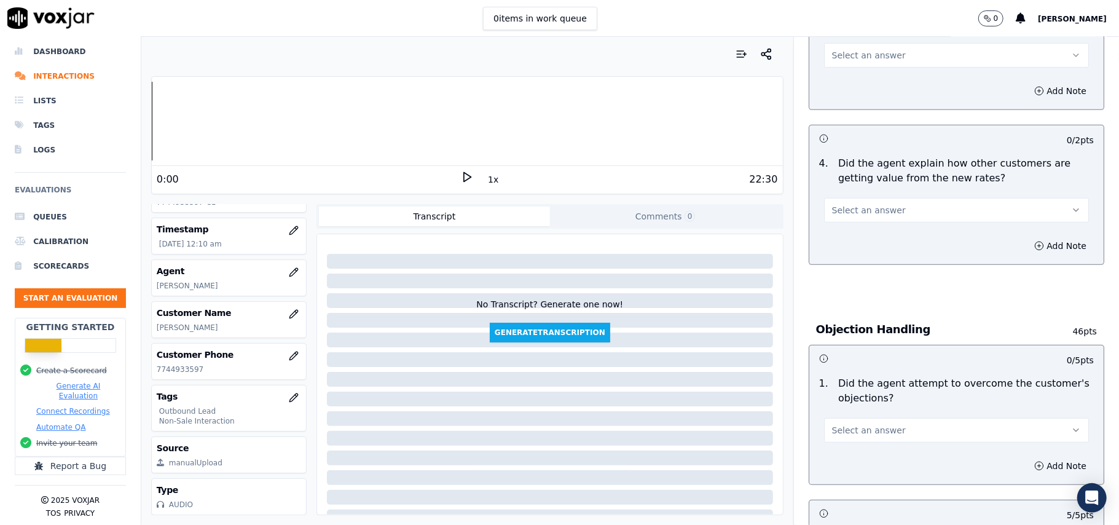
click at [852, 431] on span "Select an answer" at bounding box center [869, 430] width 74 height 12
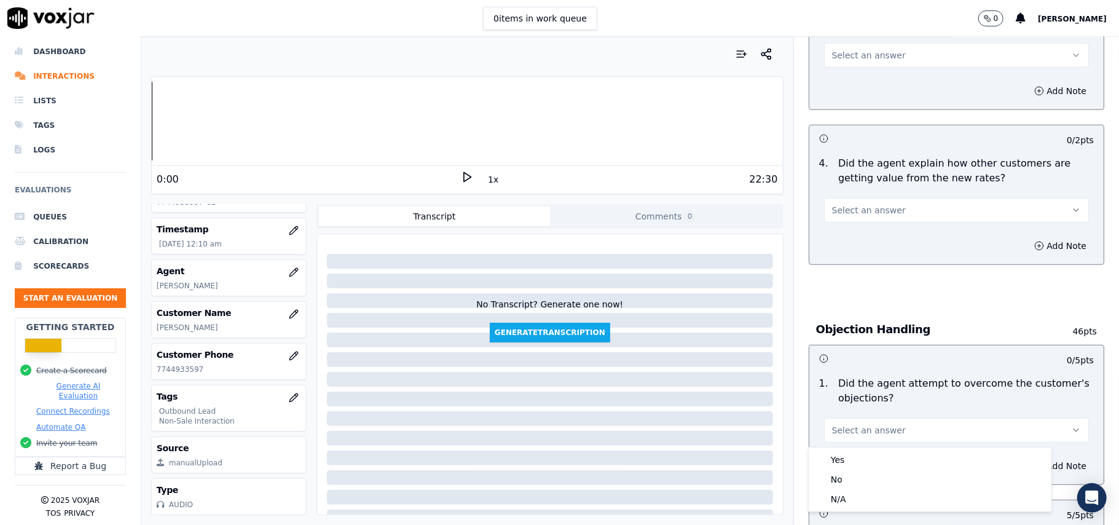
click at [849, 447] on div "Yes No N/A" at bounding box center [930, 479] width 244 height 65
click at [849, 451] on div "Yes" at bounding box center [930, 460] width 238 height 20
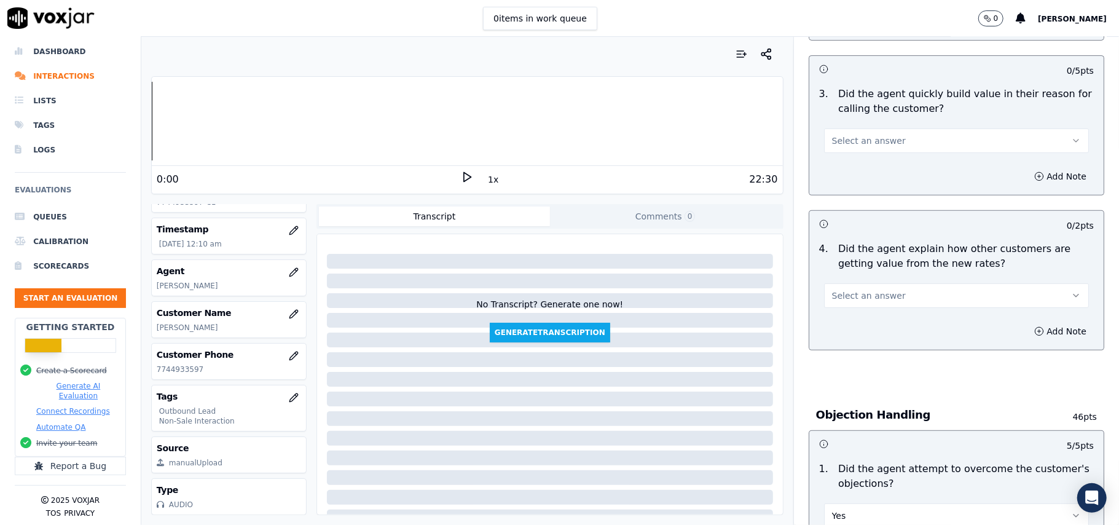
scroll to position [279, 0]
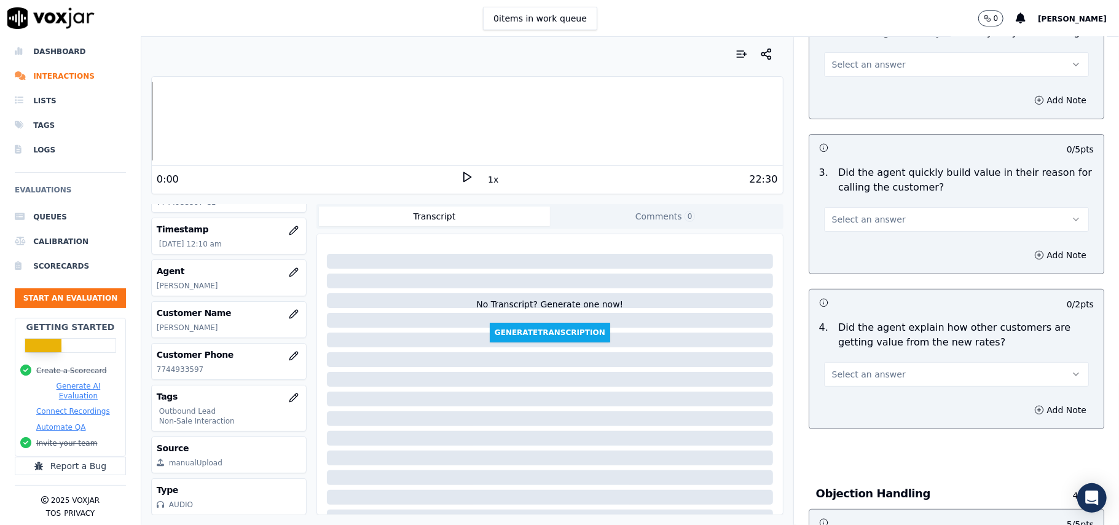
click at [869, 364] on button "Select an answer" at bounding box center [956, 374] width 265 height 25
click at [871, 409] on div "Yes" at bounding box center [930, 403] width 238 height 20
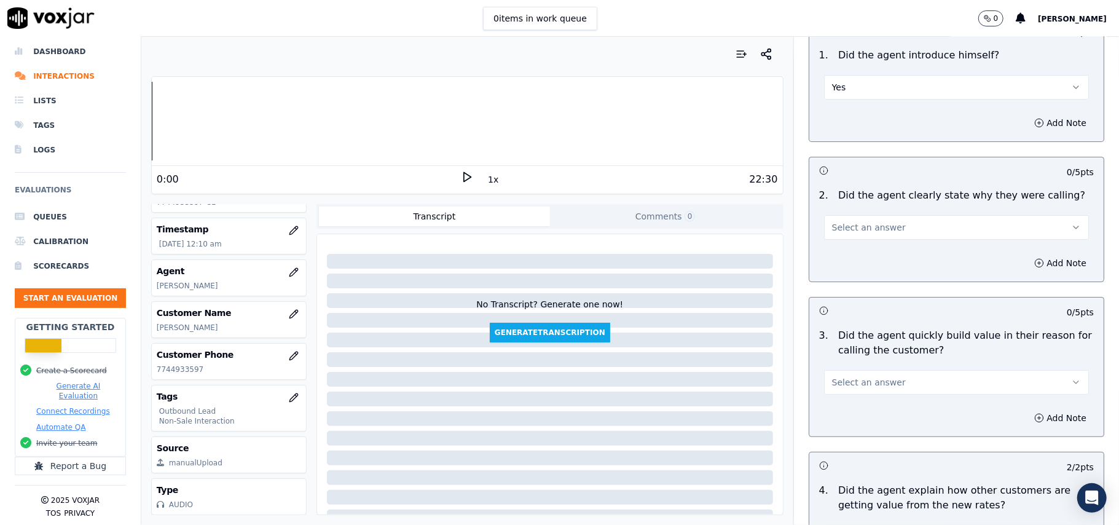
scroll to position [116, 0]
click at [890, 386] on button "Select an answer" at bounding box center [956, 382] width 265 height 25
click at [877, 414] on div "Yes" at bounding box center [930, 412] width 238 height 20
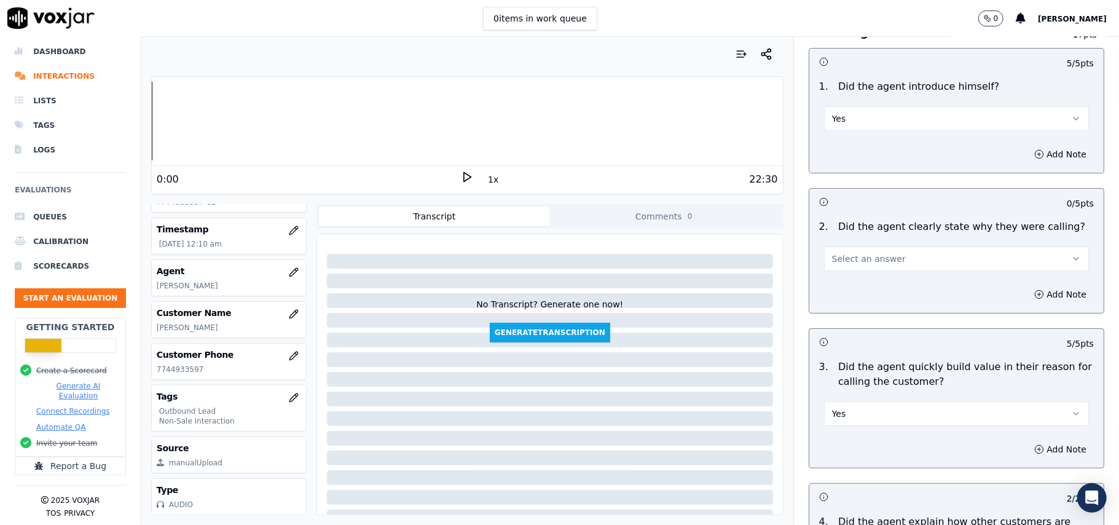
scroll to position [33, 0]
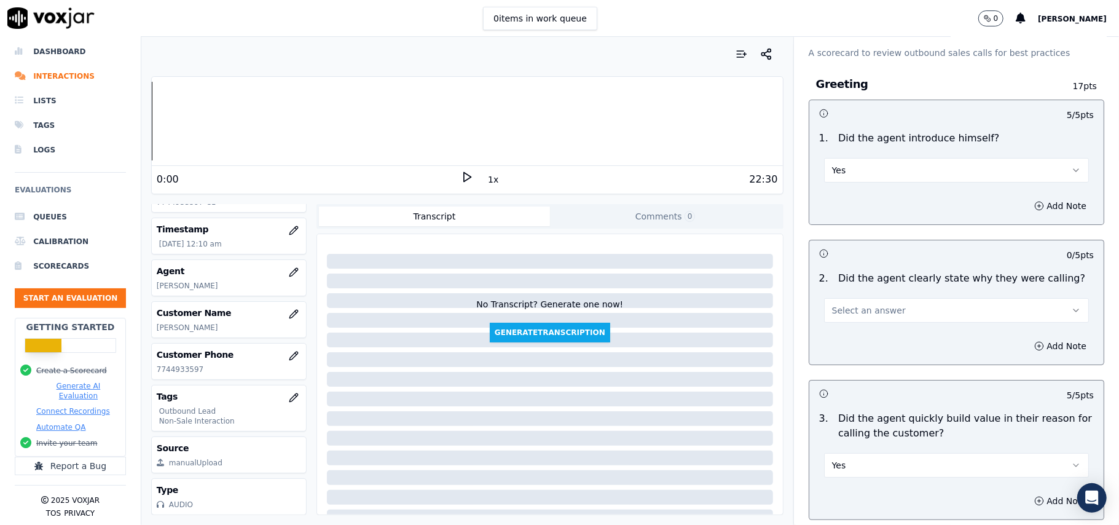
click at [878, 298] on button "Select an answer" at bounding box center [956, 310] width 265 height 25
click at [863, 335] on div "Yes" at bounding box center [930, 339] width 238 height 20
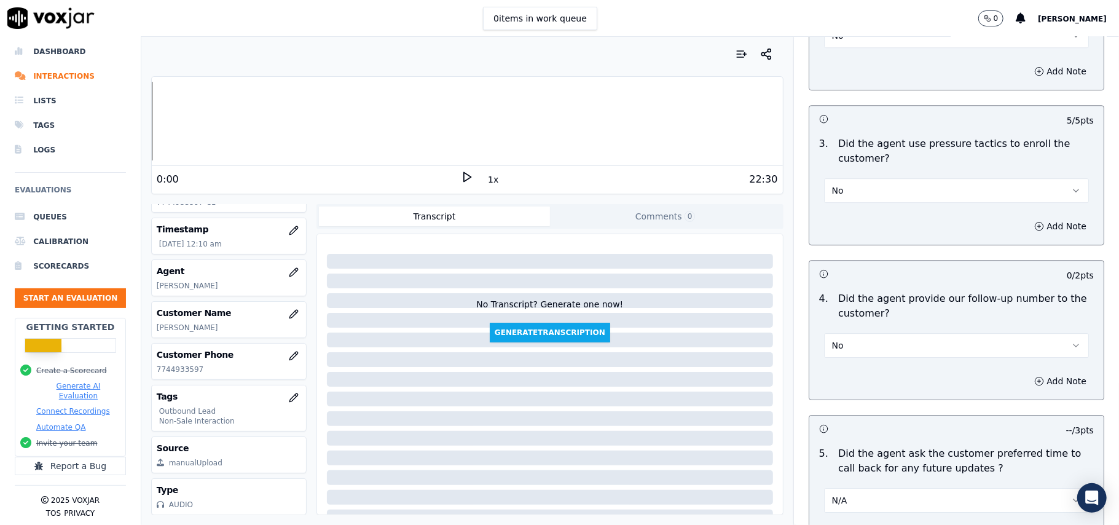
scroll to position [3065, 0]
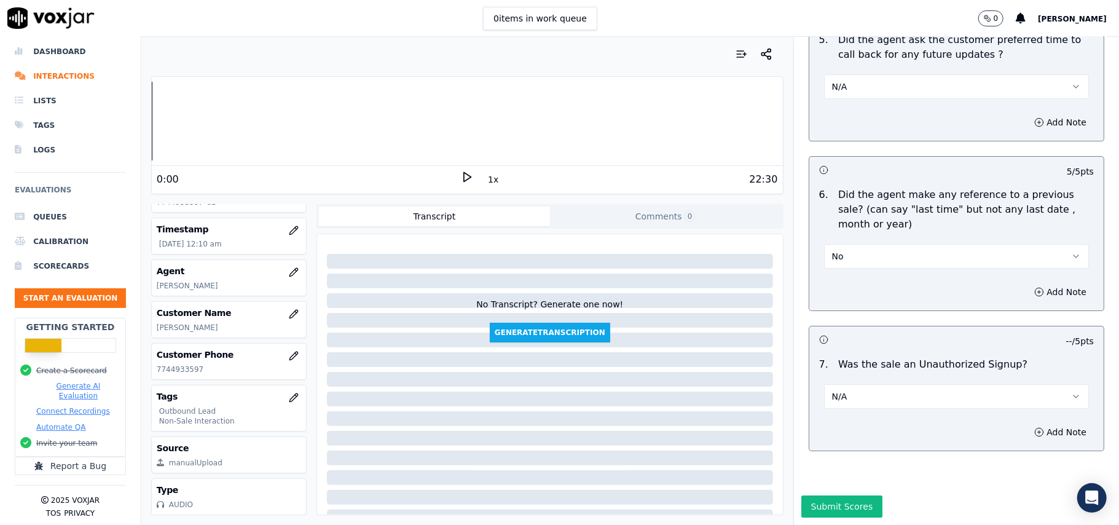
drag, startPoint x: 790, startPoint y: 470, endPoint x: 1118, endPoint y: 367, distance: 344.5
click at [801, 495] on button "Submit Scores" at bounding box center [842, 506] width 82 height 22
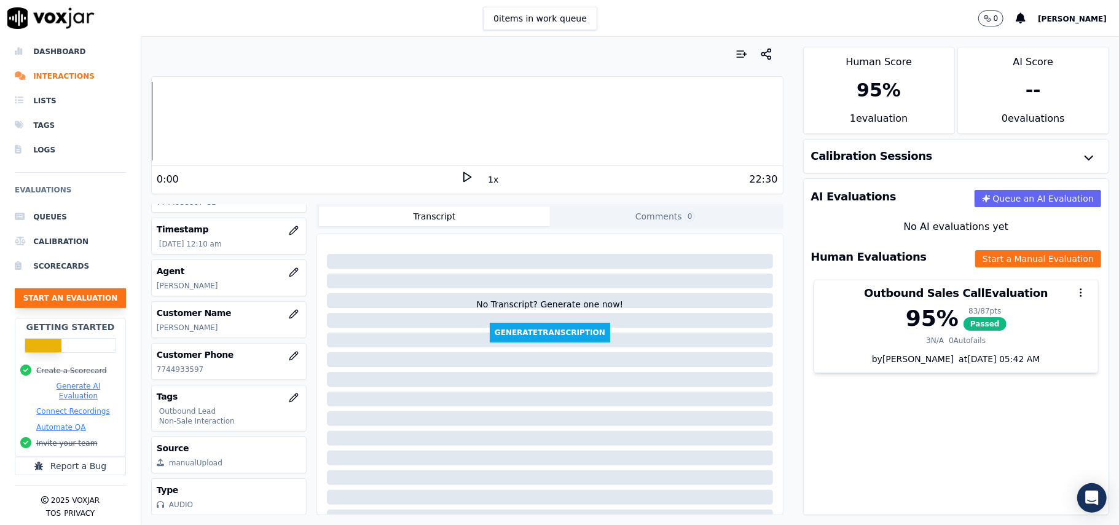
click at [74, 288] on button "Start an Evaluation" at bounding box center [70, 298] width 111 height 20
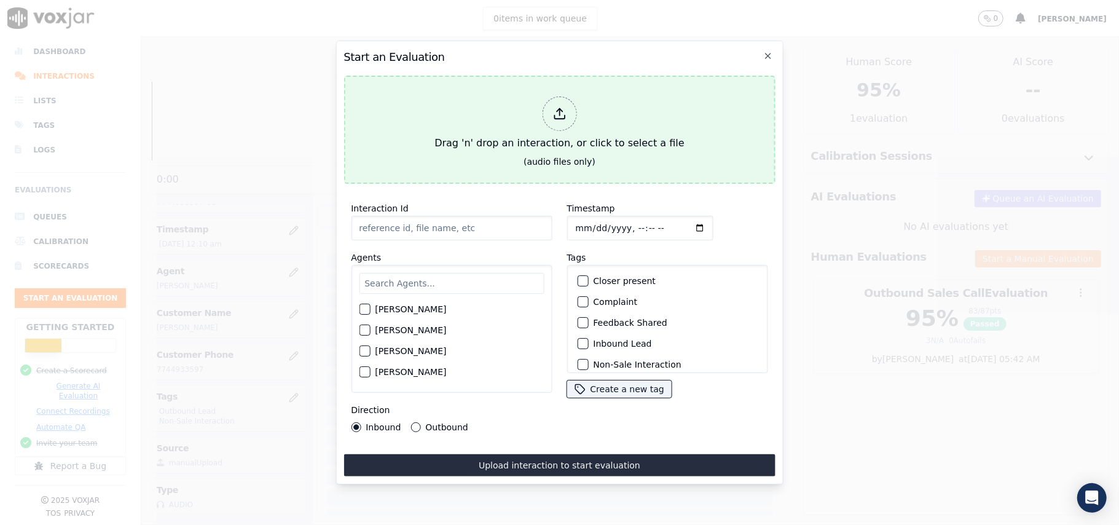
click at [546, 106] on div at bounding box center [559, 113] width 34 height 34
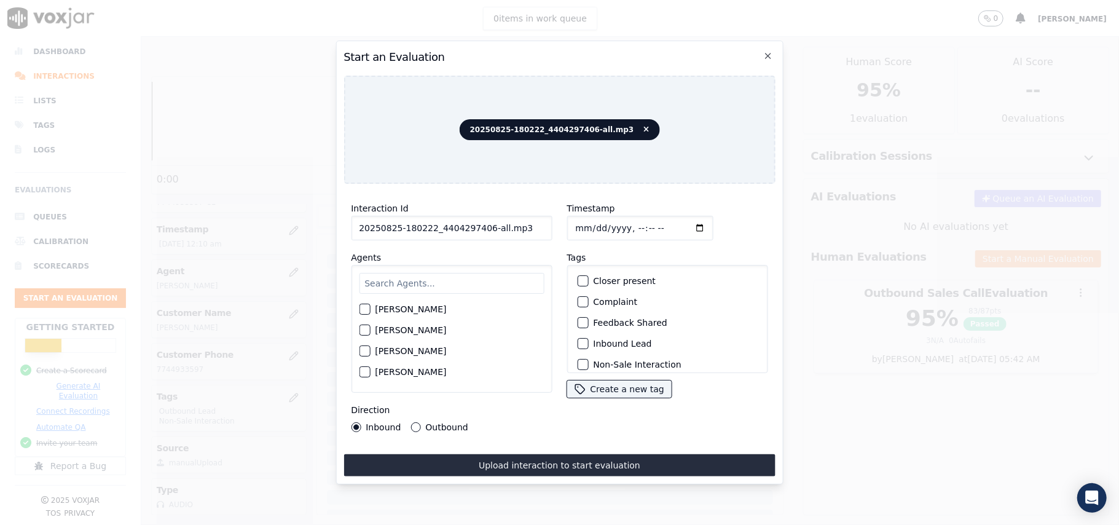
drag, startPoint x: 516, startPoint y: 226, endPoint x: 480, endPoint y: 225, distance: 35.7
click at [480, 225] on input "20250825-180222_4404297406-all.mp3" at bounding box center [451, 228] width 201 height 25
type input "20250825-180222_4404297406-C1"
click at [593, 222] on input "Timestamp" at bounding box center [639, 228] width 146 height 25
click at [591, 221] on input "Timestamp" at bounding box center [639, 228] width 146 height 25
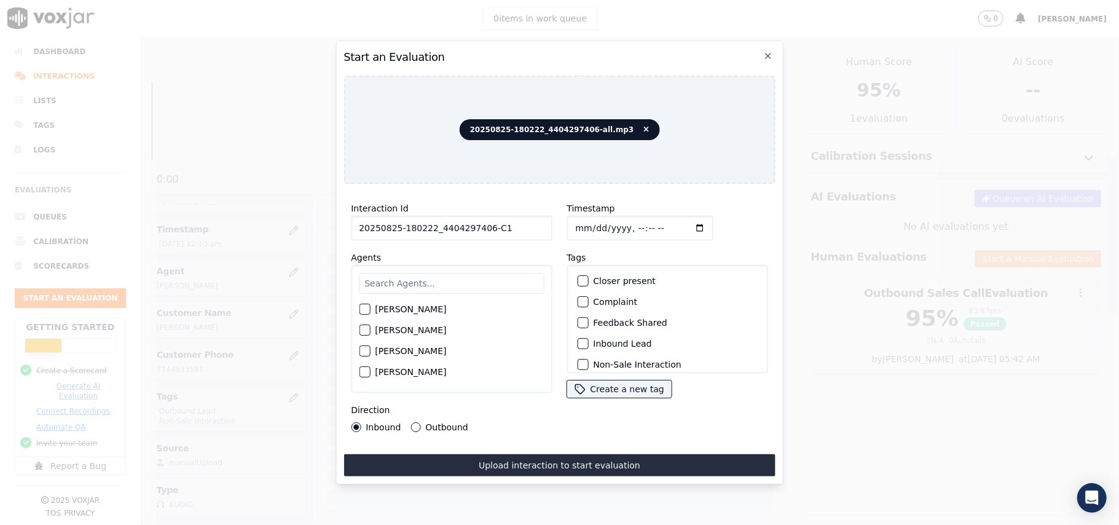
type input "[DATE]T00:12"
click at [431, 273] on input "text" at bounding box center [451, 283] width 185 height 21
type input "[PERSON_NAME]"
click at [368, 310] on div "button" at bounding box center [363, 312] width 9 height 9
click at [584, 337] on div "Inbound Lead" at bounding box center [667, 343] width 190 height 21
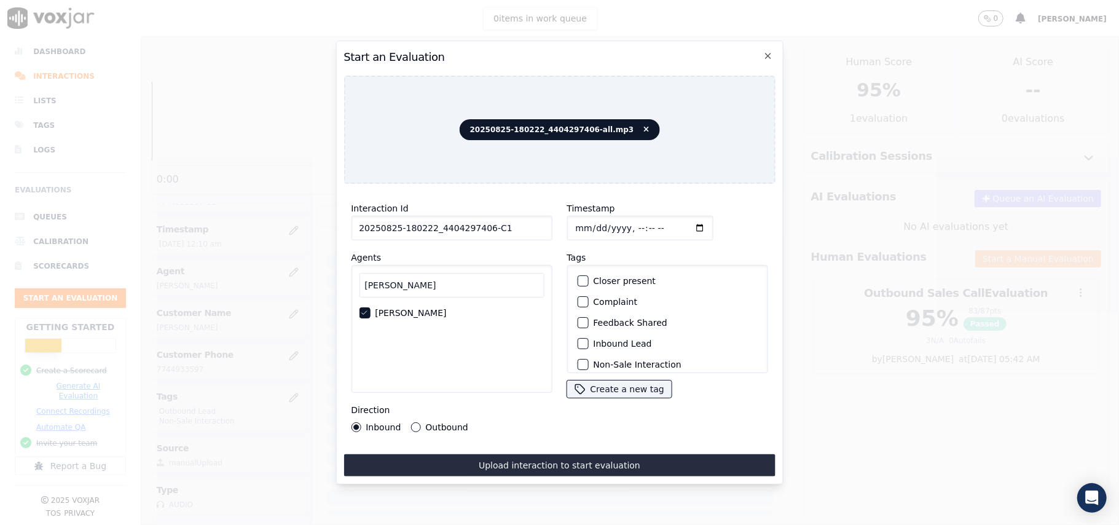
click at [578, 340] on div "button" at bounding box center [582, 343] width 9 height 9
click at [579, 278] on div "button" at bounding box center [582, 282] width 9 height 9
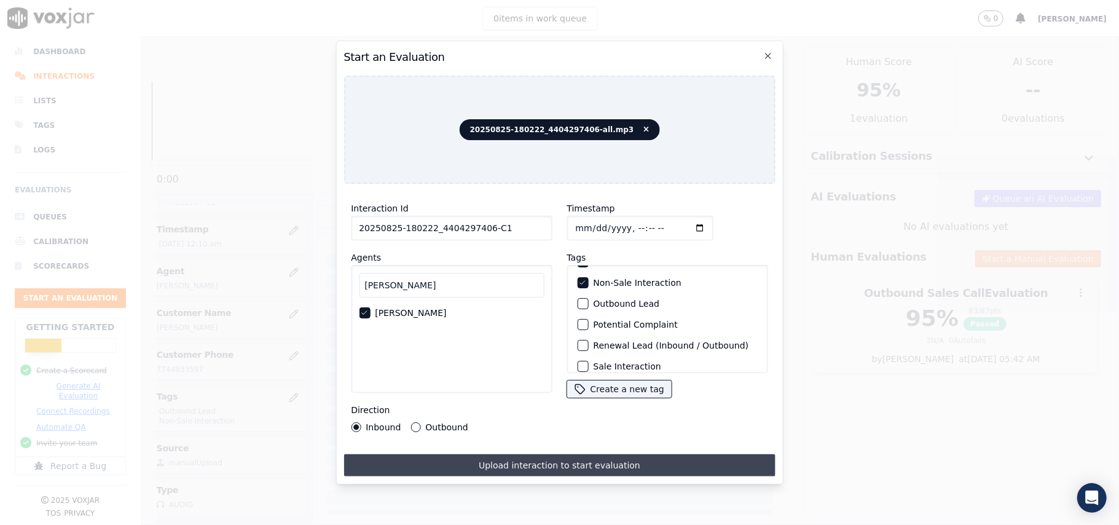
click at [487, 460] on button "Upload interaction to start evaluation" at bounding box center [558, 465] width 431 height 22
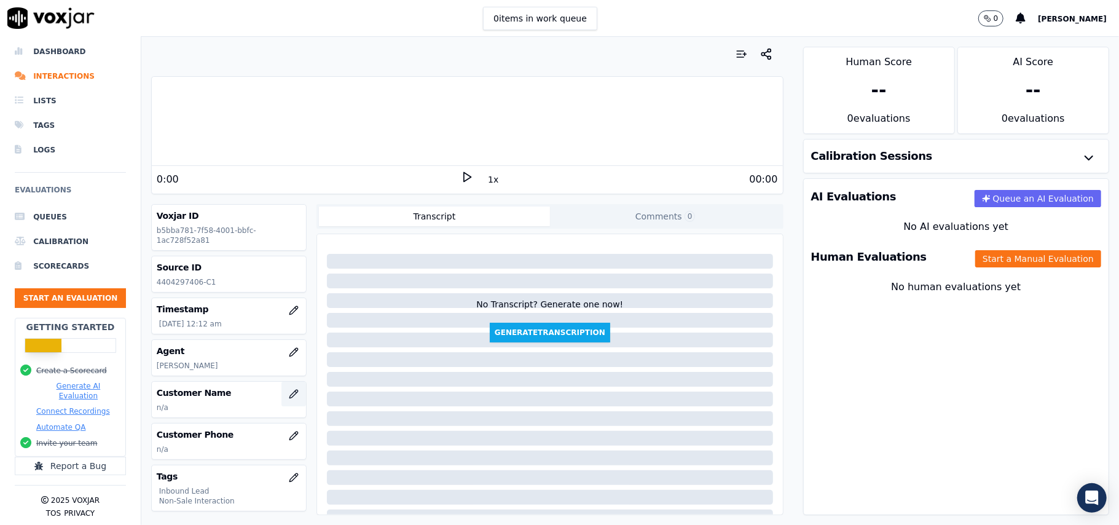
click at [281, 398] on button "button" at bounding box center [293, 394] width 25 height 25
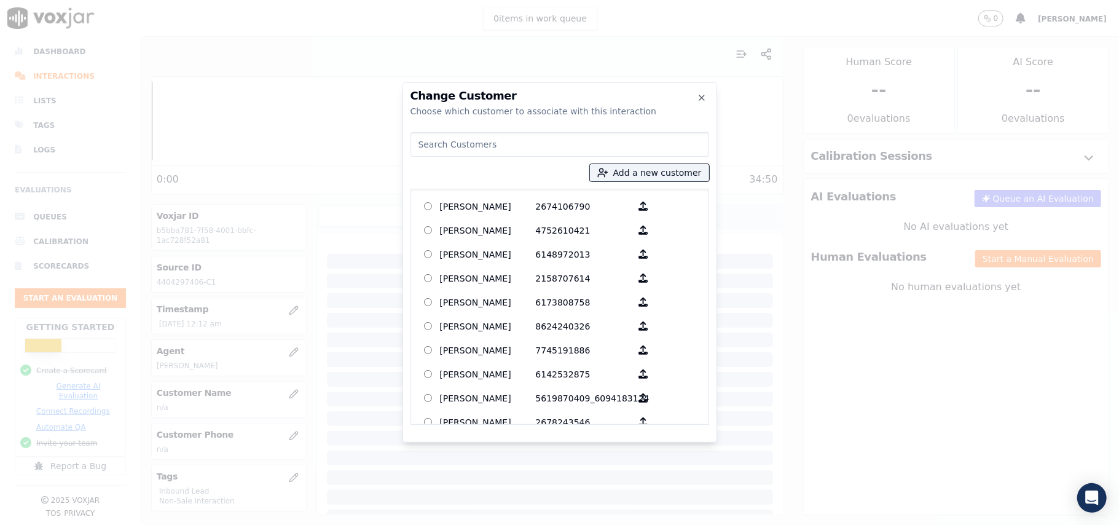
paste input "[PERSON_NAME]"
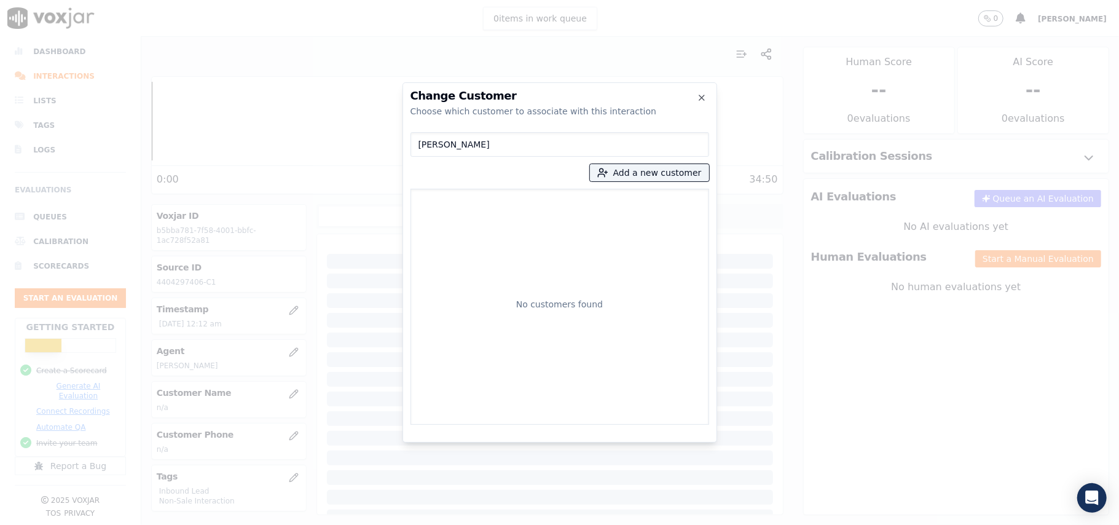
click at [421, 143] on input "[PERSON_NAME]" at bounding box center [559, 144] width 299 height 25
type input "[PERSON_NAME]"
click at [627, 177] on button "Add a new customer" at bounding box center [649, 172] width 119 height 17
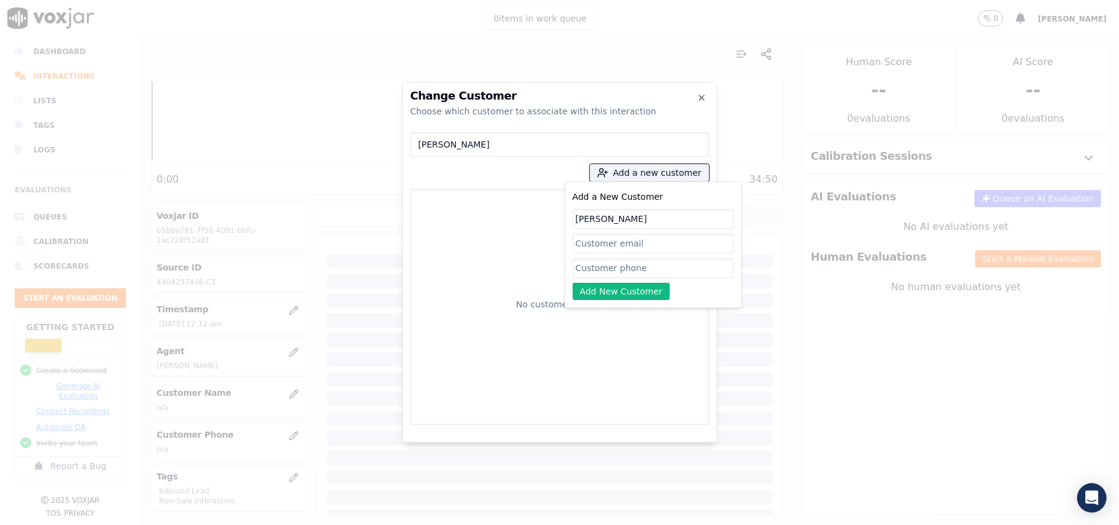
type input "[PERSON_NAME]"
click at [591, 273] on input "Add a New Customer" at bounding box center [653, 268] width 161 height 20
paste input "4404297406"
type input "4404297406"
drag, startPoint x: 590, startPoint y: 291, endPoint x: 783, endPoint y: 289, distance: 192.3
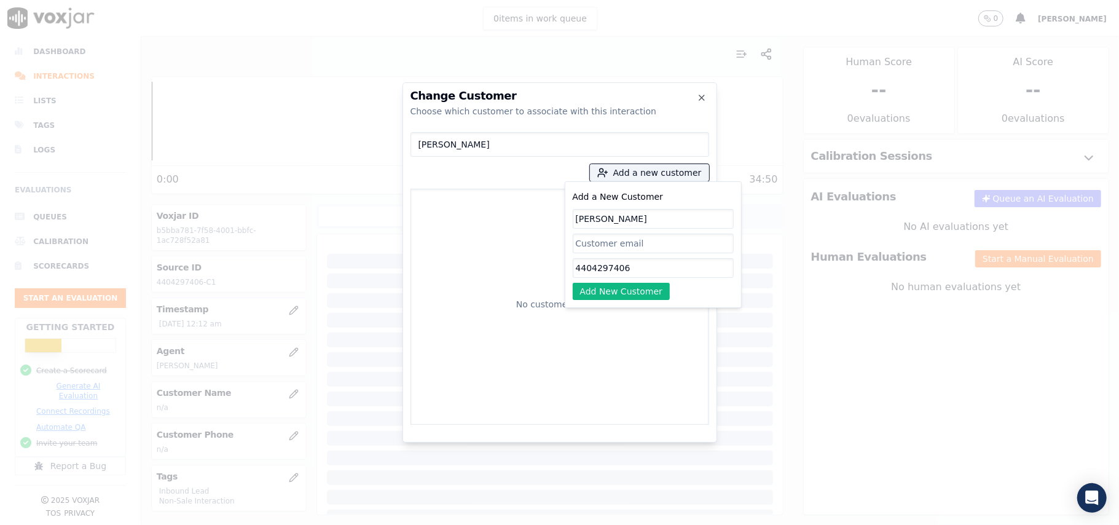
click at [590, 291] on button "Add New Customer" at bounding box center [622, 291] width 98 height 17
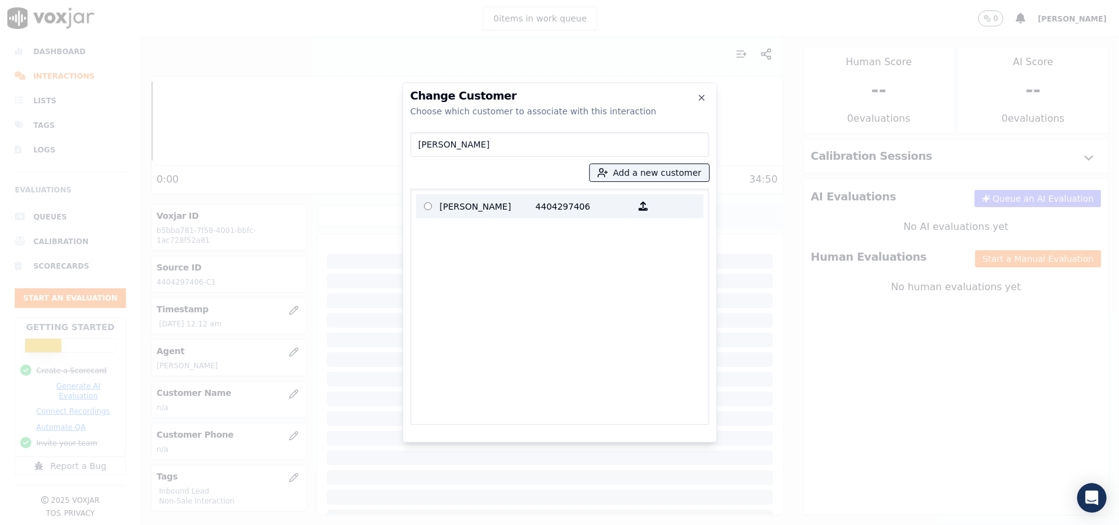
click at [519, 211] on p "[PERSON_NAME]" at bounding box center [488, 206] width 96 height 19
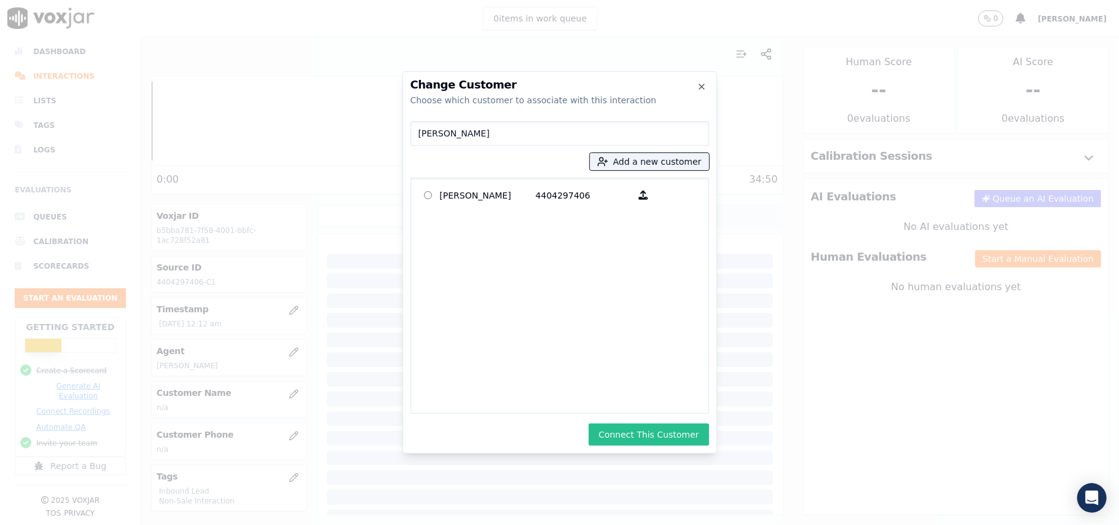
click at [654, 437] on button "Connect This Customer" at bounding box center [649, 434] width 120 height 22
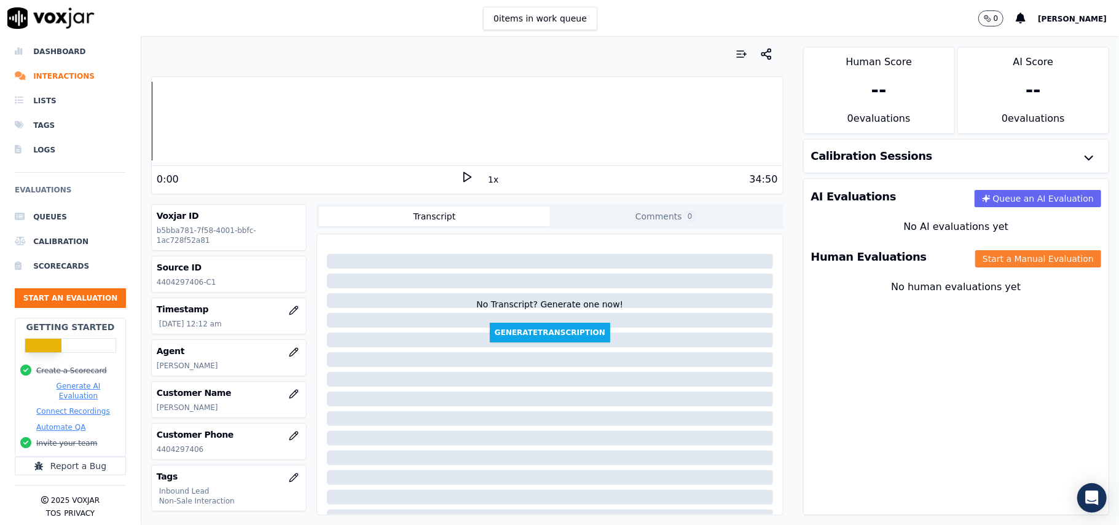
click at [976, 267] on button "Start a Manual Evaluation" at bounding box center [1038, 258] width 126 height 17
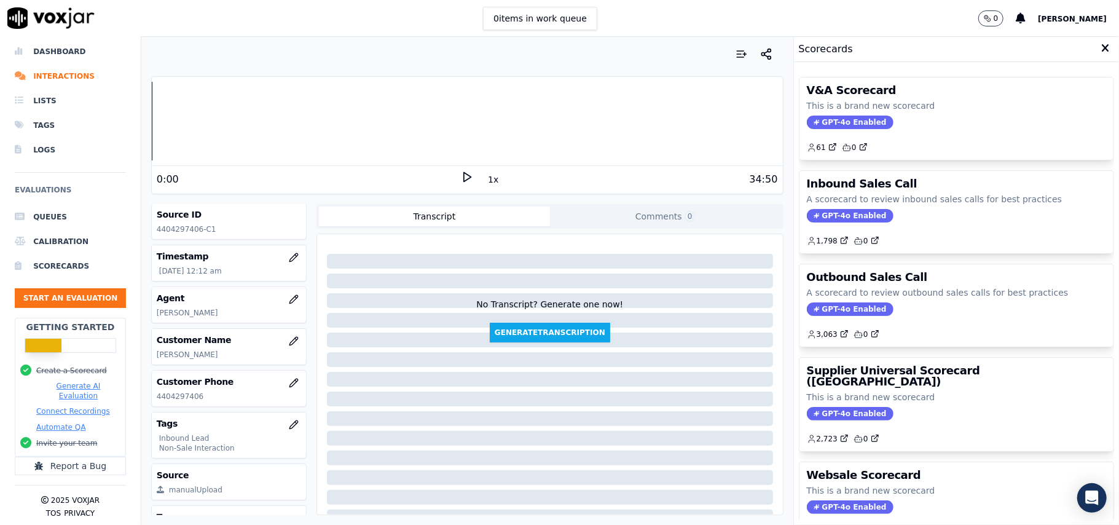
scroll to position [82, 0]
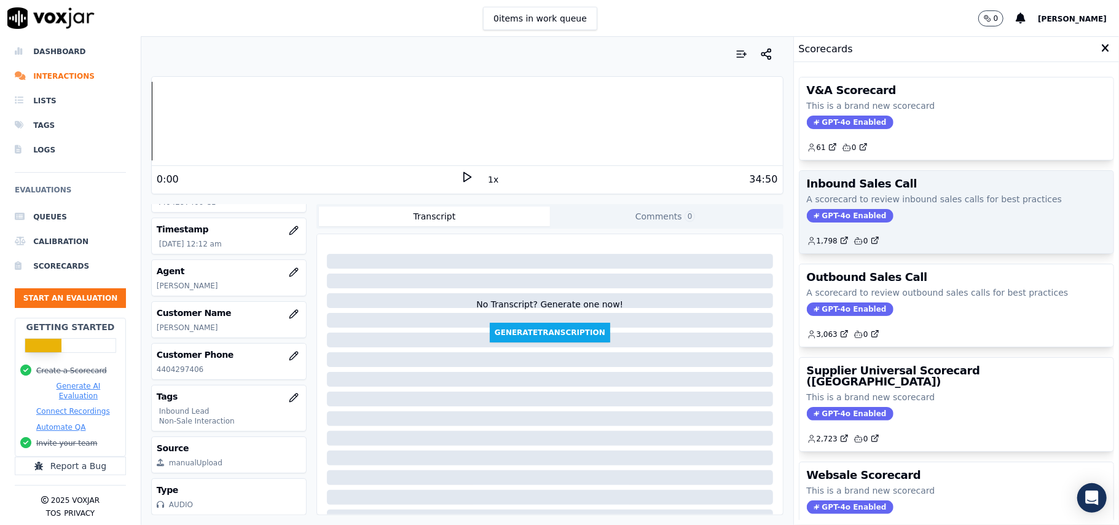
click at [834, 217] on span "GPT-4o Enabled" at bounding box center [850, 216] width 87 height 14
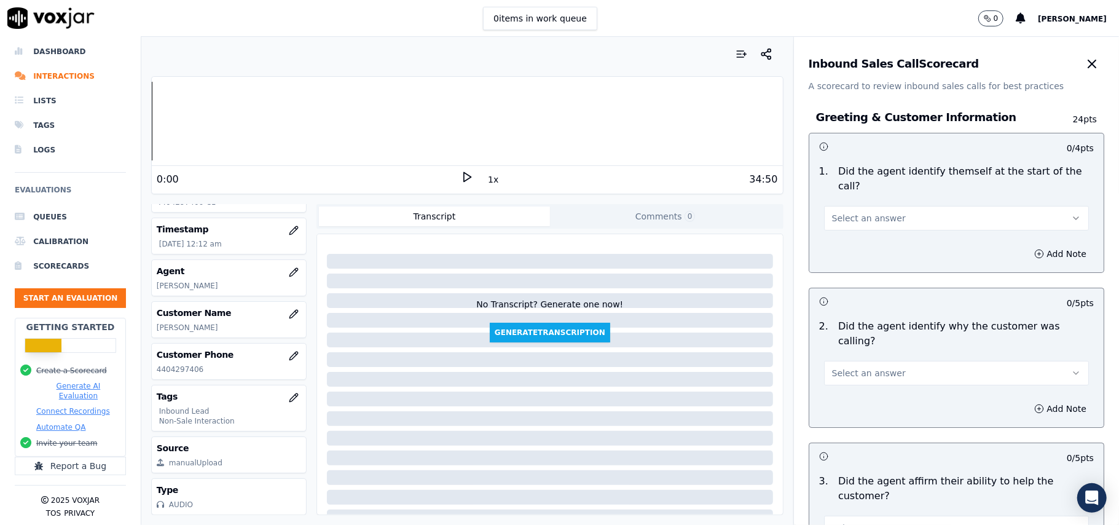
click at [827, 206] on button "Select an answer" at bounding box center [956, 218] width 265 height 25
click at [829, 225] on div "Yes" at bounding box center [930, 232] width 238 height 20
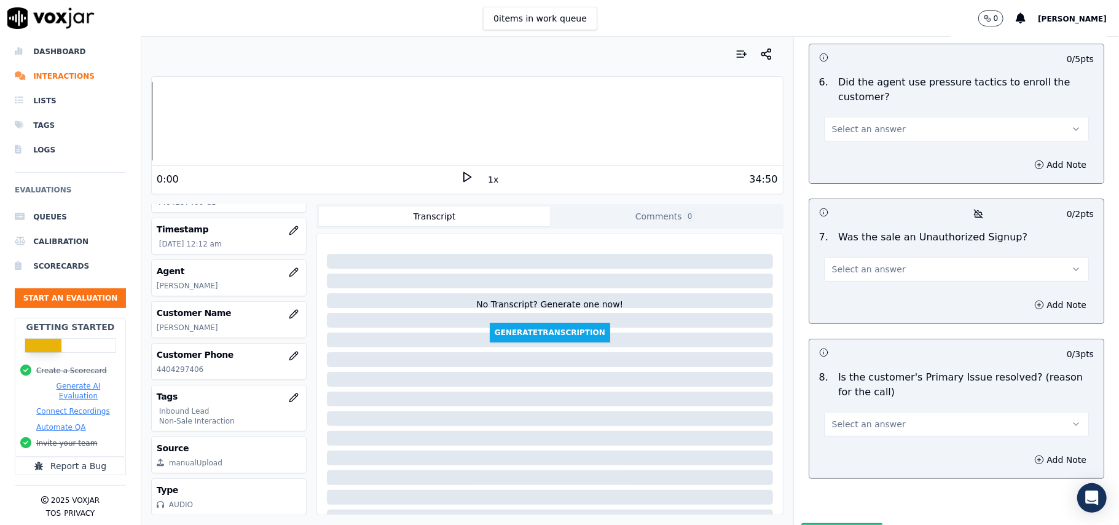
click at [933, 412] on button "Select an answer" at bounding box center [956, 424] width 265 height 25
drag, startPoint x: 854, startPoint y: 390, endPoint x: 861, endPoint y: 378, distance: 13.3
click at [854, 389] on div "Yes" at bounding box center [930, 387] width 238 height 20
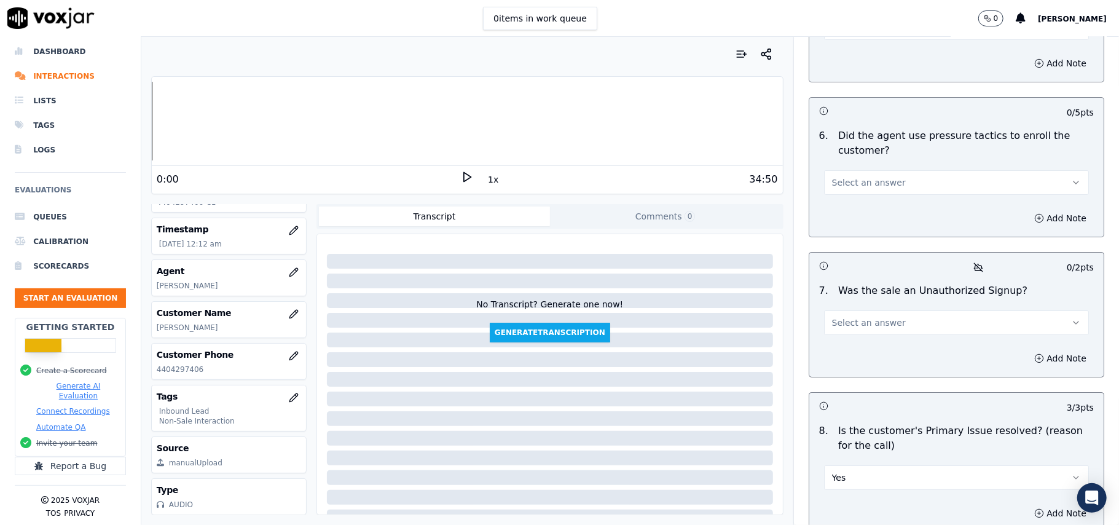
scroll to position [3357, 0]
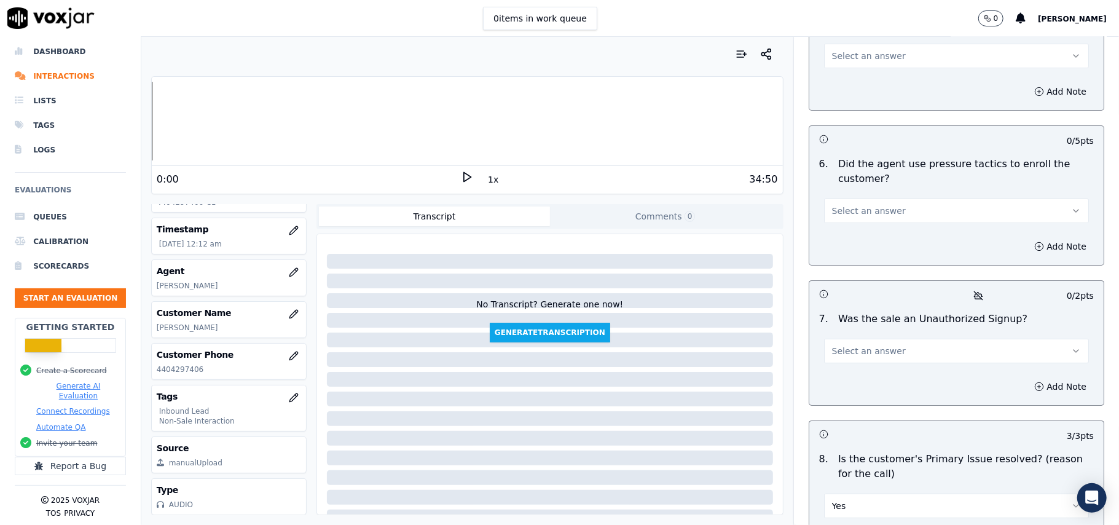
click at [879, 345] on span "Select an answer" at bounding box center [869, 351] width 74 height 12
click at [844, 335] on div "No" at bounding box center [930, 334] width 238 height 20
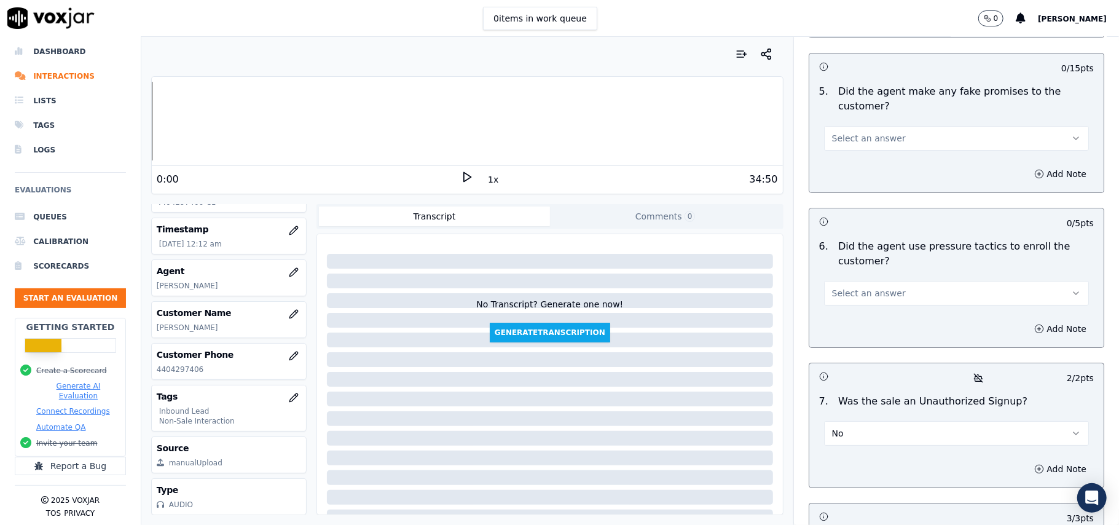
drag, startPoint x: 860, startPoint y: 369, endPoint x: 860, endPoint y: 377, distance: 8.0
click at [860, 421] on button "No" at bounding box center [956, 433] width 265 height 25
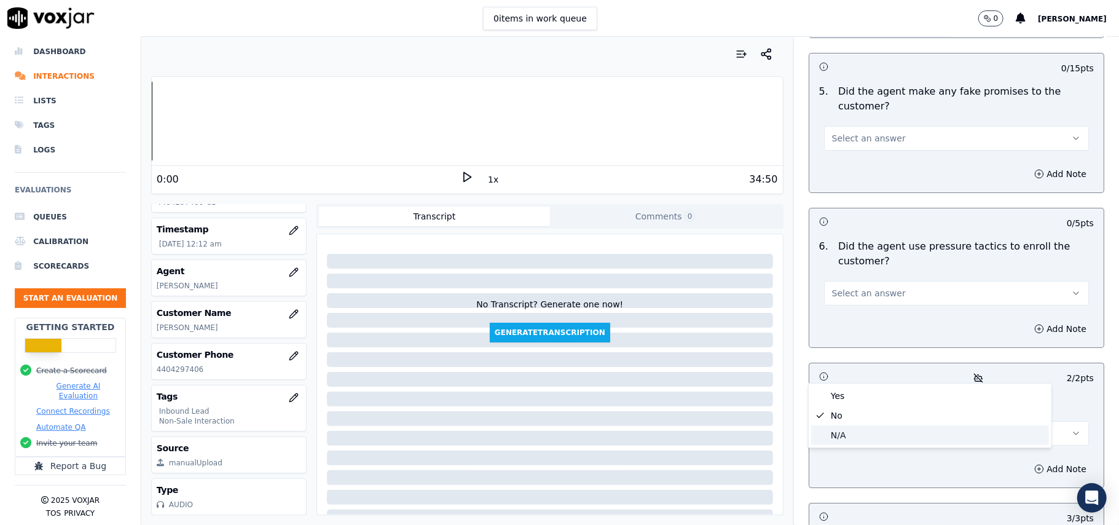
click at [843, 433] on div "N/A" at bounding box center [930, 435] width 238 height 20
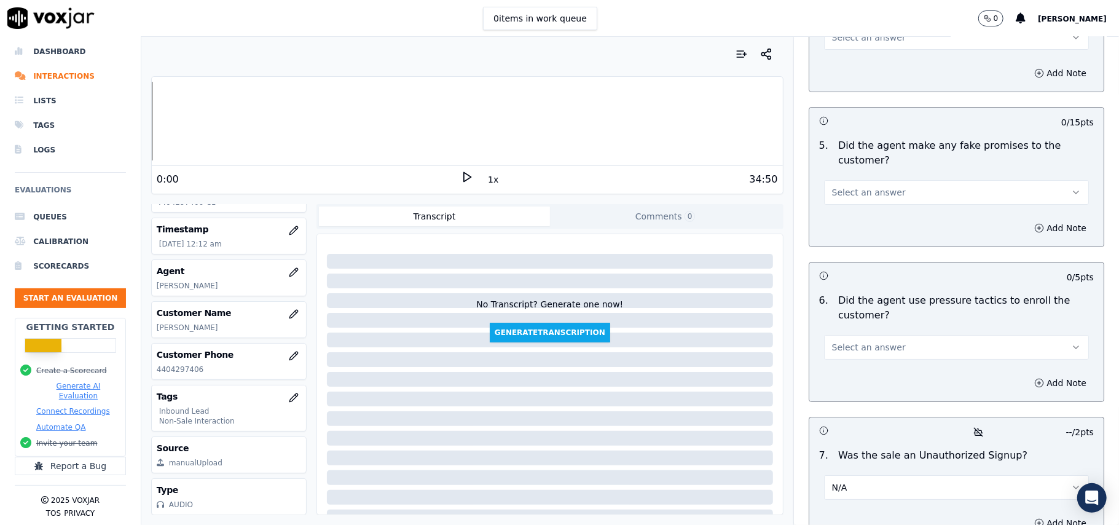
scroll to position [3193, 0]
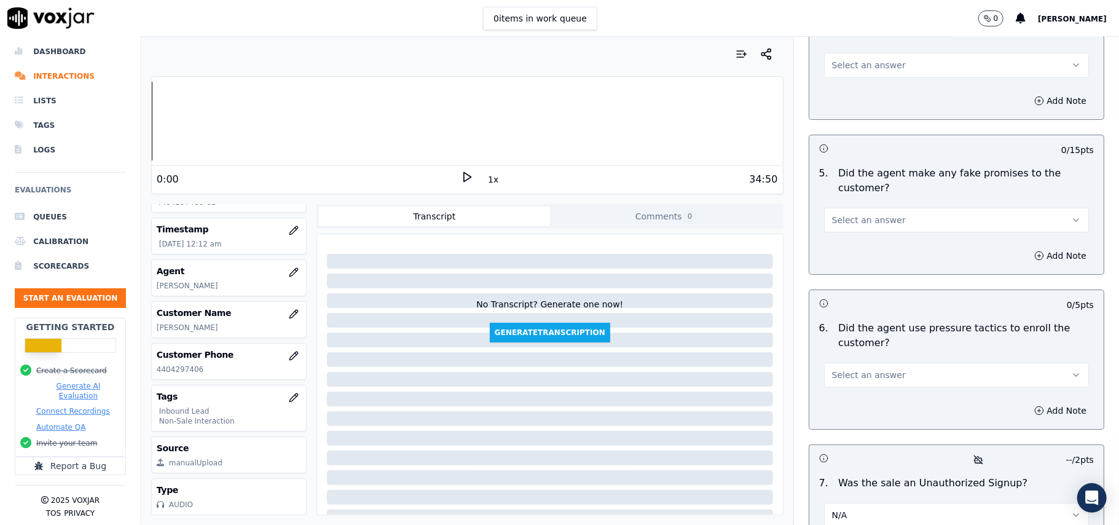
click at [872, 369] on span "Select an answer" at bounding box center [869, 375] width 74 height 12
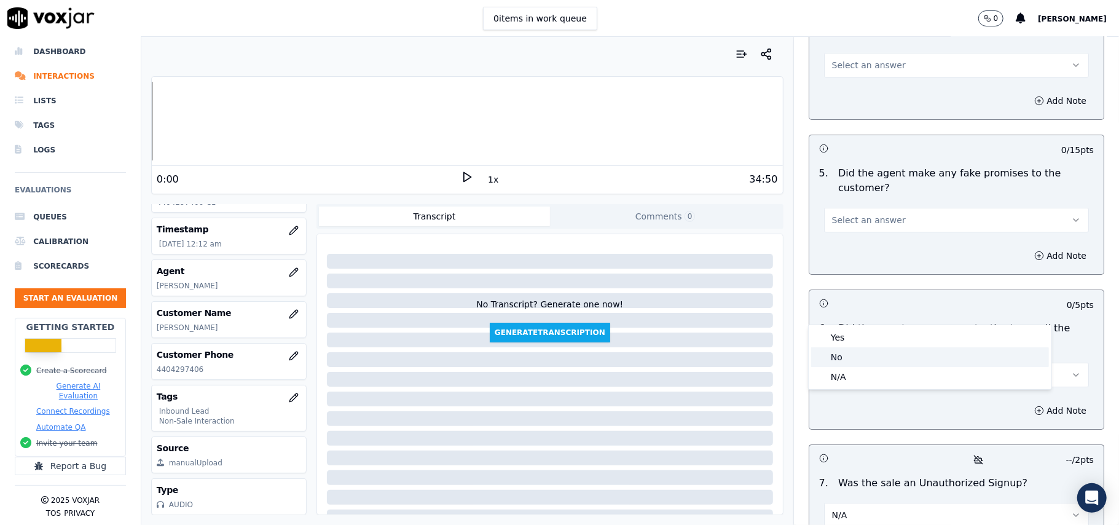
click at [856, 353] on div "No" at bounding box center [930, 357] width 238 height 20
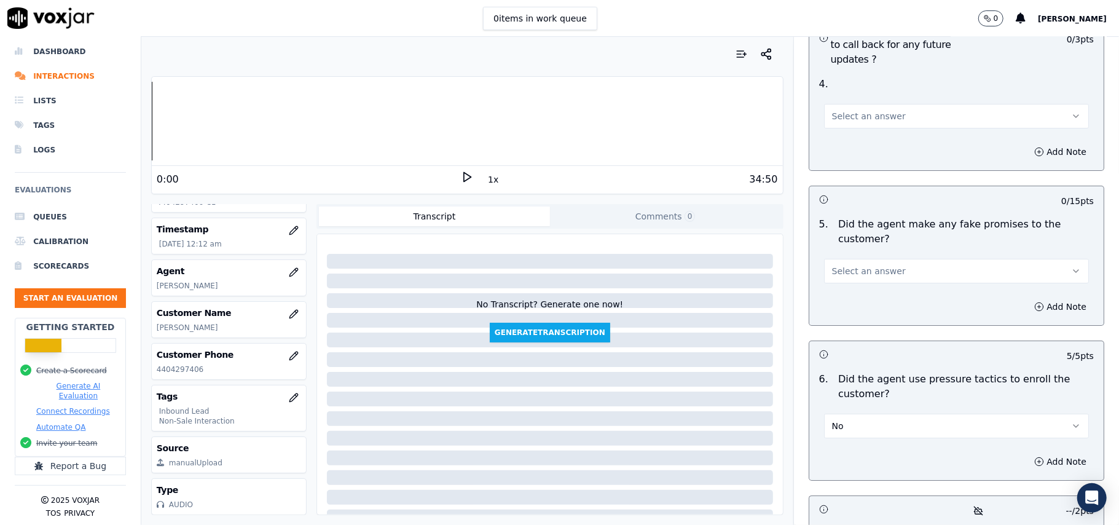
scroll to position [3029, 0]
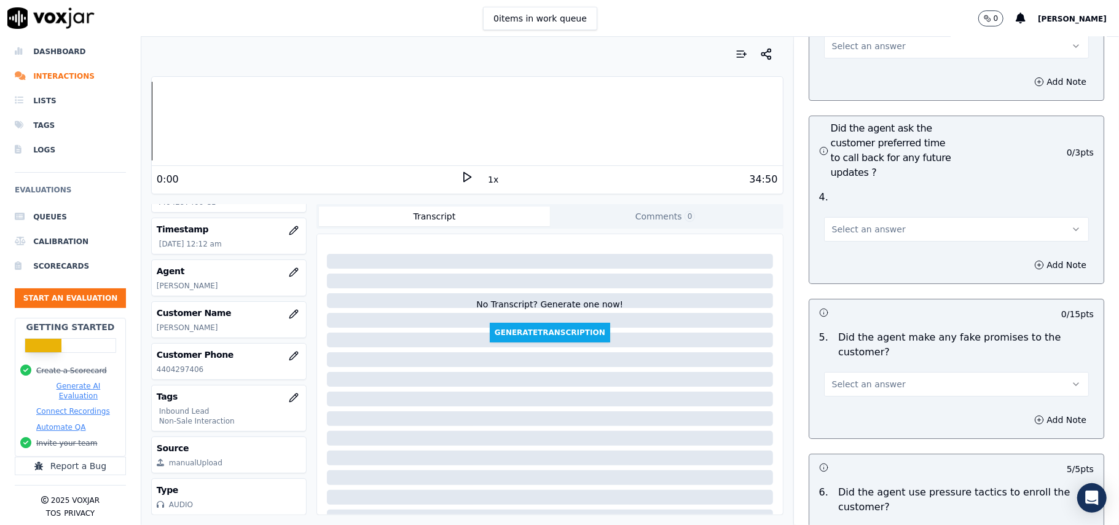
click at [885, 372] on button "Select an answer" at bounding box center [956, 384] width 265 height 25
click at [851, 360] on div "No" at bounding box center [930, 366] width 238 height 20
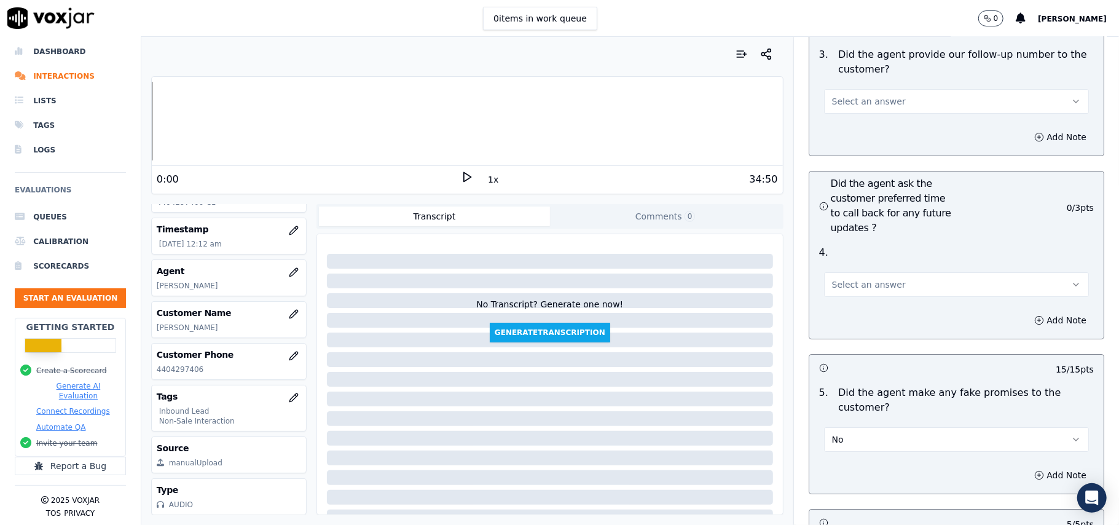
scroll to position [2947, 0]
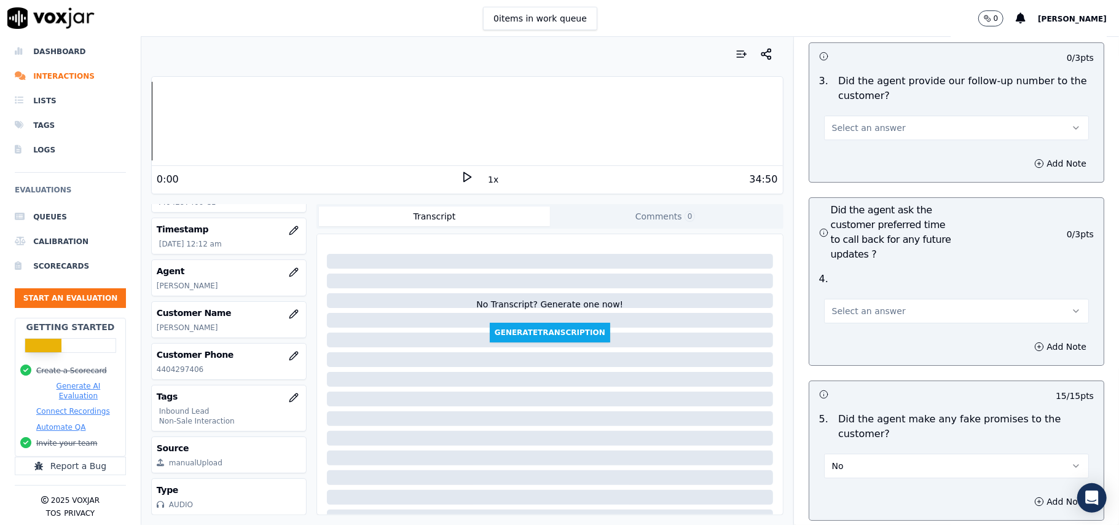
click at [890, 299] on button "Select an answer" at bounding box center [956, 311] width 265 height 25
click at [865, 280] on div "Yes" at bounding box center [930, 272] width 238 height 20
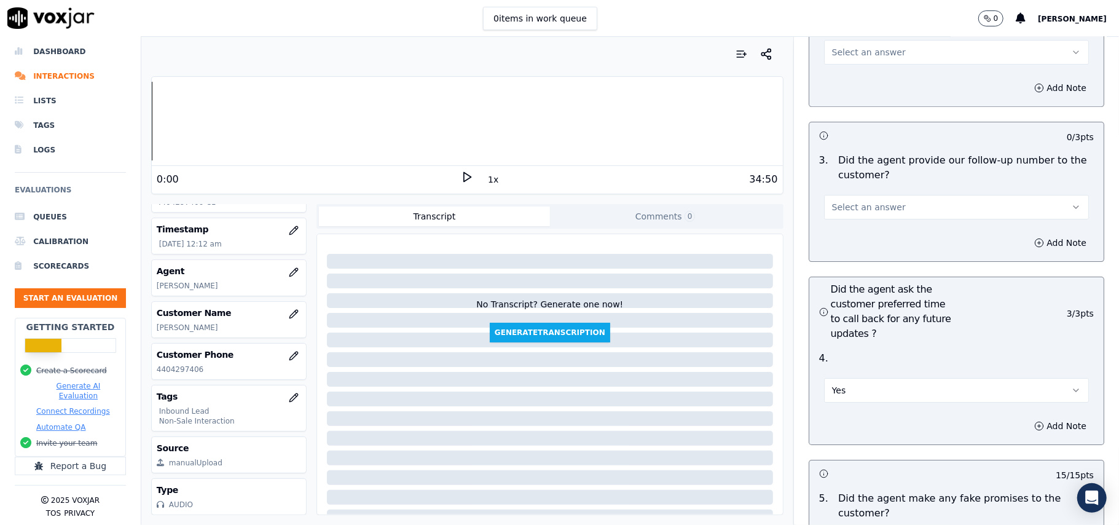
scroll to position [2702, 0]
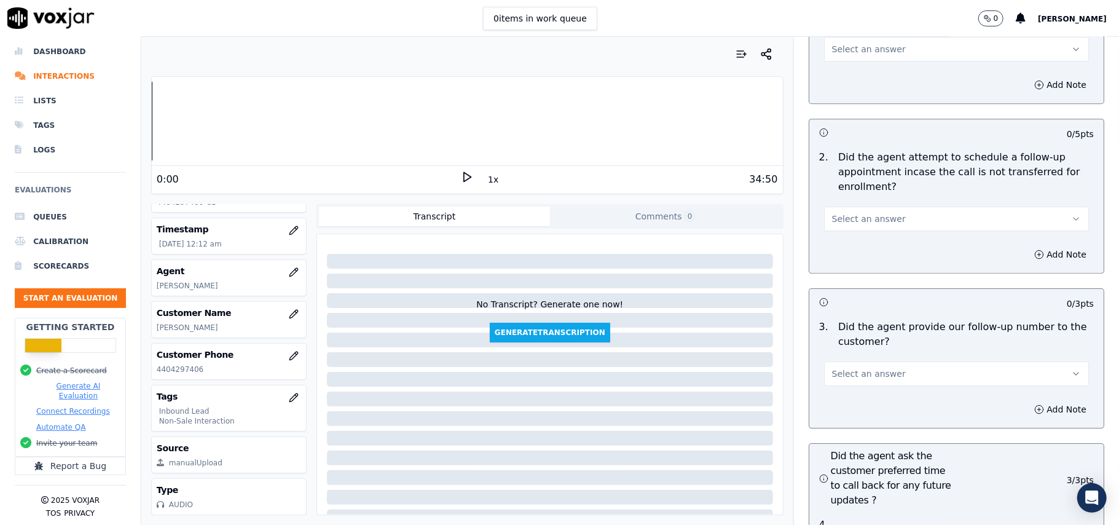
click at [872, 367] on span "Select an answer" at bounding box center [869, 373] width 74 height 12
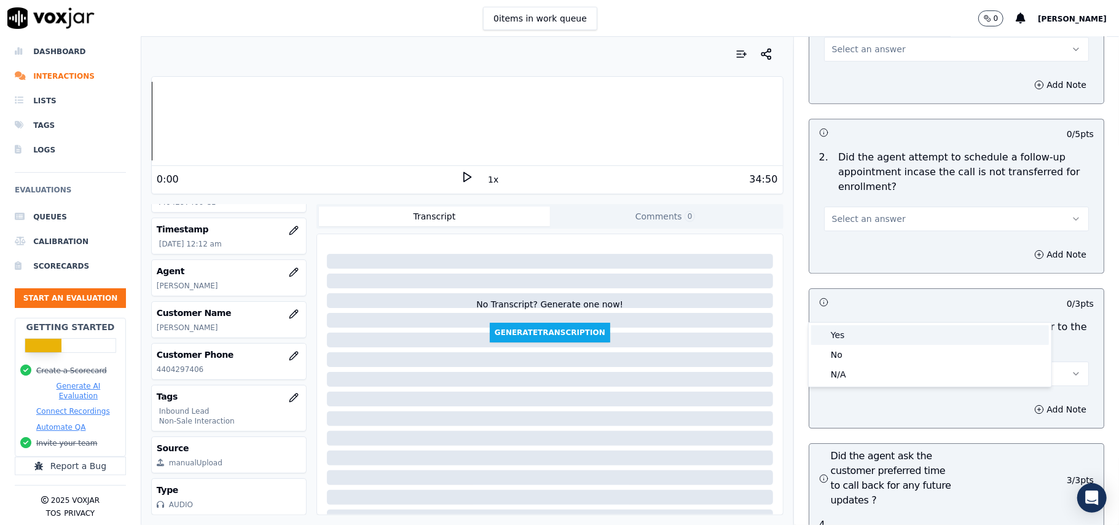
click at [869, 337] on div "Yes" at bounding box center [930, 335] width 238 height 20
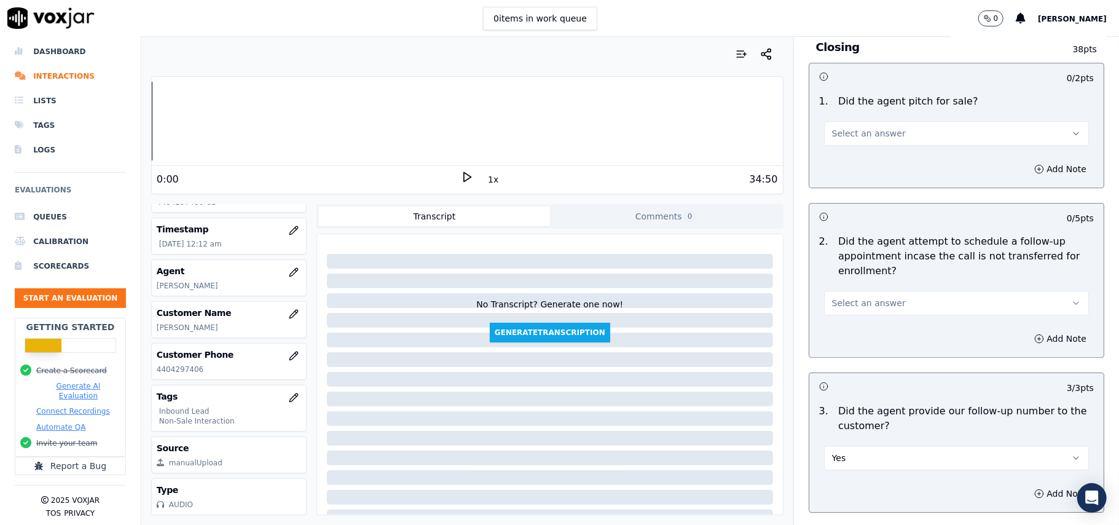
scroll to position [2538, 0]
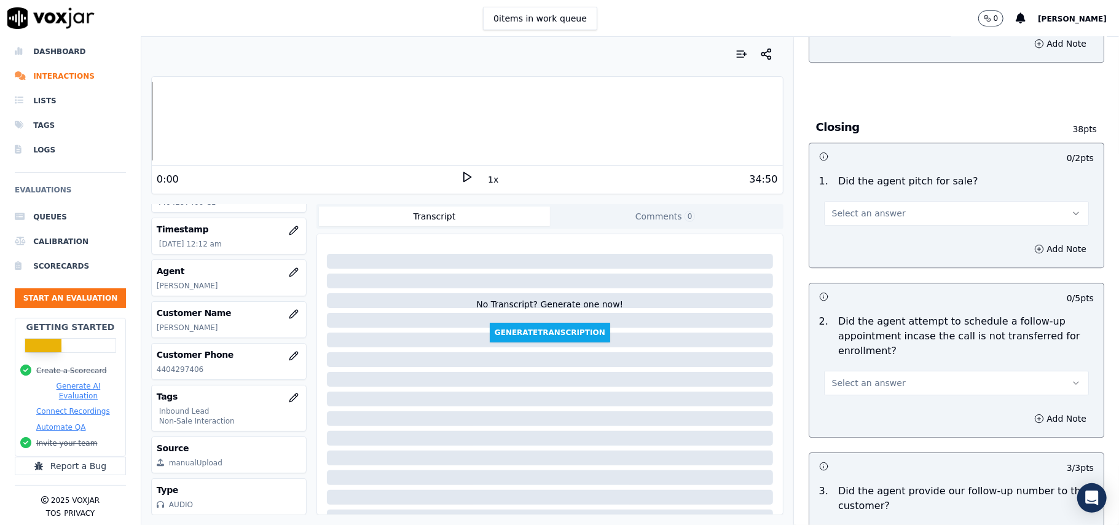
click at [871, 377] on span "Select an answer" at bounding box center [869, 383] width 74 height 12
click at [866, 355] on div "No" at bounding box center [930, 363] width 238 height 20
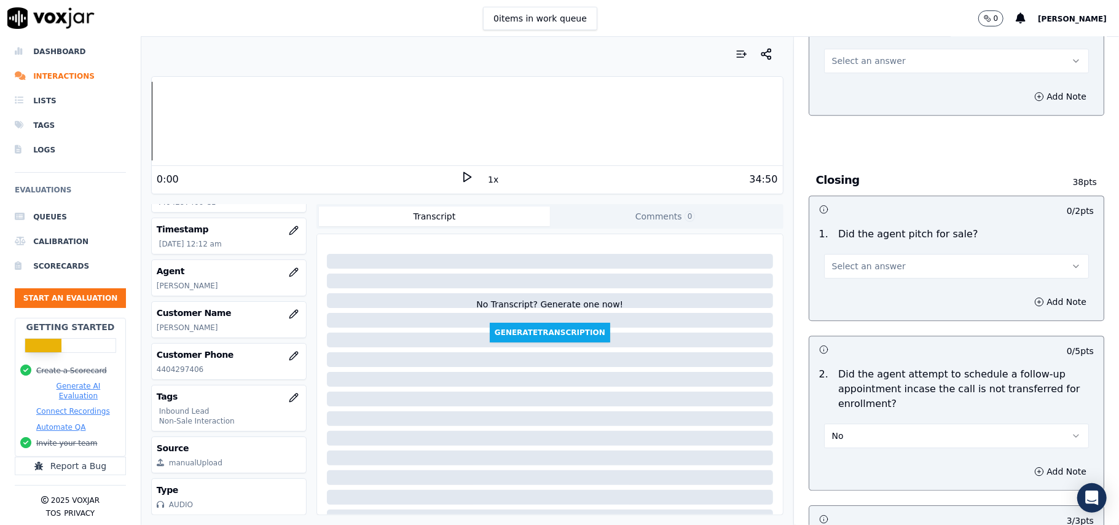
scroll to position [2456, 0]
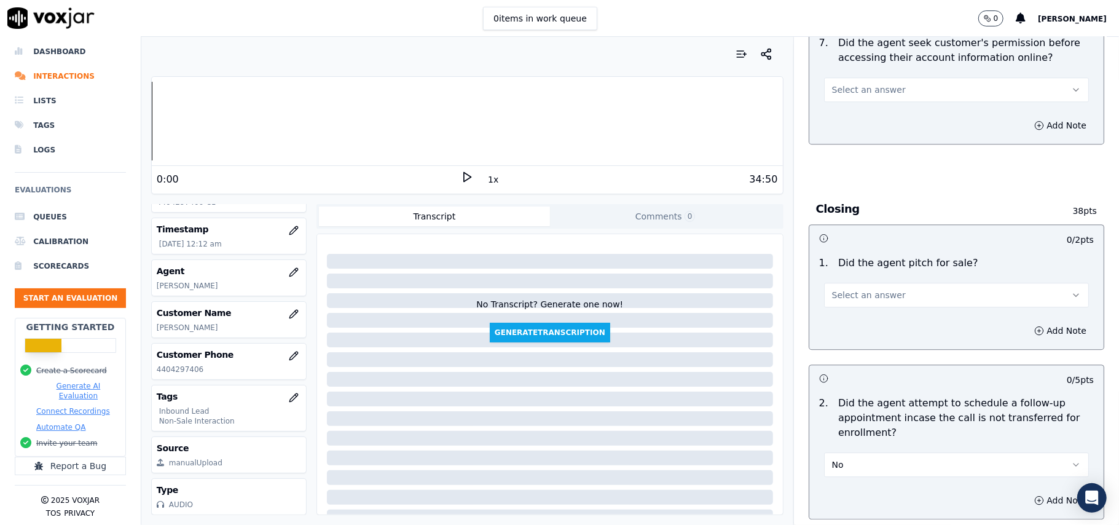
click at [863, 452] on button "No" at bounding box center [956, 464] width 265 height 25
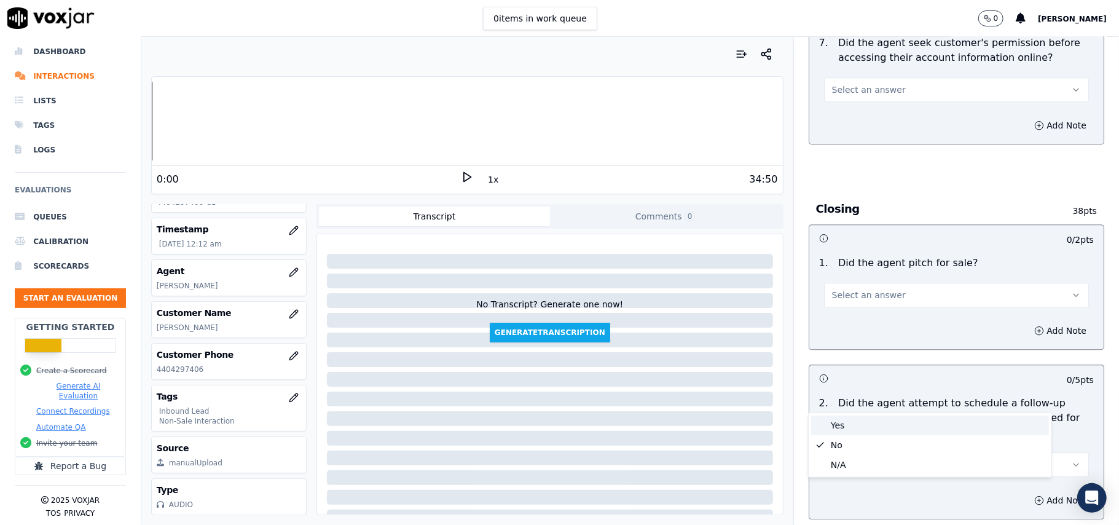
click at [848, 416] on div "Yes" at bounding box center [930, 425] width 238 height 20
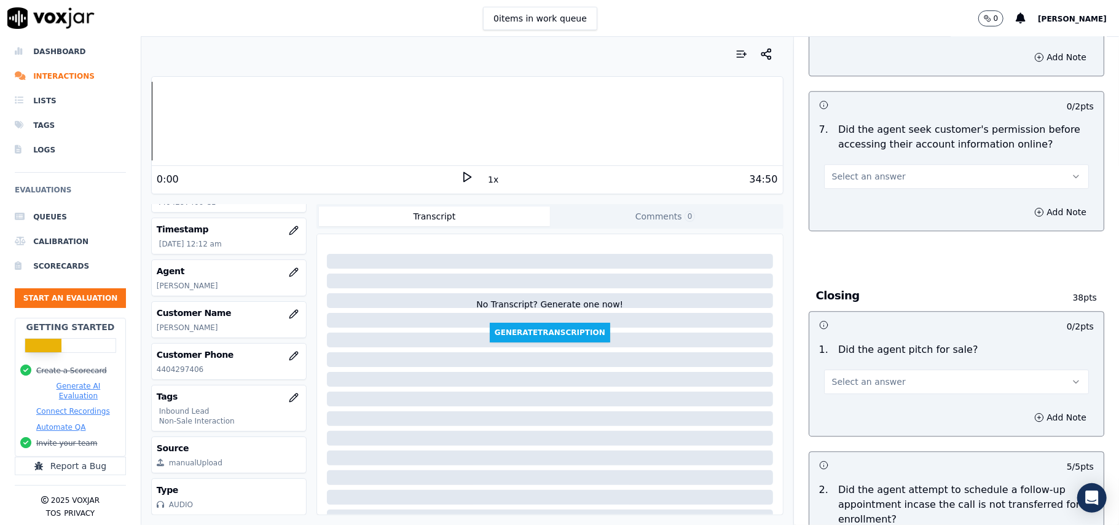
scroll to position [2292, 0]
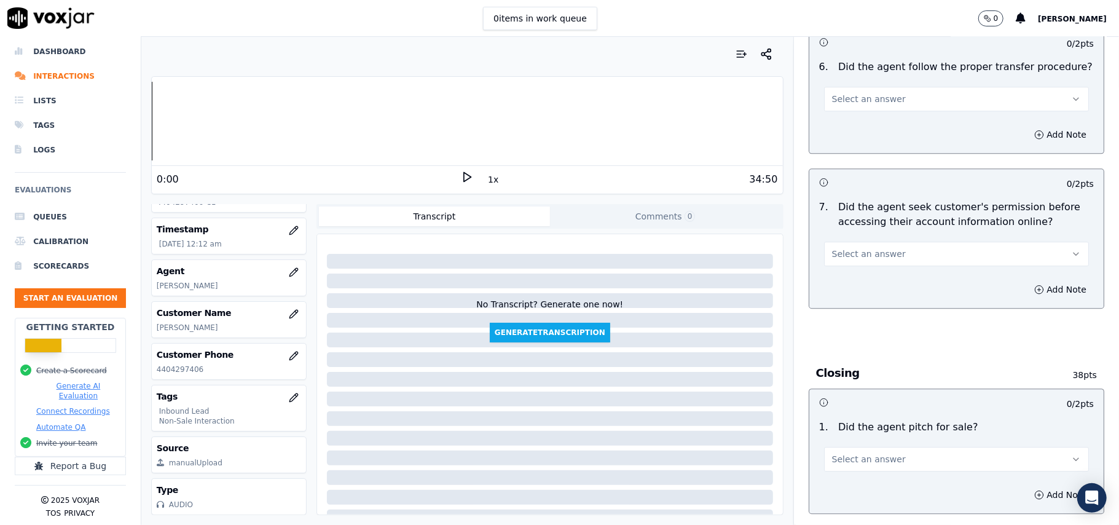
click at [859, 453] on span "Select an answer" at bounding box center [869, 459] width 74 height 12
click at [853, 419] on div "Yes" at bounding box center [930, 419] width 238 height 20
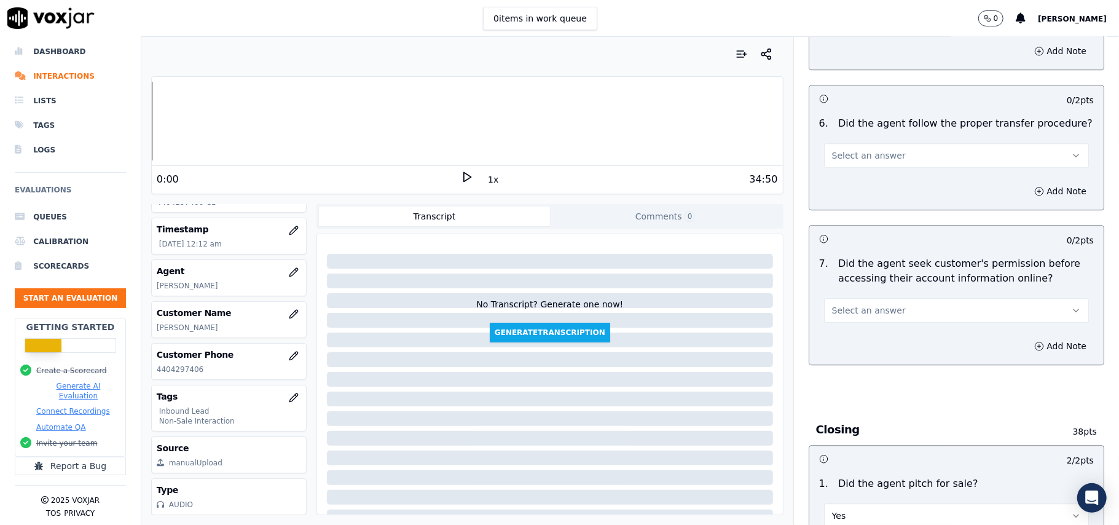
scroll to position [2210, 0]
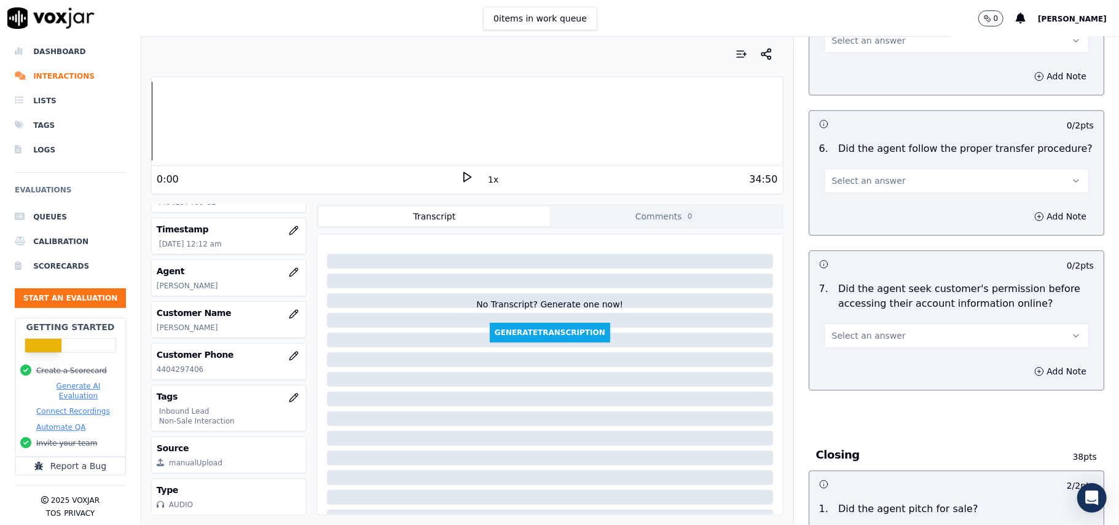
click at [880, 323] on button "Select an answer" at bounding box center [956, 335] width 265 height 25
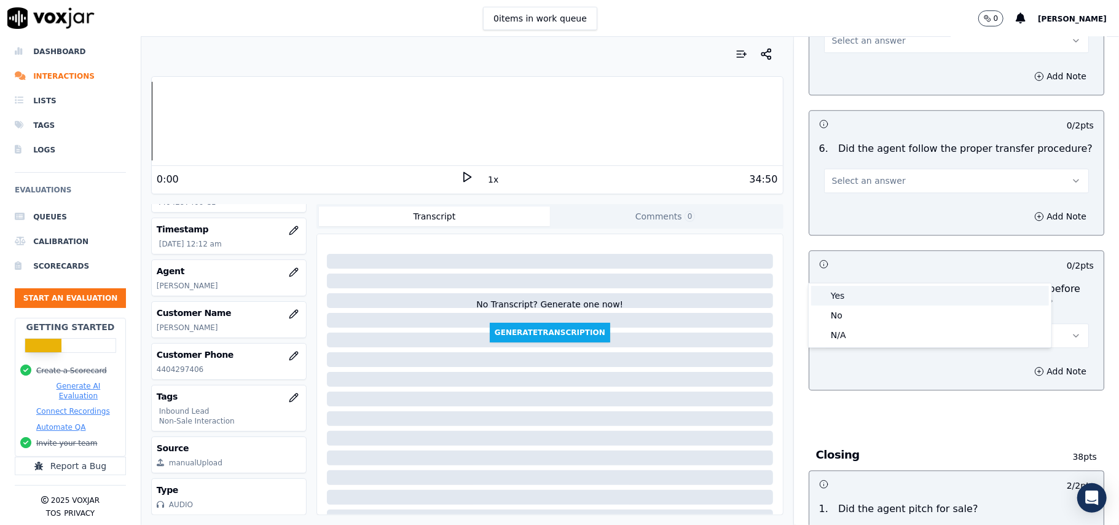
click at [868, 299] on div "Yes" at bounding box center [930, 296] width 238 height 20
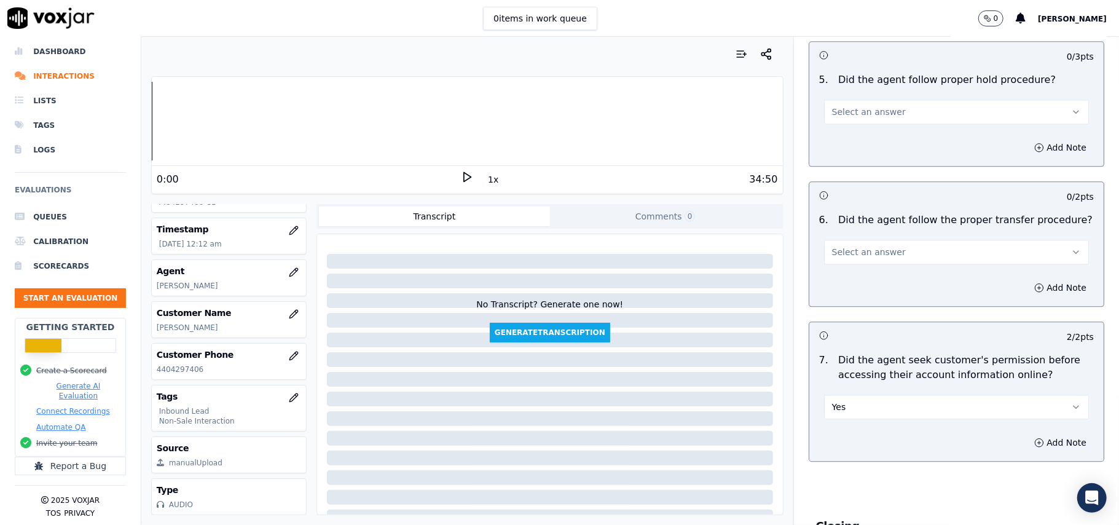
scroll to position [2046, 0]
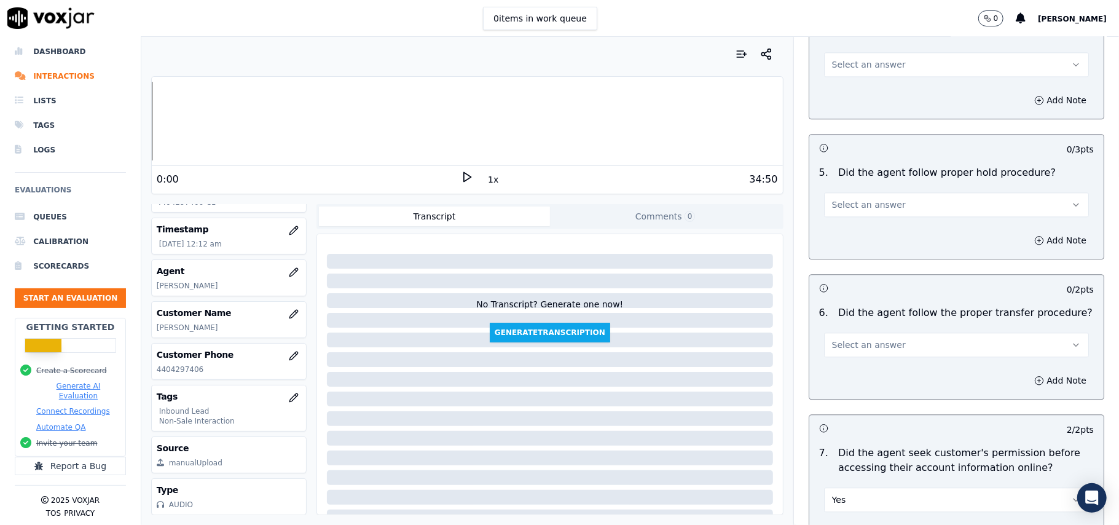
click at [881, 332] on button "Select an answer" at bounding box center [956, 344] width 265 height 25
click at [880, 310] on div "Yes" at bounding box center [930, 304] width 238 height 20
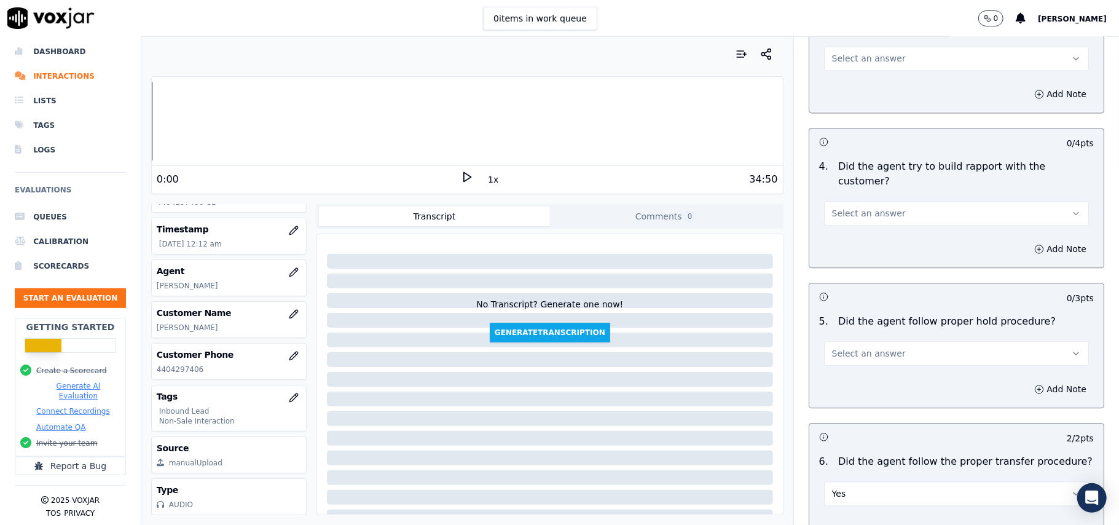
scroll to position [1883, 0]
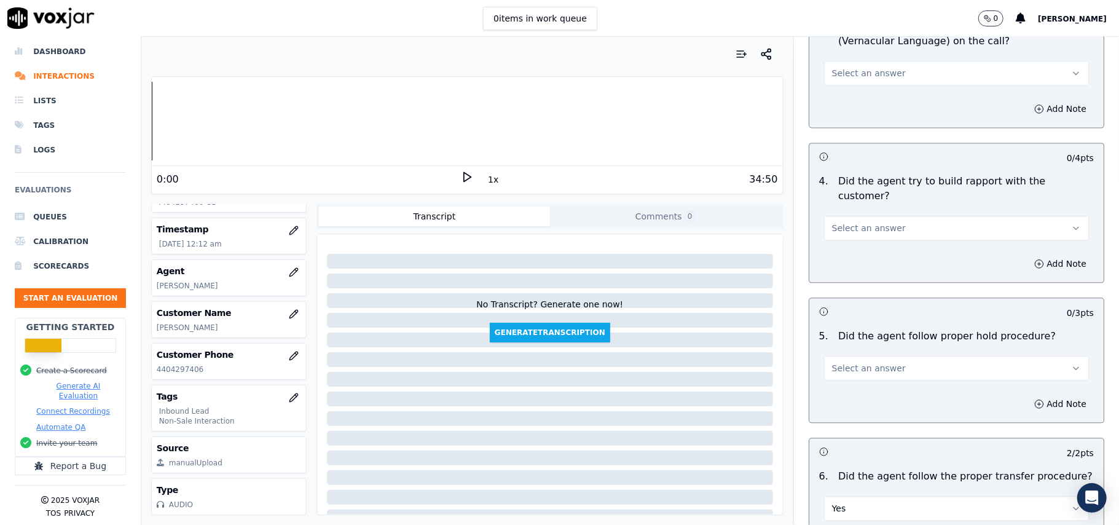
click at [876, 362] on span "Select an answer" at bounding box center [869, 368] width 74 height 12
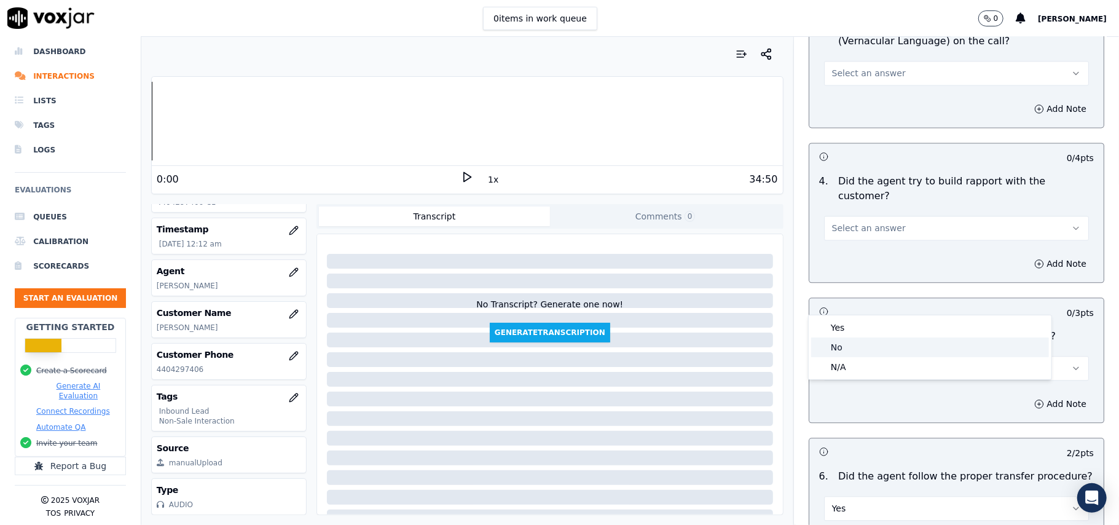
click at [875, 338] on div "No" at bounding box center [930, 347] width 238 height 20
click at [874, 353] on div "No" at bounding box center [956, 366] width 265 height 27
click at [870, 356] on button "No" at bounding box center [956, 368] width 265 height 25
click at [861, 323] on div "Yes" at bounding box center [930, 328] width 238 height 20
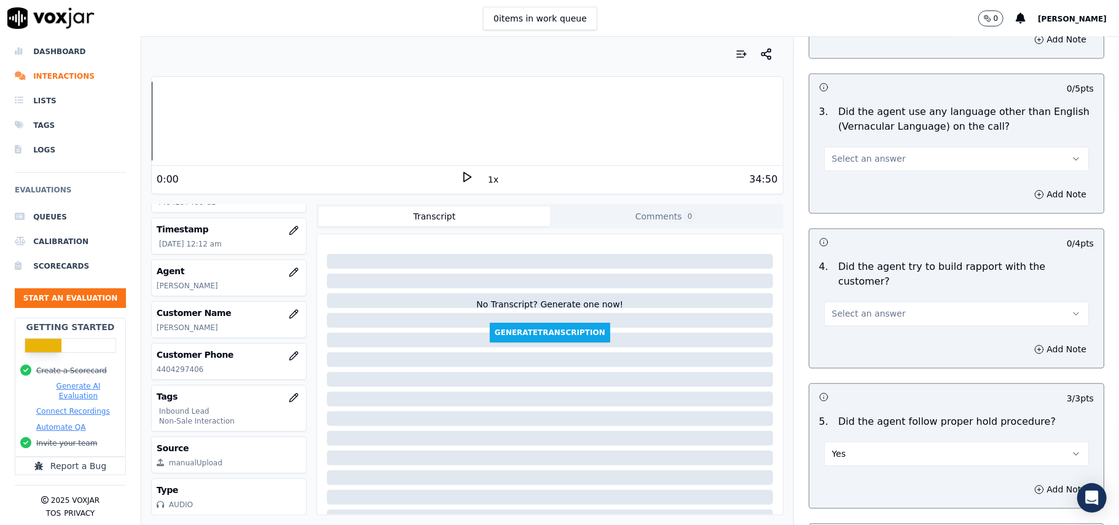
scroll to position [1719, 0]
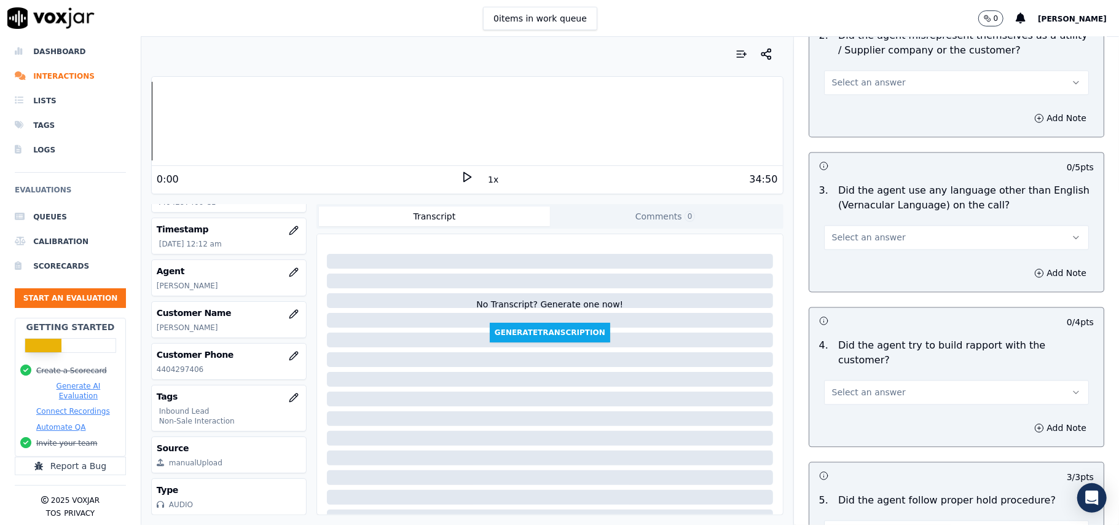
click at [866, 380] on button "Select an answer" at bounding box center [956, 392] width 265 height 25
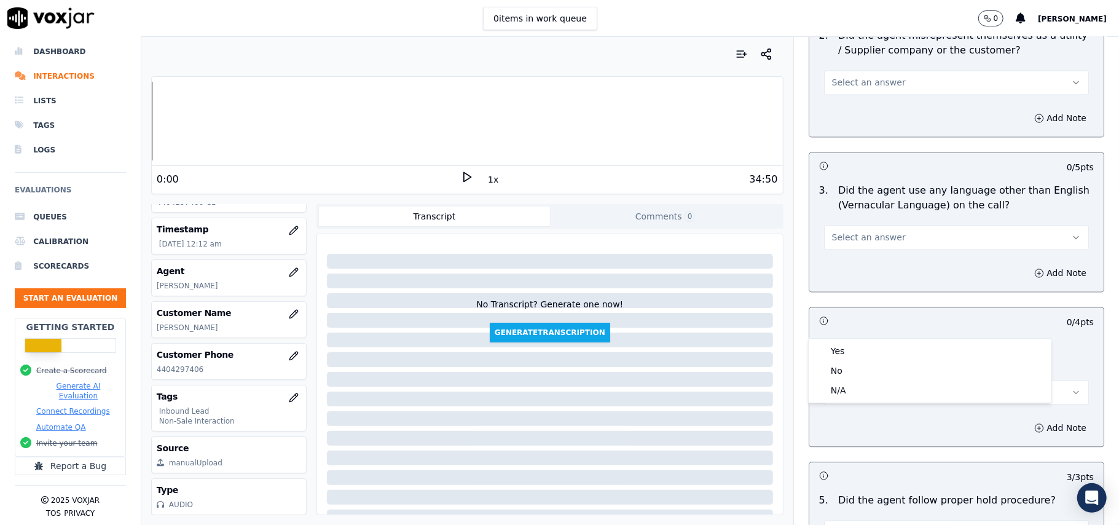
click at [864, 337] on div "4 . Did the agent try to build rapport with the customer? Select an answer" at bounding box center [956, 371] width 294 height 76
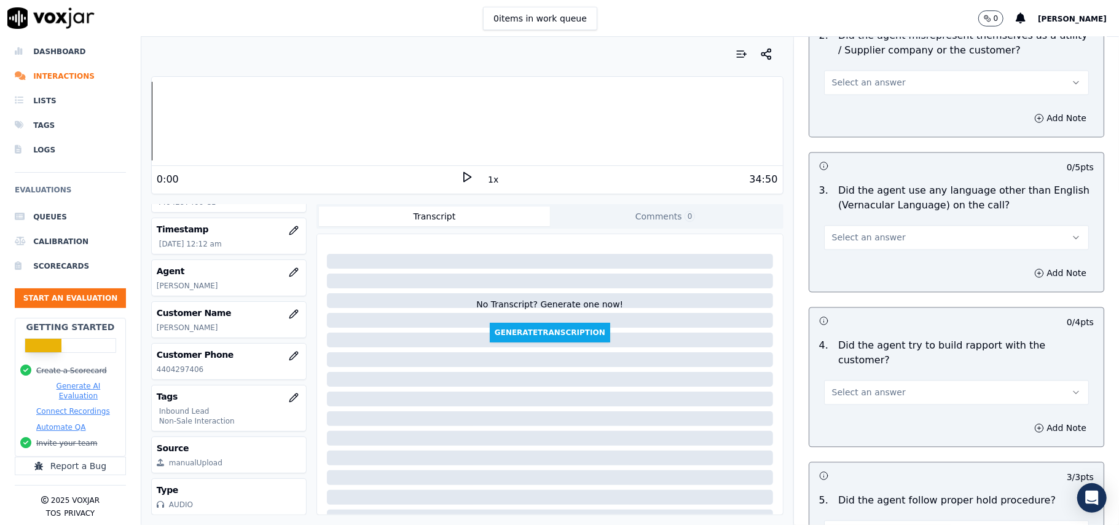
click at [863, 409] on div "Add Note" at bounding box center [956, 427] width 294 height 37
click at [866, 386] on span "Select an answer" at bounding box center [869, 392] width 74 height 12
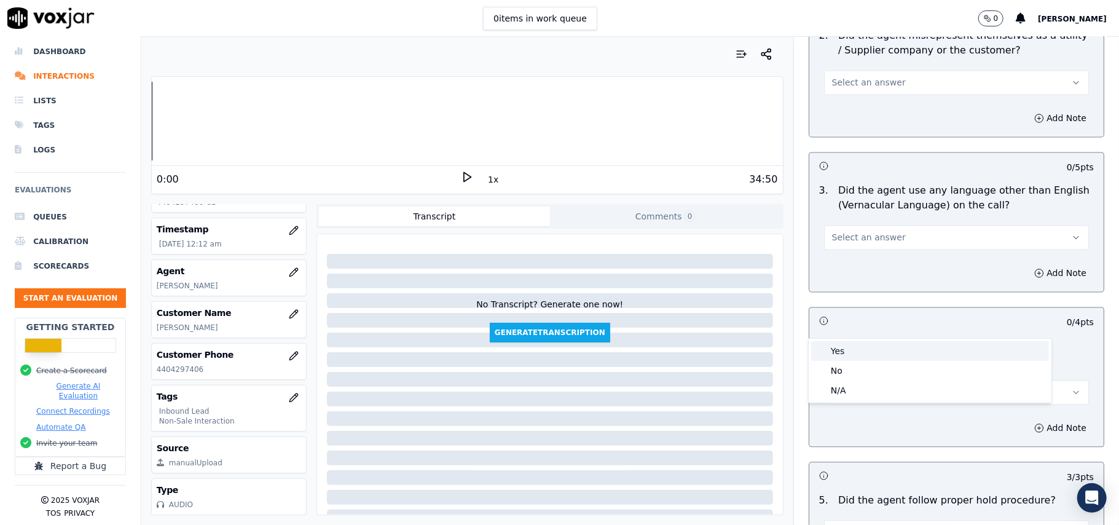
click at [858, 350] on div "Yes" at bounding box center [930, 351] width 238 height 20
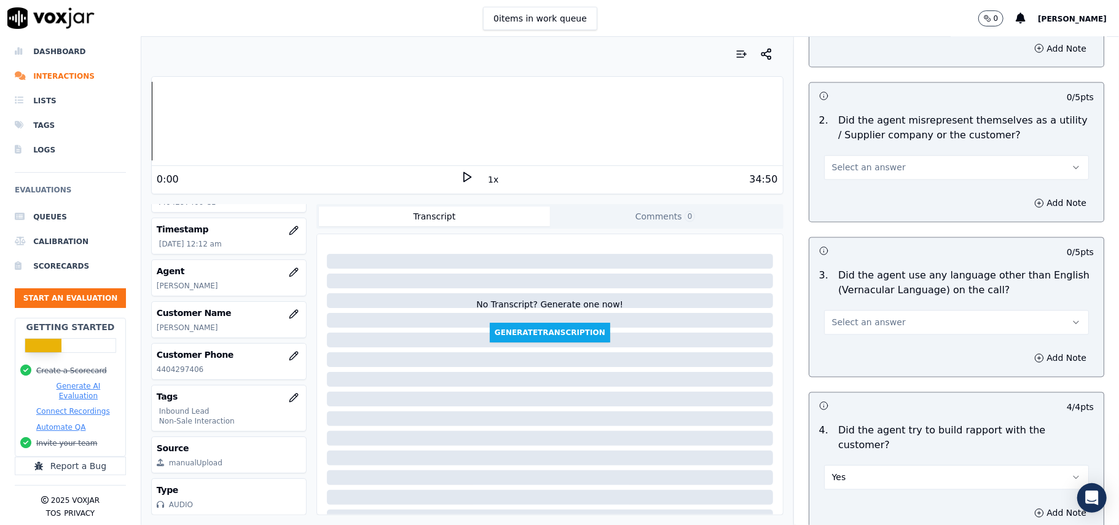
scroll to position [1554, 0]
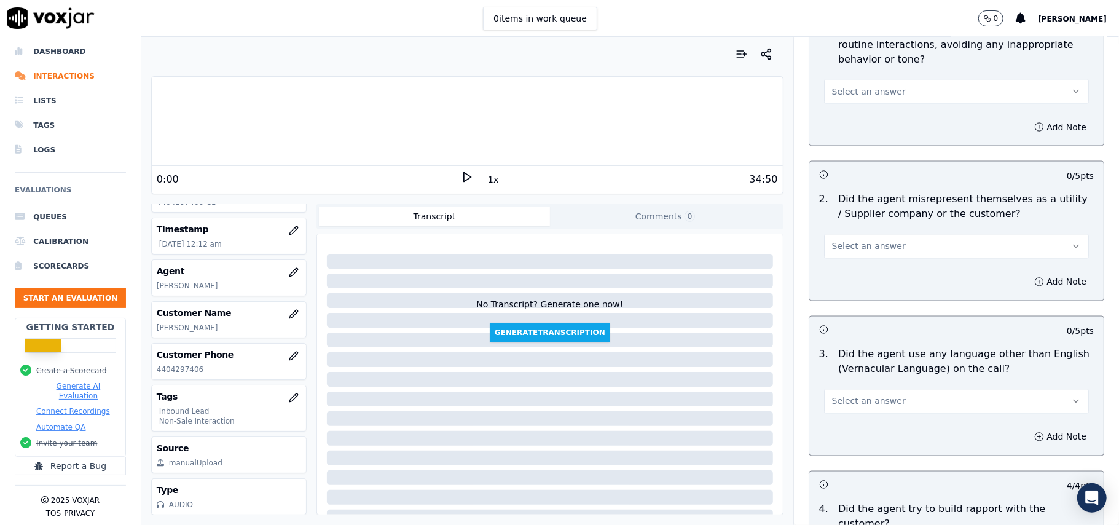
click at [864, 395] on span "Select an answer" at bounding box center [869, 401] width 74 height 12
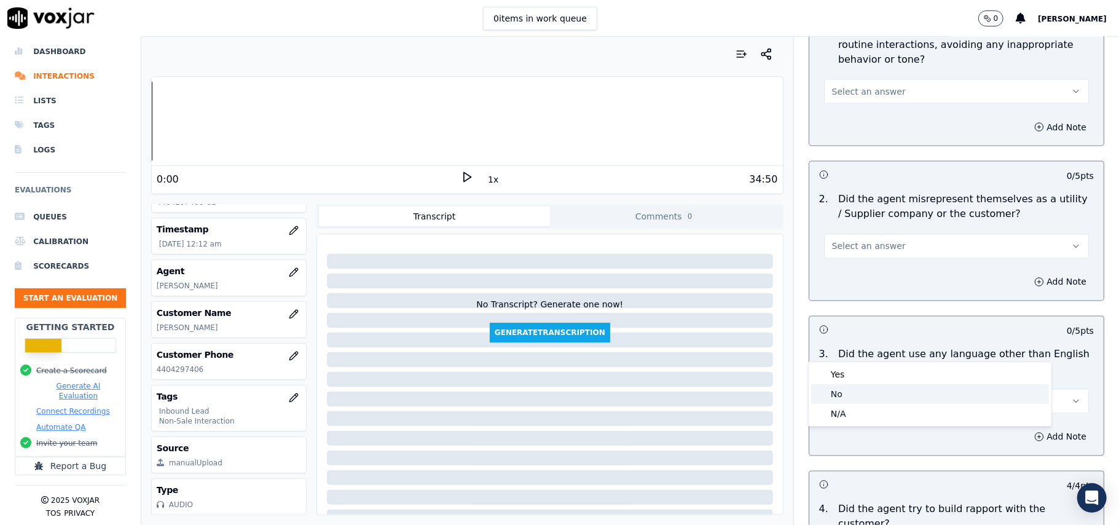
click at [855, 391] on div "No" at bounding box center [930, 394] width 238 height 20
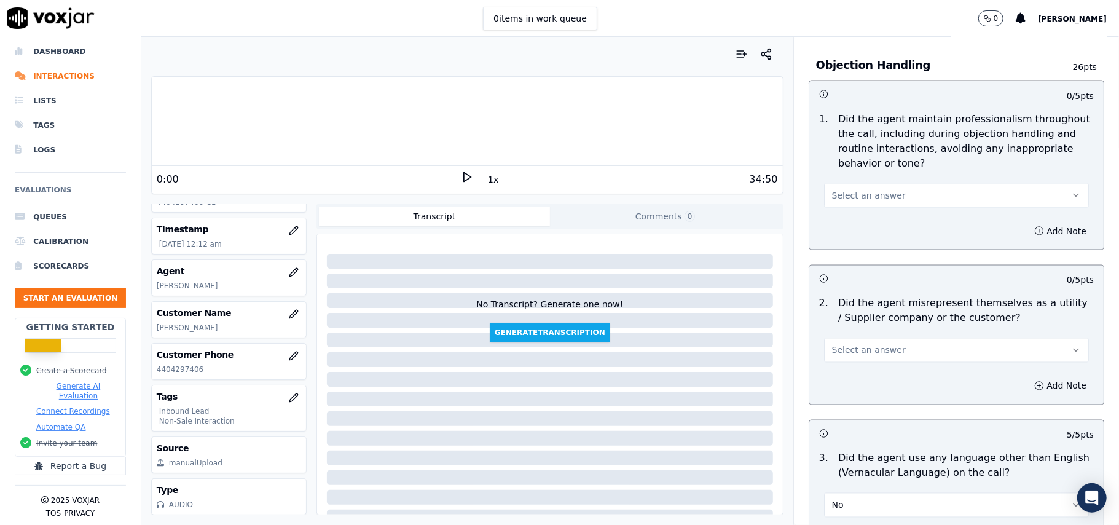
scroll to position [1391, 0]
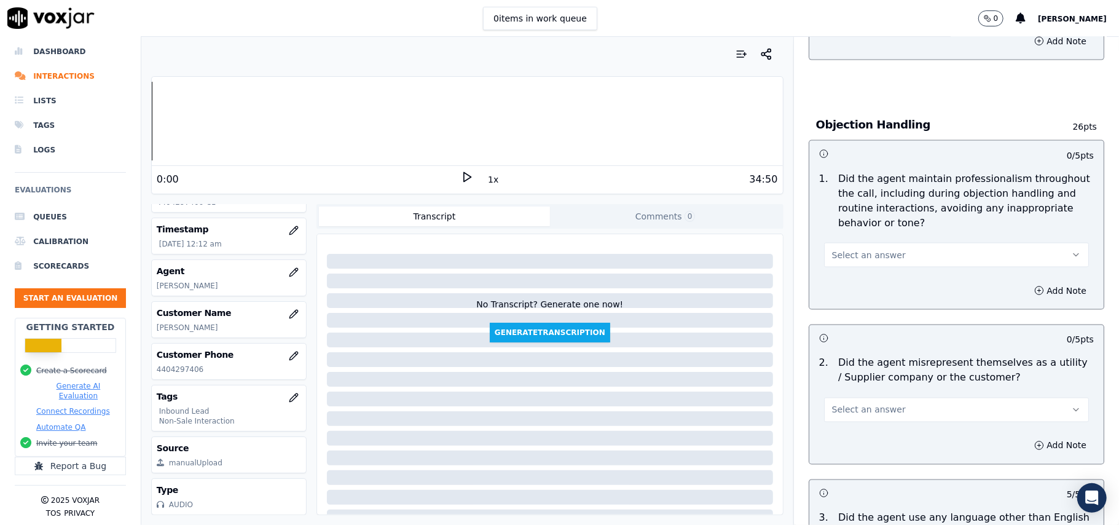
click at [897, 398] on button "Select an answer" at bounding box center [956, 410] width 265 height 25
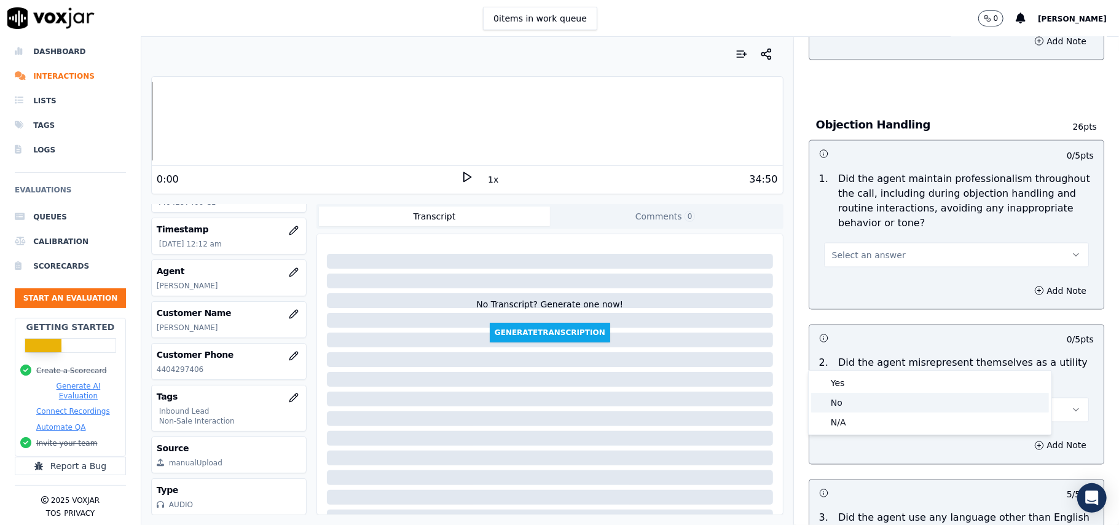
click at [880, 404] on div "No" at bounding box center [930, 403] width 238 height 20
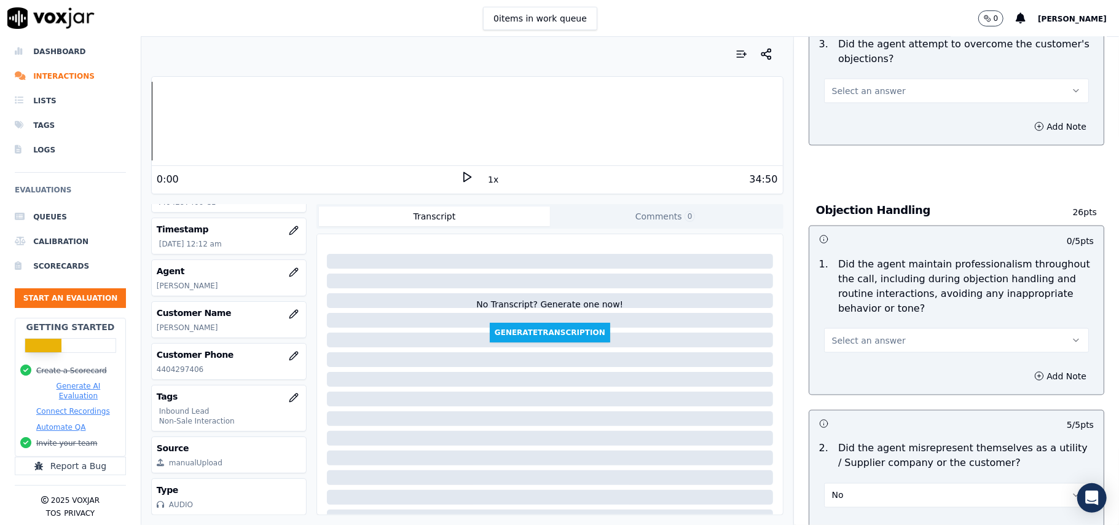
scroll to position [1227, 0]
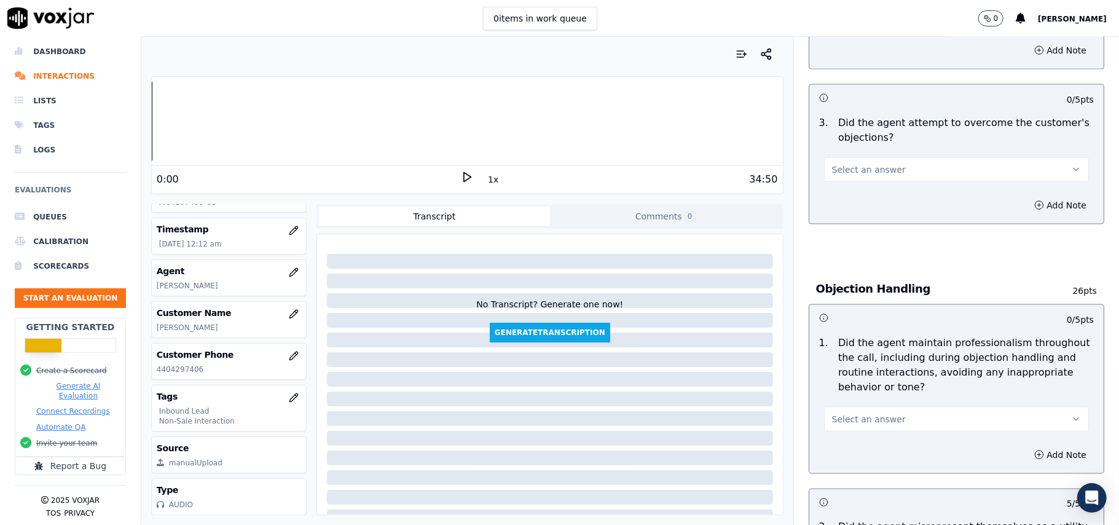
click at [841, 413] on span "Select an answer" at bounding box center [869, 419] width 74 height 12
click at [841, 390] on div "Yes" at bounding box center [930, 392] width 238 height 20
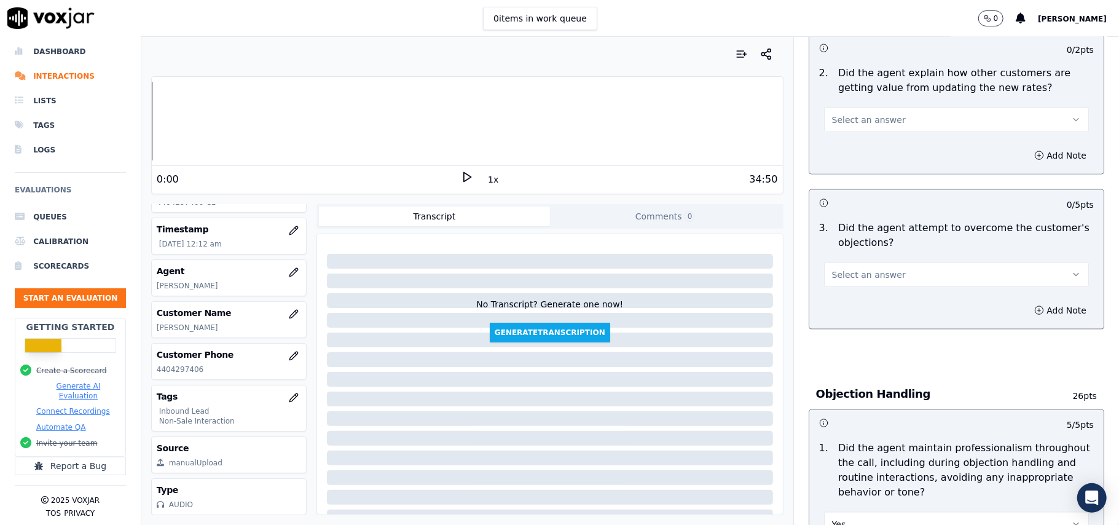
scroll to position [1063, 0]
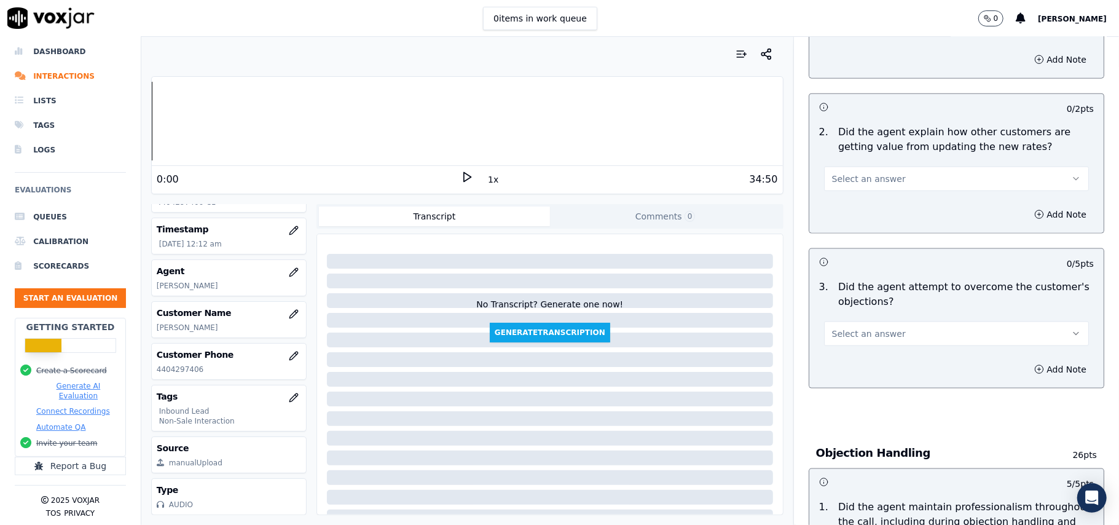
click at [883, 321] on button "Select an answer" at bounding box center [956, 333] width 265 height 25
click at [871, 322] on div "No" at bounding box center [930, 325] width 238 height 20
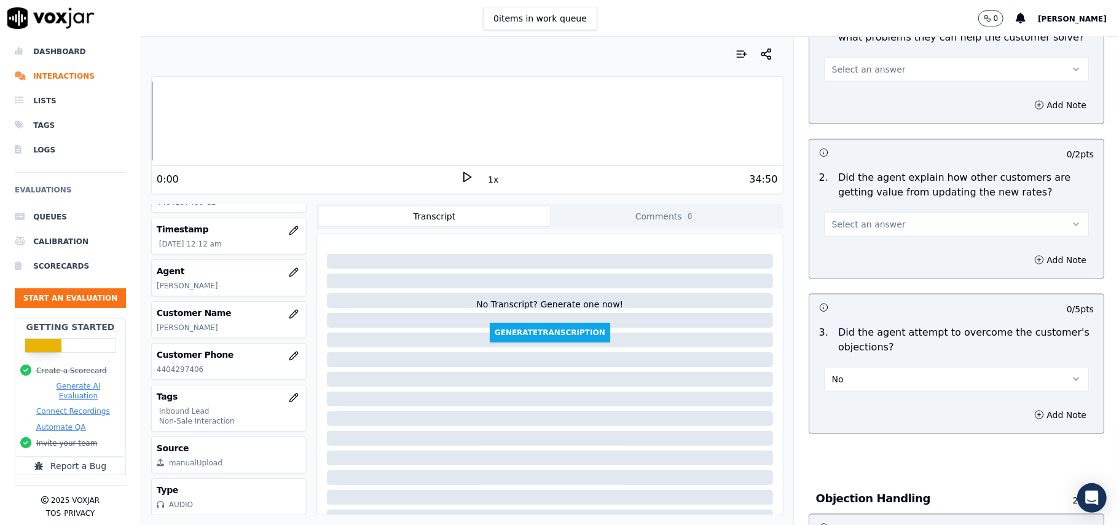
scroll to position [900, 0]
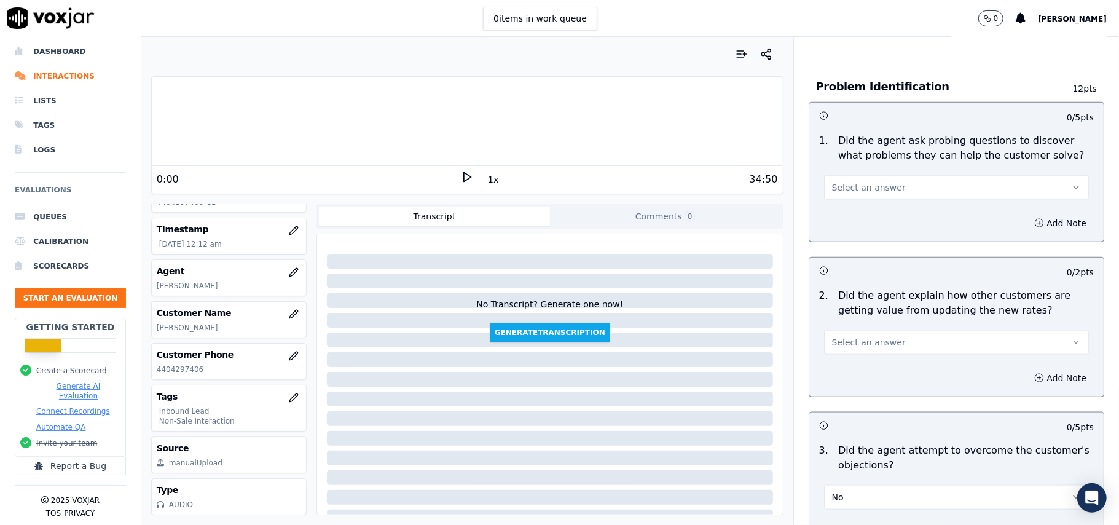
drag, startPoint x: 890, startPoint y: 283, endPoint x: 890, endPoint y: 296, distance: 12.9
click at [890, 330] on button "Select an answer" at bounding box center [956, 342] width 265 height 25
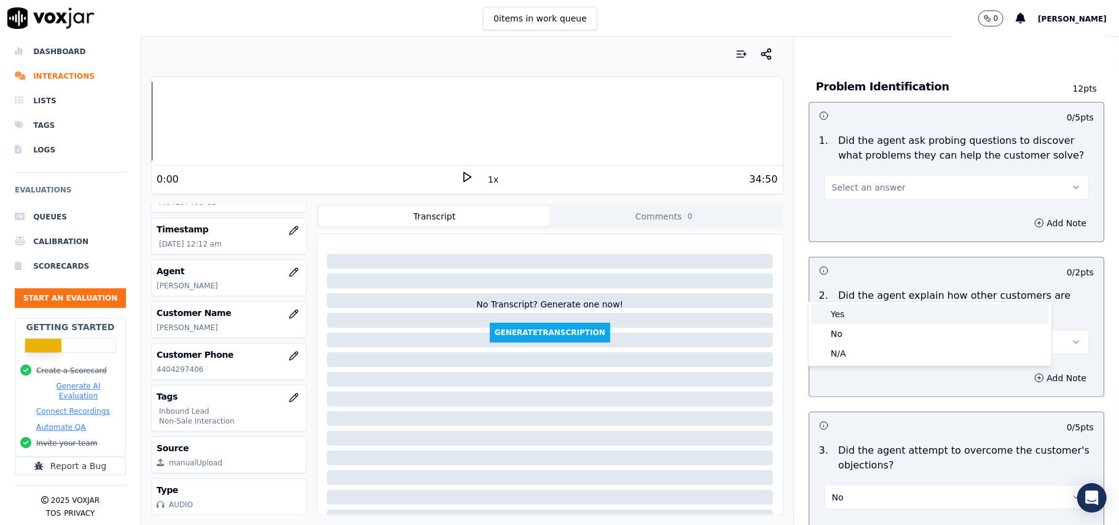
click at [885, 317] on div "Yes" at bounding box center [930, 314] width 238 height 20
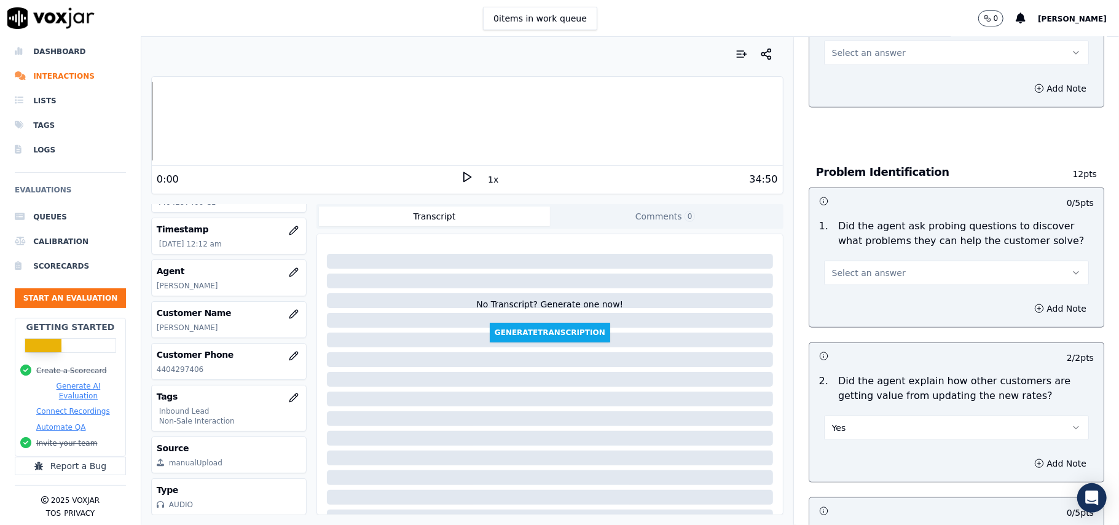
scroll to position [735, 0]
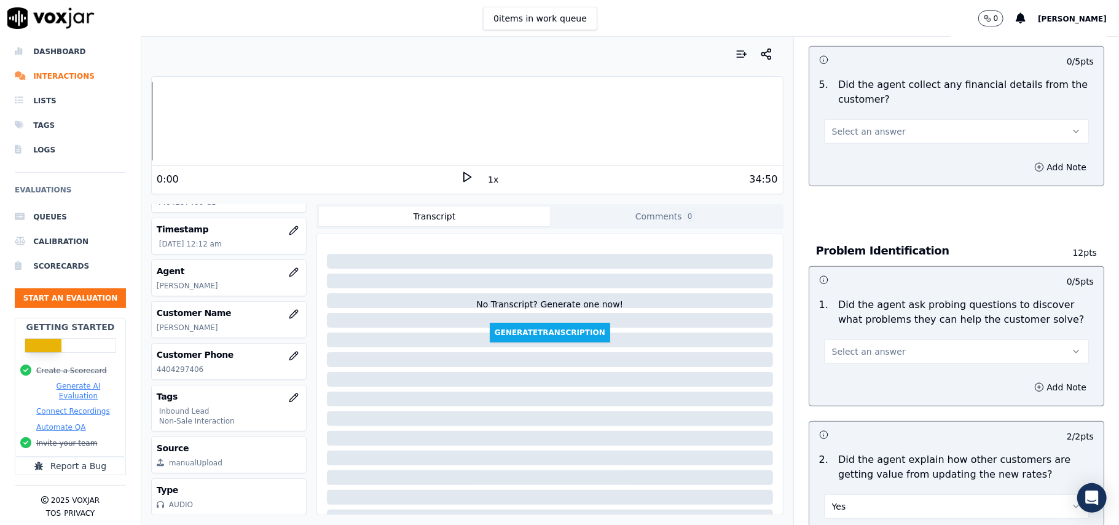
click at [875, 345] on span "Select an answer" at bounding box center [869, 351] width 74 height 12
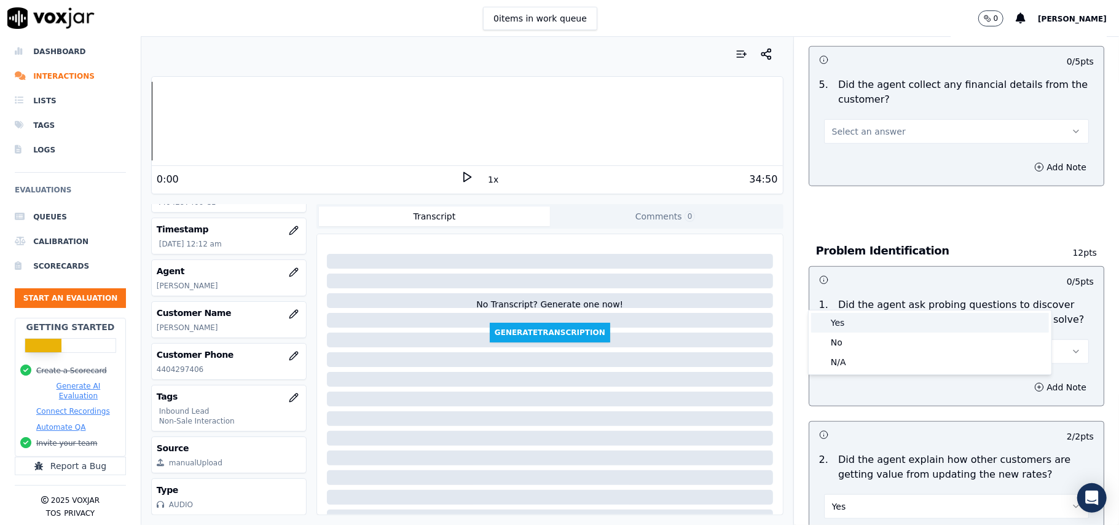
click at [872, 322] on div "Yes" at bounding box center [930, 323] width 238 height 20
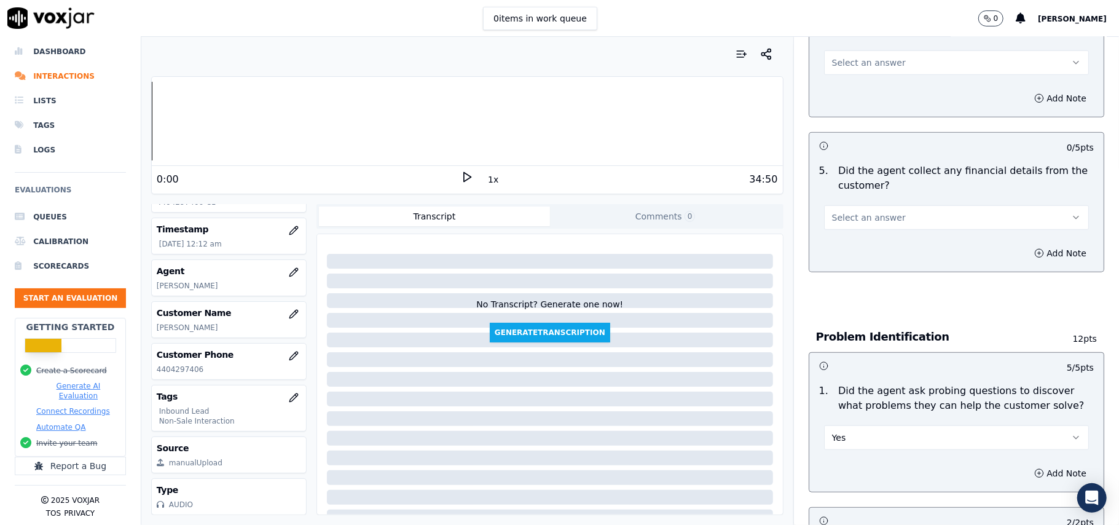
scroll to position [571, 0]
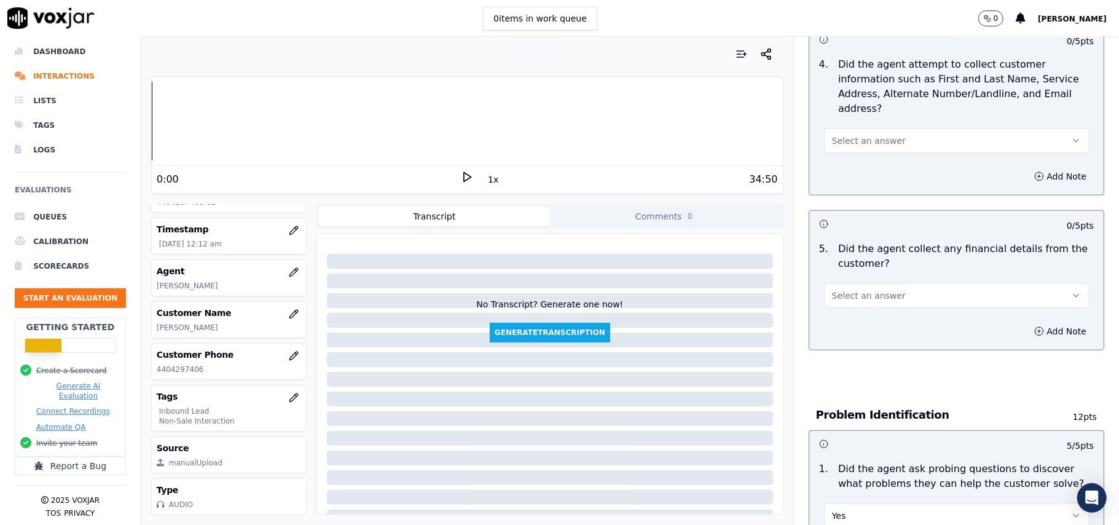
click at [868, 289] on span "Select an answer" at bounding box center [869, 295] width 74 height 12
click at [873, 288] on div "No" at bounding box center [930, 286] width 238 height 20
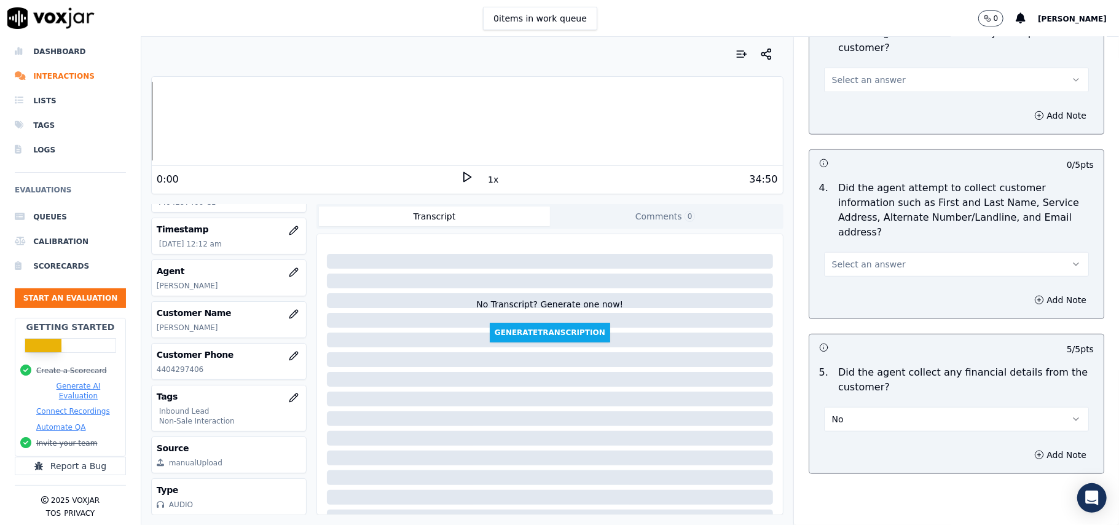
scroll to position [408, 0]
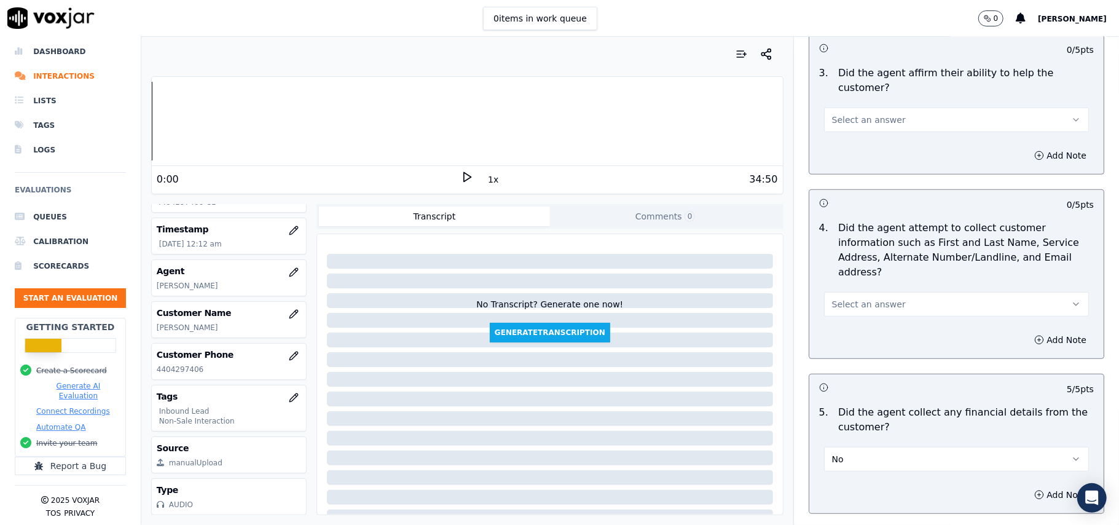
click at [908, 292] on button "Select an answer" at bounding box center [956, 304] width 265 height 25
click at [866, 265] on div "Yes" at bounding box center [930, 275] width 238 height 20
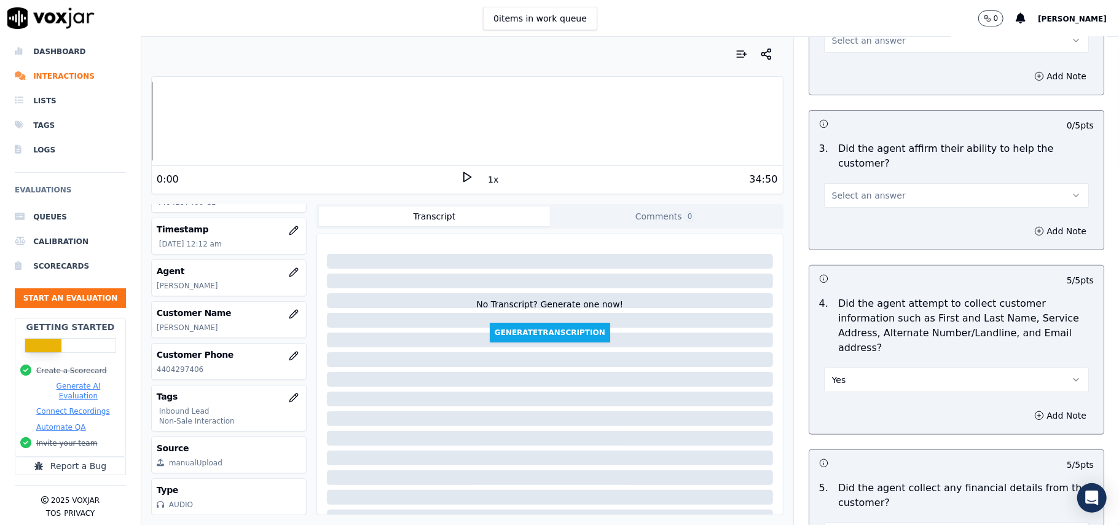
scroll to position [244, 0]
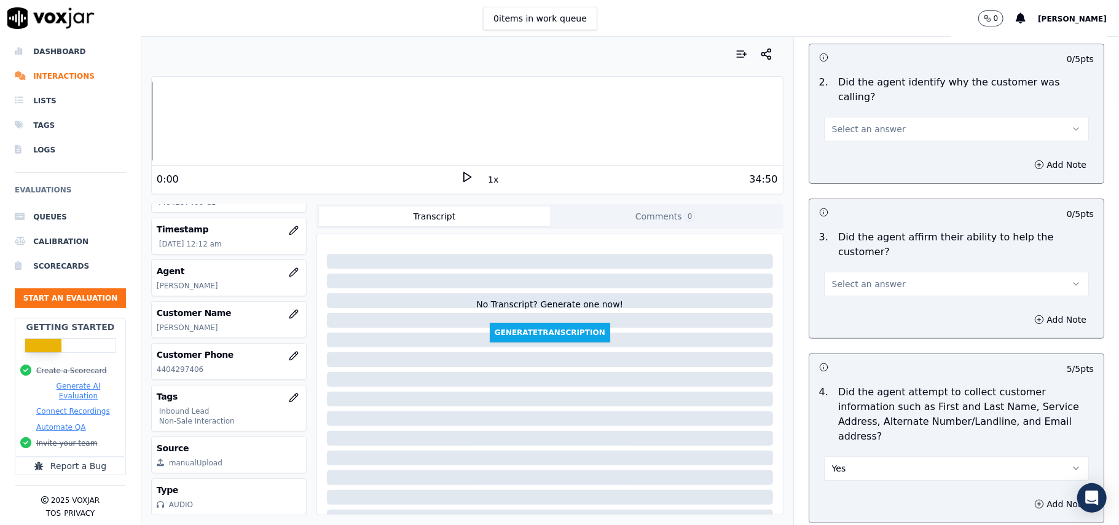
click at [864, 278] on span "Select an answer" at bounding box center [869, 284] width 74 height 12
click at [863, 273] on div "Yes" at bounding box center [930, 269] width 238 height 20
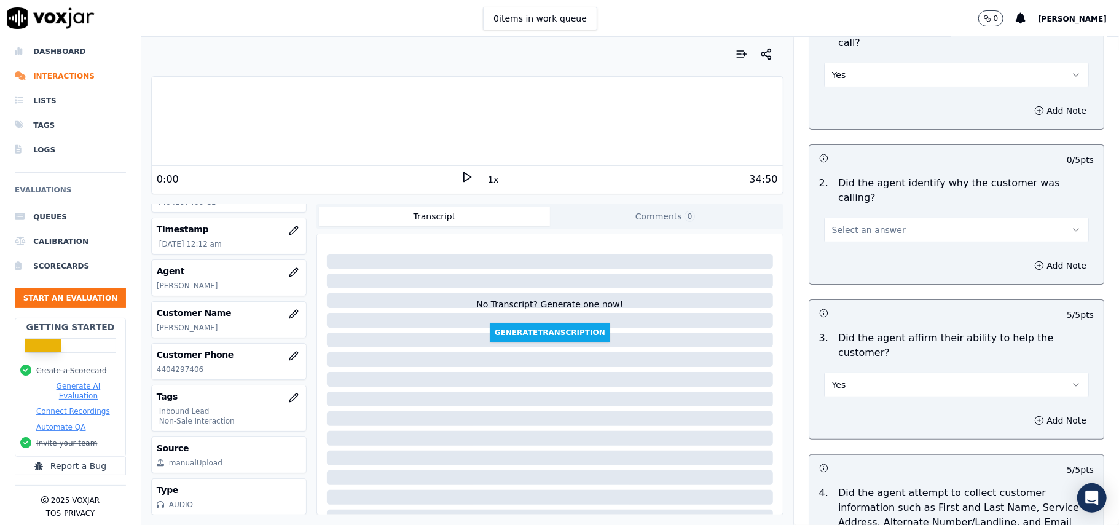
scroll to position [0, 0]
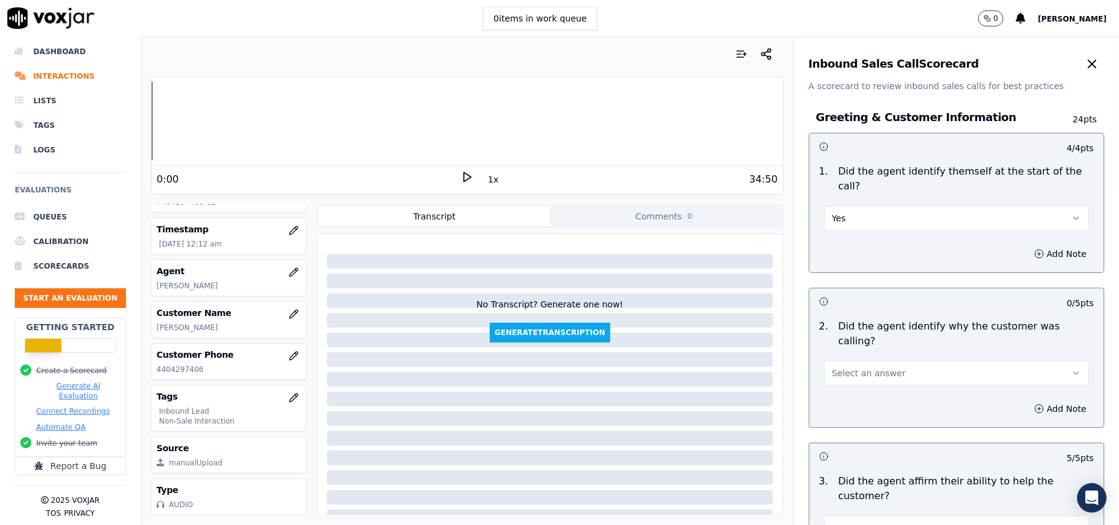
click at [847, 361] on button "Select an answer" at bounding box center [956, 373] width 265 height 25
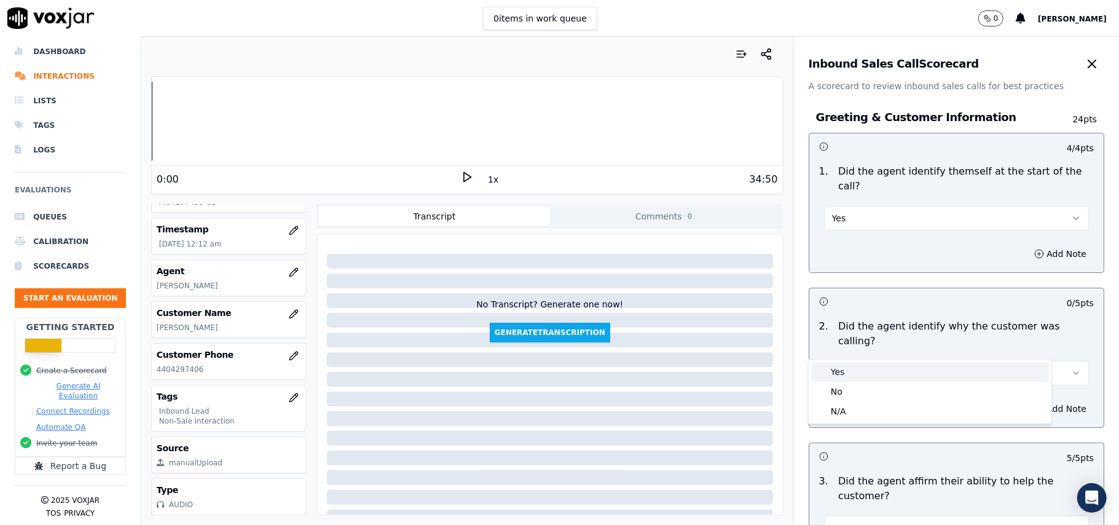
click at [844, 365] on div "Yes" at bounding box center [930, 372] width 238 height 20
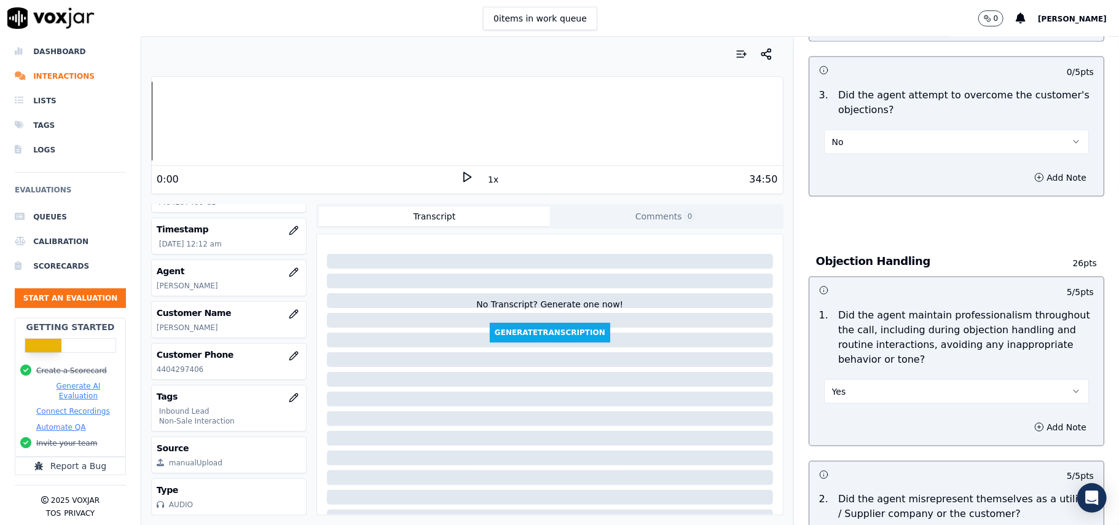
scroll to position [3439, 0]
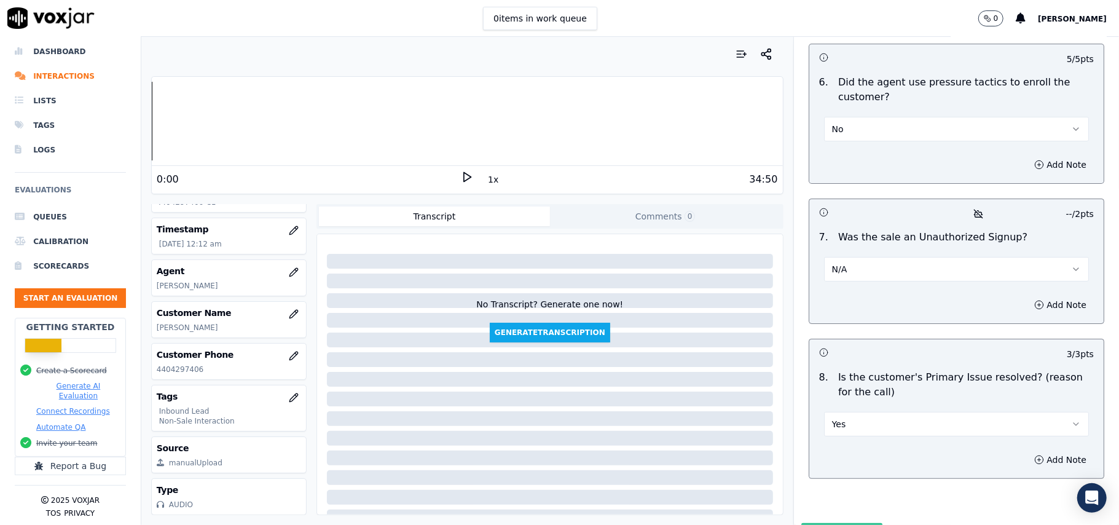
click at [837, 523] on button "Submit Scores" at bounding box center [842, 534] width 82 height 22
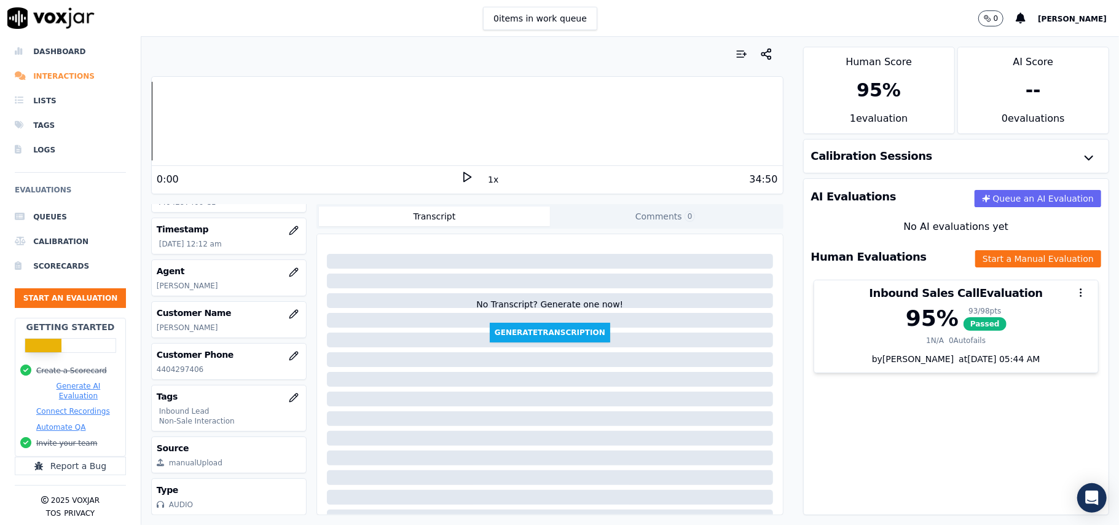
click at [52, 64] on li "Interactions" at bounding box center [70, 76] width 111 height 25
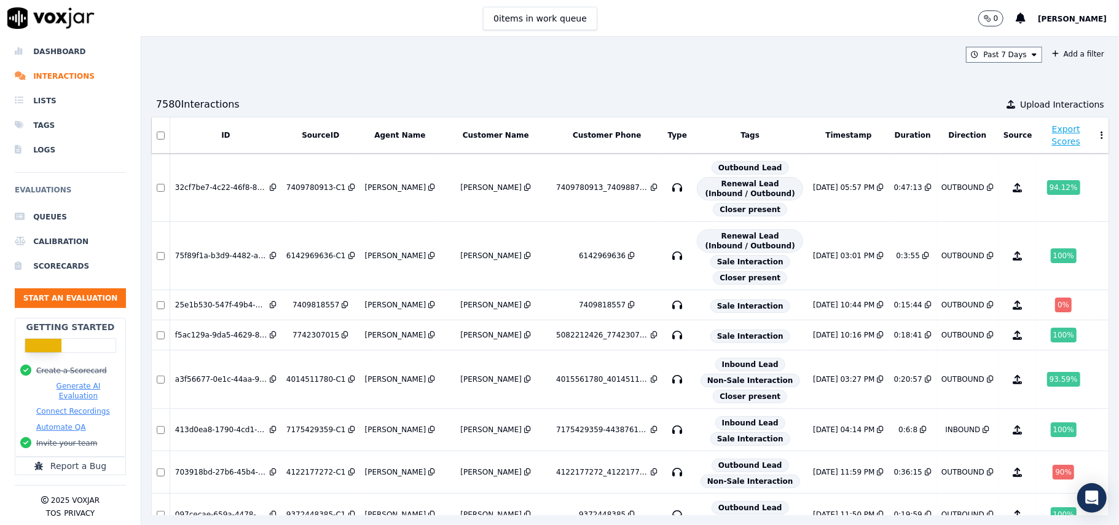
click at [743, 85] on div "Past 7 Days Add a filter 7580 Interaction s Upload Interactions ID SourceID Age…" at bounding box center [630, 281] width 978 height 488
click at [63, 68] on li "Interactions" at bounding box center [70, 76] width 111 height 25
click at [45, 289] on button "Start an Evaluation" at bounding box center [70, 298] width 111 height 20
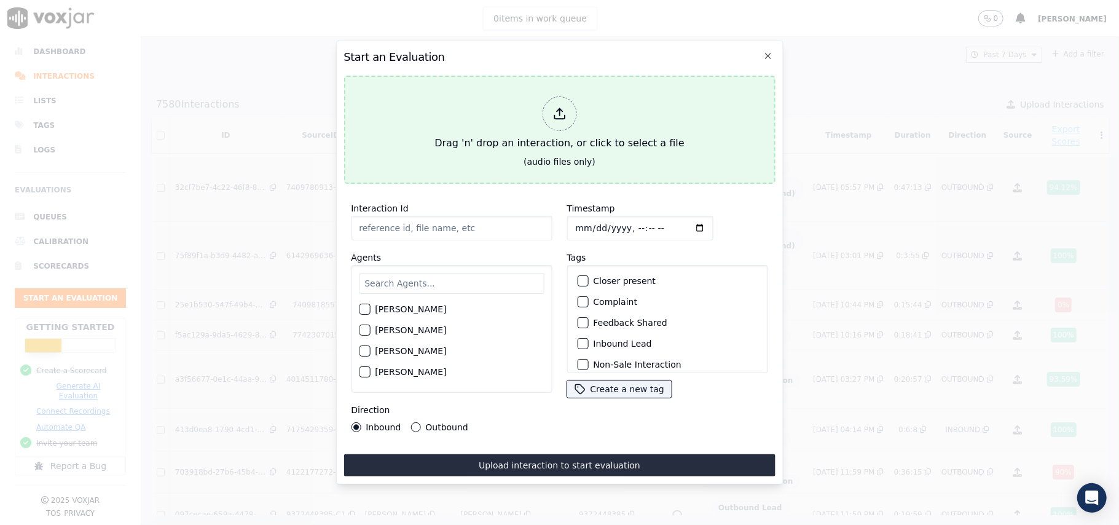
click at [562, 111] on icon at bounding box center [559, 114] width 14 height 14
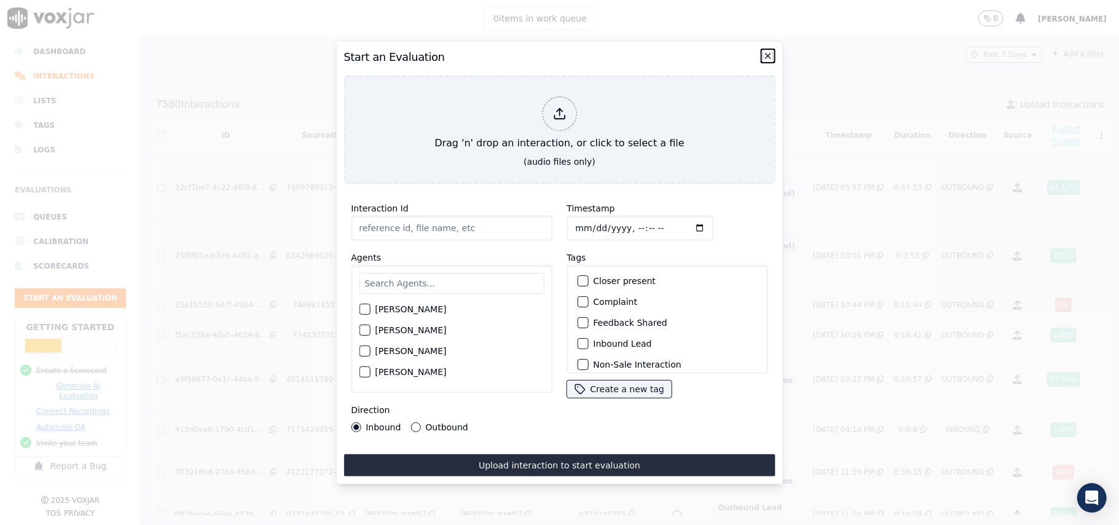
click at [764, 51] on icon "button" at bounding box center [768, 56] width 10 height 10
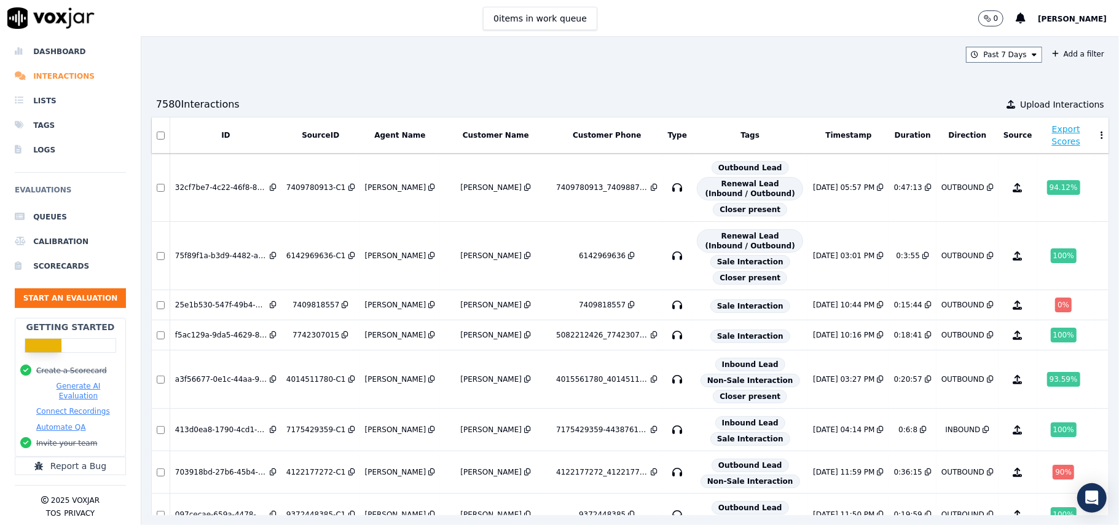
click at [57, 64] on li "Interactions" at bounding box center [70, 76] width 111 height 25
click at [988, 57] on button "Past 7 Days" at bounding box center [1004, 55] width 76 height 16
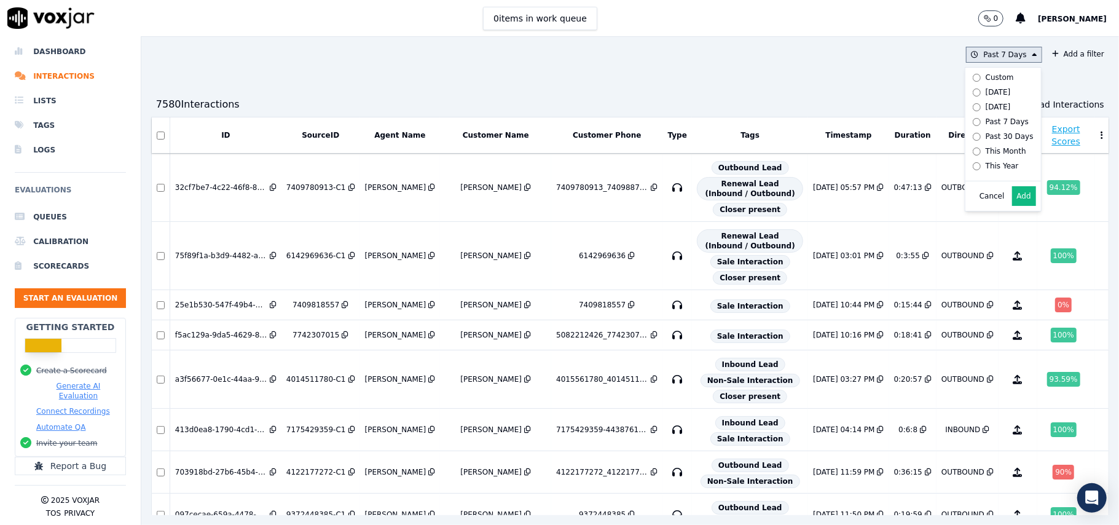
click at [1012, 206] on button "Add" at bounding box center [1024, 196] width 24 height 20
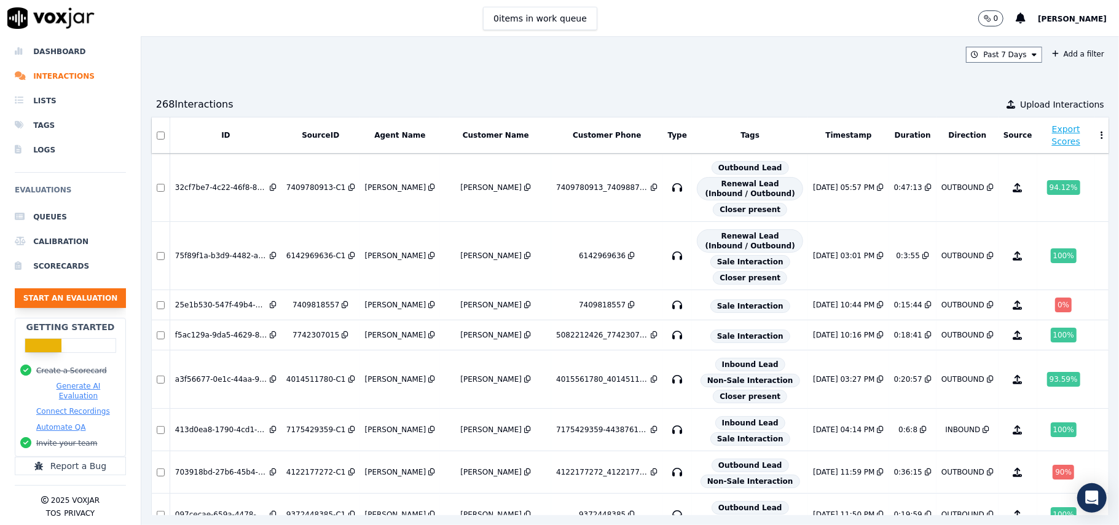
click at [73, 289] on button "Start an Evaluation" at bounding box center [70, 298] width 111 height 20
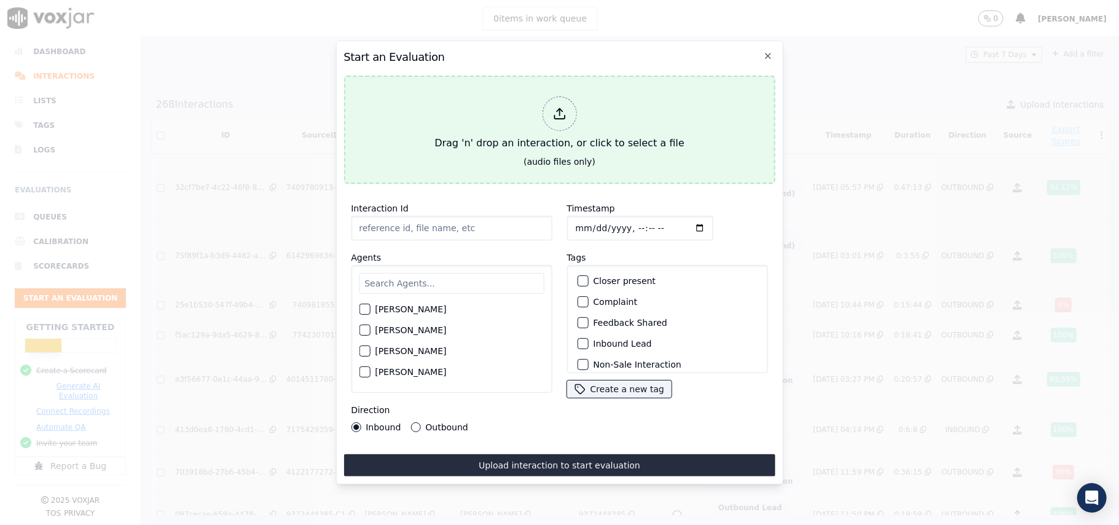
click at [564, 121] on div at bounding box center [559, 113] width 34 height 34
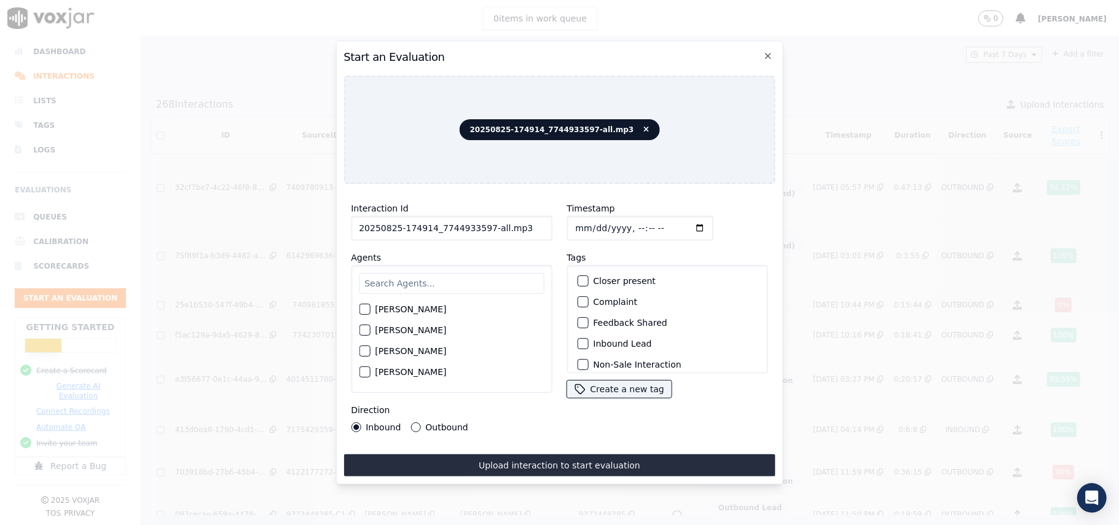
drag, startPoint x: 519, startPoint y: 222, endPoint x: 480, endPoint y: 225, distance: 38.8
click at [480, 225] on input "20250825-174914_7744933597-all.mp3" at bounding box center [451, 228] width 201 height 25
type input "20250825-174914_7744933597-C1"
click at [591, 226] on input "Timestamp" at bounding box center [639, 228] width 146 height 25
type input "[DATE]T00:16"
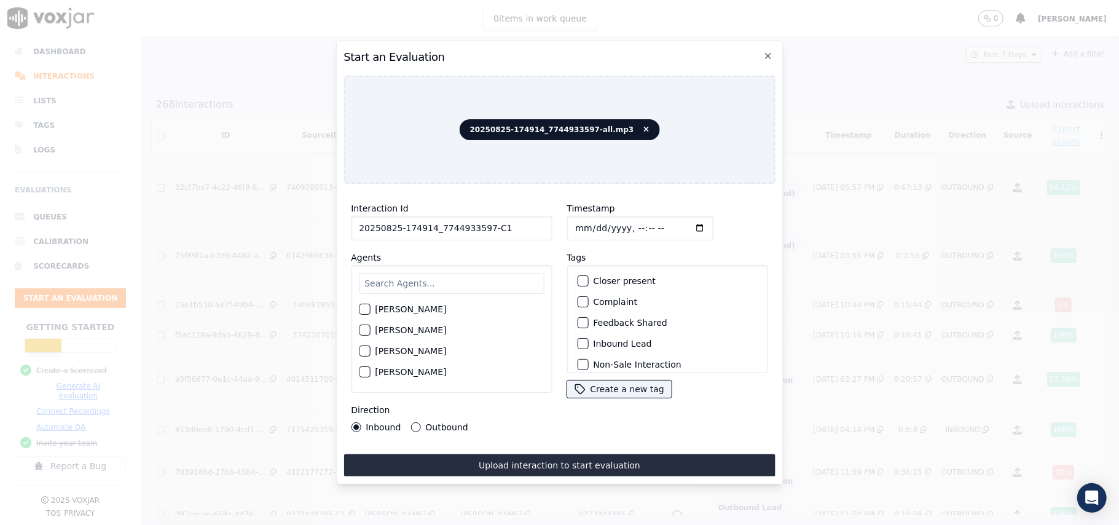
click at [426, 284] on input "text" at bounding box center [451, 283] width 185 height 21
paste input "[PERSON_NAME]"
type input "[PERSON_NAME]"
click at [381, 310] on label "[PERSON_NAME]" at bounding box center [410, 312] width 71 height 9
click at [370, 310] on button "[PERSON_NAME]" at bounding box center [364, 312] width 11 height 11
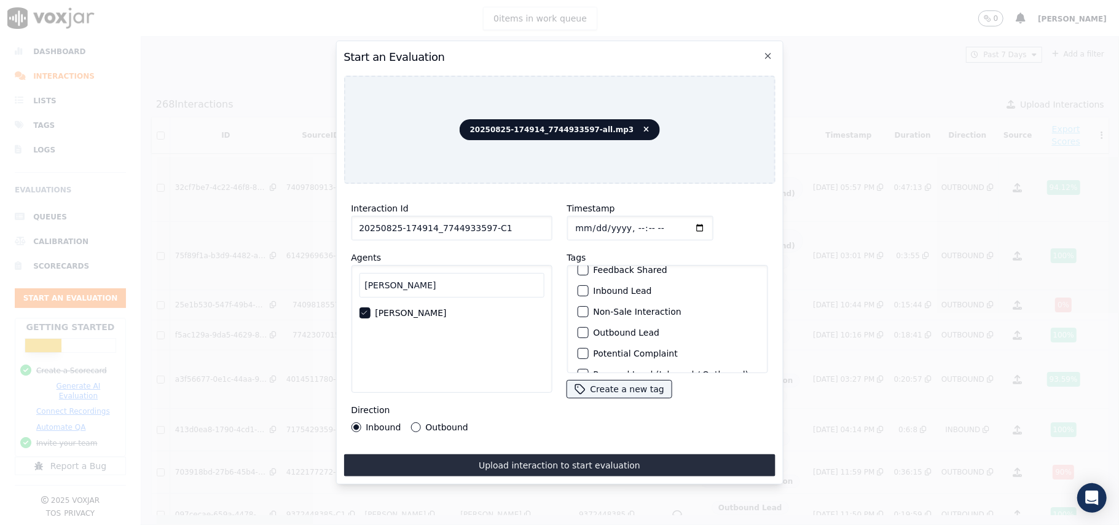
scroll to position [82, 0]
click at [578, 301] on div "button" at bounding box center [582, 303] width 9 height 9
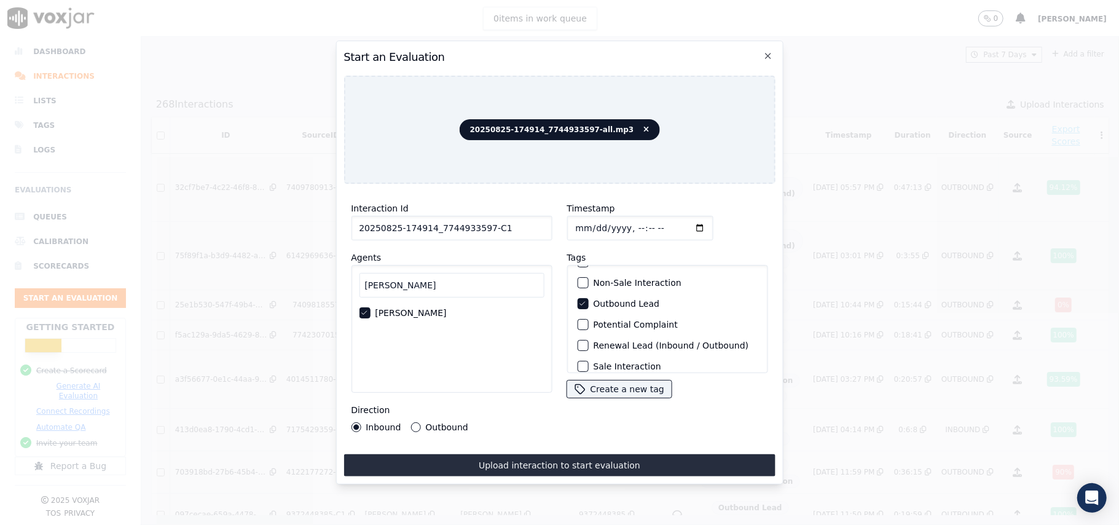
click at [579, 281] on div "button" at bounding box center [582, 282] width 9 height 9
click at [413, 422] on button "Outbound" at bounding box center [415, 427] width 10 height 10
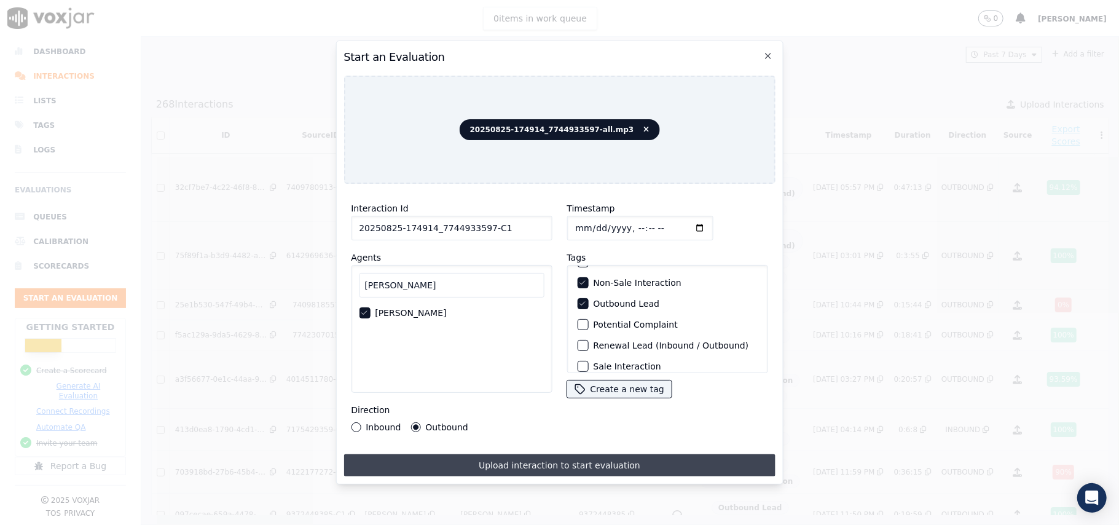
click at [514, 455] on button "Upload interaction to start evaluation" at bounding box center [558, 465] width 431 height 22
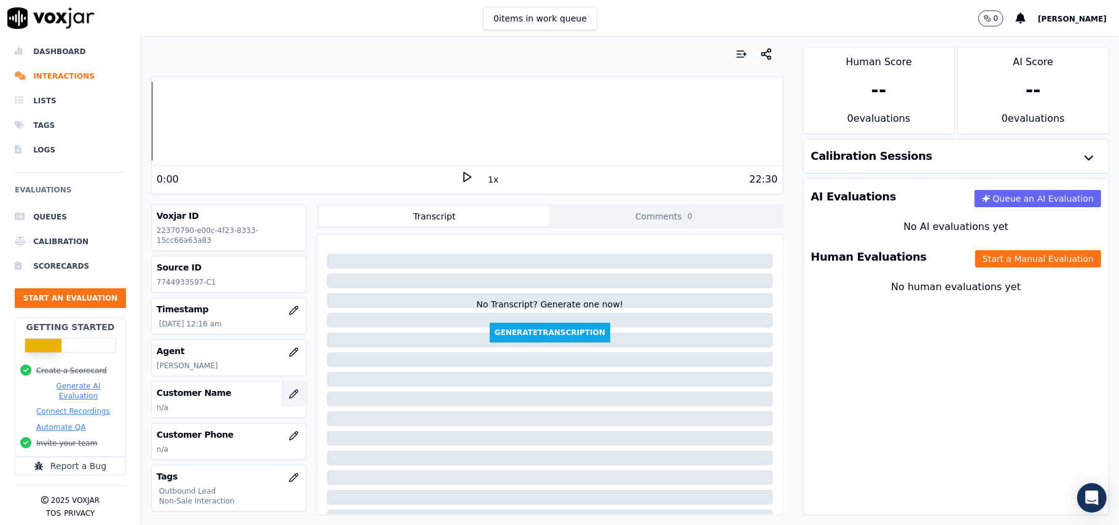
click at [281, 397] on button "button" at bounding box center [293, 394] width 25 height 25
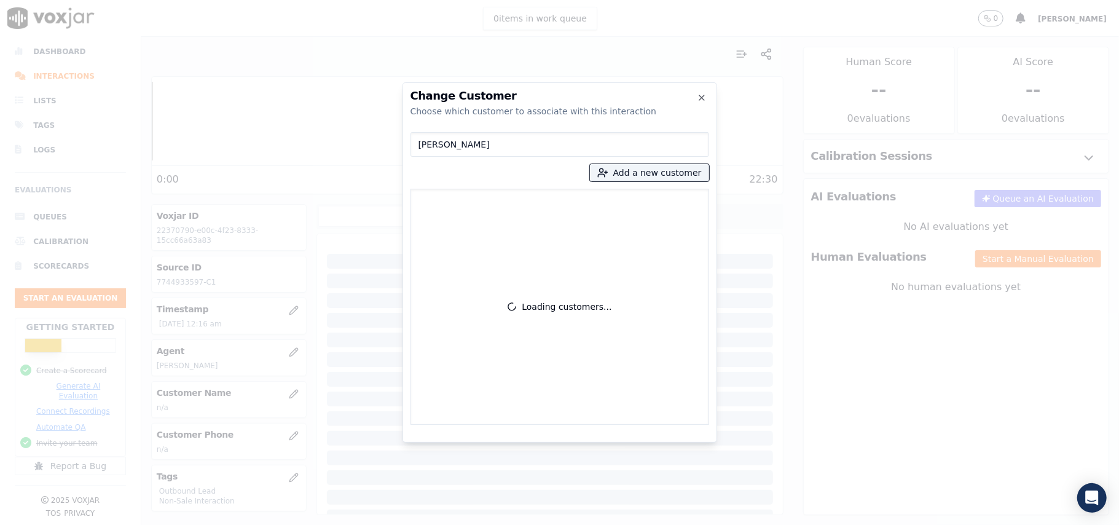
click at [420, 144] on input "[PERSON_NAME]" at bounding box center [559, 144] width 299 height 25
type input "[PERSON_NAME]"
click at [235, 285] on div at bounding box center [559, 262] width 1119 height 525
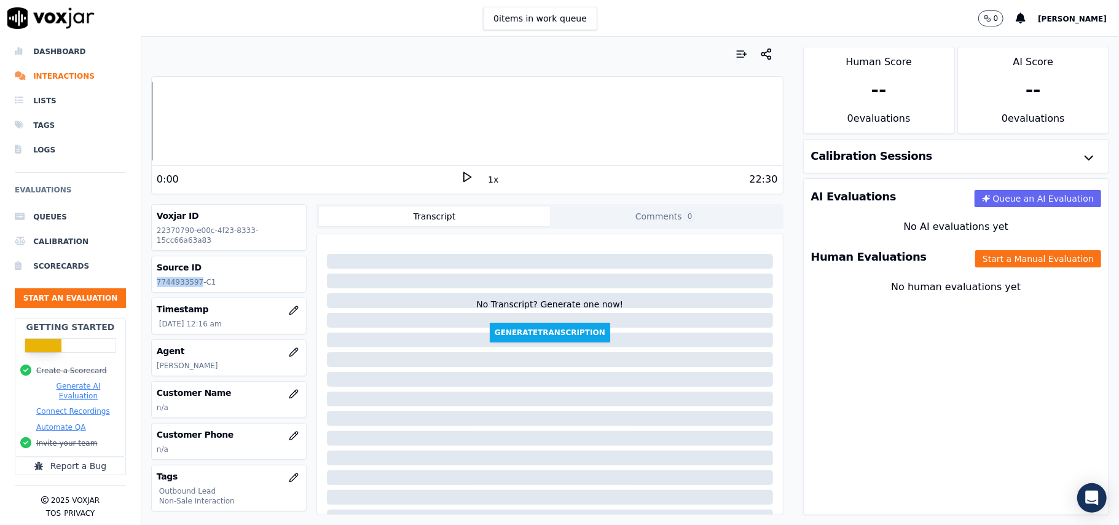
drag, startPoint x: 195, startPoint y: 284, endPoint x: 143, endPoint y: 283, distance: 51.6
click at [143, 283] on div "Your browser does not support the audio element. 0:00 1x 22:30 Voxjar ID 223707…" at bounding box center [467, 281] width 652 height 488
copy p "7744933597"
click at [87, 288] on button "Start an Evaluation" at bounding box center [70, 298] width 111 height 20
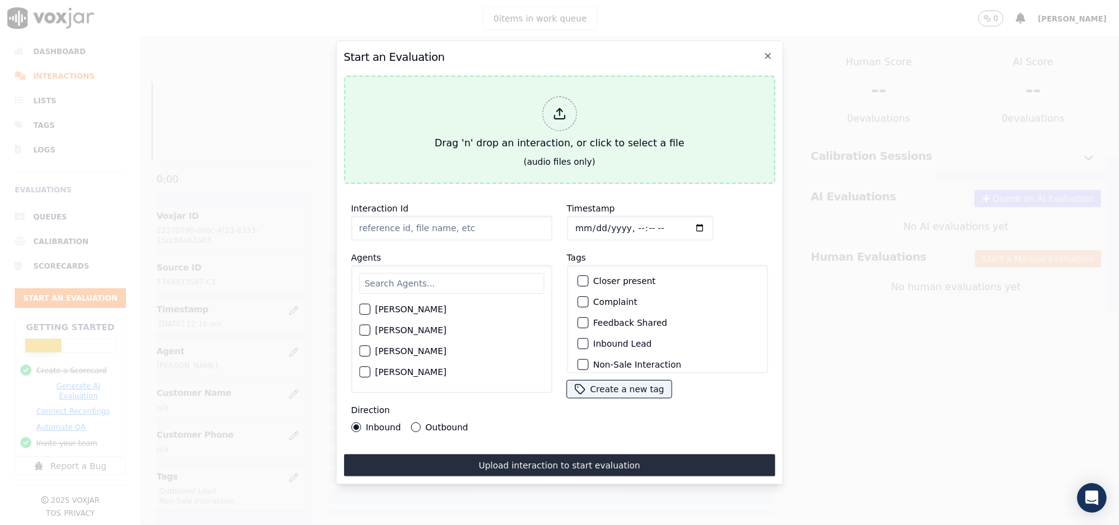
click at [560, 109] on icon at bounding box center [559, 114] width 14 height 14
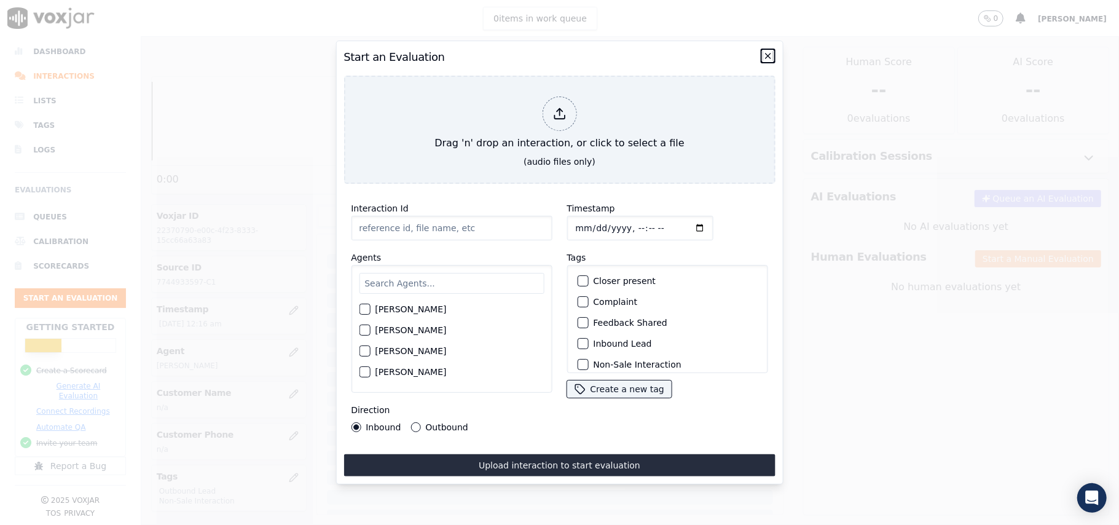
click at [765, 52] on icon "button" at bounding box center [768, 56] width 10 height 10
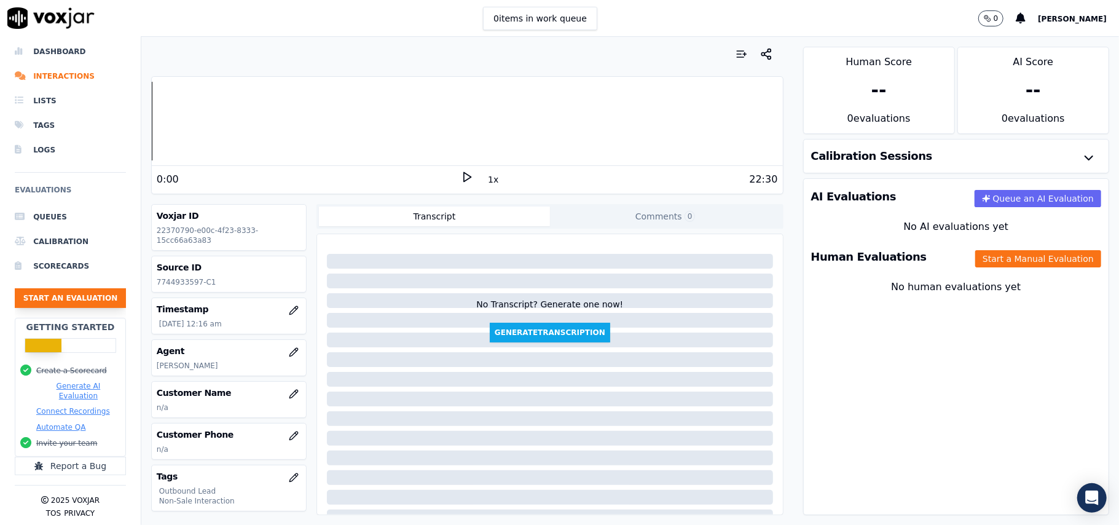
click at [65, 288] on button "Start an Evaluation" at bounding box center [70, 298] width 111 height 20
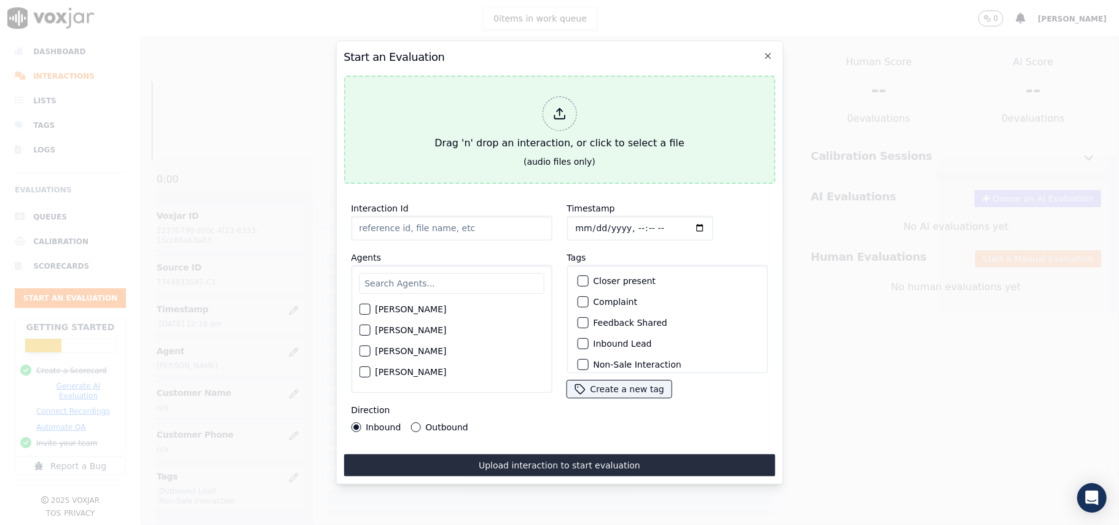
click at [551, 114] on div at bounding box center [559, 113] width 34 height 34
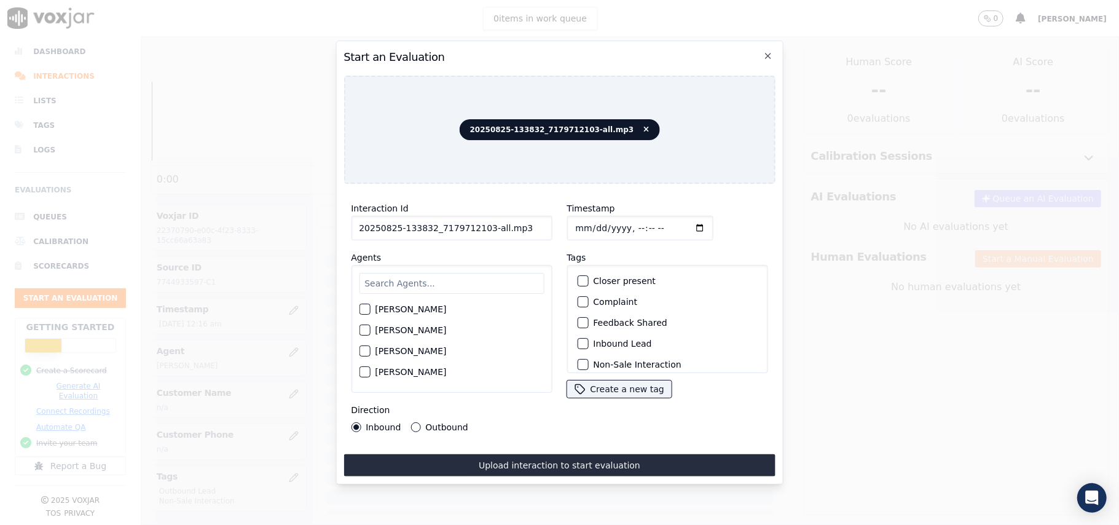
drag, startPoint x: 512, startPoint y: 222, endPoint x: 483, endPoint y: 224, distance: 29.5
click at [483, 224] on input "20250825-133832_7179712103-all.mp3" at bounding box center [451, 228] width 201 height 25
type input "20250825-133832_7179712103-C1"
click at [587, 220] on input "Timestamp" at bounding box center [639, 228] width 146 height 25
type input "[DATE]T00:18"
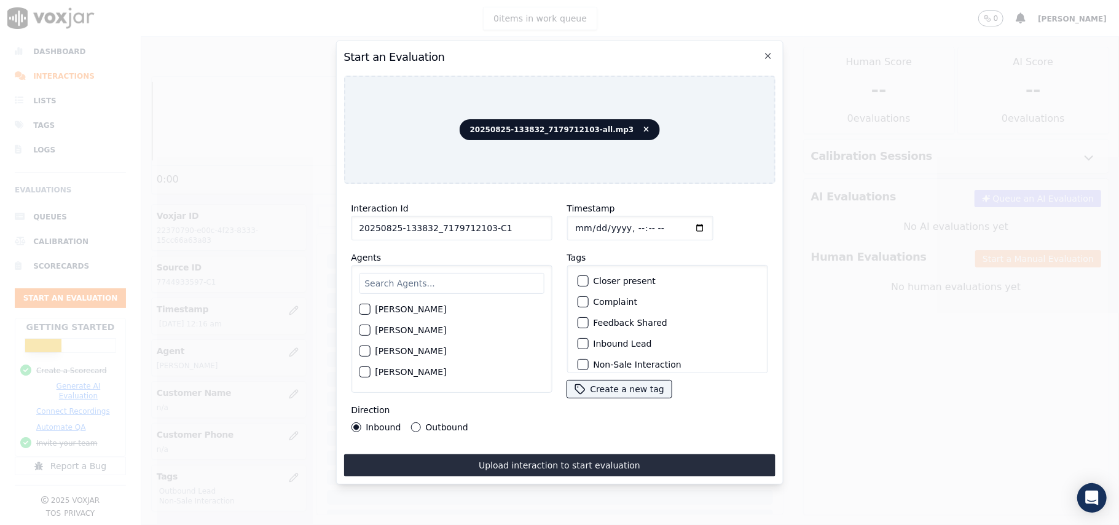
click at [474, 279] on input "text" at bounding box center [451, 283] width 185 height 21
paste input "[PERSON_NAME]"
type input "[PERSON_NAME]"
drag, startPoint x: 417, startPoint y: 281, endPoint x: 339, endPoint y: 281, distance: 77.4
click at [339, 281] on div "Start an Evaluation 20250825-133832_7179712103-all.mp3 Interaction Id 20250825-…" at bounding box center [558, 263] width 447 height 444
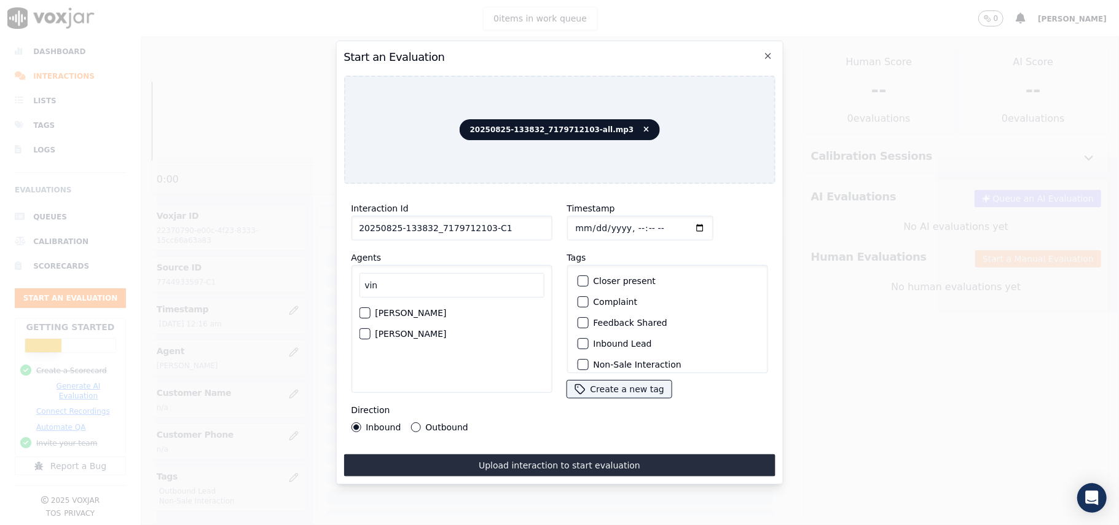
type input "vin"
click at [364, 329] on div "button" at bounding box center [363, 333] width 9 height 9
drag, startPoint x: 394, startPoint y: 278, endPoint x: 340, endPoint y: 278, distance: 53.5
click at [340, 278] on div "Start an Evaluation 20250825-133832_7179712103-all.mp3 Interaction Id 20250825-…" at bounding box center [558, 263] width 447 height 444
drag, startPoint x: 377, startPoint y: 324, endPoint x: 465, endPoint y: 330, distance: 88.6
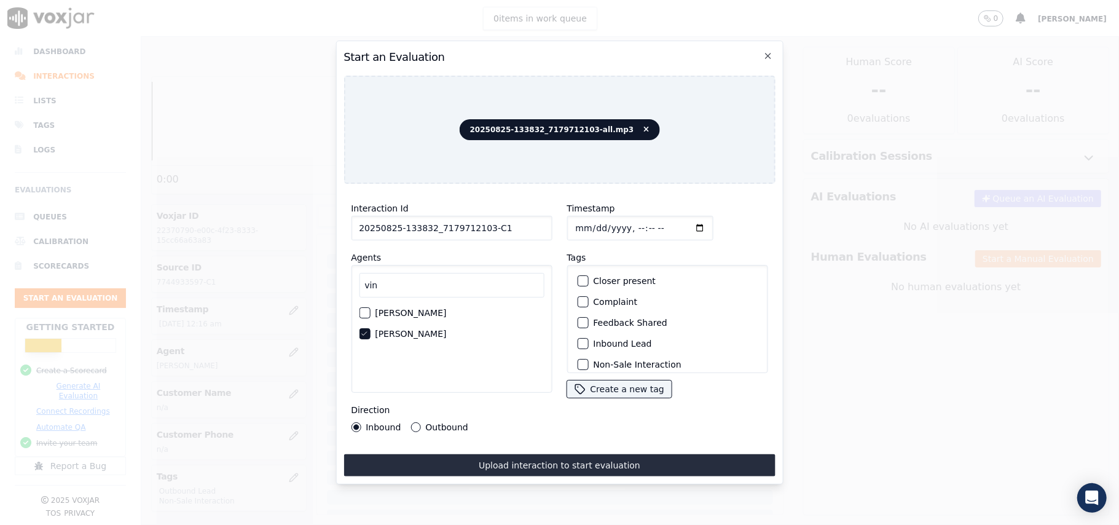
click at [465, 331] on div "[PERSON_NAME]" at bounding box center [451, 333] width 185 height 21
copy label "[PERSON_NAME]"
click at [401, 323] on div "[PERSON_NAME]" at bounding box center [451, 333] width 185 height 21
click at [398, 330] on label "[PERSON_NAME]" at bounding box center [410, 333] width 71 height 9
click at [370, 330] on button "[PERSON_NAME]" at bounding box center [364, 333] width 11 height 11
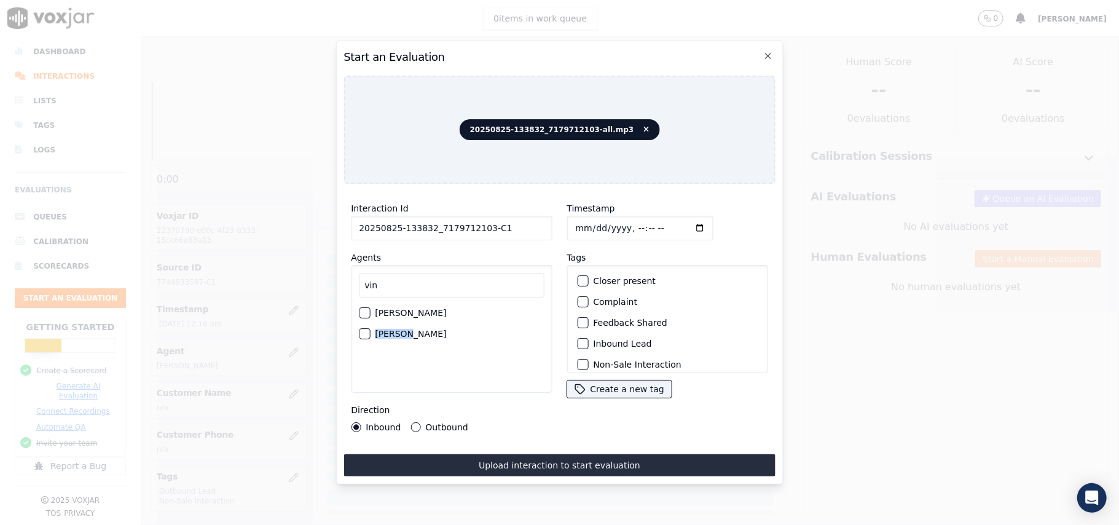
drag, startPoint x: 406, startPoint y: 327, endPoint x: 377, endPoint y: 329, distance: 29.5
click at [377, 329] on label "[PERSON_NAME]" at bounding box center [410, 333] width 71 height 9
copy label "[PERSON_NAME]"
click at [364, 329] on div "button" at bounding box center [363, 333] width 9 height 9
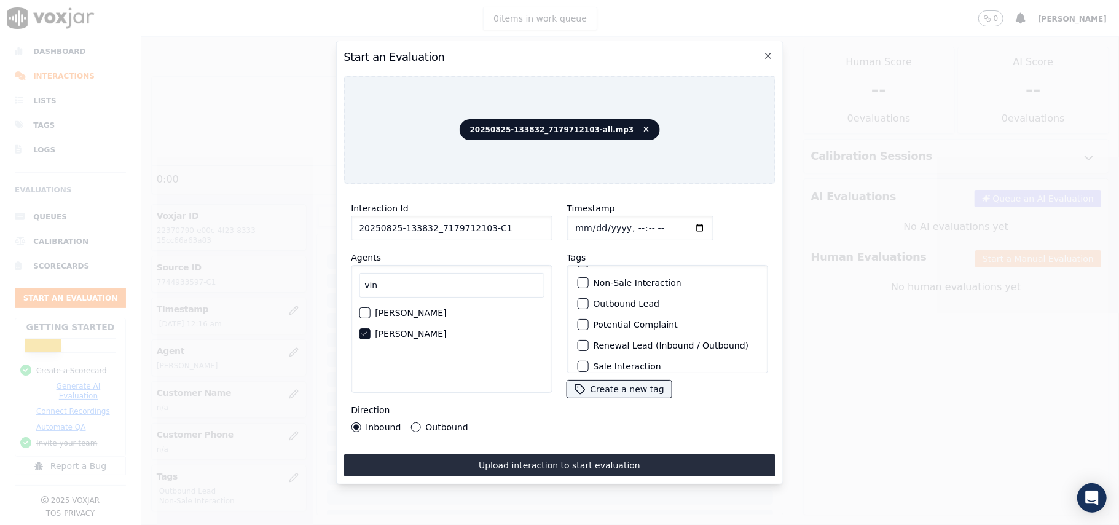
click at [585, 300] on div "Outbound Lead" at bounding box center [667, 303] width 190 height 21
click at [578, 299] on div "button" at bounding box center [582, 303] width 9 height 9
click at [578, 279] on div "button" at bounding box center [582, 282] width 9 height 9
click at [412, 422] on button "Outbound" at bounding box center [415, 427] width 10 height 10
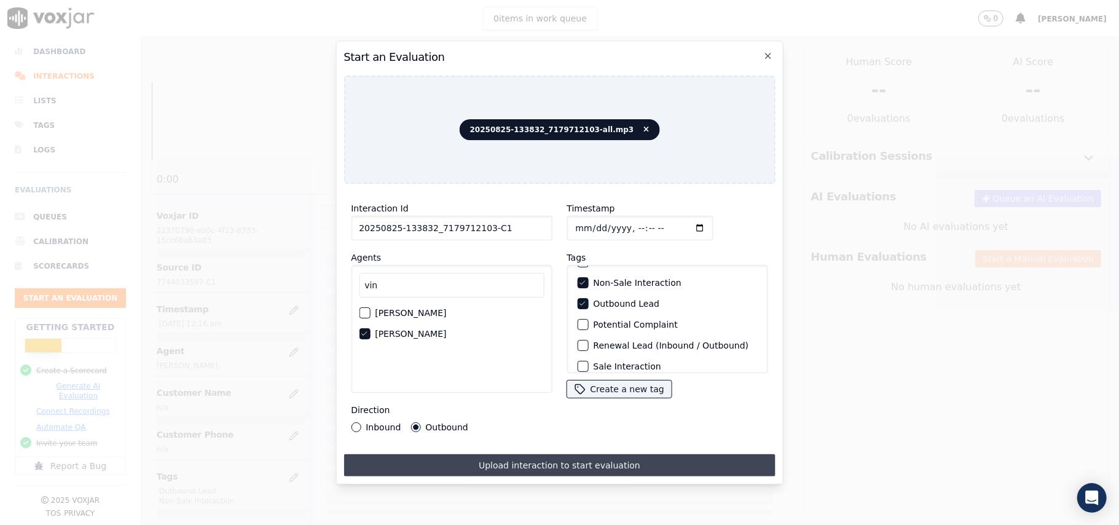
click at [460, 455] on button "Upload interaction to start evaluation" at bounding box center [558, 465] width 431 height 22
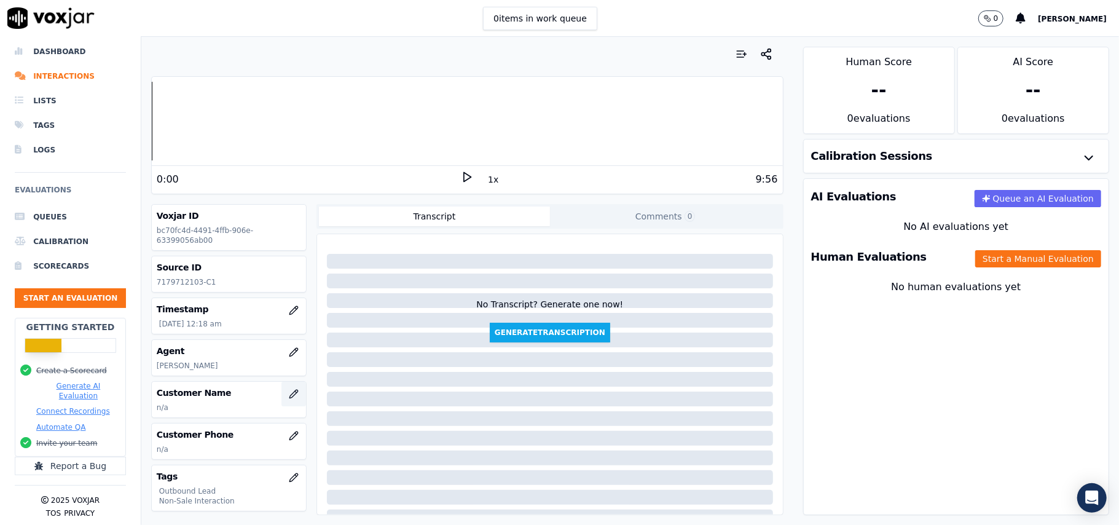
click at [281, 401] on button "button" at bounding box center [293, 394] width 25 height 25
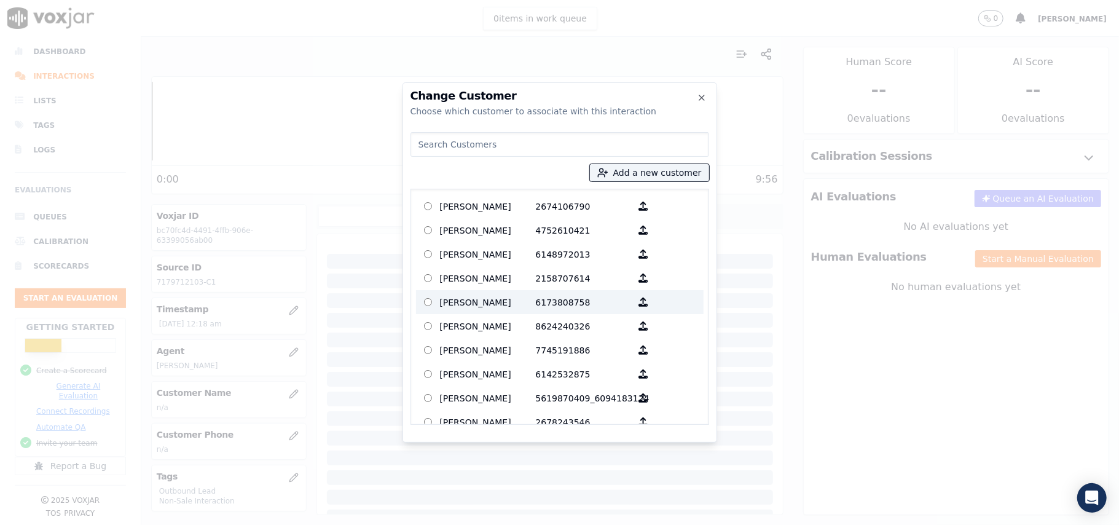
paste input "[PERSON_NAME]"
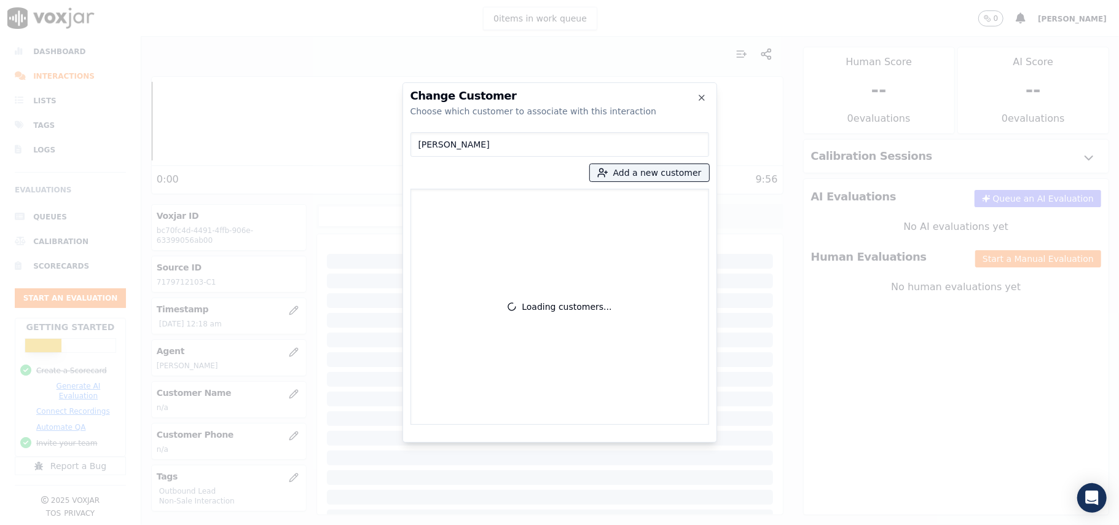
click at [418, 143] on input "[PERSON_NAME]" at bounding box center [559, 144] width 299 height 25
type input "[PERSON_NAME]"
click at [662, 178] on button "Add a new customer" at bounding box center [649, 172] width 119 height 17
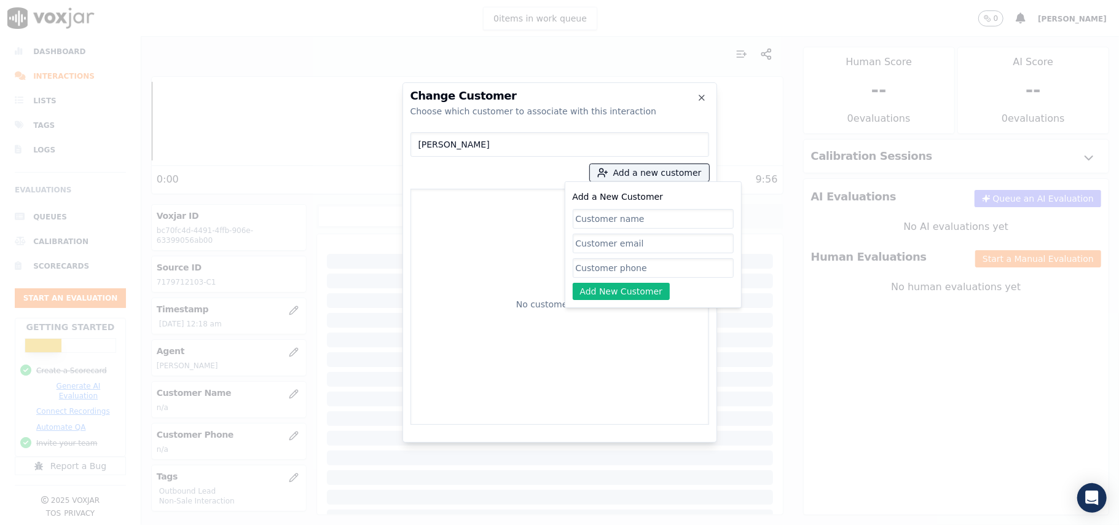
click at [618, 221] on input "Add a New Customer" at bounding box center [653, 219] width 161 height 20
type input "[PERSON_NAME]"
drag, startPoint x: 601, startPoint y: 266, endPoint x: 537, endPoint y: 251, distance: 65.6
click at [601, 266] on input "Add a New Customer" at bounding box center [653, 268] width 161 height 20
paste input "7179712103"
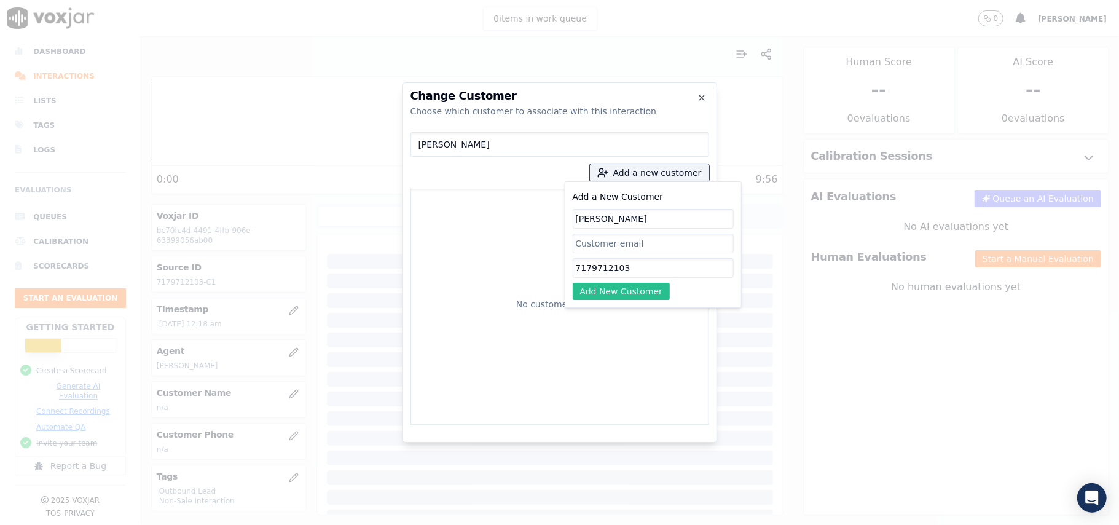
type input "7179712103"
click at [595, 292] on button "Add New Customer" at bounding box center [622, 291] width 98 height 17
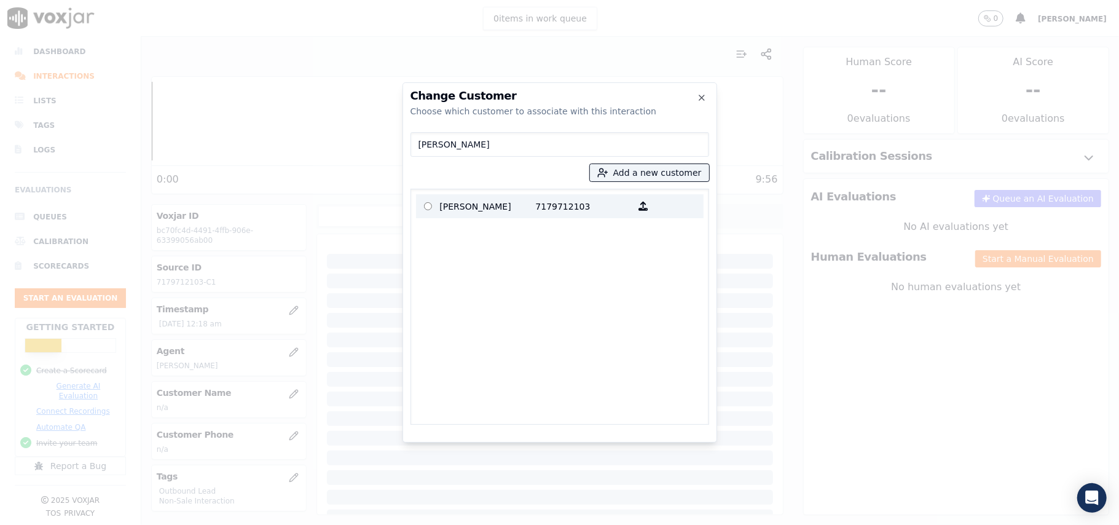
click at [433, 203] on p at bounding box center [428, 206] width 24 height 19
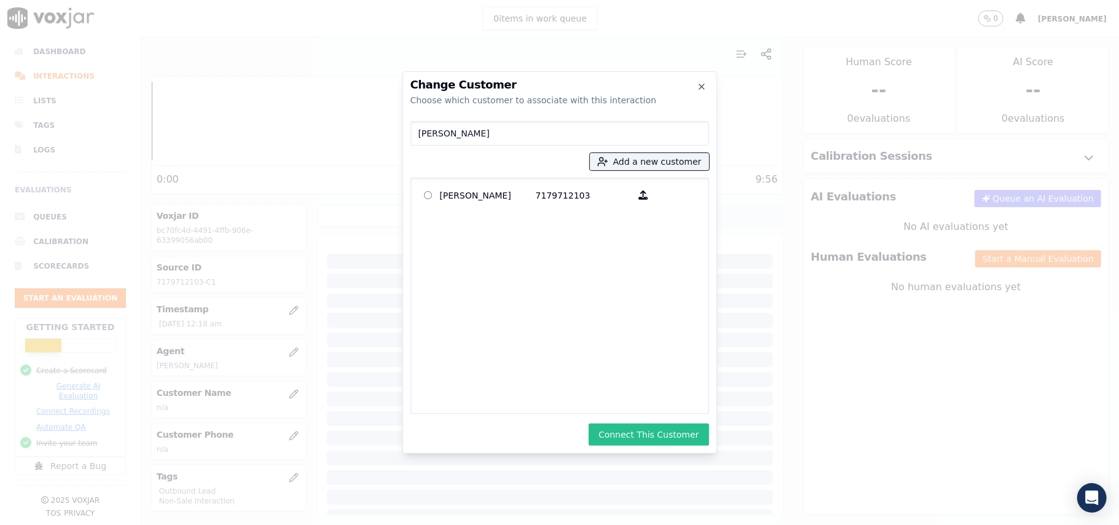
click at [659, 431] on button "Connect This Customer" at bounding box center [649, 434] width 120 height 22
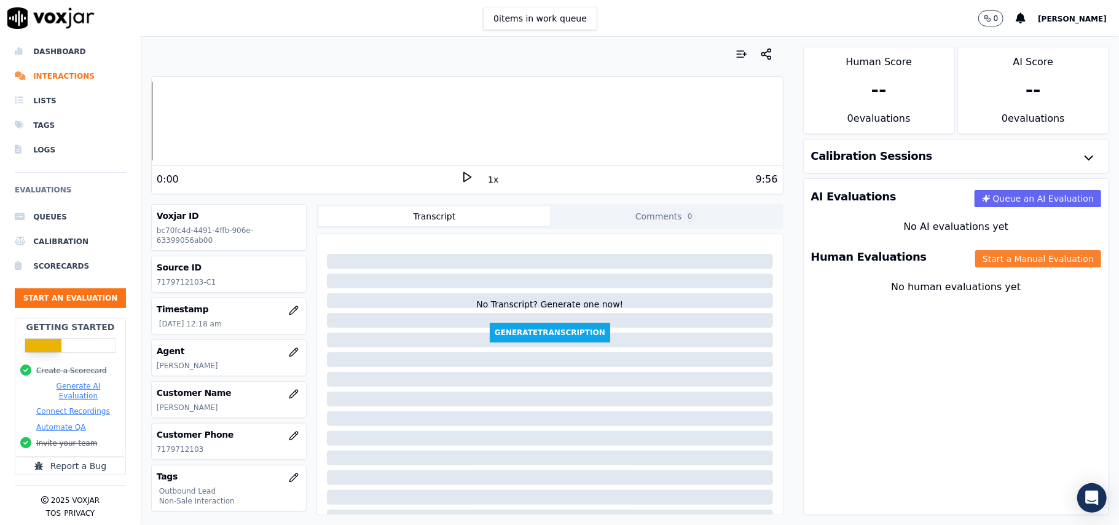
click at [998, 263] on button "Start a Manual Evaluation" at bounding box center [1038, 258] width 126 height 17
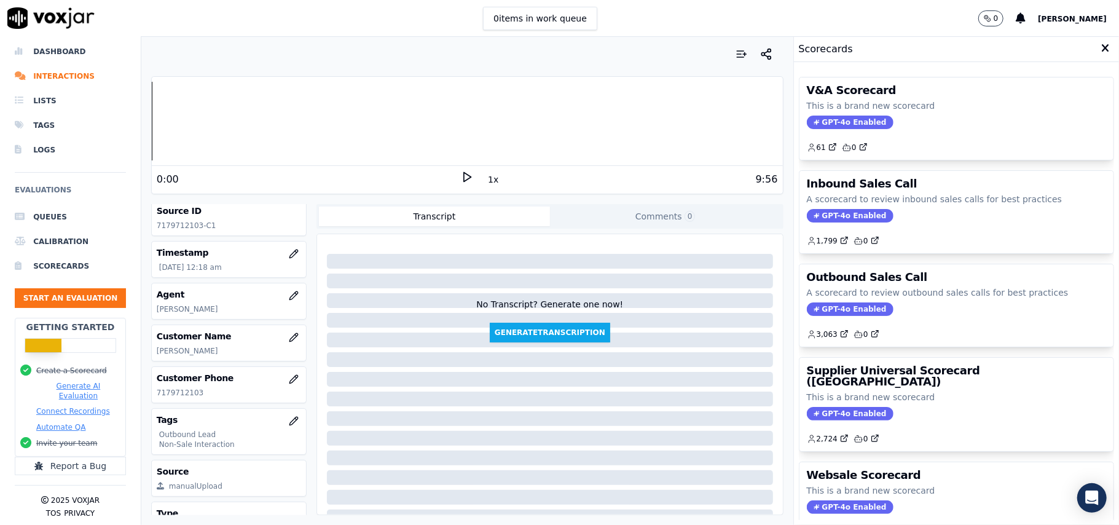
scroll to position [120, 0]
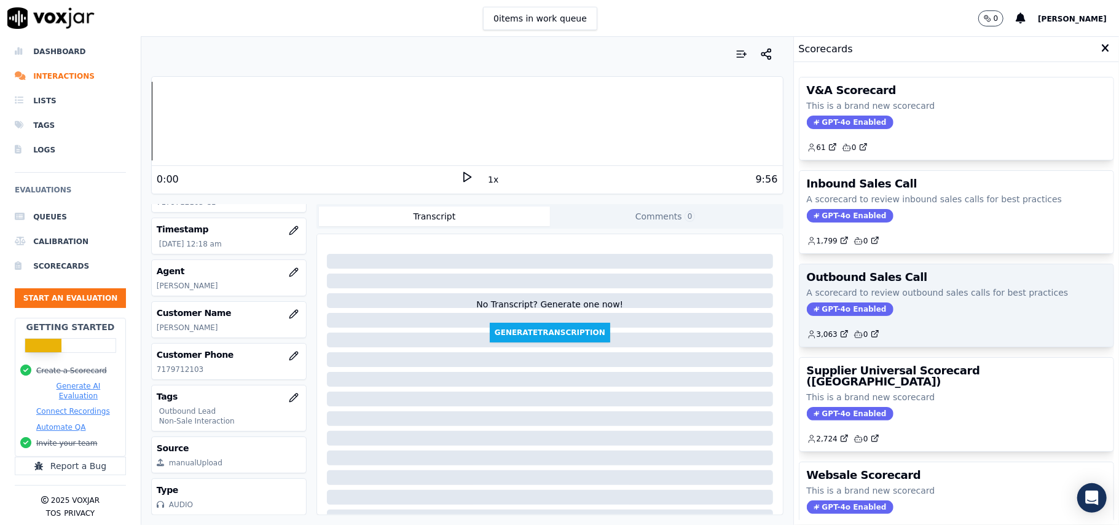
click at [860, 310] on span "GPT-4o Enabled" at bounding box center [850, 309] width 87 height 14
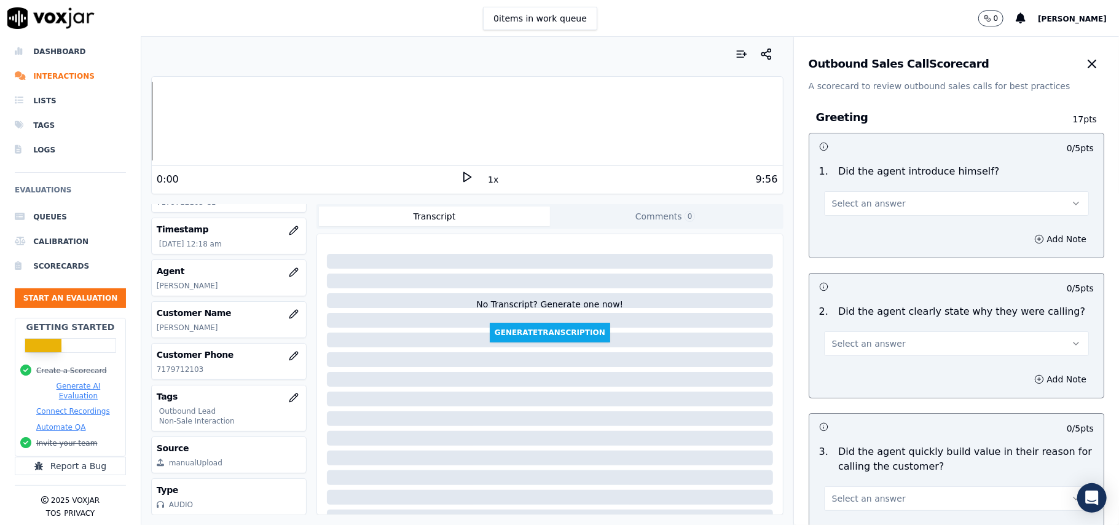
click at [849, 207] on span "Select an answer" at bounding box center [869, 203] width 74 height 12
click at [844, 231] on div "Yes" at bounding box center [930, 232] width 238 height 20
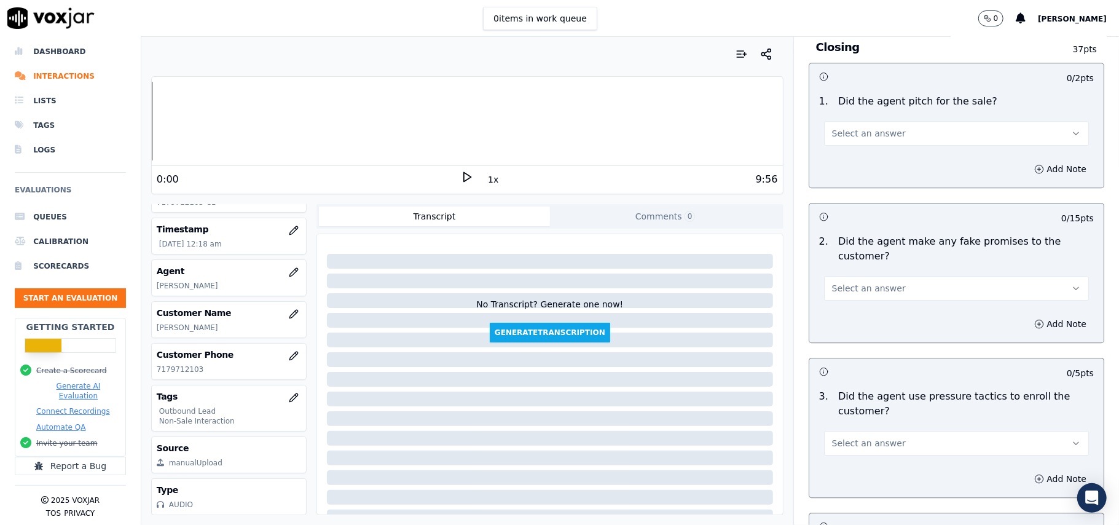
scroll to position [3065, 0]
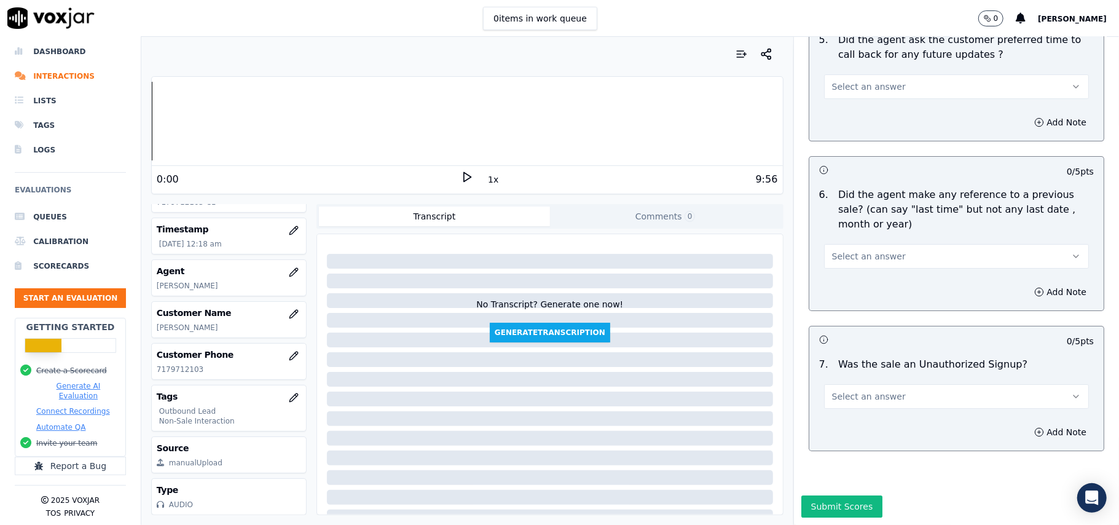
click at [904, 384] on button "Select an answer" at bounding box center [956, 396] width 265 height 25
click at [841, 428] on div "N/A" at bounding box center [930, 427] width 238 height 20
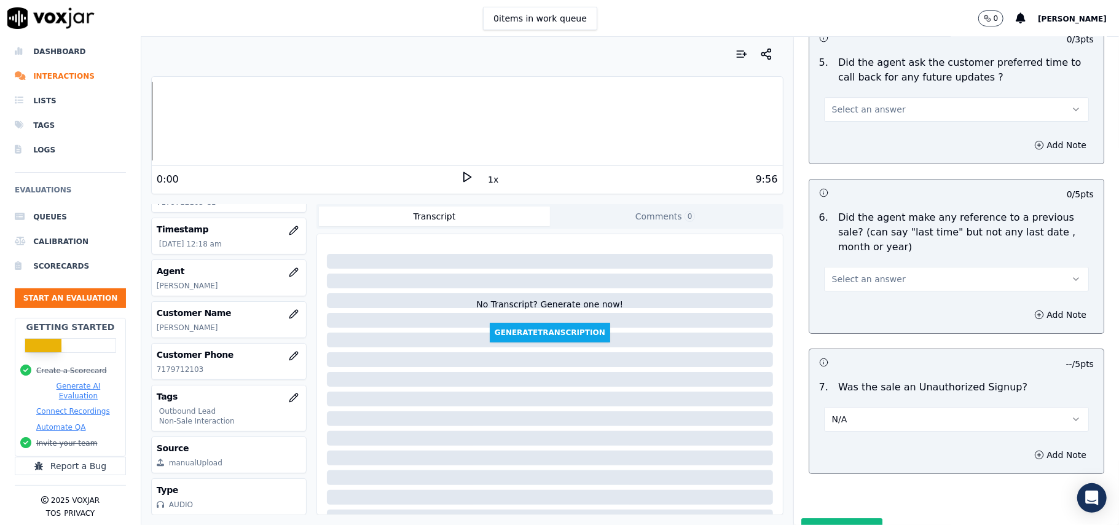
scroll to position [2982, 0]
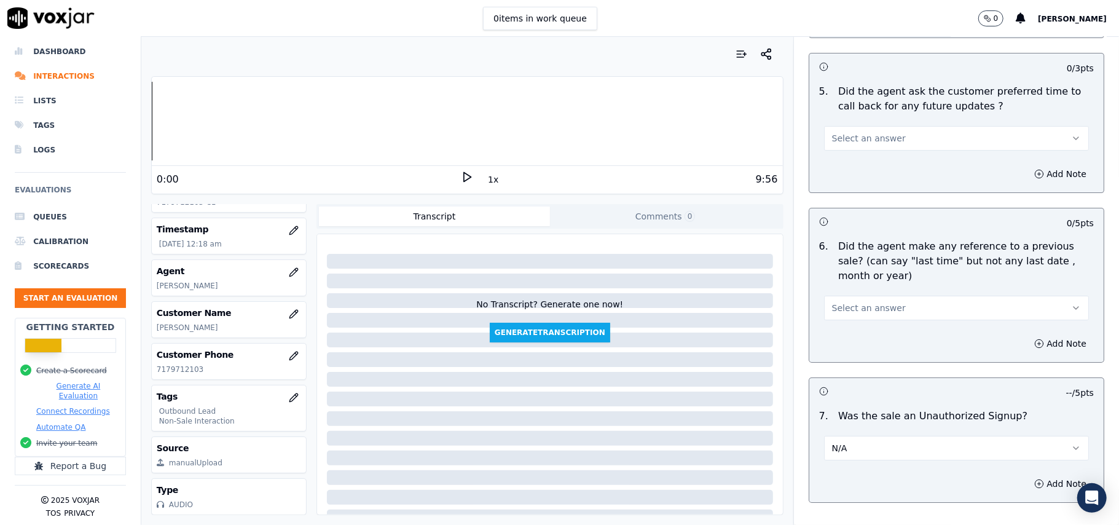
click at [917, 301] on button "Select an answer" at bounding box center [956, 308] width 265 height 25
click at [849, 350] on div "No" at bounding box center [930, 349] width 238 height 20
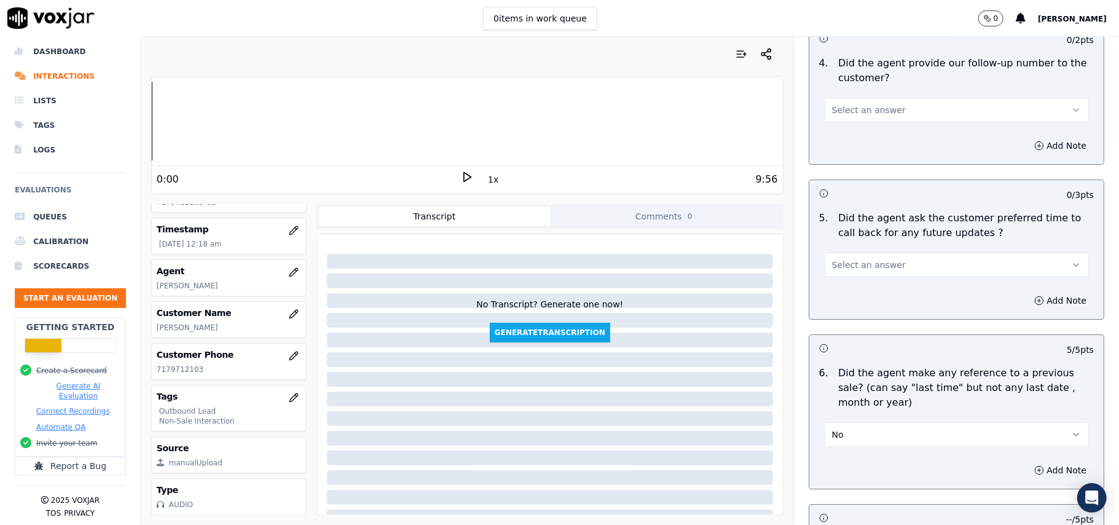
scroll to position [2819, 0]
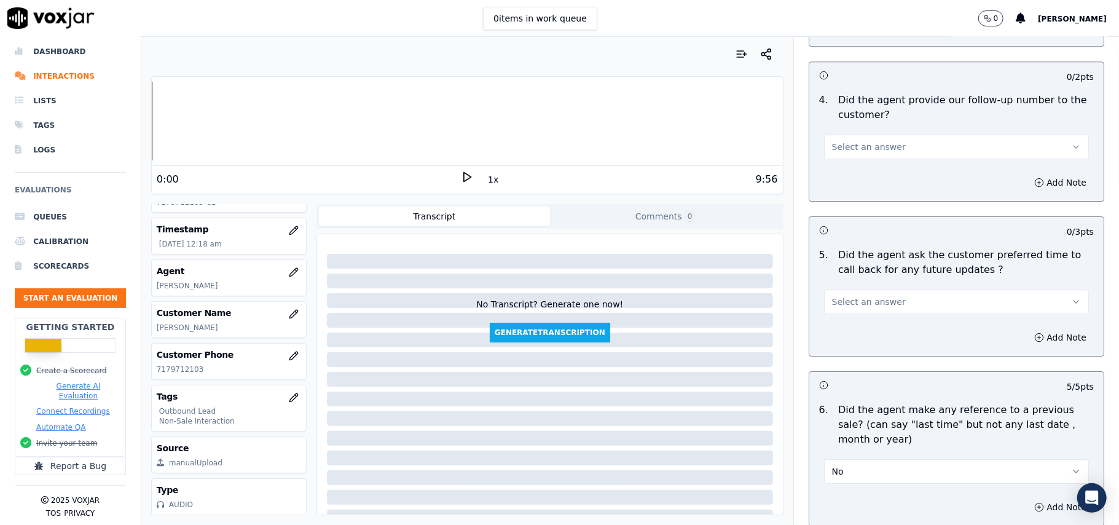
click at [836, 296] on span "Select an answer" at bounding box center [869, 302] width 74 height 12
click at [839, 326] on div "Yes" at bounding box center [930, 323] width 238 height 20
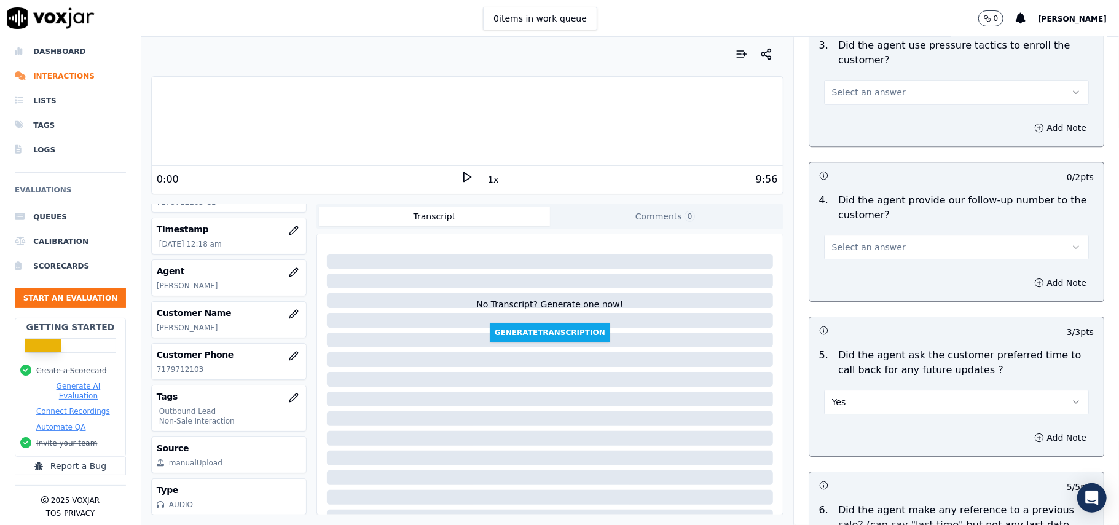
scroll to position [2573, 0]
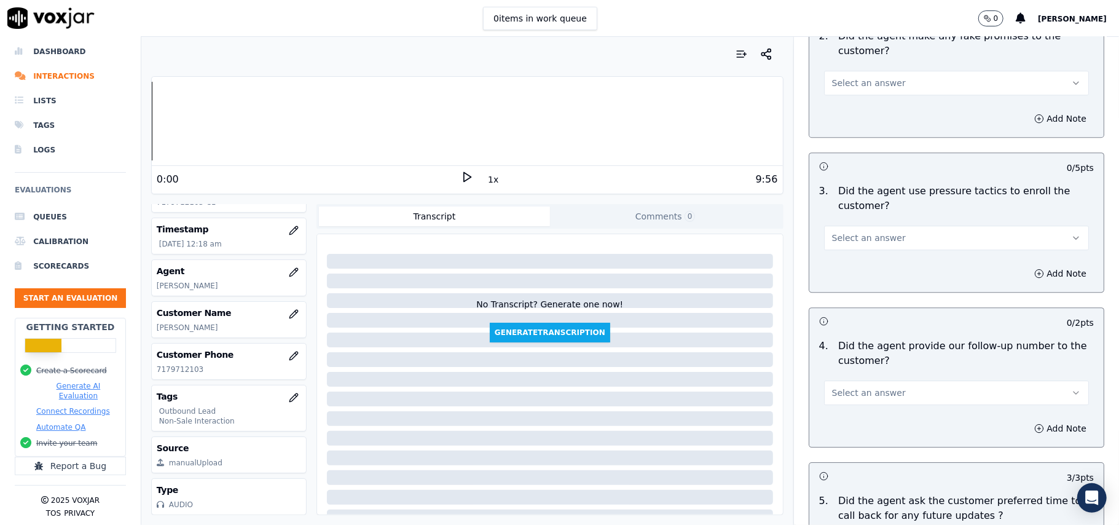
click at [858, 386] on span "Select an answer" at bounding box center [869, 392] width 74 height 12
click at [858, 404] on div "Yes" at bounding box center [930, 413] width 238 height 20
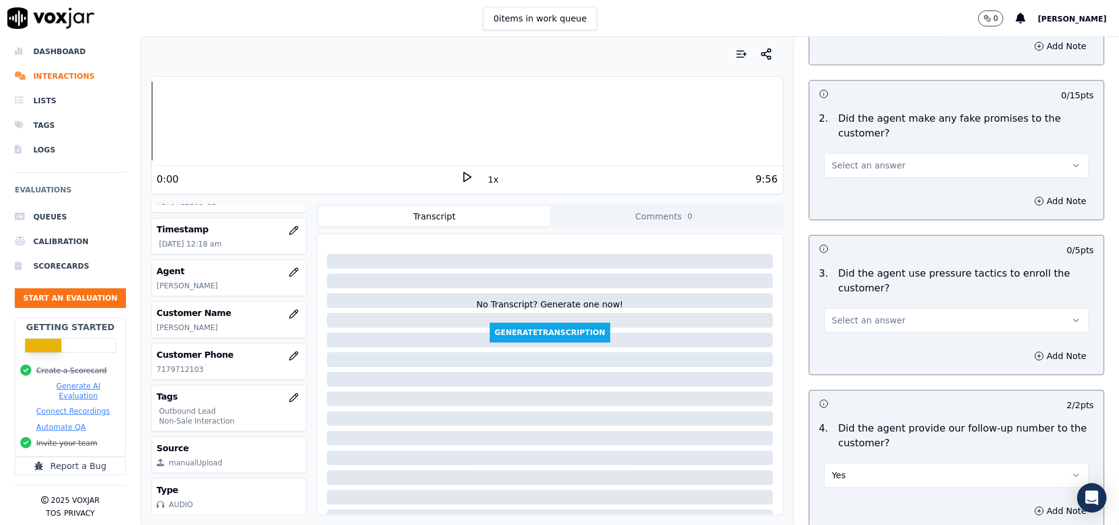
click at [876, 314] on span "Select an answer" at bounding box center [869, 320] width 74 height 12
click at [852, 352] on div "No" at bounding box center [930, 360] width 238 height 20
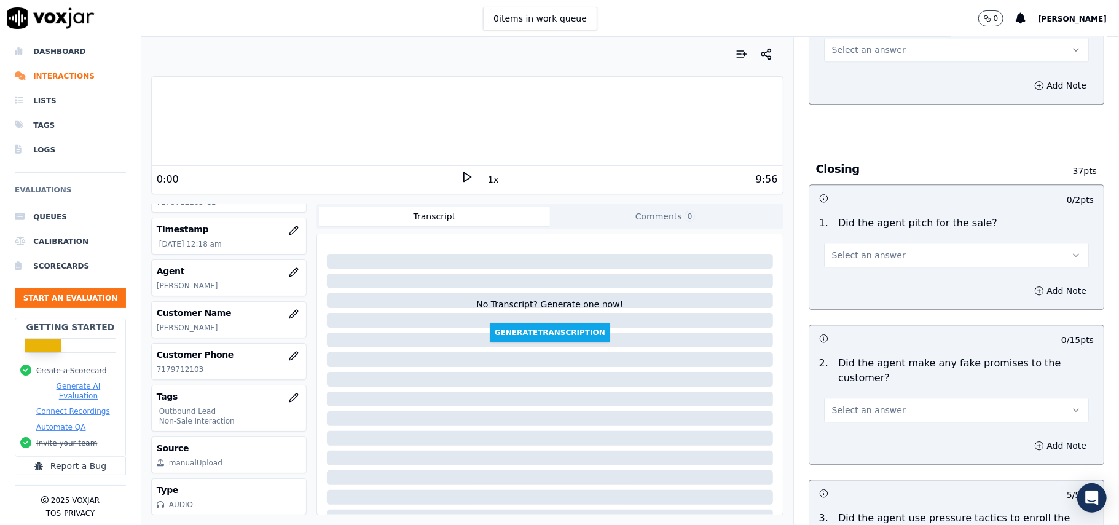
scroll to position [2245, 0]
click at [880, 408] on button "Select an answer" at bounding box center [956, 411] width 265 height 25
click at [857, 436] on div "Yes" at bounding box center [930, 430] width 238 height 20
click at [887, 401] on button "Yes" at bounding box center [956, 411] width 265 height 25
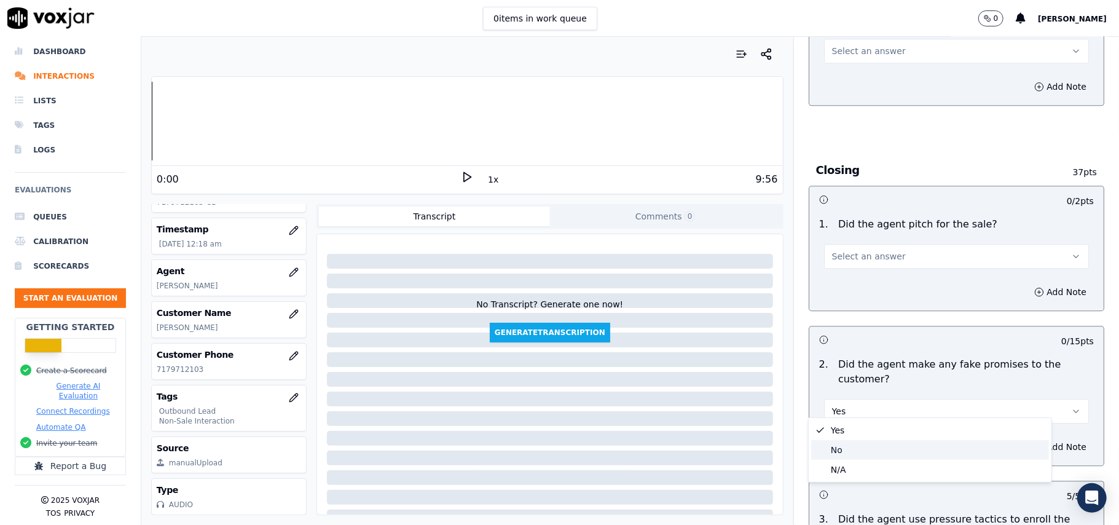
click at [858, 442] on div "No" at bounding box center [930, 450] width 238 height 20
drag, startPoint x: 923, startPoint y: 249, endPoint x: 920, endPoint y: 256, distance: 7.4
click at [924, 251] on button "Select an answer" at bounding box center [956, 256] width 265 height 25
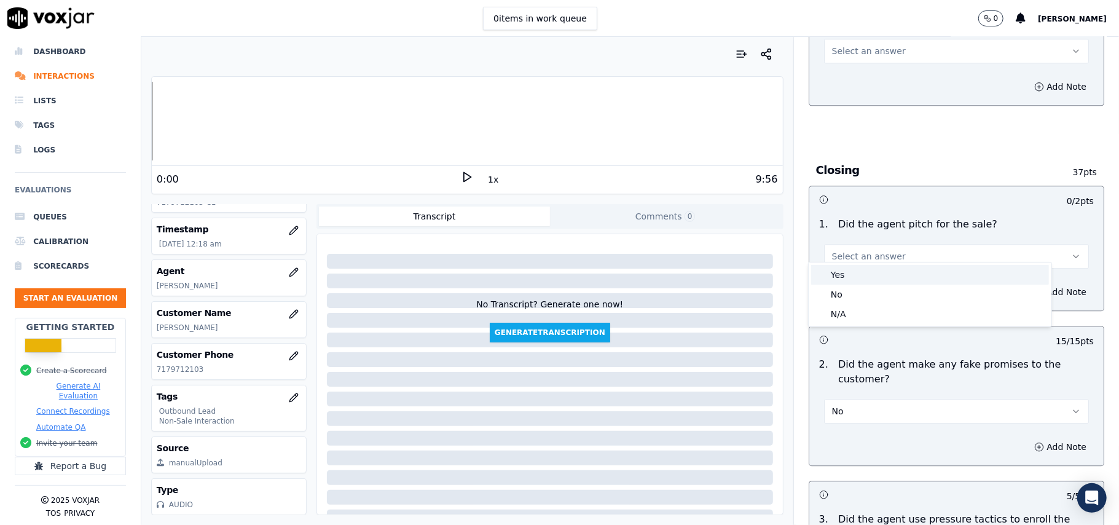
click at [887, 273] on div "Yes" at bounding box center [930, 275] width 238 height 20
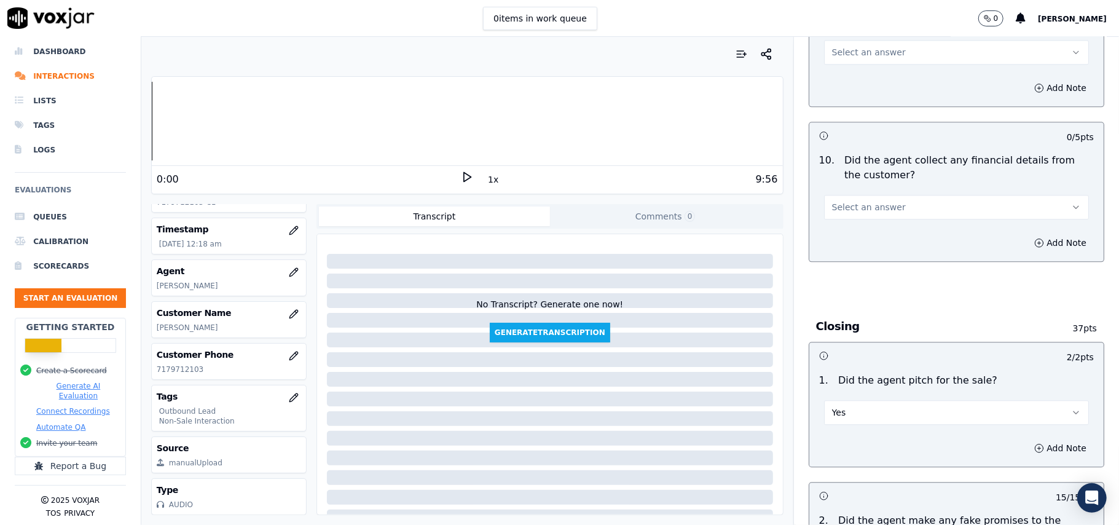
scroll to position [1999, 0]
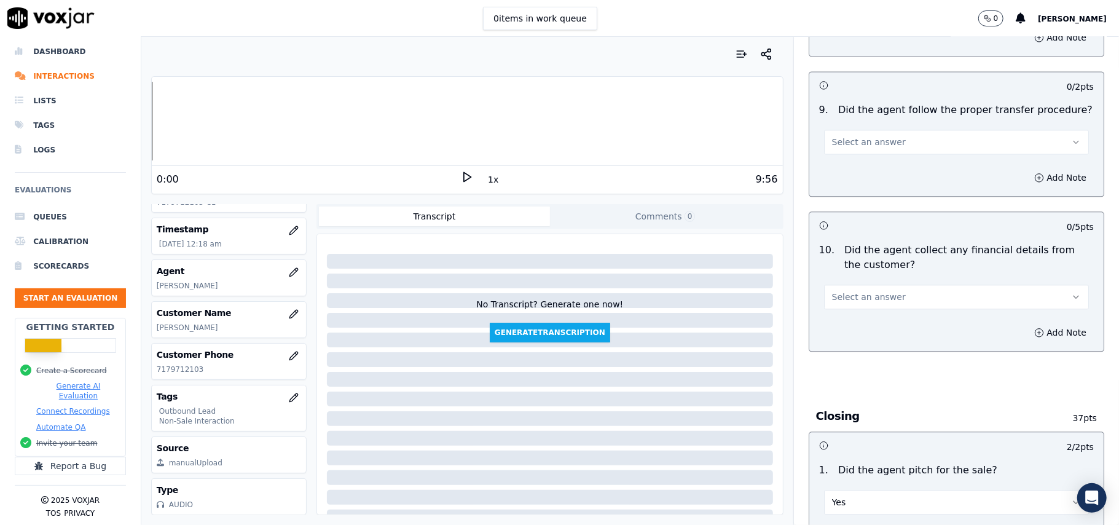
click at [880, 288] on button "Select an answer" at bounding box center [956, 296] width 265 height 25
click at [870, 340] on div "No" at bounding box center [930, 335] width 238 height 20
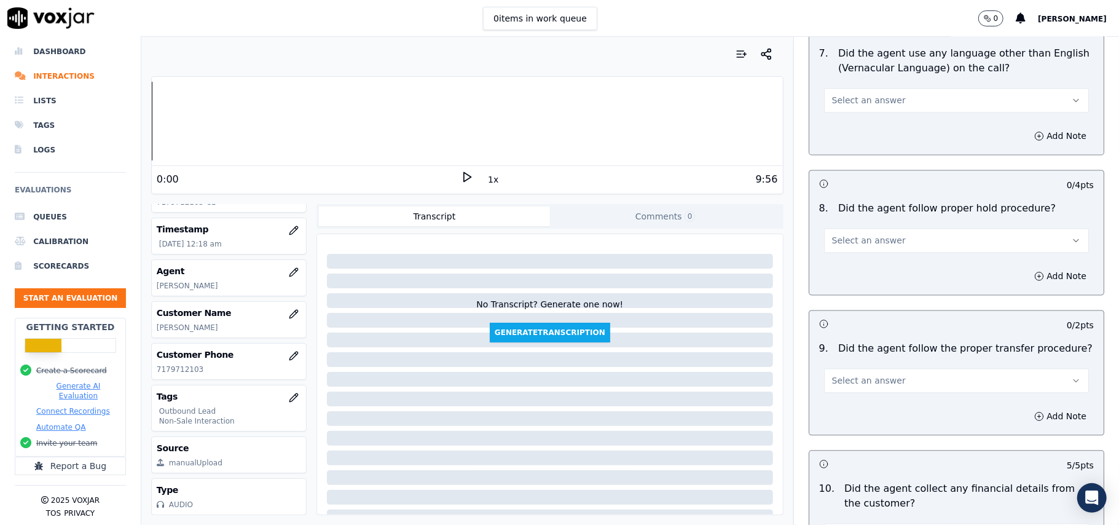
scroll to position [1754, 0]
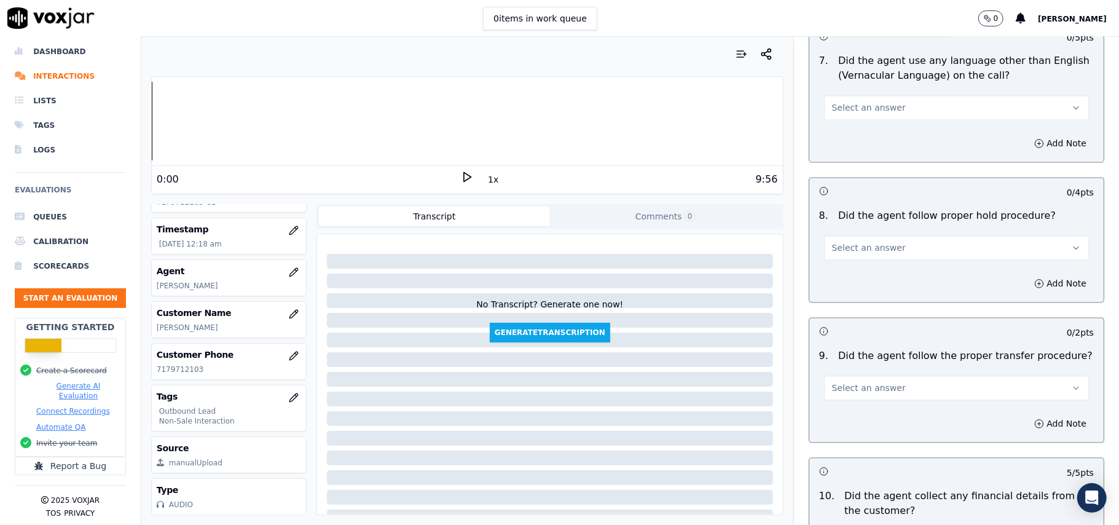
click at [860, 382] on span "Select an answer" at bounding box center [869, 388] width 74 height 12
click at [860, 403] on div "Yes" at bounding box center [930, 406] width 238 height 20
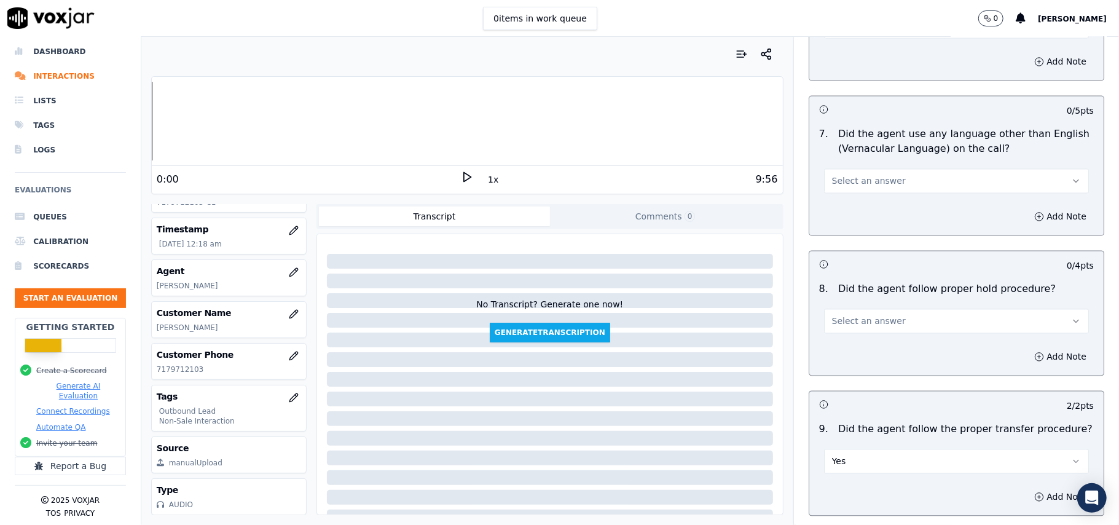
scroll to position [1590, 0]
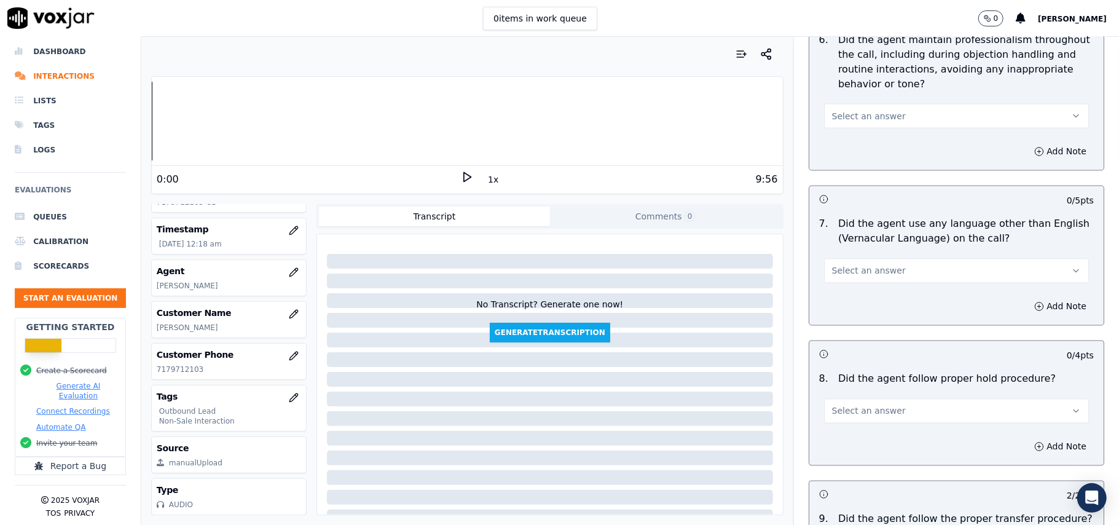
click at [860, 405] on span "Select an answer" at bounding box center [869, 411] width 74 height 12
click at [858, 426] on div "Yes" at bounding box center [930, 429] width 238 height 20
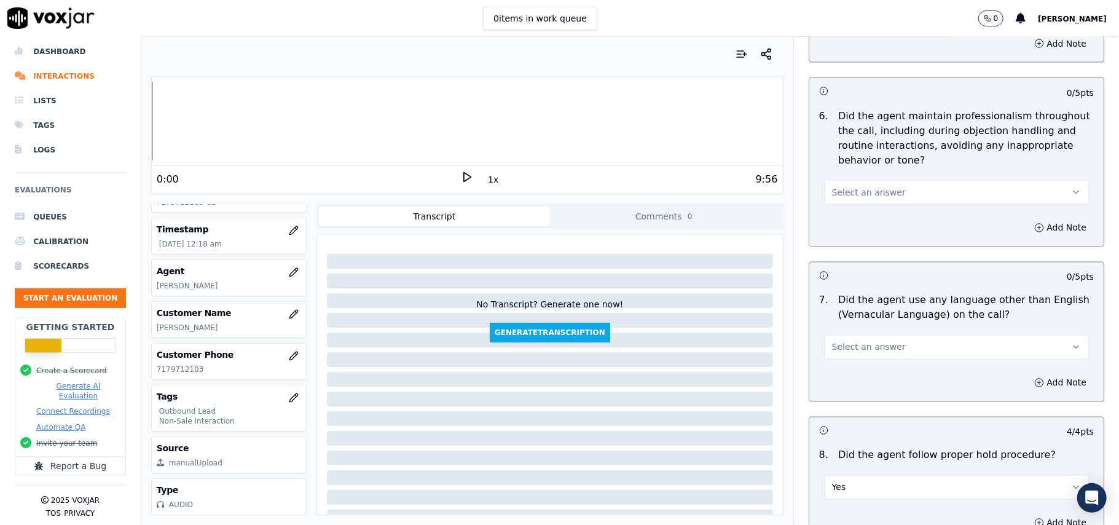
scroll to position [1426, 0]
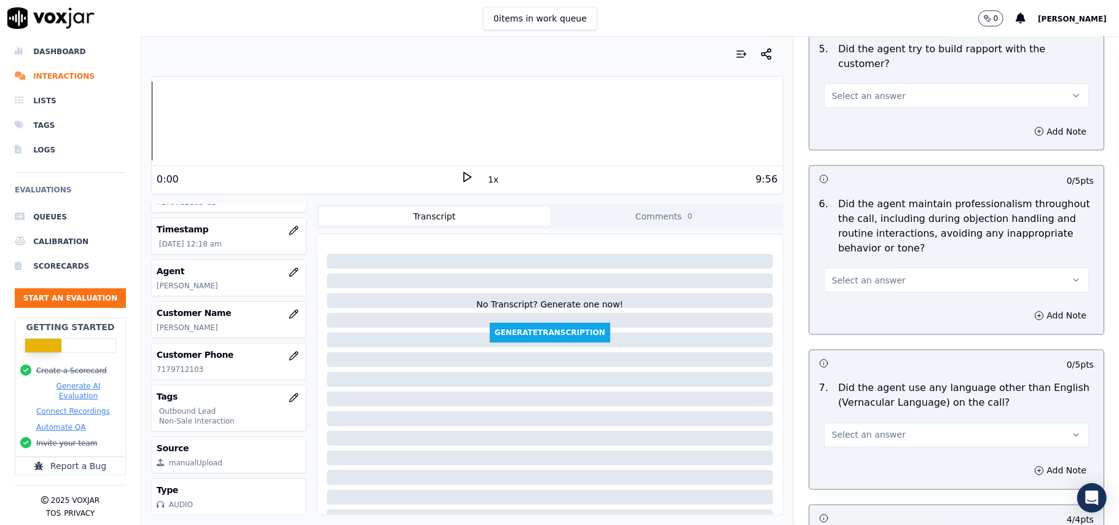
click at [858, 429] on span "Select an answer" at bounding box center [869, 435] width 74 height 12
click at [858, 477] on div "No" at bounding box center [930, 472] width 238 height 20
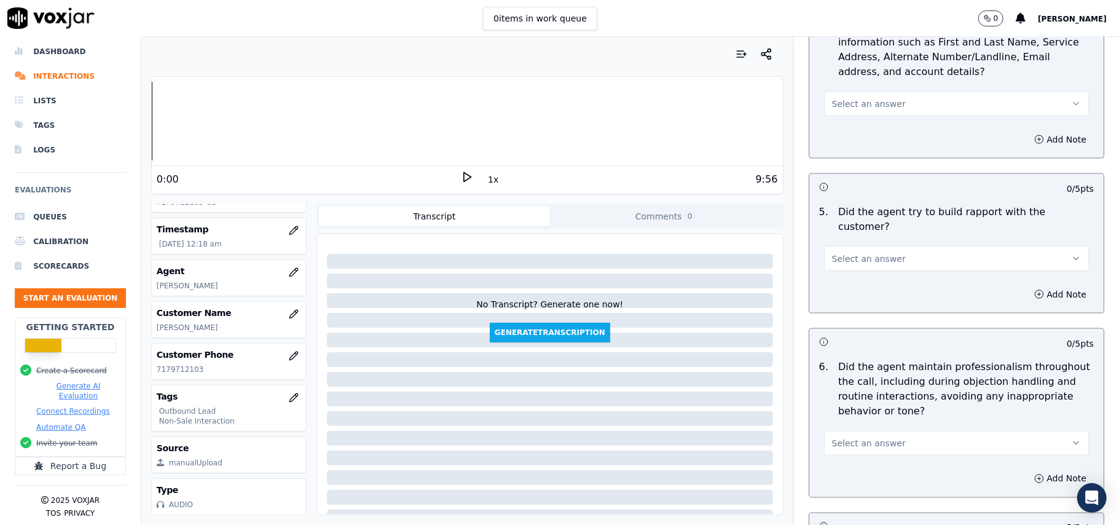
scroll to position [1262, 0]
click at [850, 438] on span "Select an answer" at bounding box center [869, 444] width 74 height 12
click at [850, 460] on div "Yes" at bounding box center [930, 461] width 238 height 20
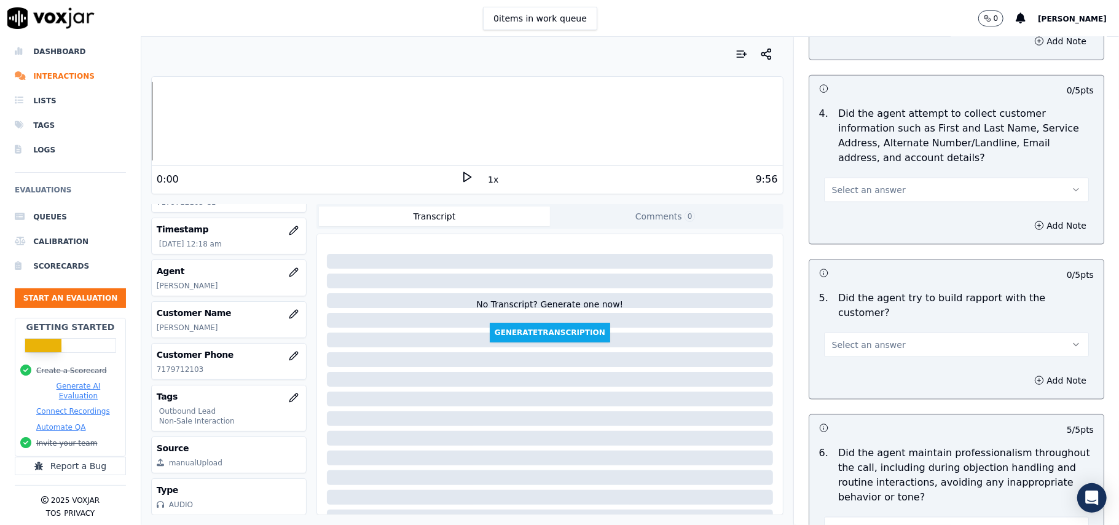
scroll to position [1099, 0]
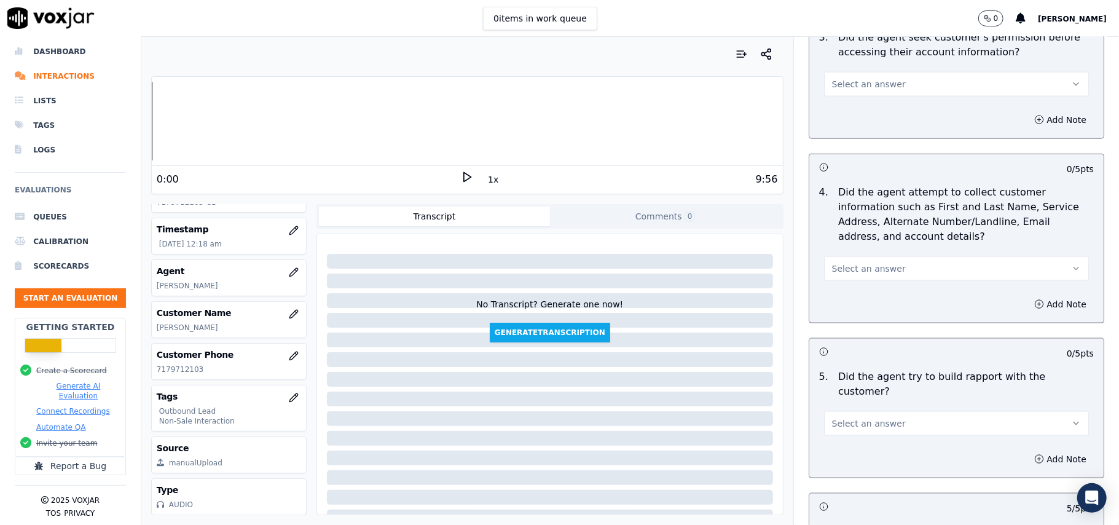
click at [856, 417] on span "Select an answer" at bounding box center [869, 423] width 74 height 12
click at [852, 441] on div "Yes" at bounding box center [930, 440] width 238 height 20
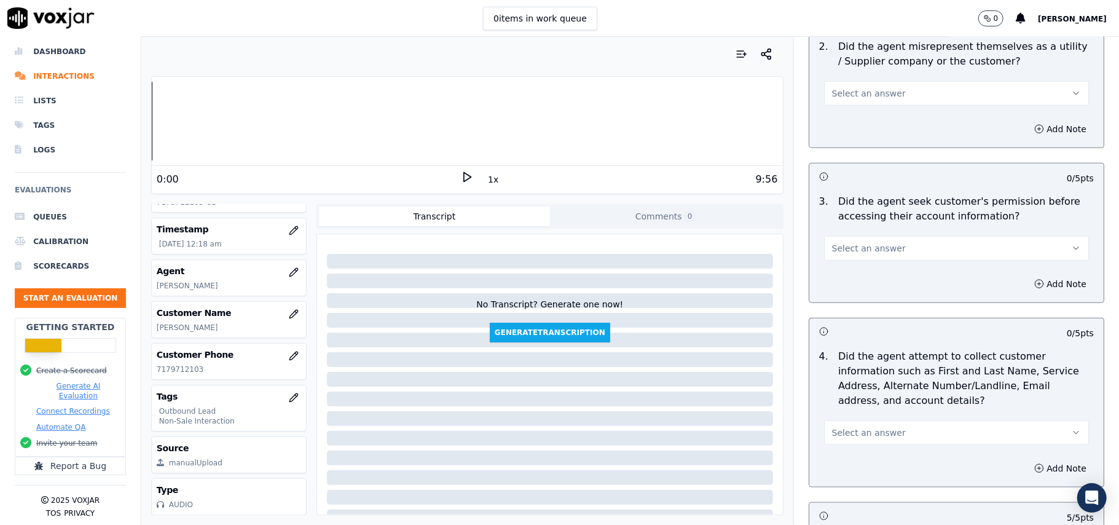
click at [852, 428] on button "Select an answer" at bounding box center [956, 432] width 265 height 25
click at [849, 496] on div "N/A" at bounding box center [930, 503] width 238 height 20
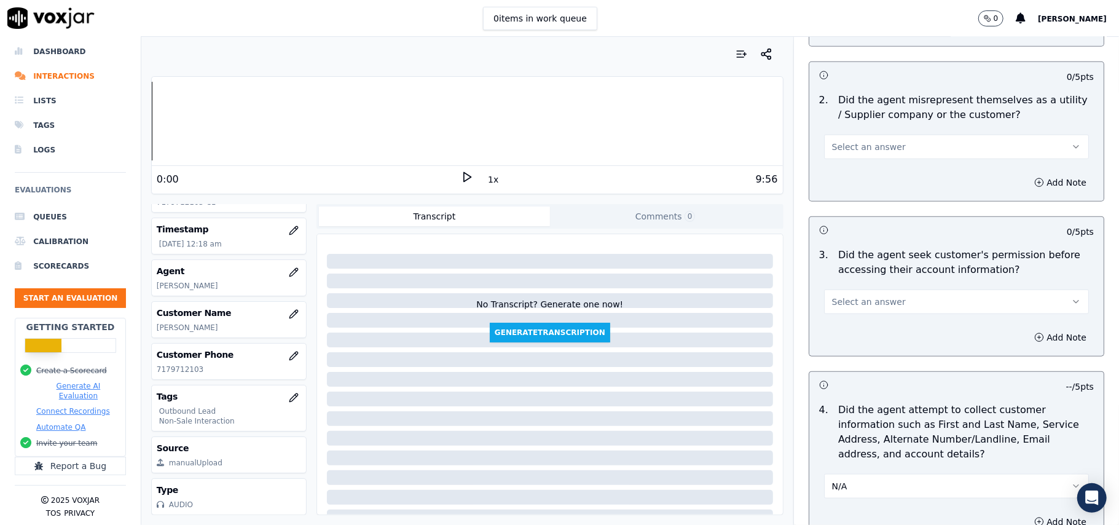
scroll to position [853, 0]
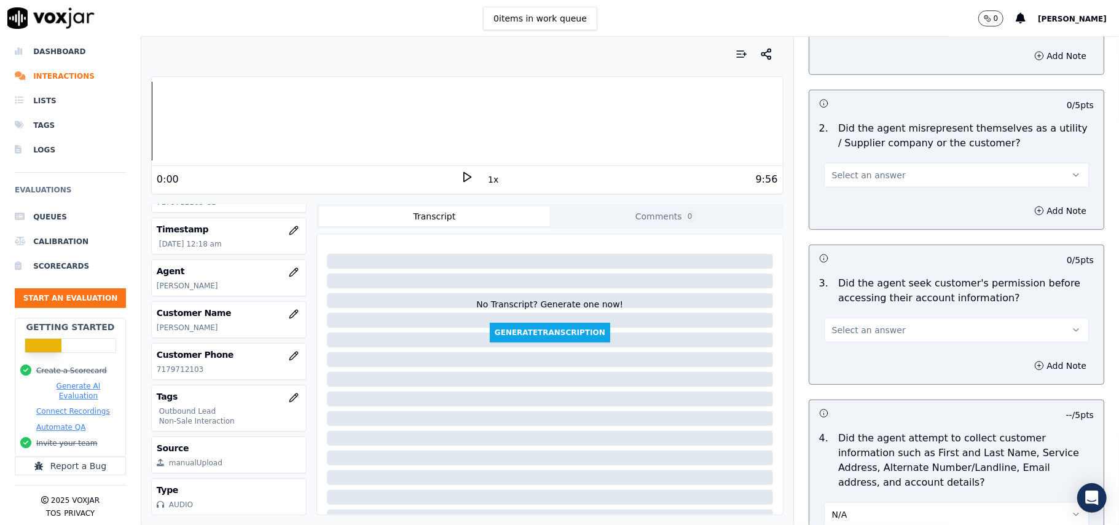
click at [874, 322] on button "Select an answer" at bounding box center [956, 330] width 265 height 25
click at [855, 361] on div "Yes" at bounding box center [930, 361] width 238 height 20
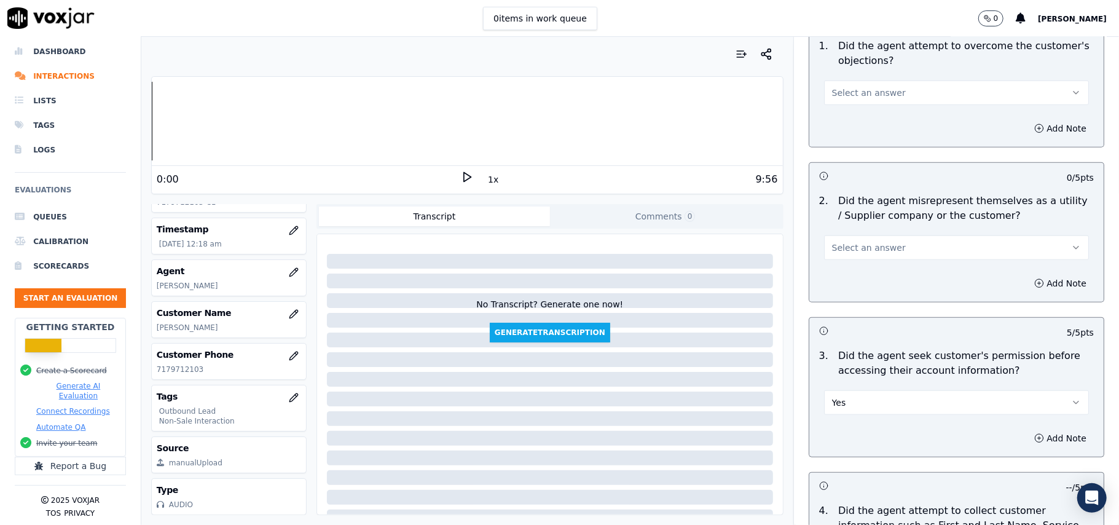
scroll to position [689, 0]
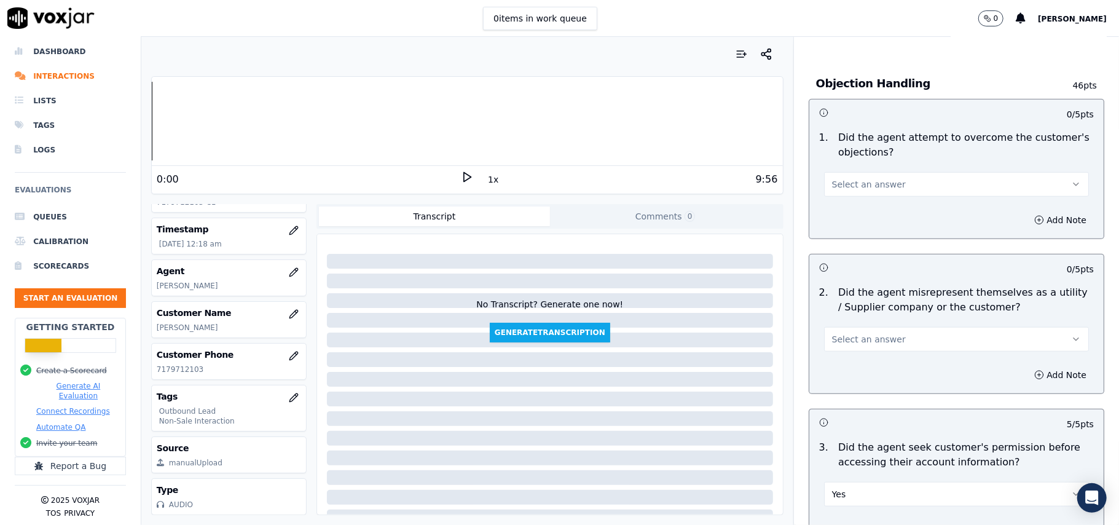
click at [890, 334] on button "Select an answer" at bounding box center [956, 339] width 265 height 25
click at [874, 383] on div "No" at bounding box center [930, 389] width 238 height 20
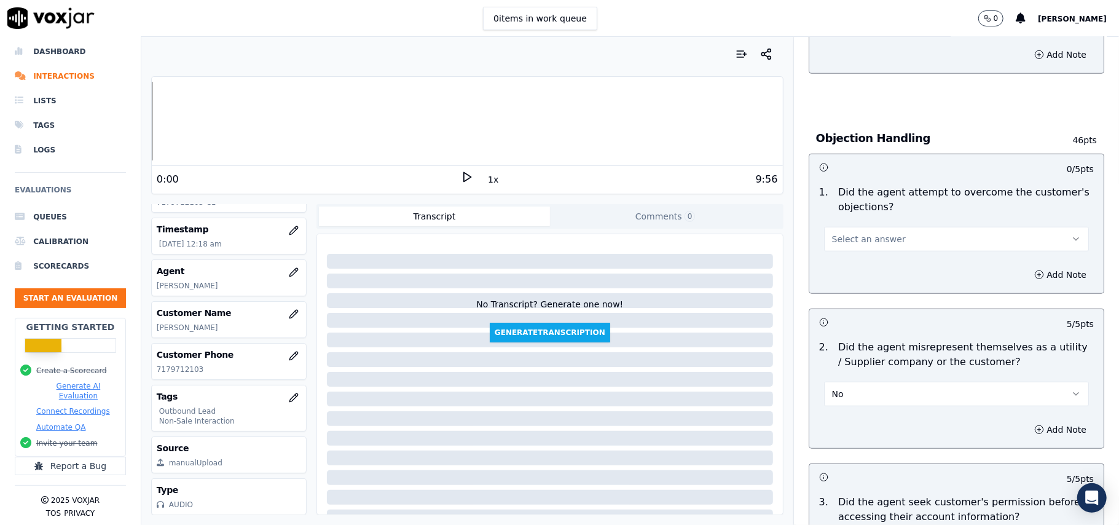
scroll to position [607, 0]
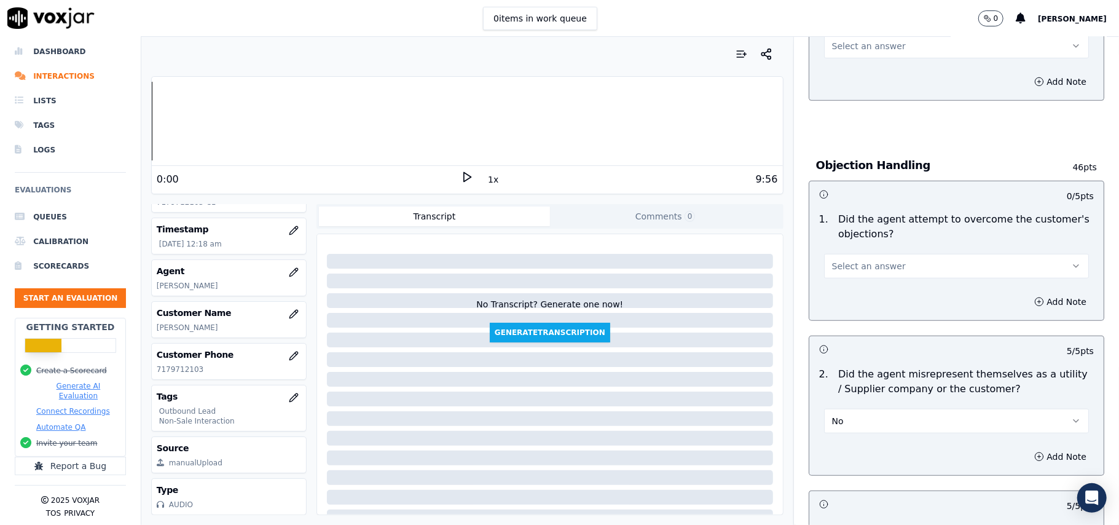
click at [856, 259] on button "Select an answer" at bounding box center [956, 266] width 265 height 25
click at [853, 304] on div "Yes" at bounding box center [930, 296] width 238 height 20
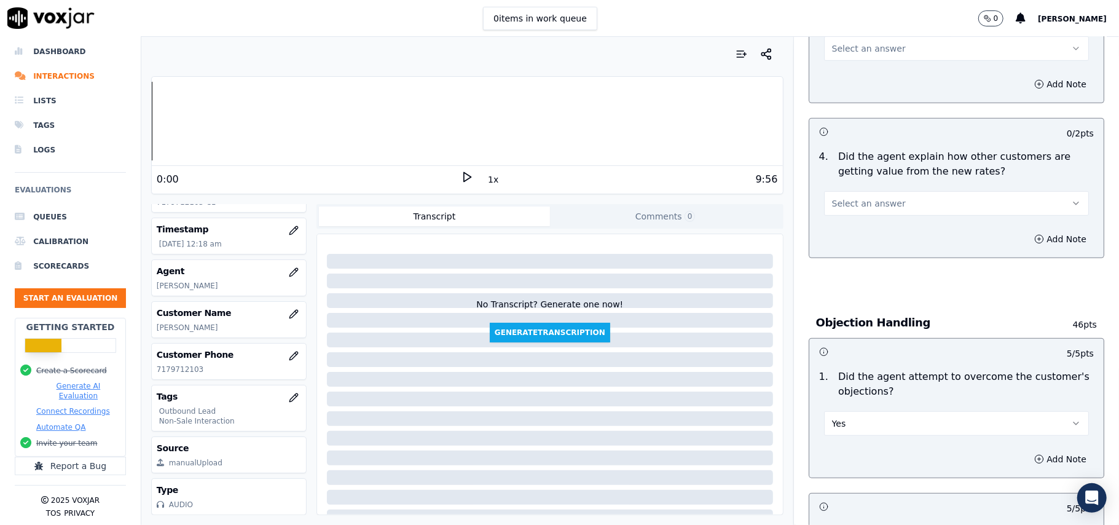
scroll to position [443, 0]
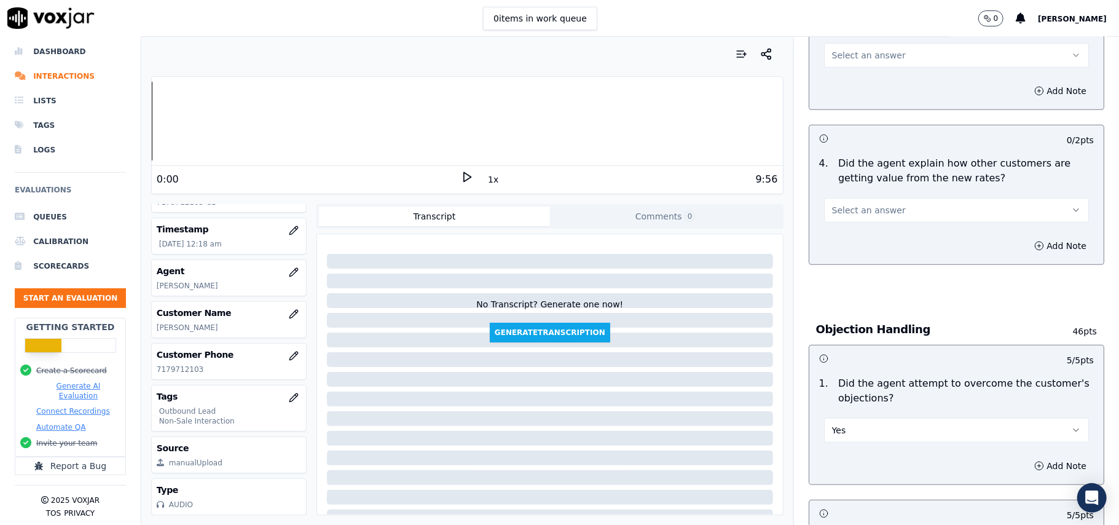
click at [858, 210] on span "Select an answer" at bounding box center [869, 210] width 74 height 12
click at [861, 243] on div "Yes" at bounding box center [930, 239] width 238 height 20
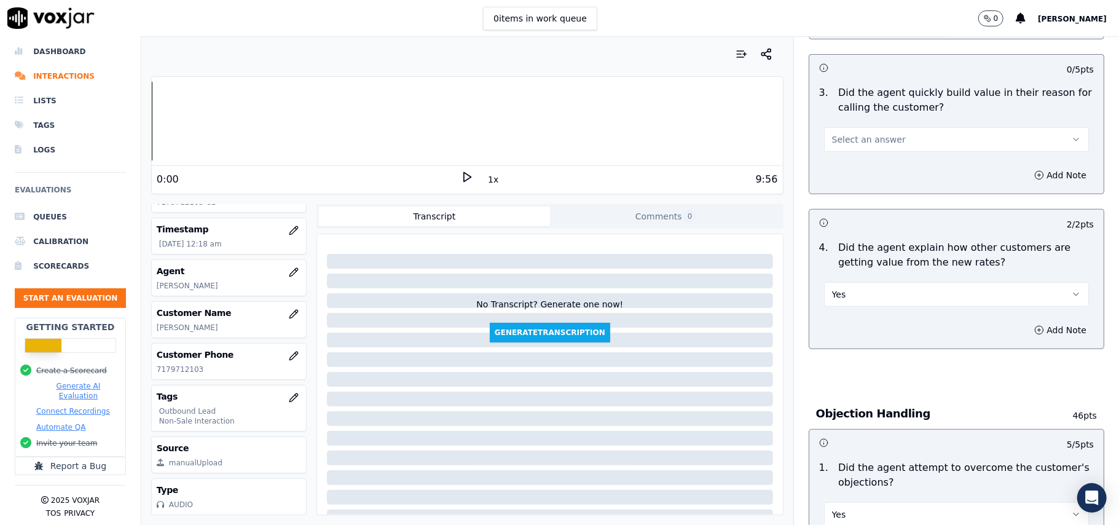
scroll to position [279, 0]
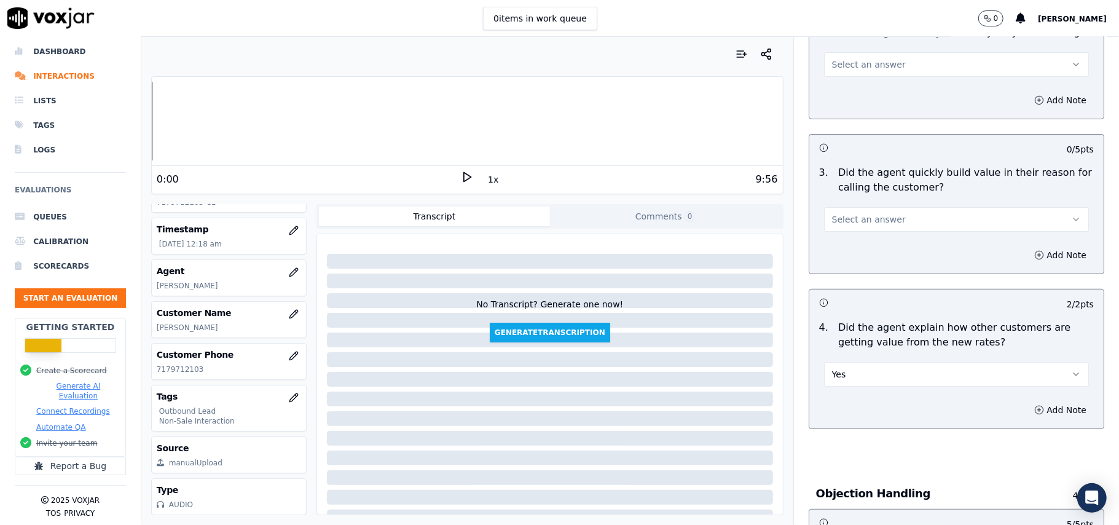
click at [865, 227] on button "Select an answer" at bounding box center [956, 219] width 265 height 25
click at [860, 251] on div "Yes" at bounding box center [930, 248] width 238 height 20
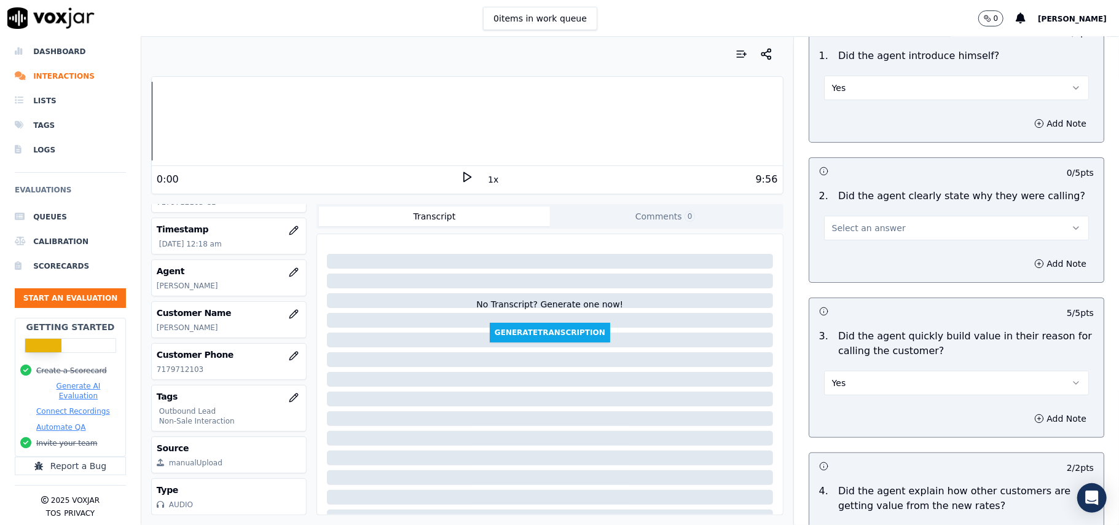
scroll to position [33, 0]
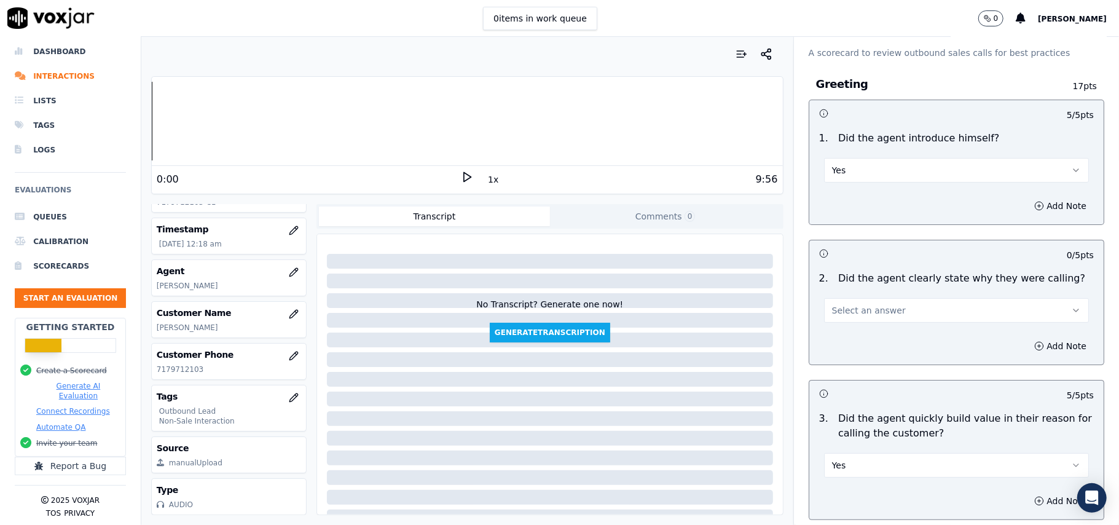
click at [868, 310] on span "Select an answer" at bounding box center [869, 310] width 74 height 12
click at [860, 331] on div "Yes" at bounding box center [930, 339] width 238 height 20
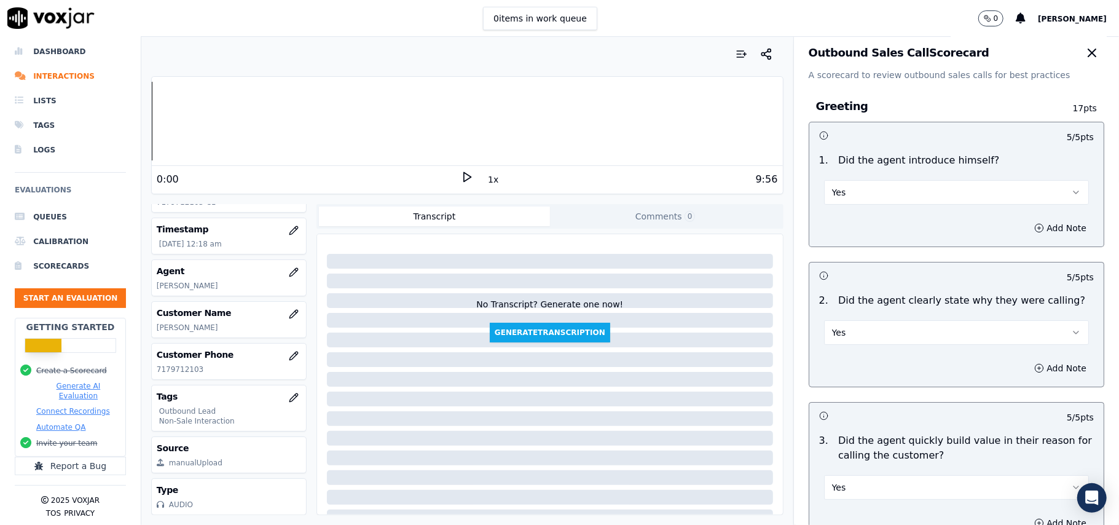
scroll to position [0, 0]
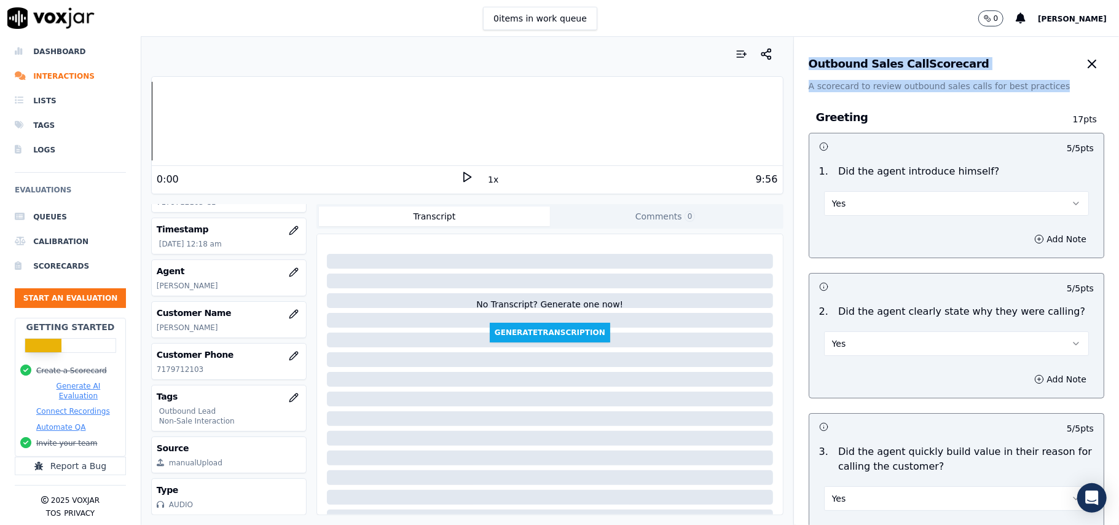
drag, startPoint x: 1088, startPoint y: 123, endPoint x: 1088, endPoint y: 90, distance: 33.8
click at [1116, 351] on div "Dashboard Interactions Lists Tags Logs Evaluations Queues Calibration Scorecard…" at bounding box center [559, 281] width 1119 height 488
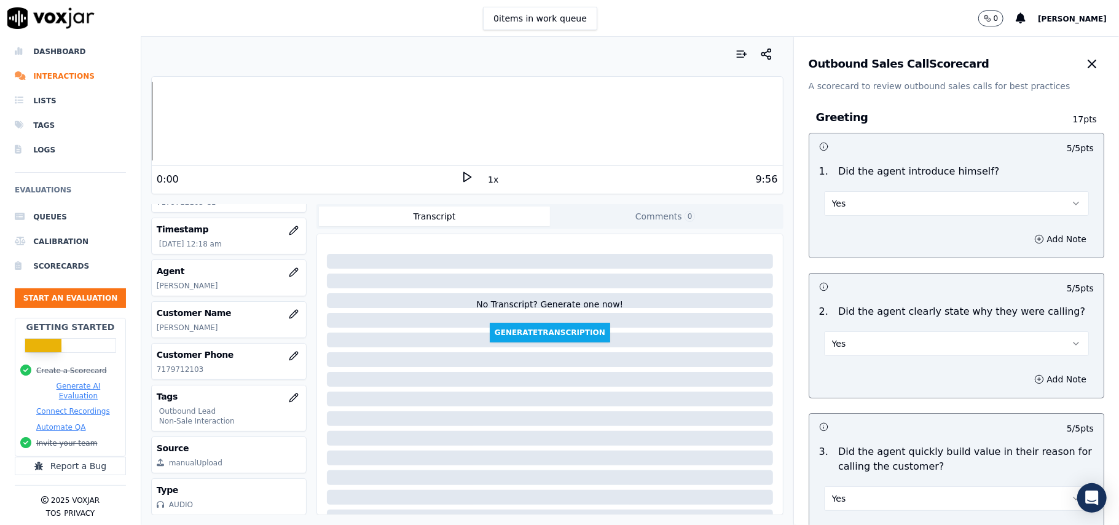
click at [1014, 93] on div "Greeting 17 pts 5 / 5 pts 1 . Did the agent introduce himself? Yes Add Note 5 /…" at bounding box center [956, 412] width 315 height 640
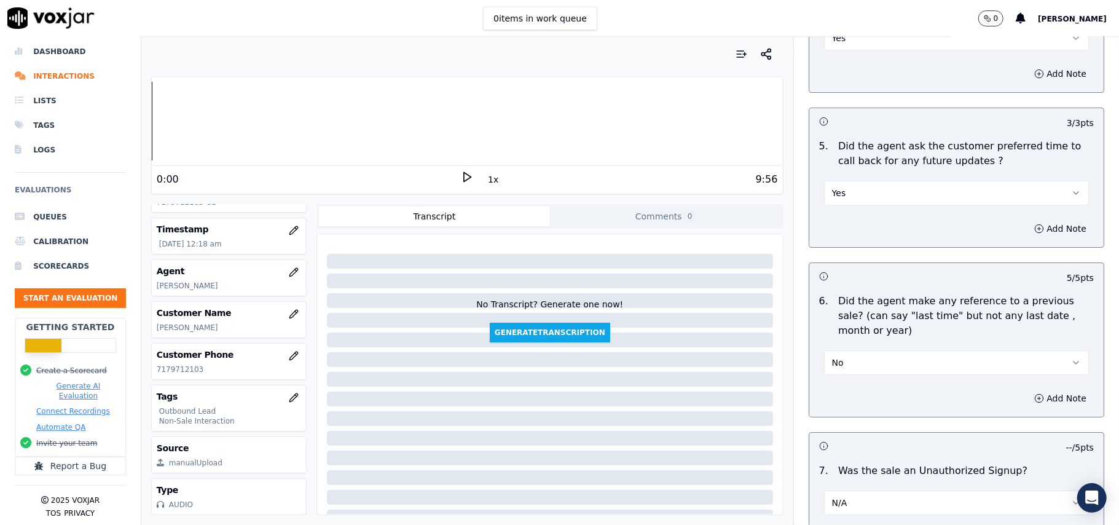
scroll to position [3065, 0]
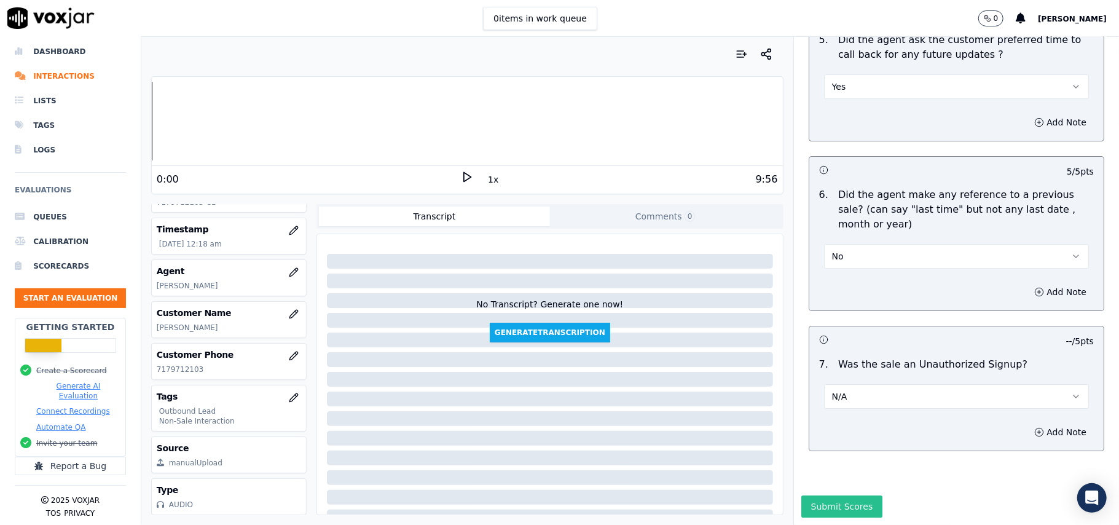
click at [807, 495] on button "Submit Scores" at bounding box center [842, 506] width 82 height 22
